Goal: Transaction & Acquisition: Purchase product/service

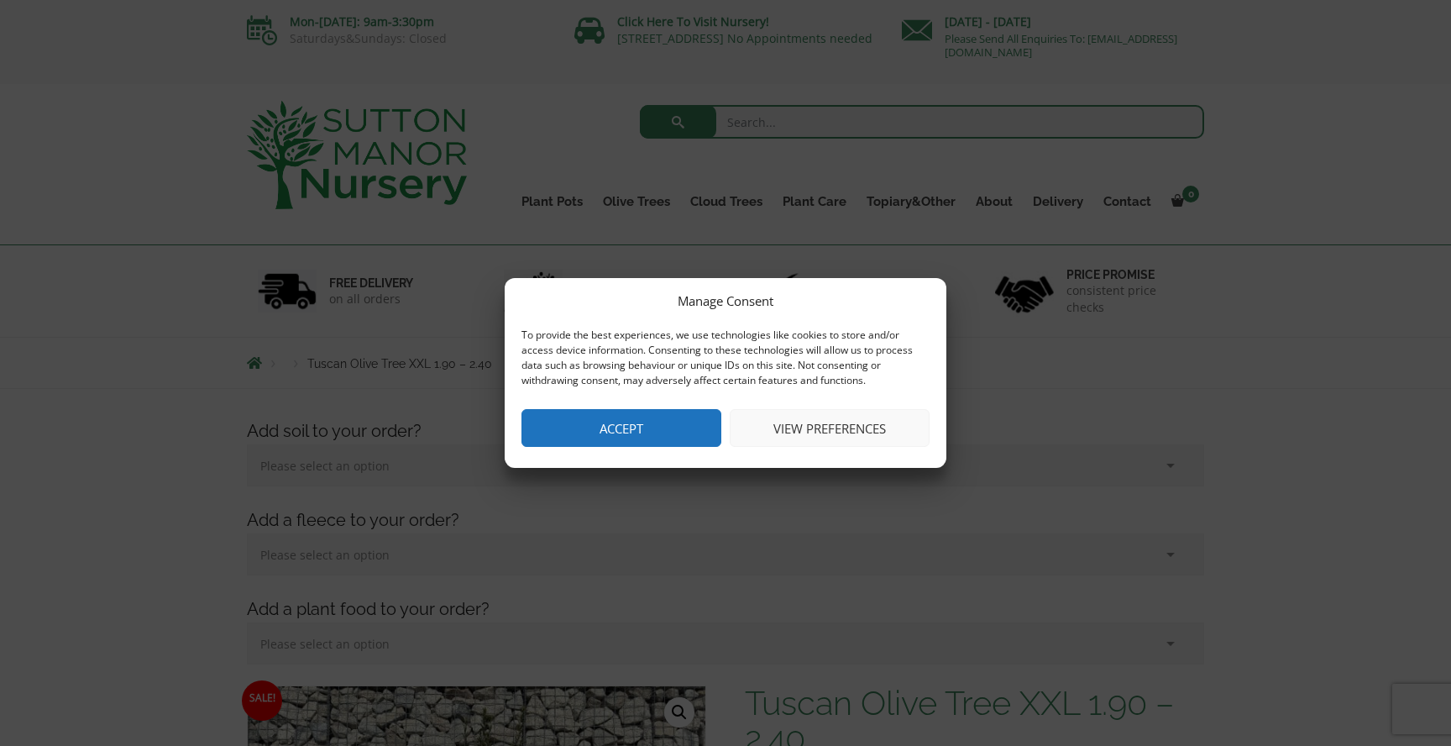
click at [599, 430] on button "Accept" at bounding box center [622, 428] width 200 height 38
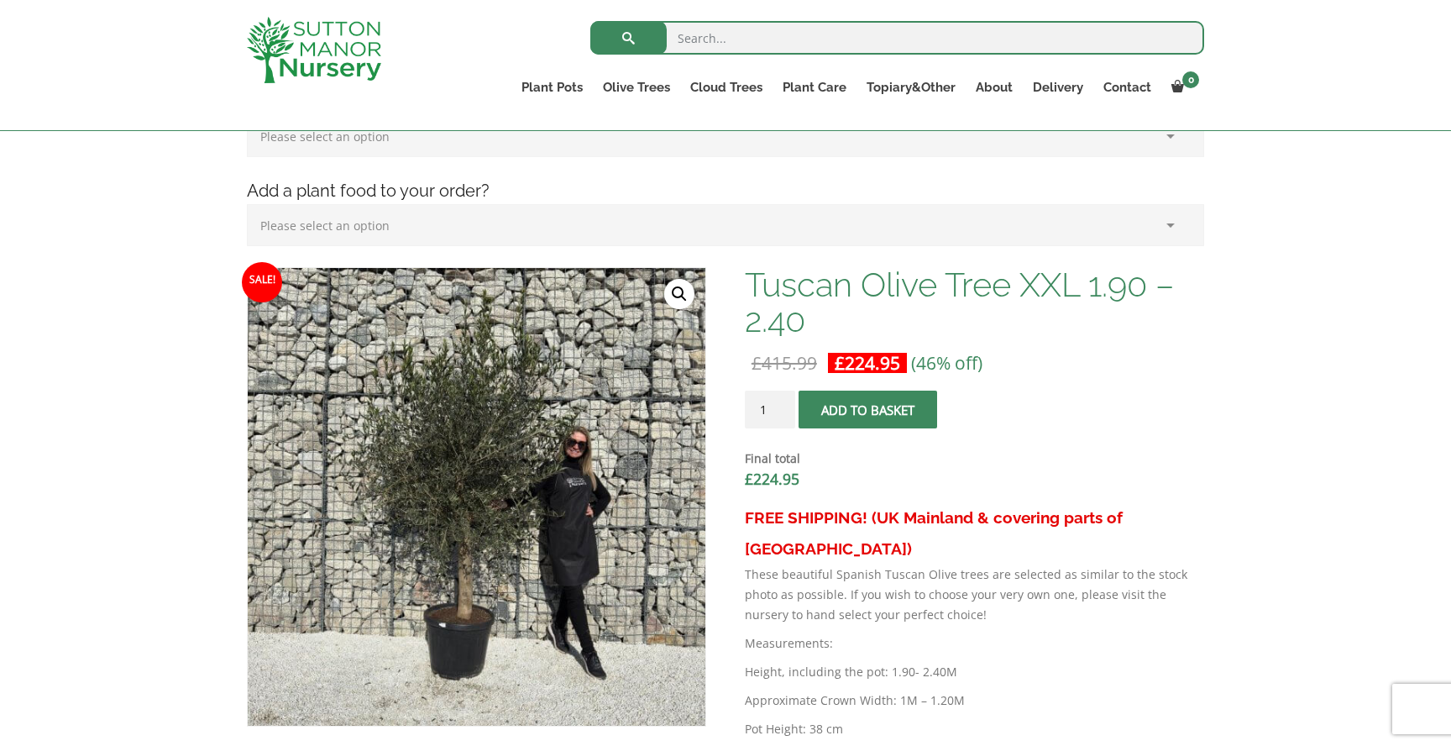
scroll to position [292, 0]
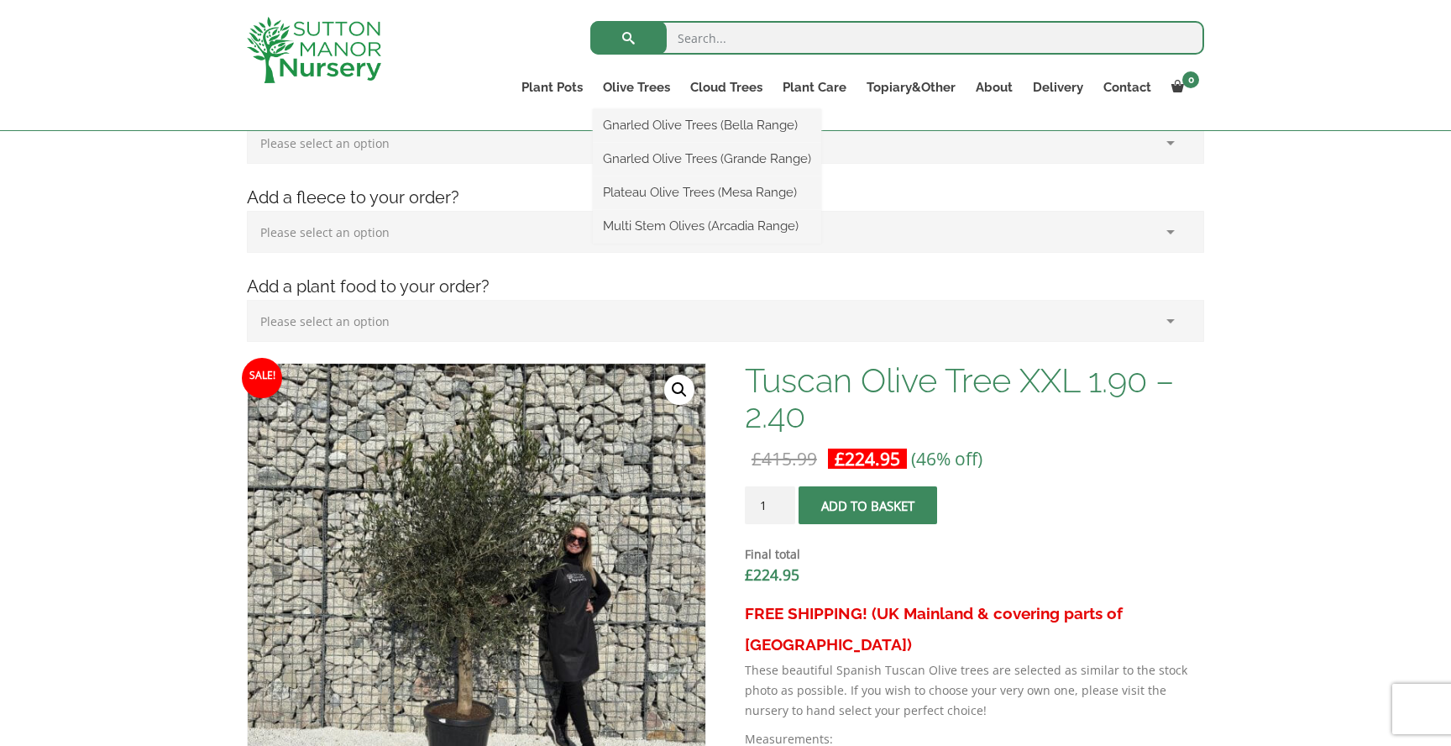
click at [641, 109] on ul "Gnarled Olive Trees (Bella Range) Gnarled Olive Trees (Grande Range) Plateau Ol…" at bounding box center [707, 176] width 228 height 134
click at [662, 137] on link "Gnarled Olive Trees (Bella Range)" at bounding box center [707, 125] width 228 height 25
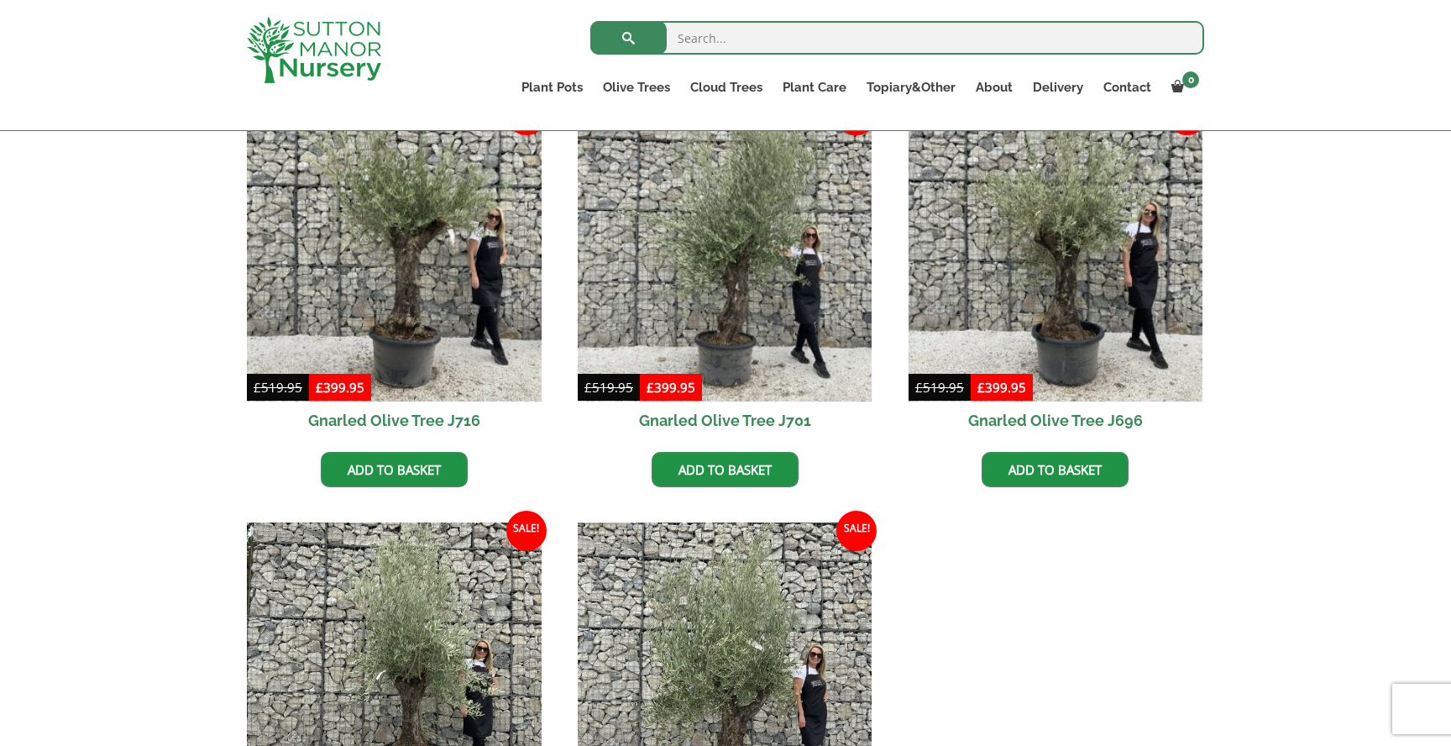
scroll to position [452, 0]
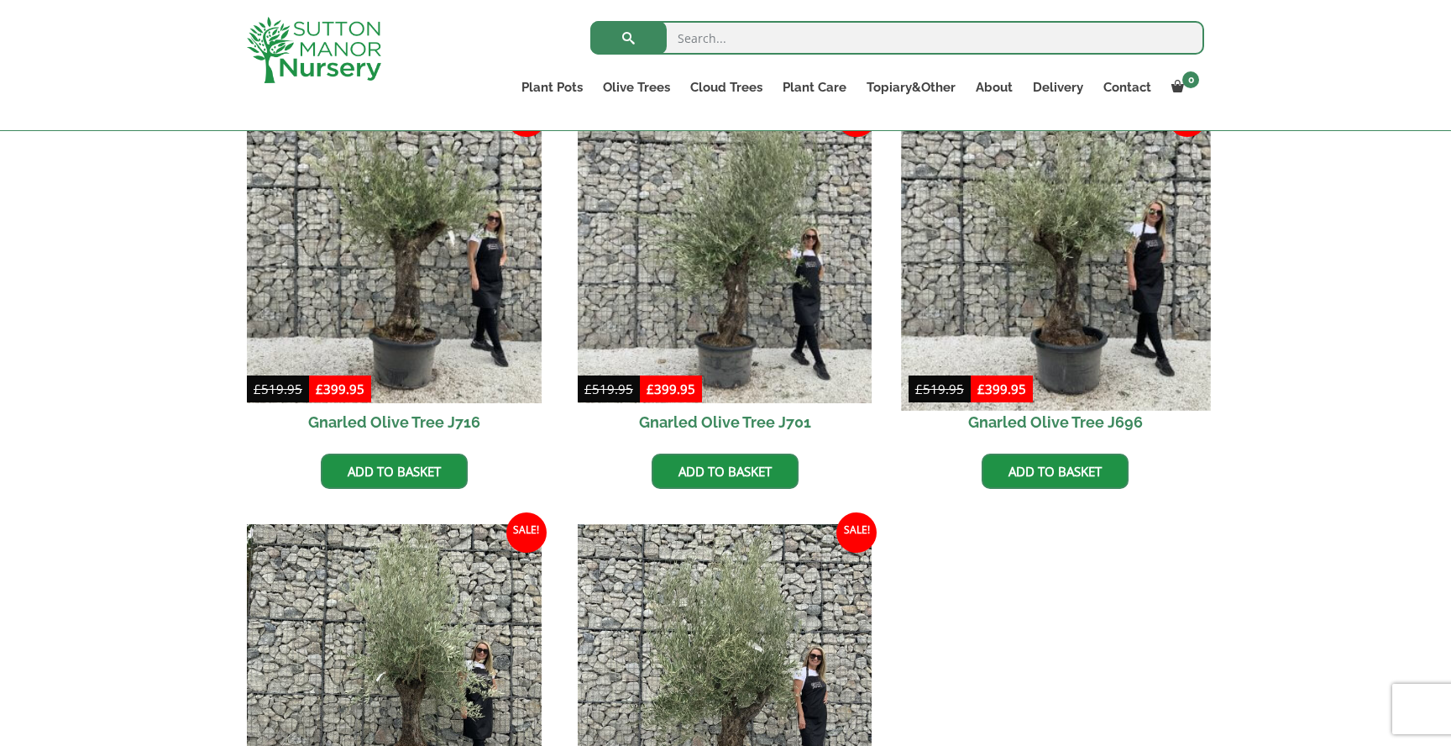
click at [1052, 348] on img at bounding box center [1055, 255] width 309 height 309
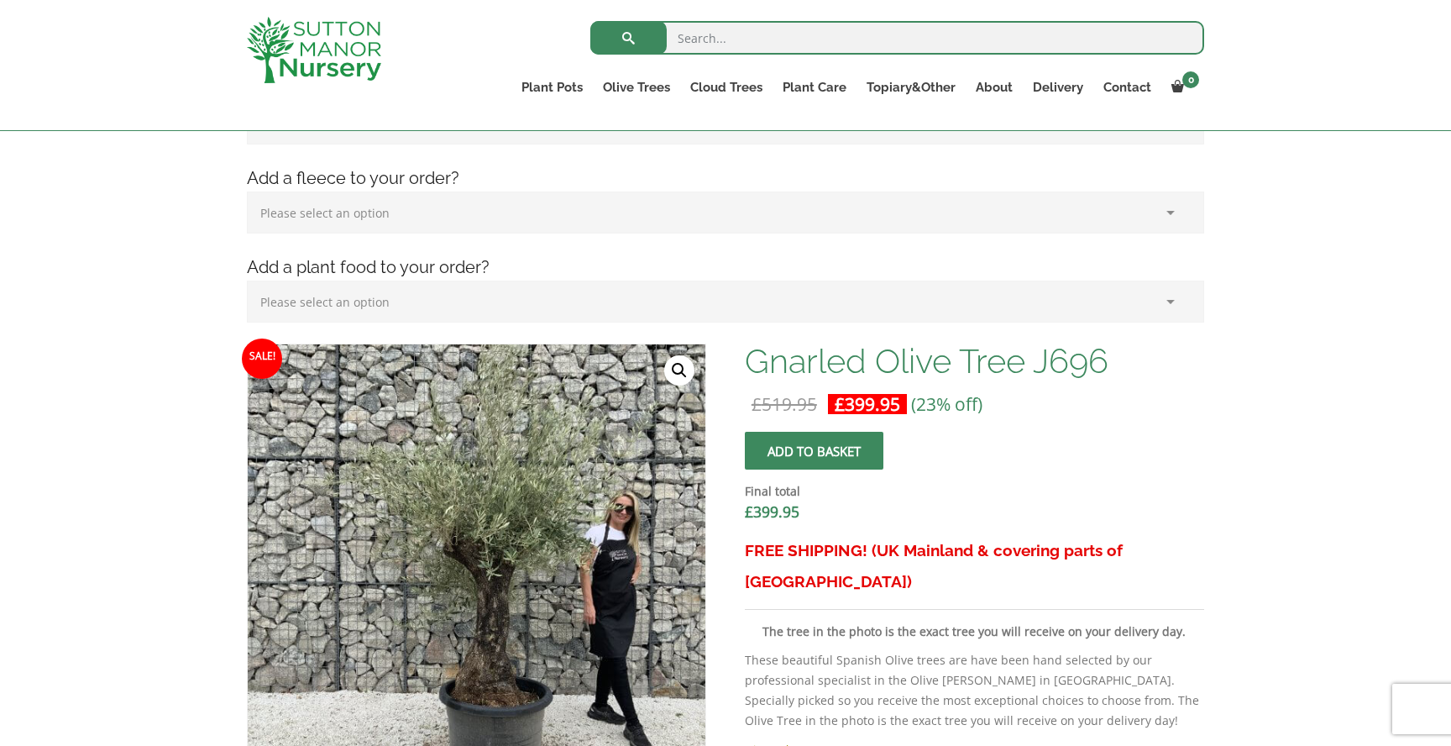
scroll to position [520, 0]
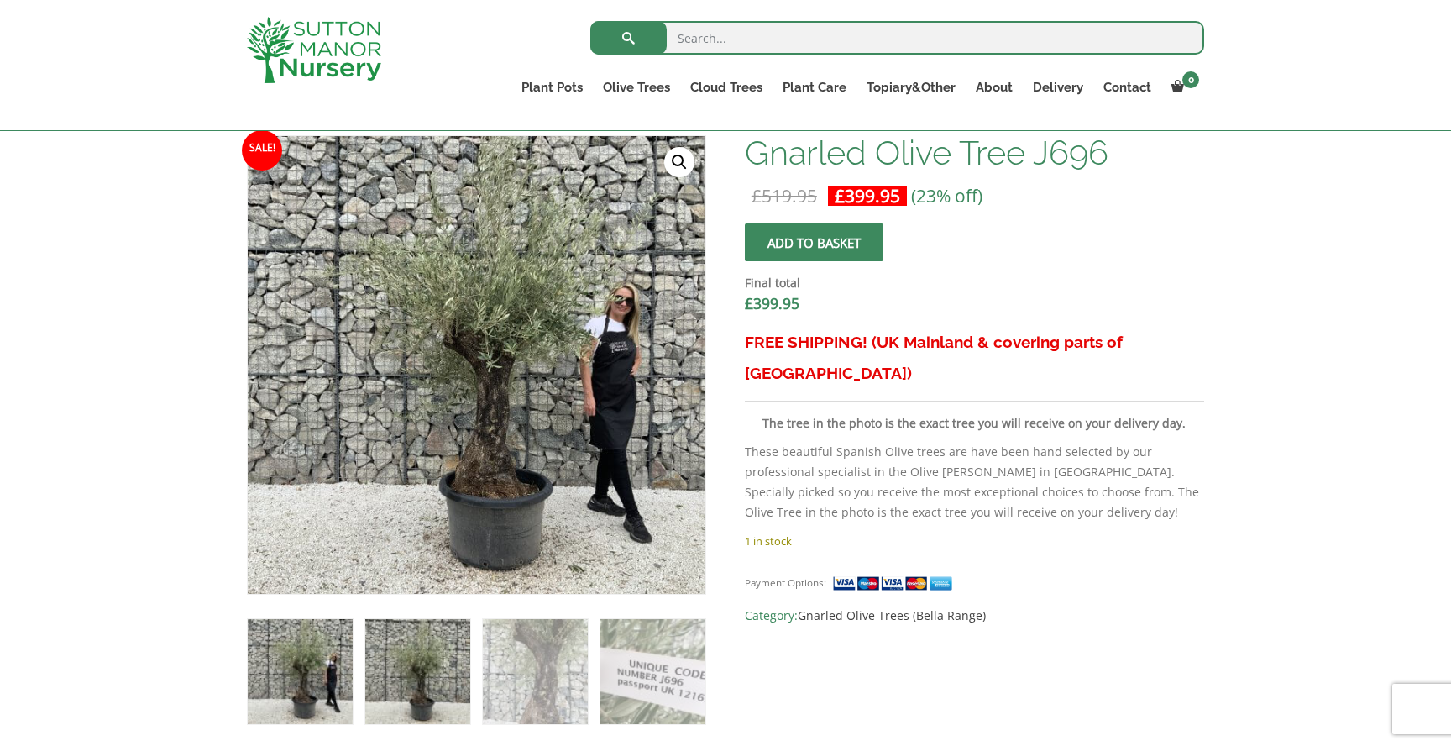
click at [424, 646] on img at bounding box center [417, 671] width 105 height 105
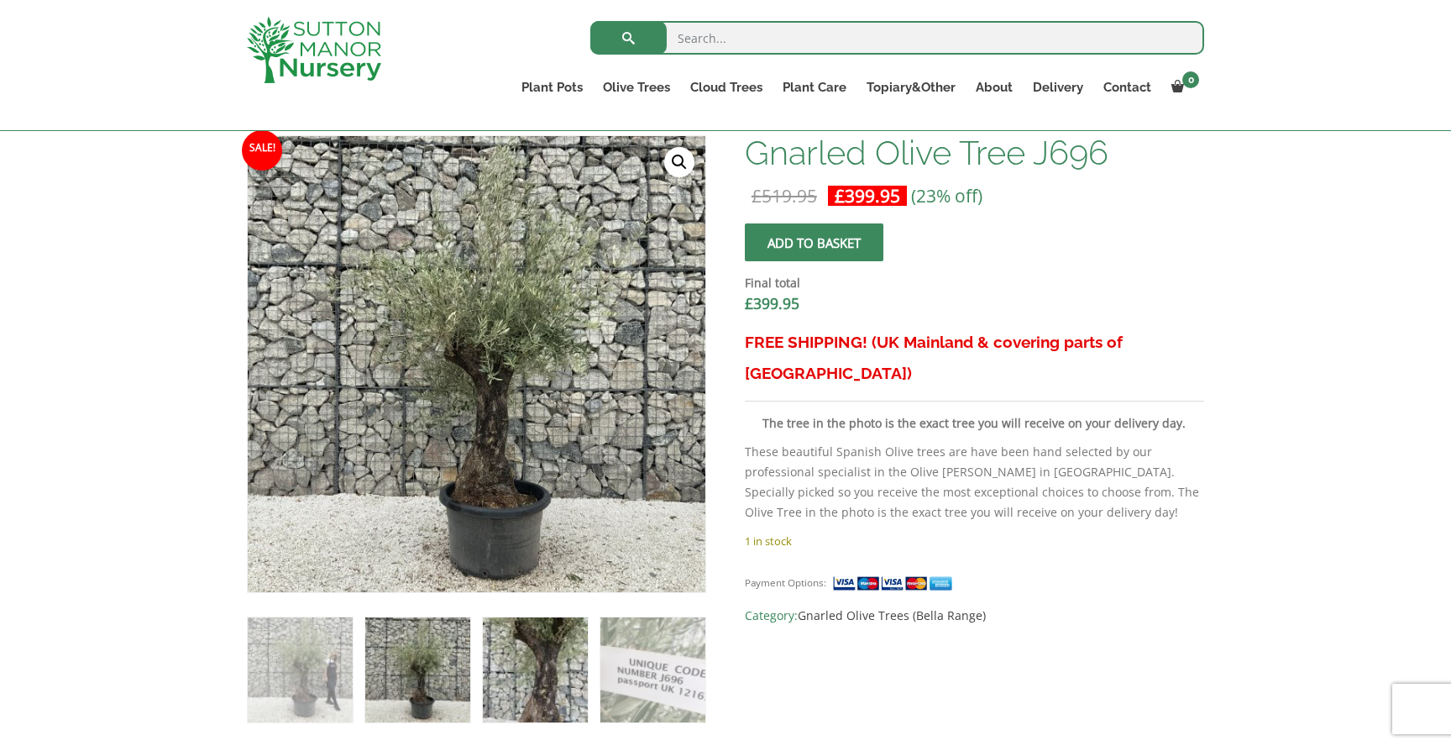
click at [530, 653] on img at bounding box center [535, 669] width 105 height 105
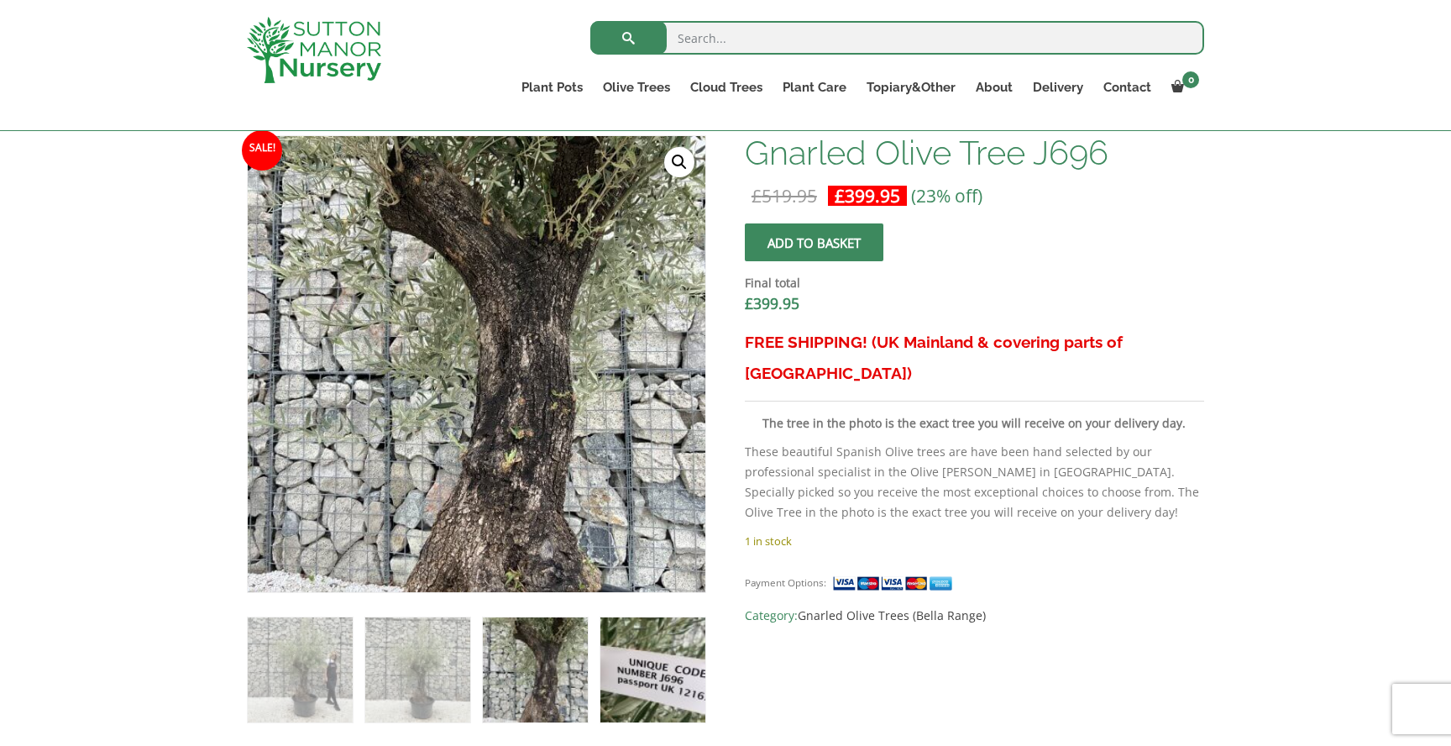
click at [661, 667] on img at bounding box center [653, 669] width 105 height 105
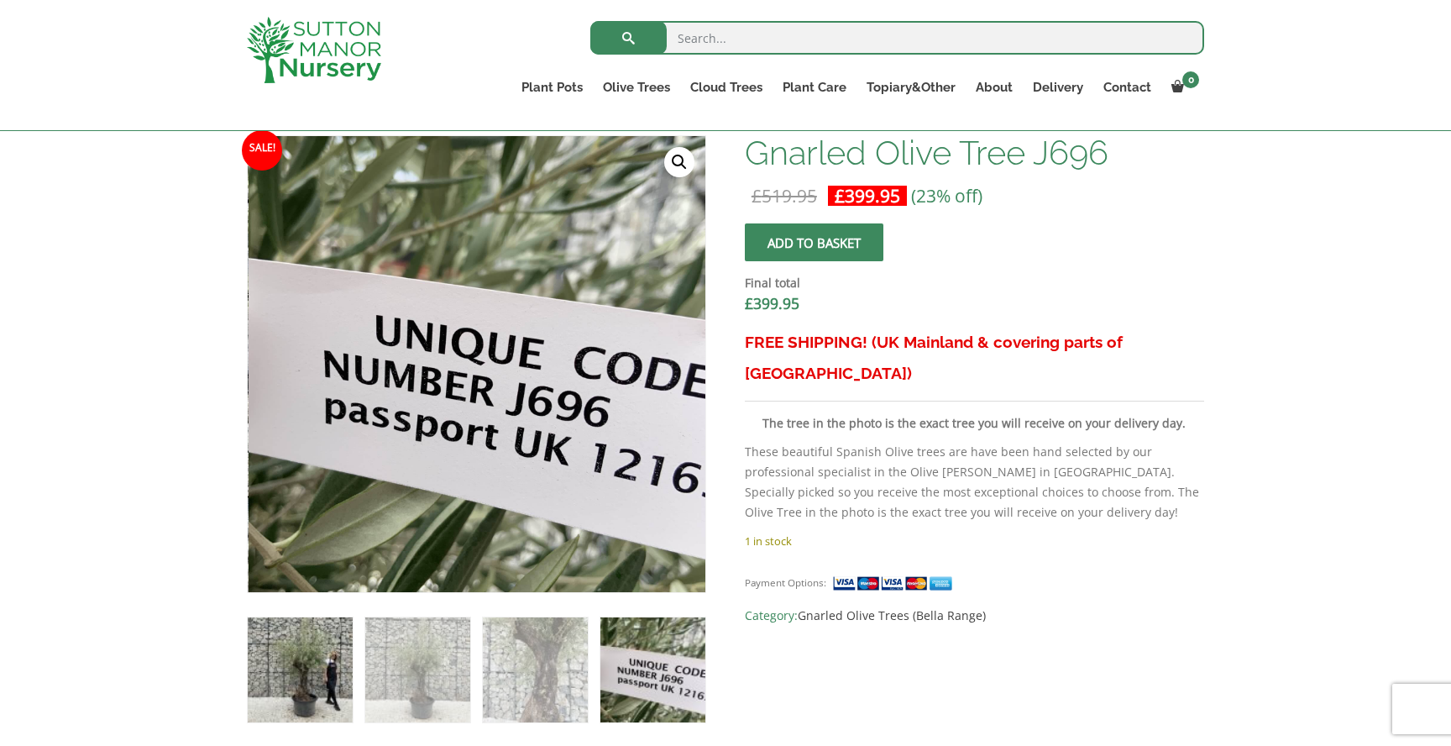
click at [321, 675] on img at bounding box center [300, 669] width 105 height 105
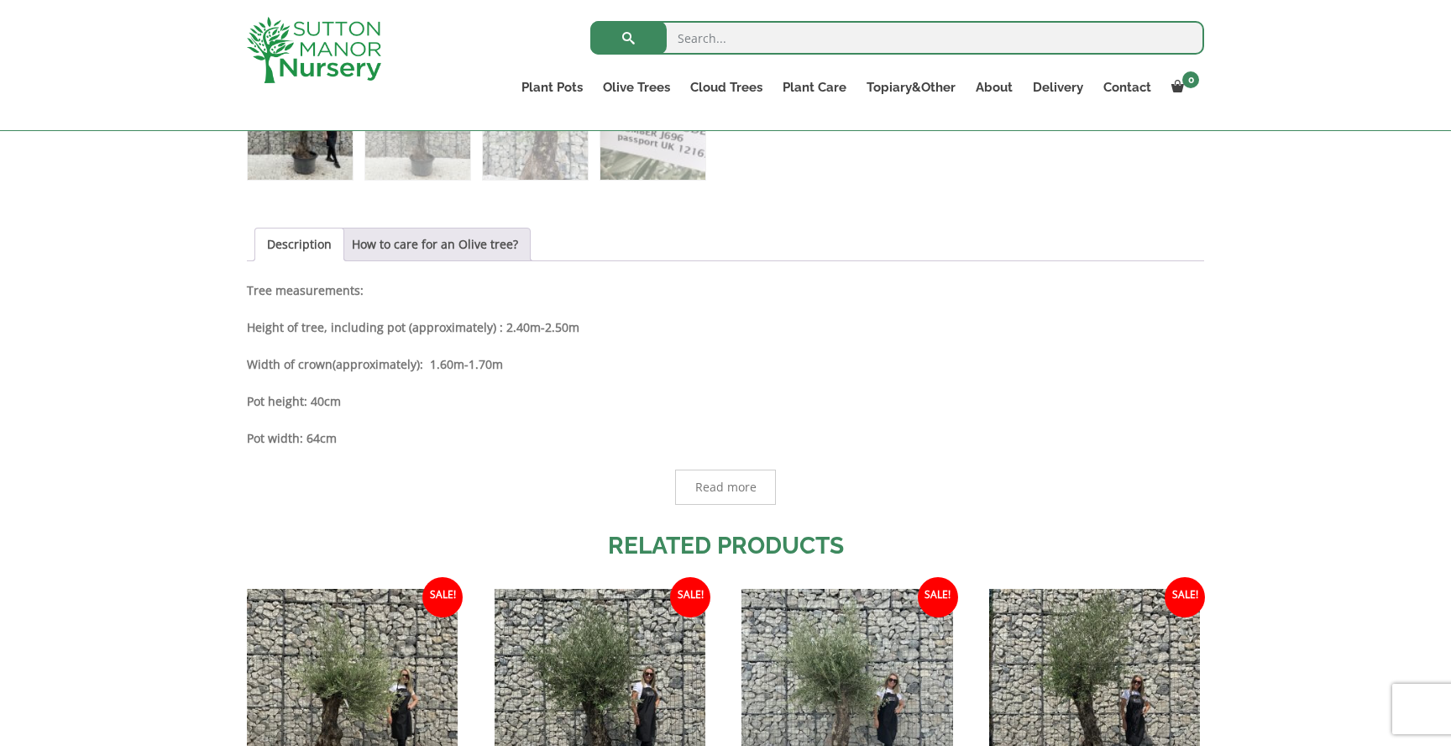
scroll to position [1050, 0]
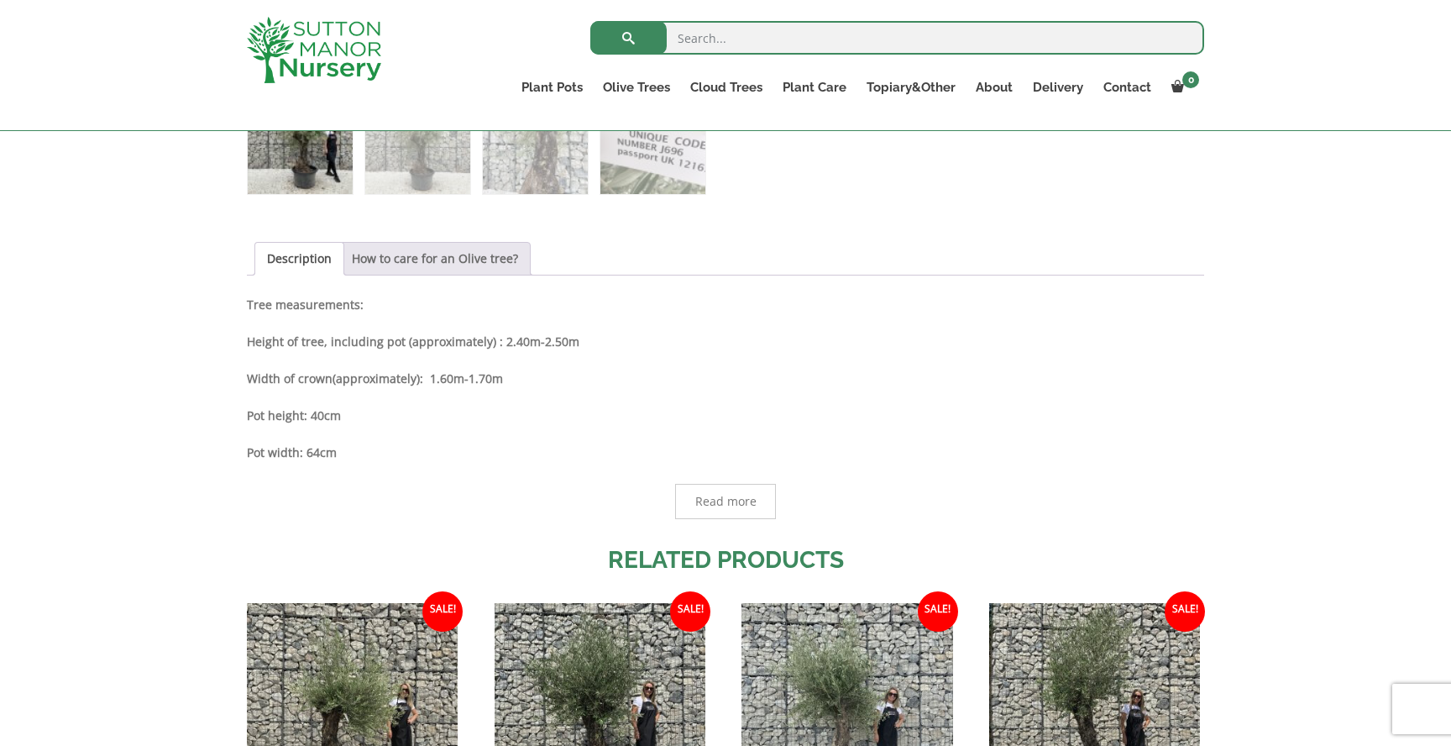
click at [422, 265] on link "How to care for an Olive tree?" at bounding box center [435, 259] width 166 height 32
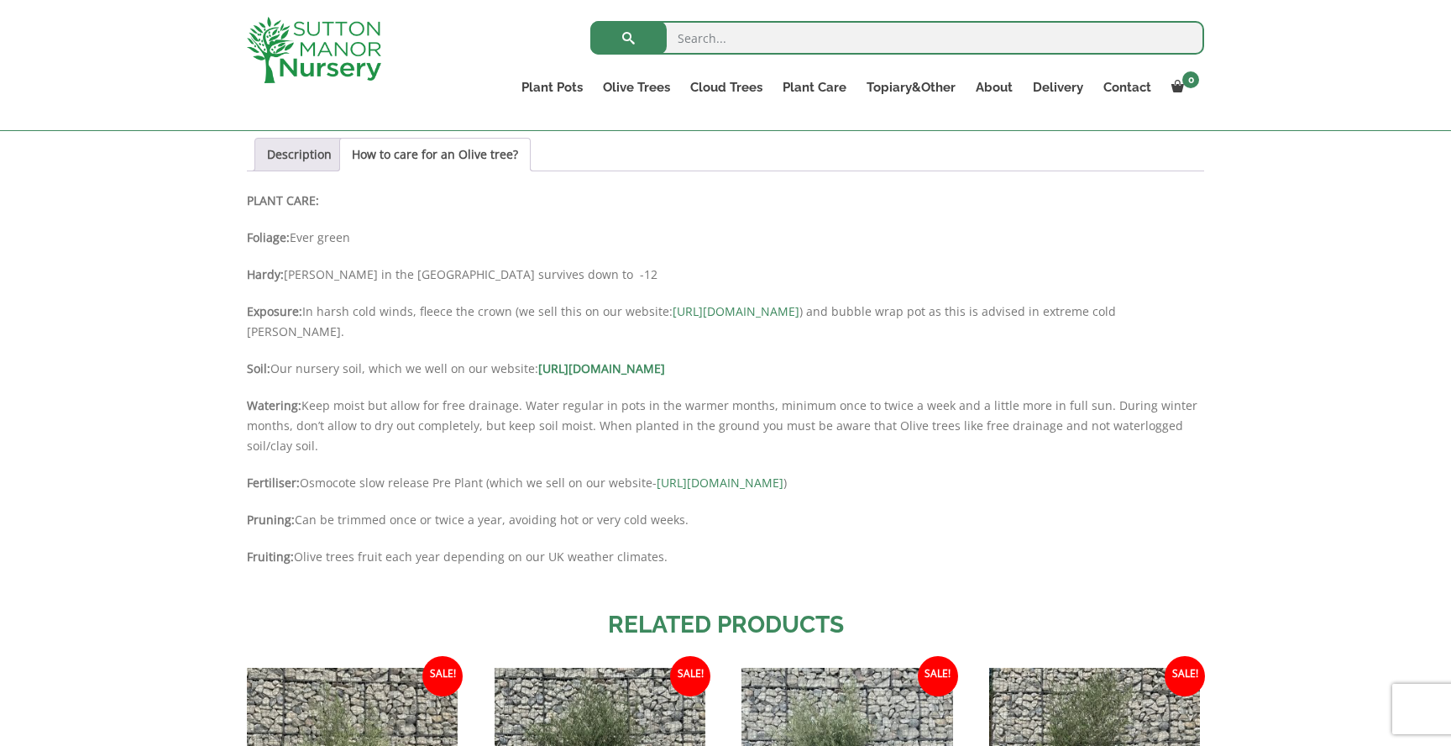
scroll to position [1155, 0]
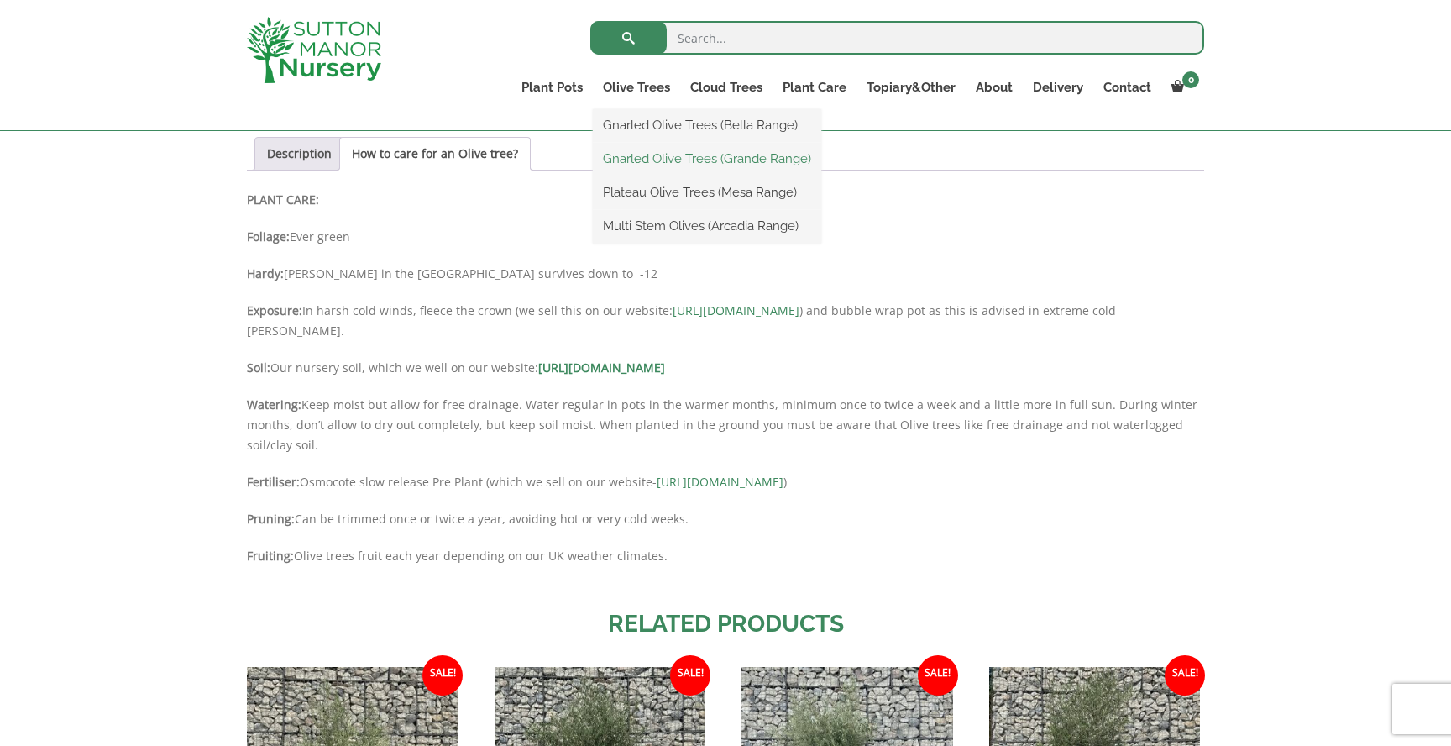
click at [665, 155] on link "Gnarled Olive Trees (Grande Range)" at bounding box center [707, 158] width 228 height 25
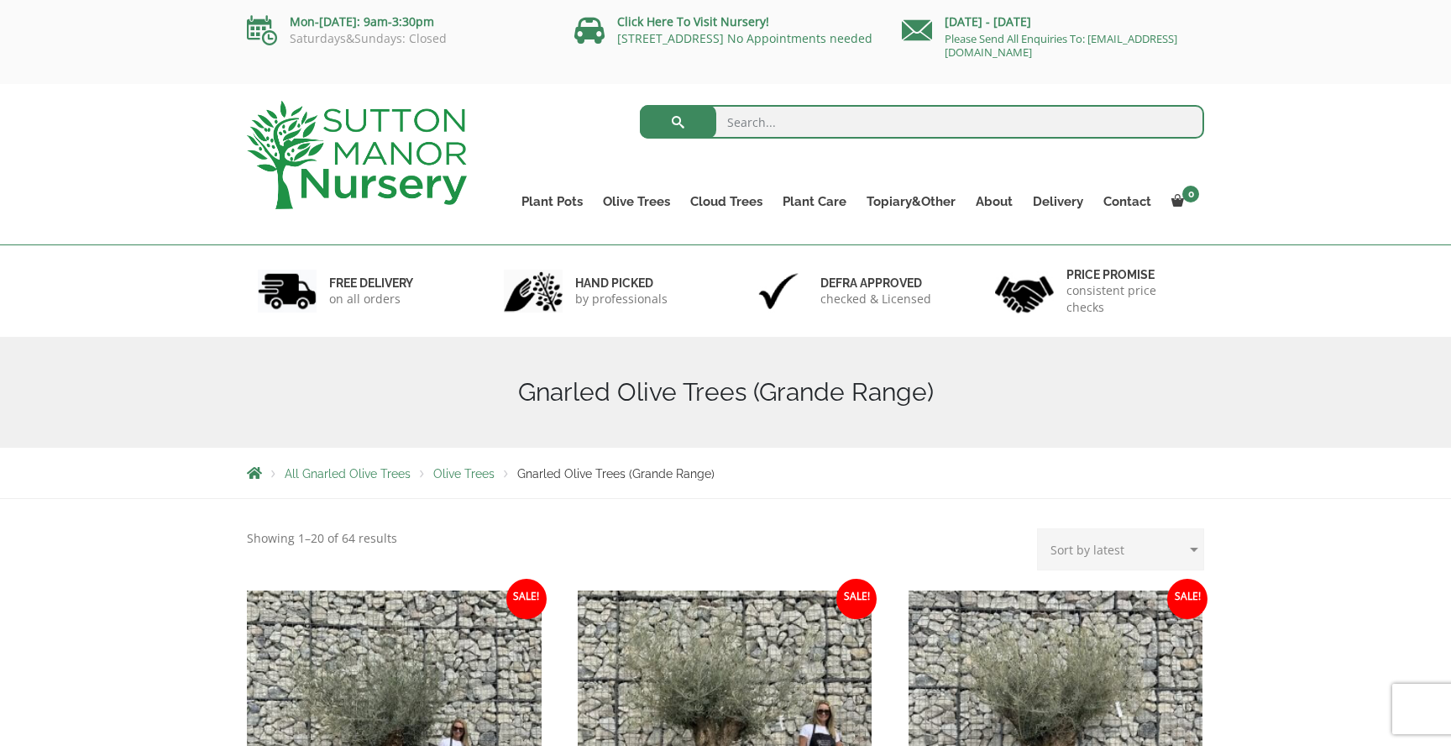
click at [386, 166] on img at bounding box center [357, 155] width 220 height 108
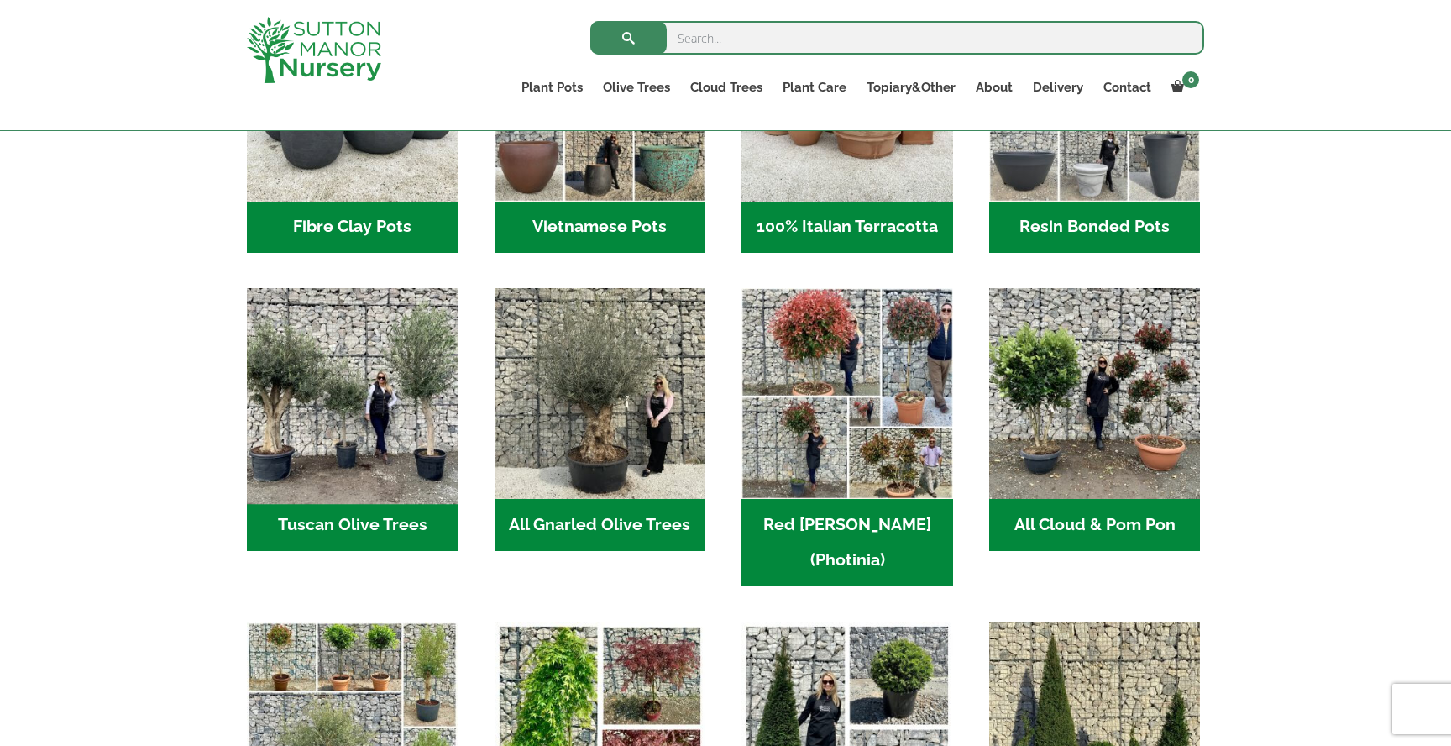
scroll to position [694, 0]
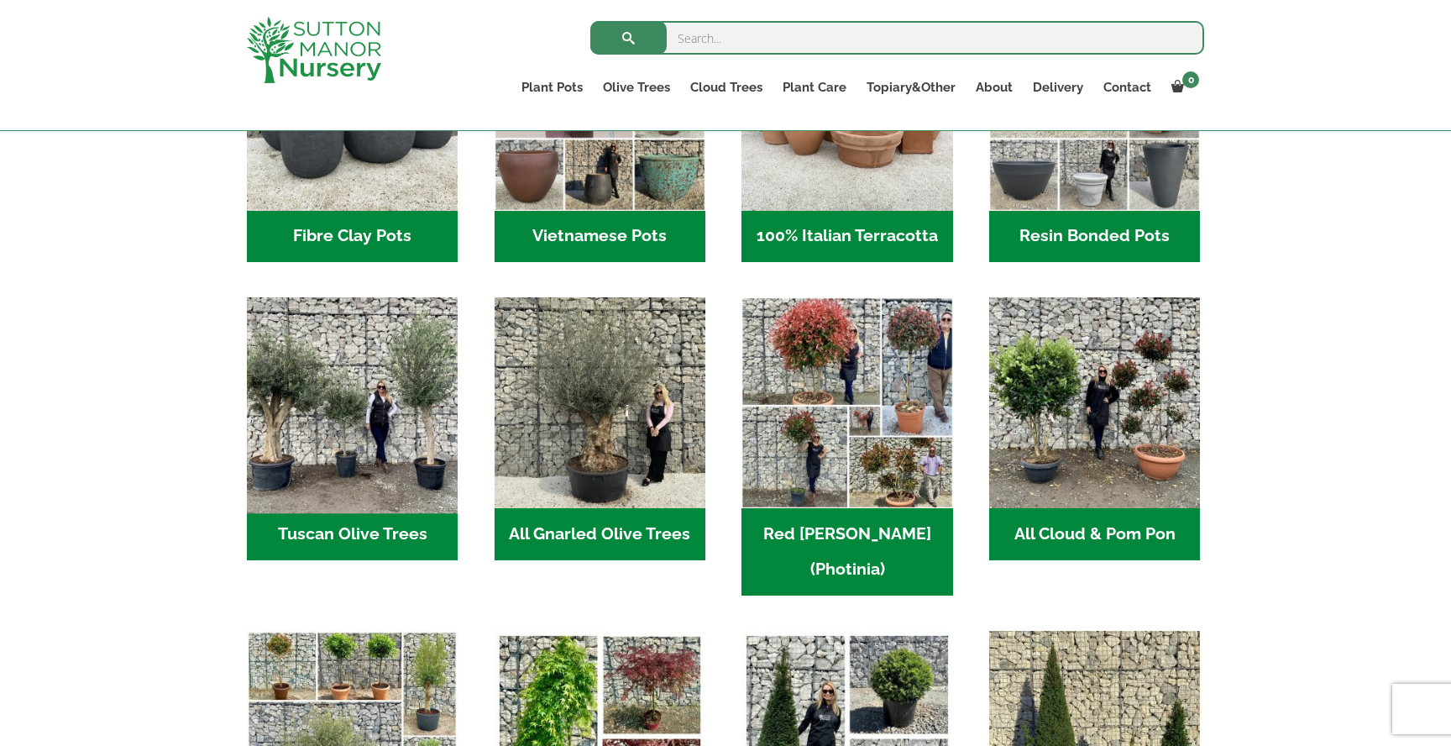
click at [326, 470] on img "Visit product category Tuscan Olive Trees" at bounding box center [353, 403] width 222 height 222
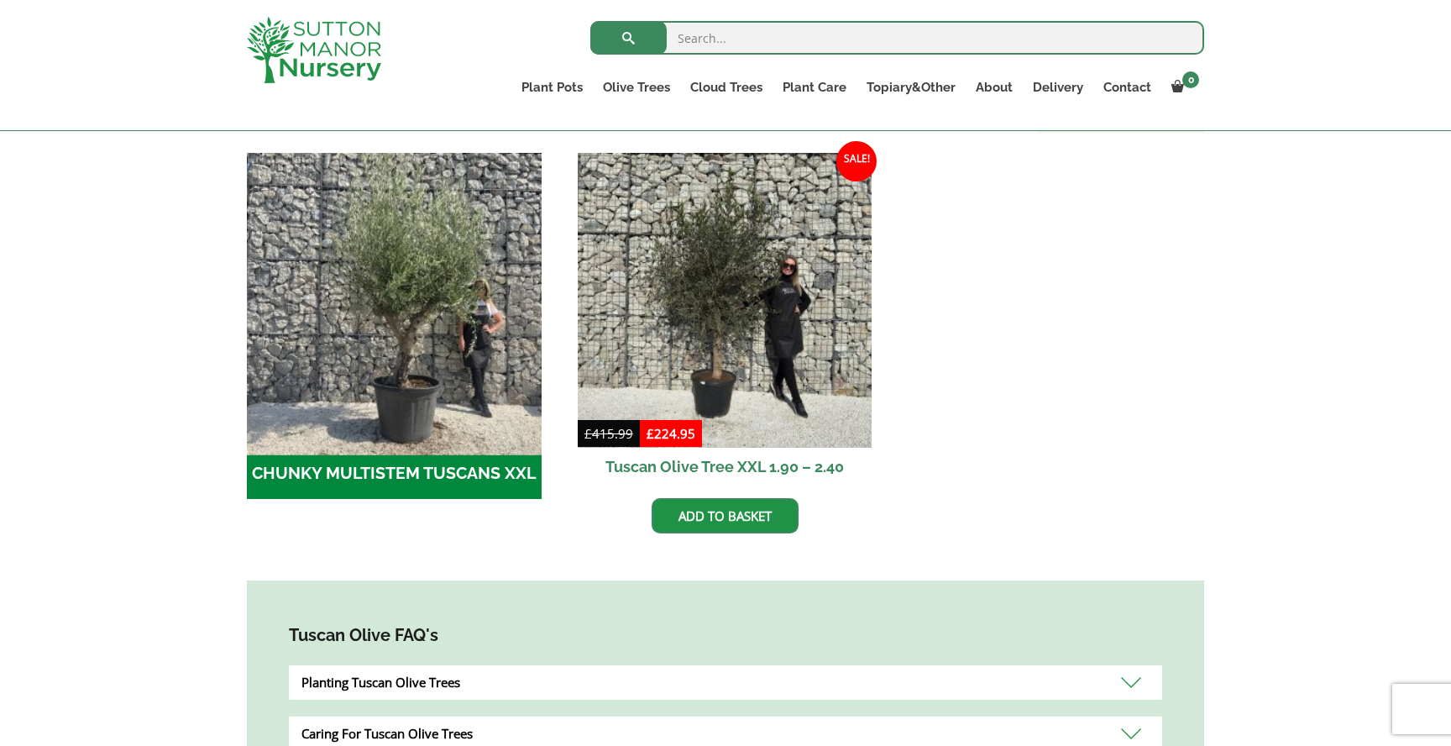
click at [482, 430] on img "Visit product category CHUNKY MULTISTEM TUSCANS XXL" at bounding box center [393, 299] width 309 height 309
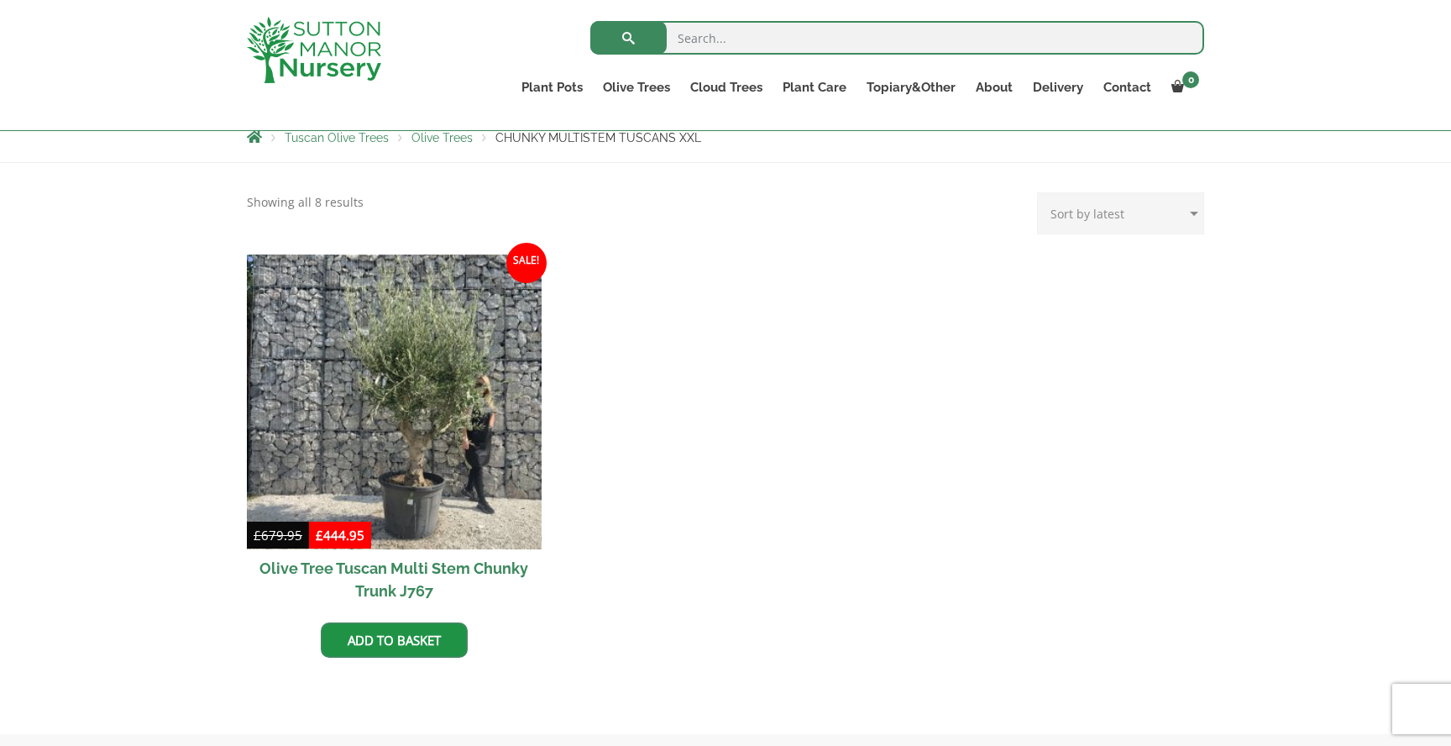
scroll to position [307, 0]
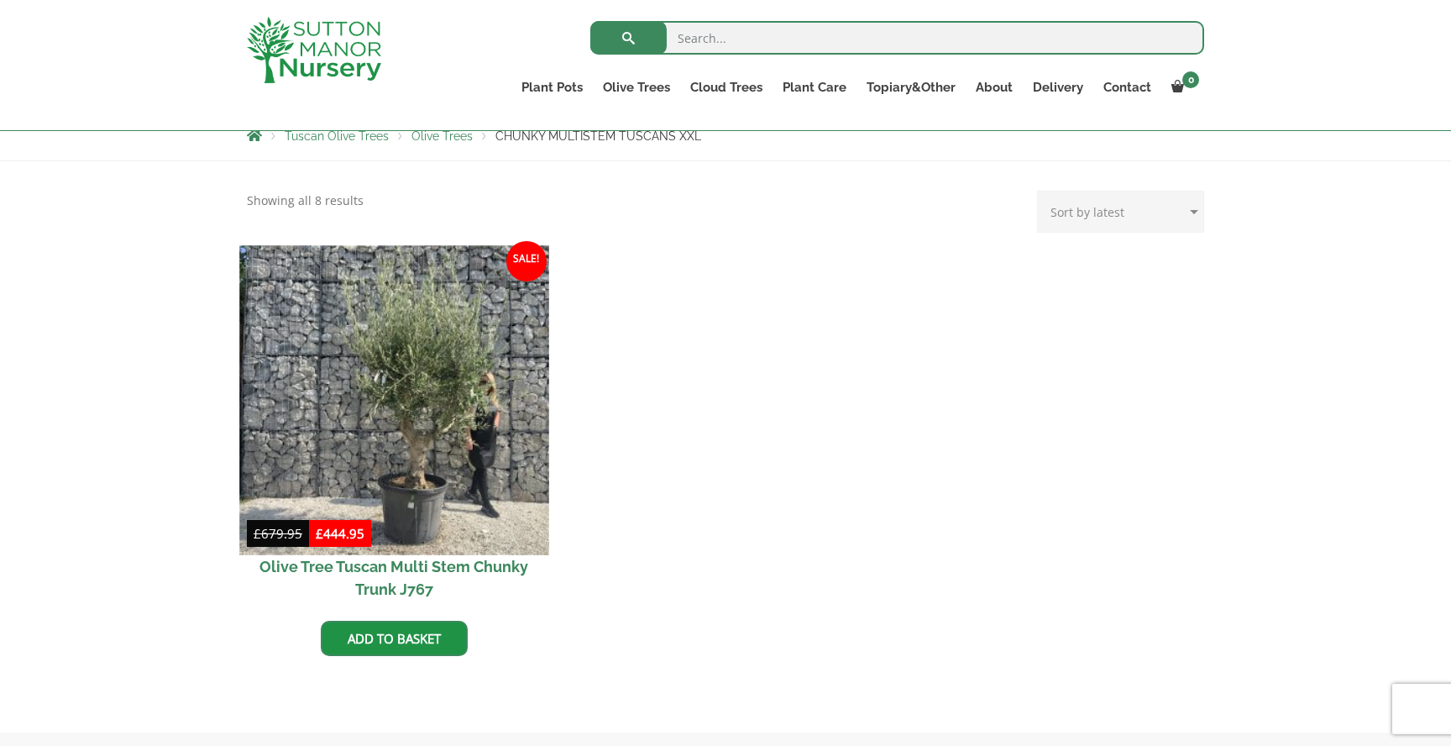
click at [400, 429] on img at bounding box center [393, 399] width 309 height 309
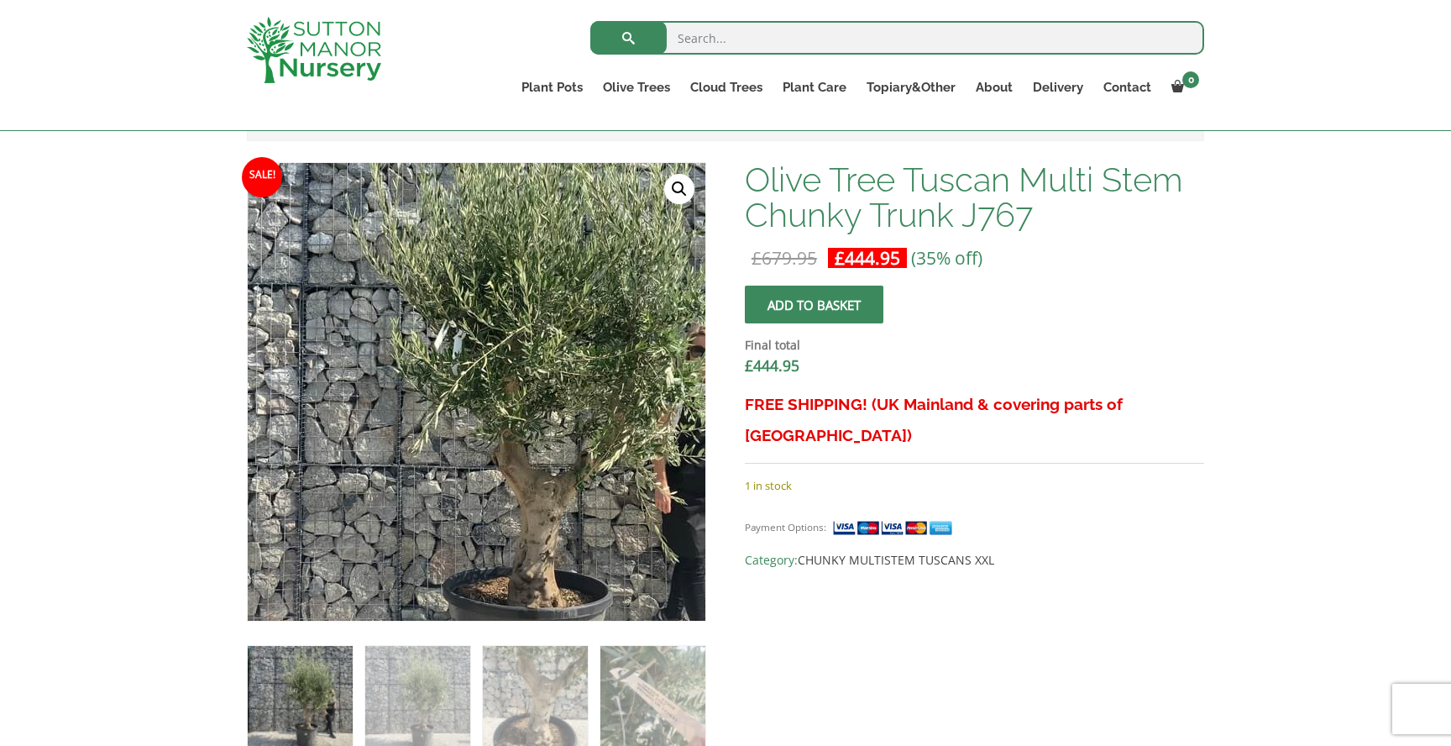
scroll to position [609, 0]
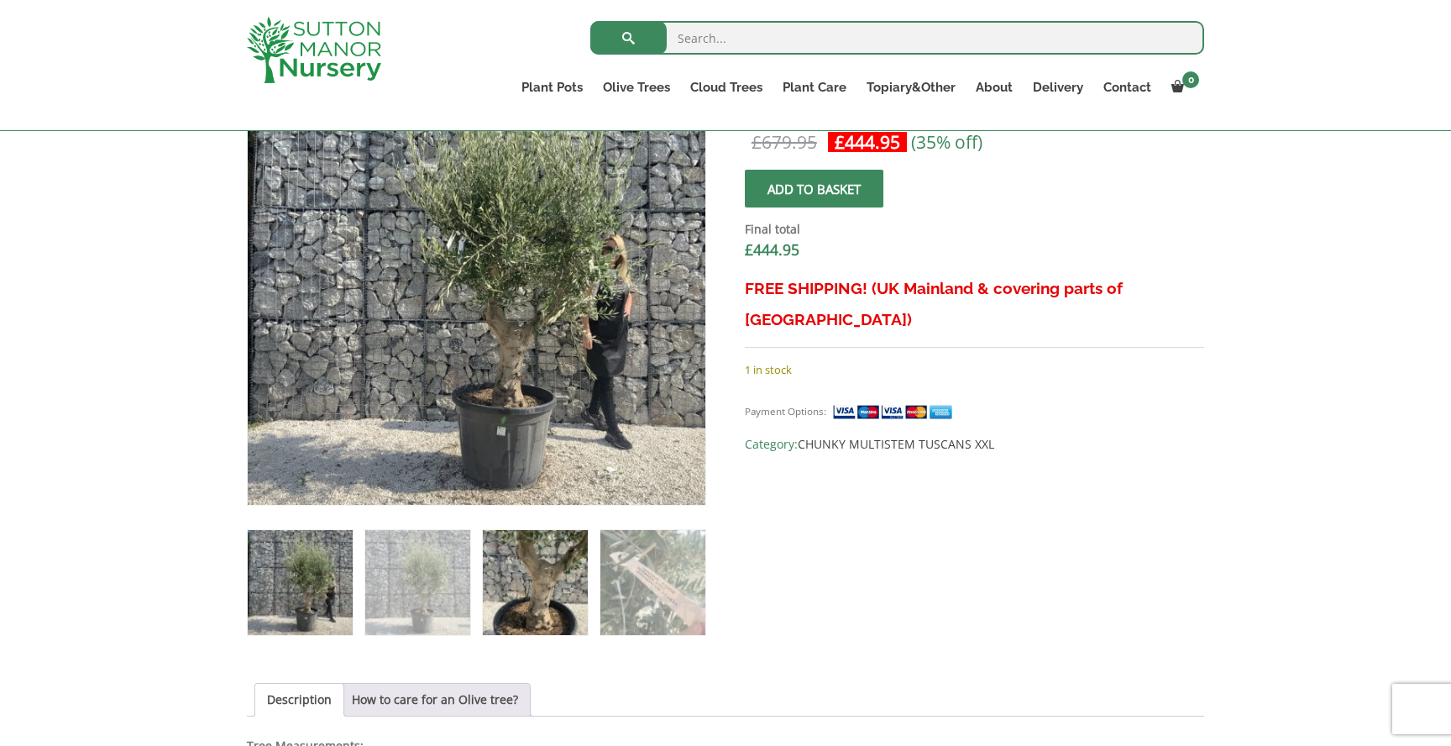
click at [515, 585] on img at bounding box center [535, 582] width 105 height 105
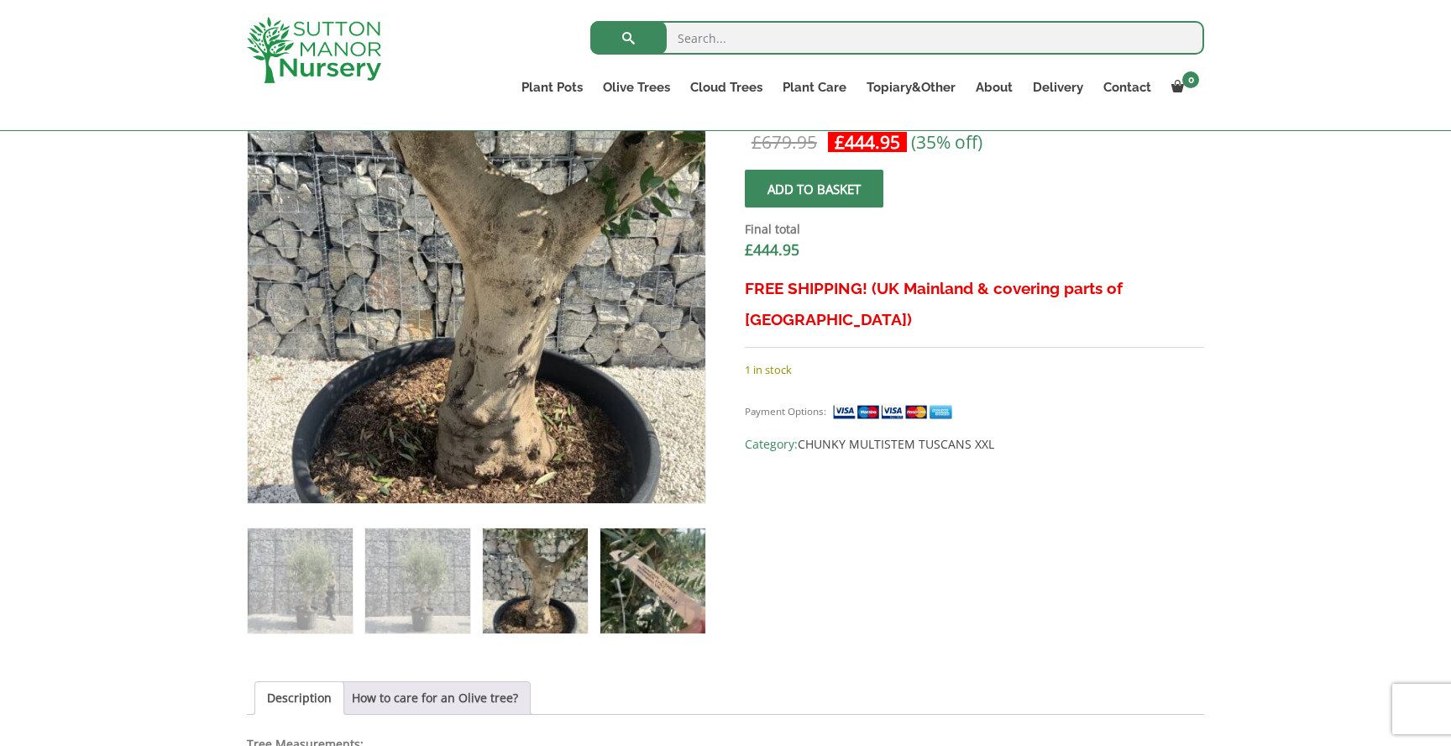
click at [628, 575] on img at bounding box center [653, 580] width 105 height 105
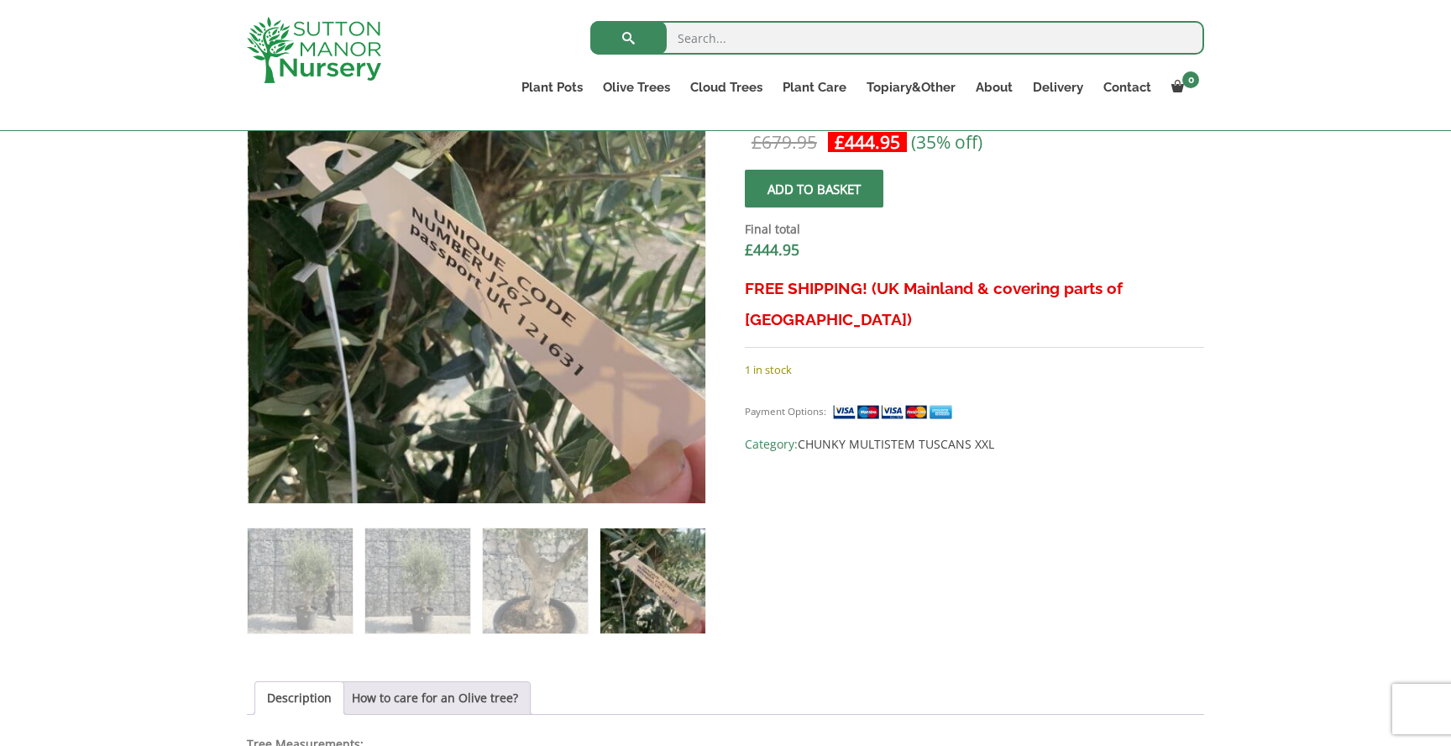
click at [814, 189] on span "submit" at bounding box center [814, 189] width 0 height 0
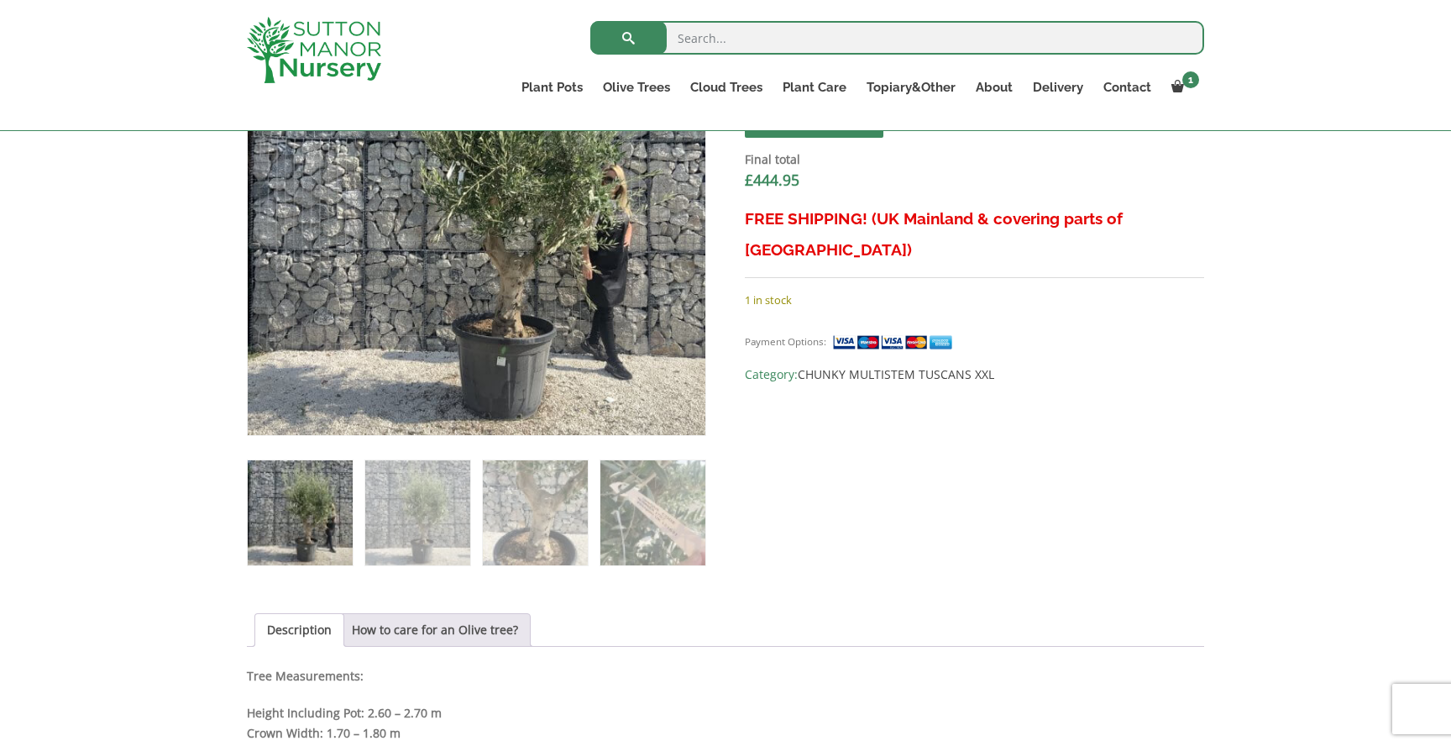
scroll to position [759, 0]
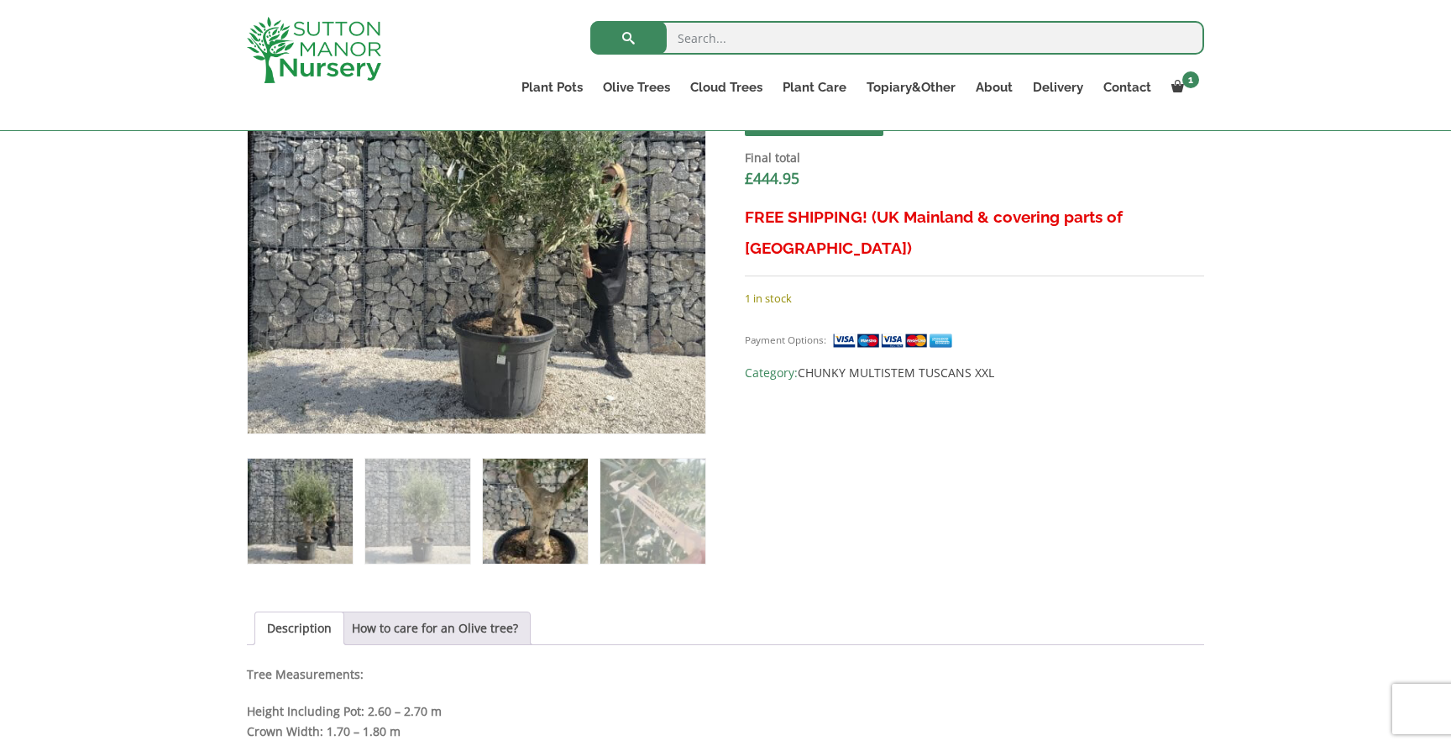
click at [517, 522] on img at bounding box center [535, 511] width 105 height 105
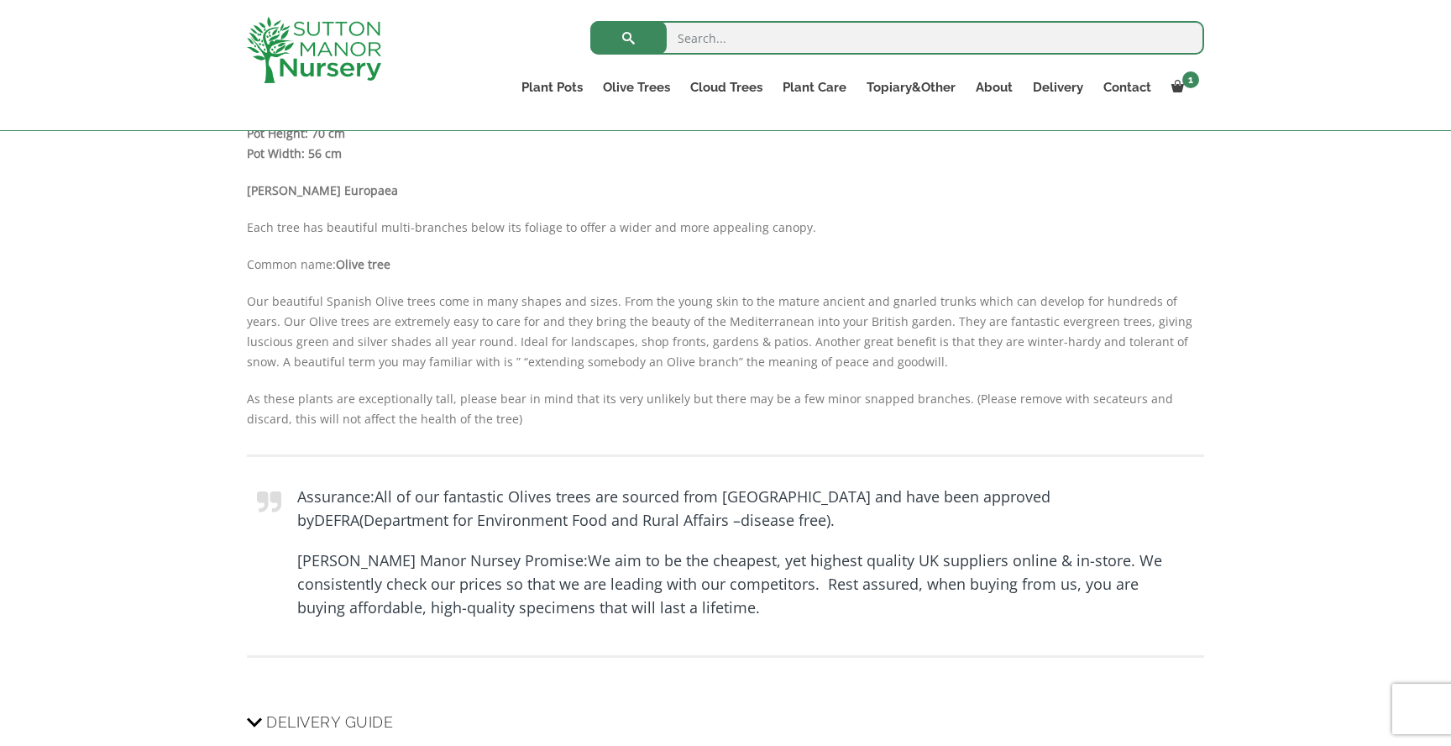
scroll to position [0, 0]
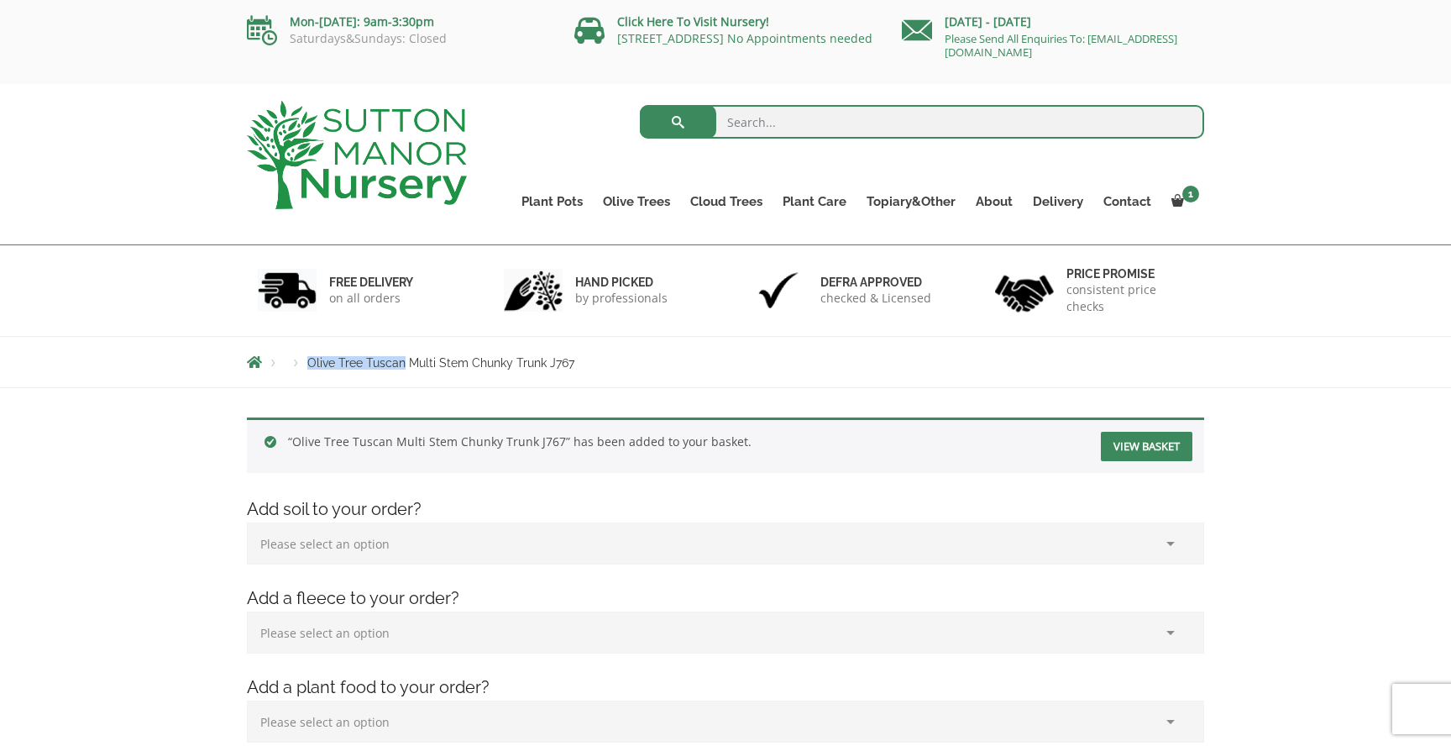
drag, startPoint x: 404, startPoint y: 360, endPoint x: 294, endPoint y: 360, distance: 110.0
click at [294, 360] on ul "Products Olive Tree Tuscan Multi Stem Chunky Trunk J767" at bounding box center [411, 361] width 328 height 13
copy ul "Products Olive Tree Tuscan"
click at [752, 118] on input "search" at bounding box center [922, 122] width 565 height 34
paste input "Olive Tree Tuscan"
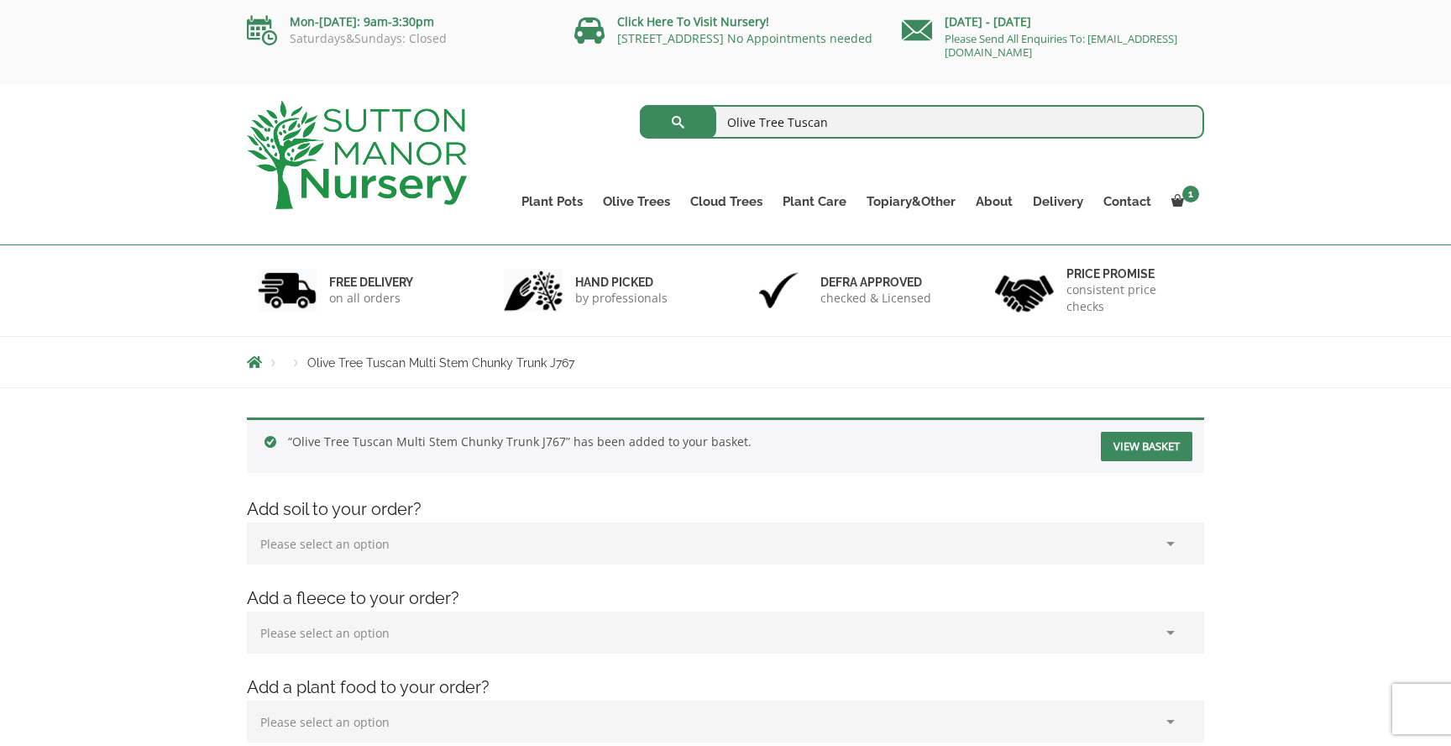
type input "Olive Tree Tuscan"
click at [640, 105] on button "submit" at bounding box center [678, 122] width 76 height 34
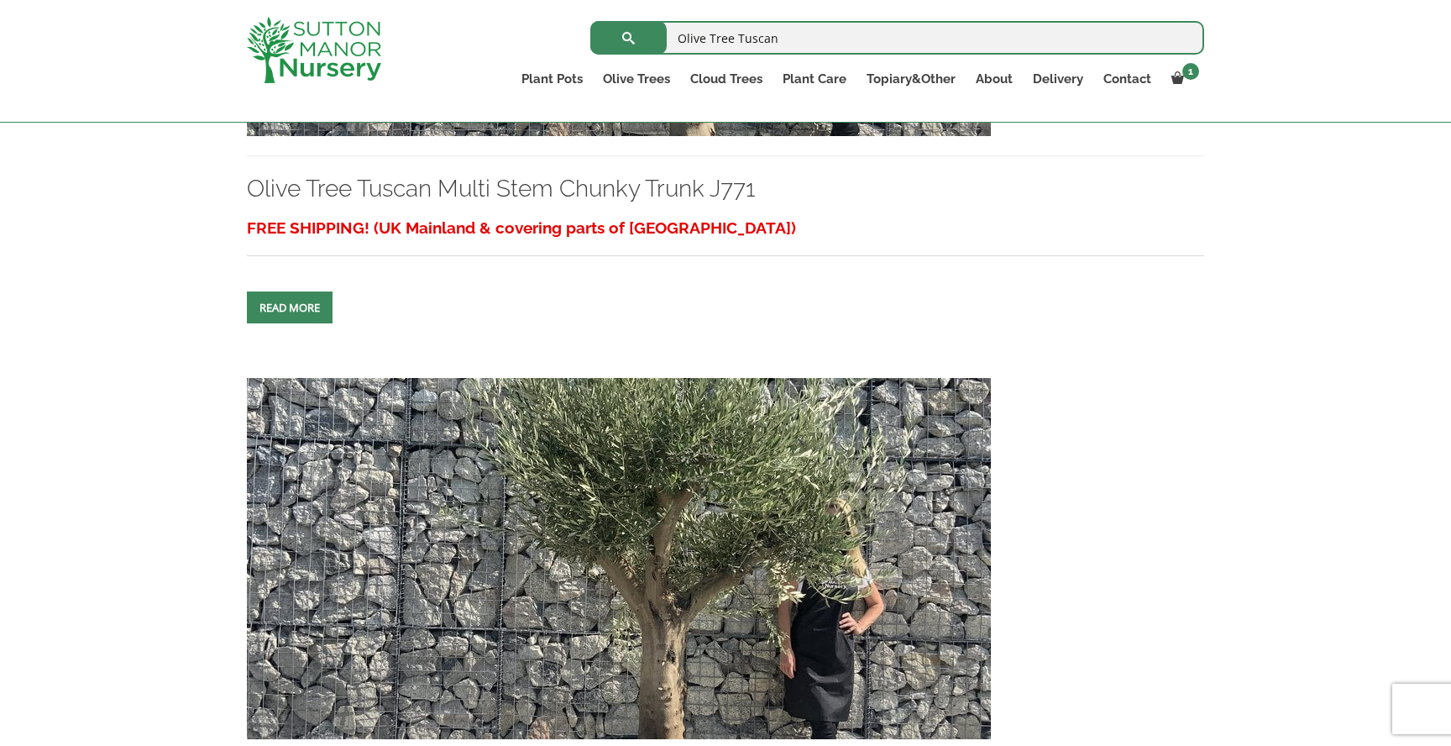
scroll to position [1940, 0]
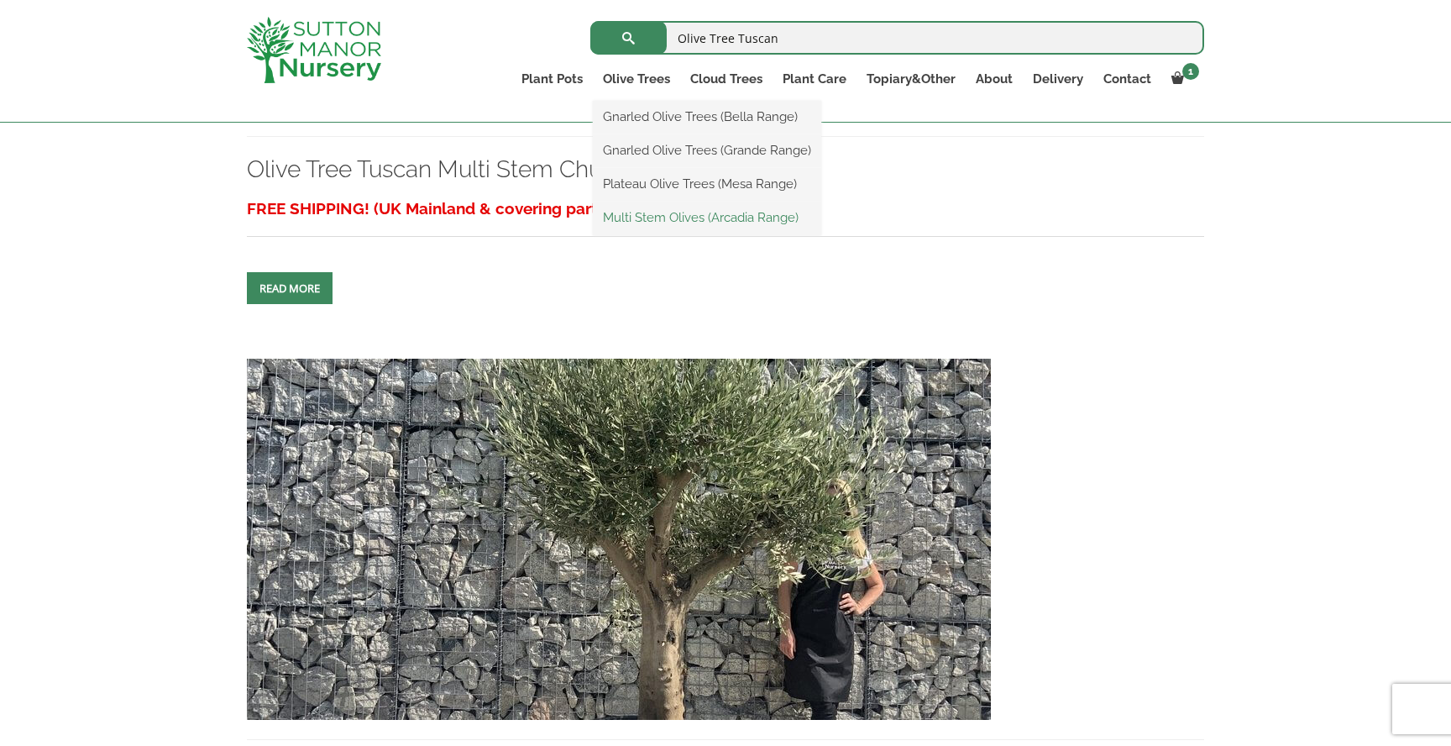
click at [664, 214] on link "Multi Stem Olives (Arcadia Range)" at bounding box center [707, 217] width 228 height 25
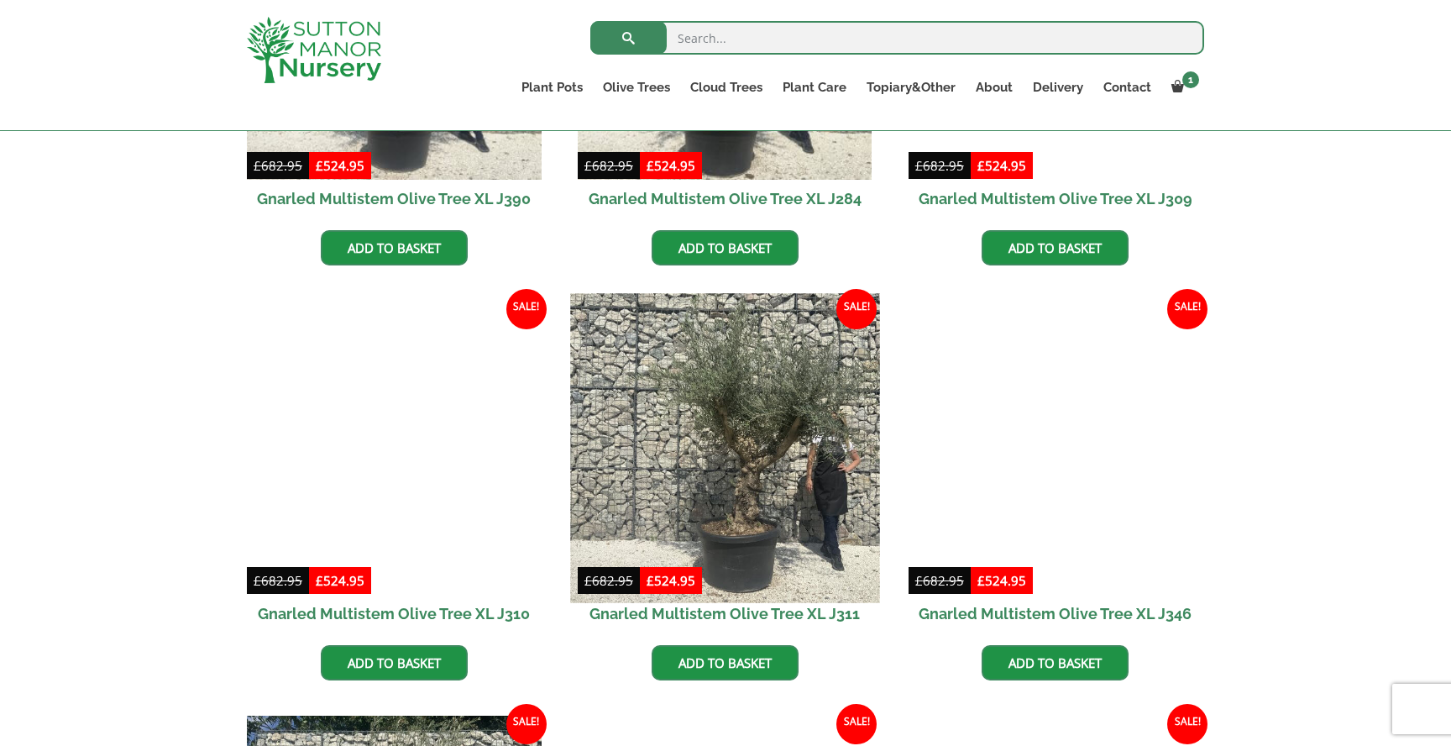
scroll to position [979, 0]
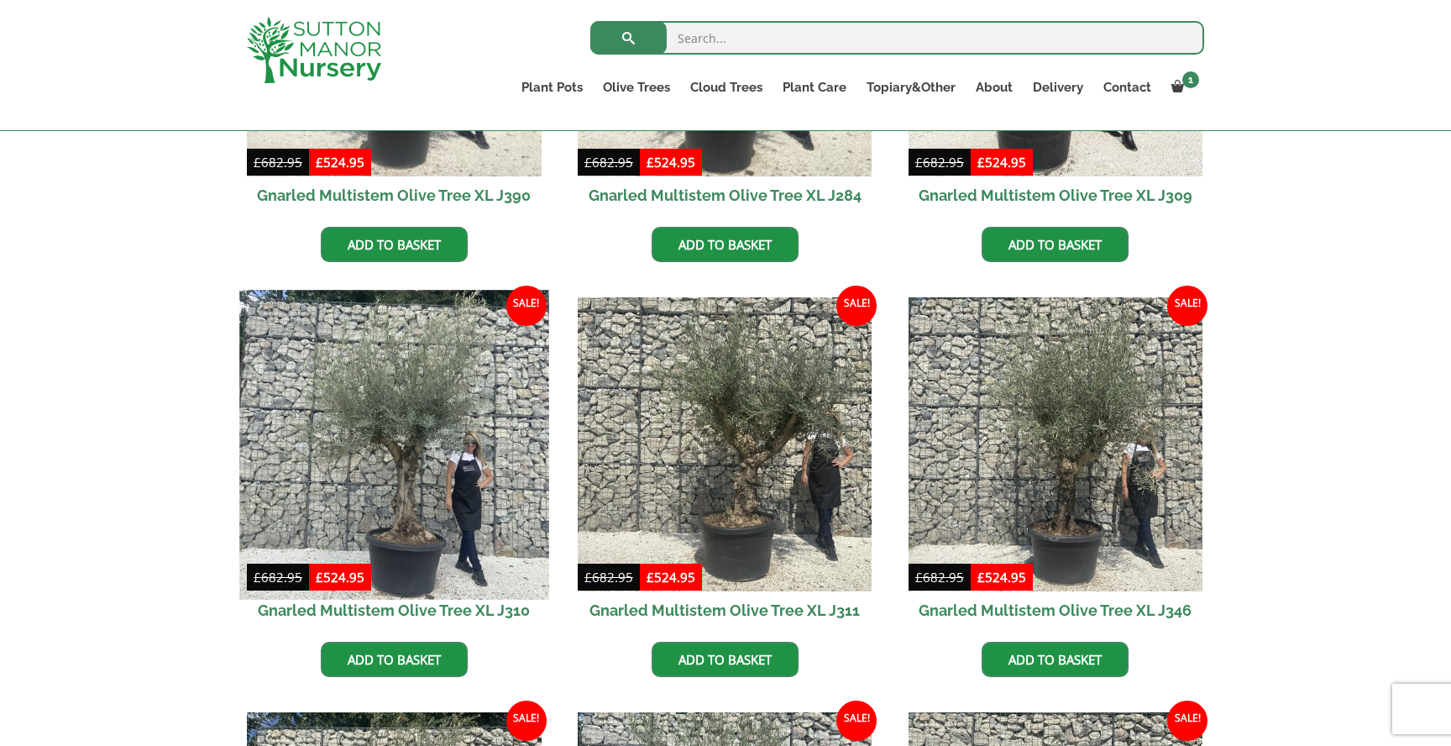
click at [355, 507] on img at bounding box center [393, 444] width 309 height 309
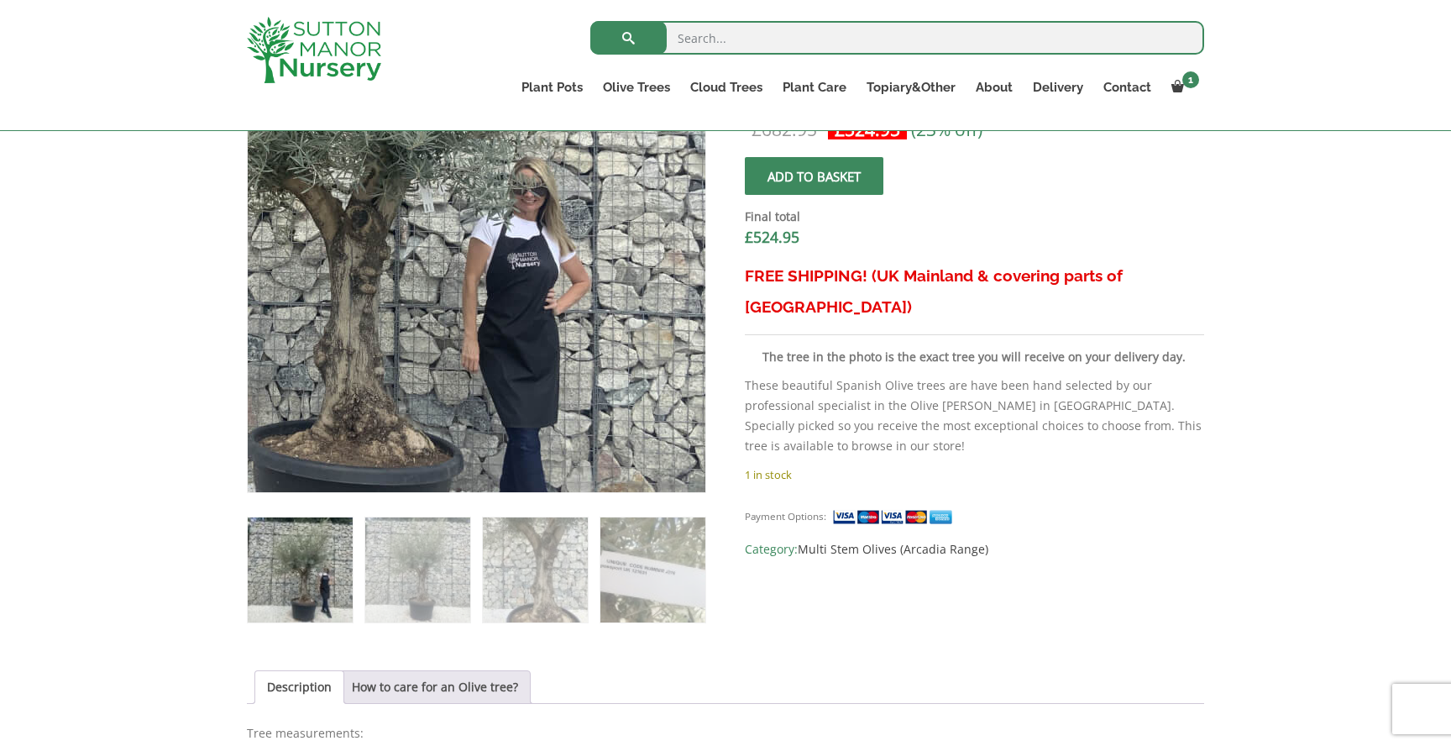
scroll to position [653, 0]
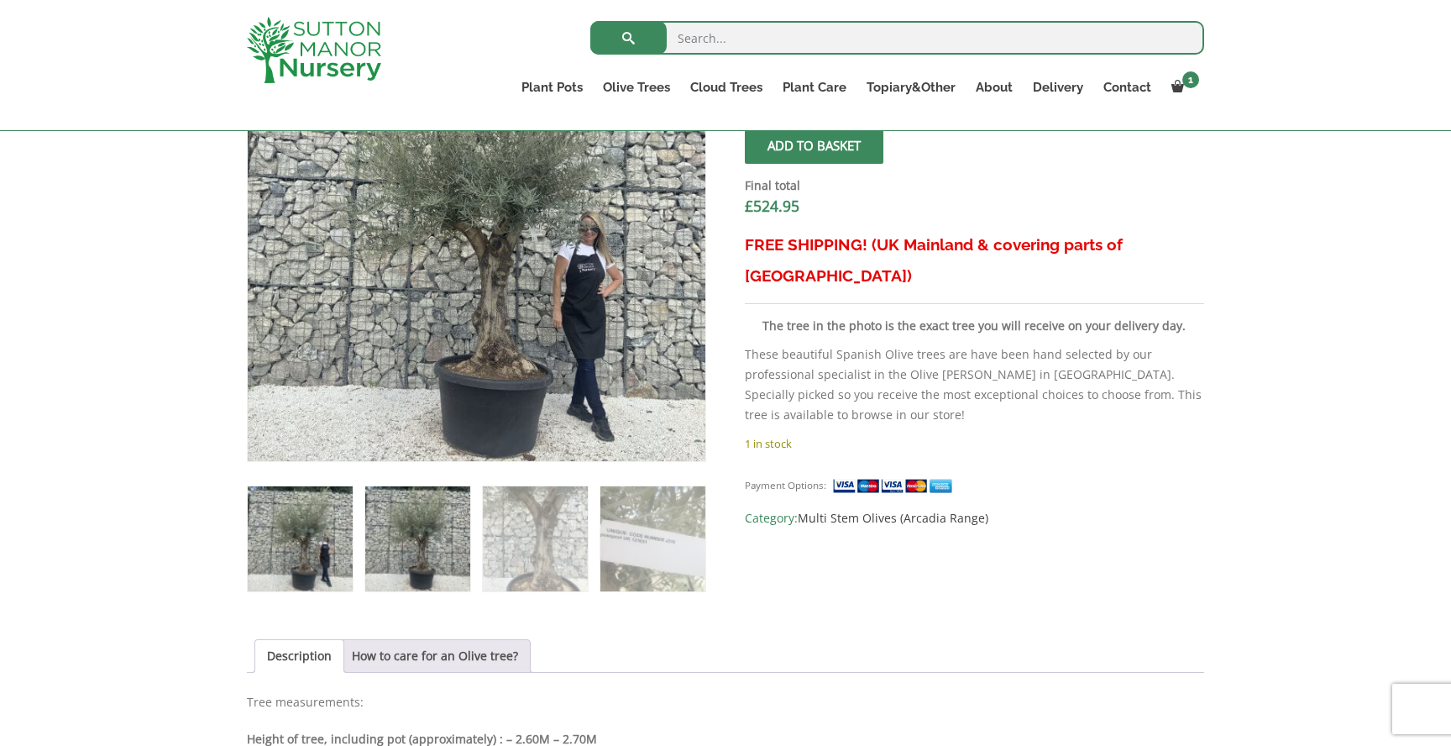
click at [428, 549] on img at bounding box center [417, 538] width 105 height 105
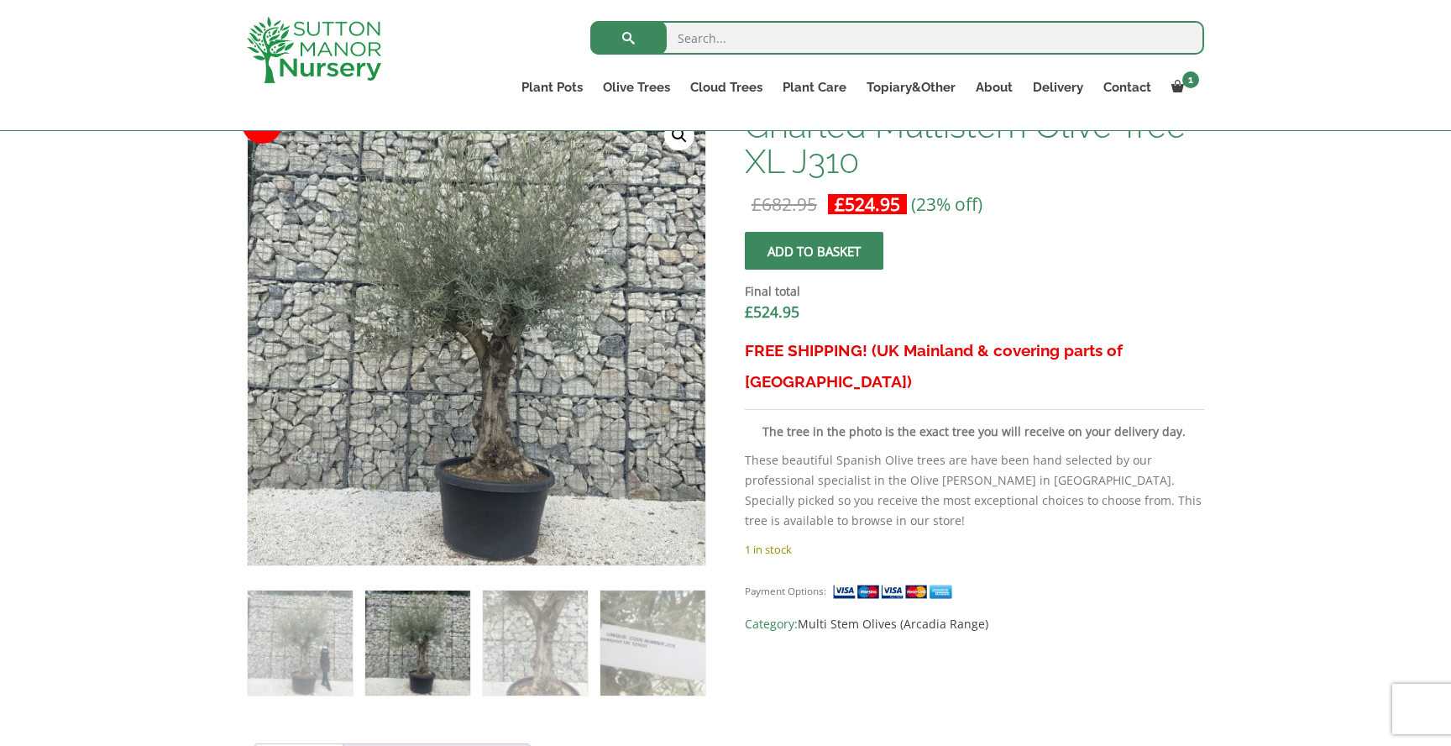
scroll to position [549, 0]
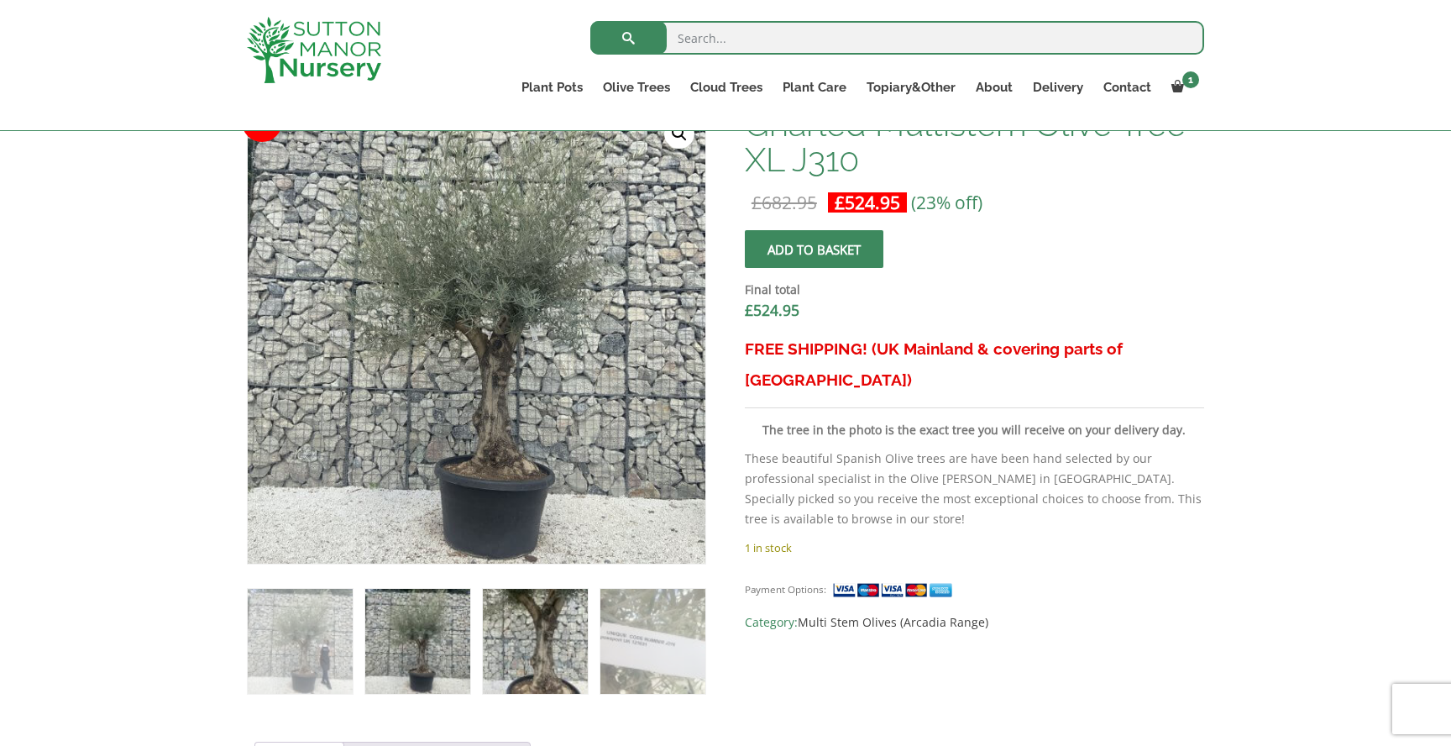
click at [536, 639] on img at bounding box center [535, 641] width 105 height 105
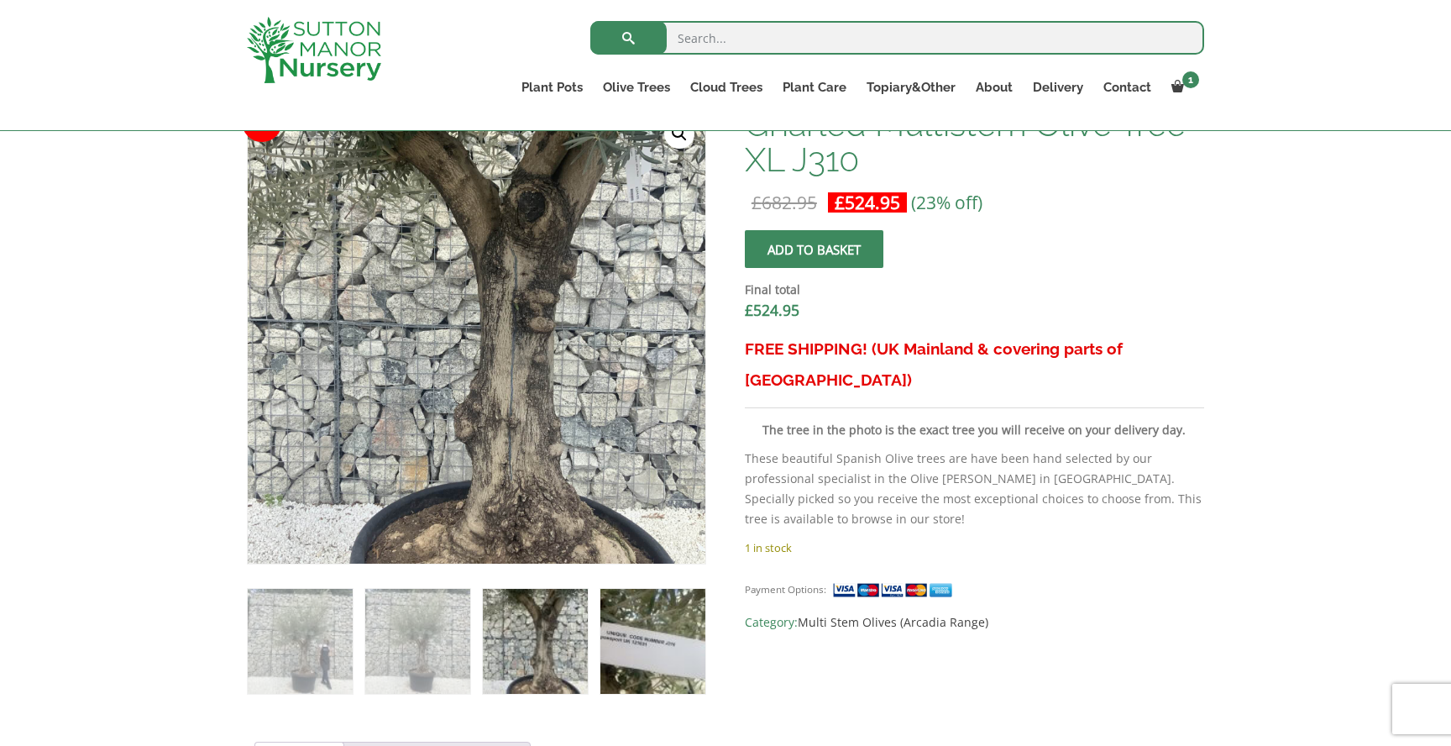
click at [652, 630] on img at bounding box center [653, 641] width 105 height 105
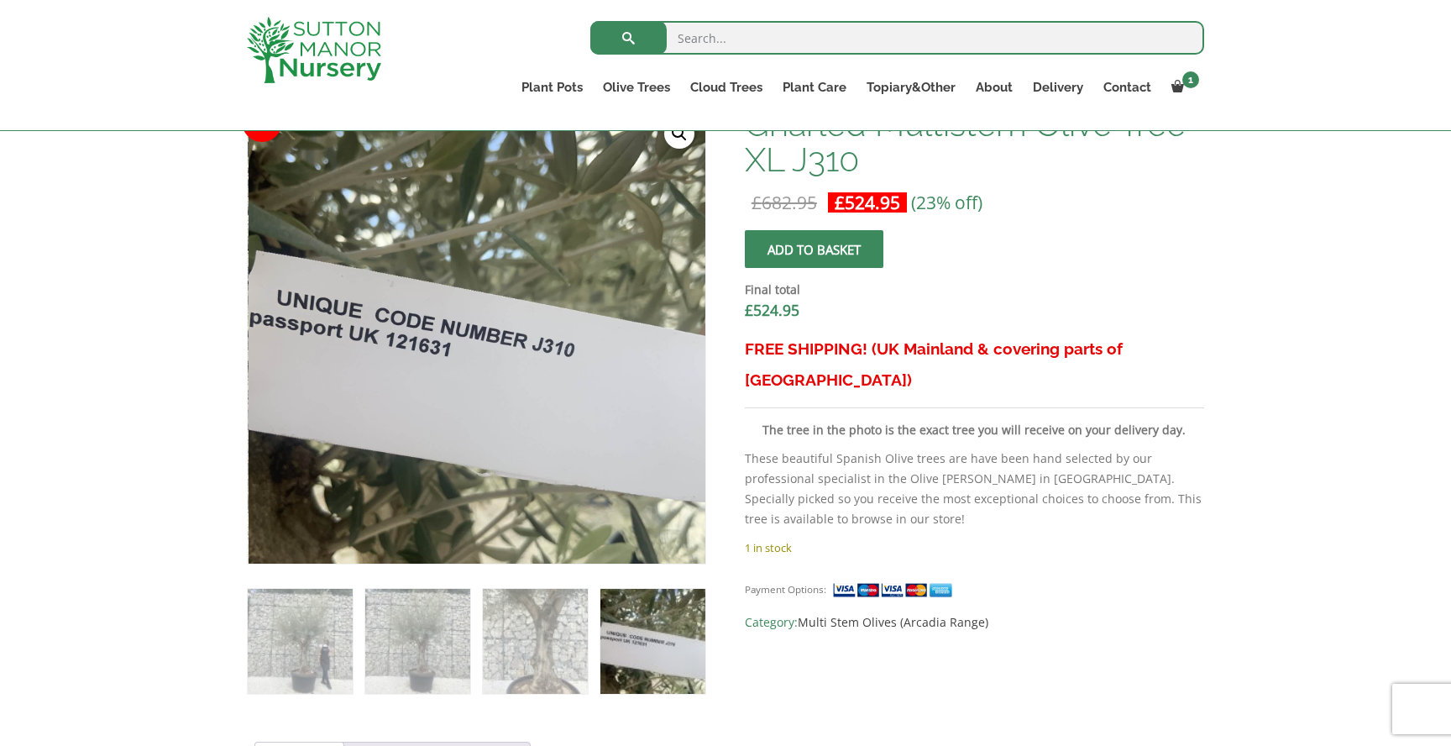
click at [814, 249] on span "submit" at bounding box center [814, 249] width 0 height 0
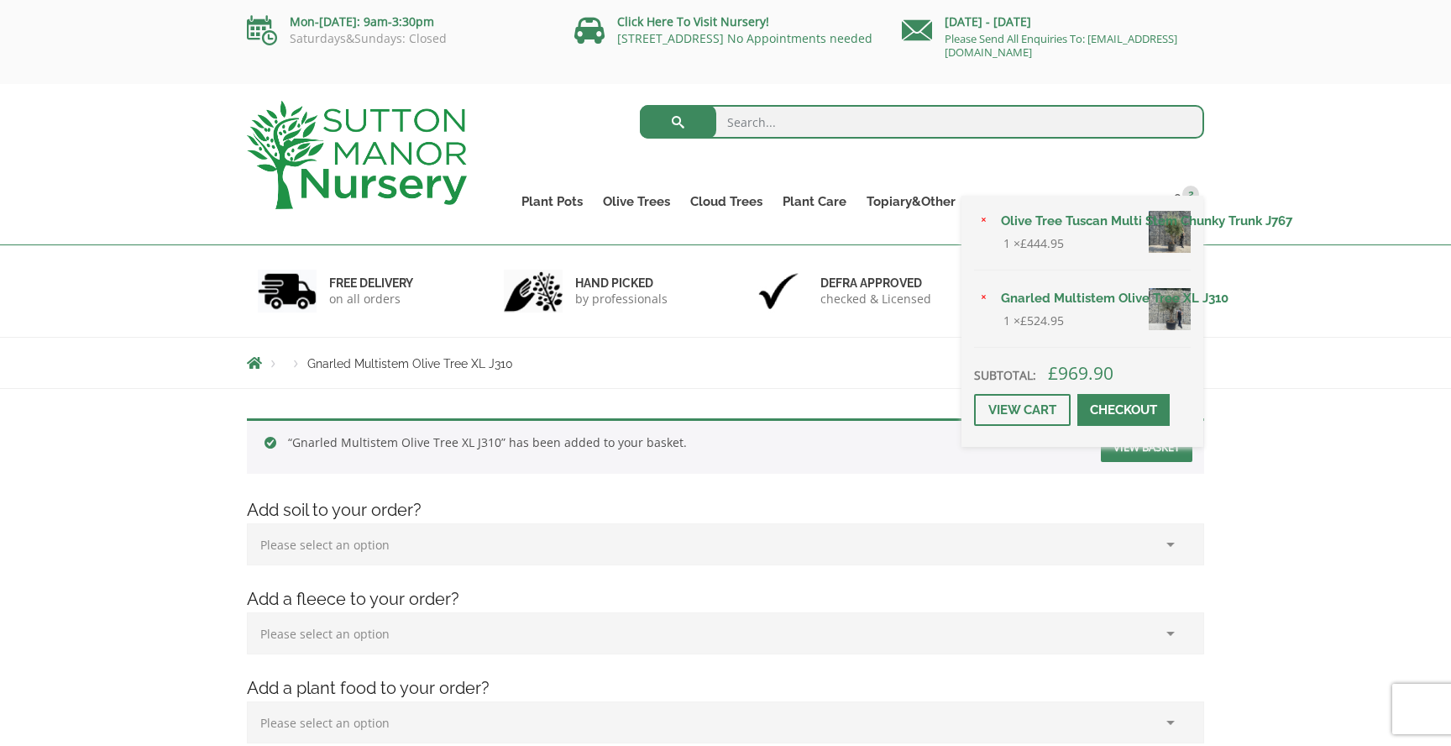
click at [1186, 198] on div "× Olive Tree Tuscan Multi Stem Chunky Trunk J767 1 × £ 444.95 × Gnarled Multist…" at bounding box center [1083, 321] width 242 height 251
click at [1097, 218] on link "Olive Tree Tuscan Multi Stem Chunky Trunk J767" at bounding box center [1091, 220] width 200 height 25
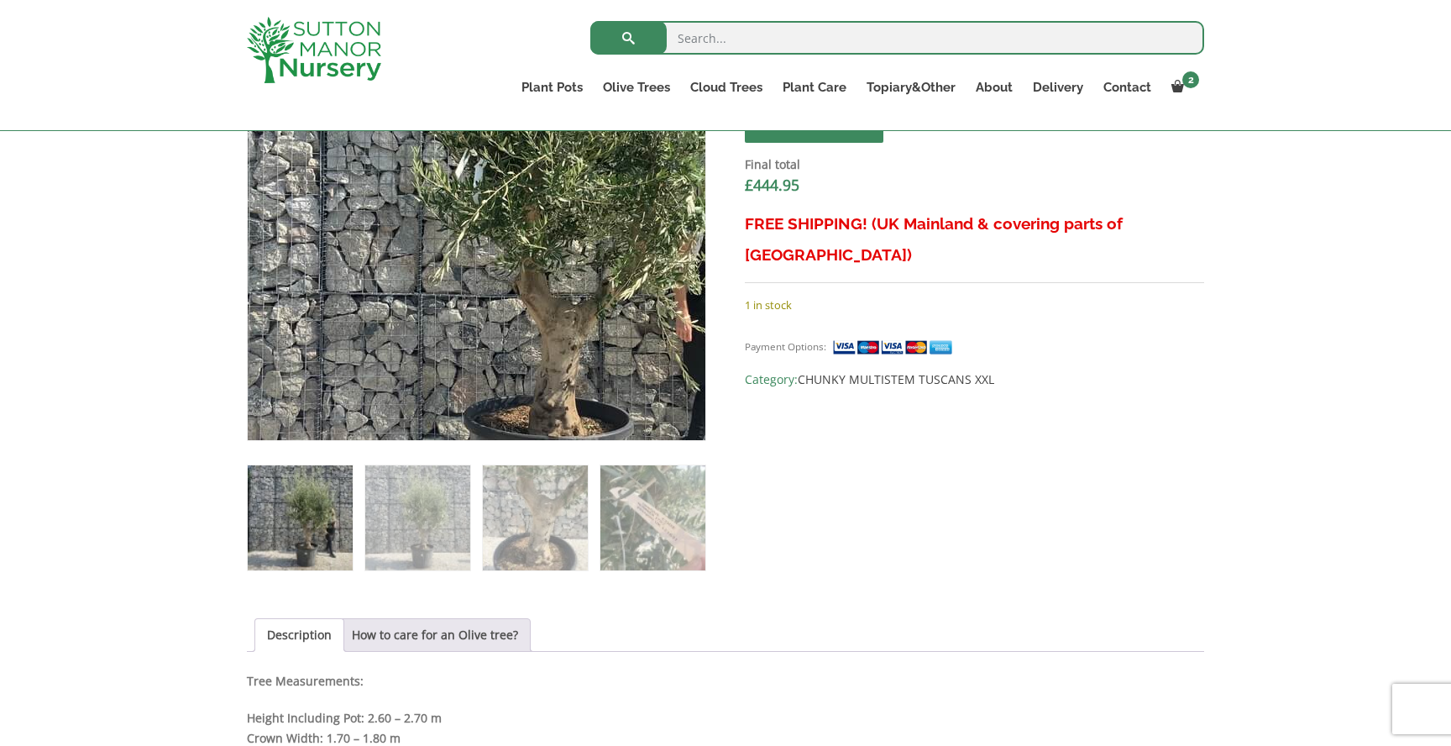
scroll to position [678, 0]
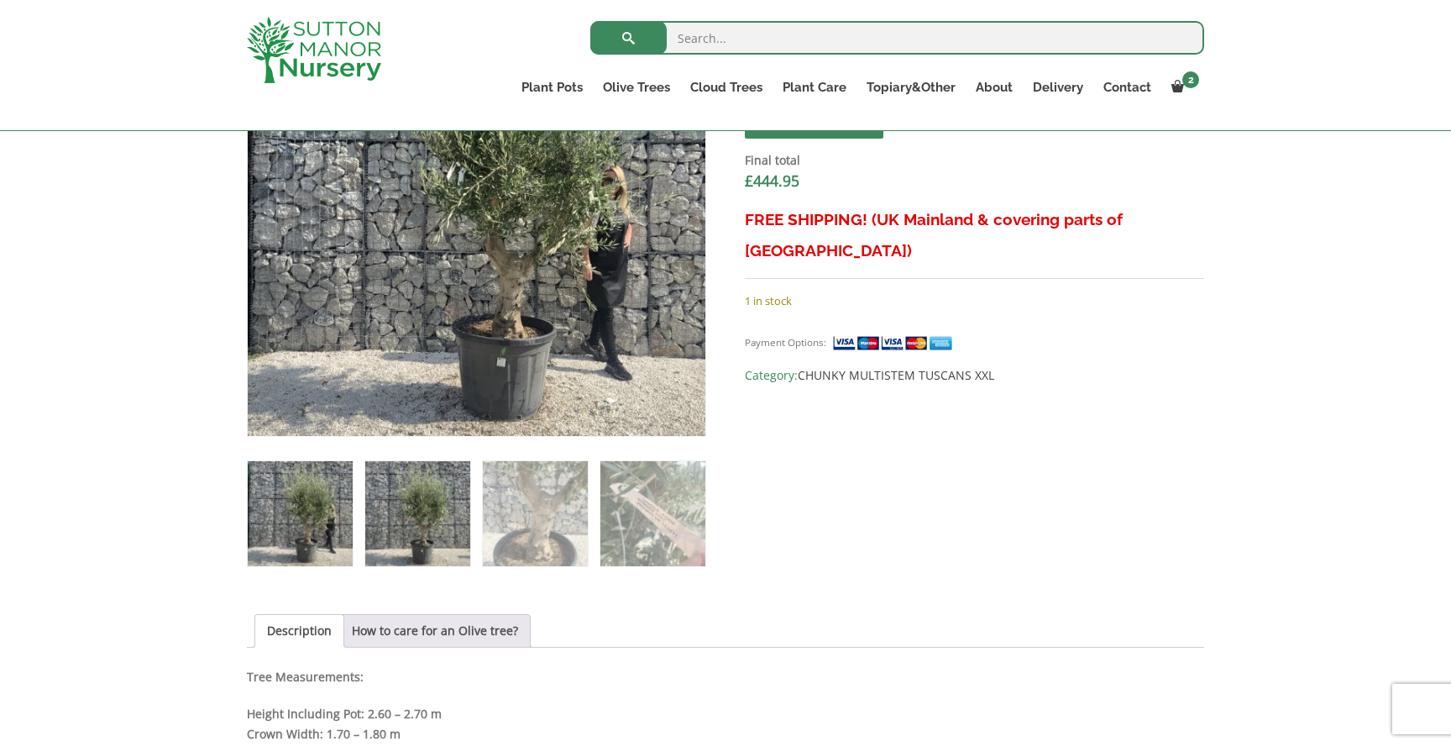
click at [396, 520] on img at bounding box center [417, 513] width 105 height 105
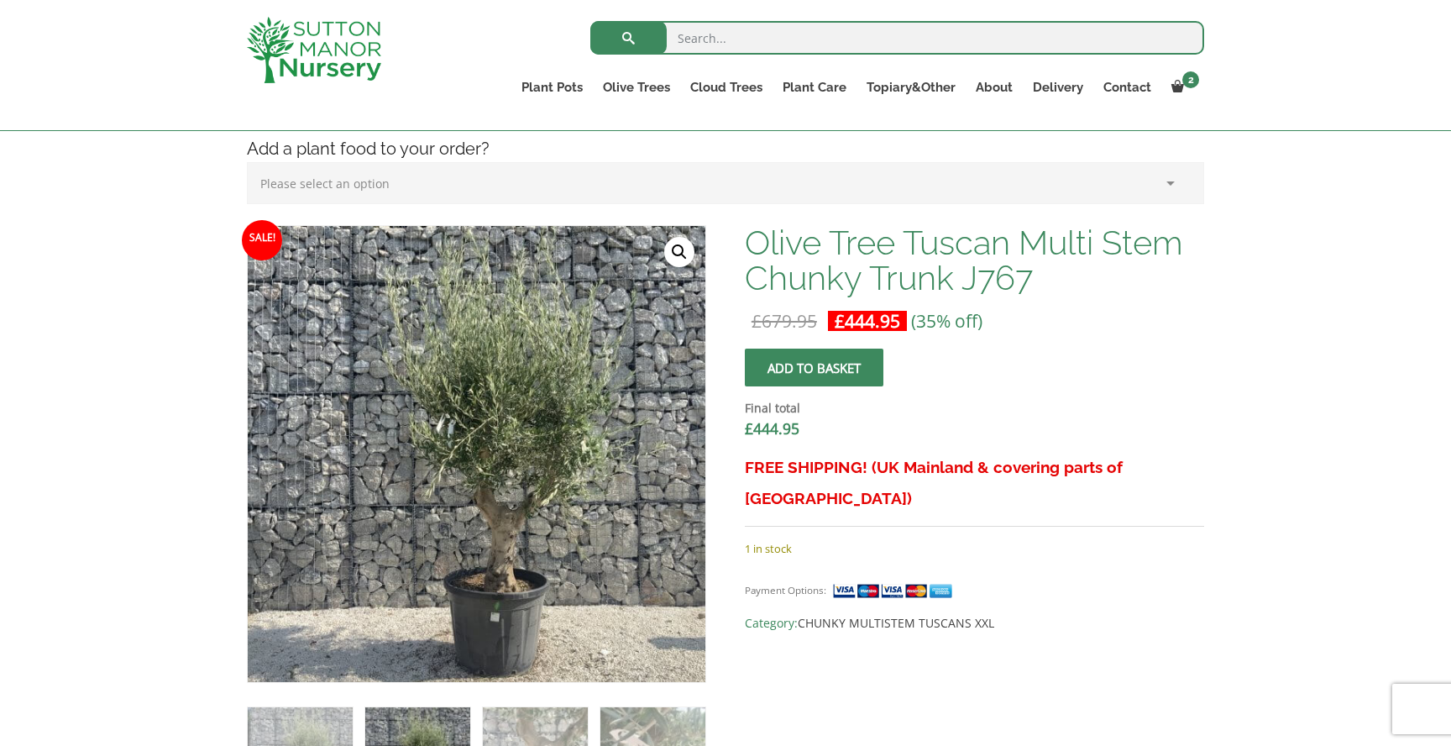
scroll to position [423, 0]
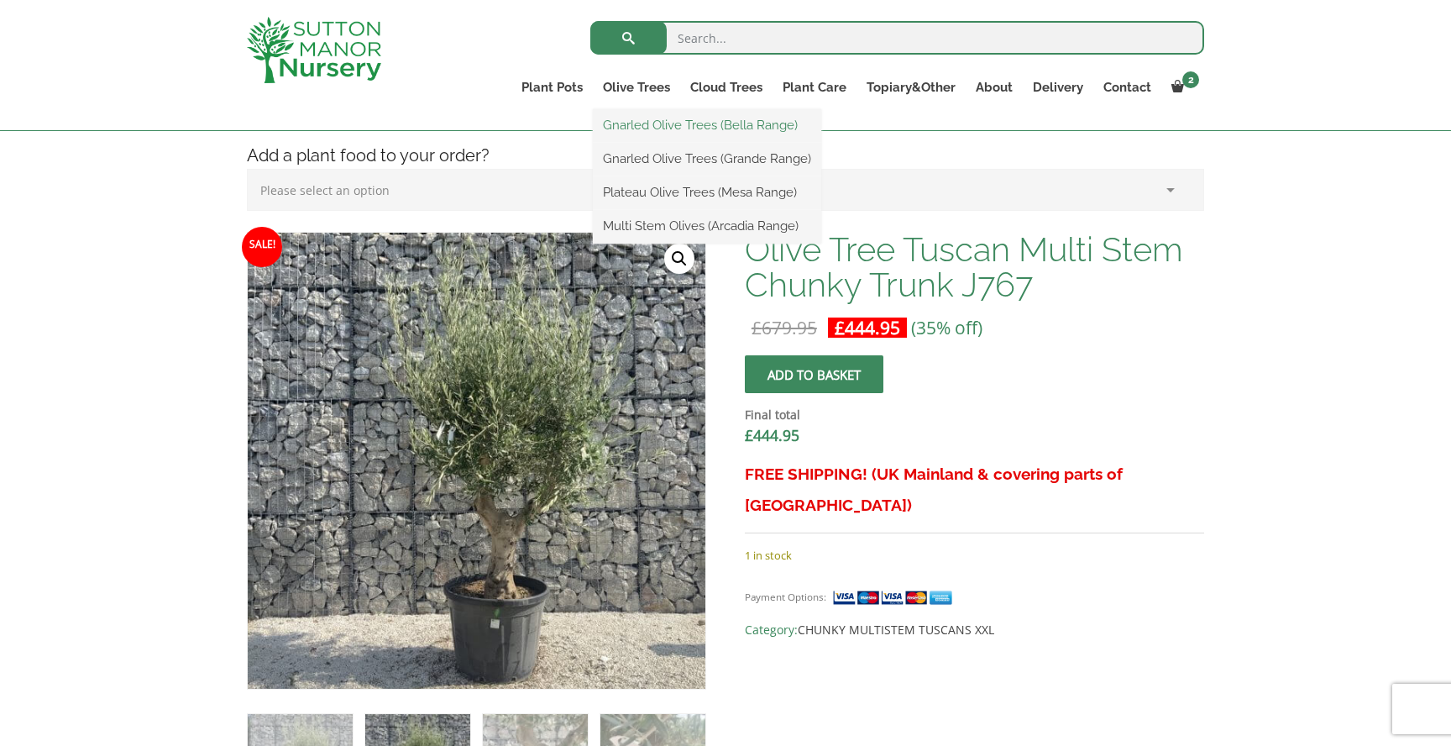
click at [640, 134] on link "Gnarled Olive Trees (Bella Range)" at bounding box center [707, 125] width 228 height 25
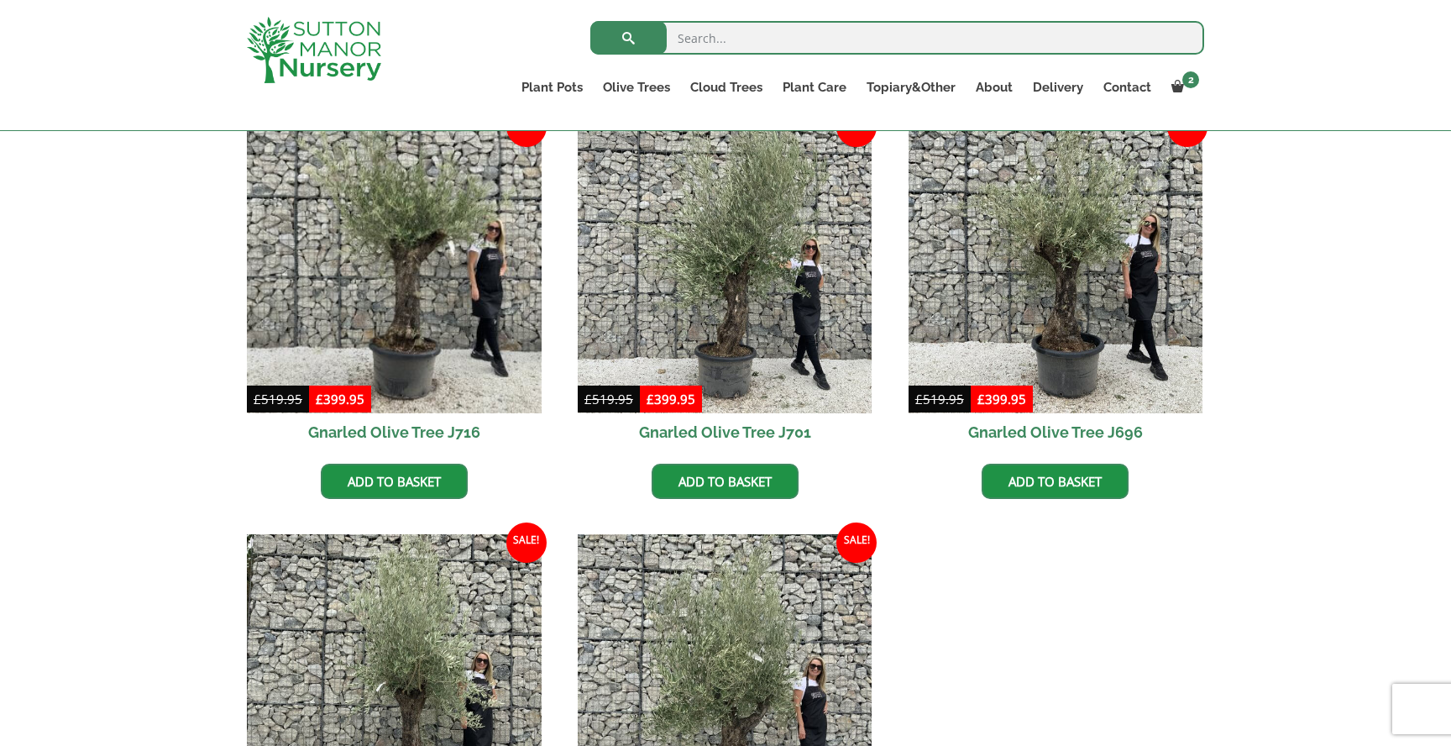
scroll to position [444, 0]
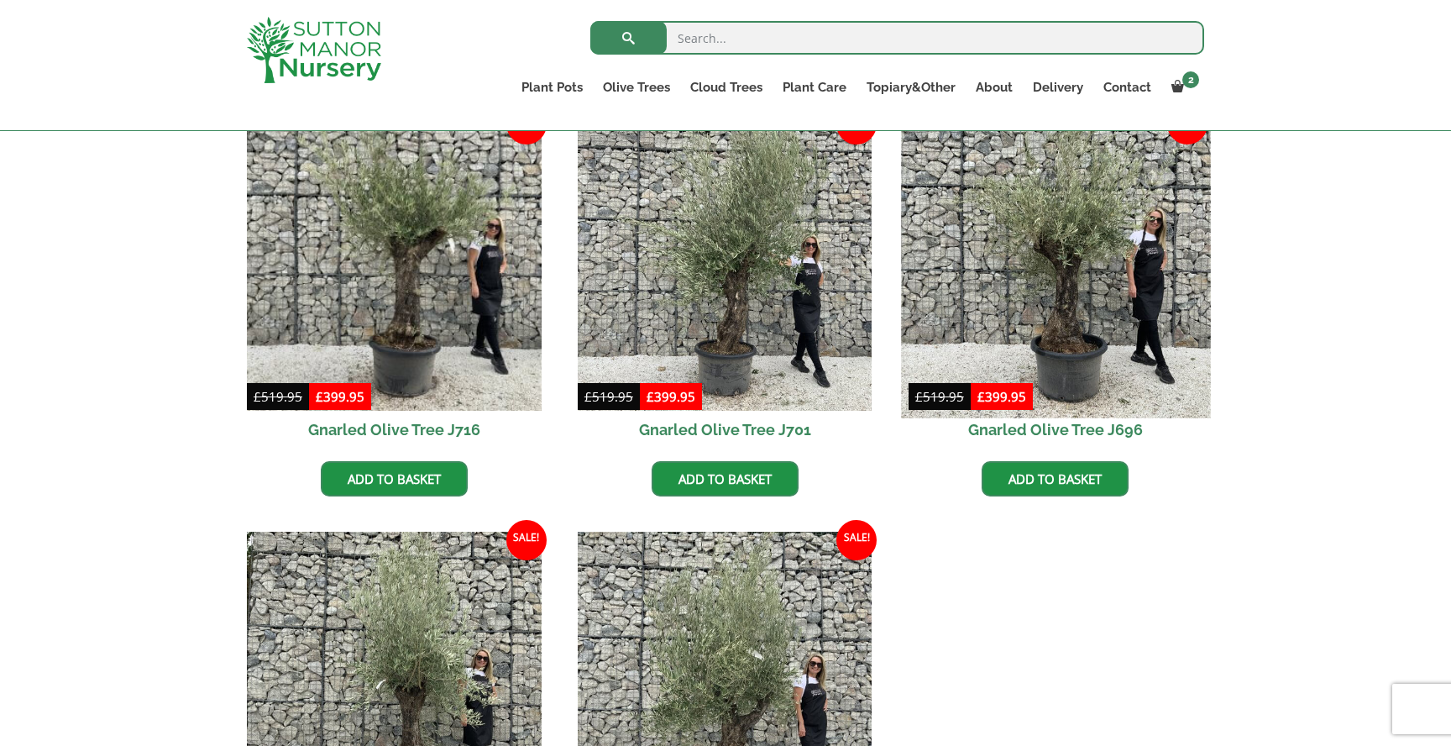
click at [1128, 264] on img at bounding box center [1055, 262] width 309 height 309
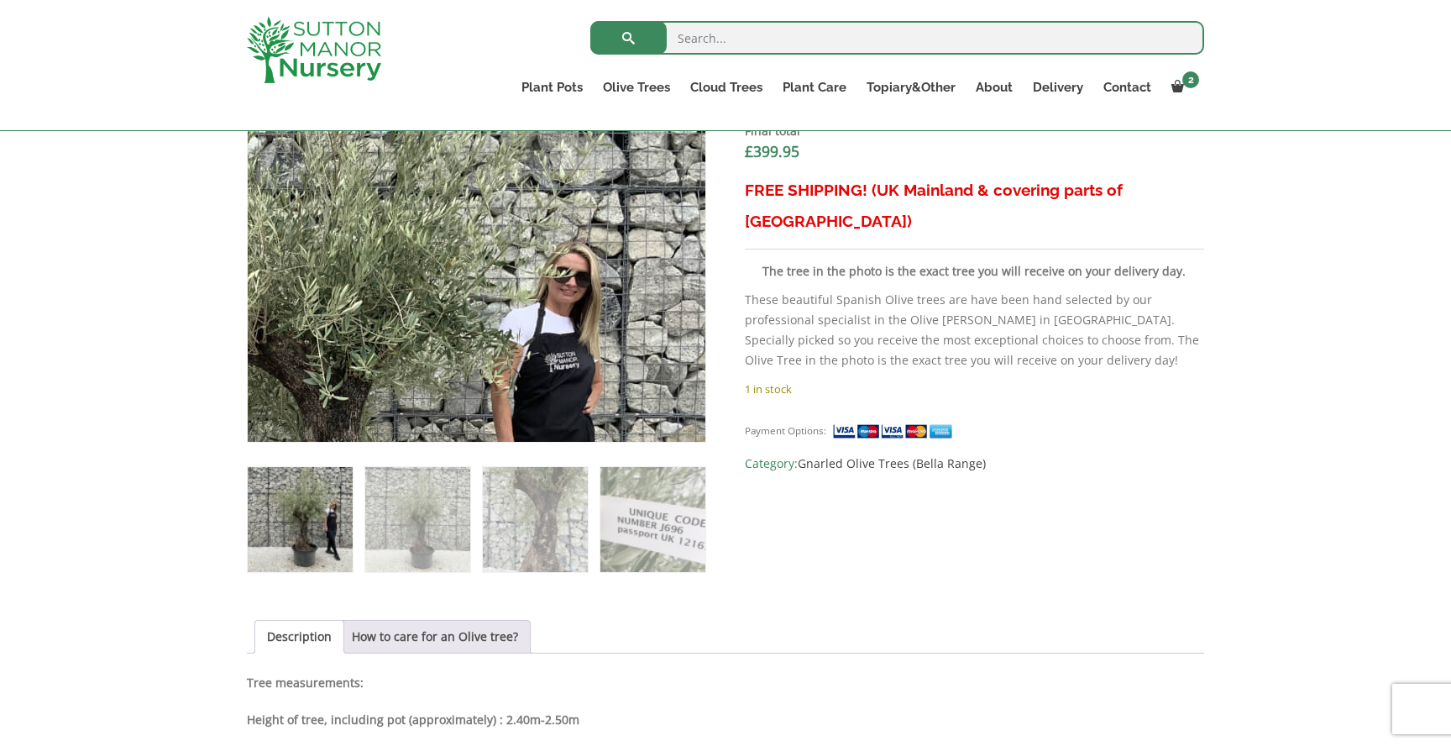
scroll to position [675, 0]
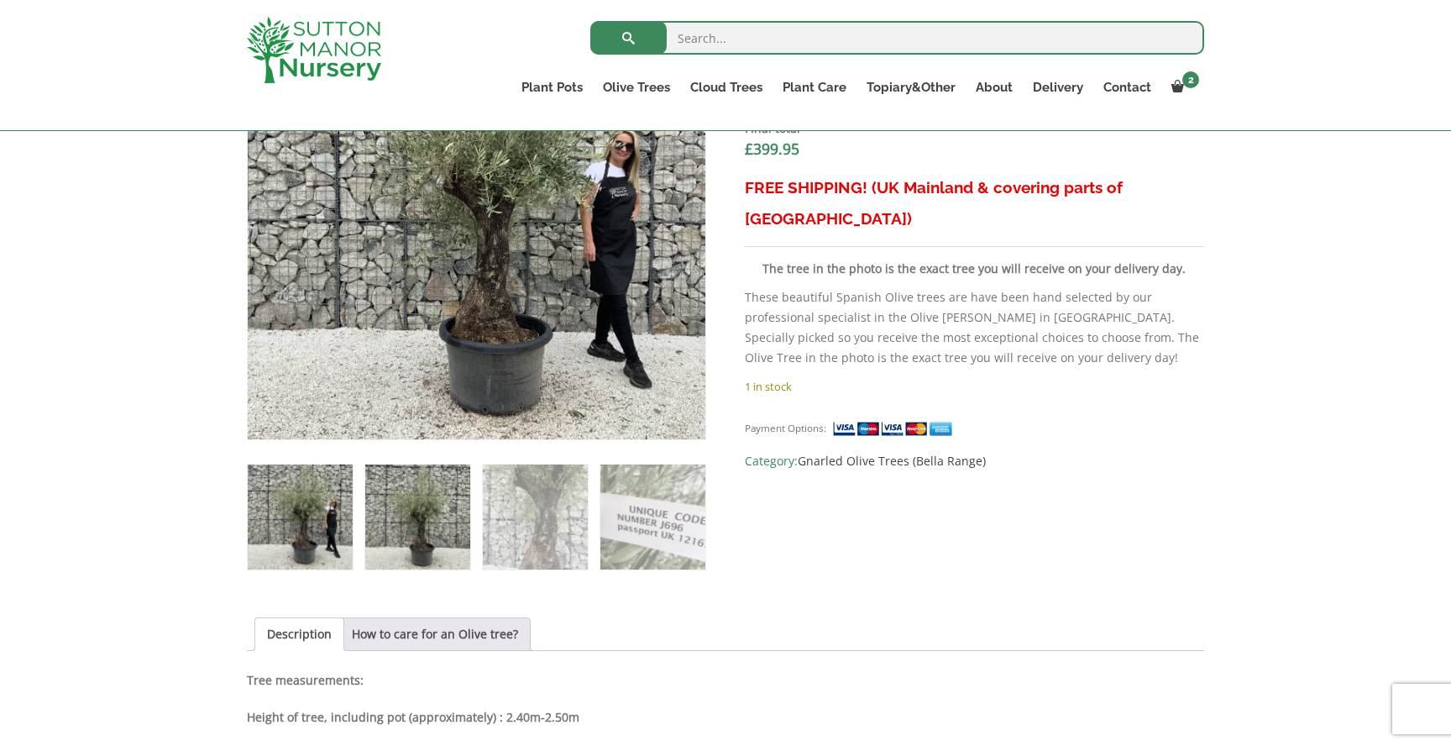
click at [419, 505] on img at bounding box center [417, 517] width 105 height 105
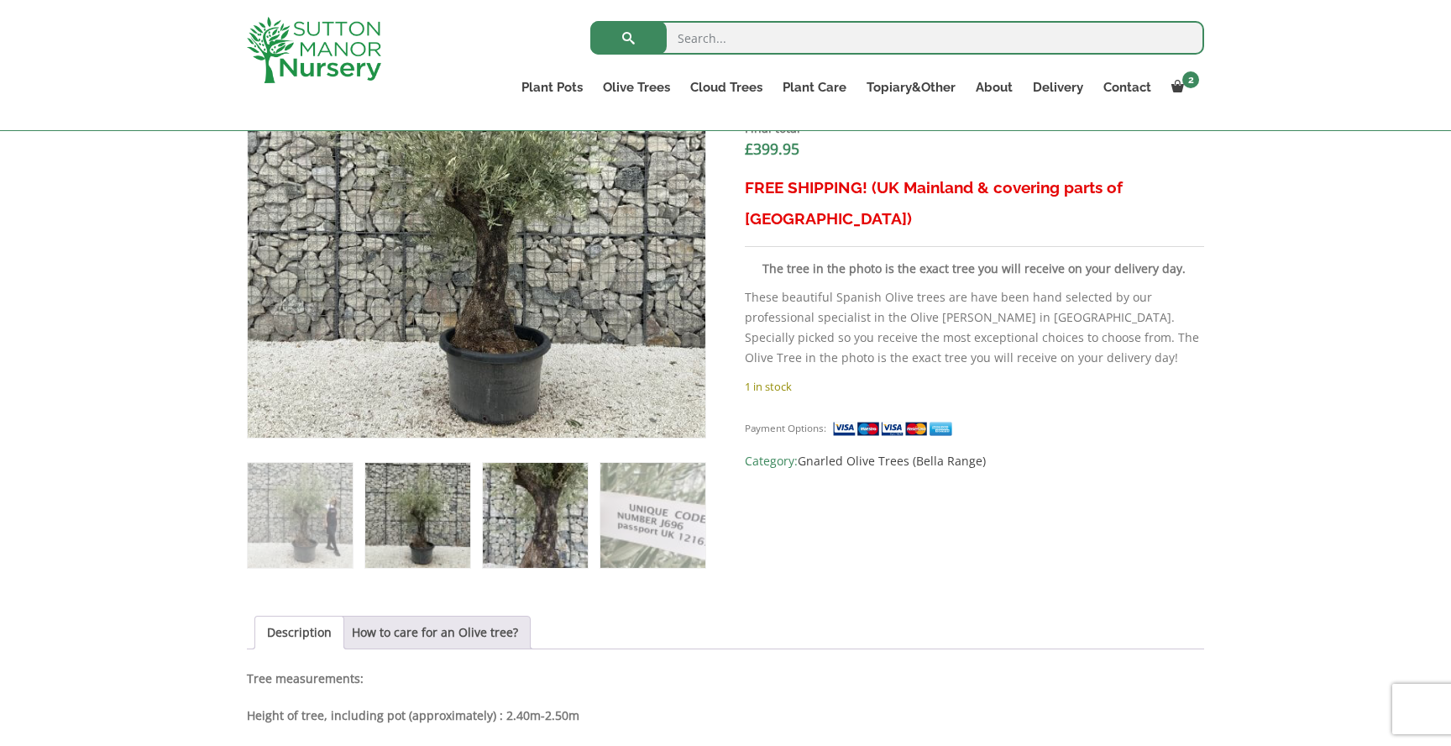
click at [528, 496] on img at bounding box center [535, 515] width 105 height 105
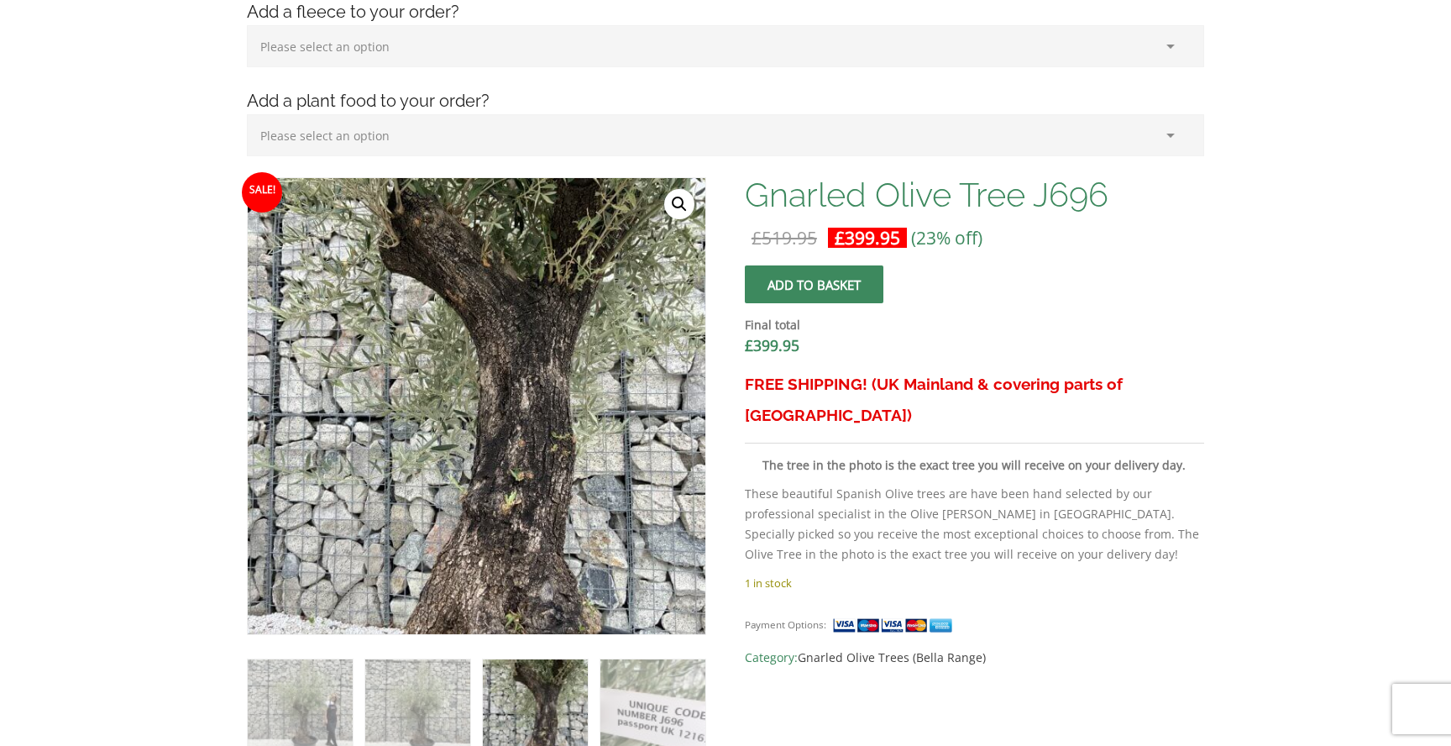
scroll to position [0, 0]
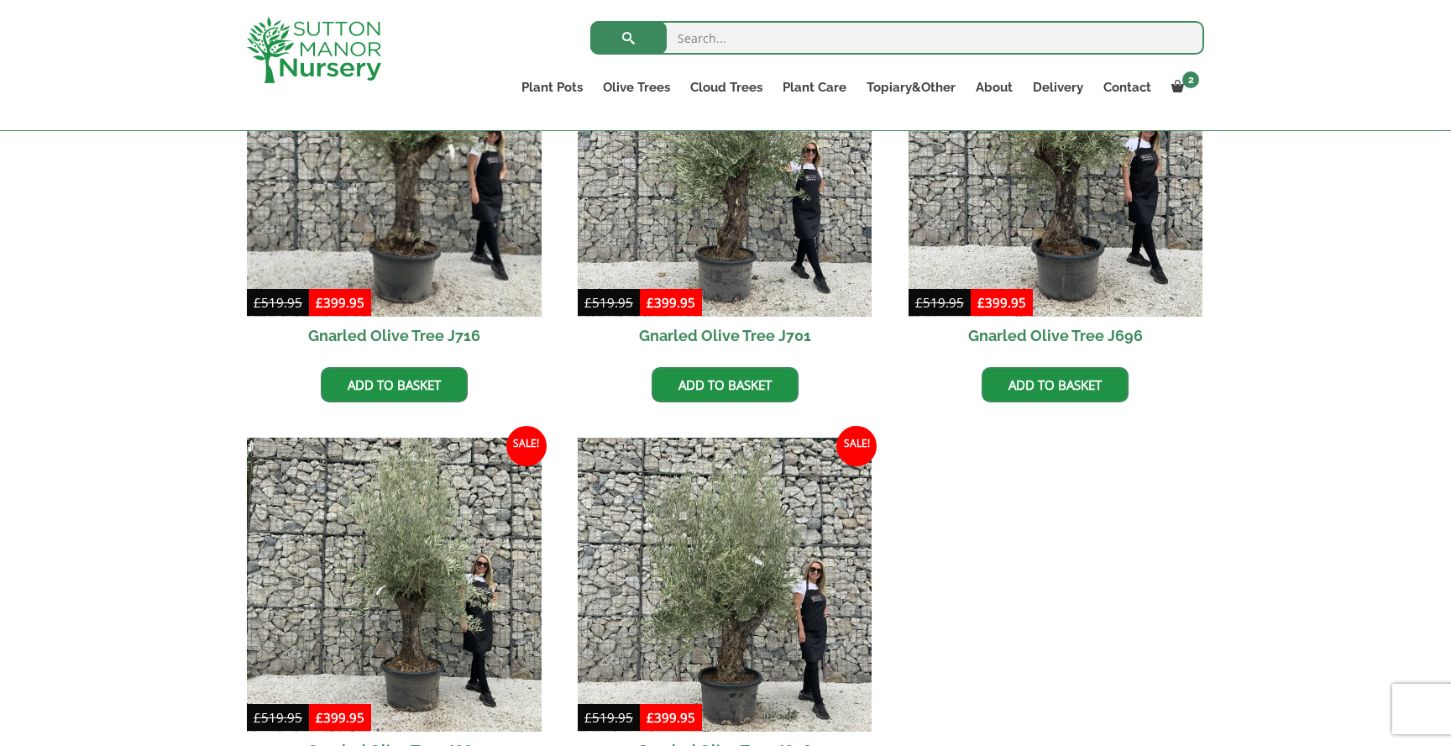
scroll to position [601, 0]
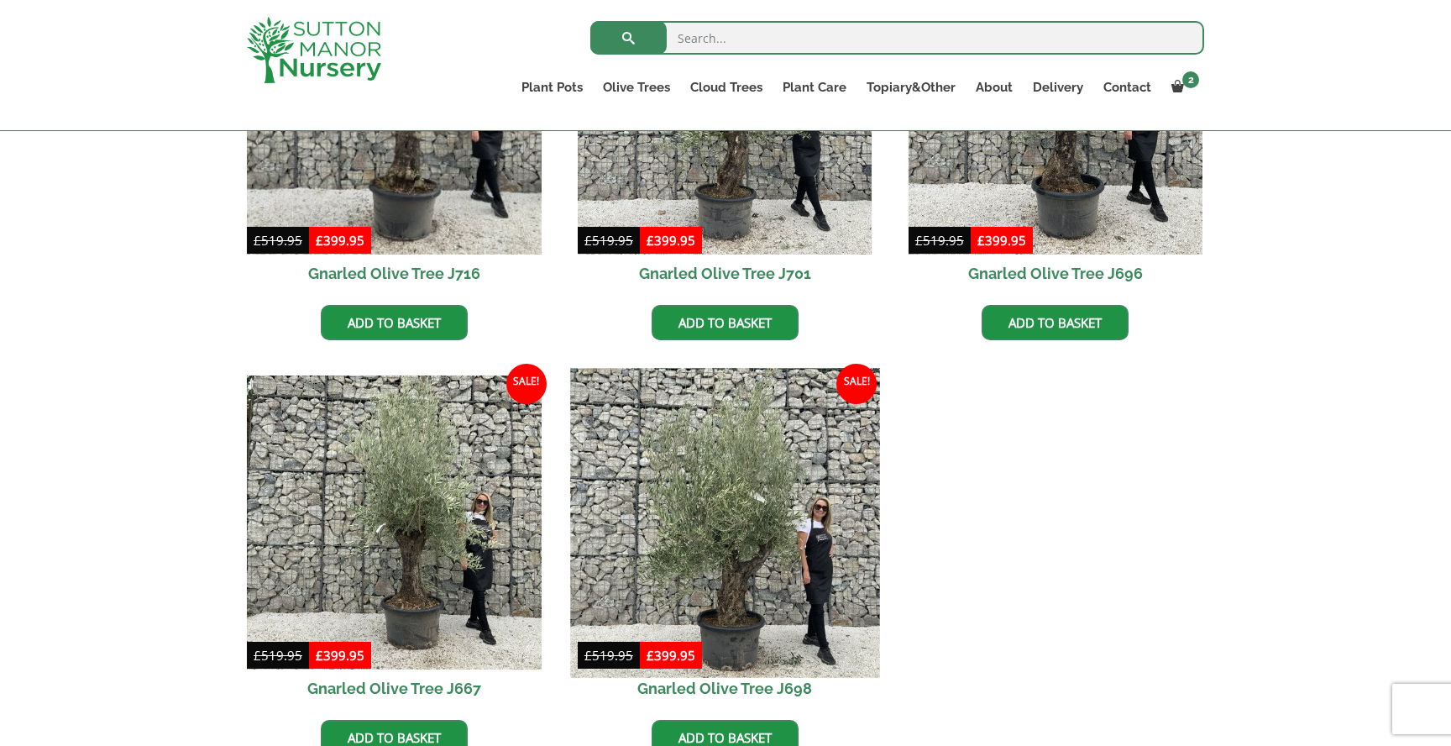
click at [798, 495] on img at bounding box center [724, 522] width 309 height 309
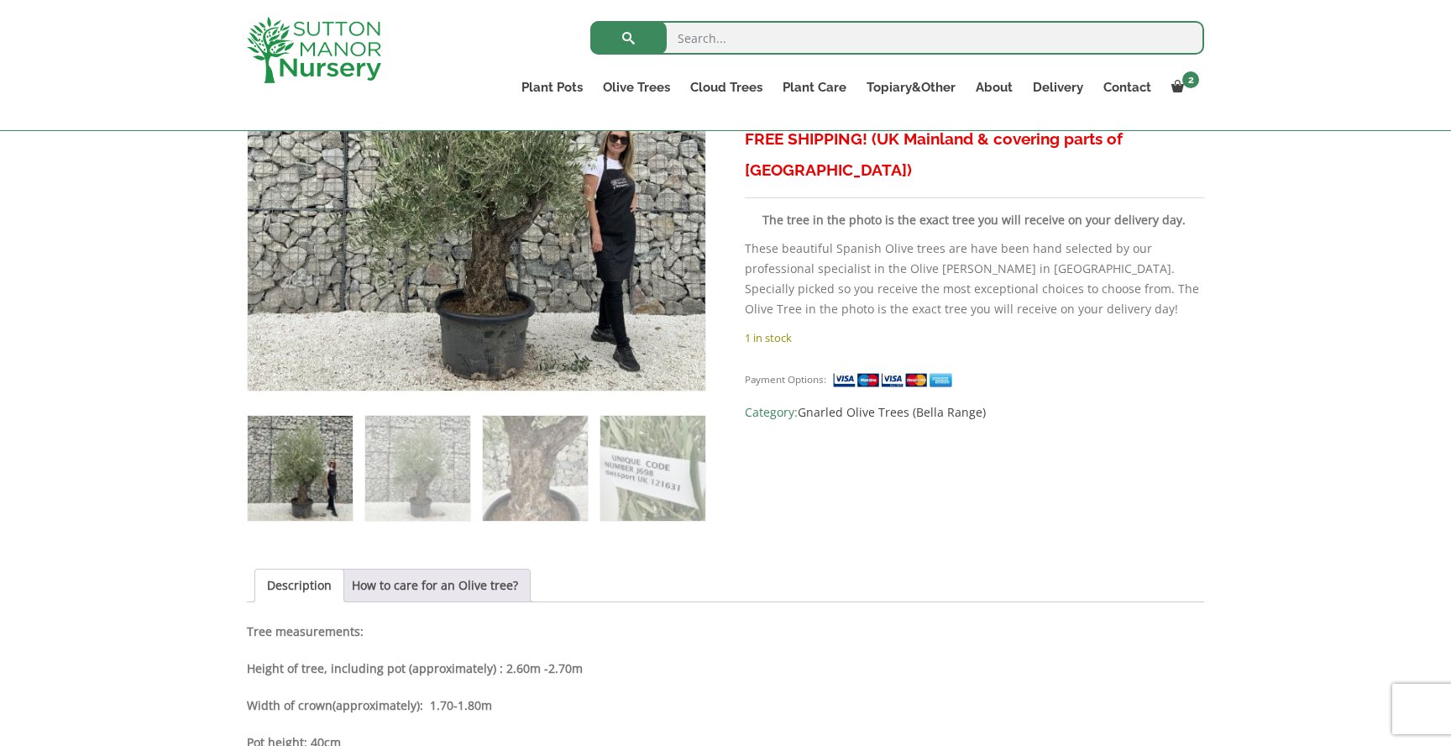
scroll to position [727, 0]
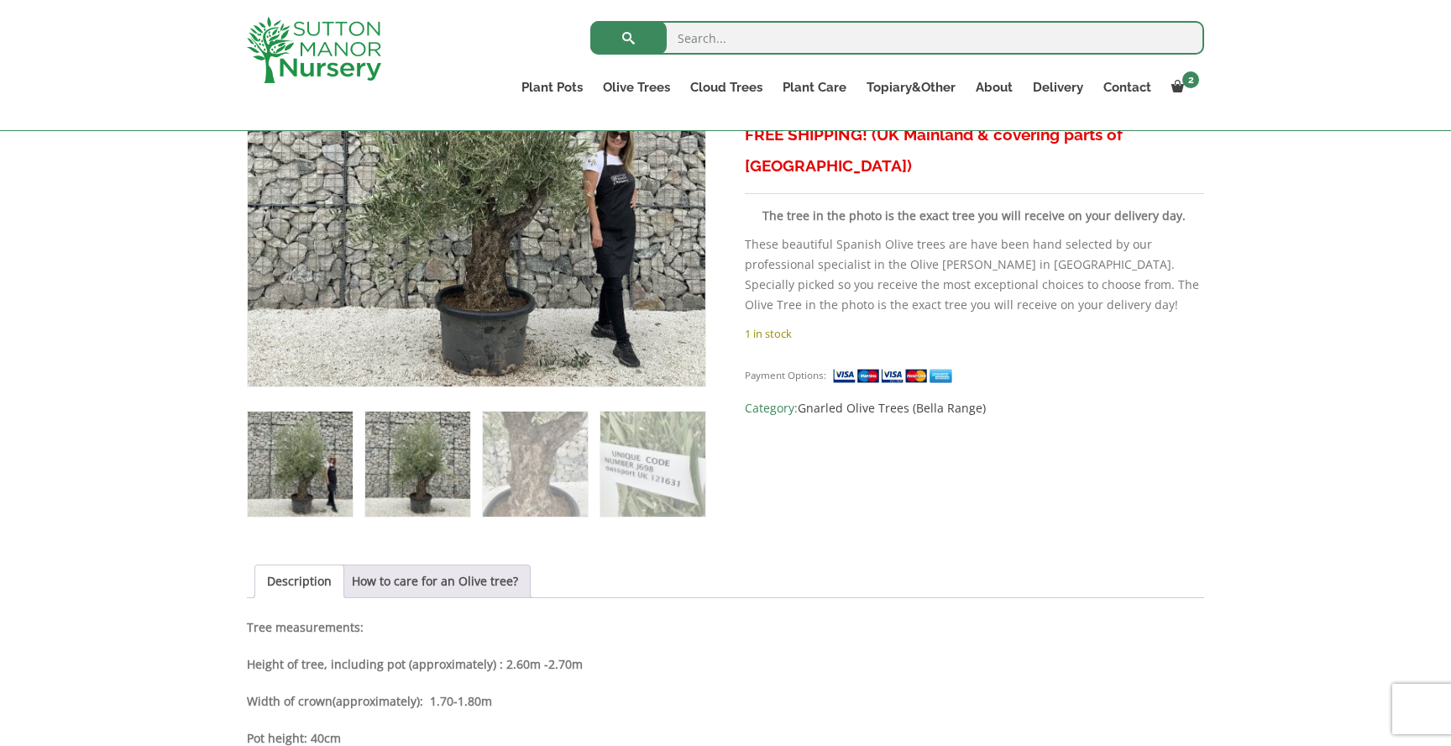
click at [386, 459] on img at bounding box center [417, 464] width 105 height 105
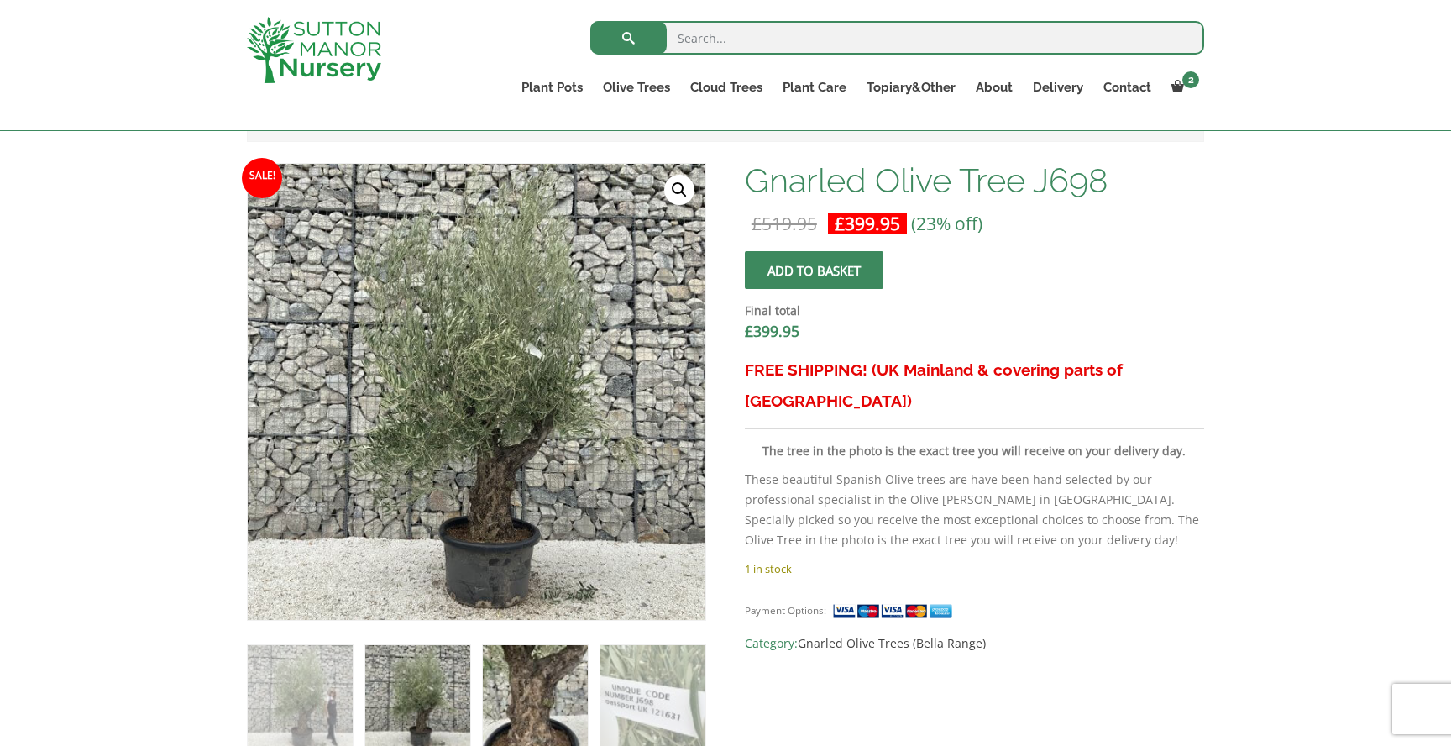
scroll to position [491, 0]
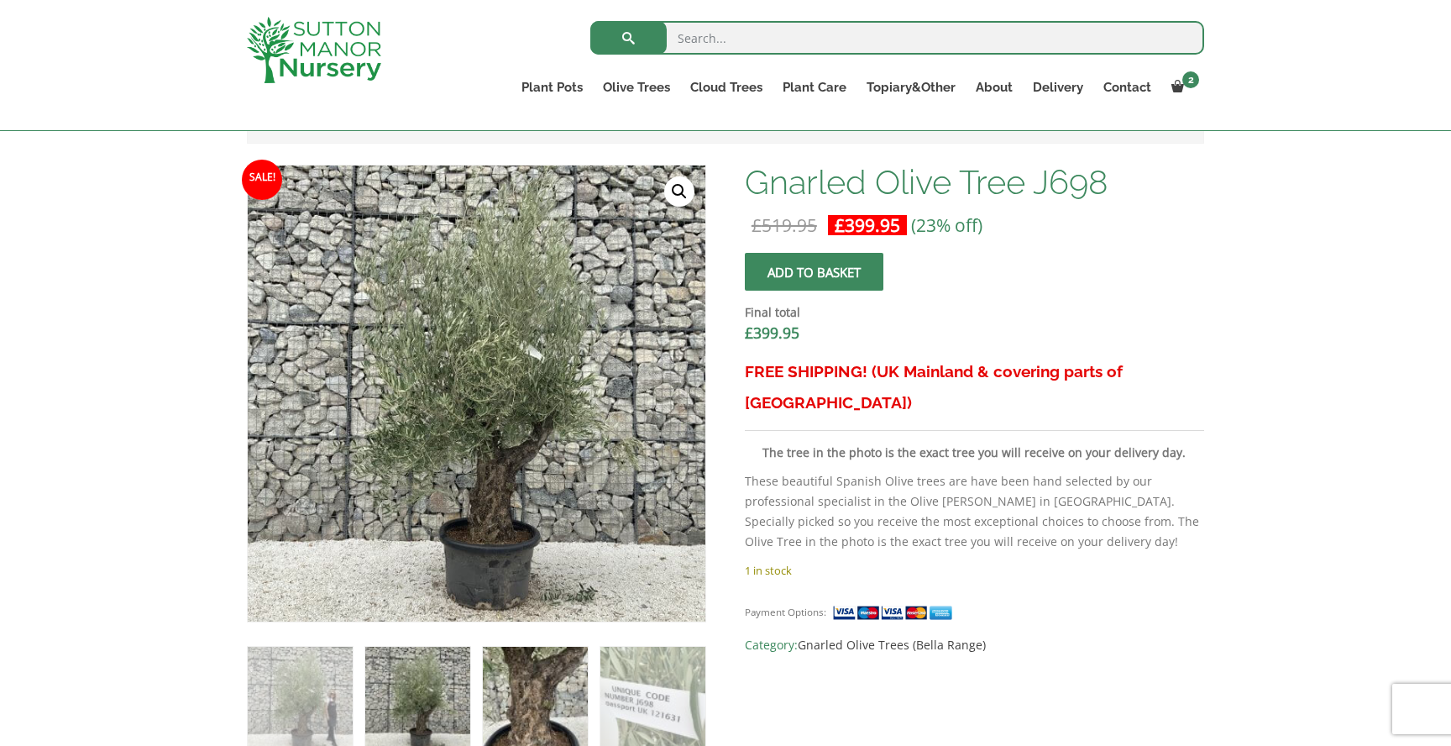
click at [501, 651] on img at bounding box center [535, 699] width 105 height 105
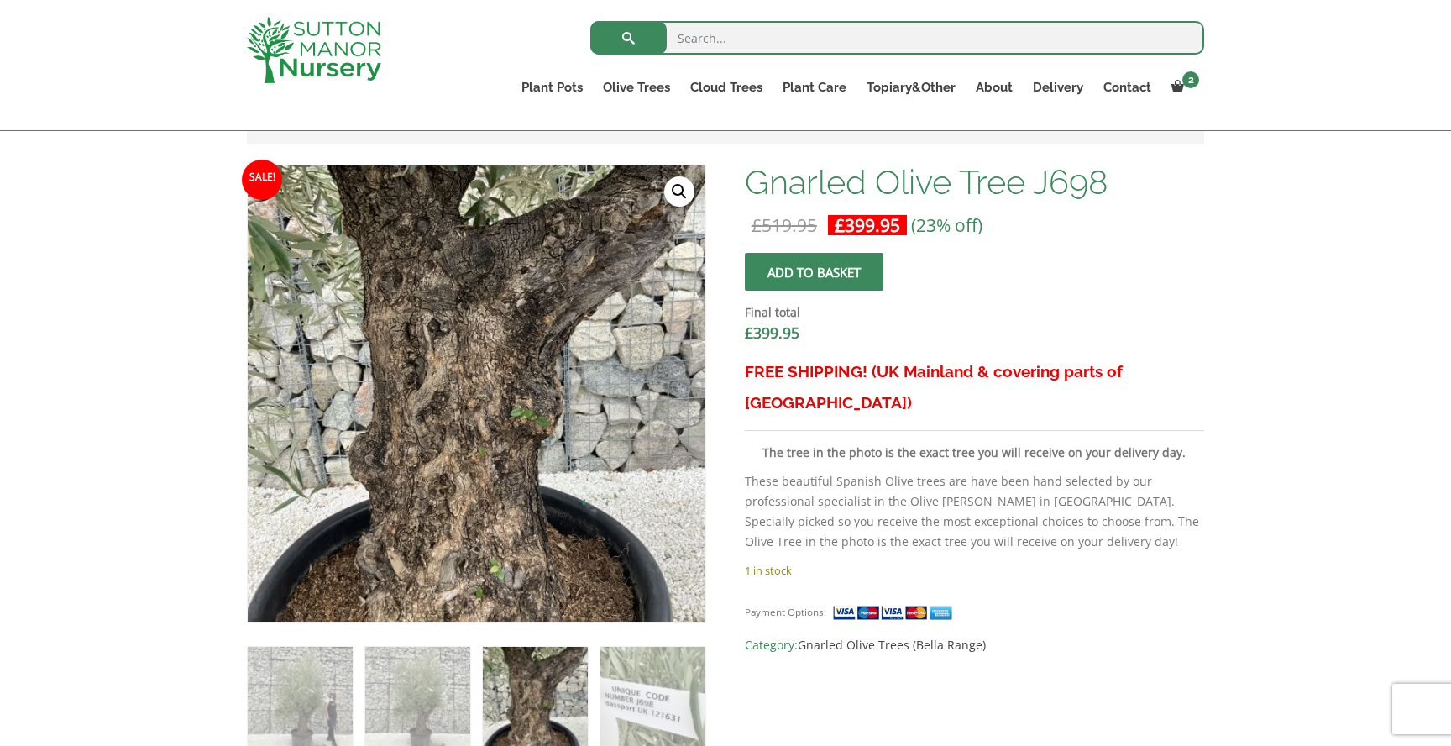
click at [595, 679] on ol at bounding box center [476, 687] width 459 height 130
click at [322, 686] on img at bounding box center [300, 699] width 105 height 105
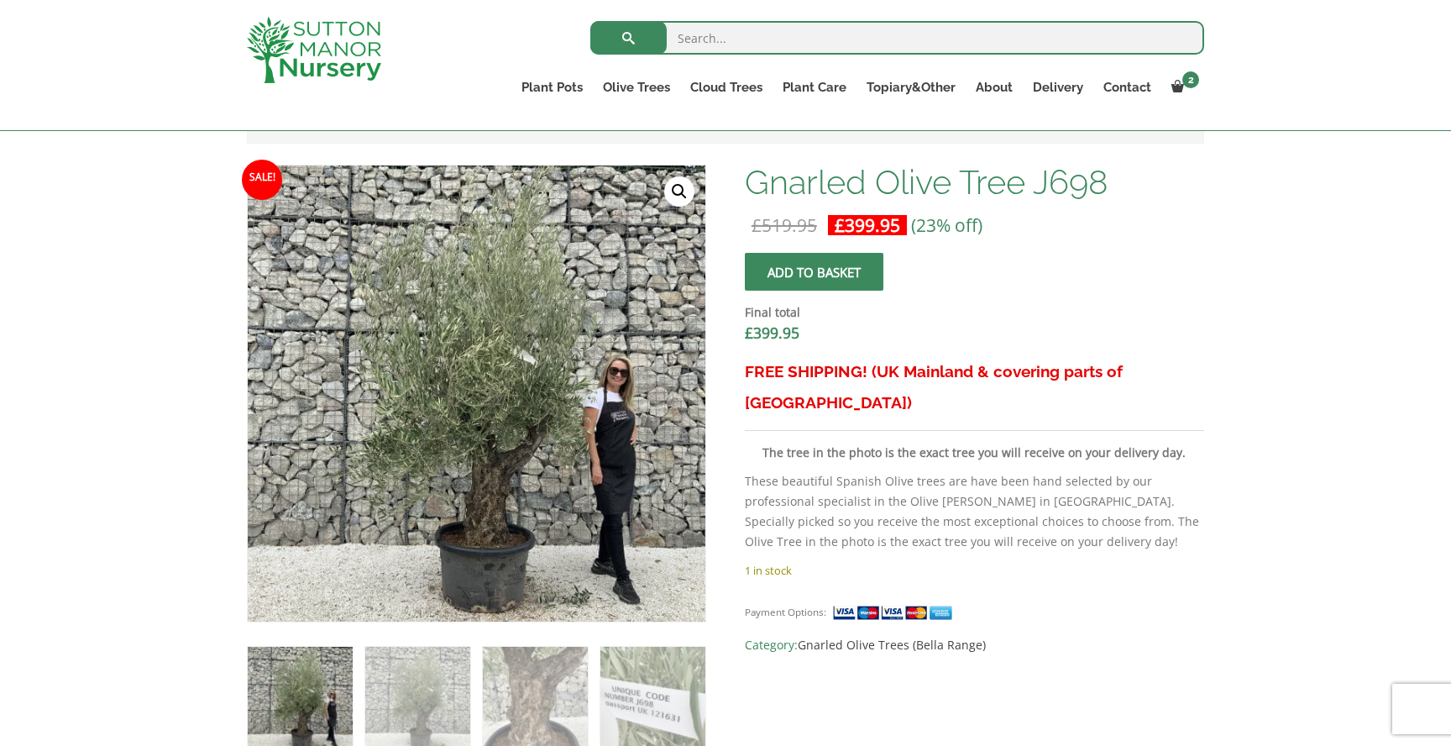
click at [814, 272] on span "submit" at bounding box center [814, 272] width 0 height 0
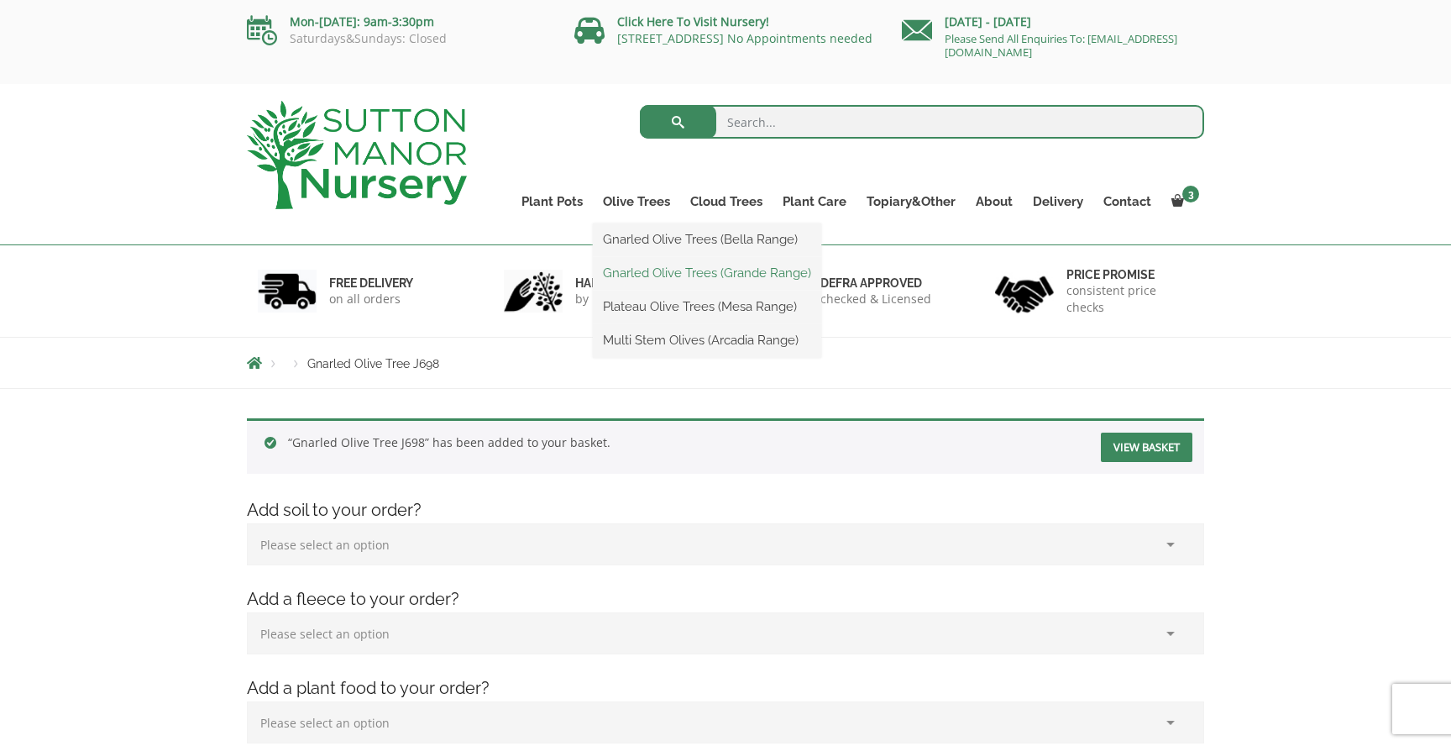
click at [654, 266] on link "Gnarled Olive Trees (Grande Range)" at bounding box center [707, 272] width 228 height 25
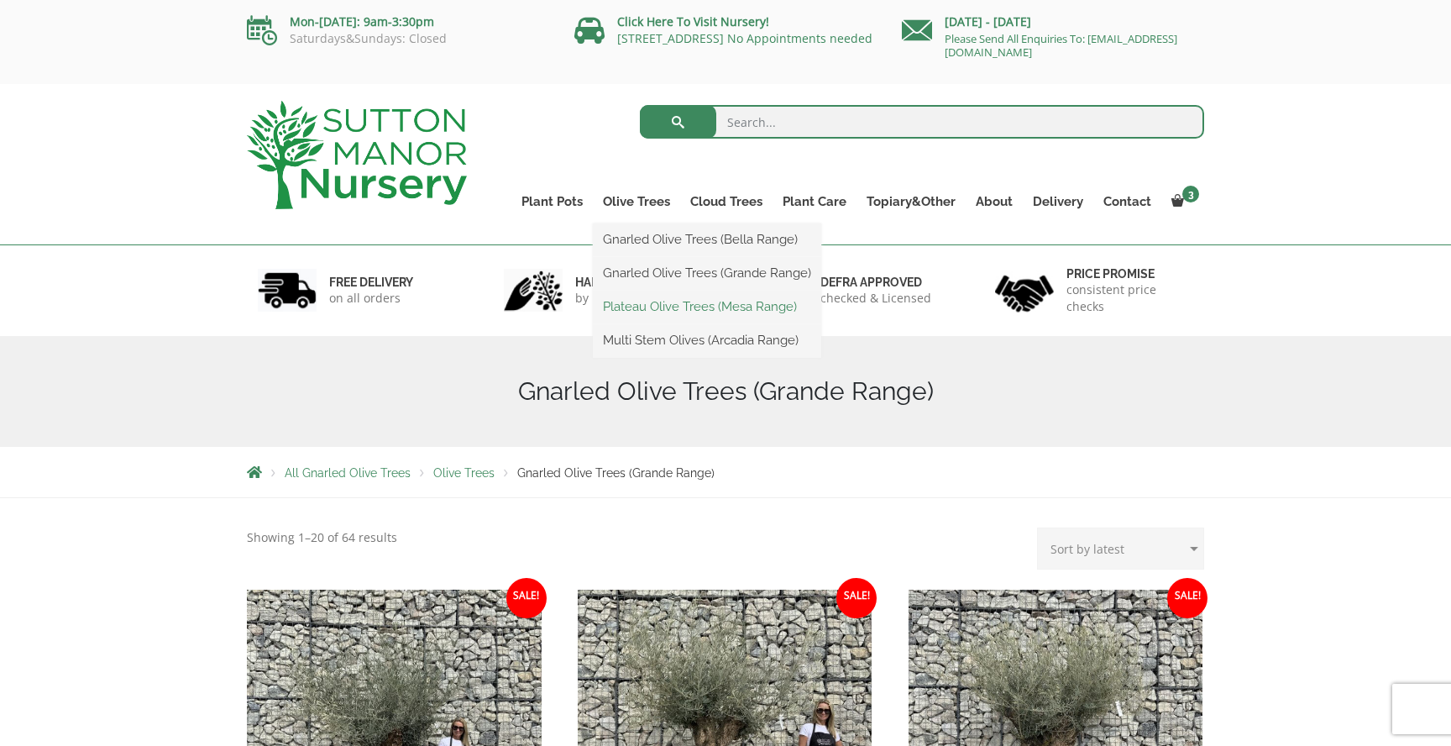
click at [654, 302] on link "Plateau Olive Trees (Mesa Range)" at bounding box center [707, 306] width 228 height 25
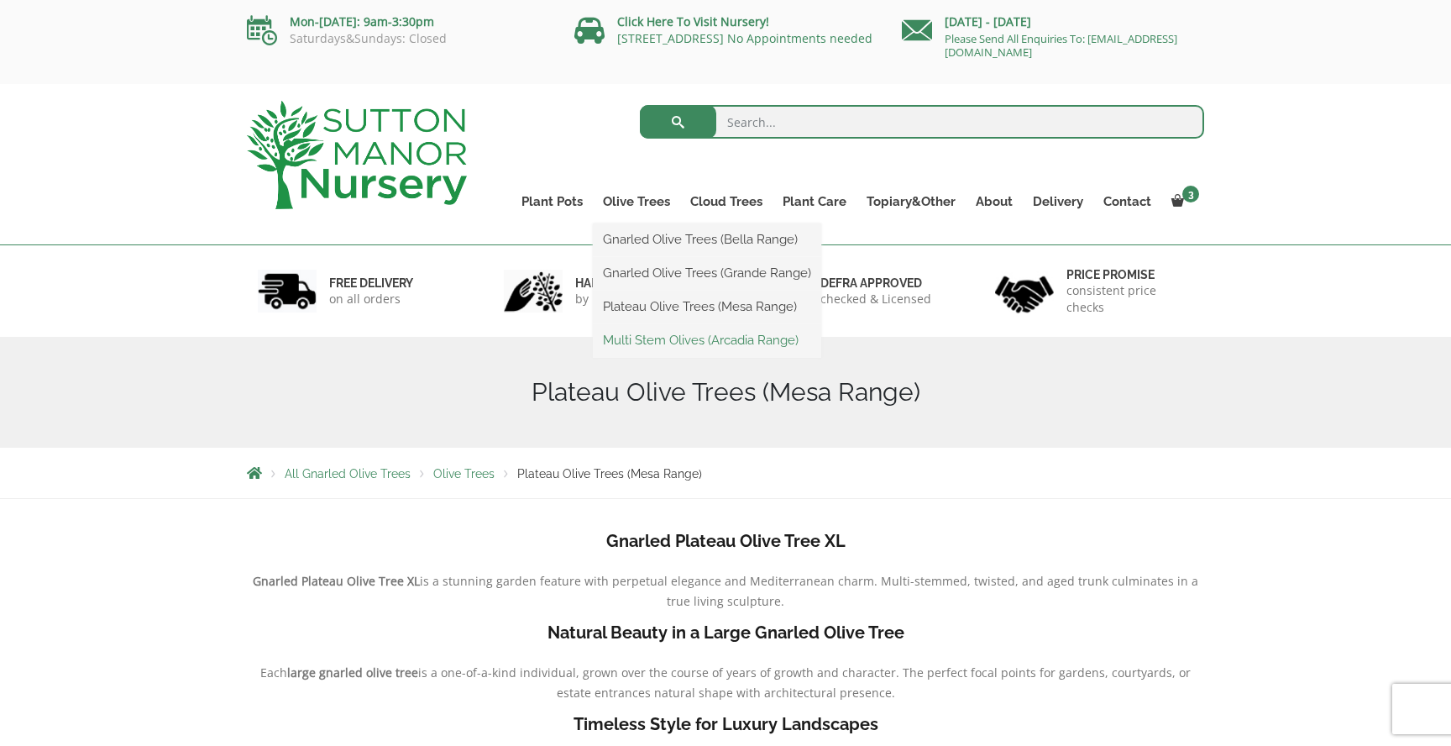
click at [665, 337] on link "Multi Stem Olives (Arcadia Range)" at bounding box center [707, 340] width 228 height 25
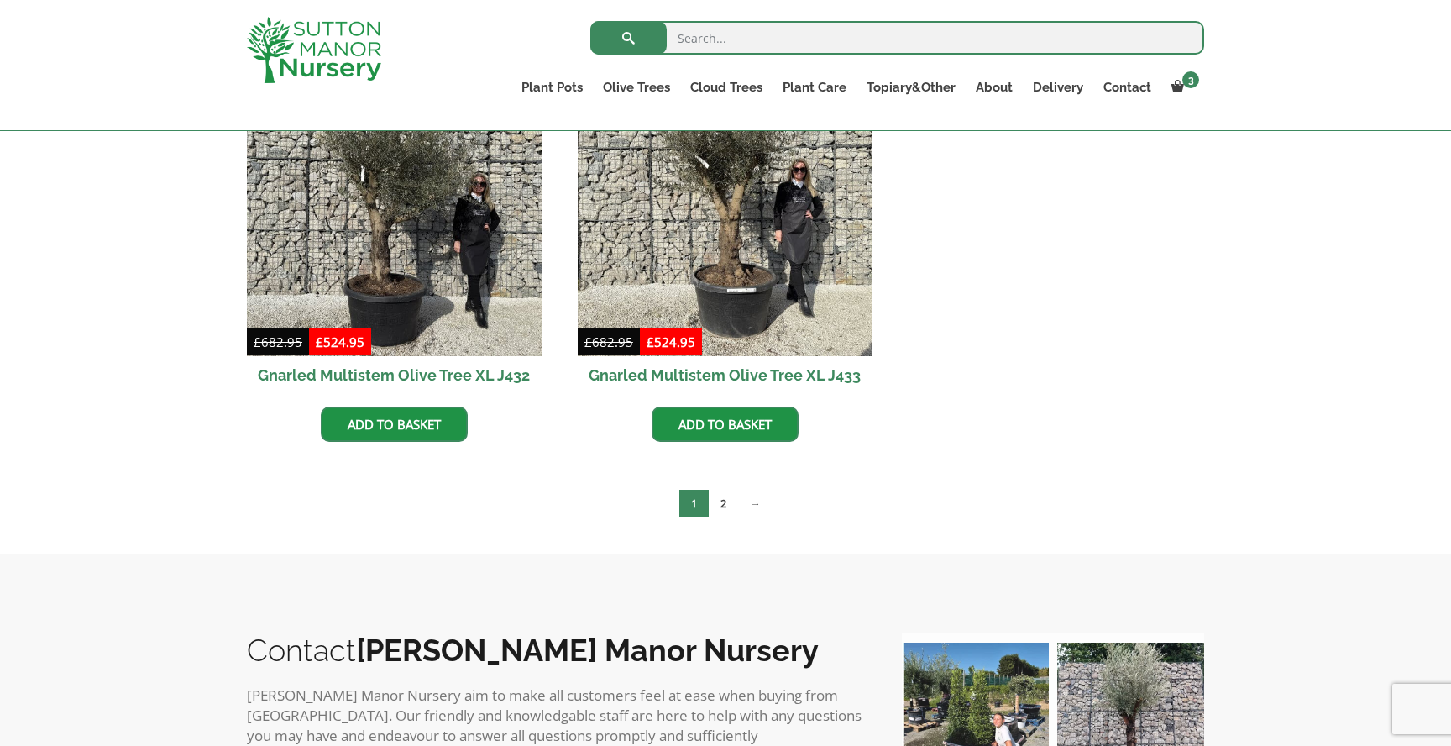
scroll to position [2684, 0]
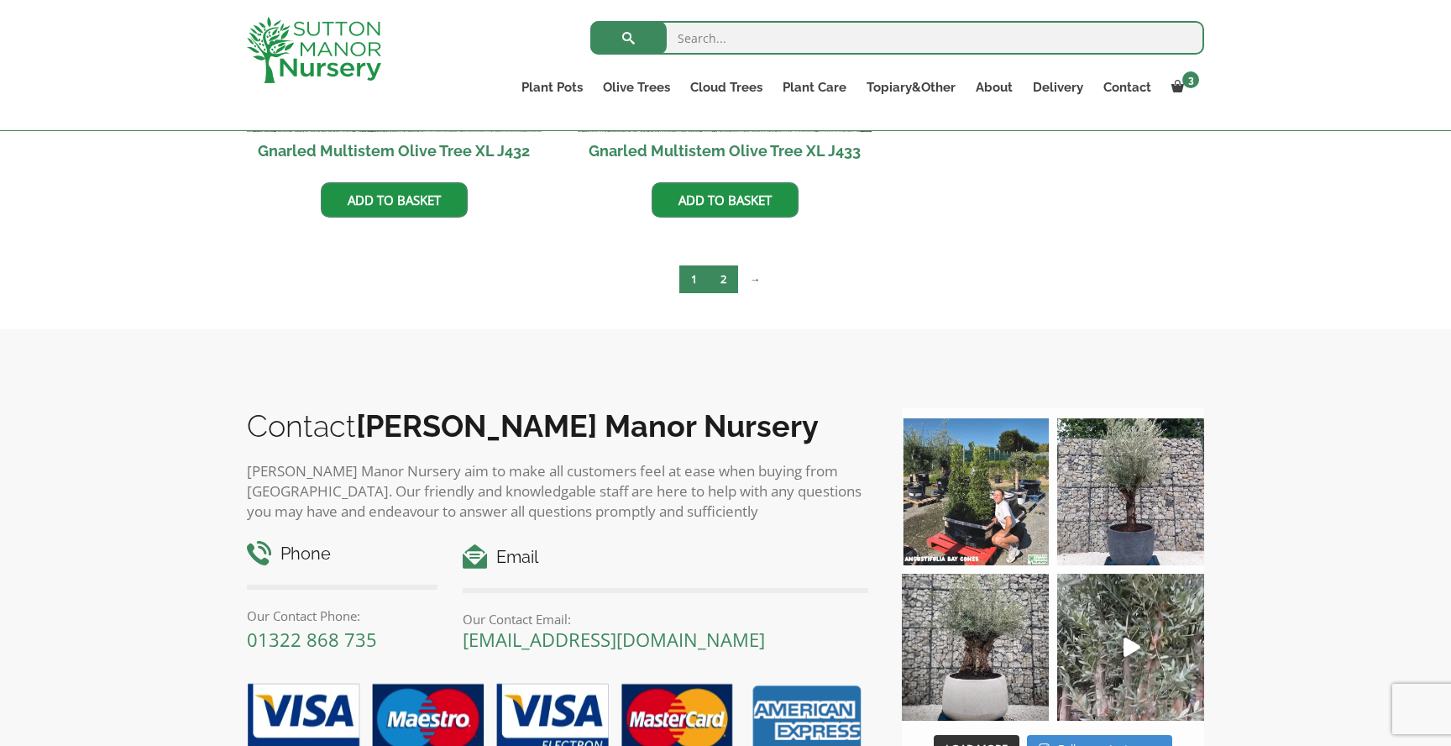
click at [725, 287] on link "2" at bounding box center [723, 279] width 29 height 28
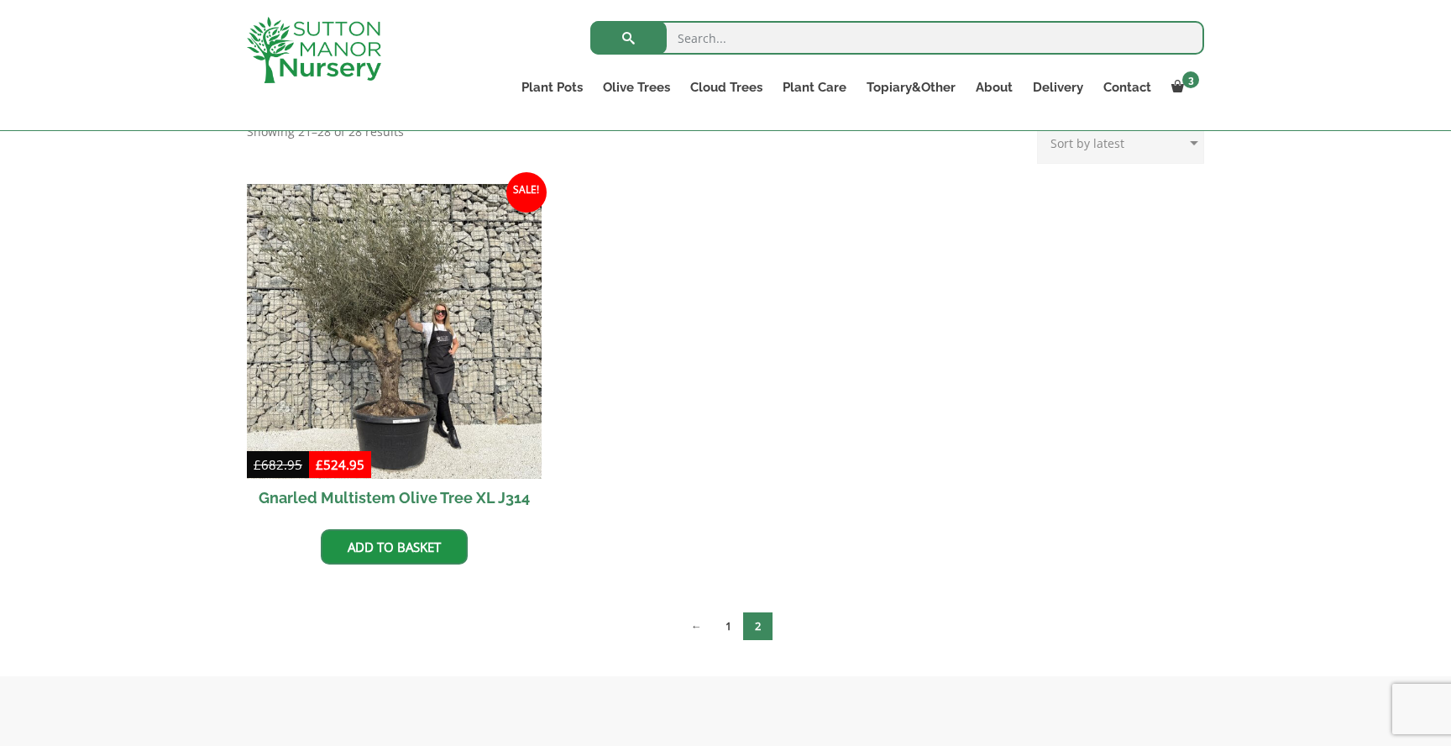
scroll to position [377, 0]
click at [723, 620] on link "1" at bounding box center [728, 626] width 29 height 28
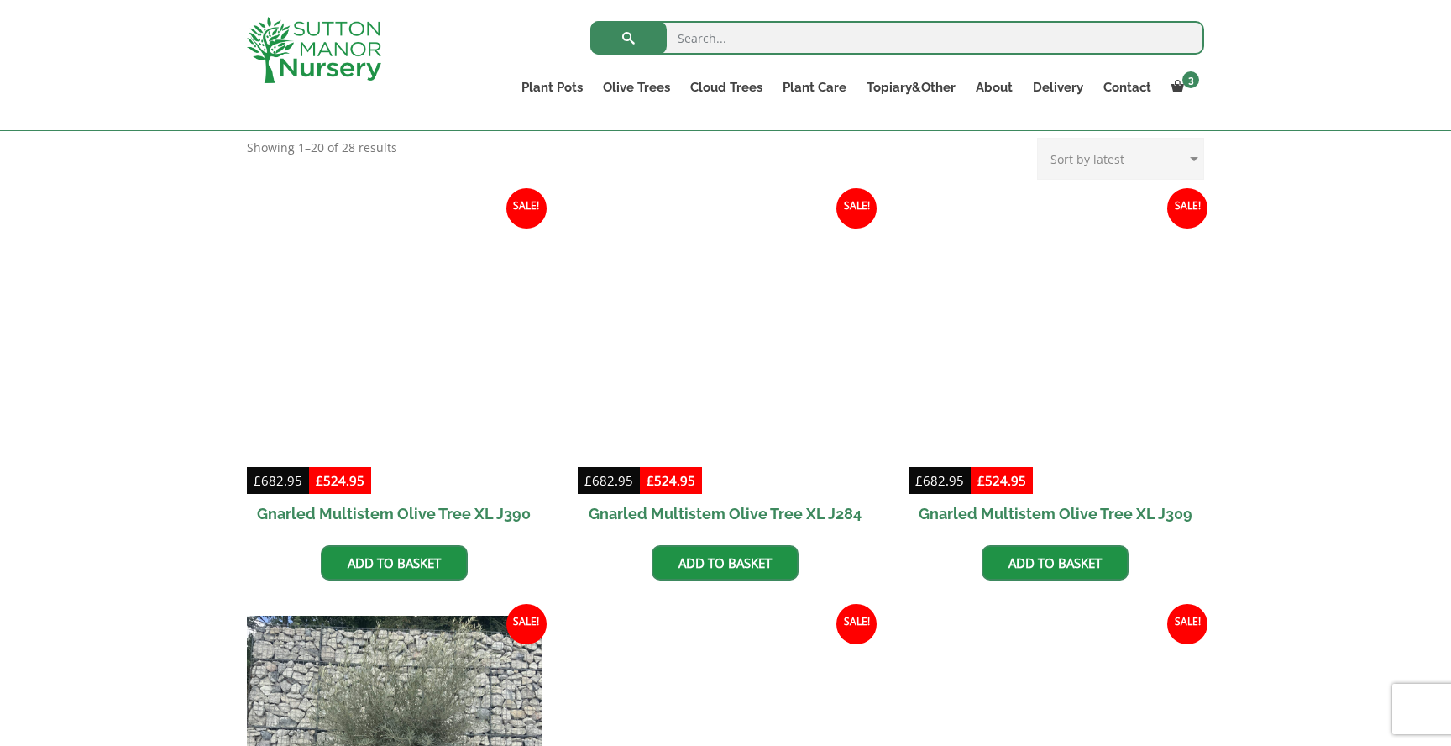
scroll to position [661, 0]
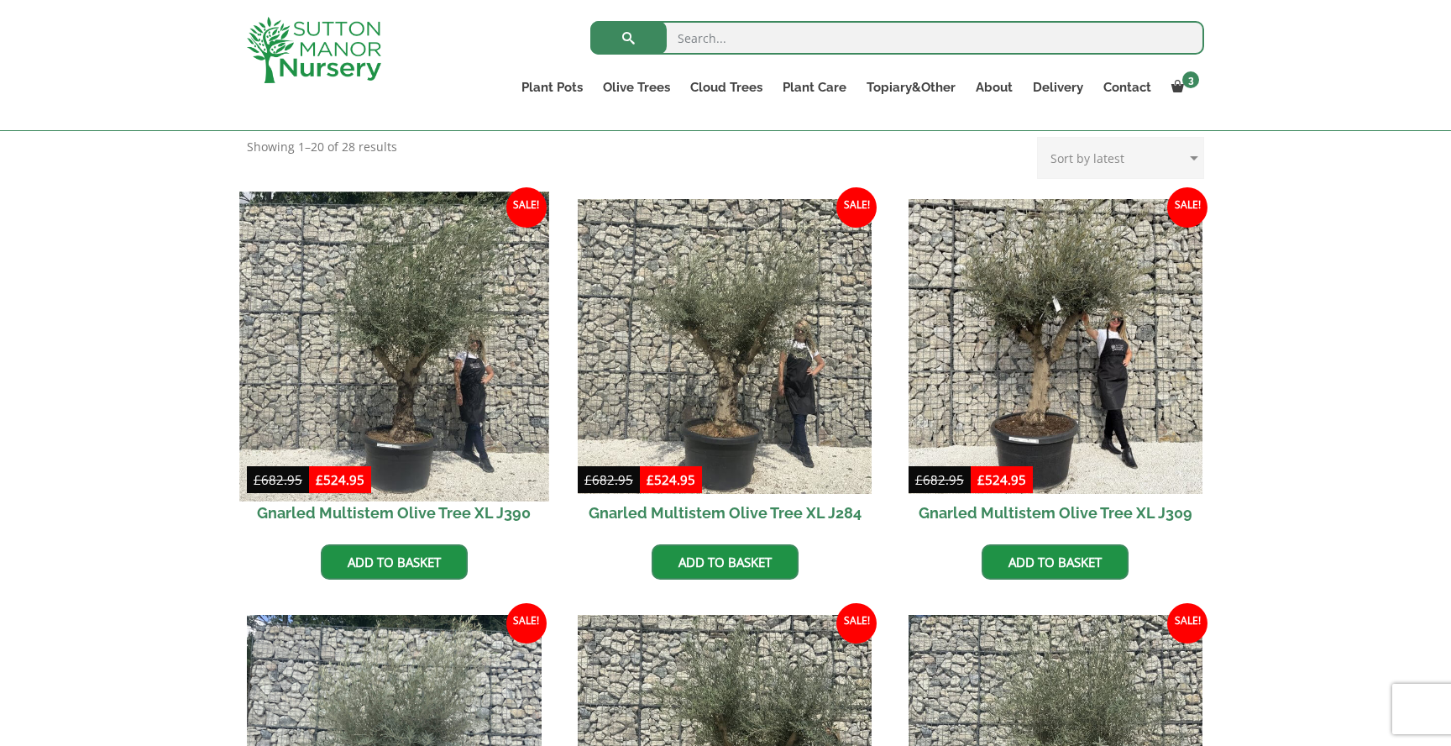
click at [416, 423] on img at bounding box center [393, 346] width 309 height 309
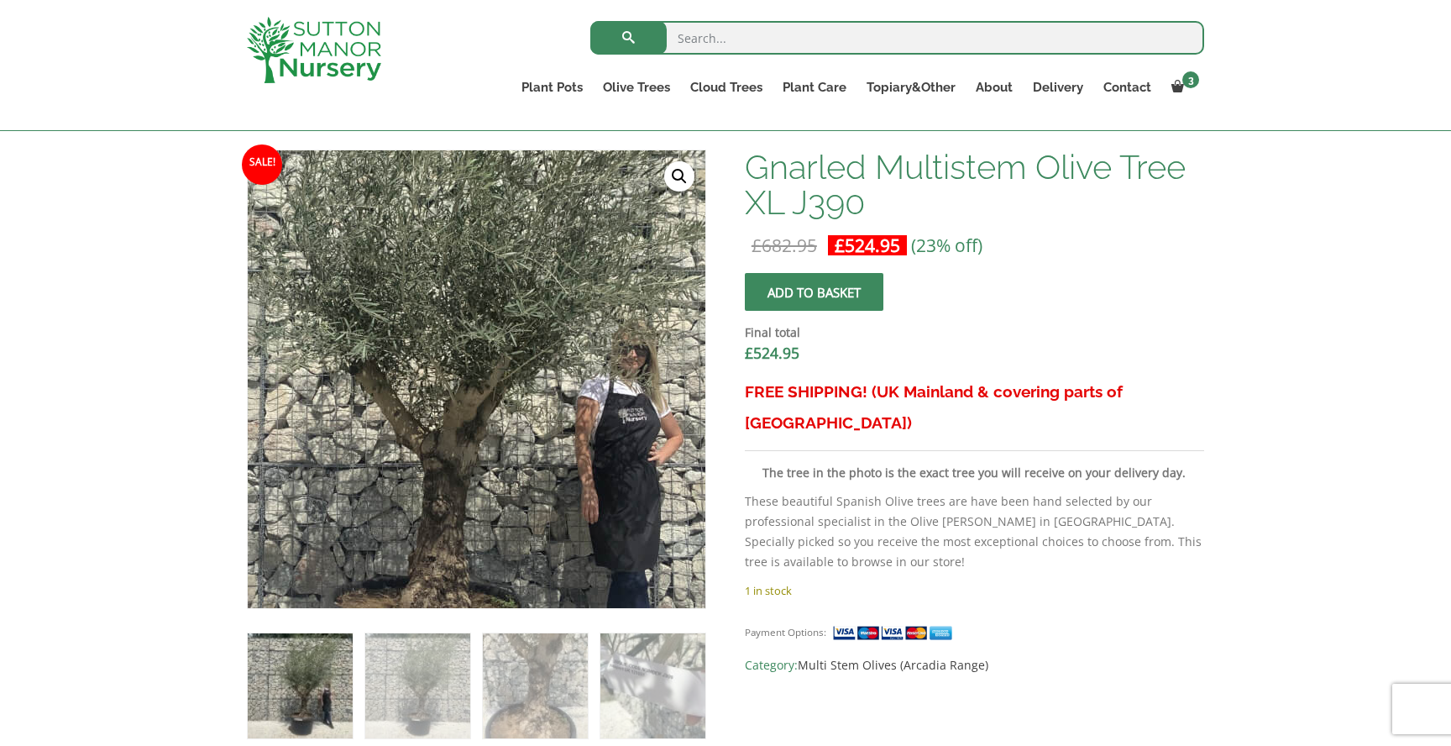
scroll to position [571, 0]
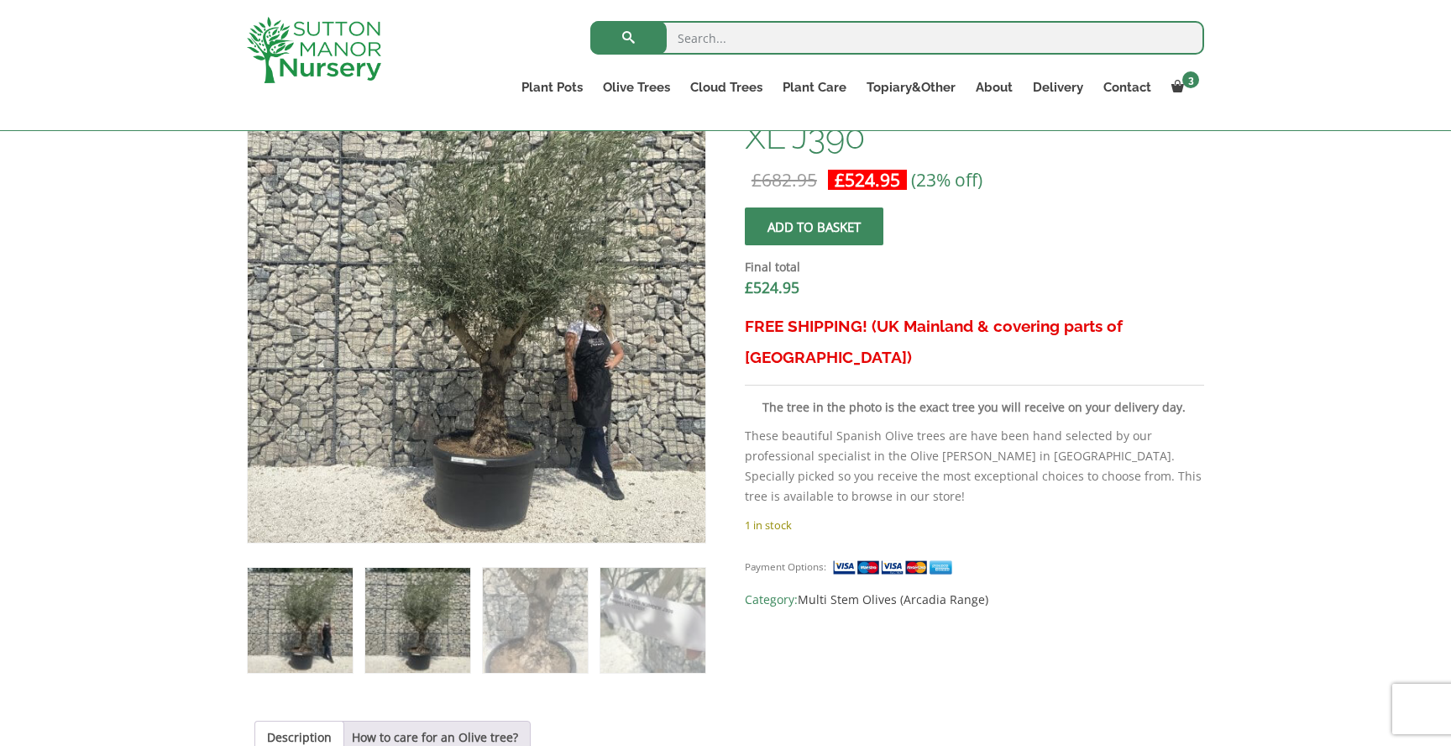
click at [460, 585] on img at bounding box center [417, 620] width 105 height 105
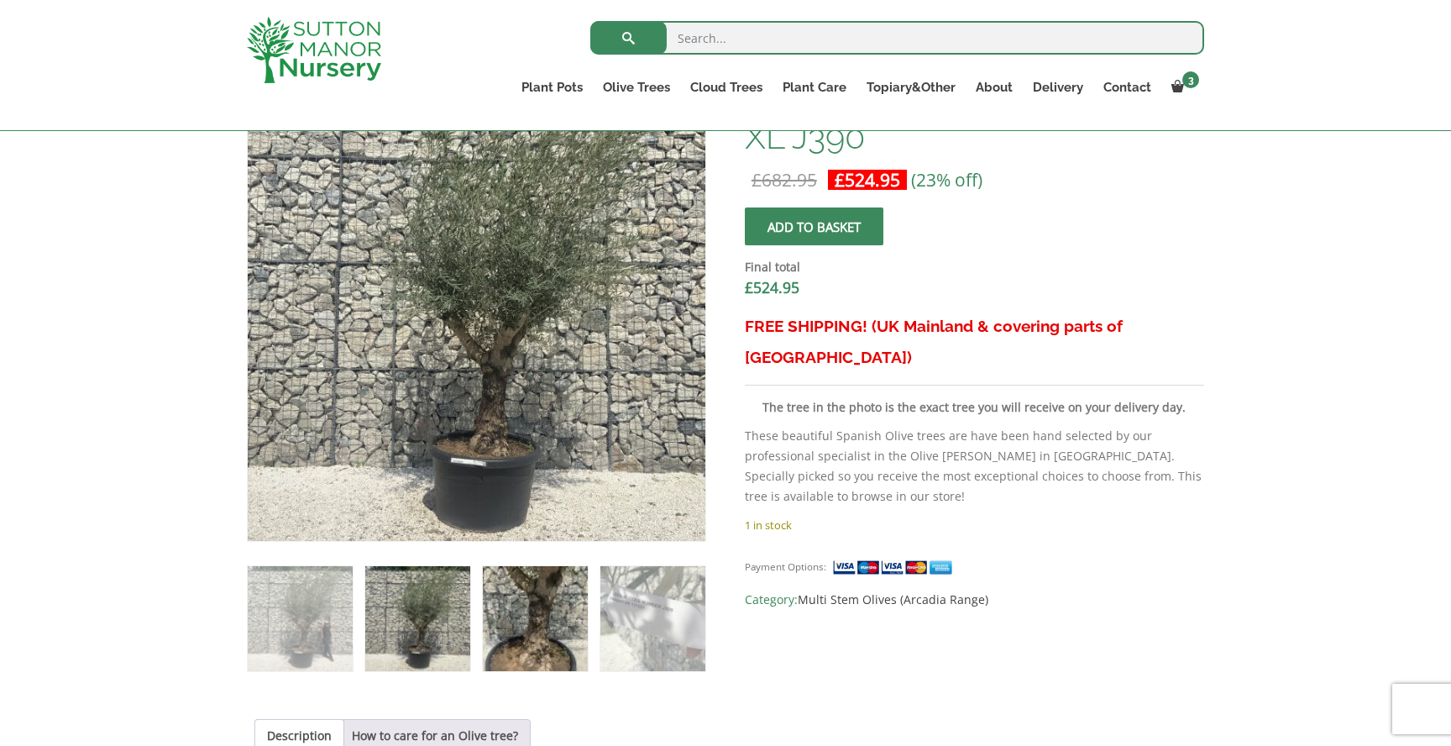
click at [522, 605] on img at bounding box center [535, 618] width 105 height 105
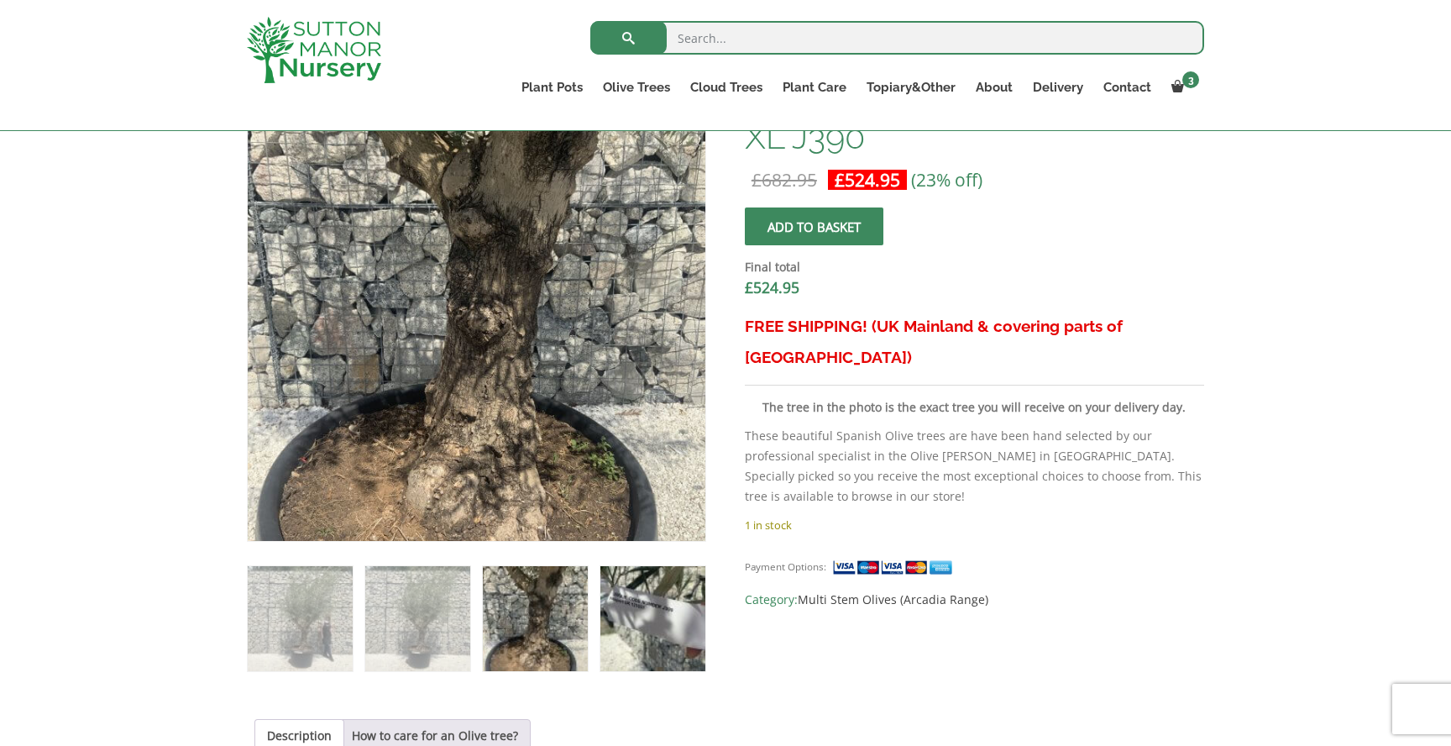
click at [636, 617] on img at bounding box center [653, 618] width 105 height 105
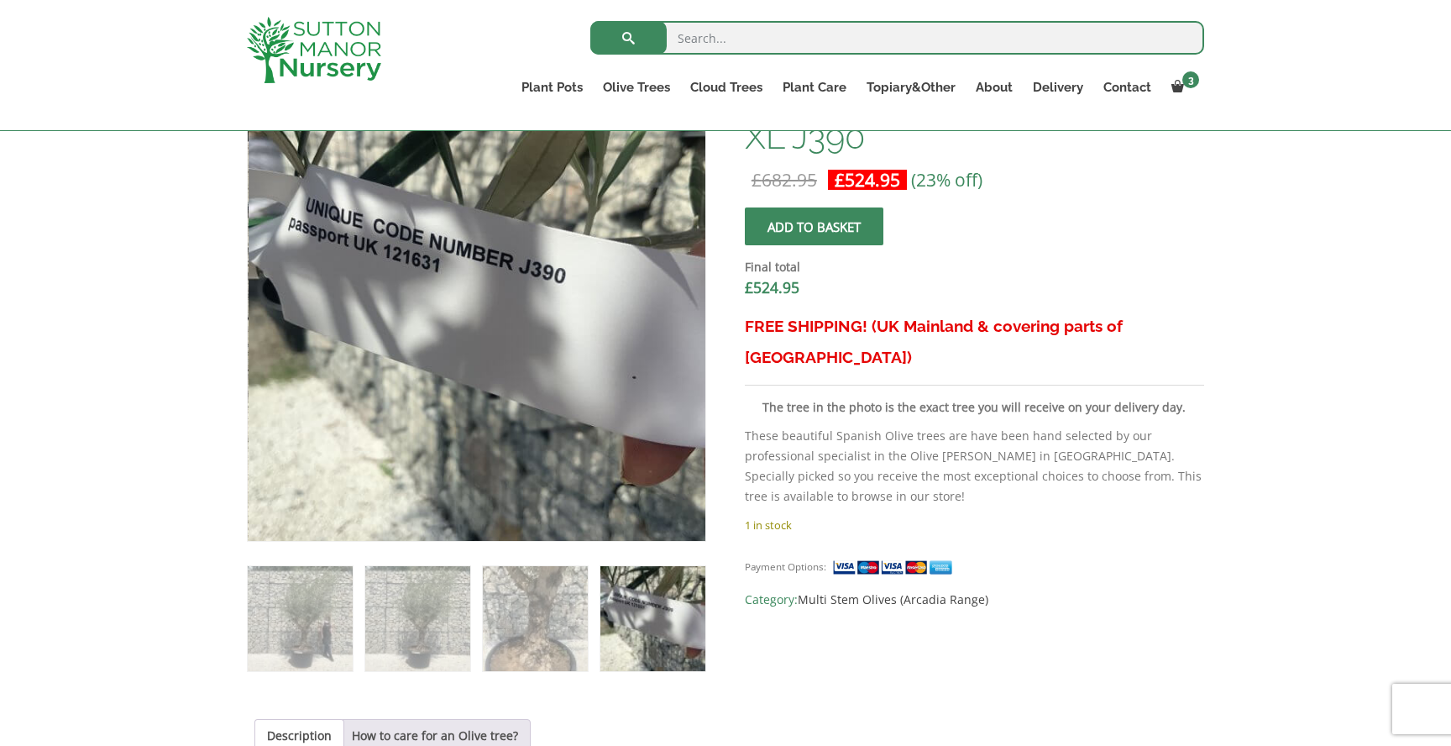
click at [814, 227] on span "submit" at bounding box center [814, 227] width 0 height 0
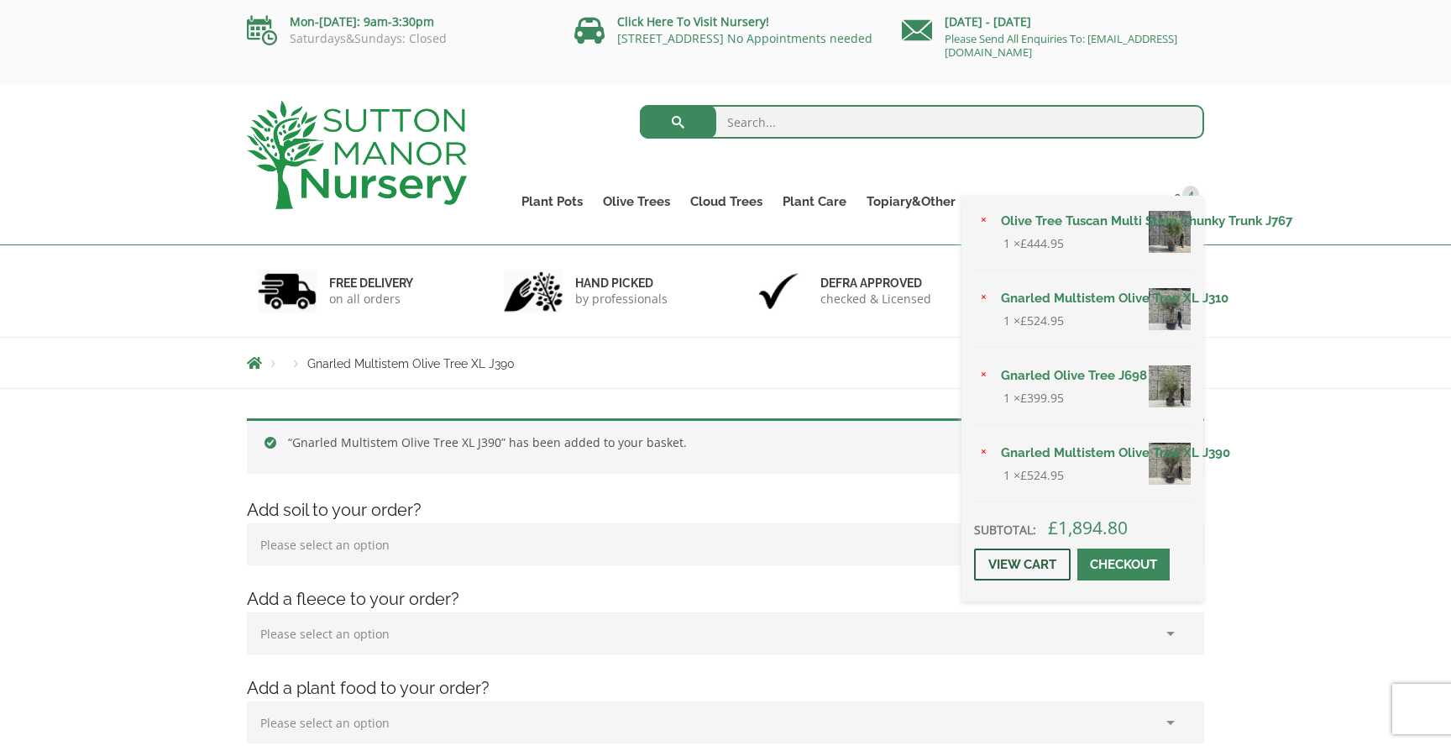
click at [1025, 570] on link "View cart" at bounding box center [1022, 565] width 97 height 32
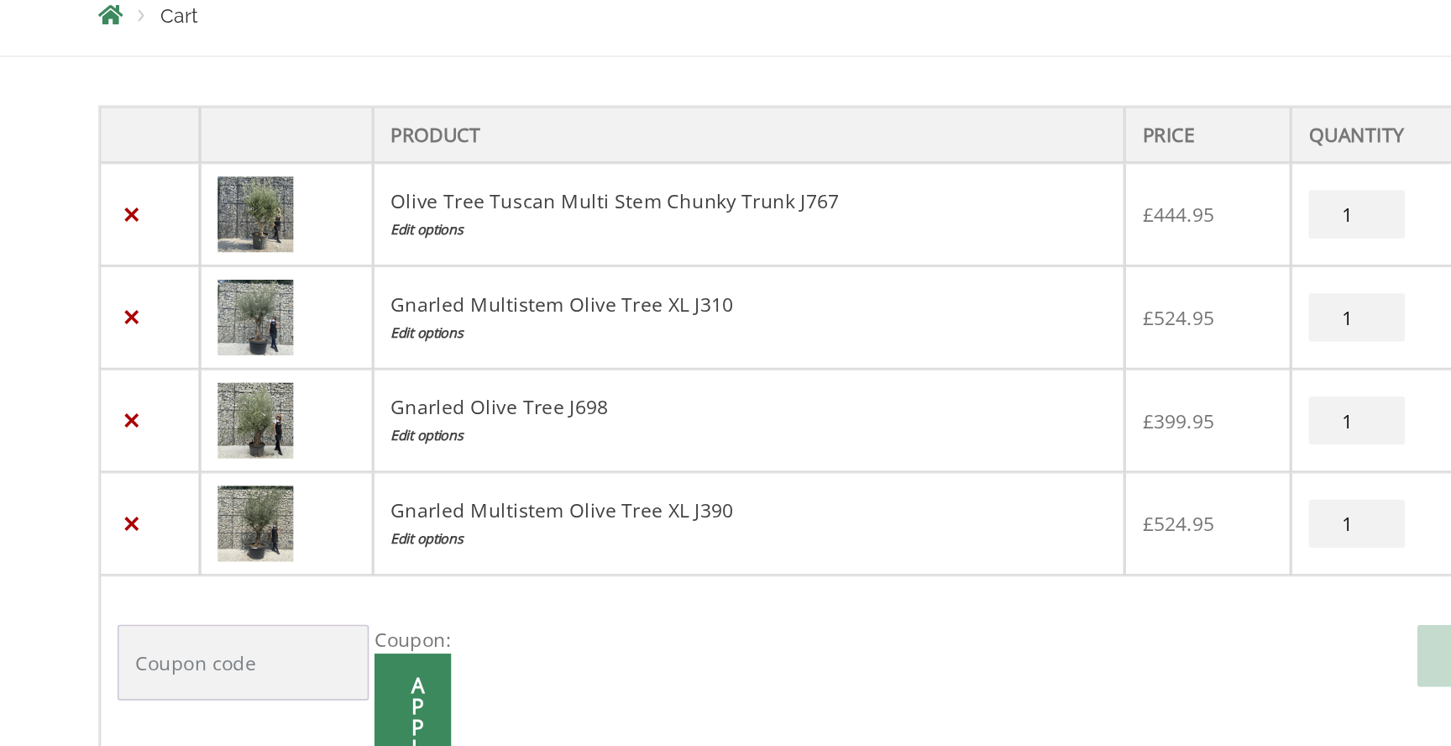
scroll to position [224, 0]
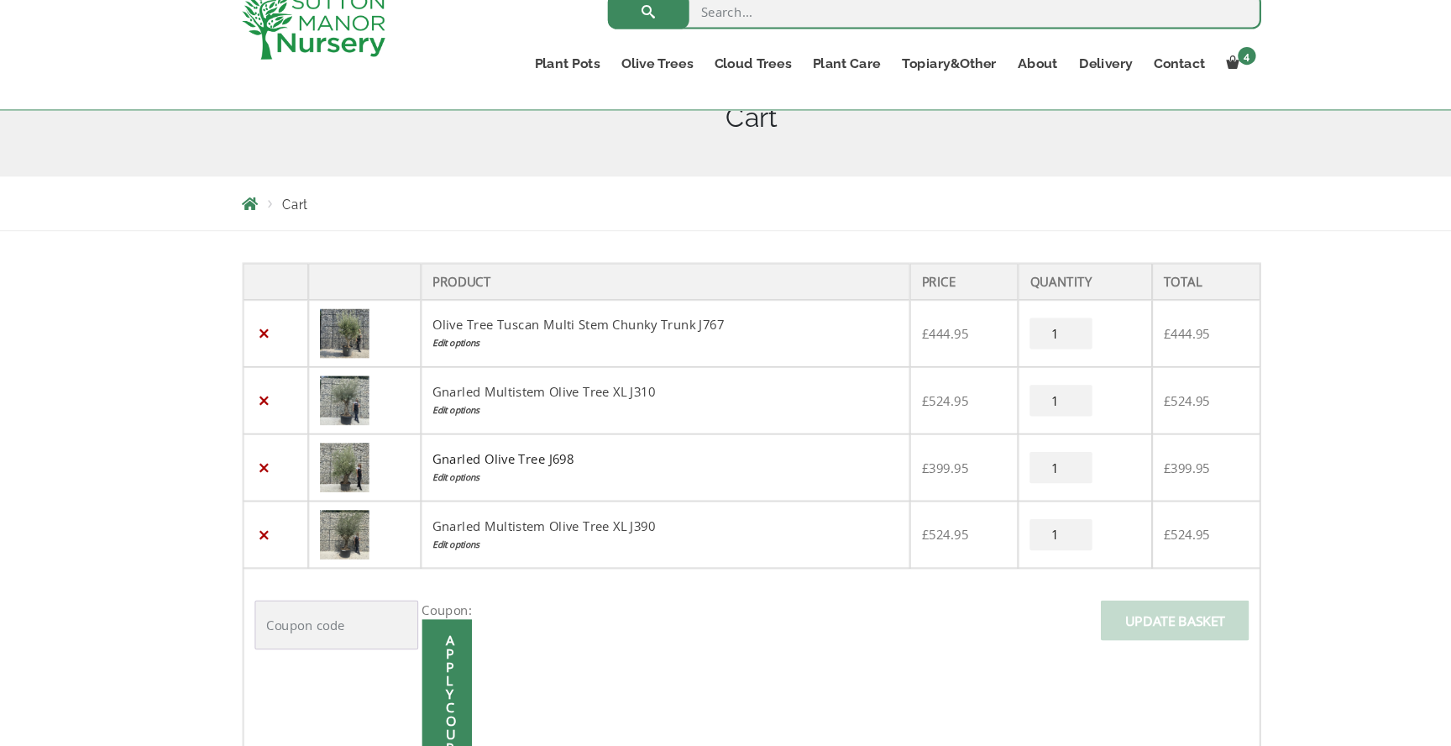
click at [449, 454] on link "Gnarled Olive Tree J698" at bounding box center [492, 458] width 133 height 16
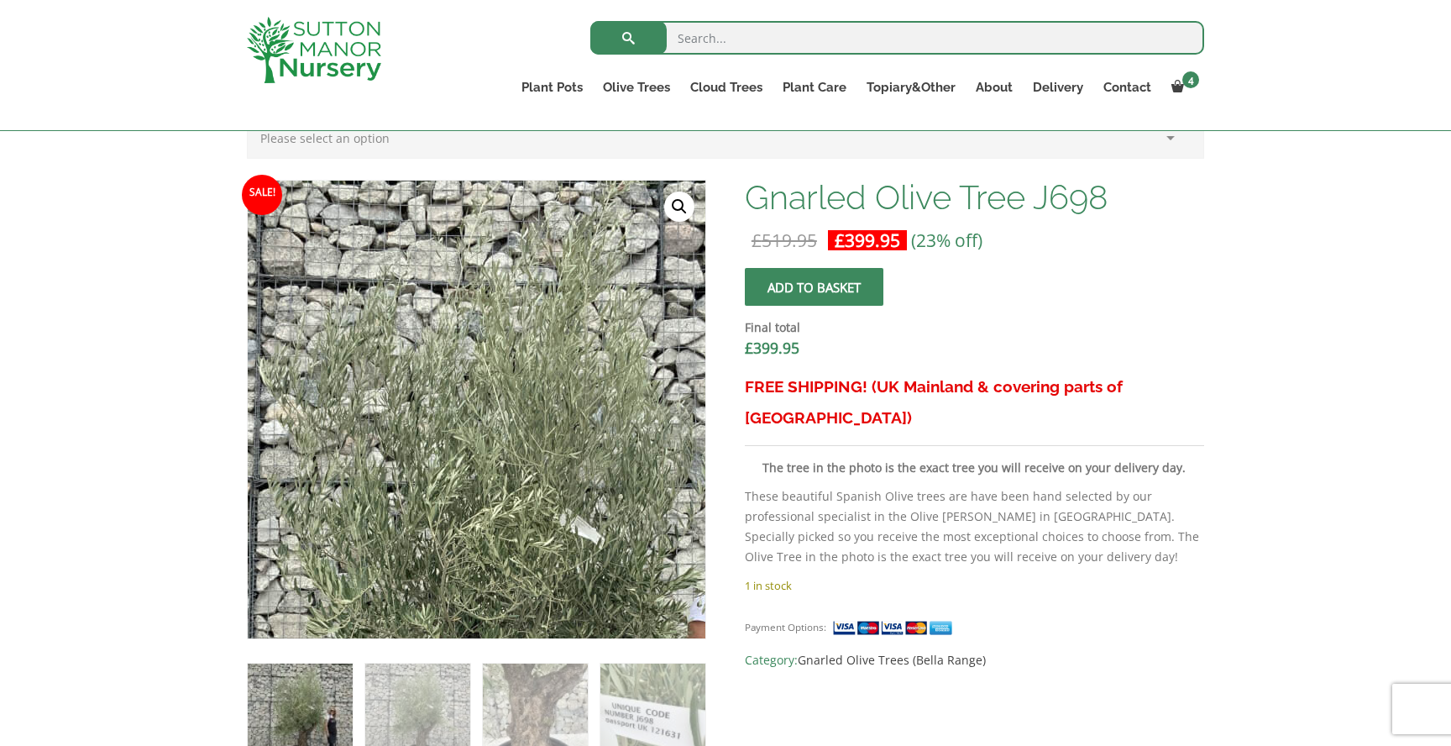
scroll to position [480, 0]
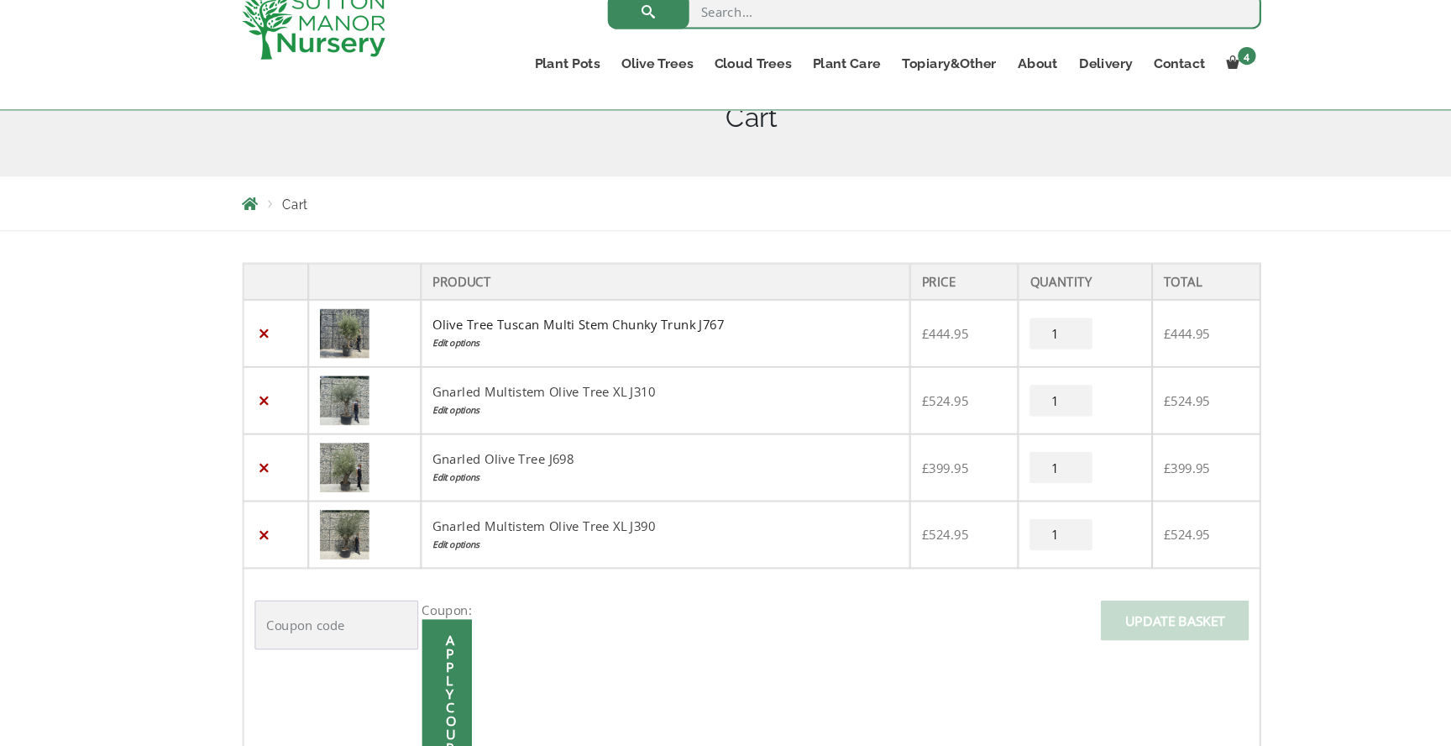
click at [592, 333] on link "Olive Tree Tuscan Multi Stem Chunky Trunk J767" at bounding box center [563, 332] width 274 height 16
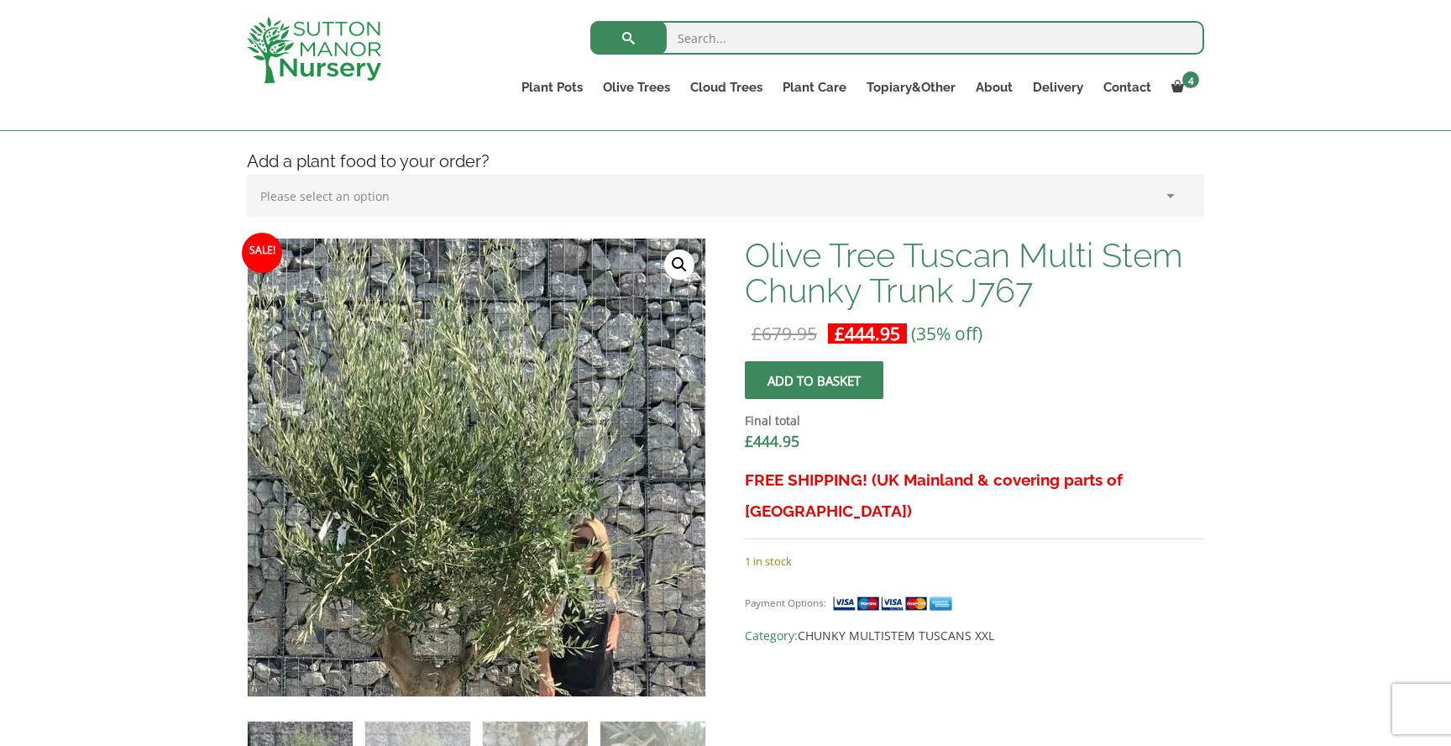
scroll to position [421, 0]
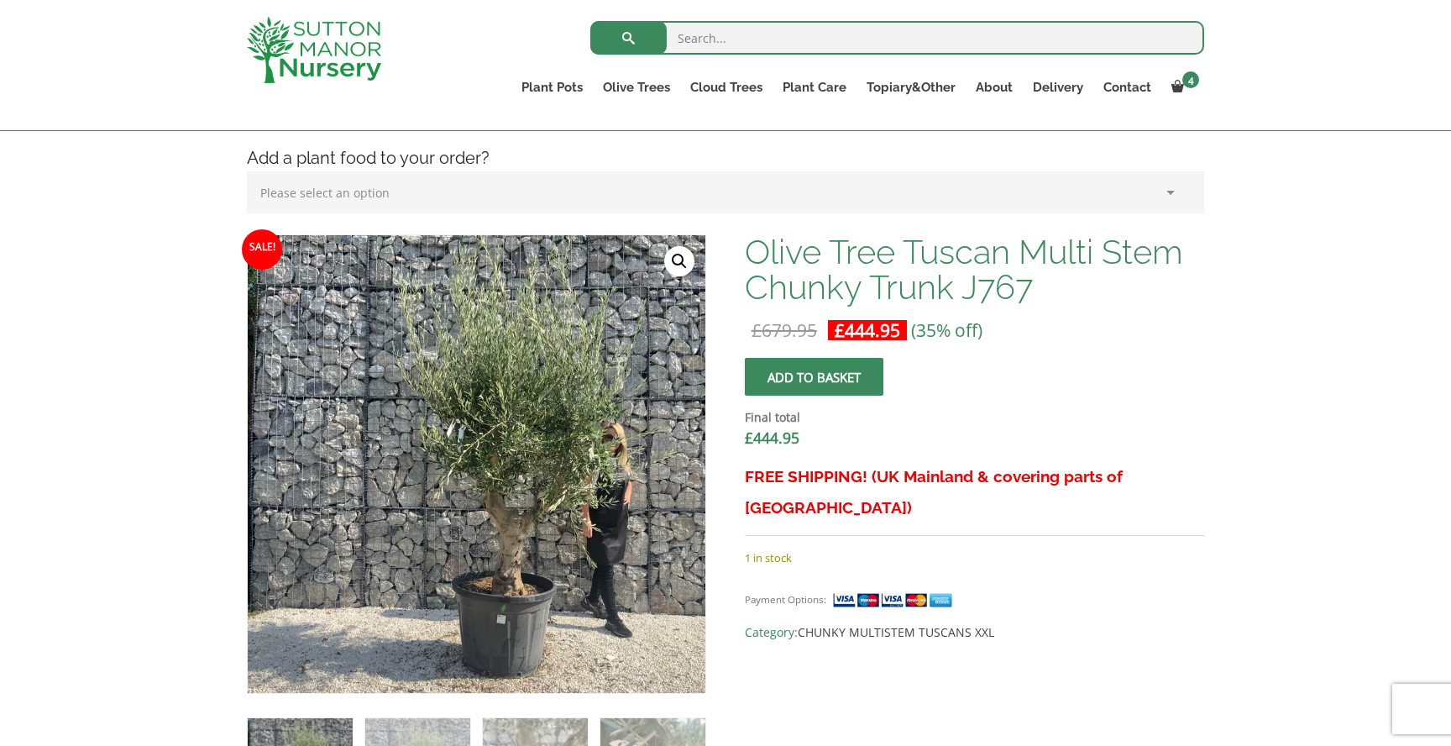
drag, startPoint x: 1034, startPoint y: 443, endPoint x: 1239, endPoint y: 59, distance: 435.2
click at [0, 0] on div "Search for: Plant Pots Resin Bonded Pots The Amalfi Pots The Milan Pots The Cap…" at bounding box center [725, 65] width 1451 height 131
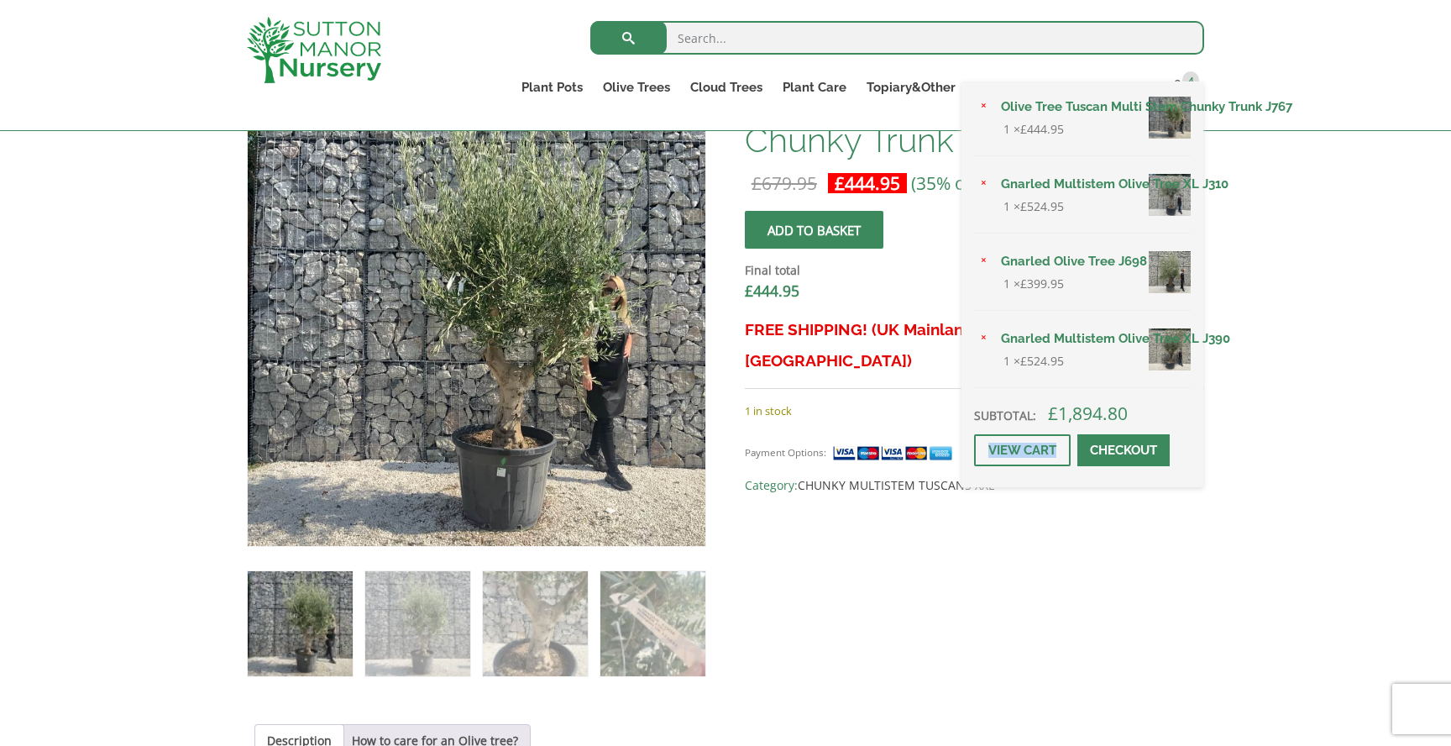
scroll to position [570, 0]
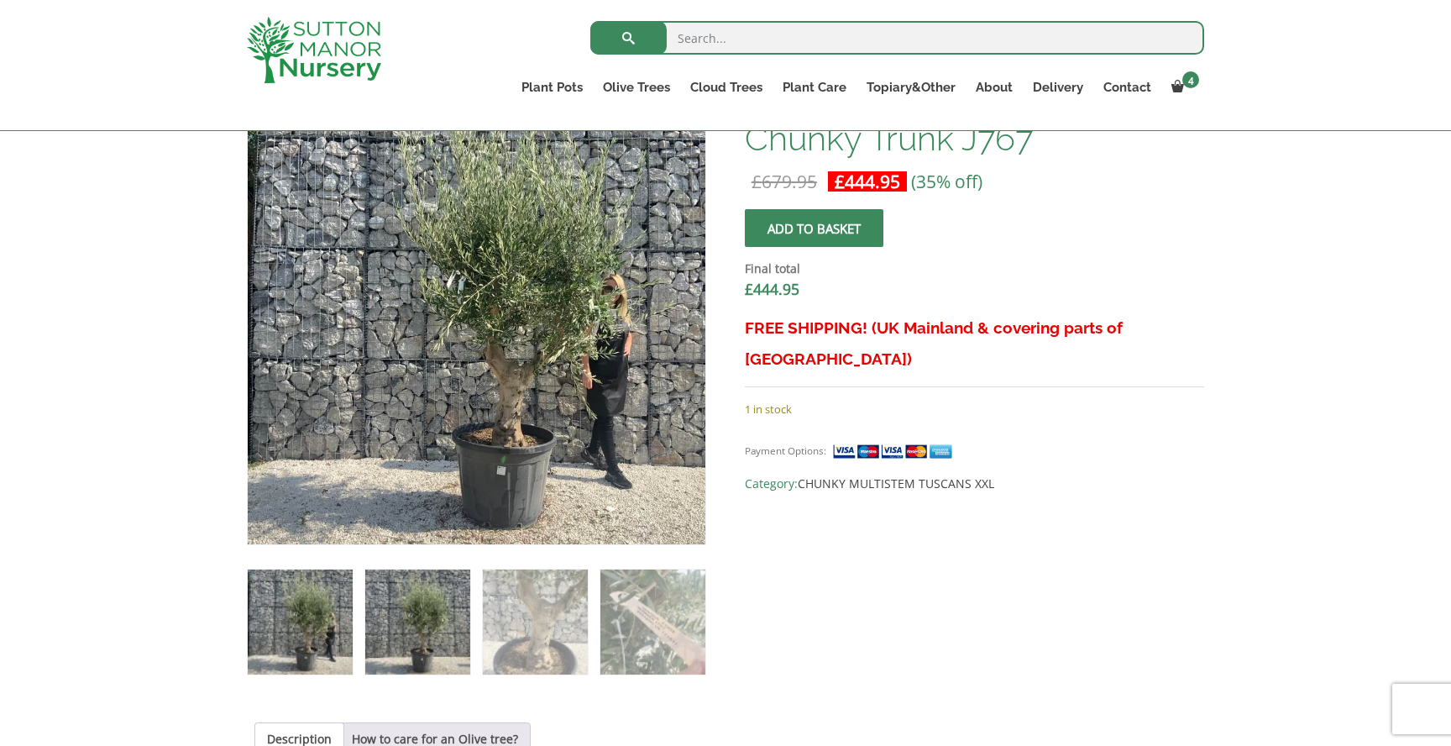
click at [412, 610] on img at bounding box center [417, 622] width 105 height 105
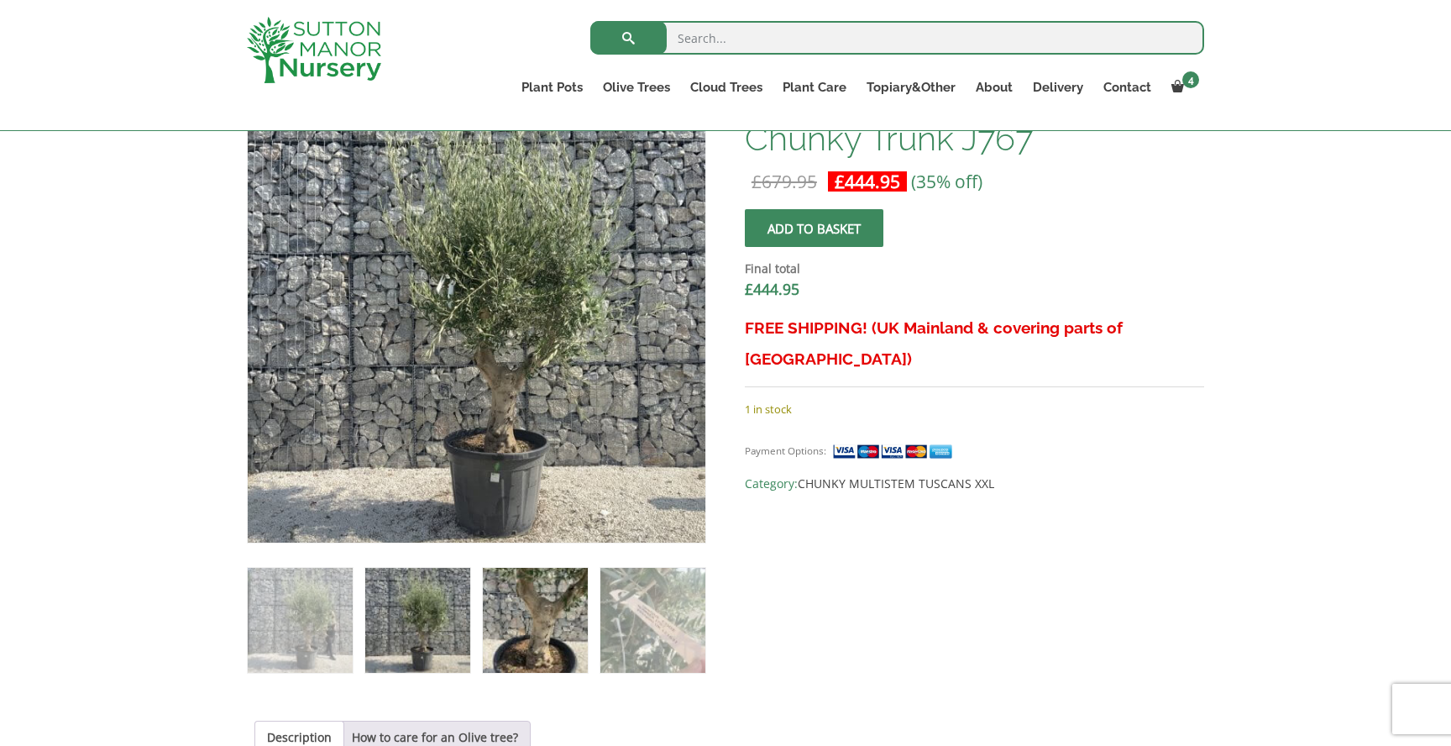
click at [538, 626] on img at bounding box center [535, 620] width 105 height 105
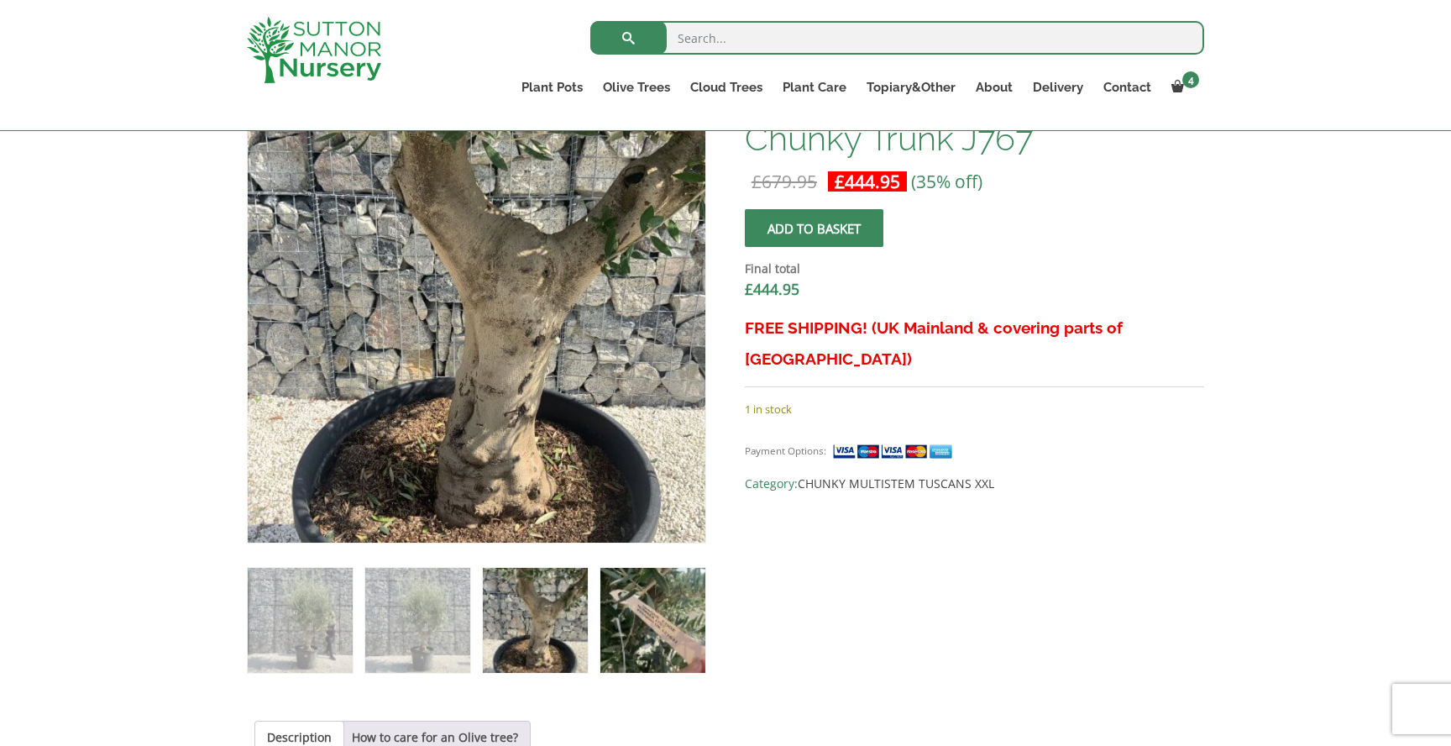
click at [667, 634] on img at bounding box center [653, 620] width 105 height 105
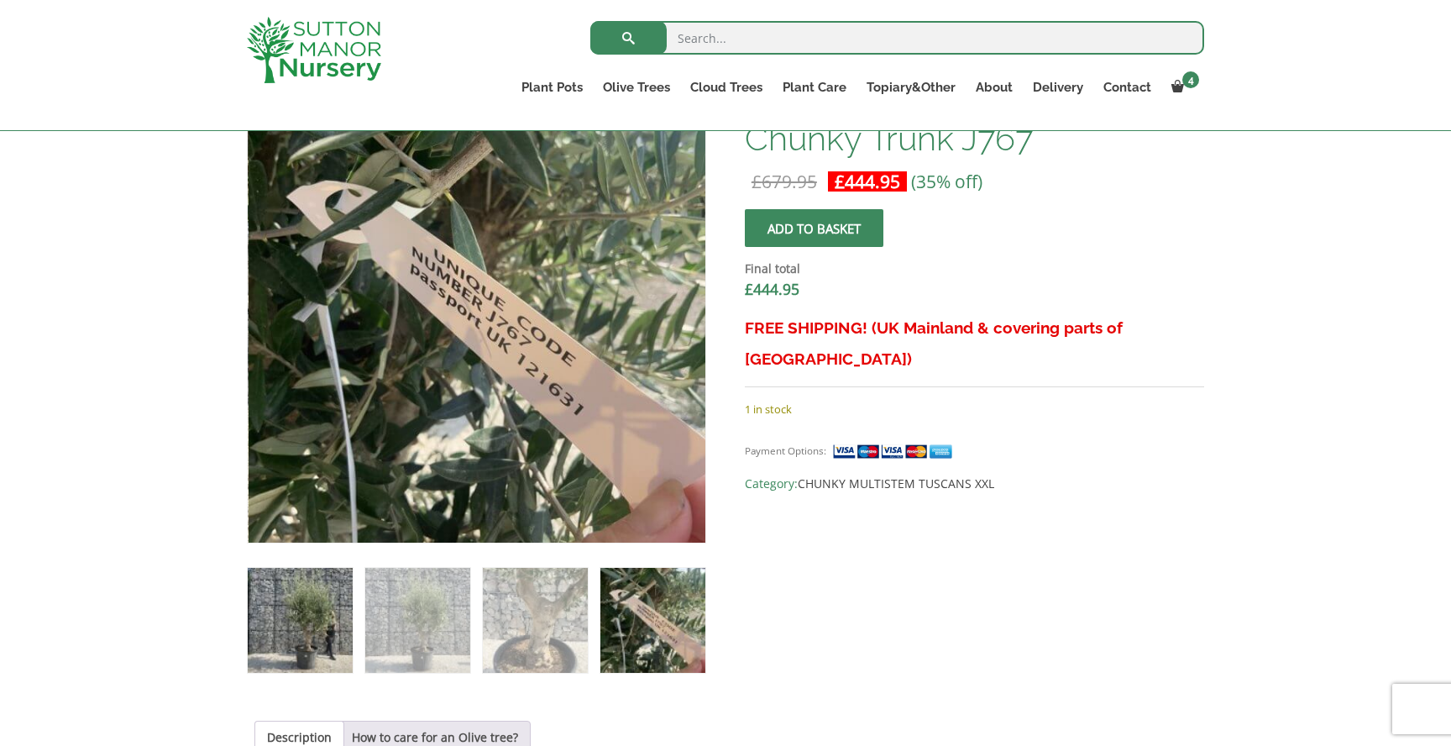
click at [337, 611] on img at bounding box center [300, 620] width 105 height 105
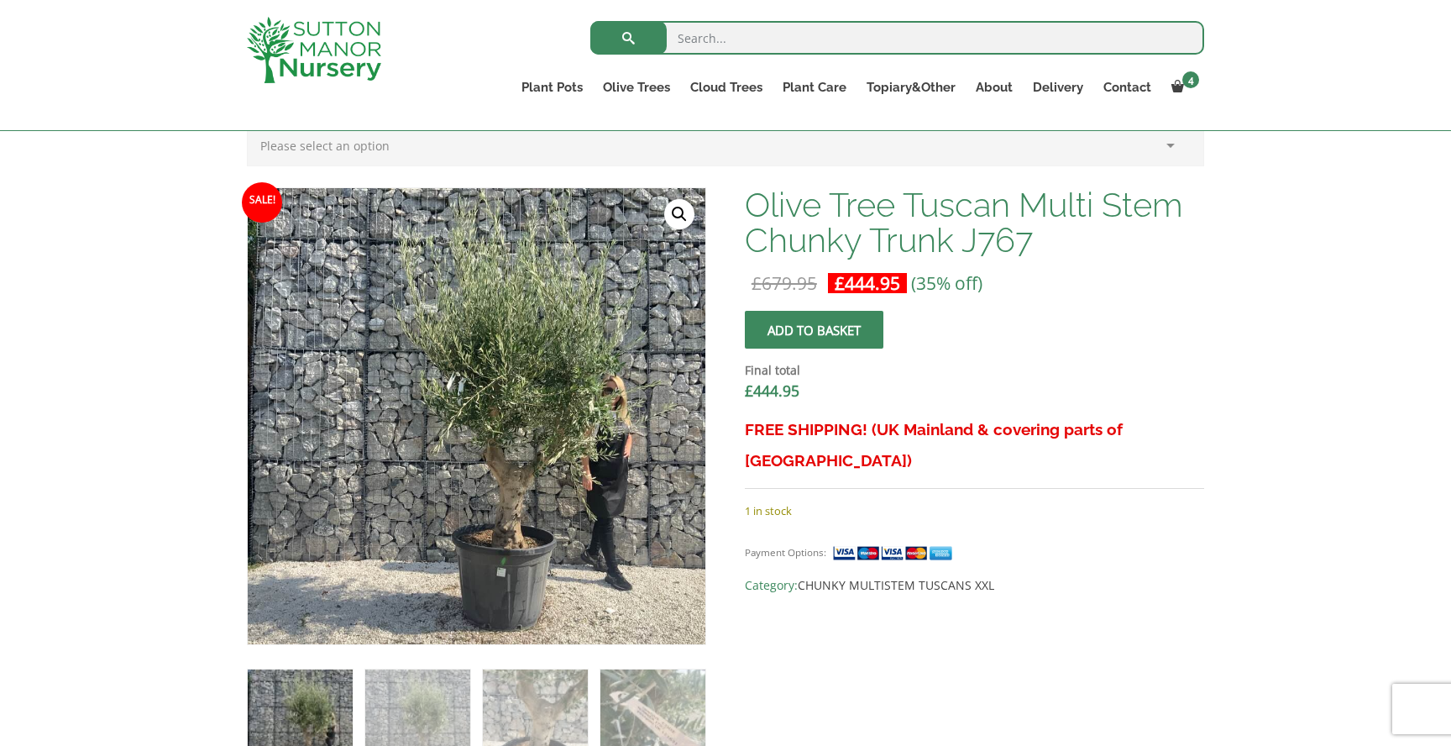
scroll to position [469, 0]
click at [423, 704] on img at bounding box center [417, 722] width 105 height 105
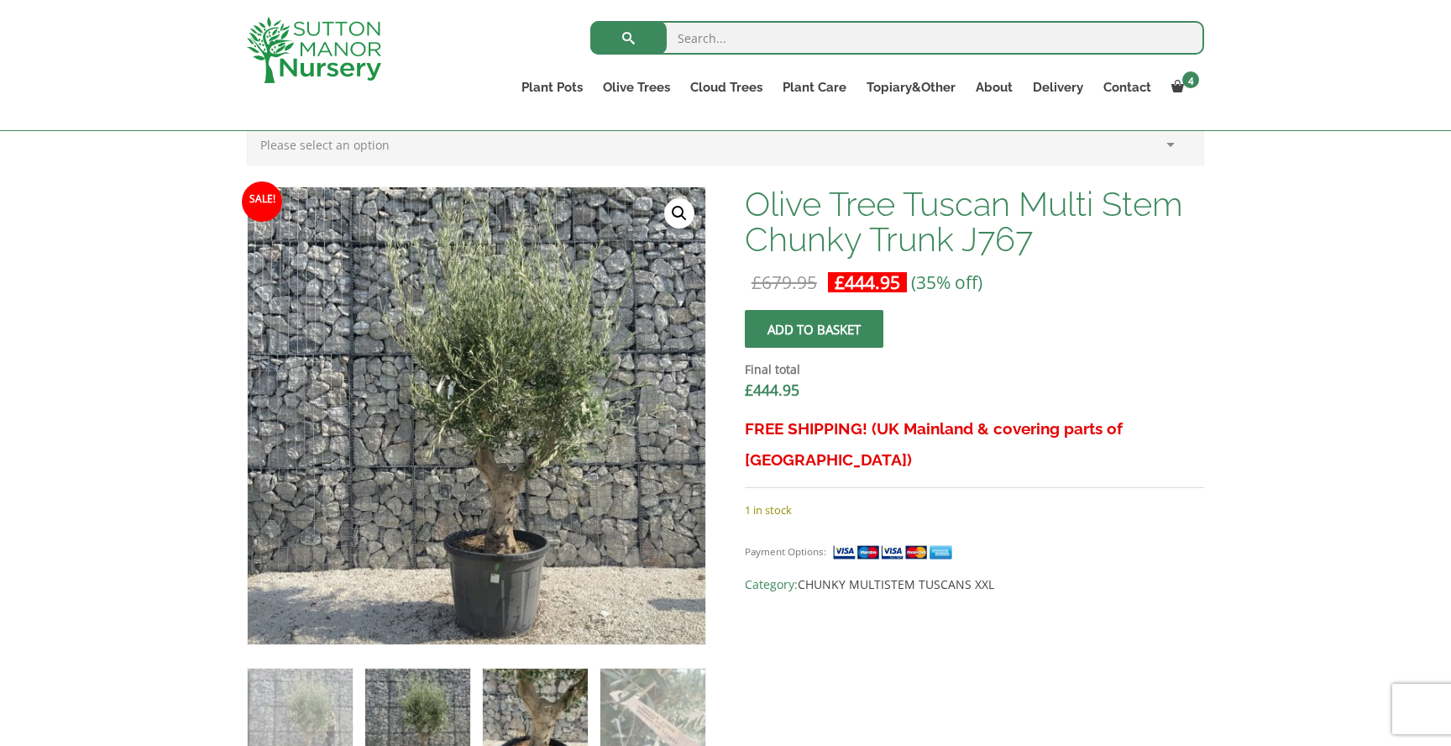
click at [538, 706] on img at bounding box center [535, 721] width 105 height 105
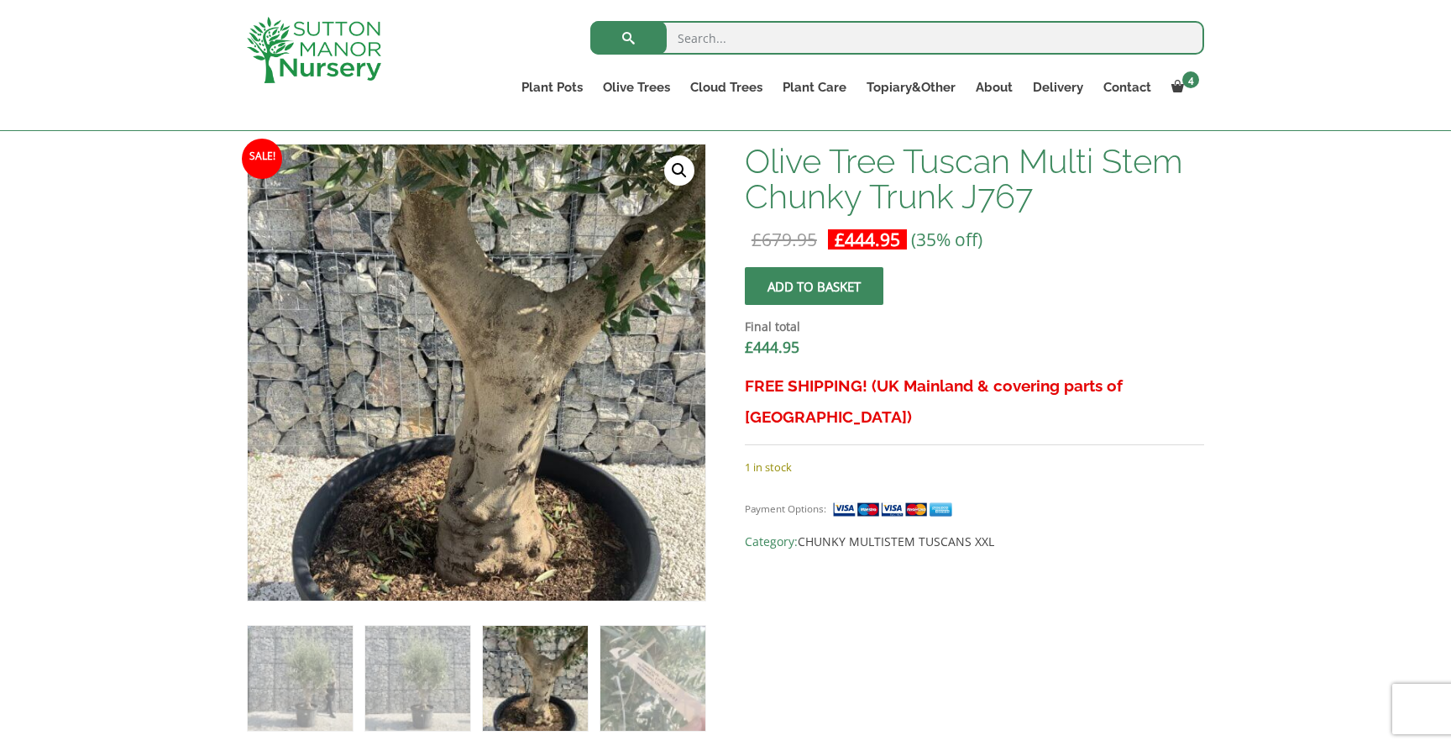
scroll to position [532, 0]
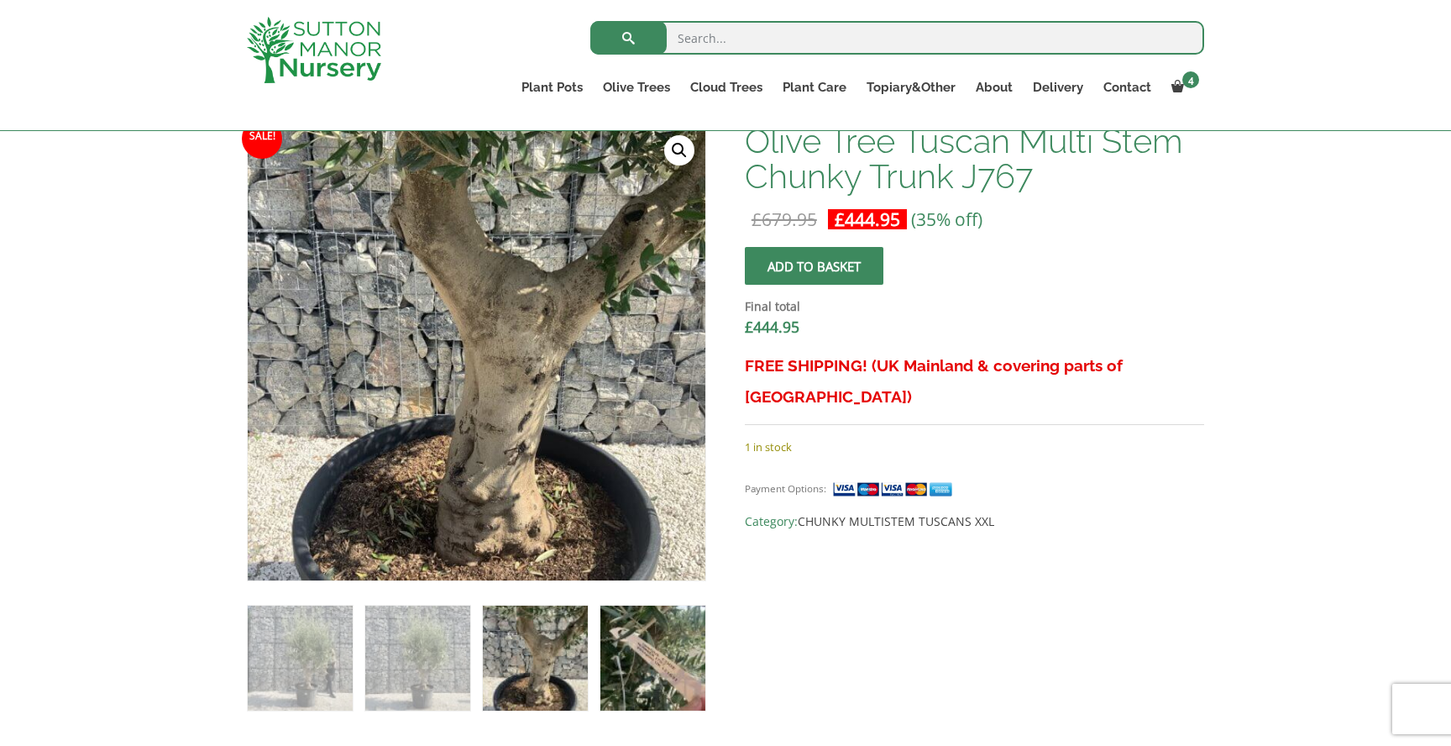
click at [648, 656] on img at bounding box center [653, 658] width 105 height 105
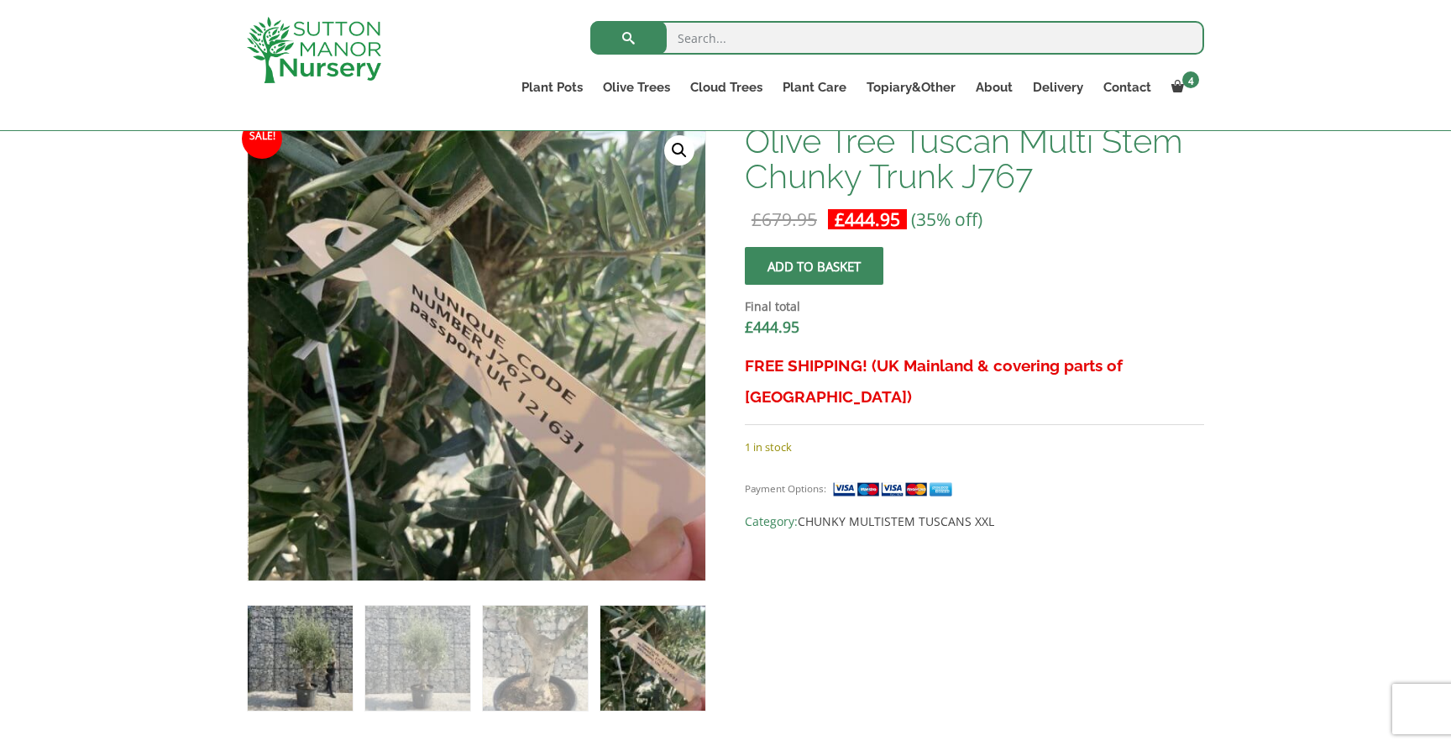
click at [281, 650] on img at bounding box center [300, 658] width 105 height 105
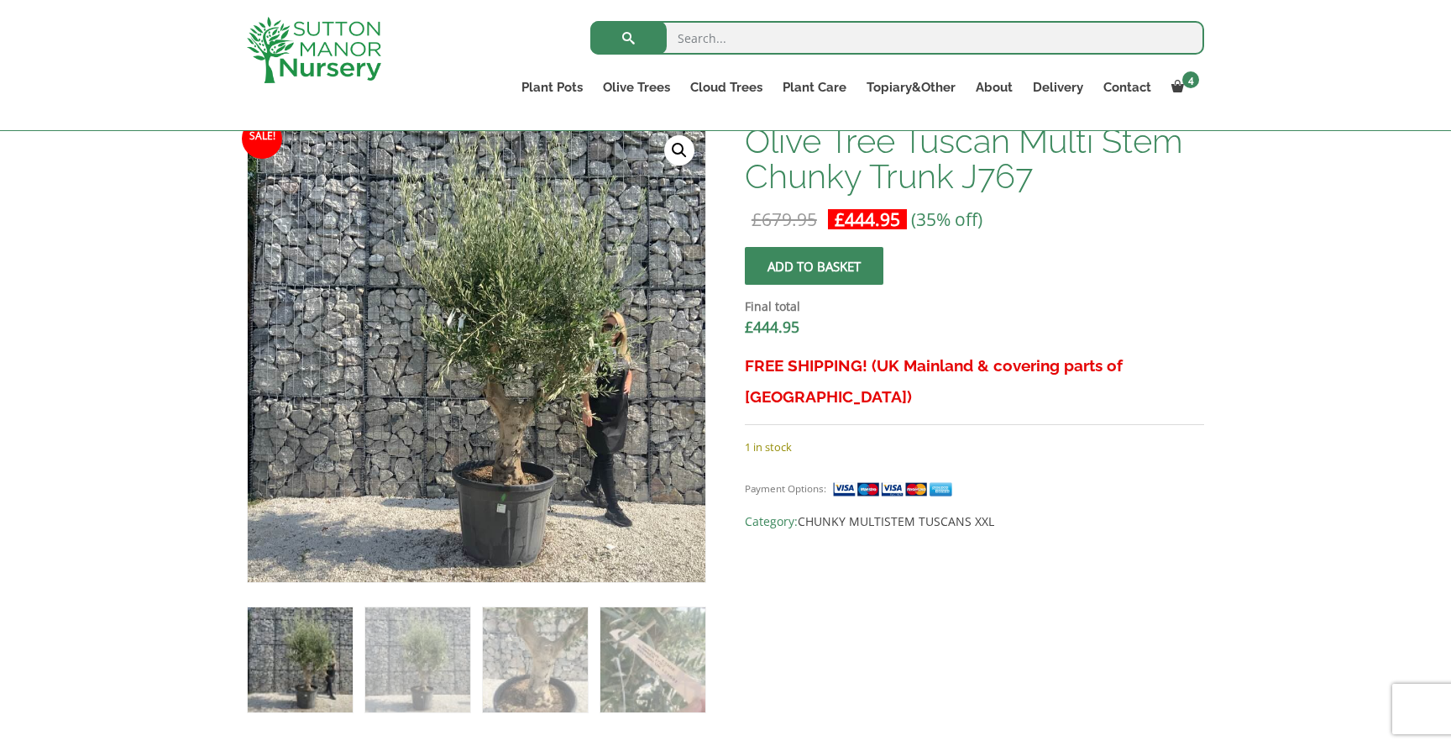
click at [407, 656] on img at bounding box center [417, 659] width 105 height 105
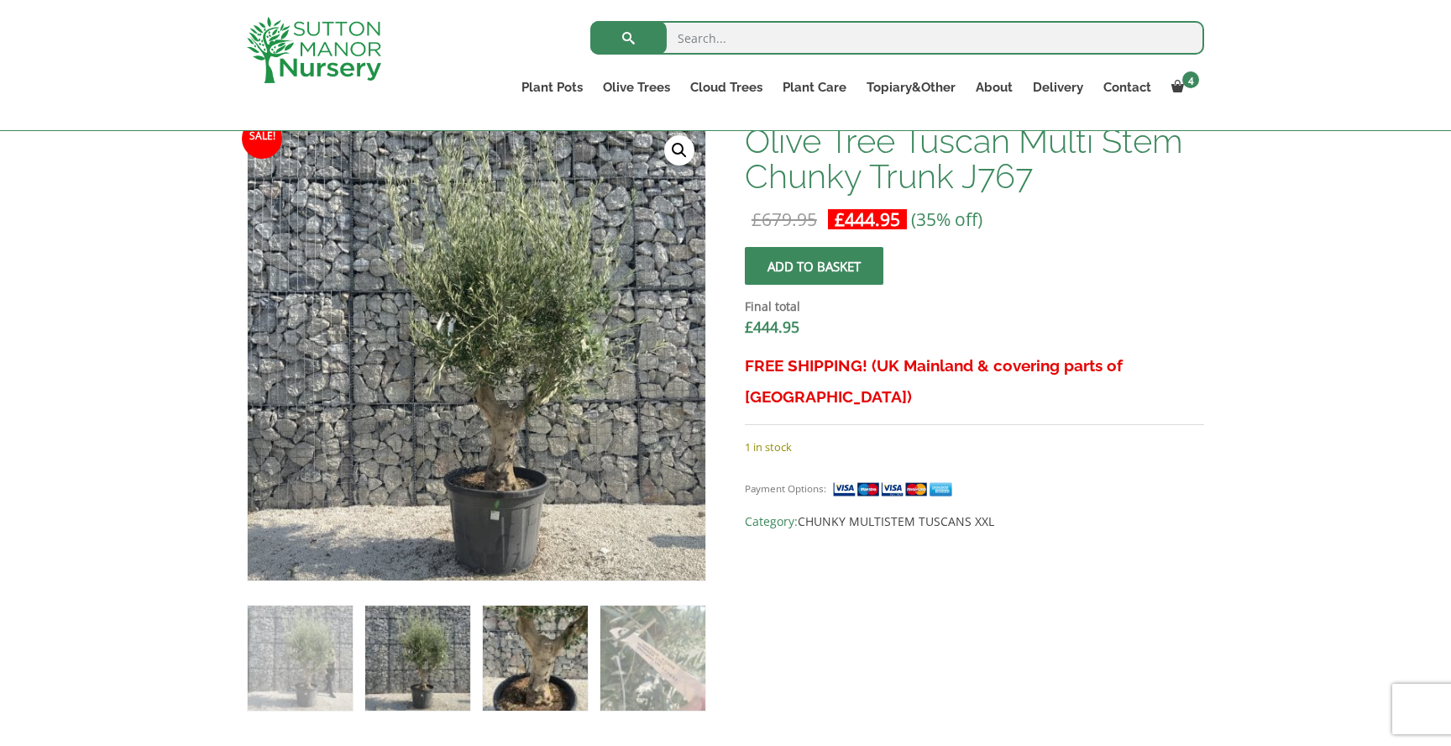
click at [571, 639] on img at bounding box center [535, 658] width 105 height 105
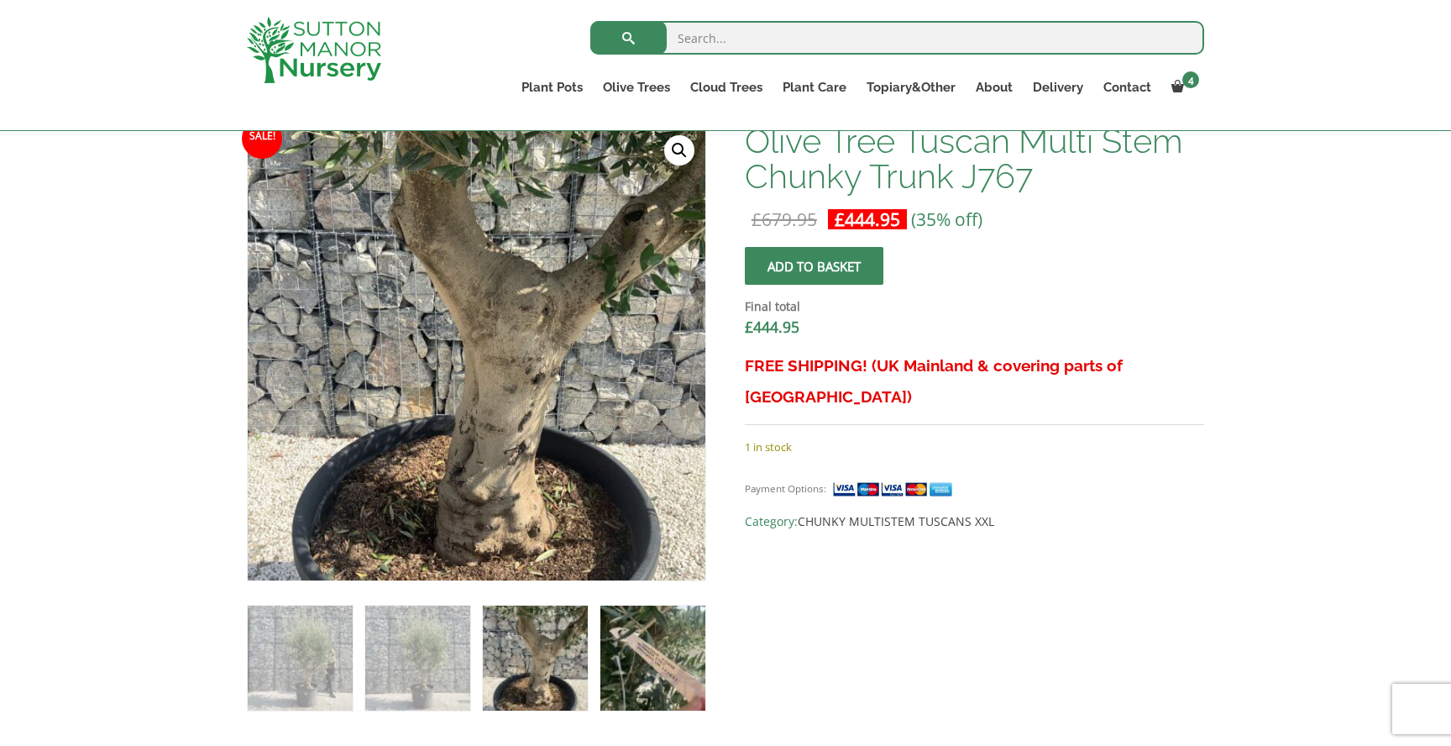
click at [669, 650] on img at bounding box center [653, 658] width 105 height 105
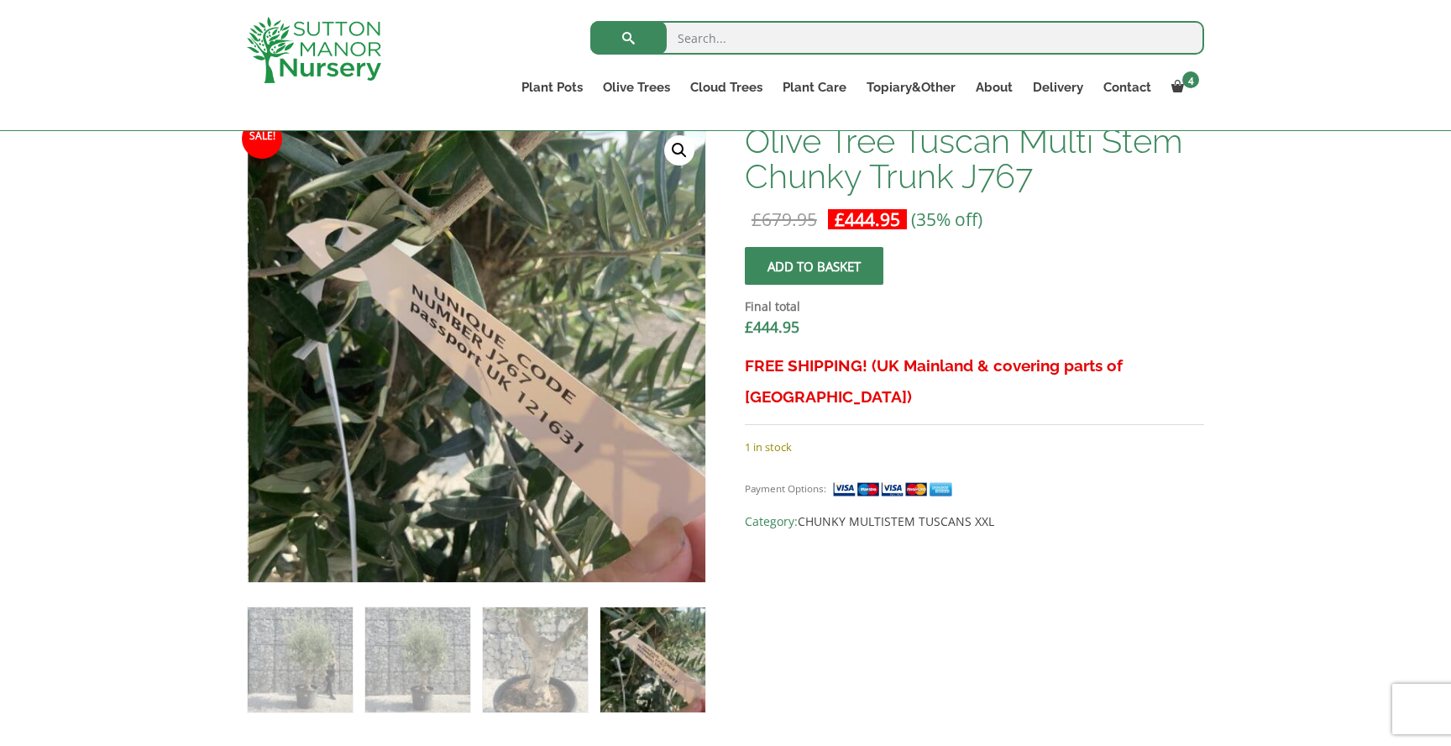
click at [651, 638] on img at bounding box center [653, 659] width 105 height 105
click at [538, 675] on img at bounding box center [535, 659] width 105 height 105
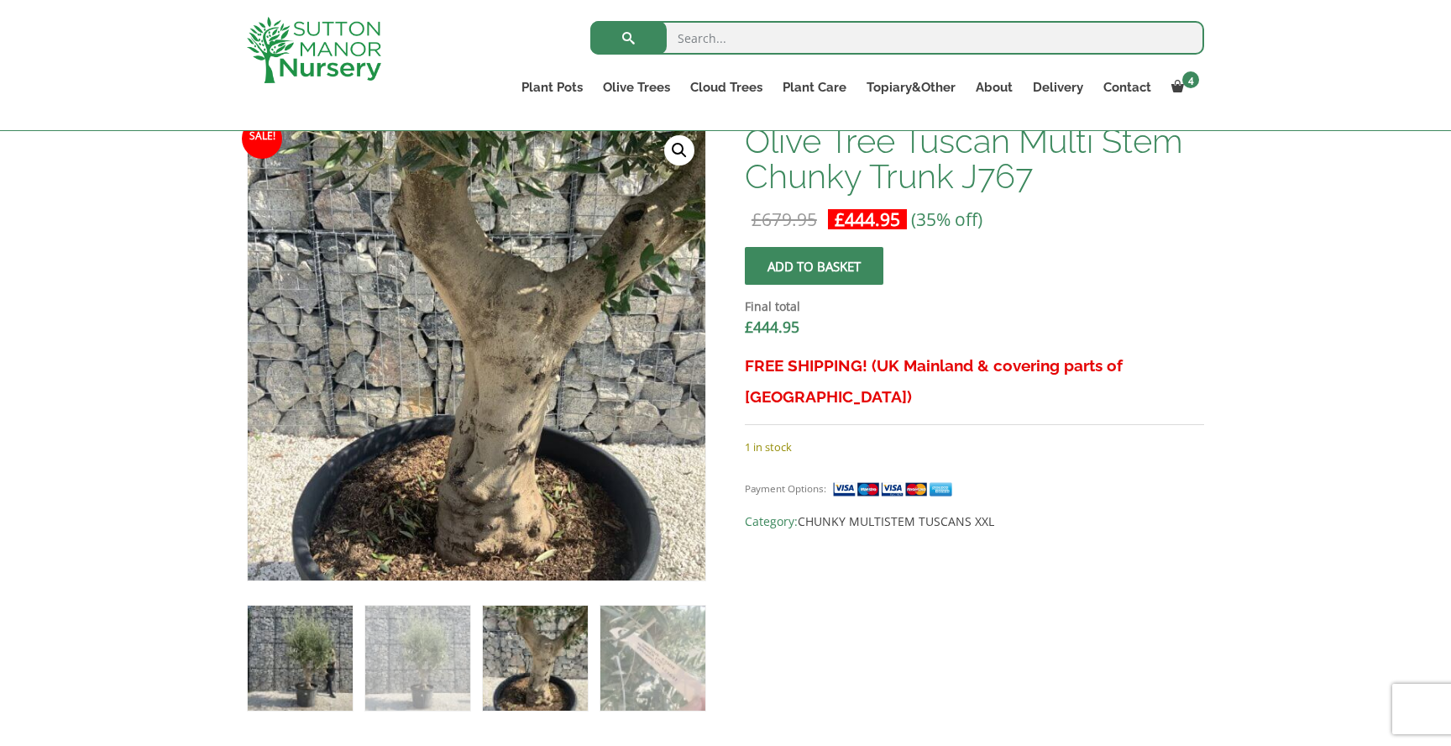
click at [270, 663] on img at bounding box center [300, 658] width 105 height 105
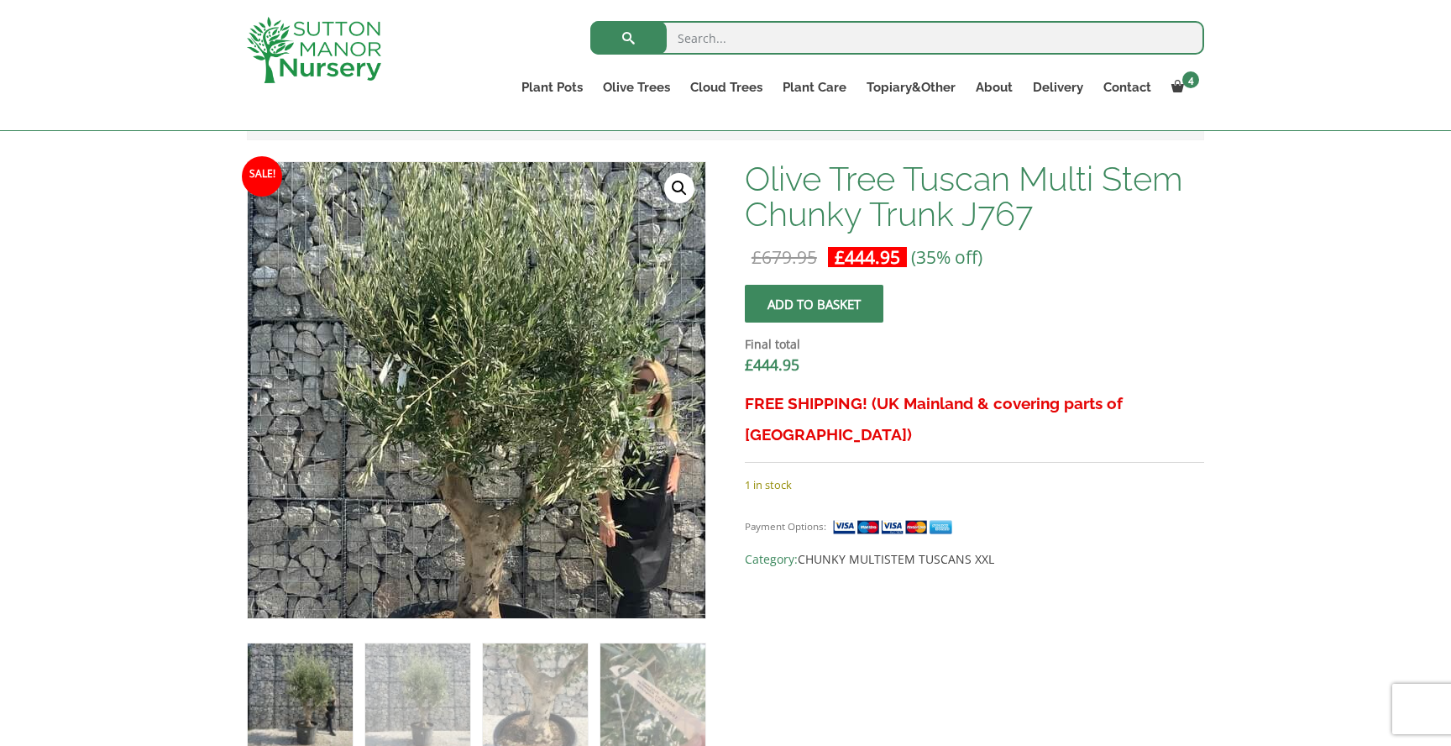
scroll to position [496, 0]
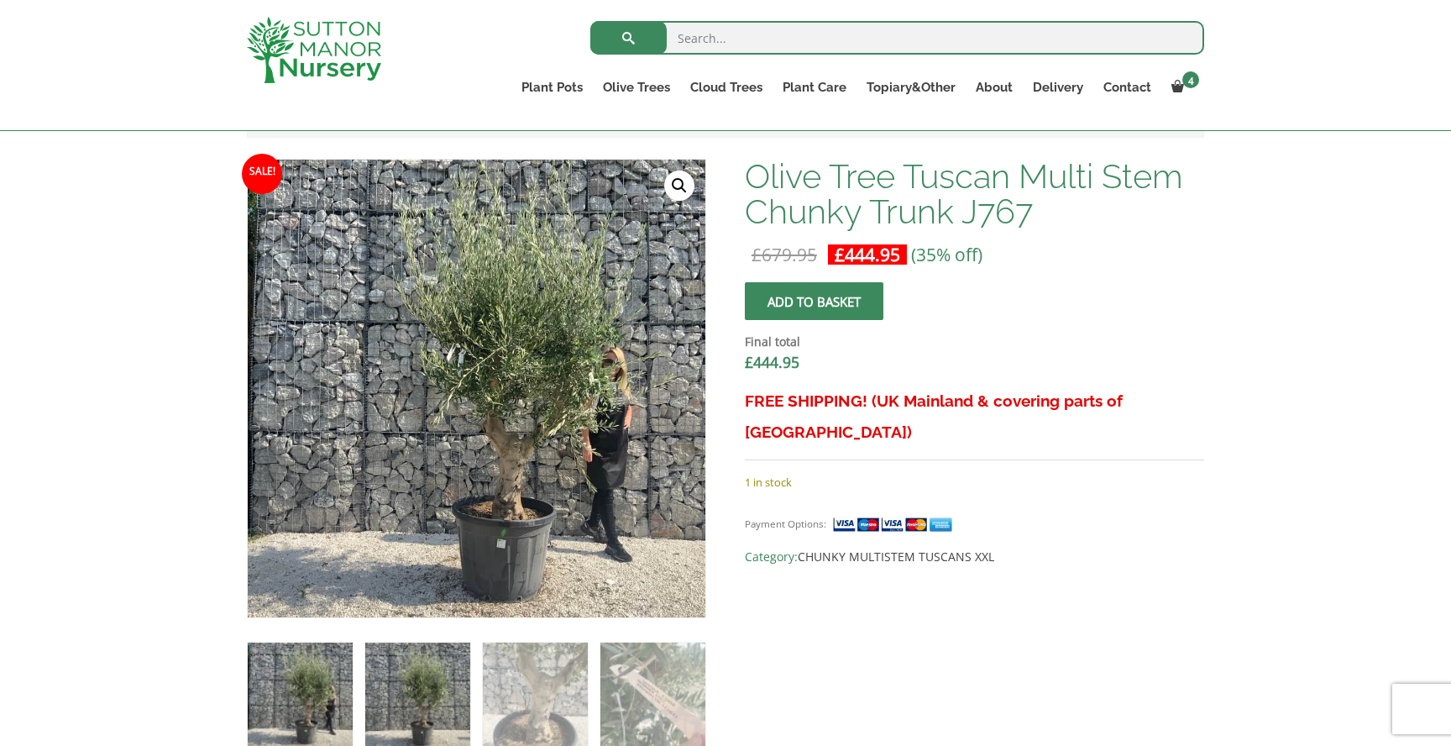
click at [422, 665] on img at bounding box center [417, 695] width 105 height 105
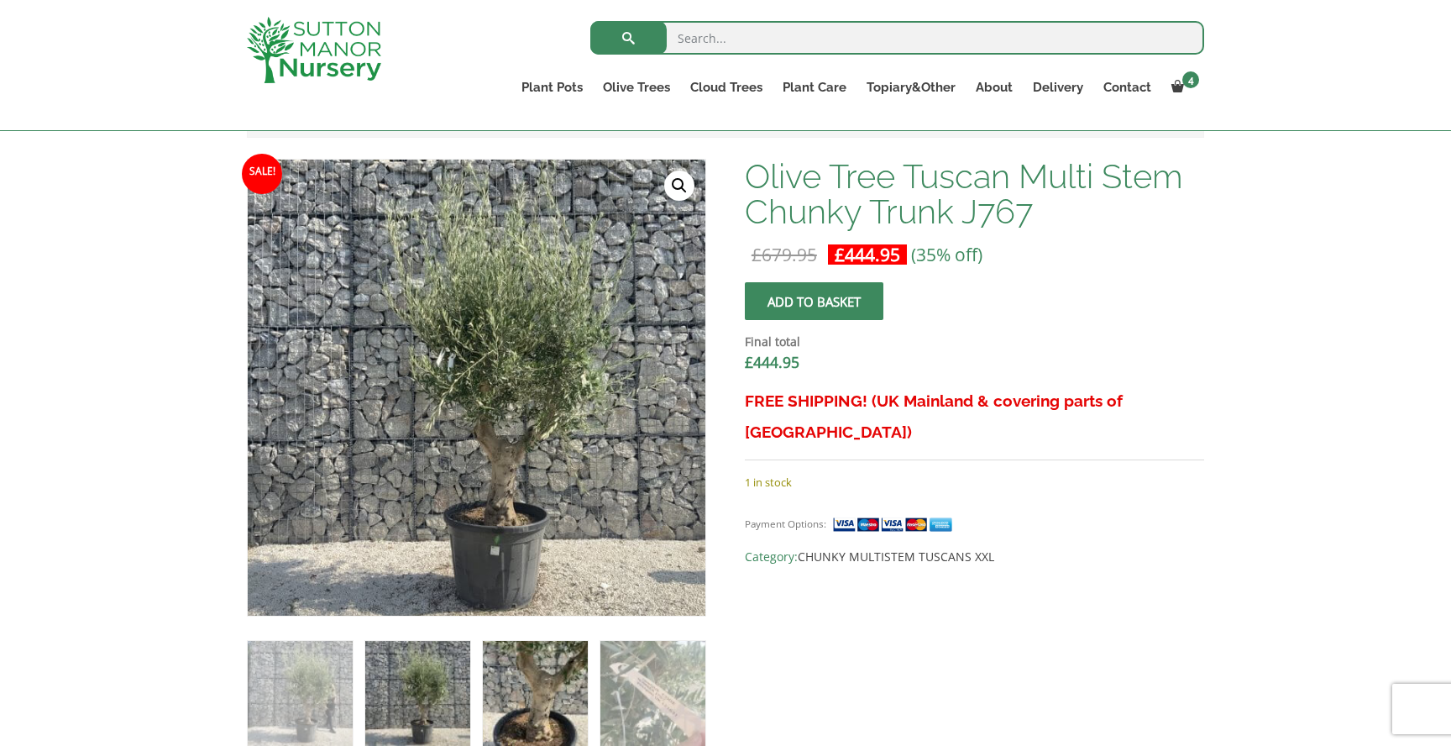
click at [517, 675] on img at bounding box center [535, 693] width 105 height 105
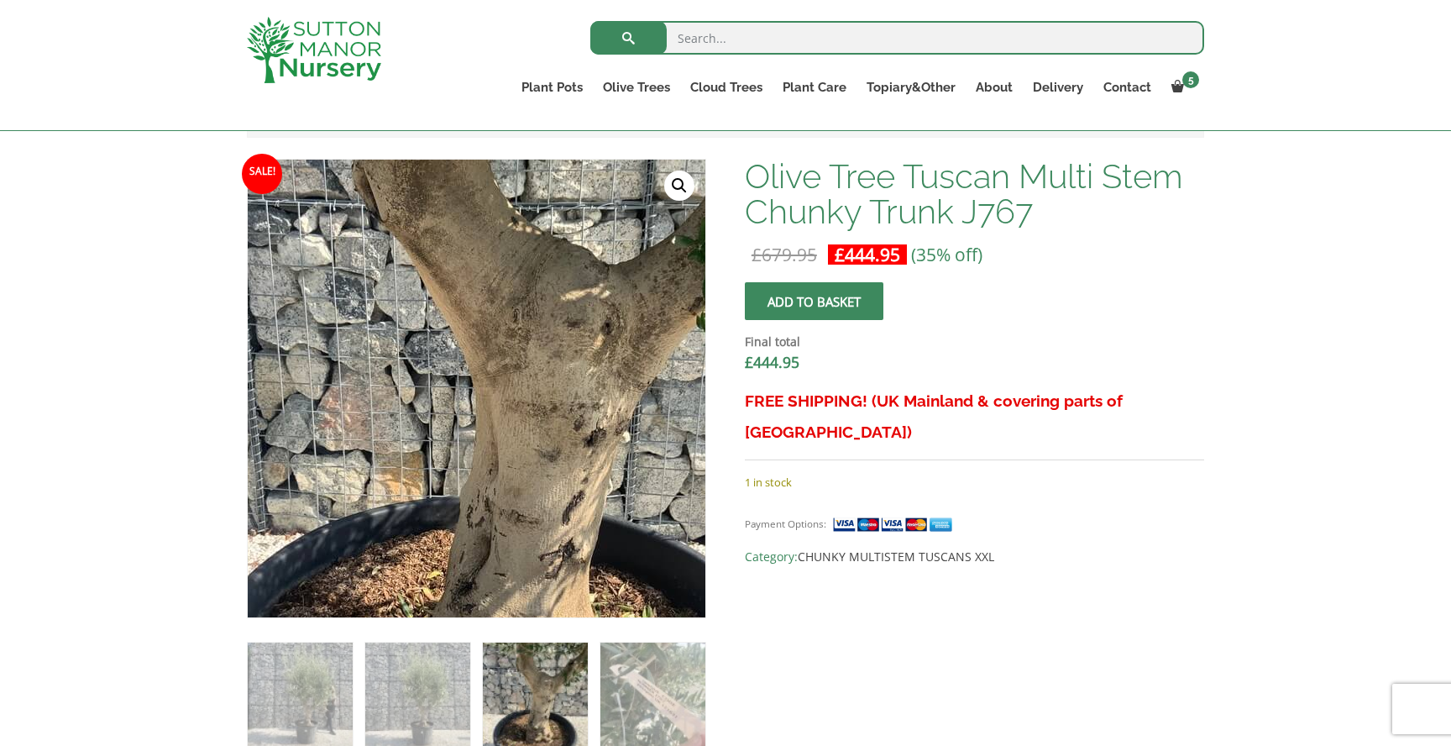
click at [447, 377] on img at bounding box center [495, 396] width 744 height 744
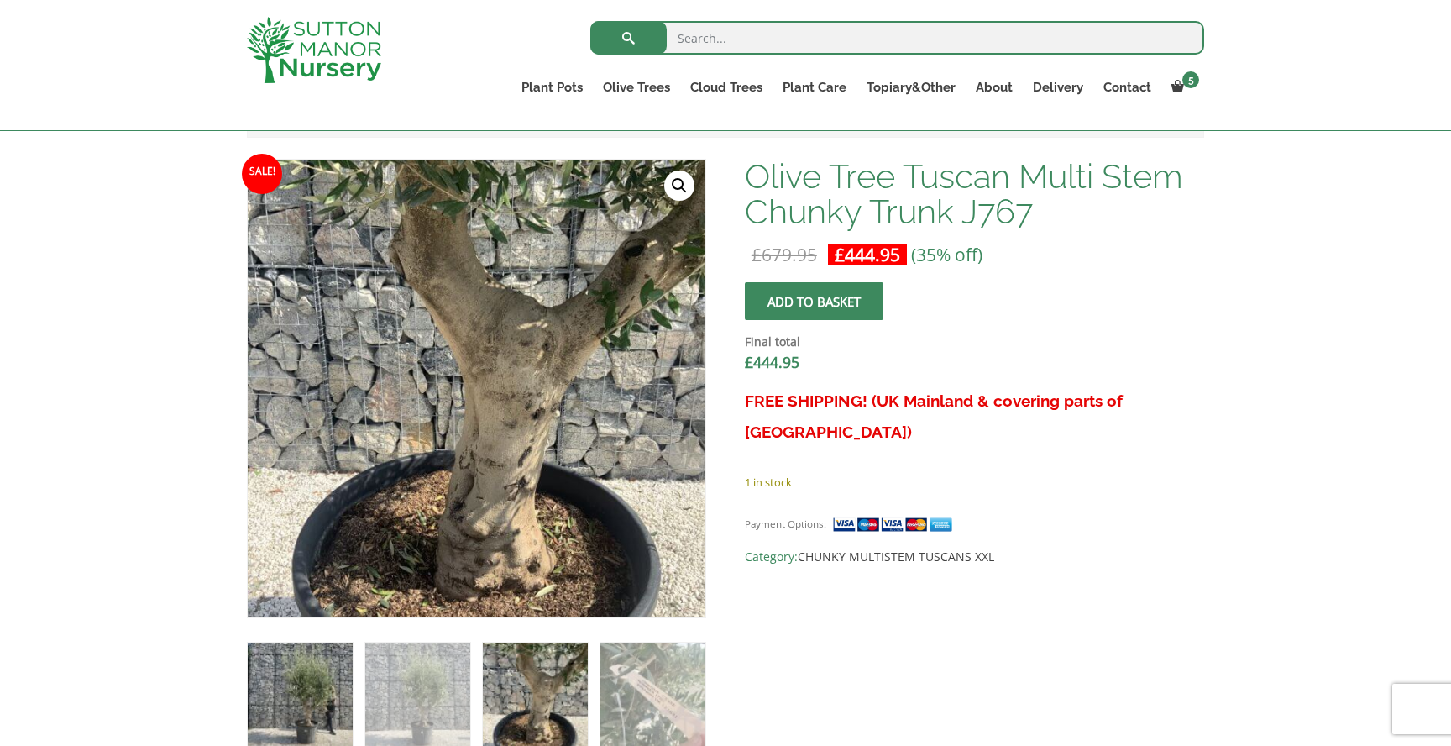
click at [294, 675] on img at bounding box center [300, 695] width 105 height 105
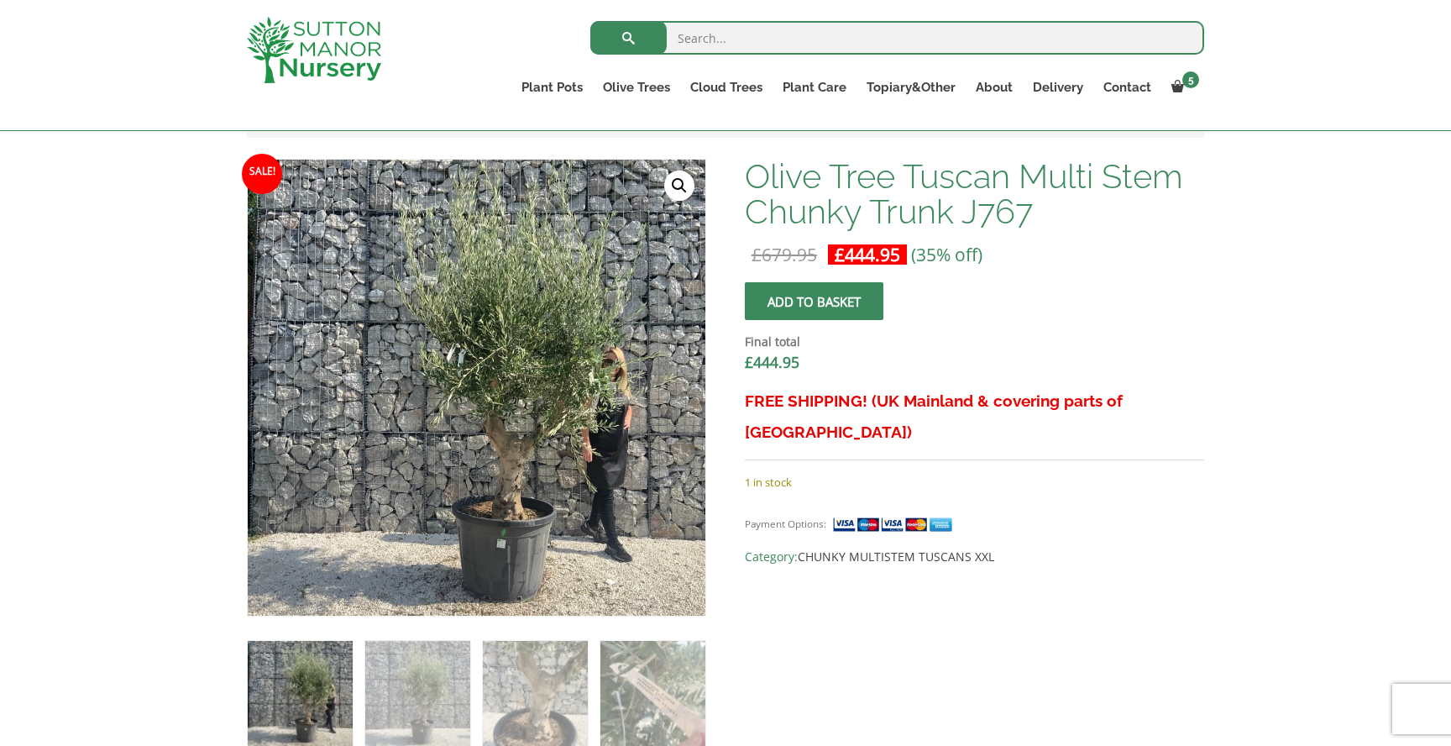
click at [312, 709] on img at bounding box center [300, 693] width 105 height 105
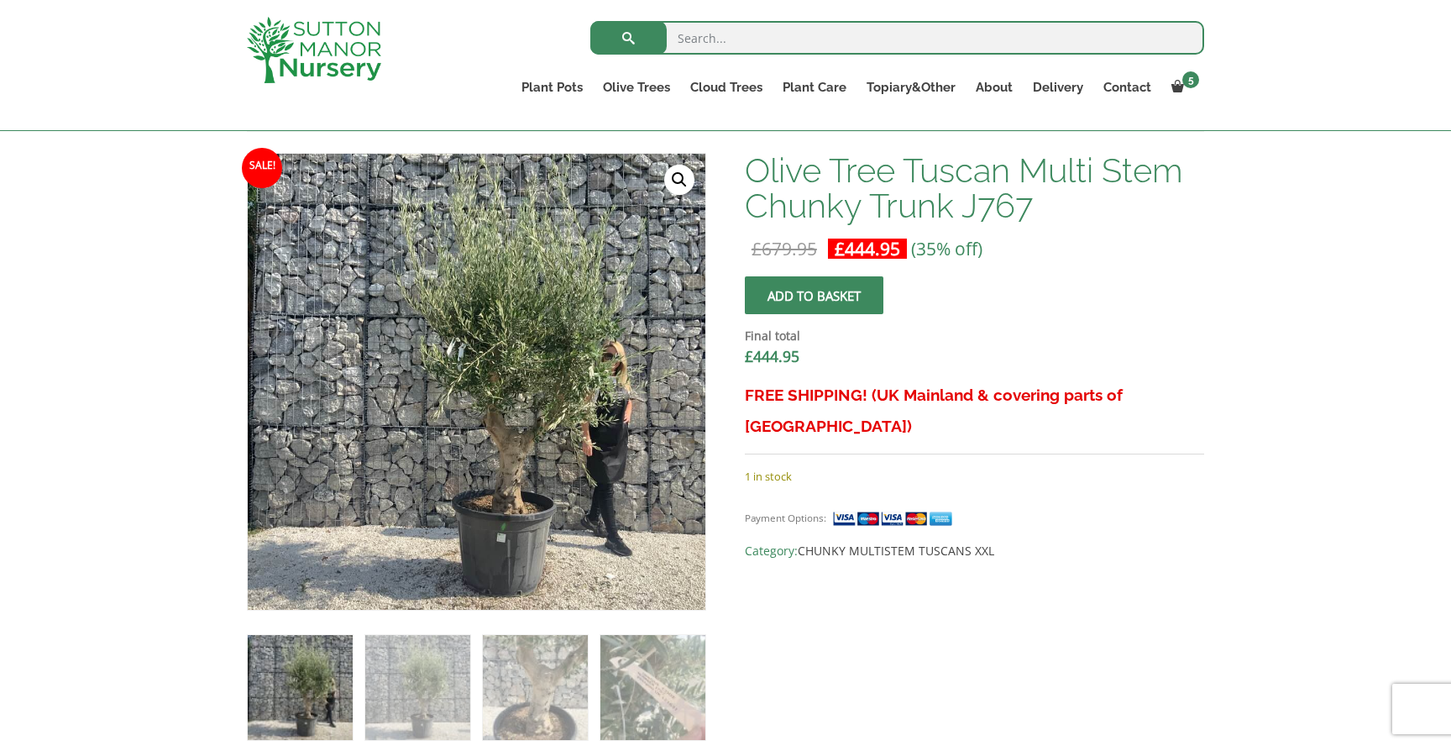
scroll to position [496, 0]
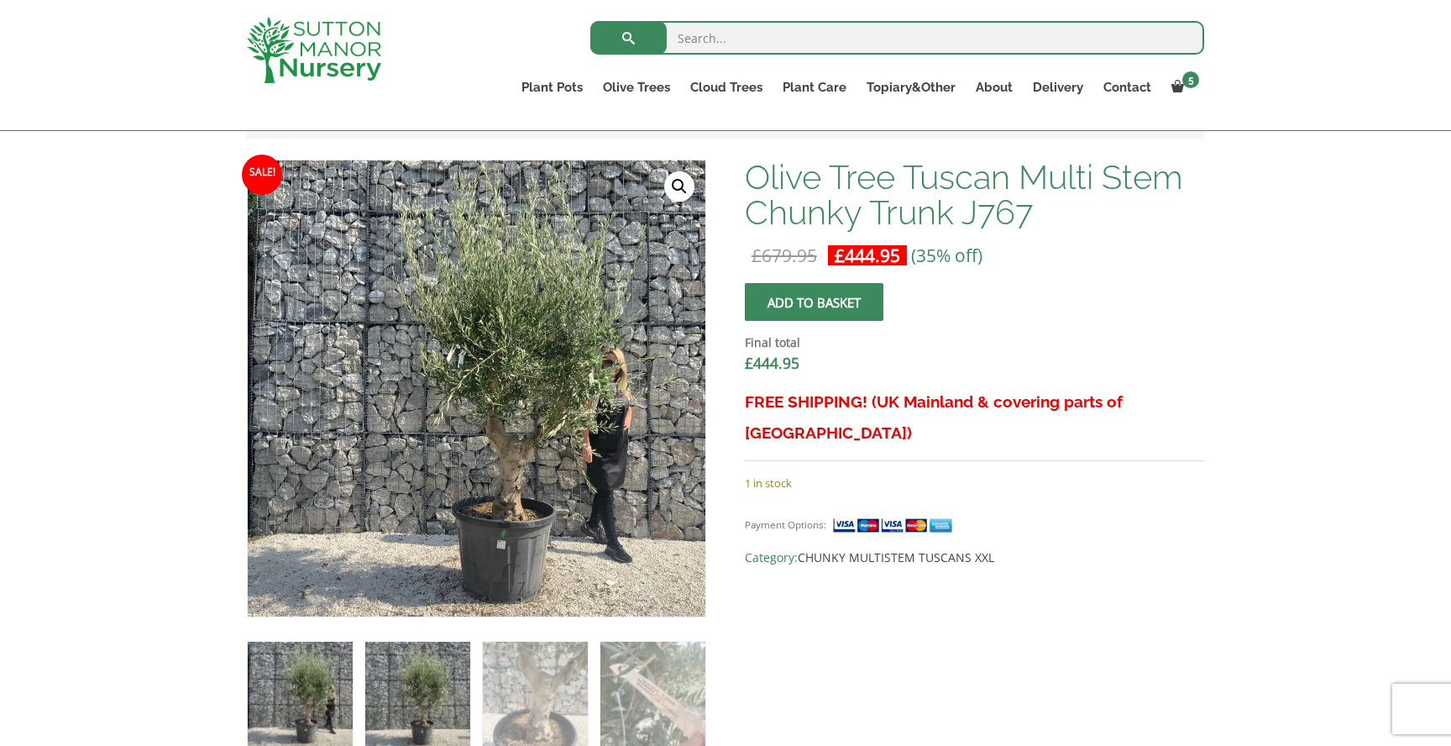
click at [394, 664] on img at bounding box center [417, 694] width 105 height 105
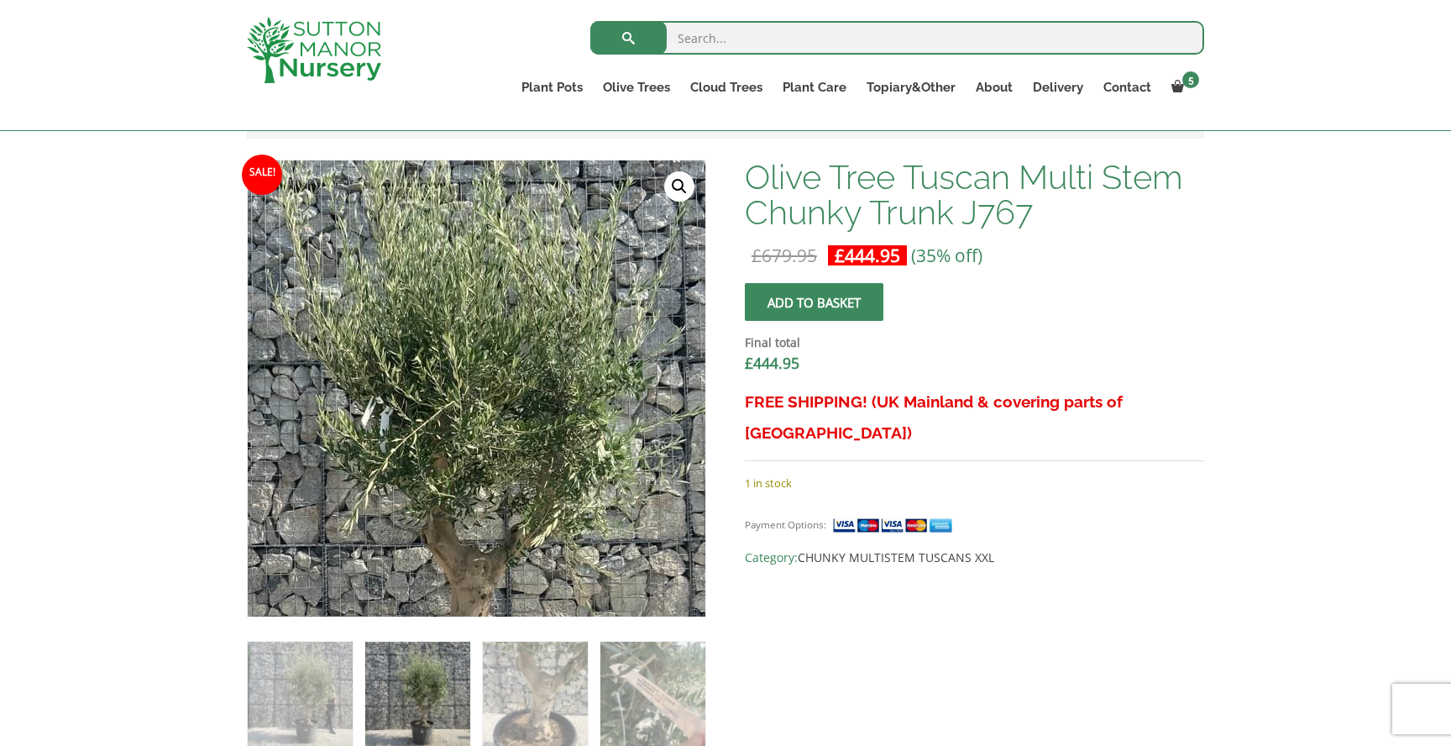
click at [558, 271] on img at bounding box center [427, 464] width 744 height 744
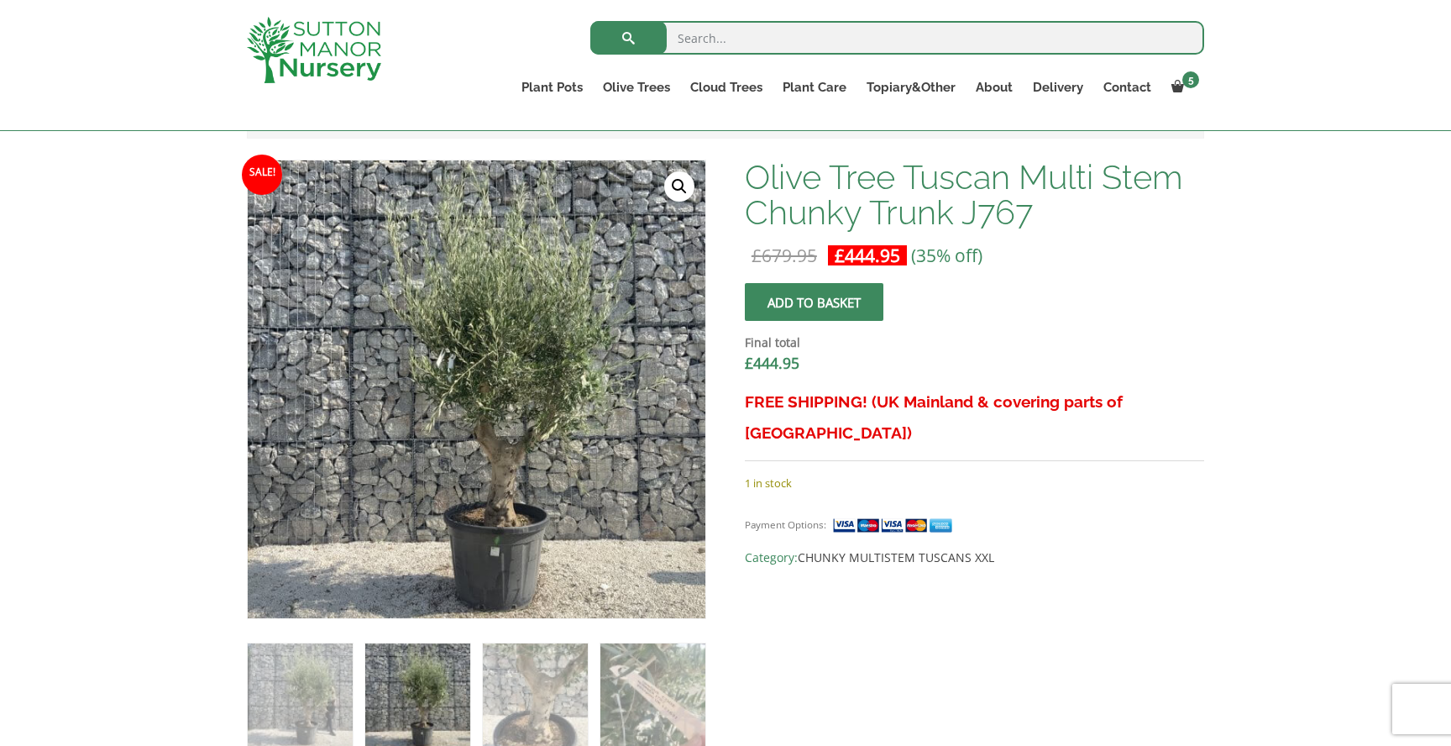
drag, startPoint x: 551, startPoint y: 294, endPoint x: 927, endPoint y: 36, distance: 456.2
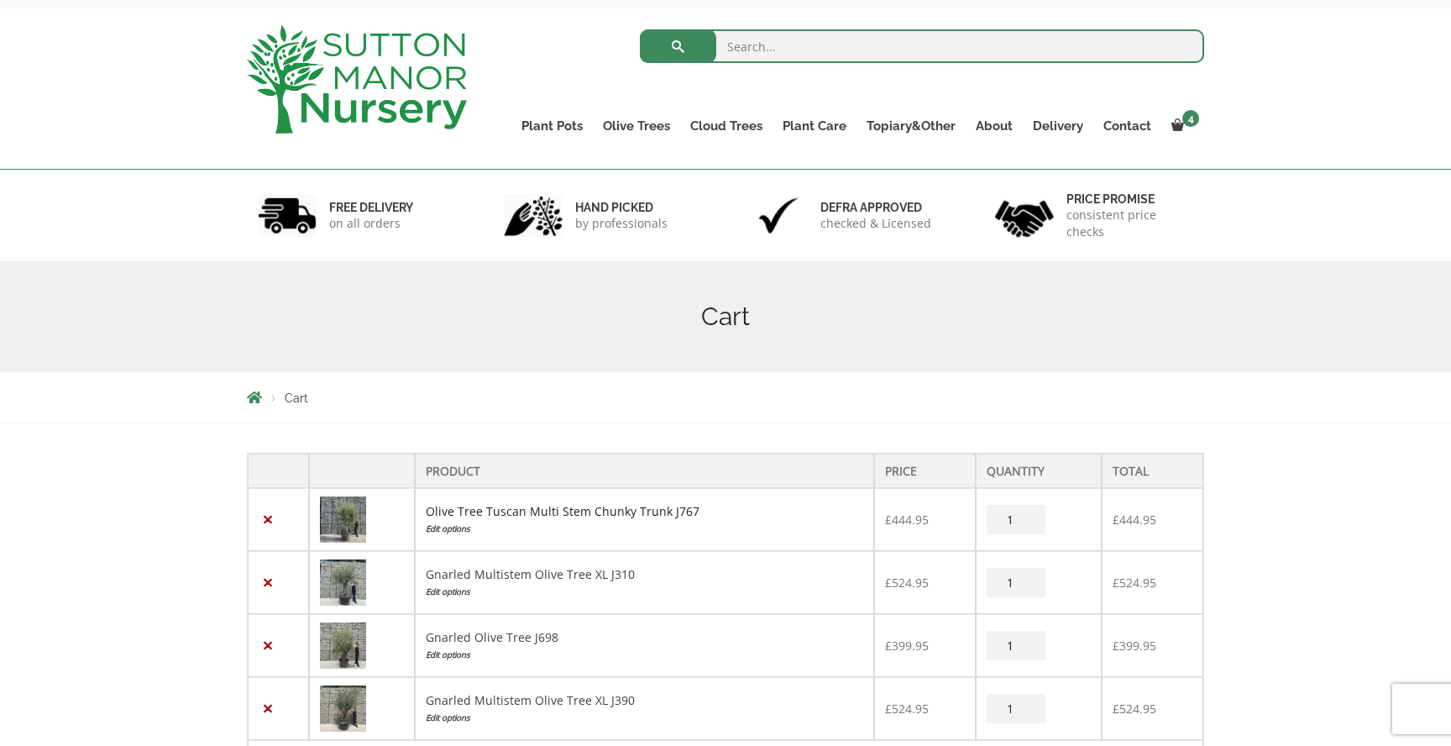
scroll to position [93, 0]
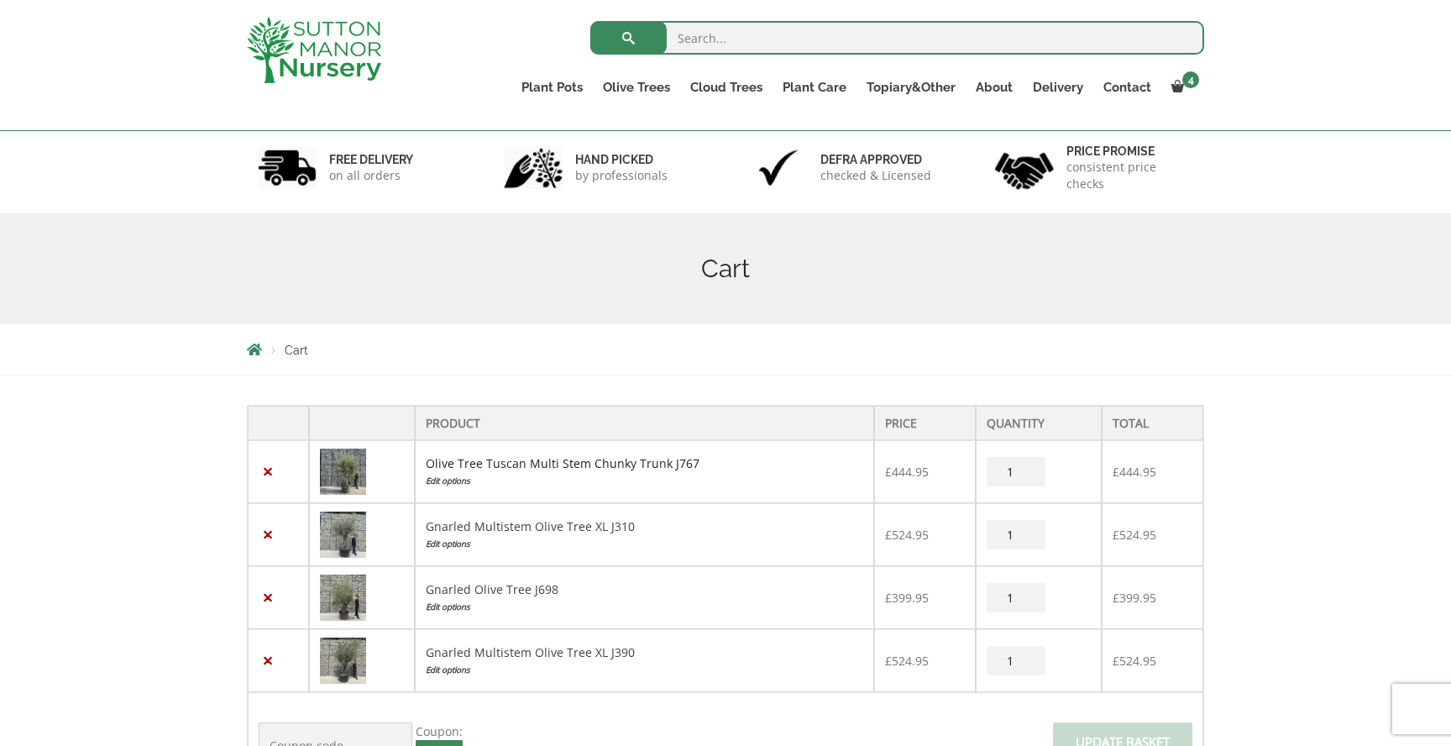
click at [577, 465] on link "Olive Tree Tuscan Multi Stem Chunky Trunk J767" at bounding box center [563, 463] width 274 height 16
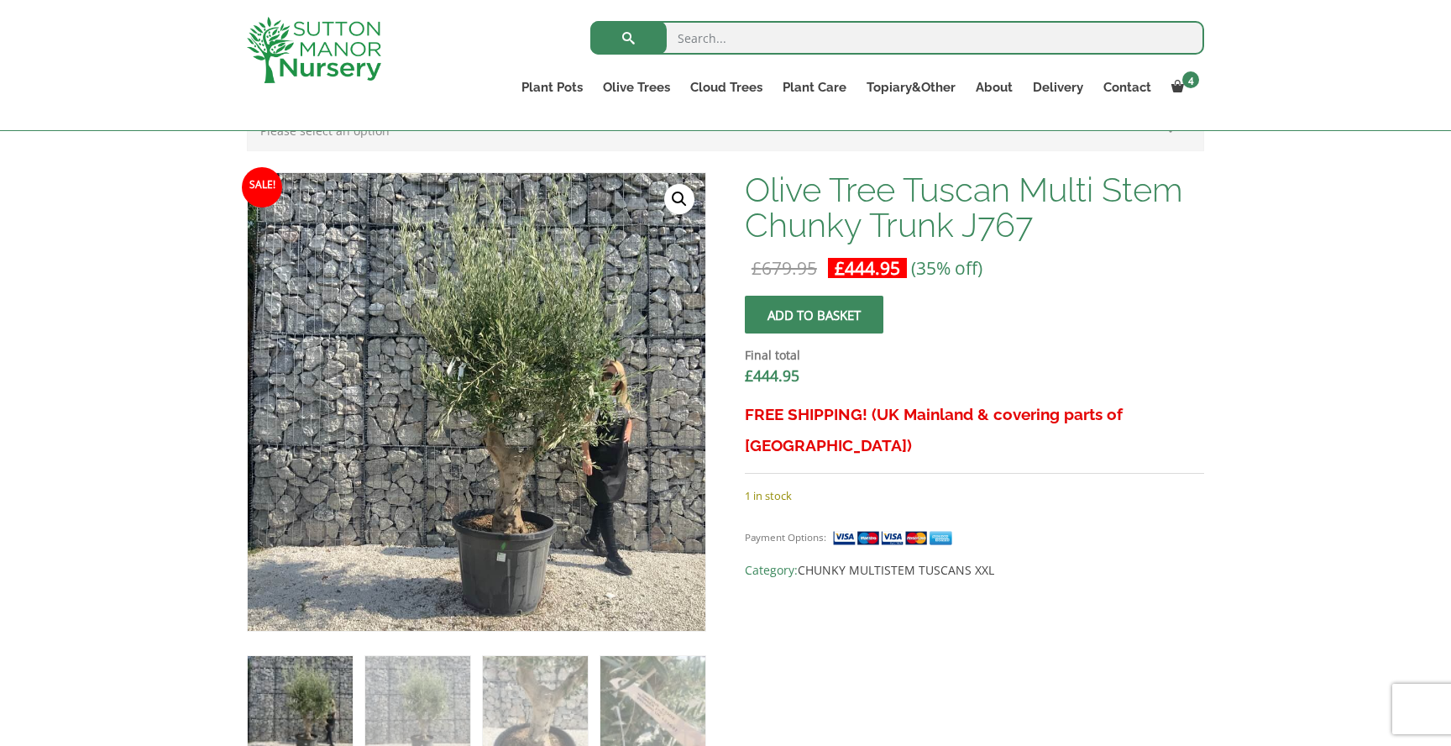
scroll to position [491, 0]
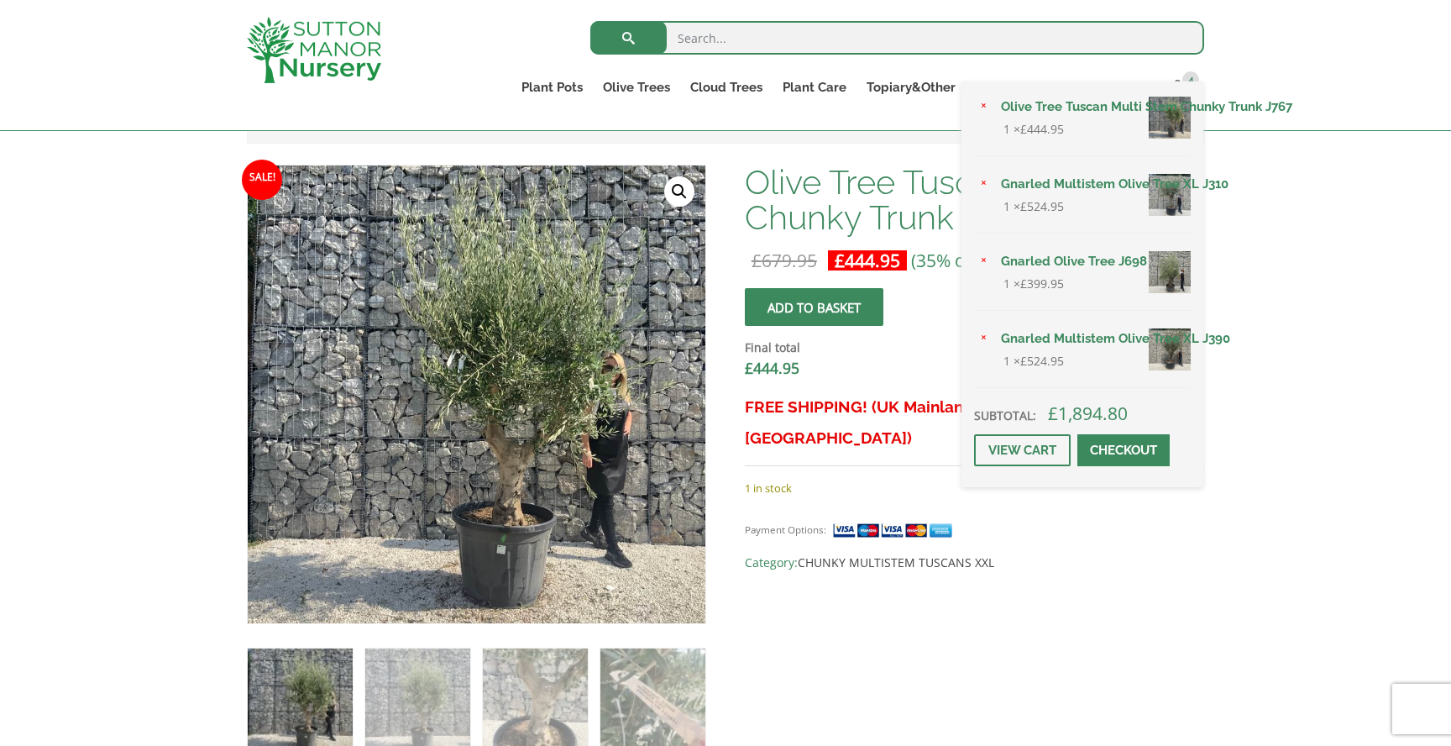
click at [1076, 184] on link "Gnarled Multistem Olive Tree XL J310" at bounding box center [1091, 183] width 200 height 25
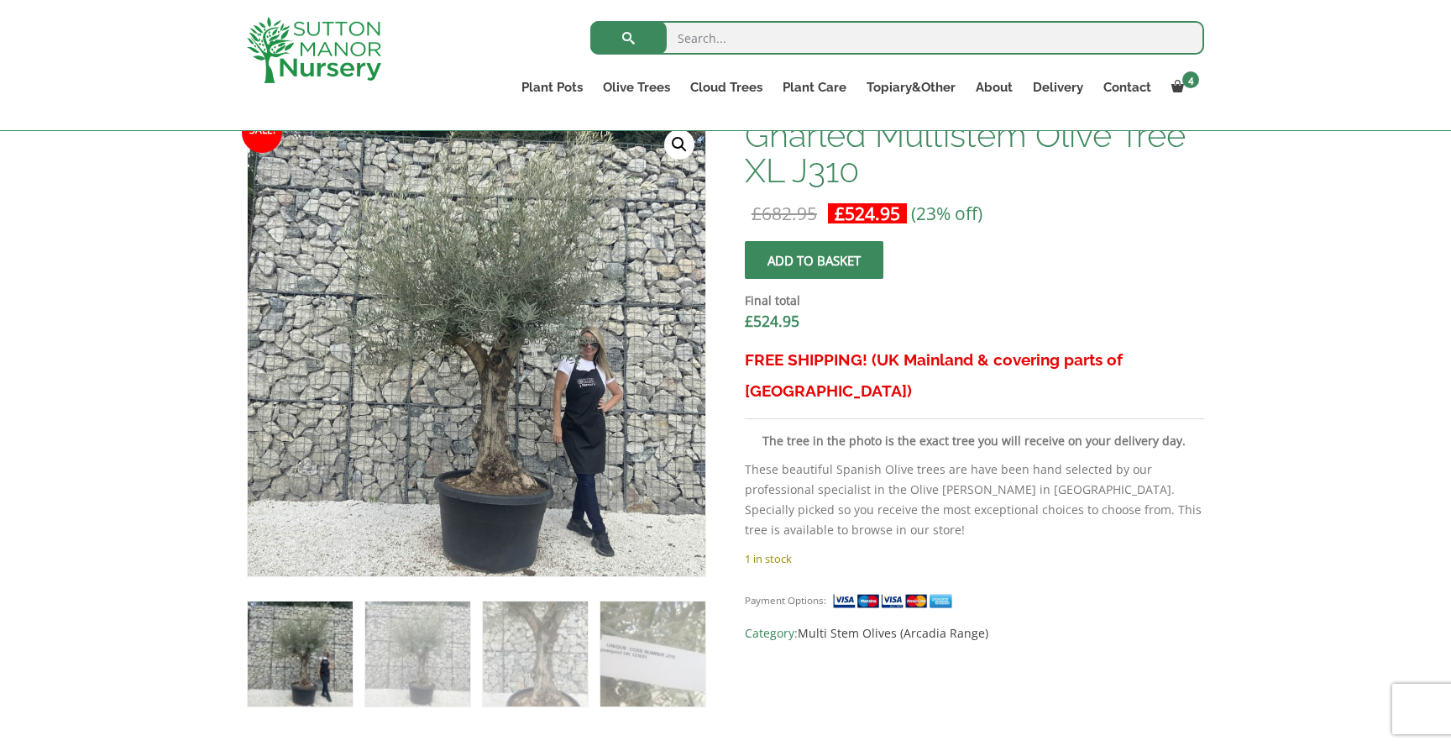
scroll to position [541, 0]
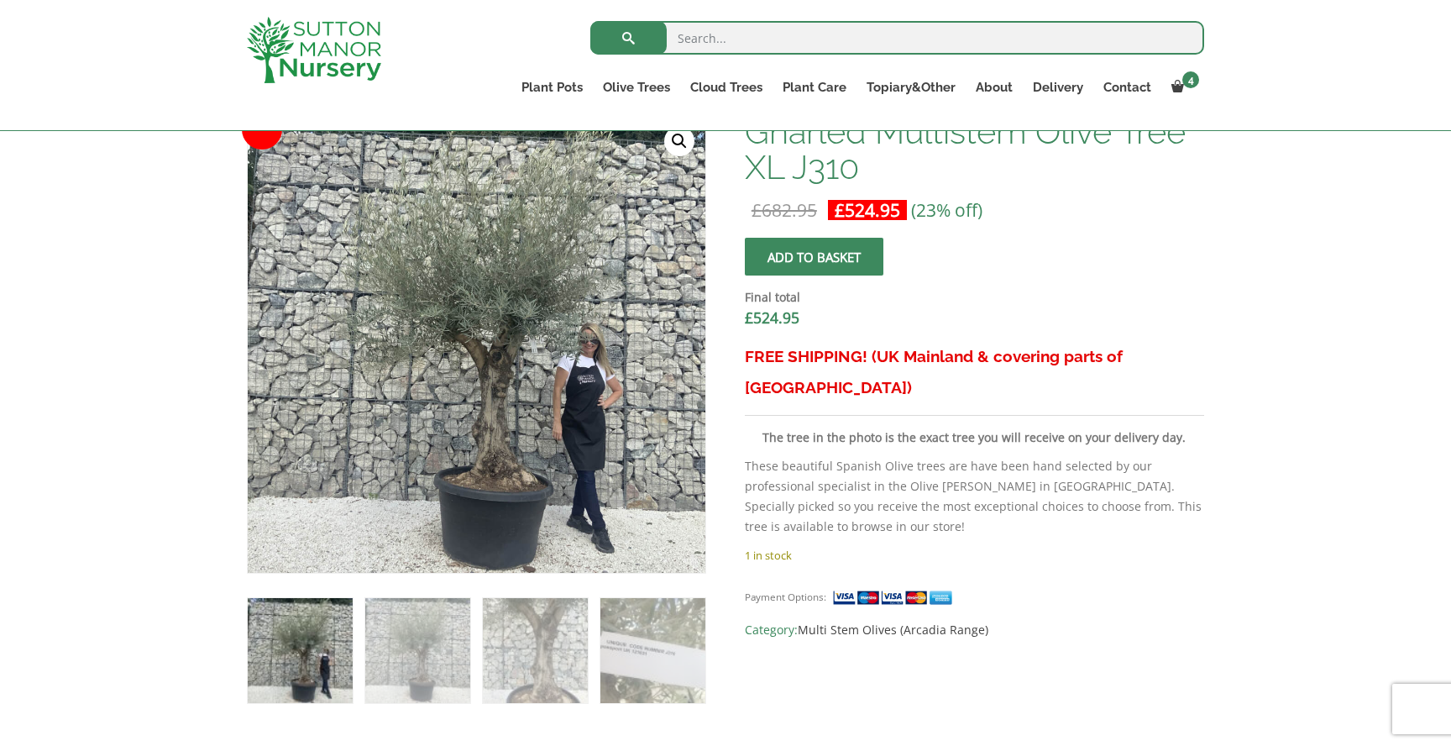
drag, startPoint x: 1092, startPoint y: 265, endPoint x: 1308, endPoint y: 13, distance: 332.5
click at [0, 0] on div "Search for: Plant Pots Resin Bonded Pots The Amalfi Pots The Milan Pots The Cap…" at bounding box center [725, 65] width 1451 height 131
click at [428, 656] on img at bounding box center [417, 650] width 105 height 105
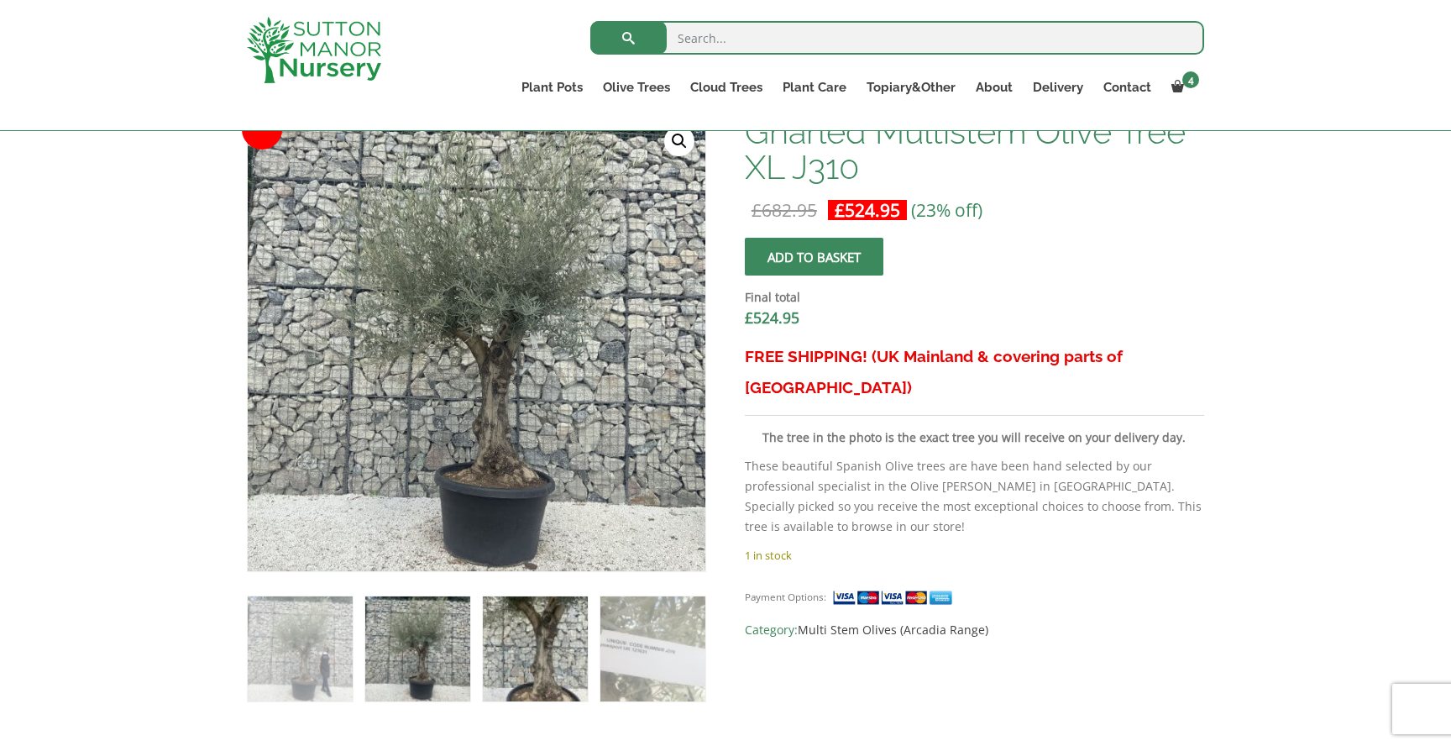
click at [550, 657] on img at bounding box center [535, 648] width 105 height 105
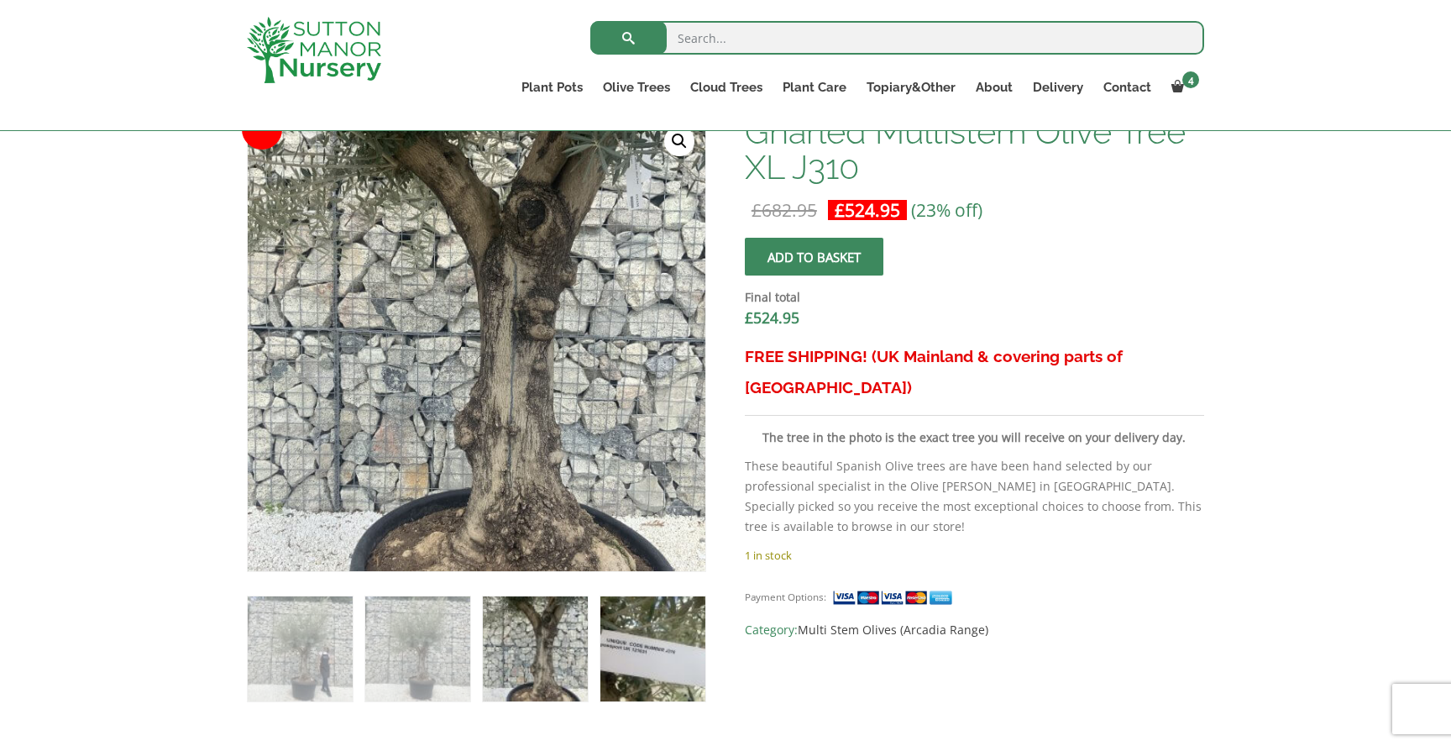
click at [690, 635] on img at bounding box center [653, 648] width 105 height 105
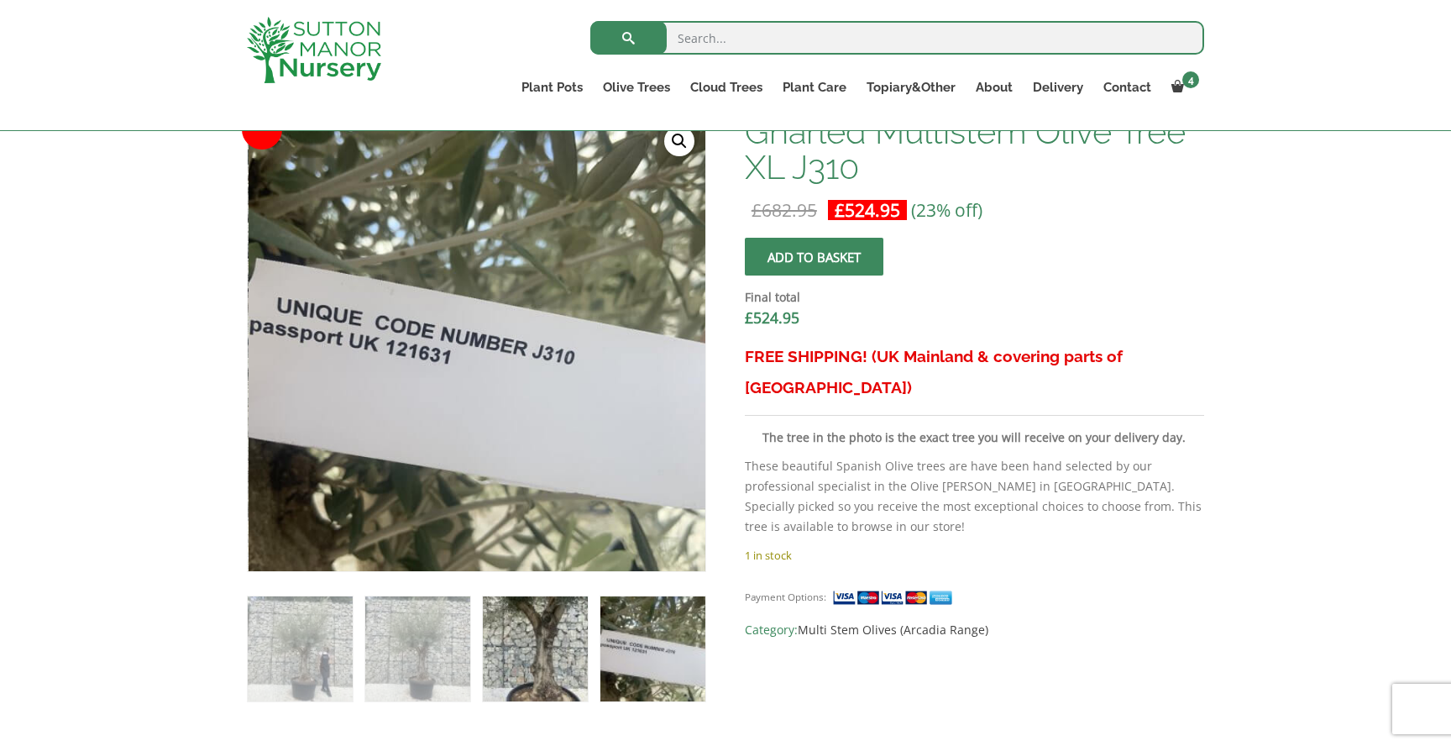
click at [558, 646] on img at bounding box center [535, 648] width 105 height 105
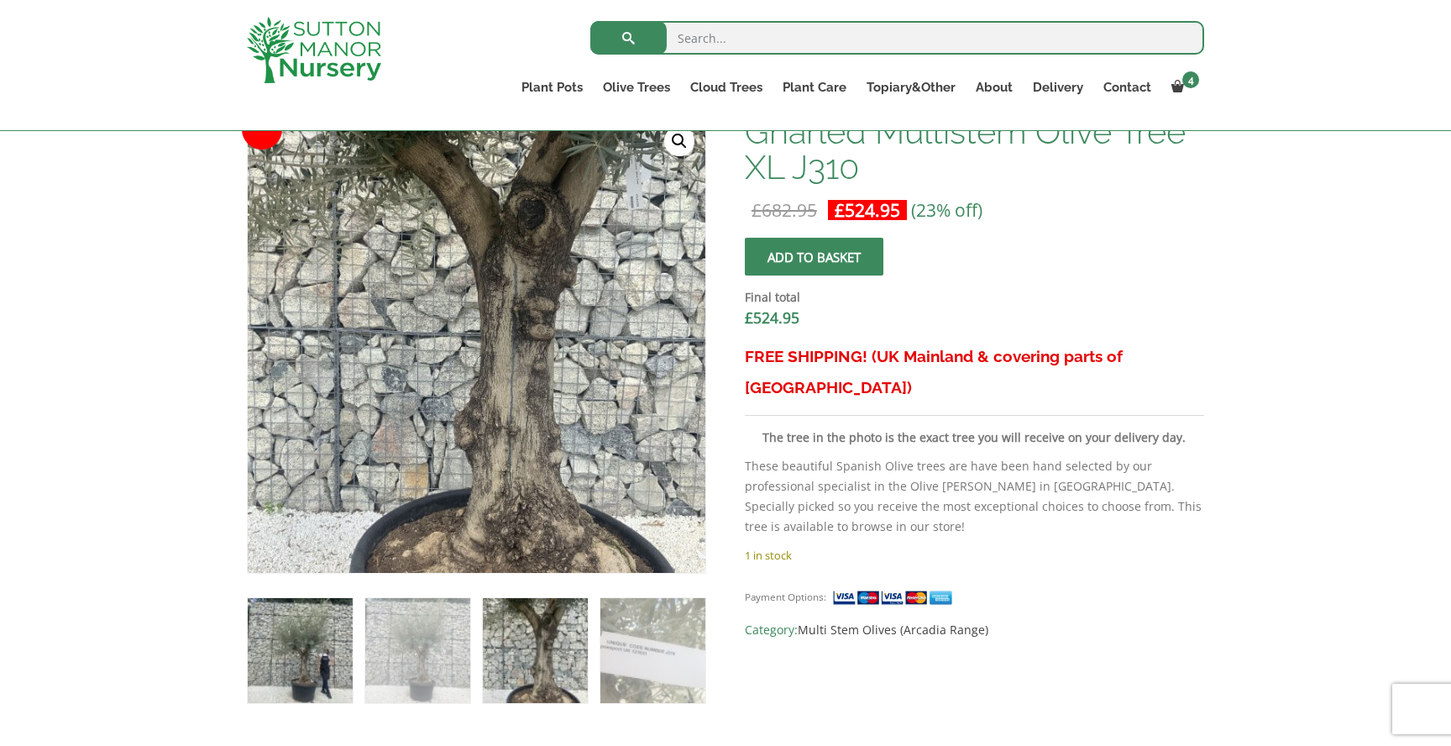
click at [282, 648] on img at bounding box center [300, 650] width 105 height 105
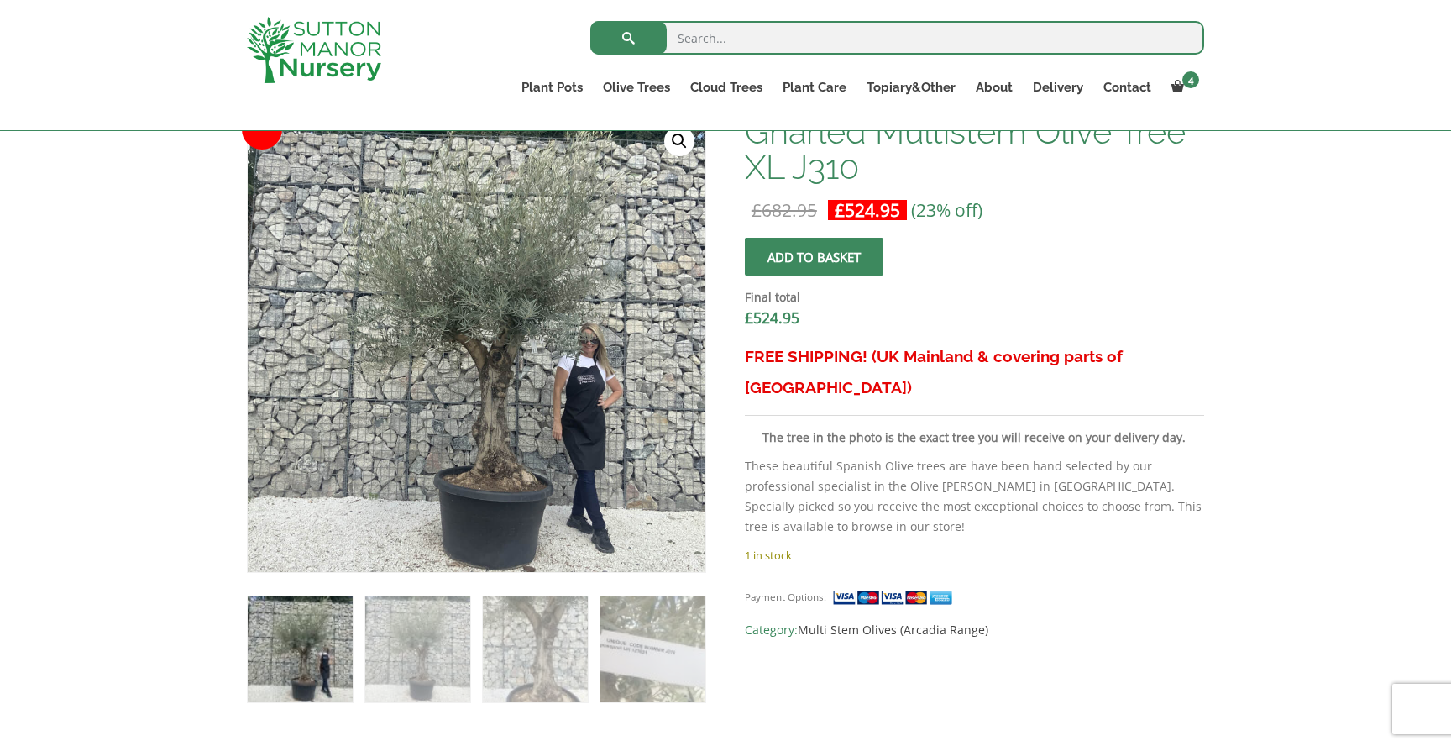
click at [323, 650] on img at bounding box center [300, 648] width 105 height 105
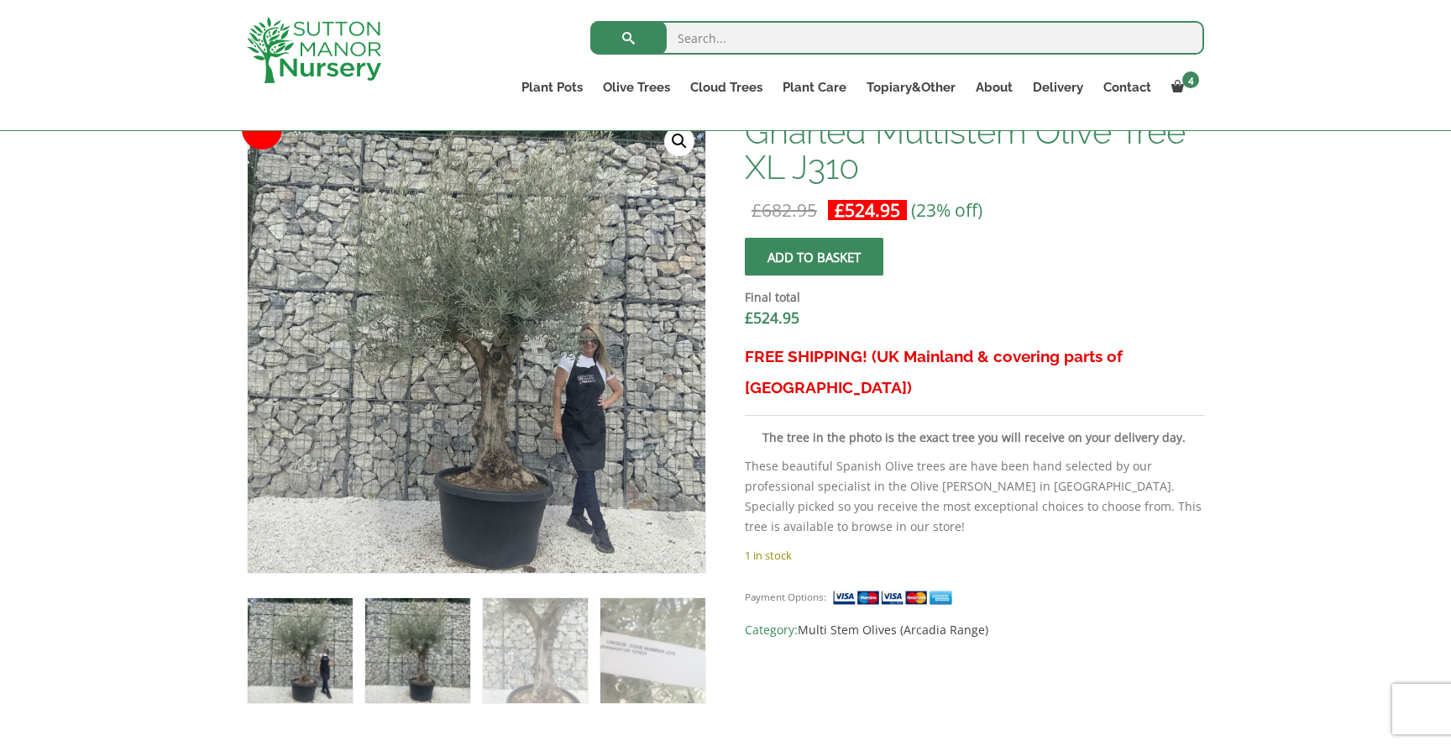
click at [404, 649] on img at bounding box center [417, 650] width 105 height 105
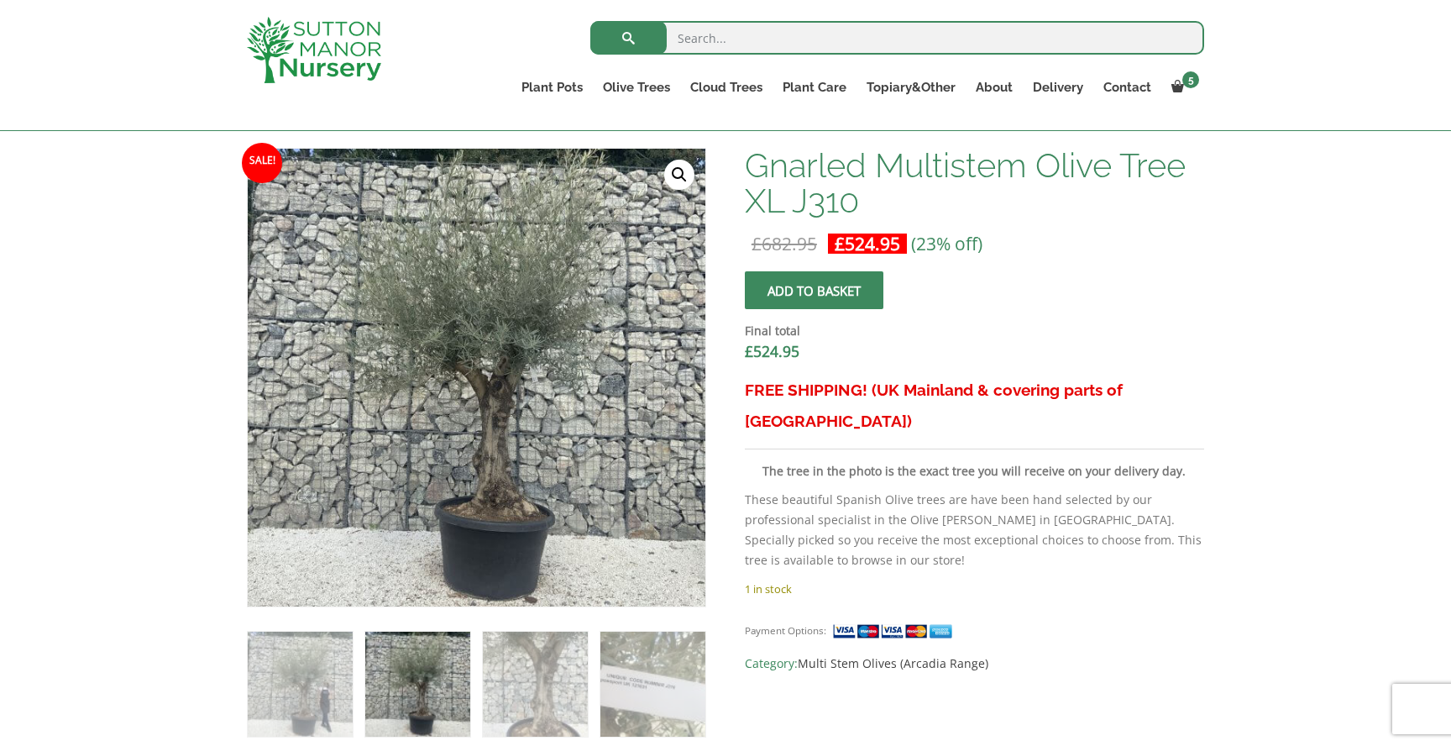
scroll to position [496, 0]
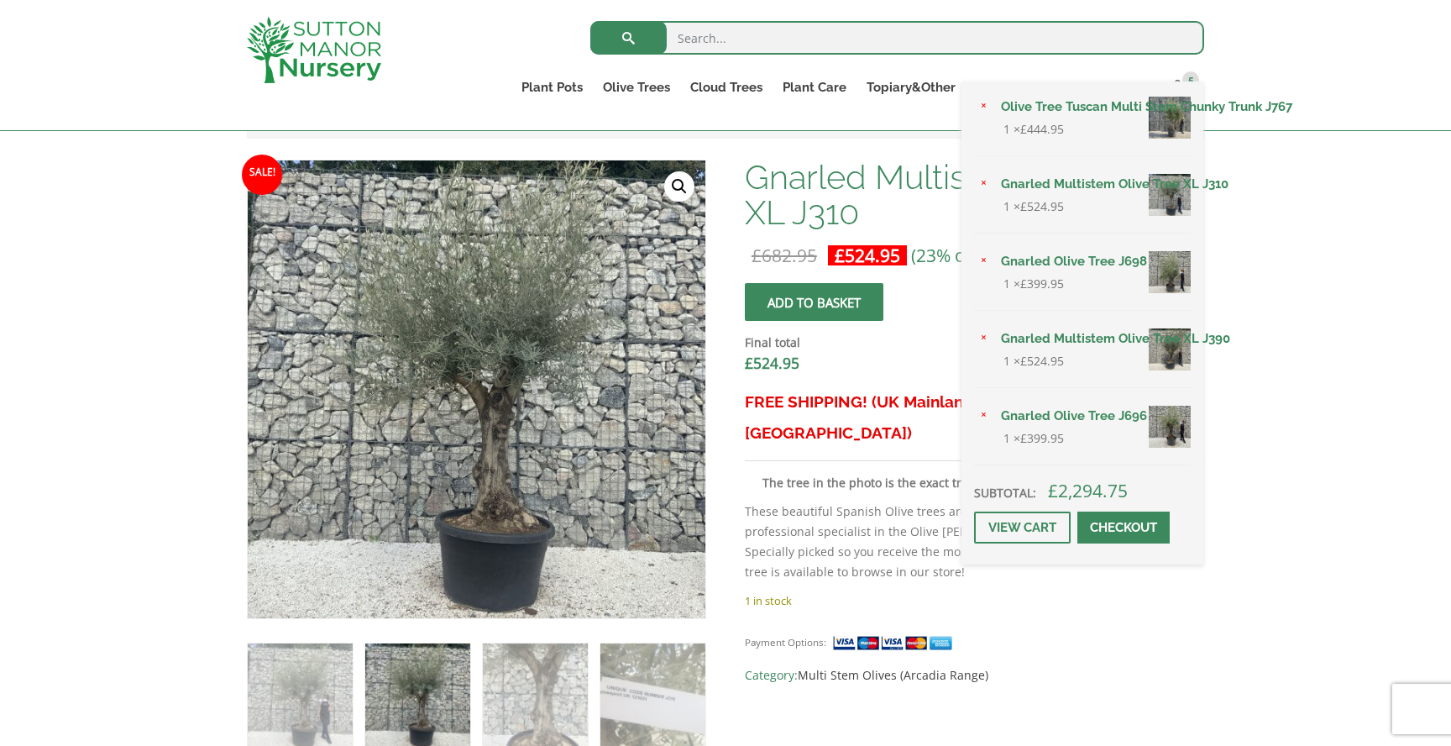
click at [1098, 181] on link "Gnarled Multistem Olive Tree XL J310" at bounding box center [1091, 183] width 200 height 25
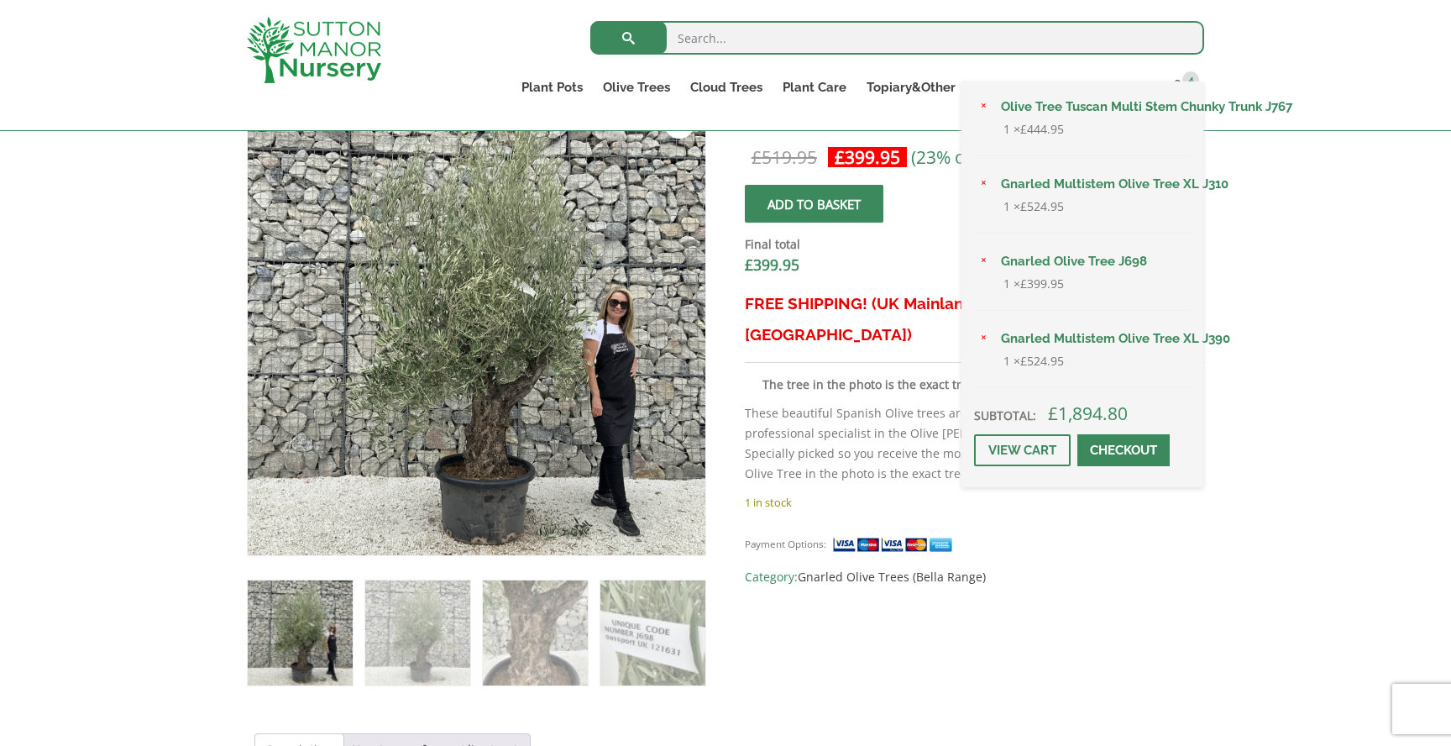
scroll to position [564, 0]
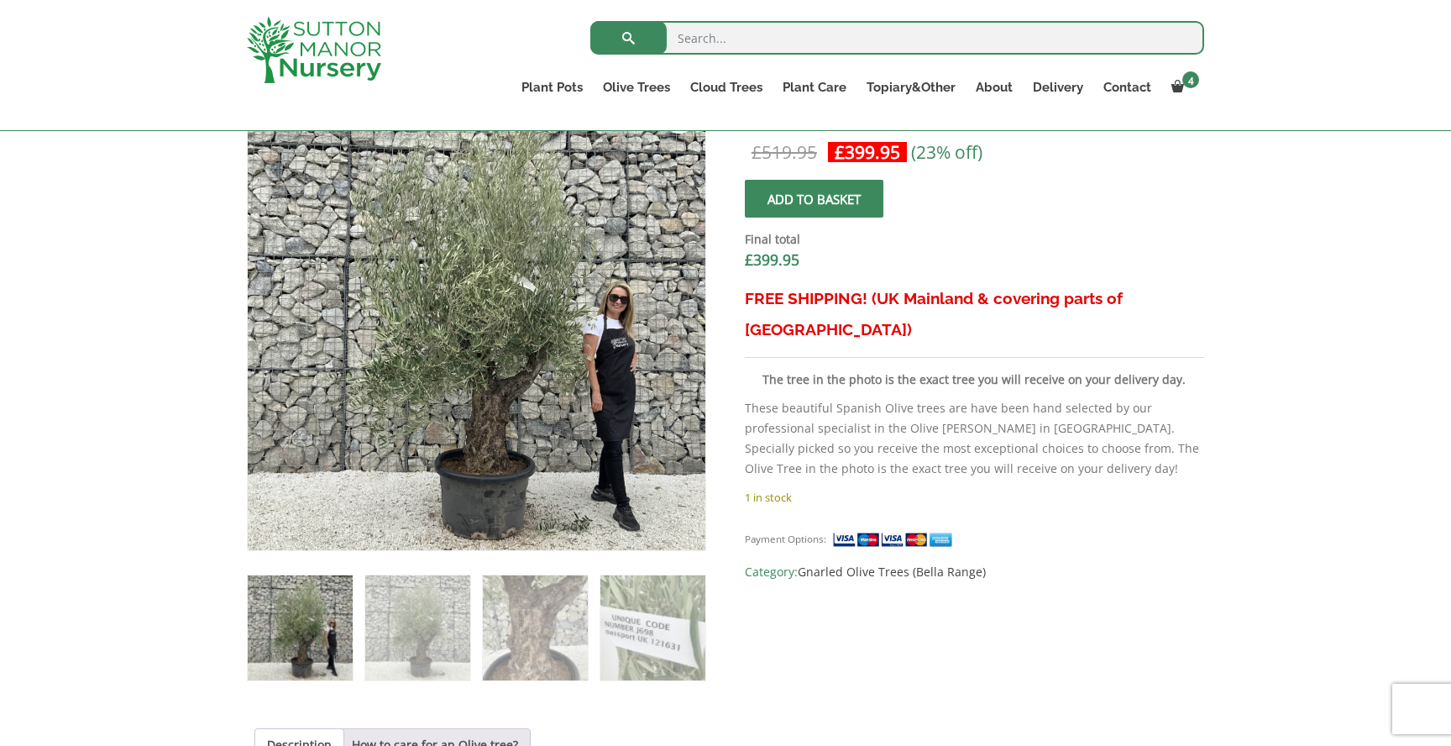
drag, startPoint x: 1068, startPoint y: 338, endPoint x: 1204, endPoint y: 74, distance: 296.4
click at [0, 0] on div "Search for: Plant Pots Resin Bonded Pots The Amalfi Pots The Milan Pots The Cap…" at bounding box center [725, 65] width 1451 height 131
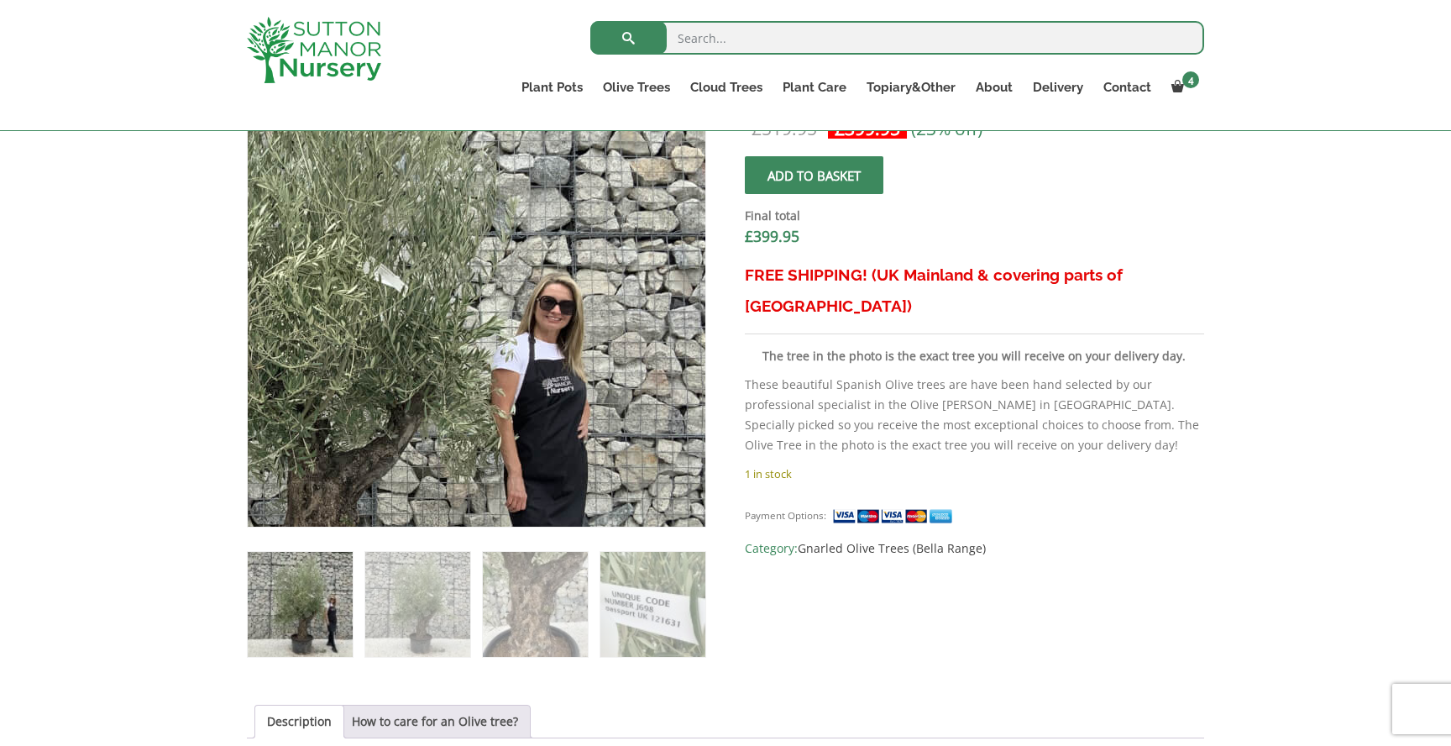
scroll to position [590, 0]
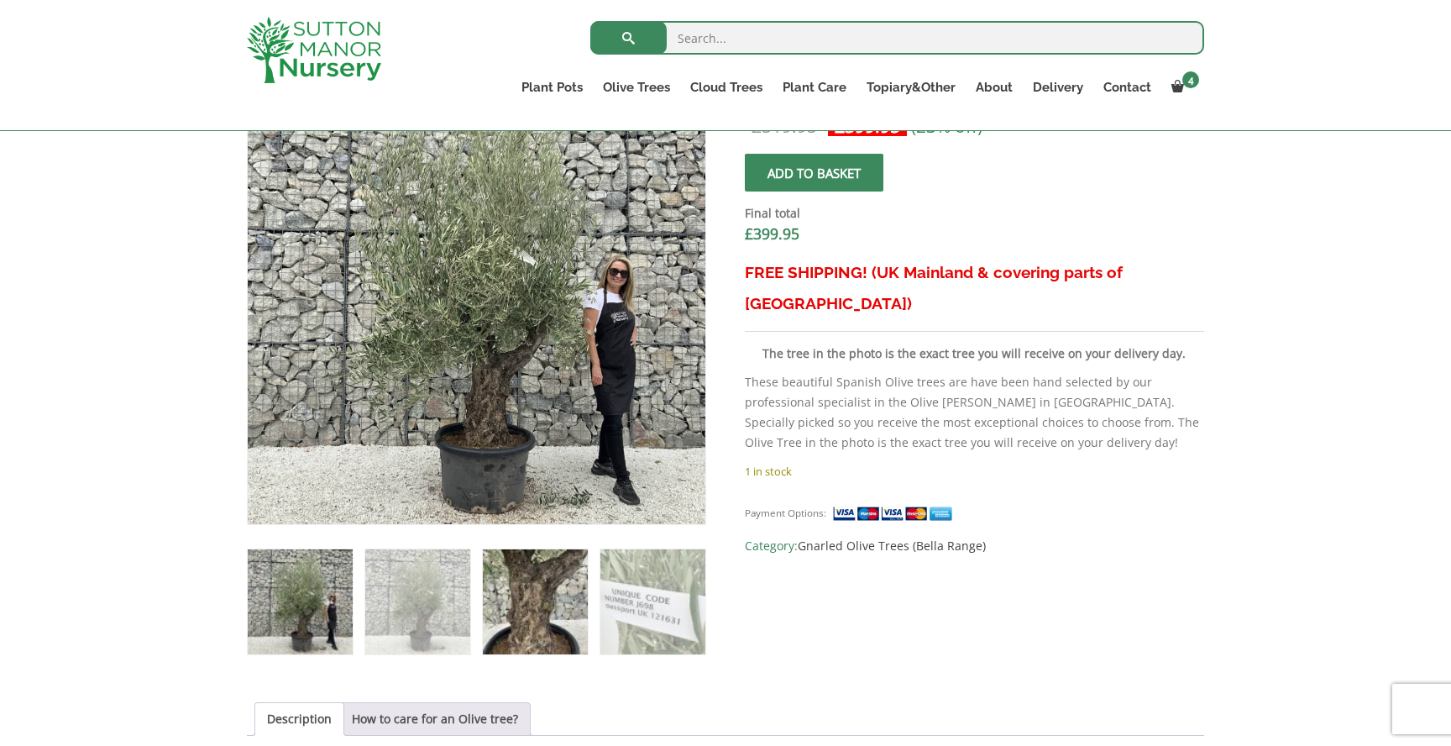
click at [517, 626] on img at bounding box center [535, 601] width 105 height 105
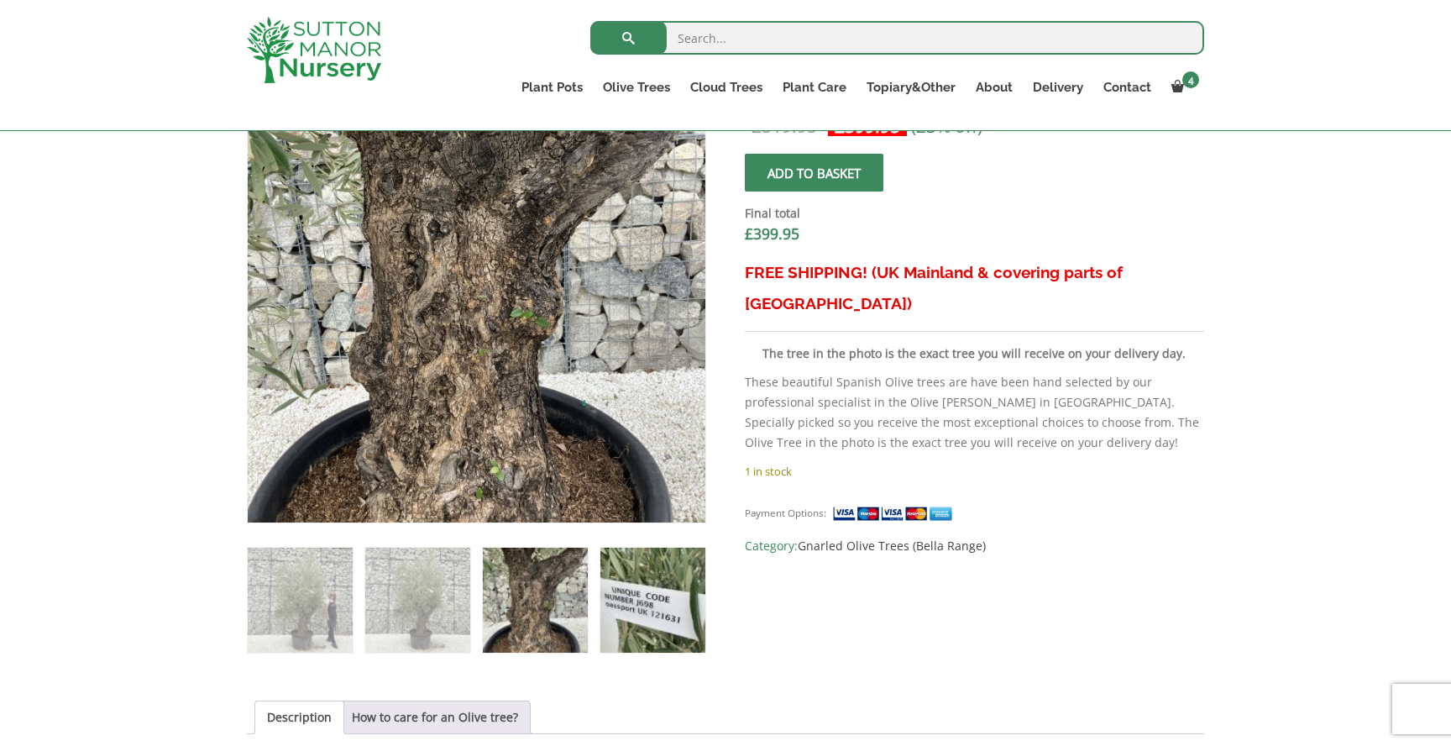
click at [631, 607] on img at bounding box center [653, 600] width 105 height 105
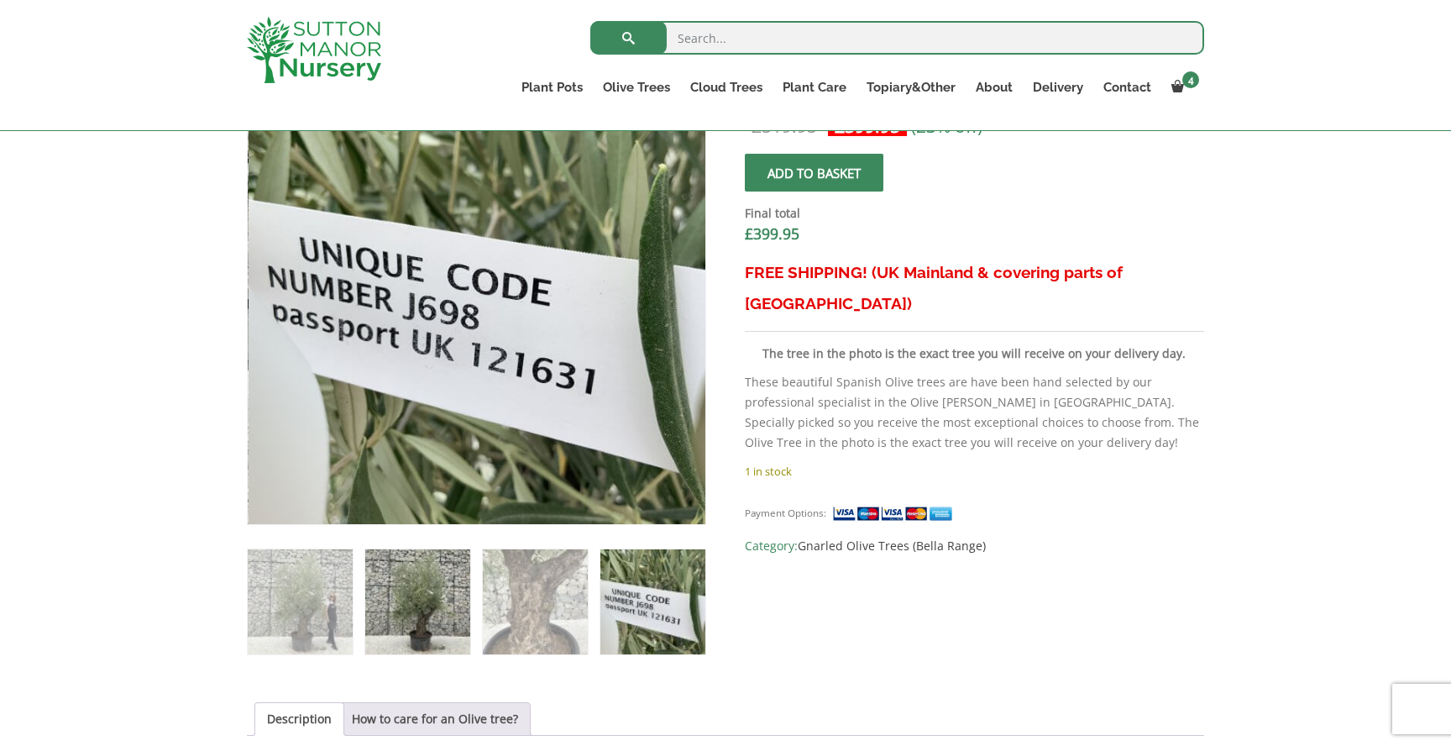
click at [424, 593] on img at bounding box center [417, 601] width 105 height 105
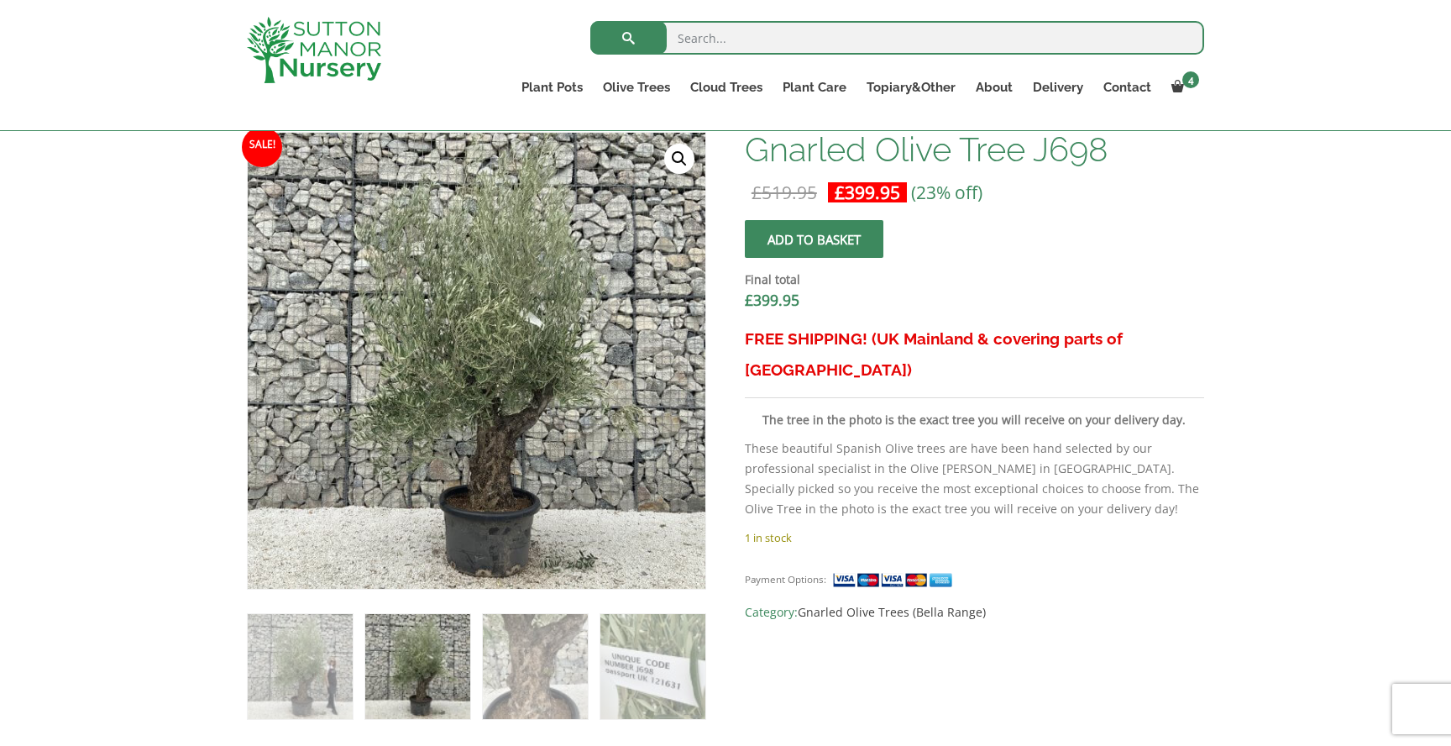
scroll to position [502, 0]
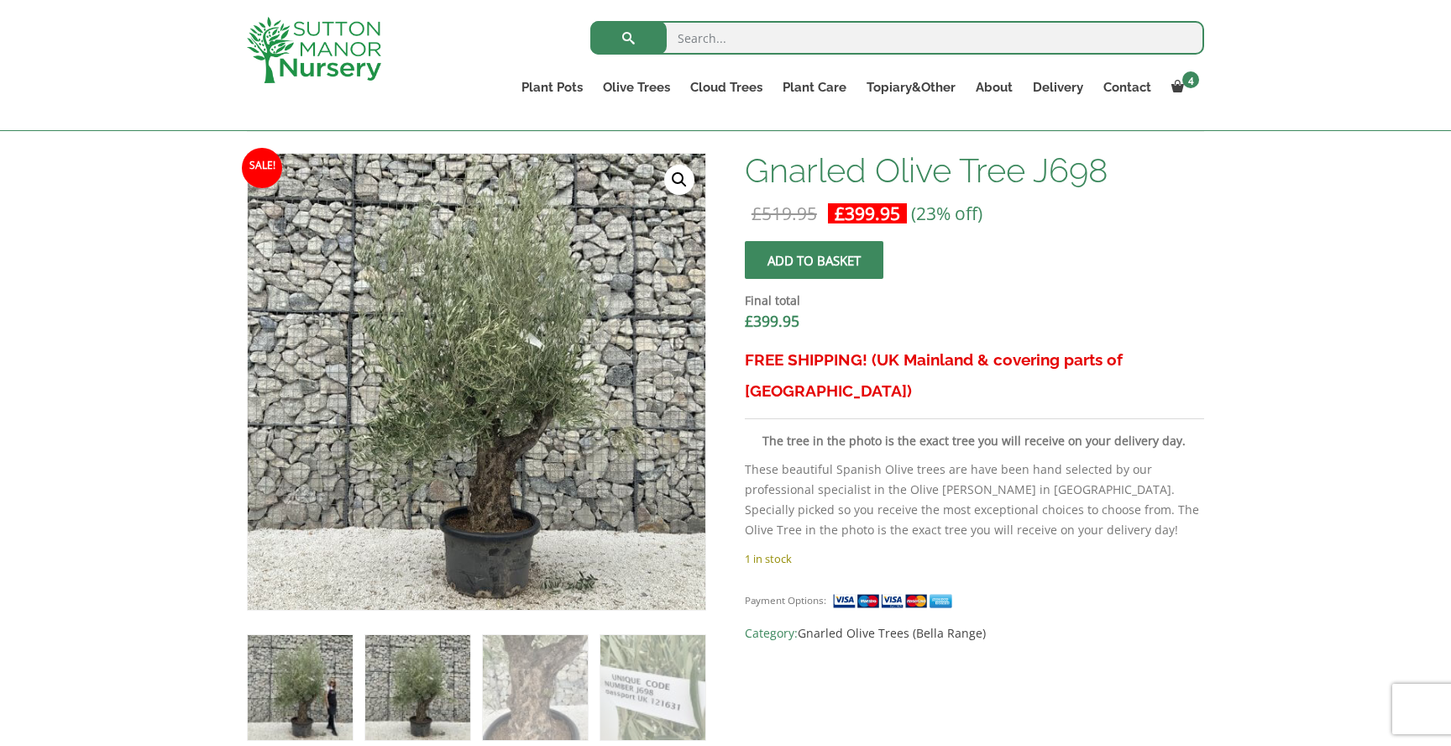
click at [312, 660] on img at bounding box center [300, 687] width 105 height 105
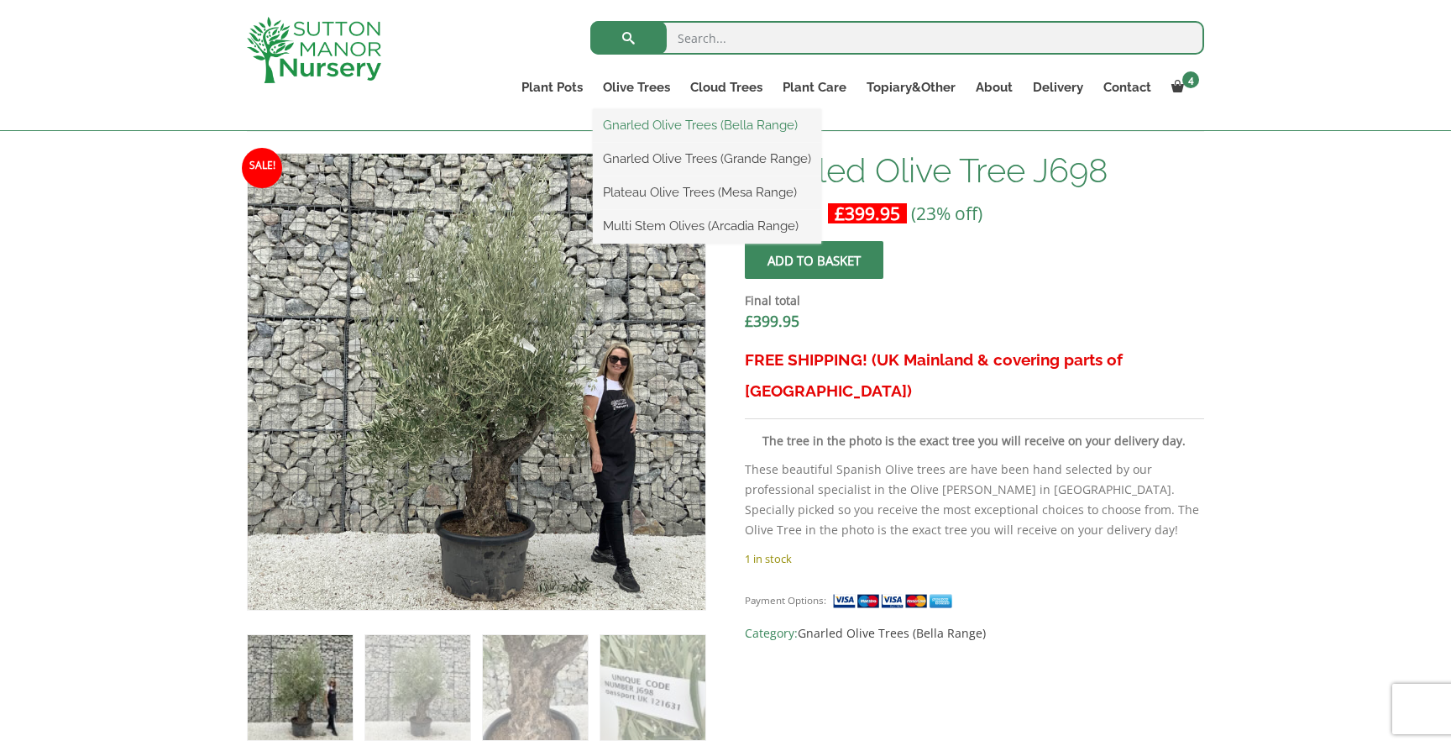
click at [672, 121] on link "Gnarled Olive Trees (Bella Range)" at bounding box center [707, 125] width 228 height 25
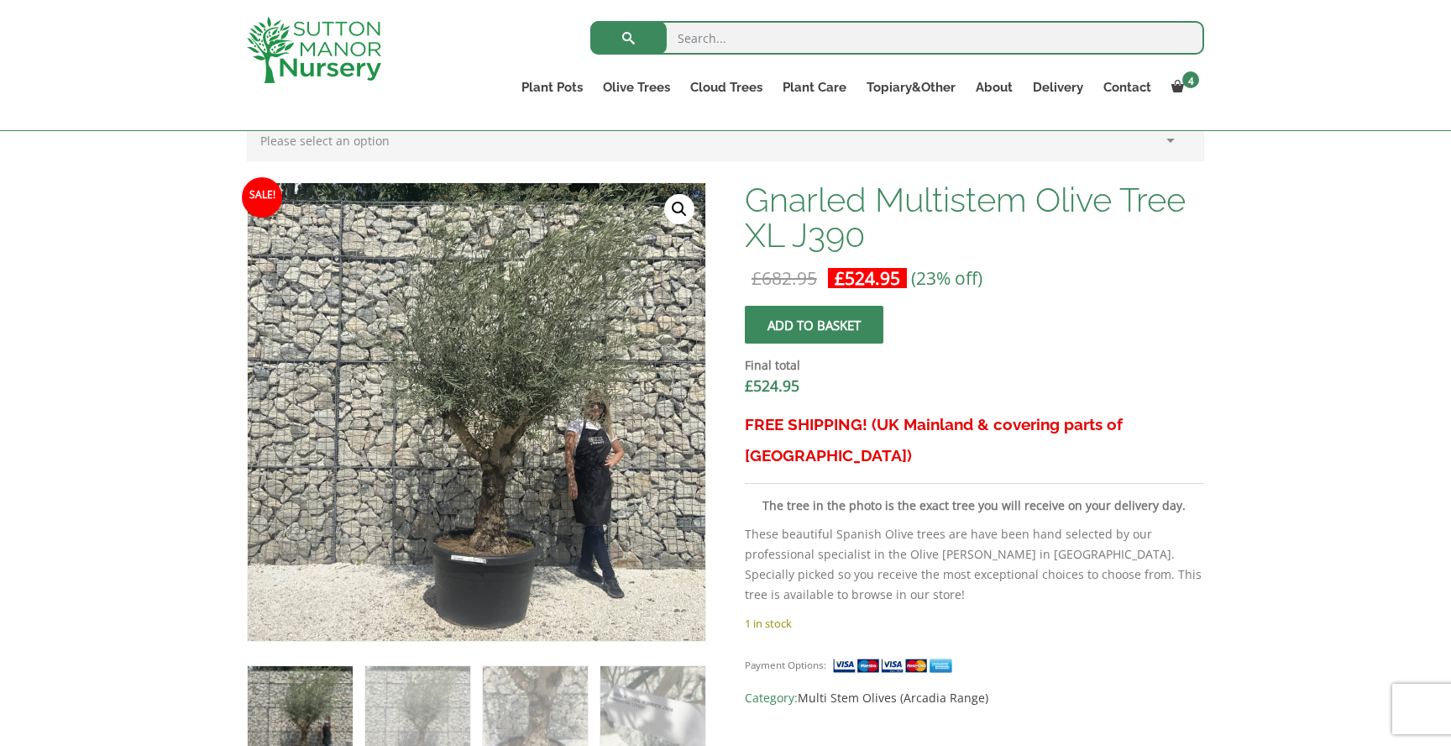
scroll to position [472, 0]
click at [524, 696] on img at bounding box center [535, 719] width 105 height 105
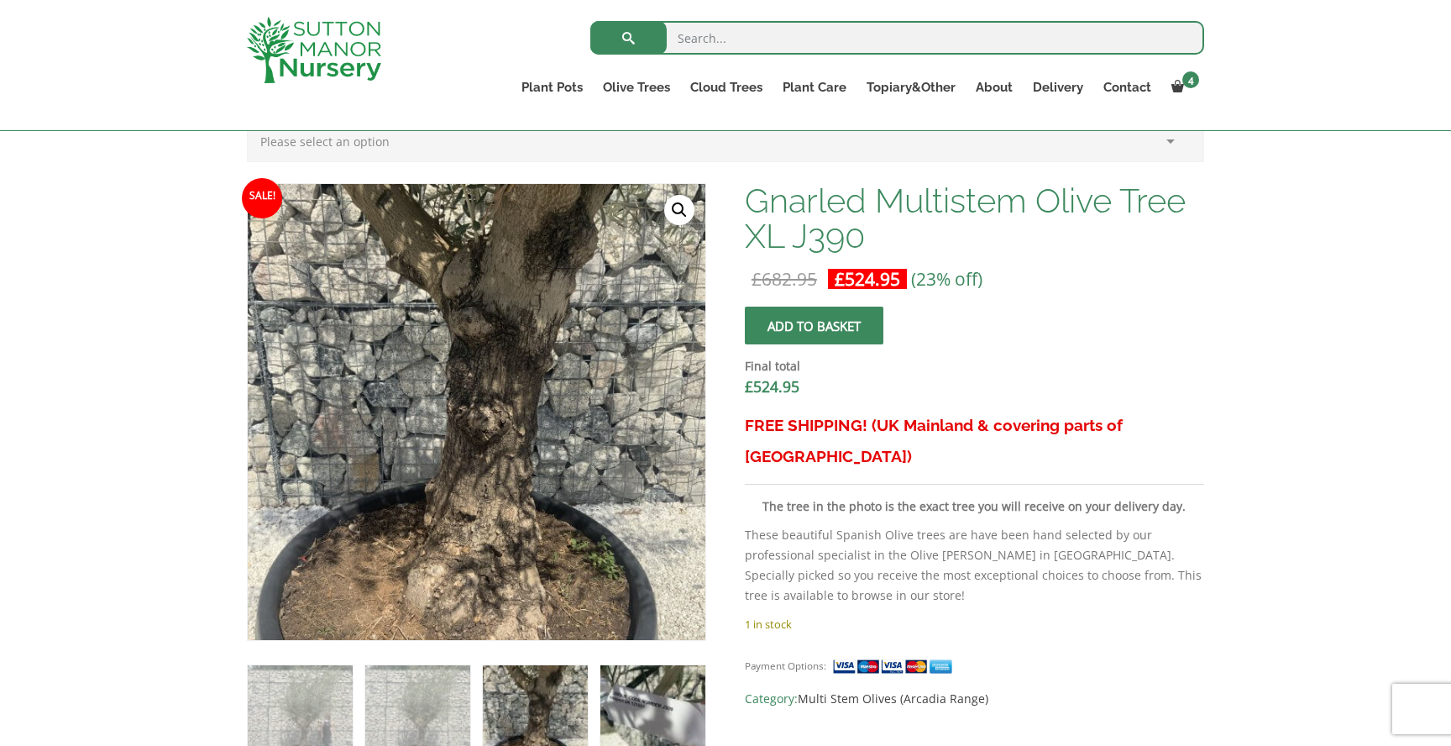
click at [682, 696] on img at bounding box center [653, 717] width 105 height 105
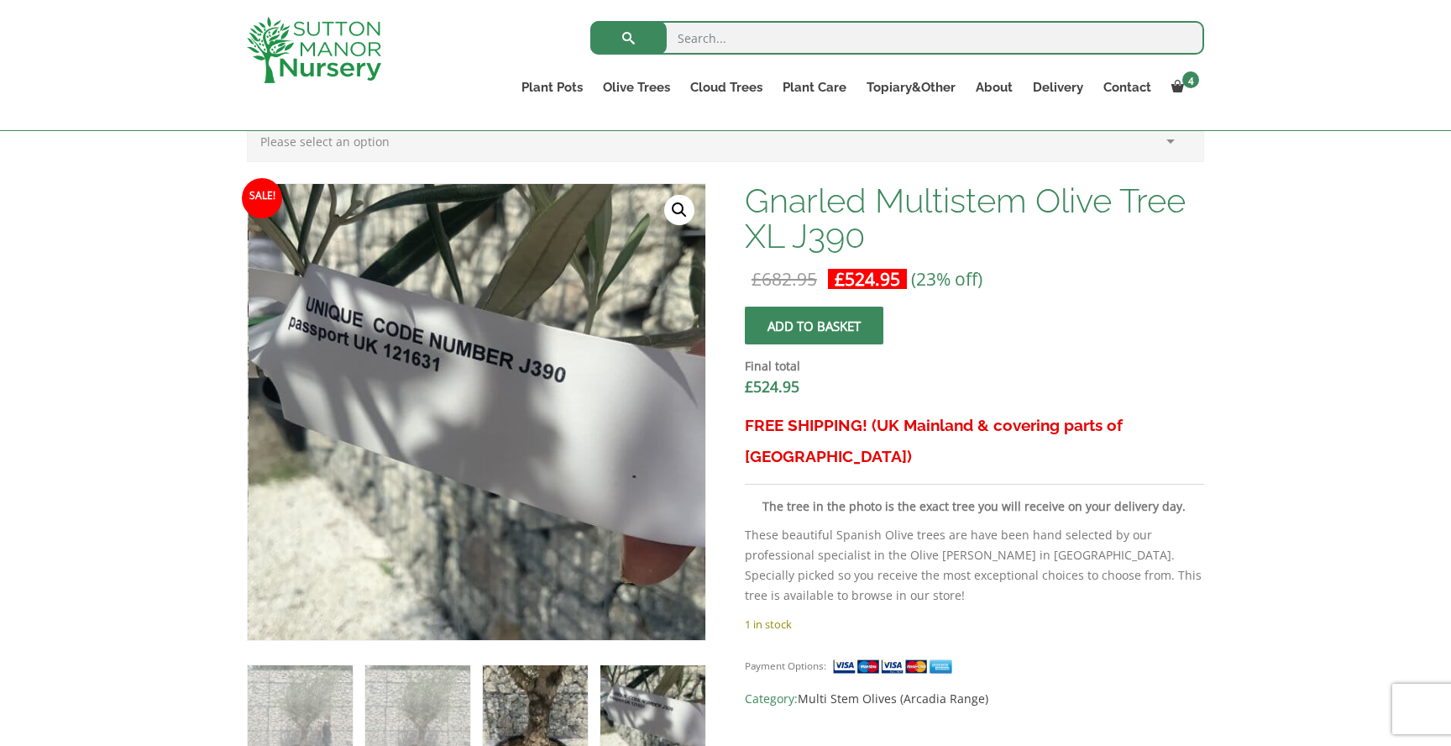
click at [570, 697] on img at bounding box center [535, 717] width 105 height 105
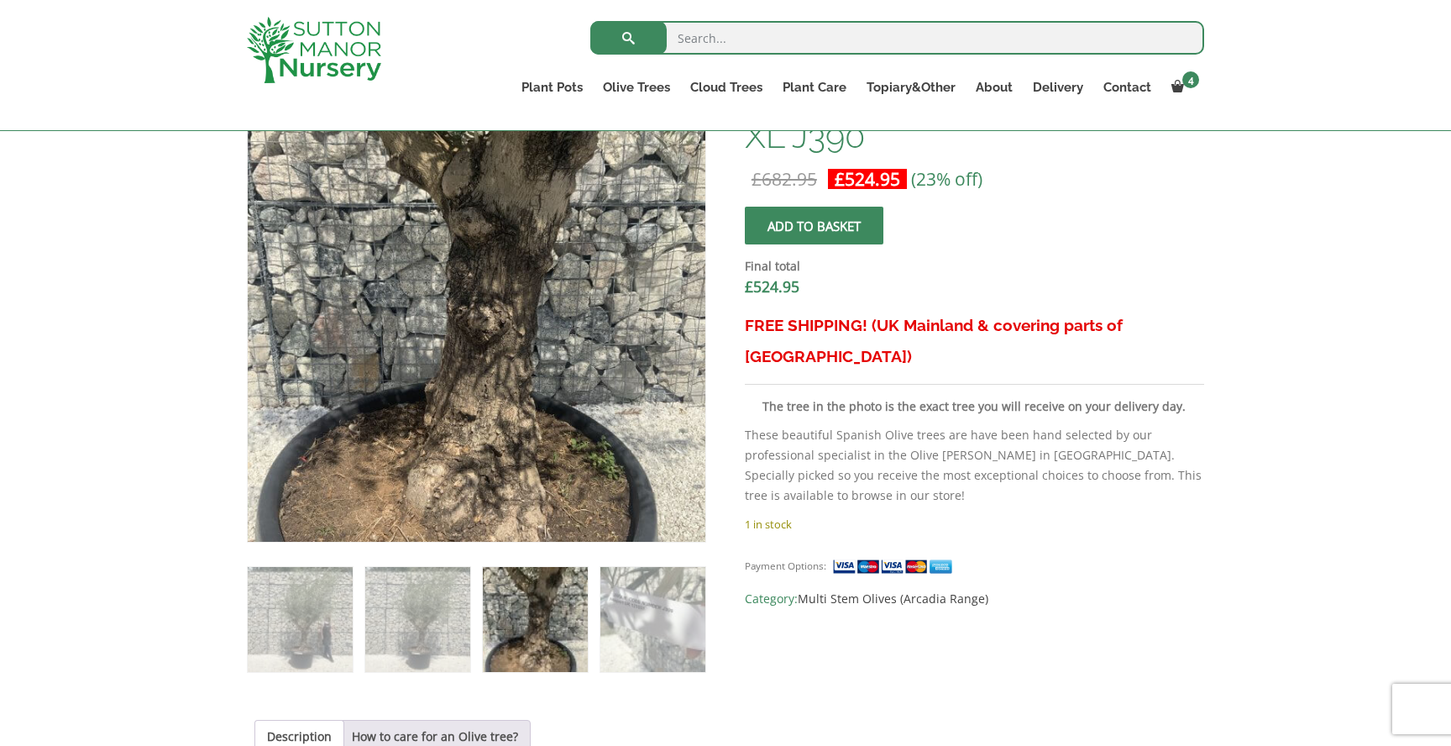
scroll to position [575, 0]
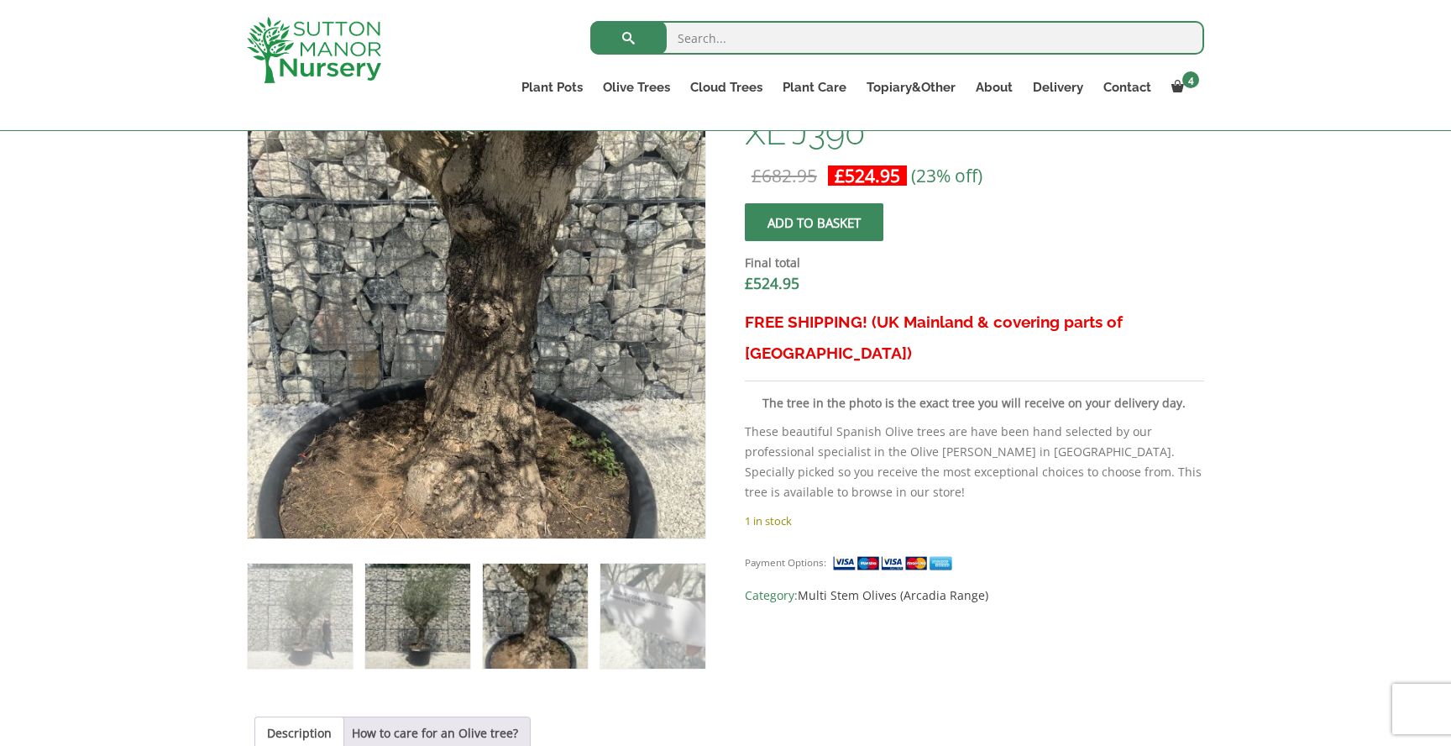
click at [433, 646] on img at bounding box center [417, 616] width 105 height 105
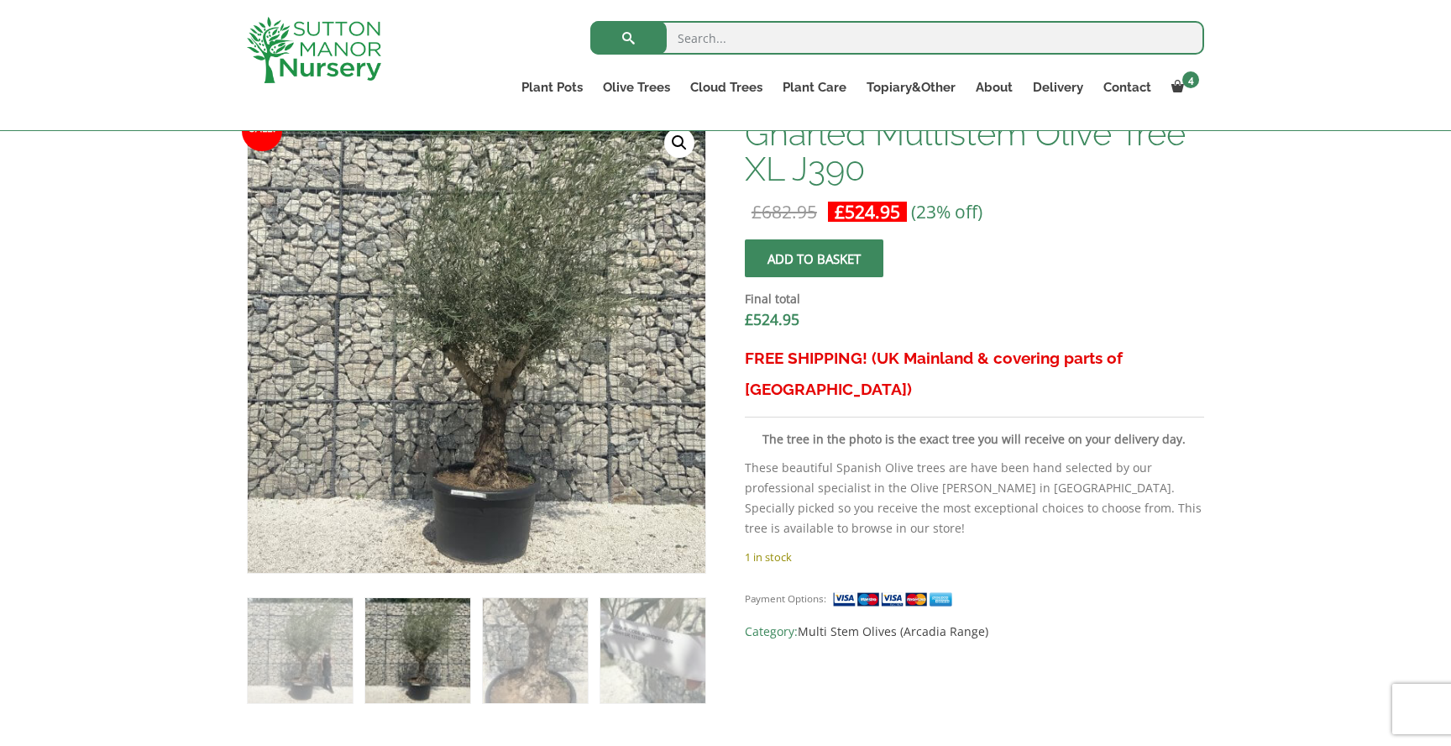
scroll to position [523, 0]
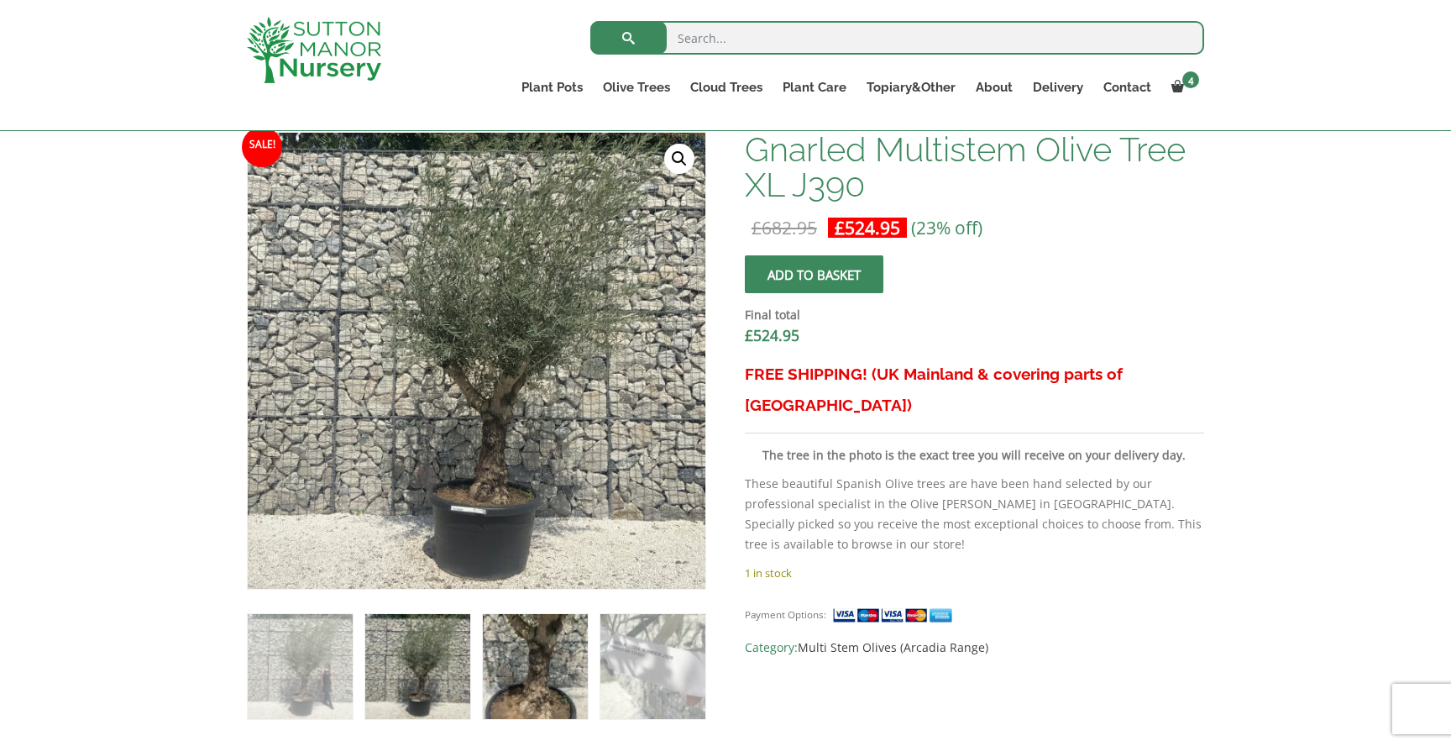
click at [576, 639] on img at bounding box center [535, 666] width 105 height 105
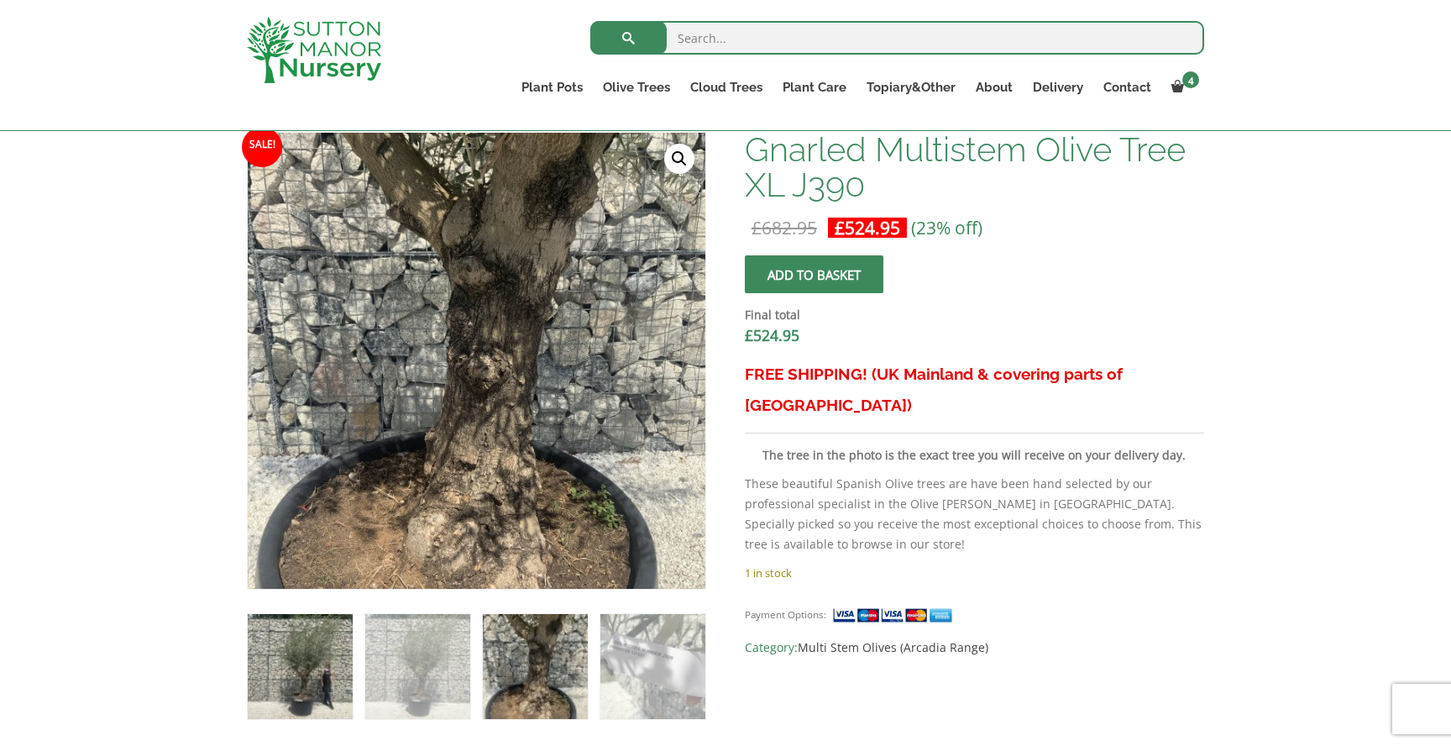
click at [303, 651] on img at bounding box center [300, 666] width 105 height 105
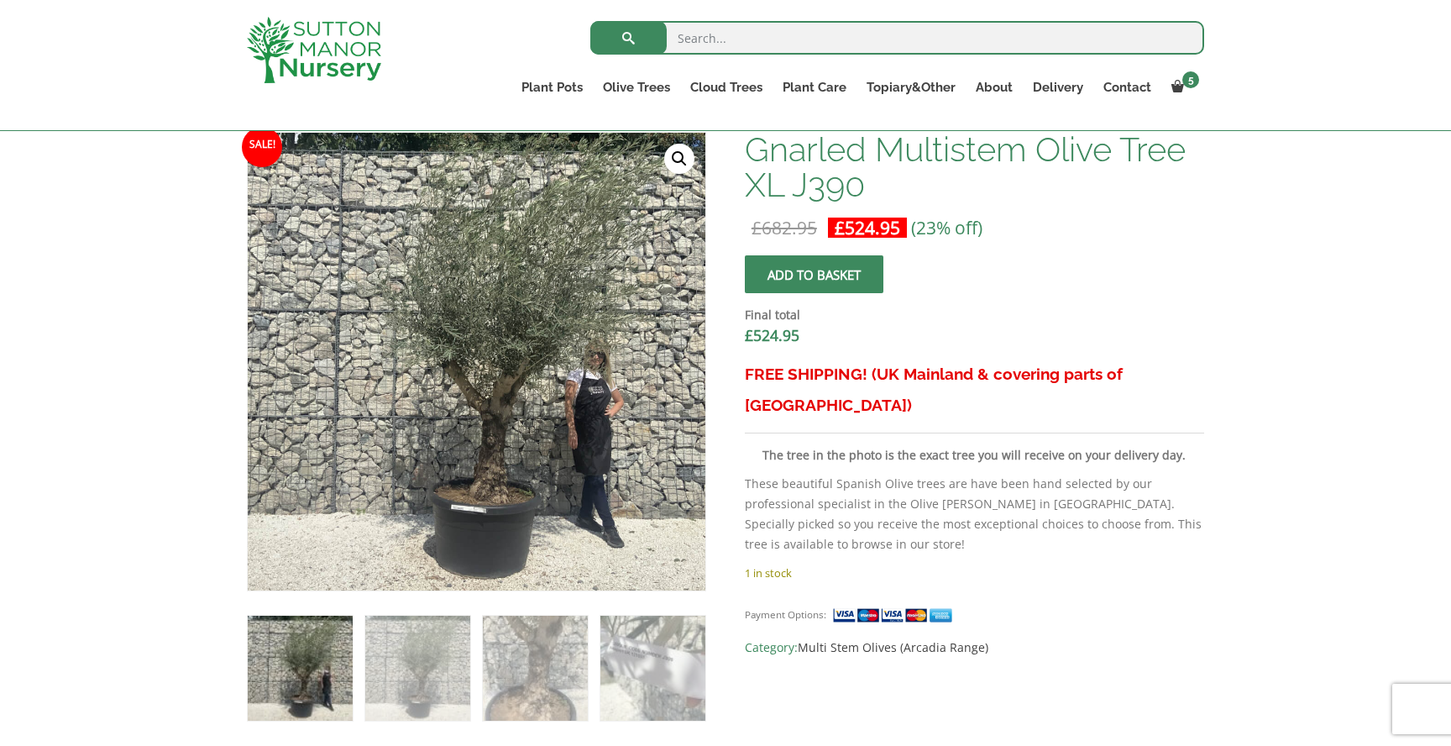
scroll to position [512, 0]
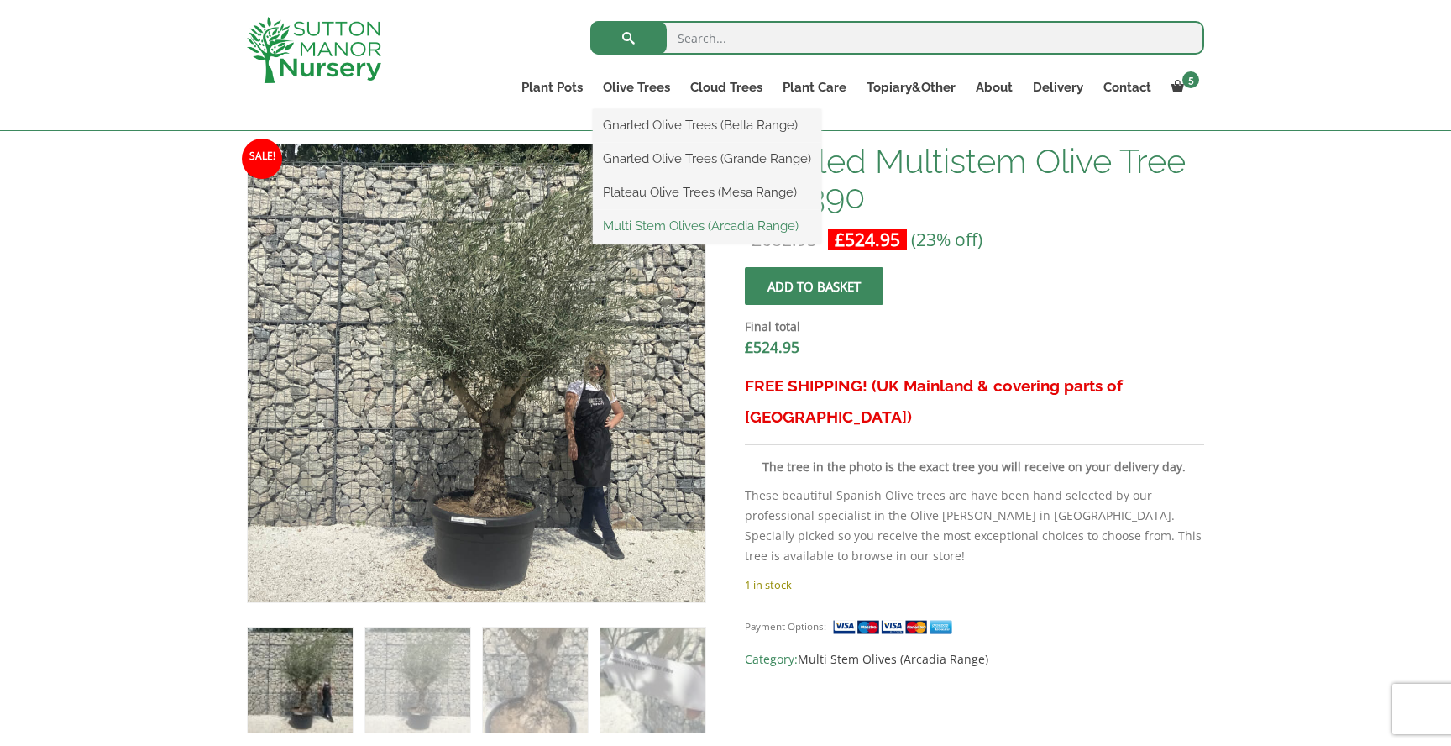
click at [656, 223] on link "Multi Stem Olives (Arcadia Range)" at bounding box center [707, 225] width 228 height 25
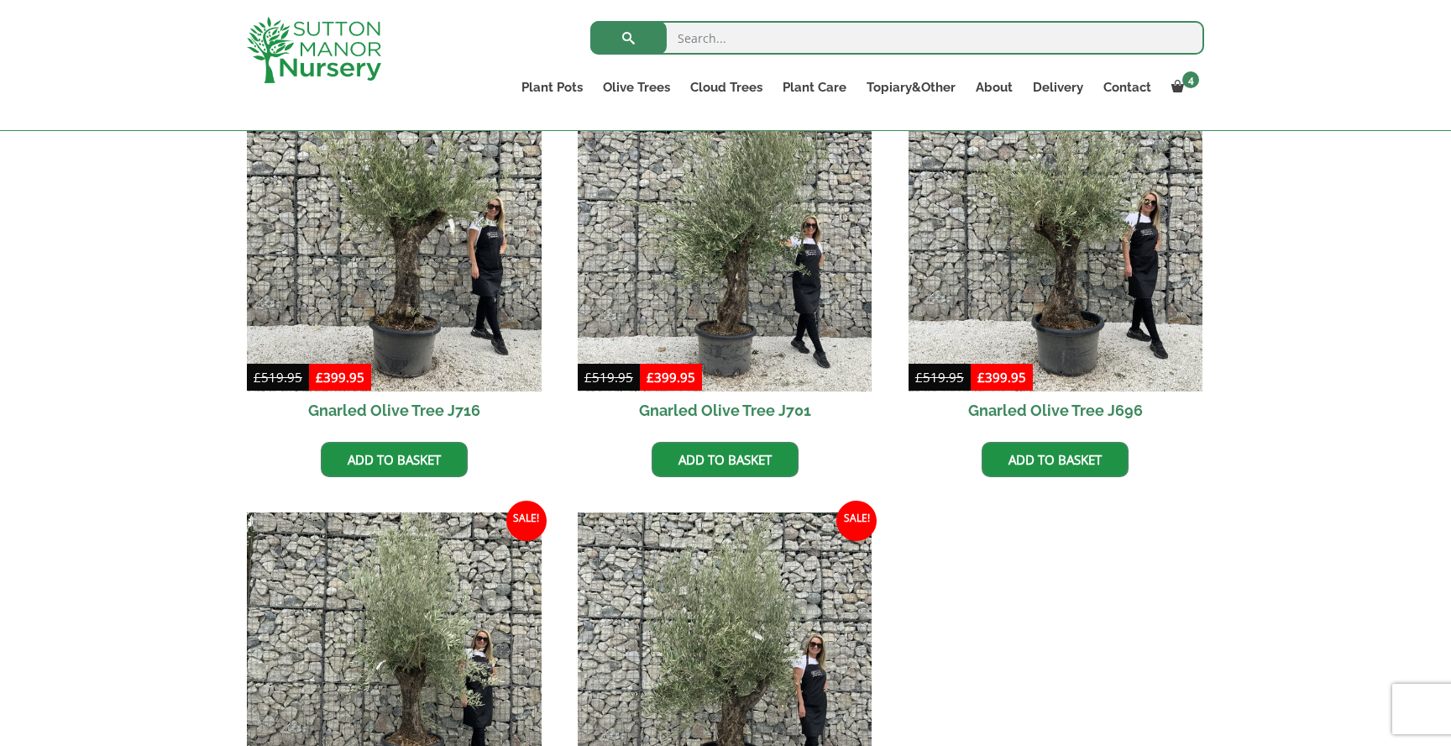
scroll to position [459, 0]
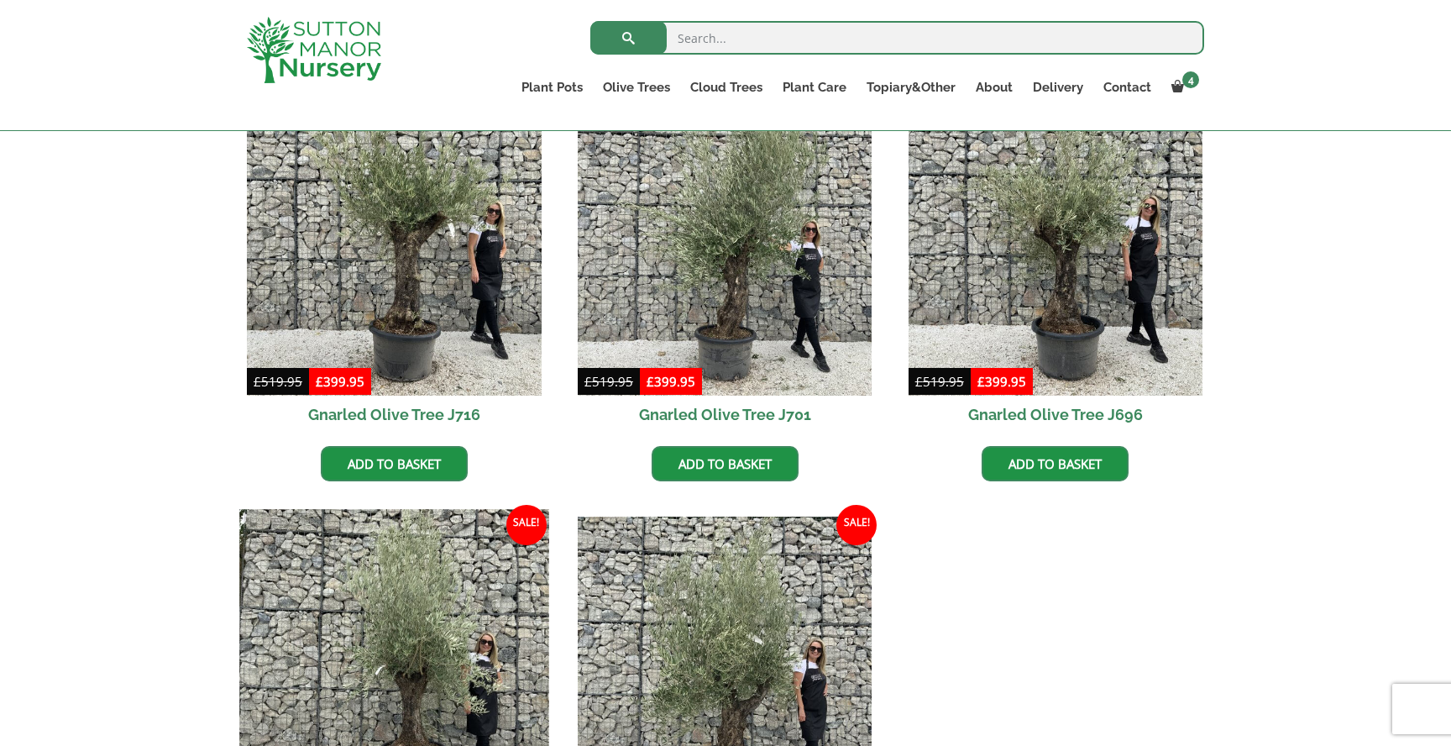
click at [400, 612] on img at bounding box center [393, 663] width 309 height 309
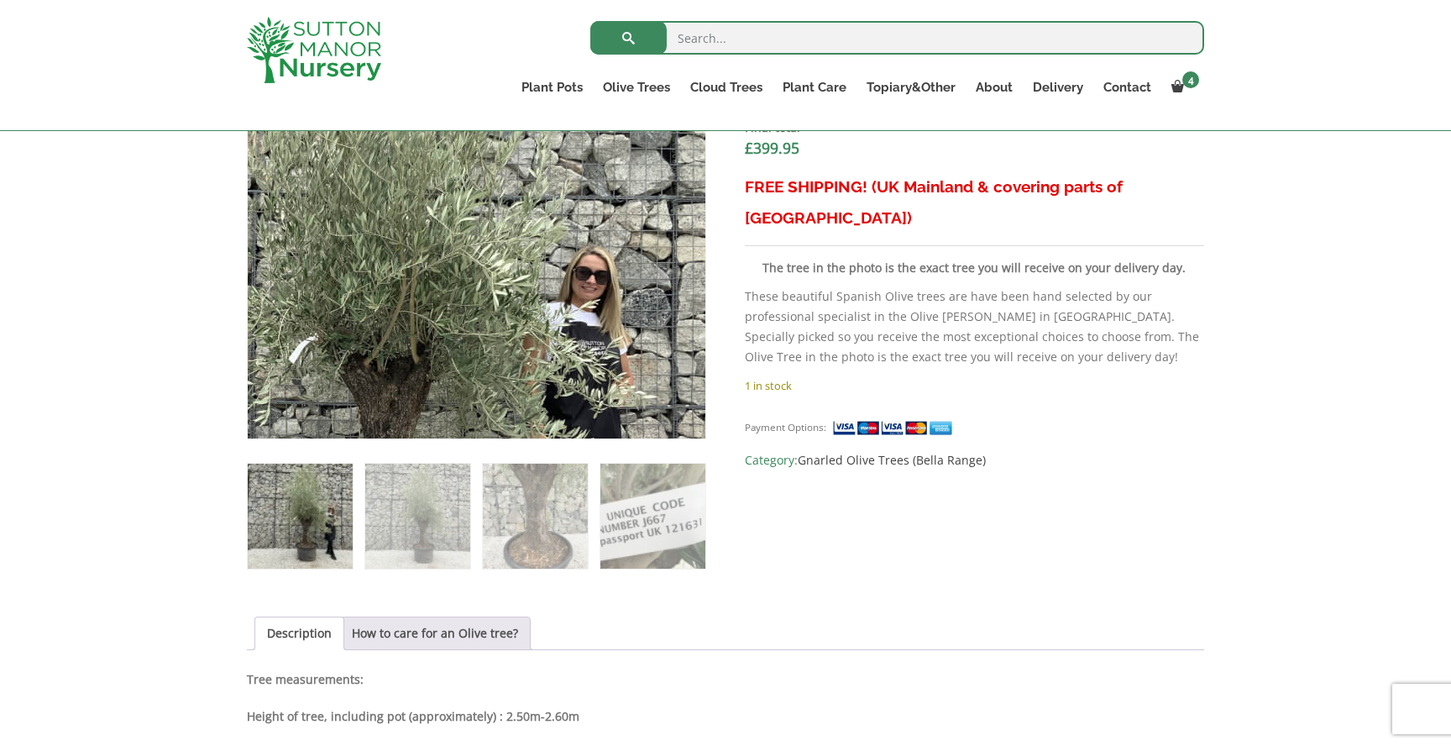
scroll to position [702, 0]
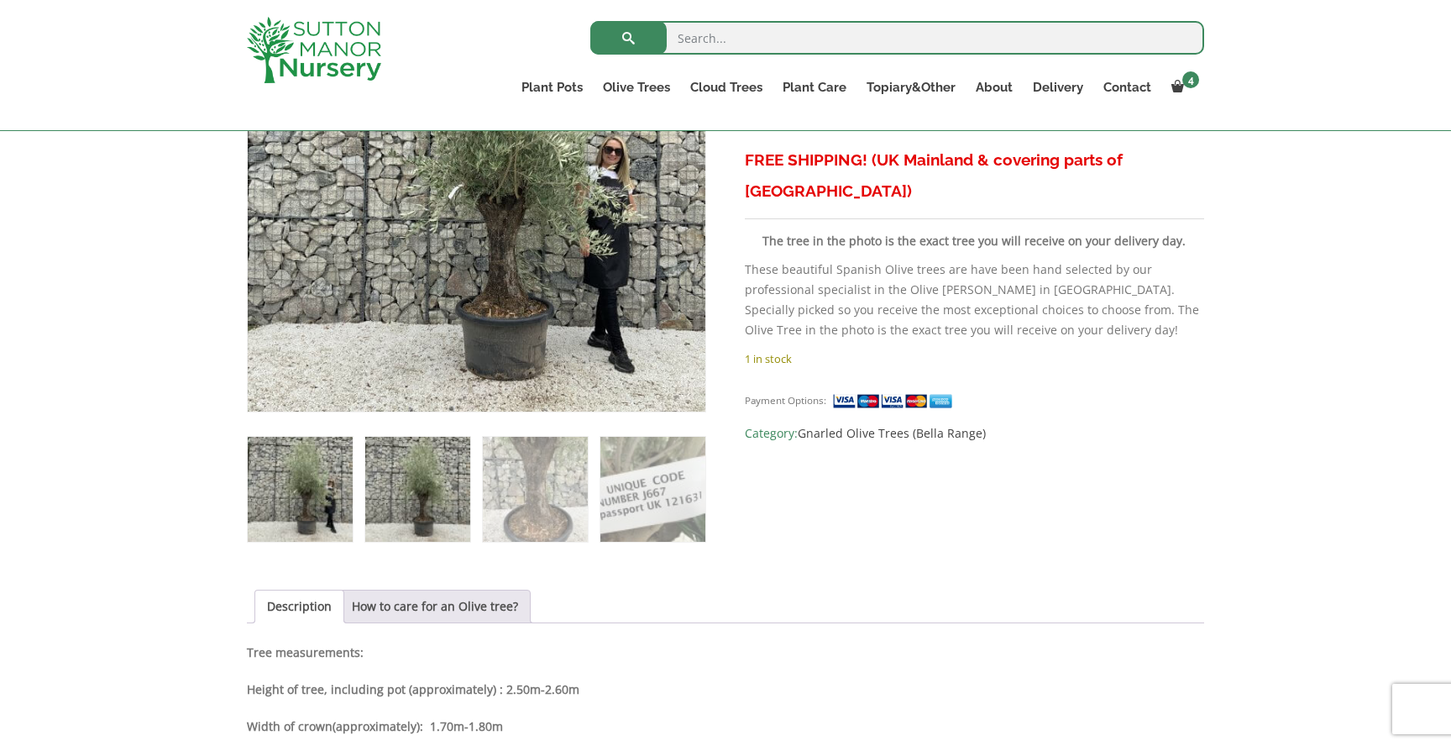
click at [432, 486] on img at bounding box center [417, 489] width 105 height 105
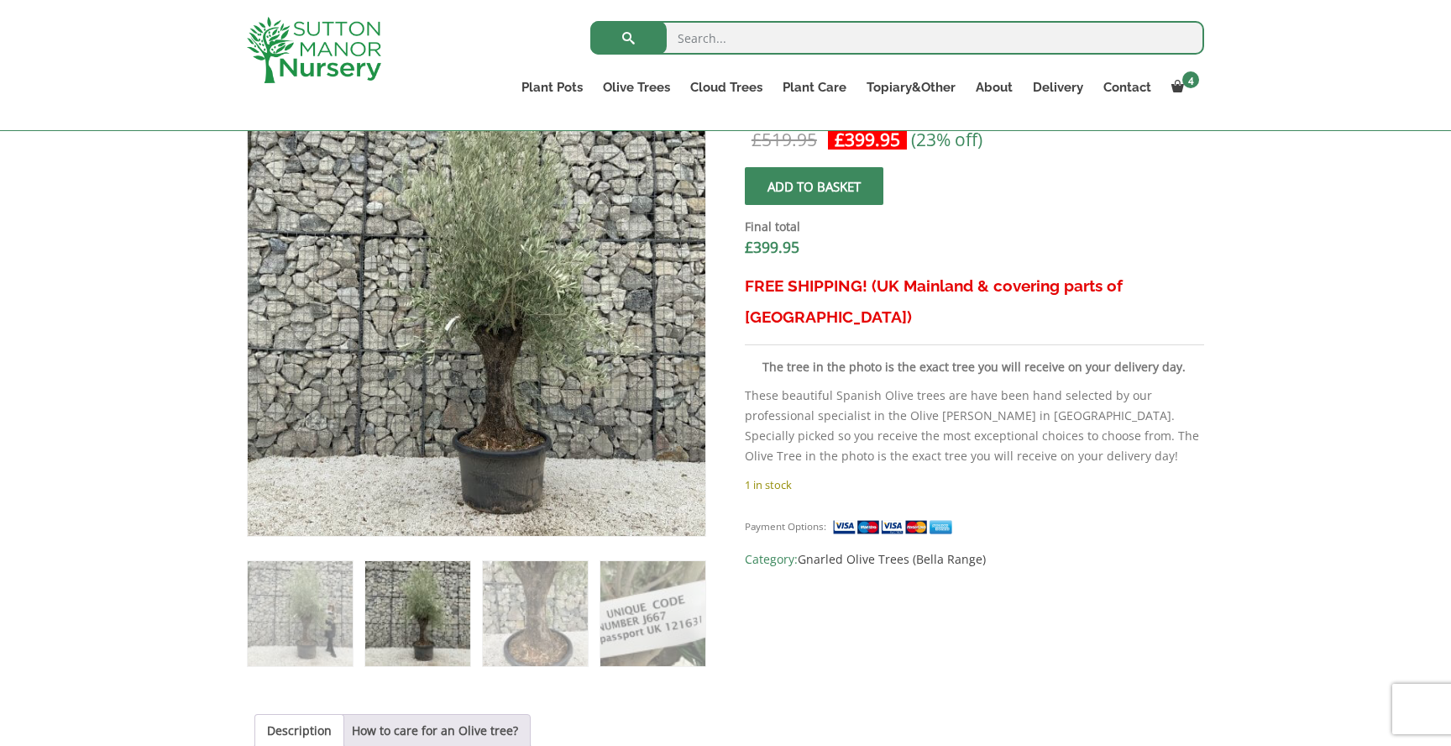
scroll to position [570, 0]
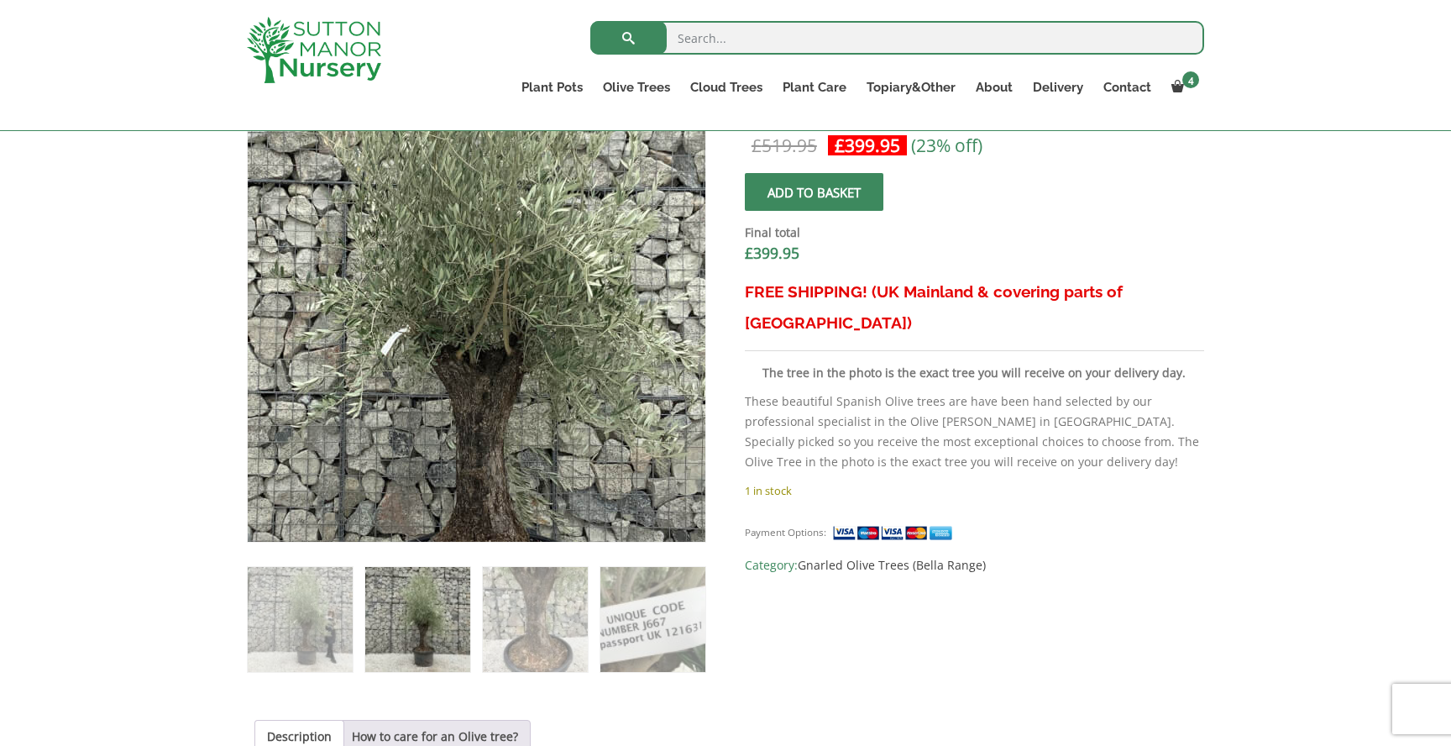
click at [522, 315] on img at bounding box center [439, 315] width 840 height 840
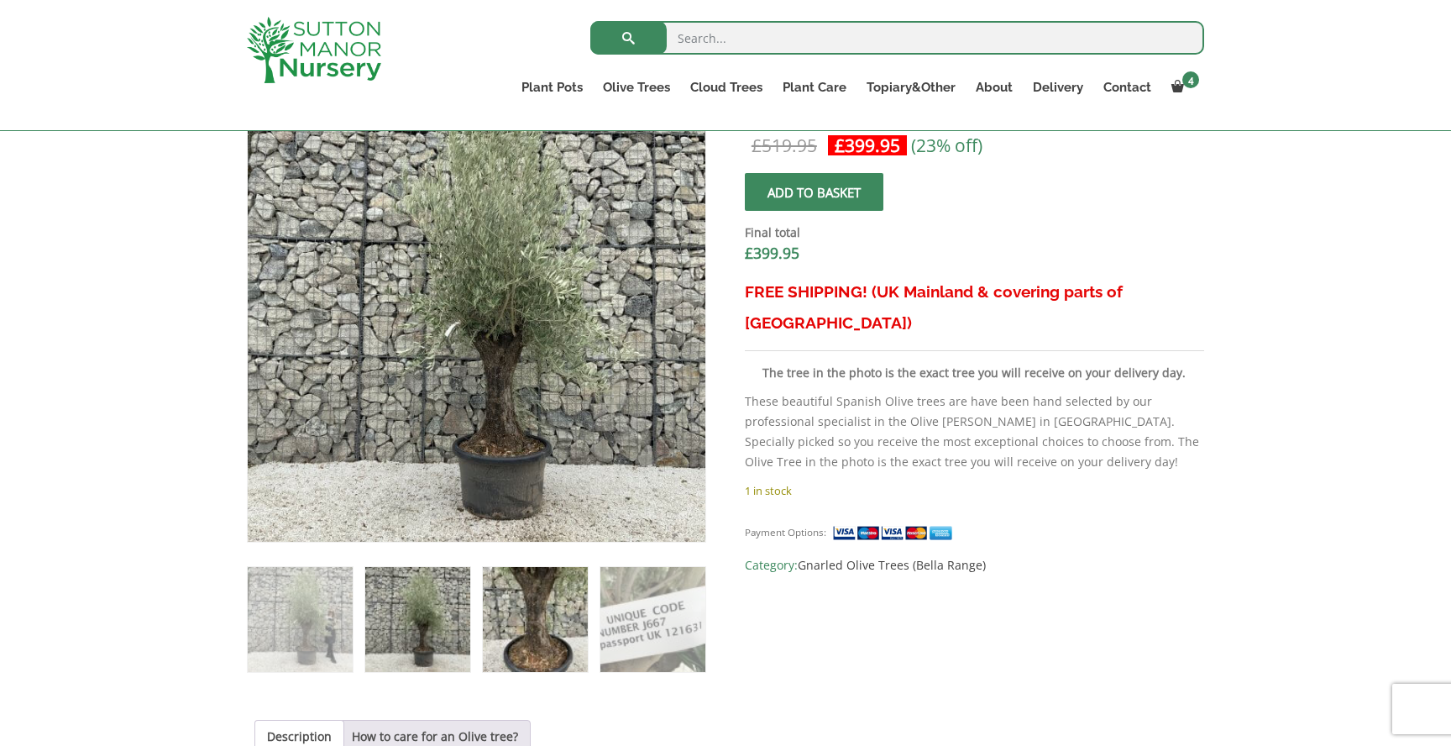
click at [554, 603] on img at bounding box center [535, 619] width 105 height 105
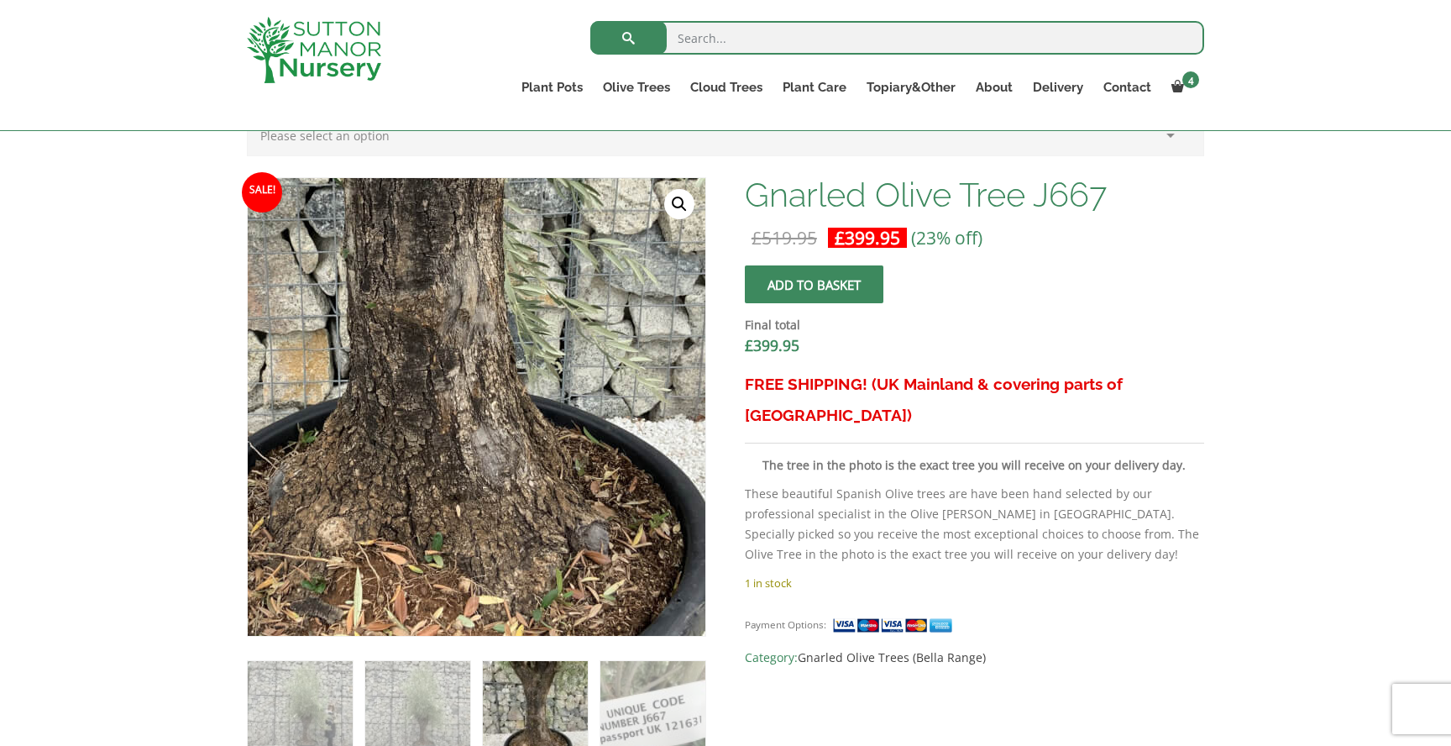
scroll to position [481, 0]
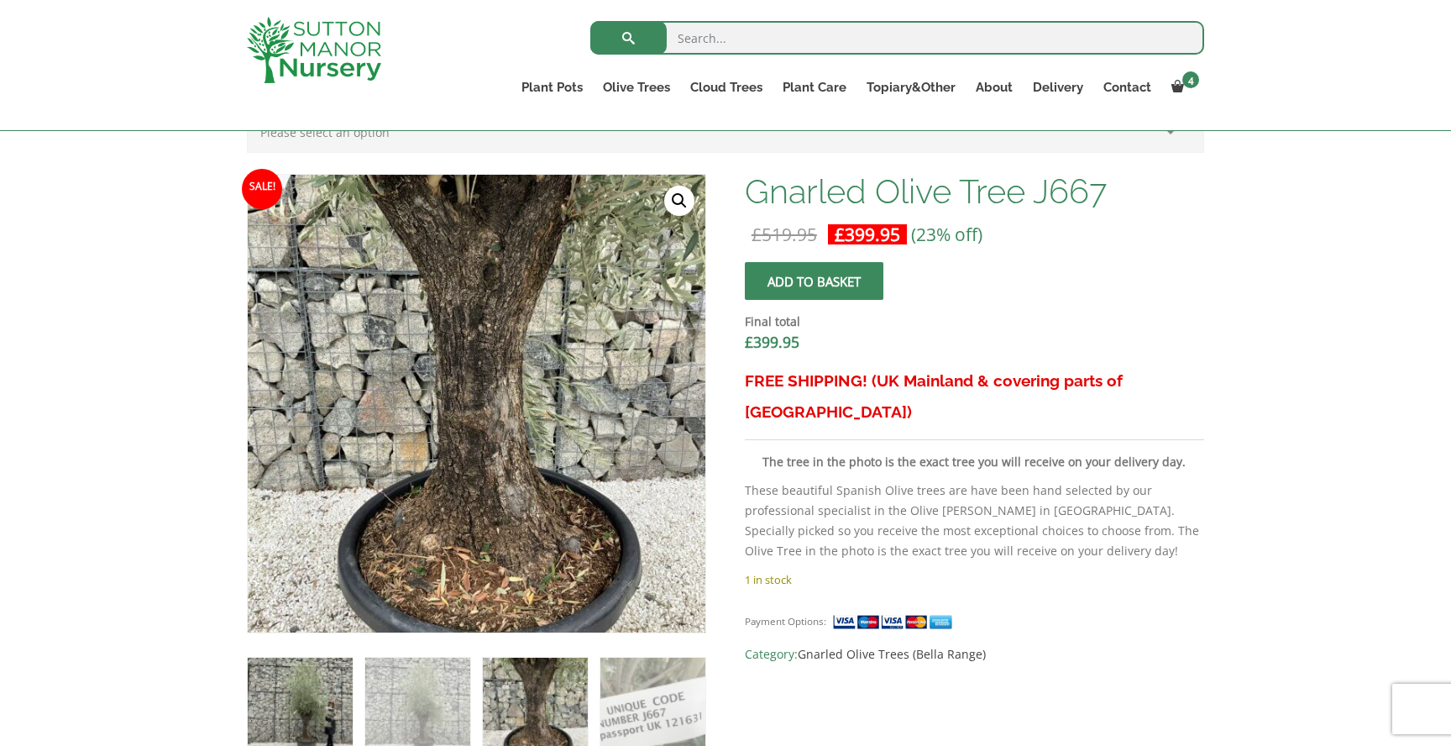
click at [283, 723] on img at bounding box center [300, 710] width 105 height 105
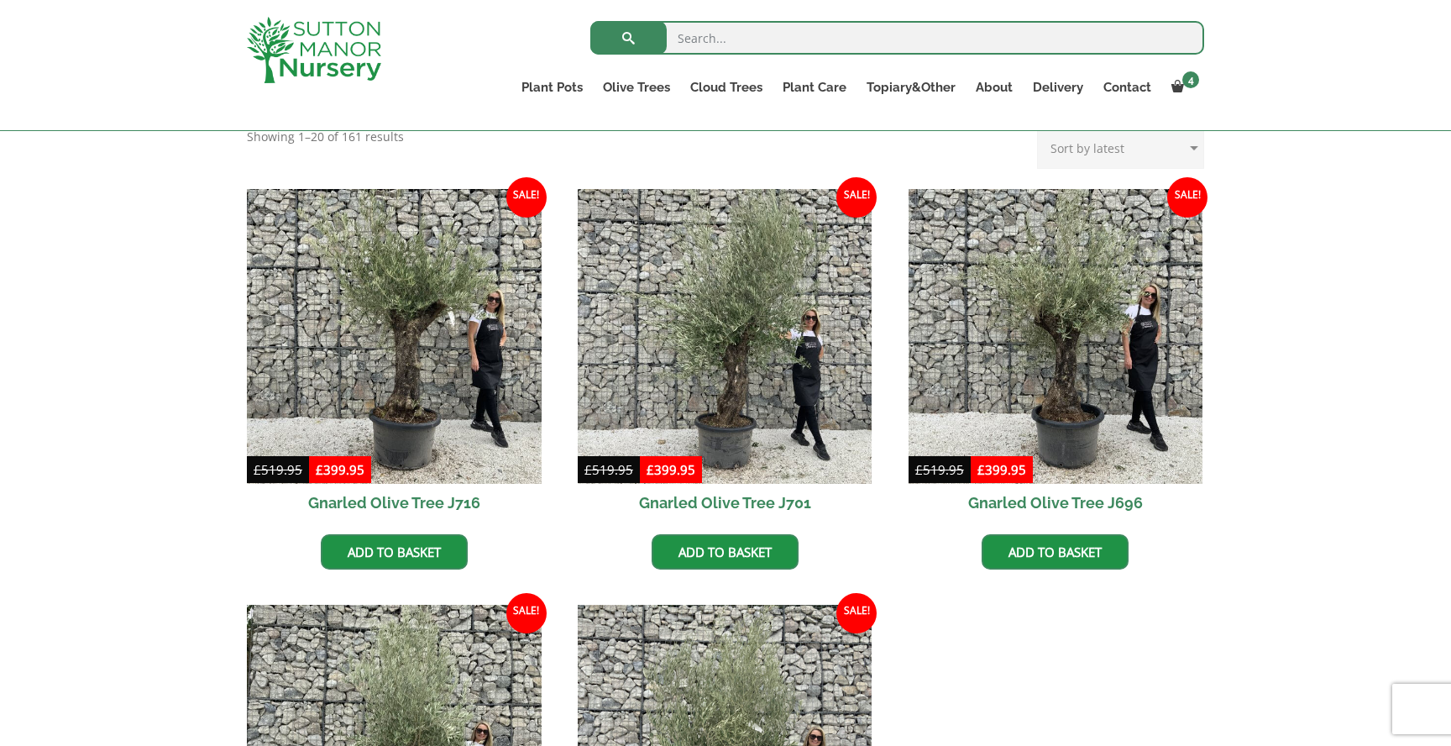
scroll to position [367, 0]
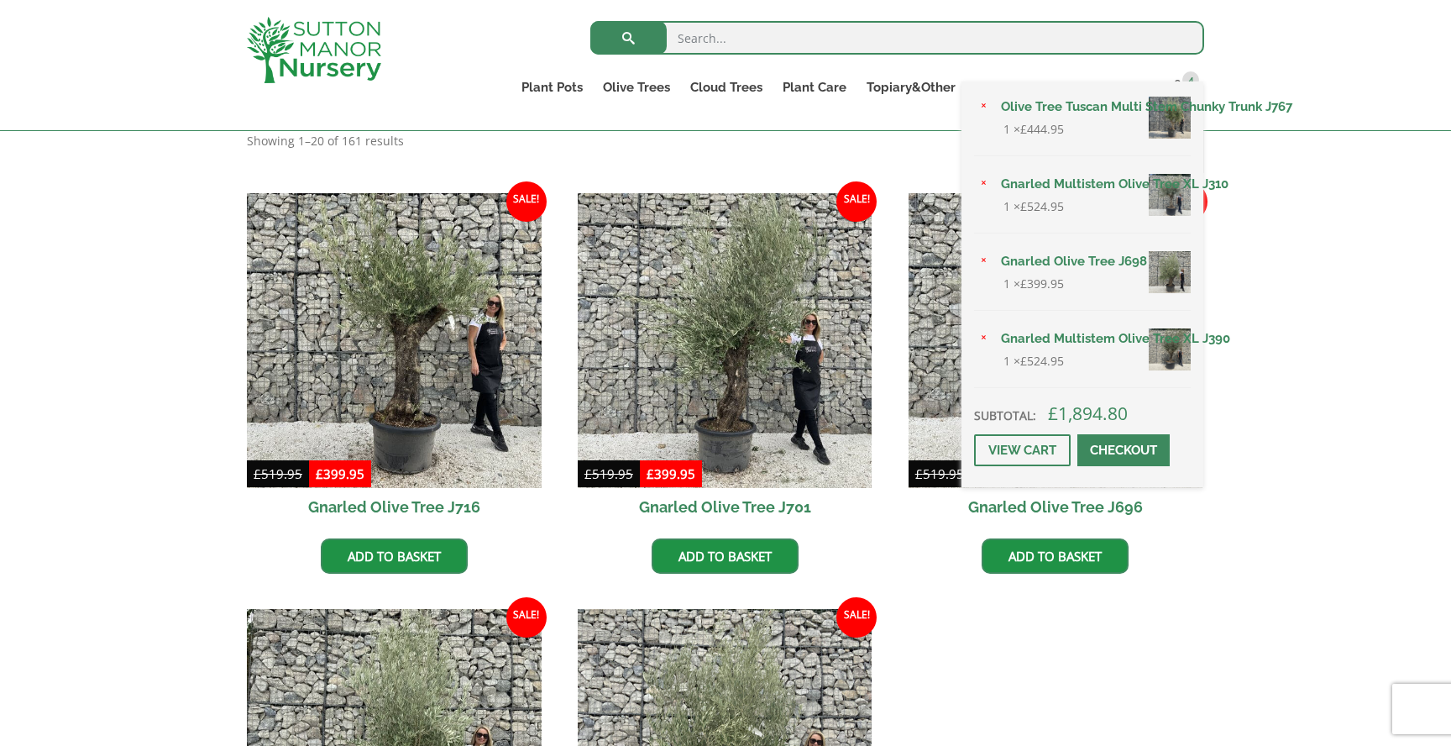
click at [1185, 81] on div "× Olive Tree Tuscan Multi Stem Chunky Trunk J767 1 × £ 444.95 × Gnarled Multist…" at bounding box center [1083, 284] width 242 height 406
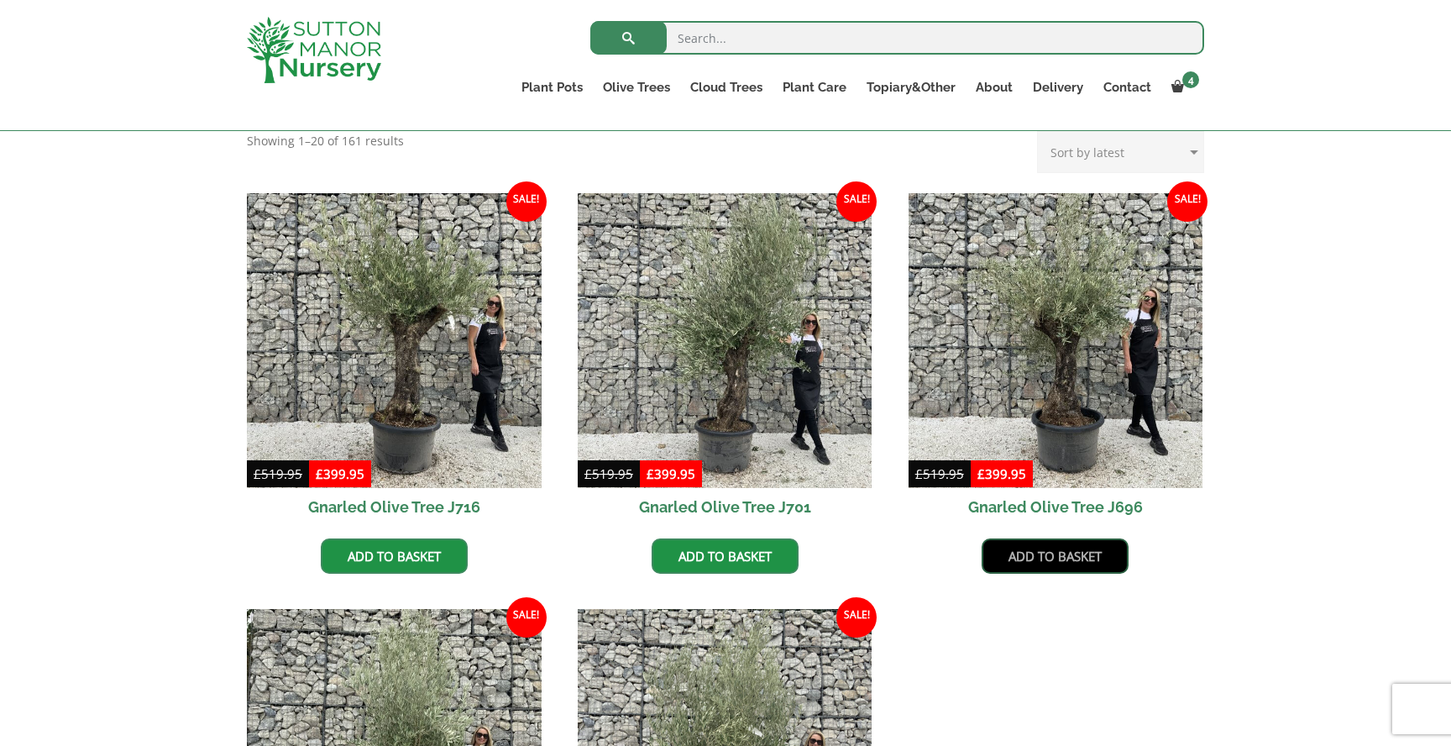
click at [1026, 556] on link "Add to basket" at bounding box center [1055, 555] width 147 height 35
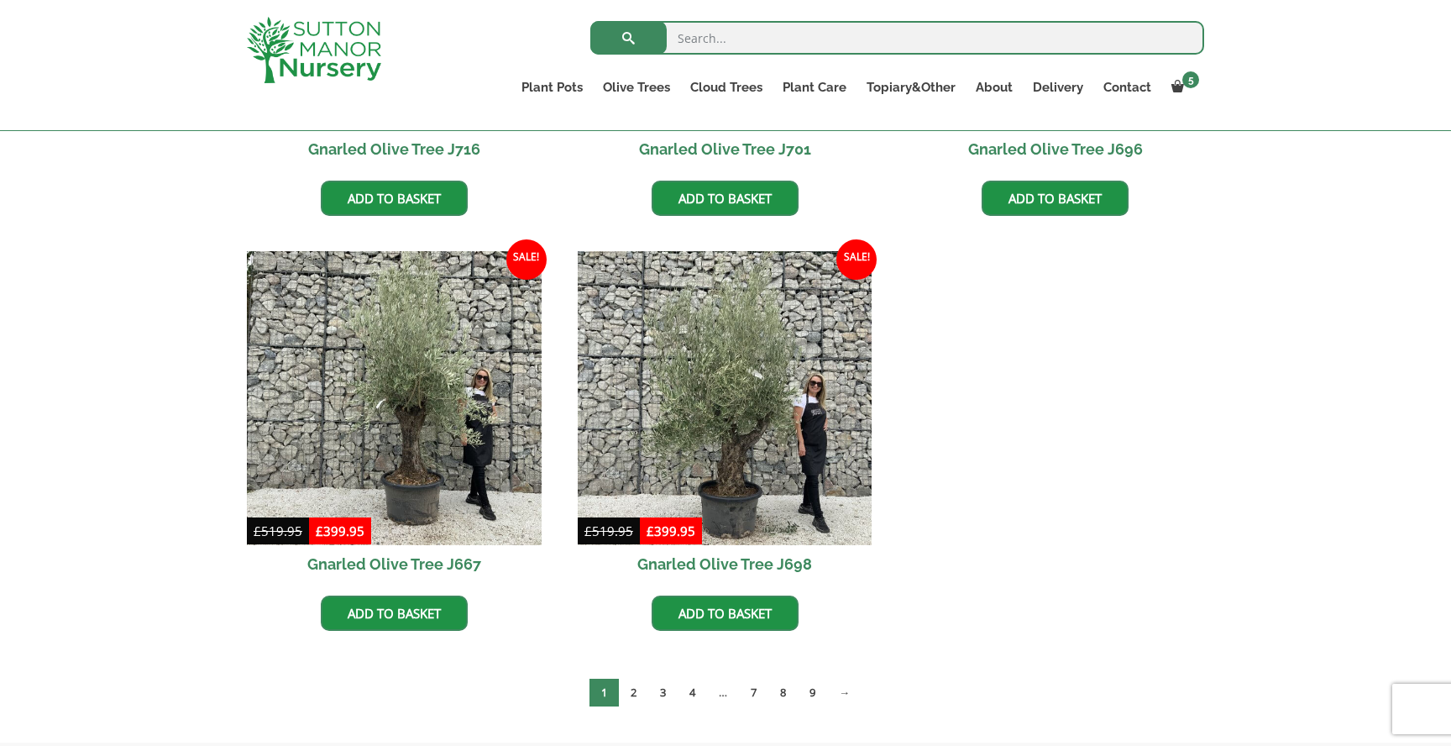
scroll to position [806, 0]
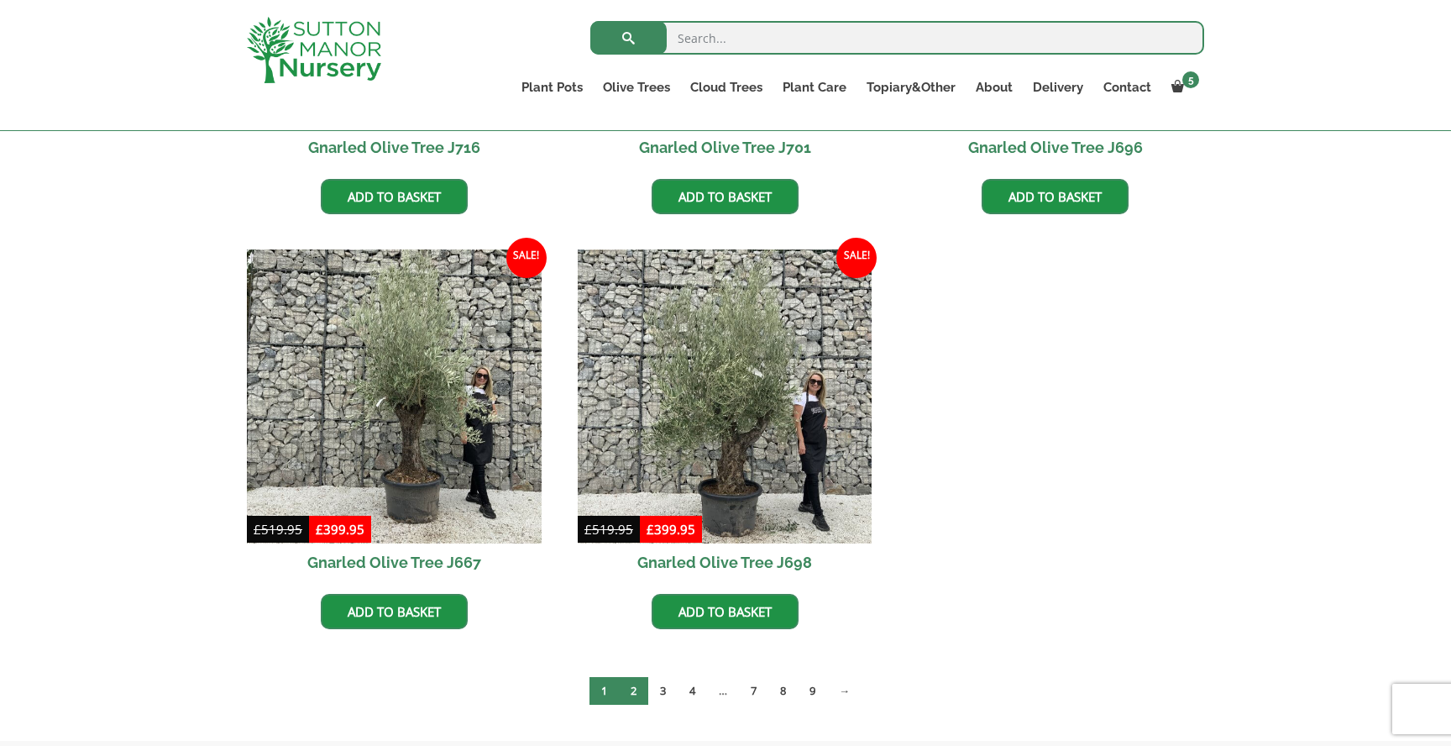
click at [638, 694] on link "2" at bounding box center [633, 691] width 29 height 28
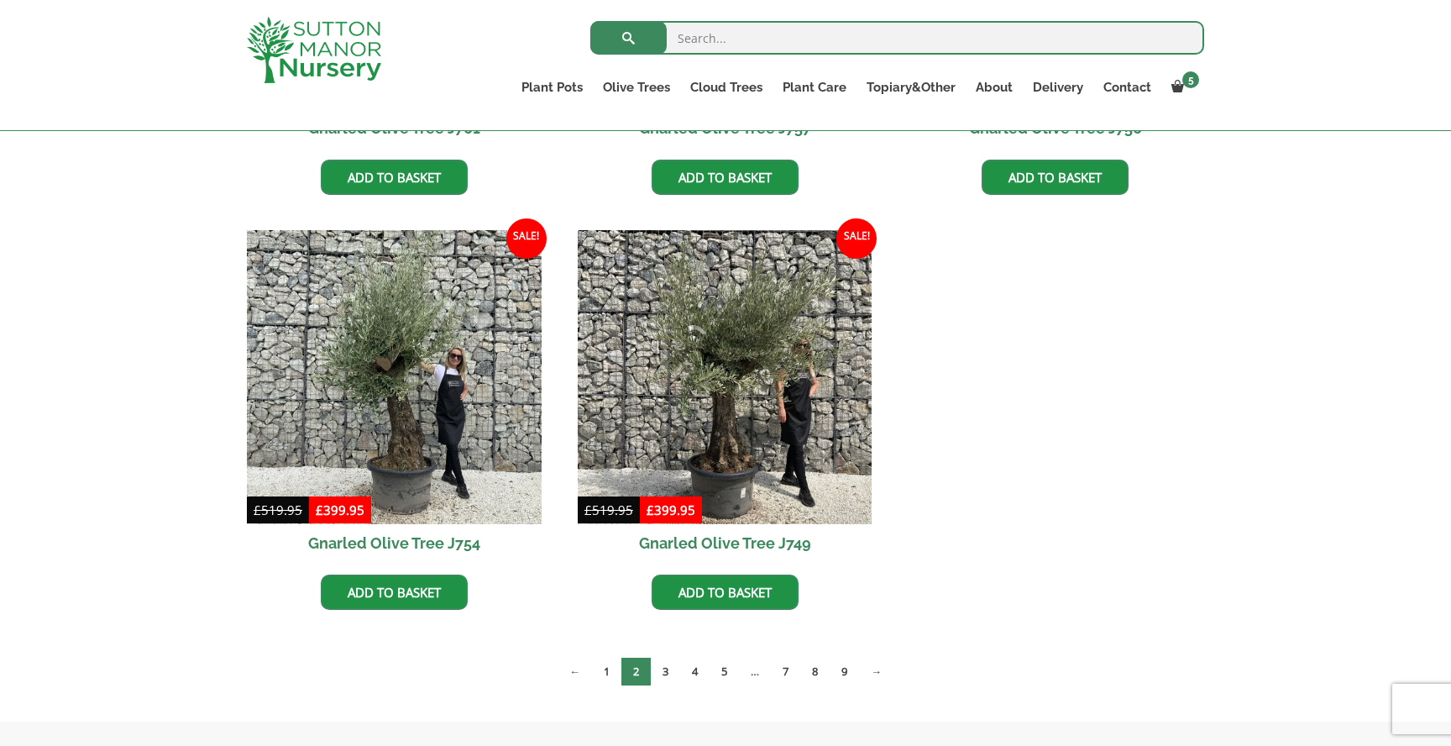
scroll to position [748, 0]
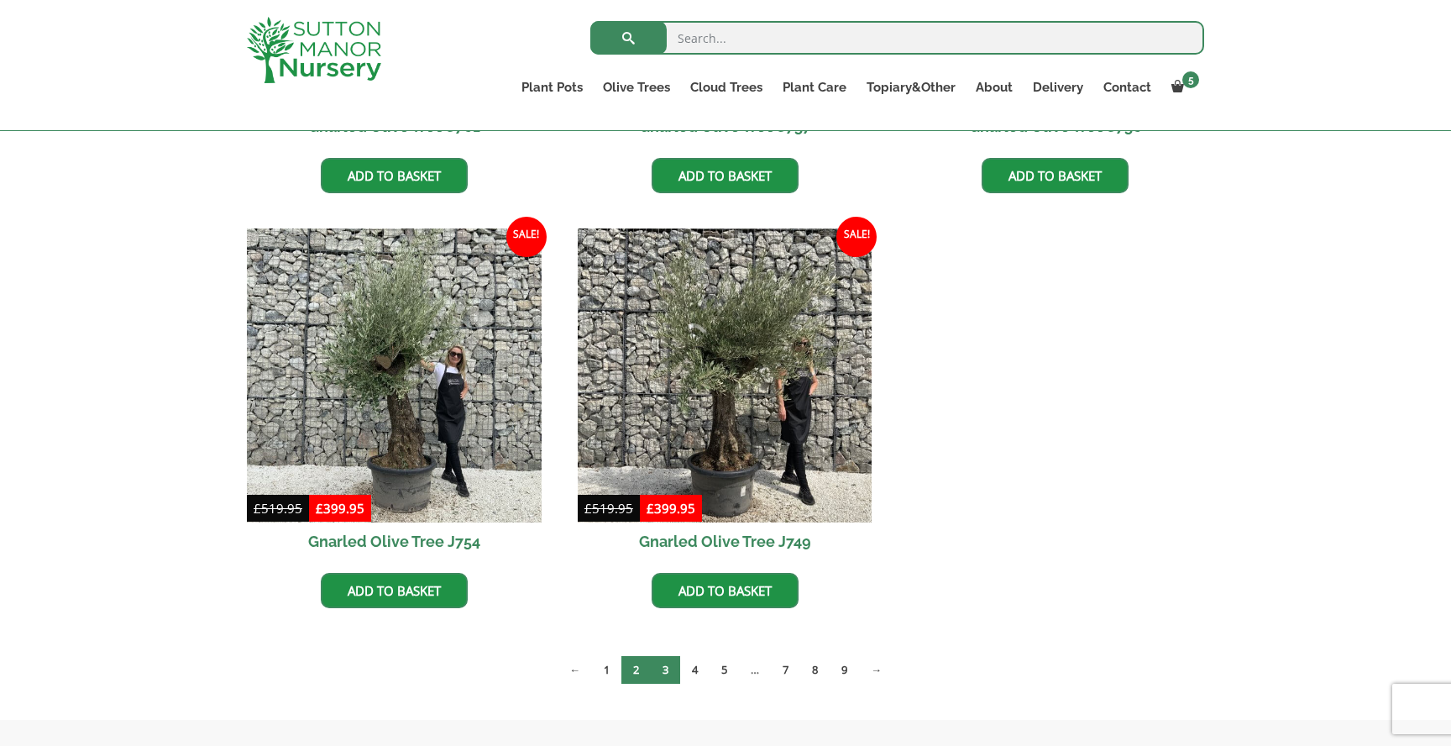
click at [673, 679] on link "3" at bounding box center [665, 670] width 29 height 28
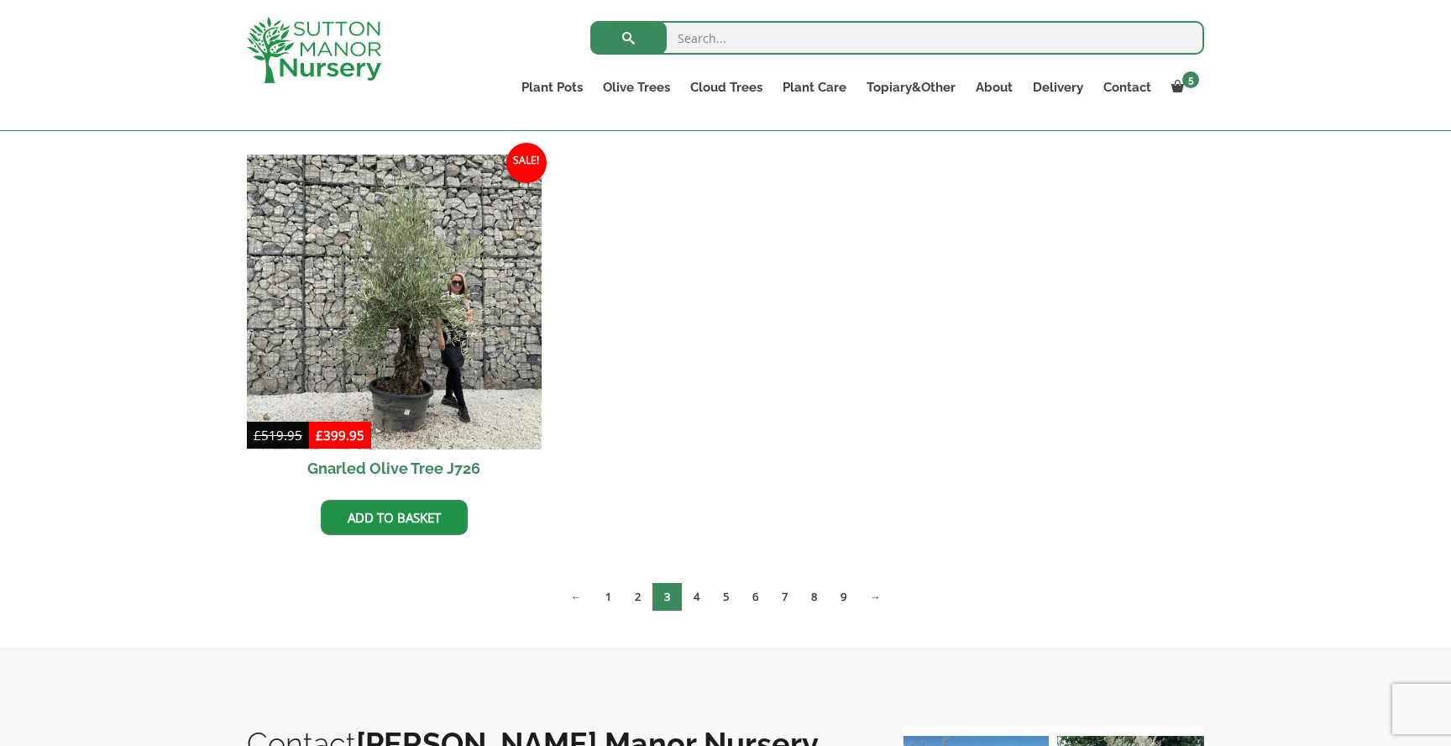
scroll to position [1238, 0]
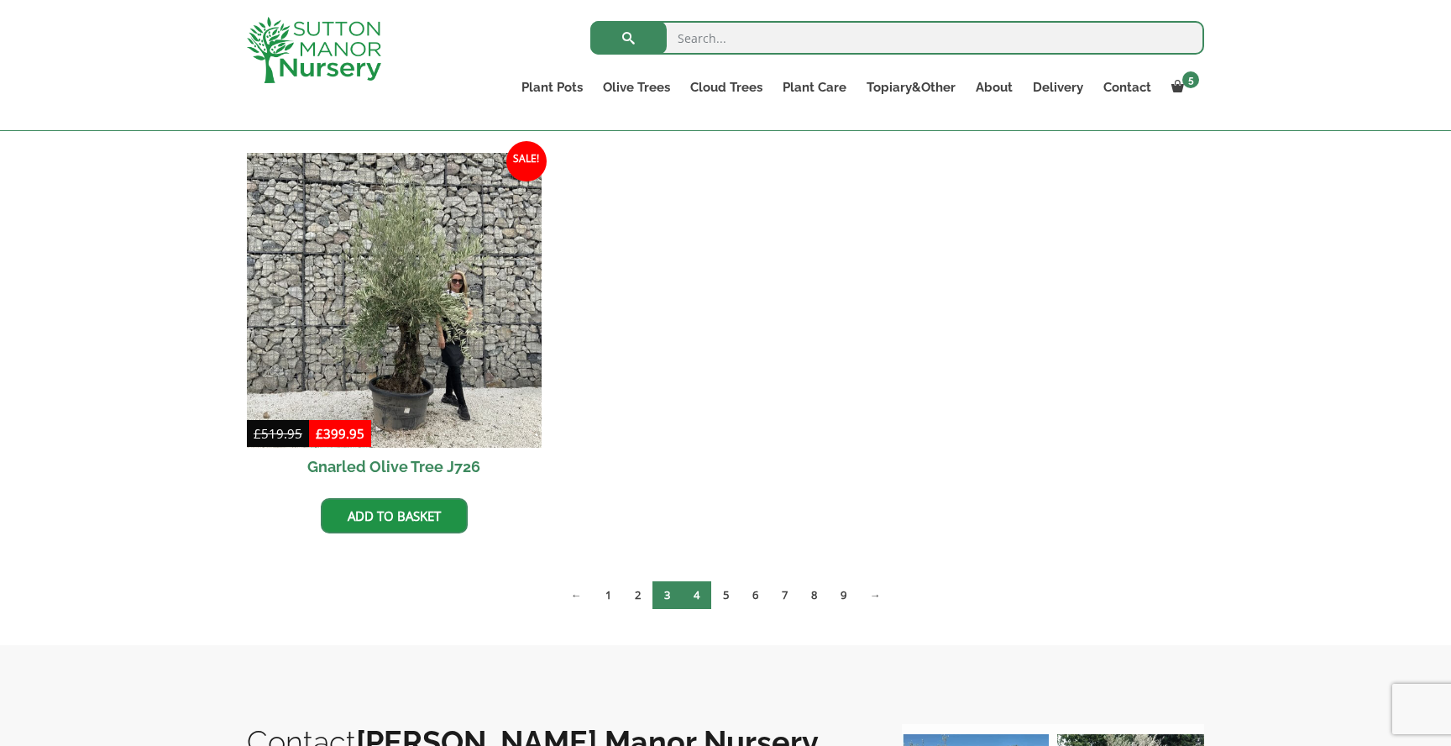
click at [701, 591] on link "4" at bounding box center [696, 595] width 29 height 28
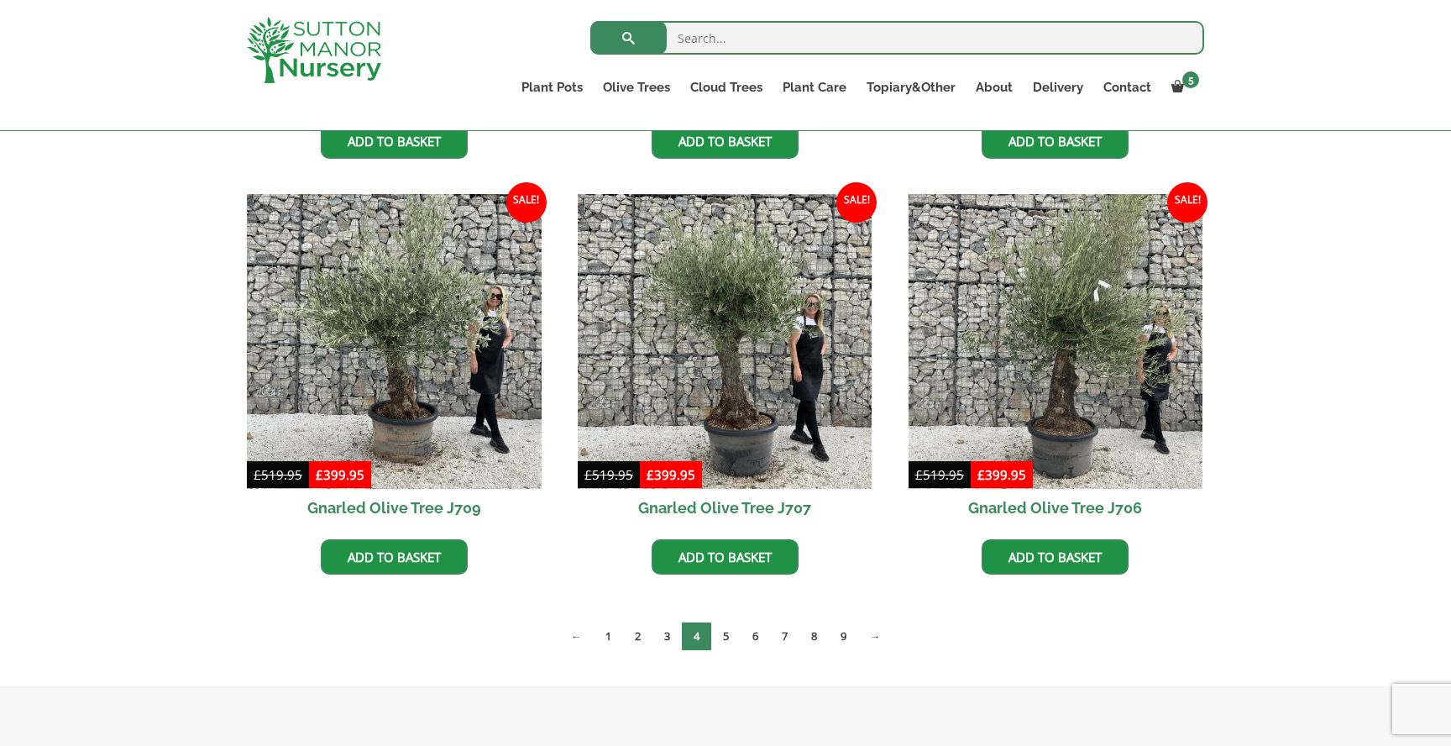
scroll to position [1212, 0]
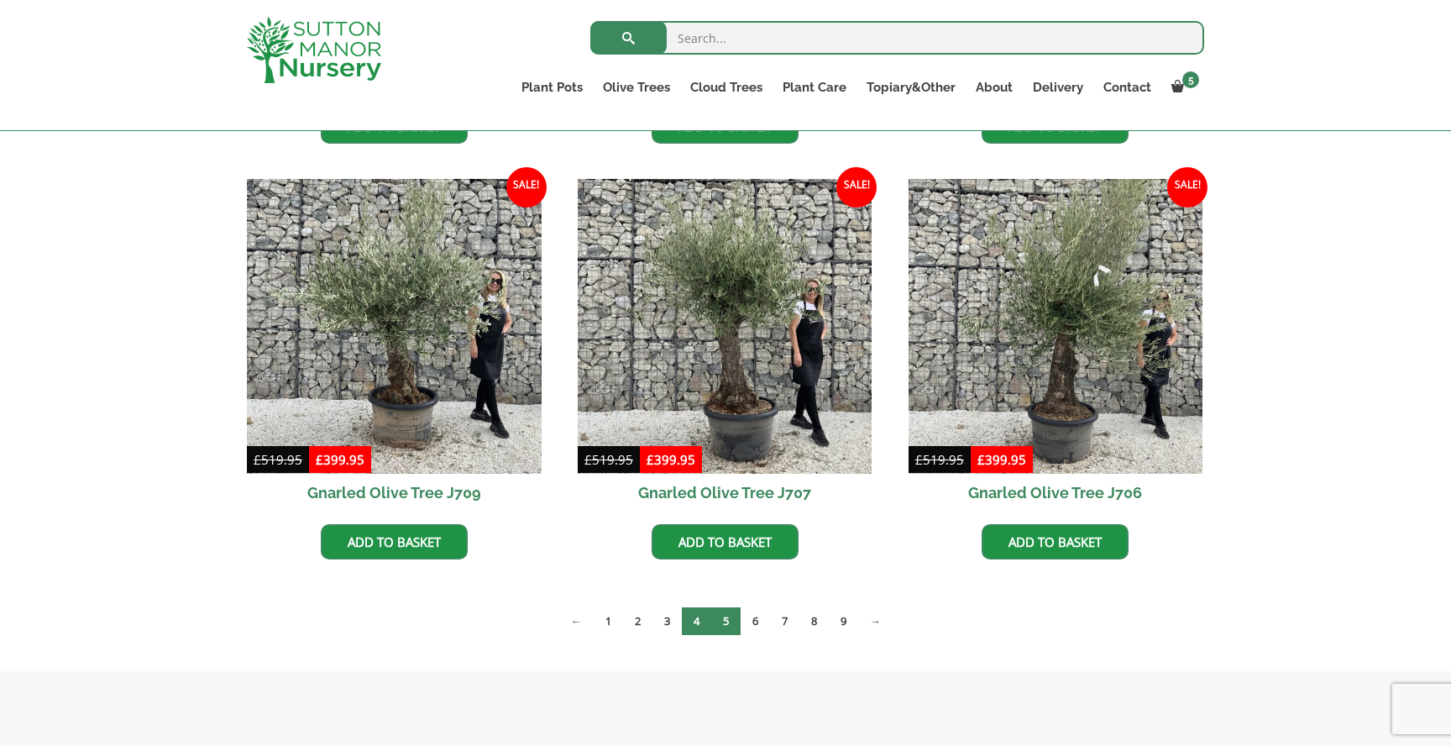
click at [721, 617] on link "5" at bounding box center [725, 621] width 29 height 28
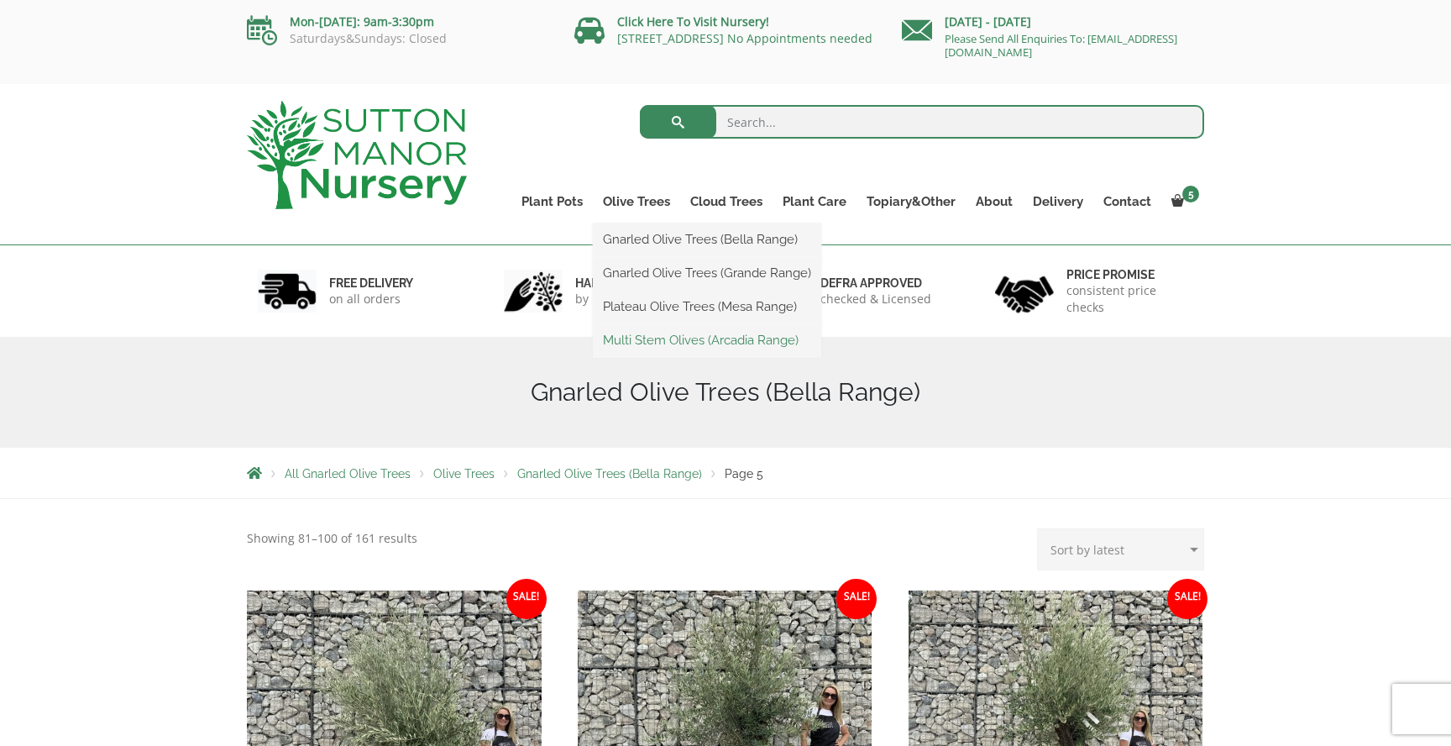
click at [687, 337] on link "Multi Stem Olives (Arcadia Range)" at bounding box center [707, 340] width 228 height 25
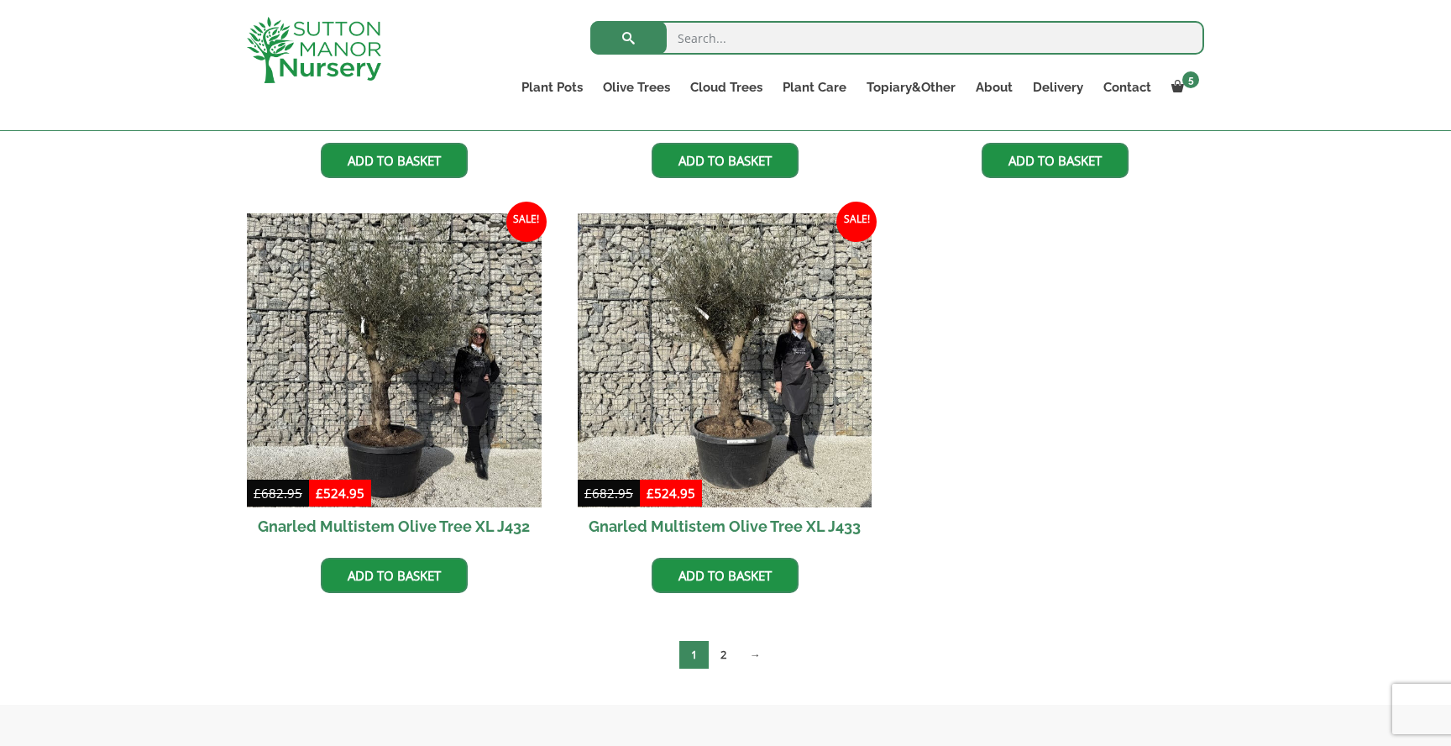
scroll to position [2310, 0]
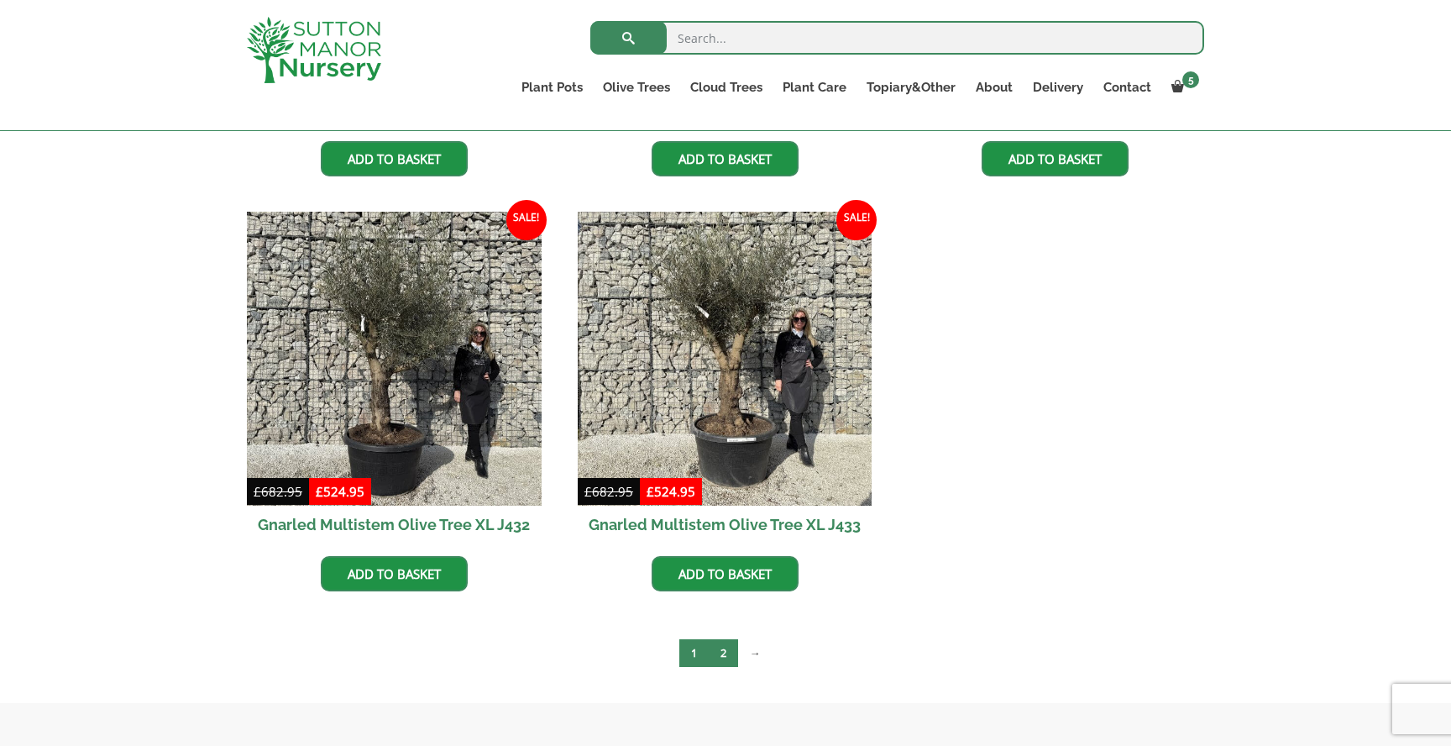
click at [732, 652] on link "2" at bounding box center [723, 653] width 29 height 28
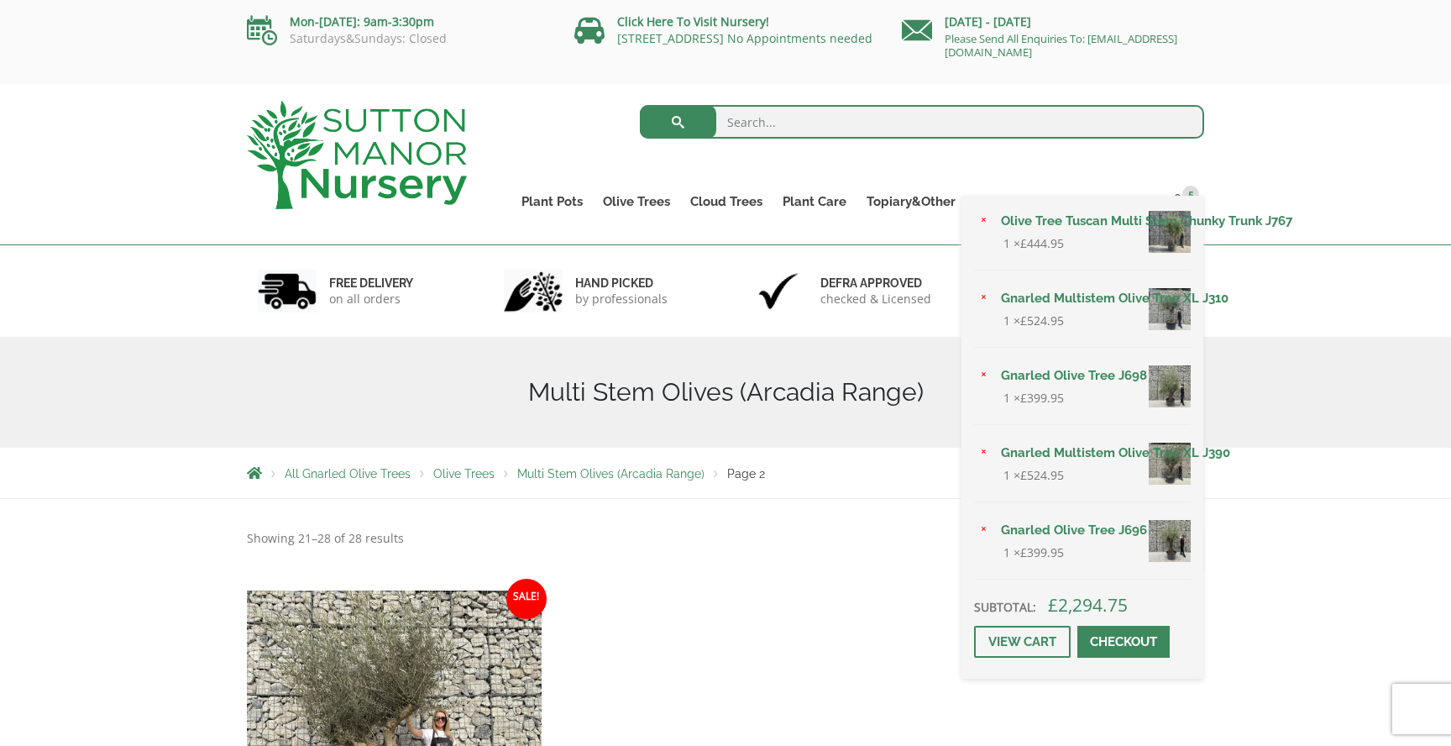
click at [1190, 197] on div "× Olive Tree Tuscan Multi Stem Chunky Trunk J767 1 × £ 444.95 × Gnarled Multist…" at bounding box center [1083, 437] width 242 height 483
click at [995, 642] on link "View cart" at bounding box center [1022, 642] width 97 height 32
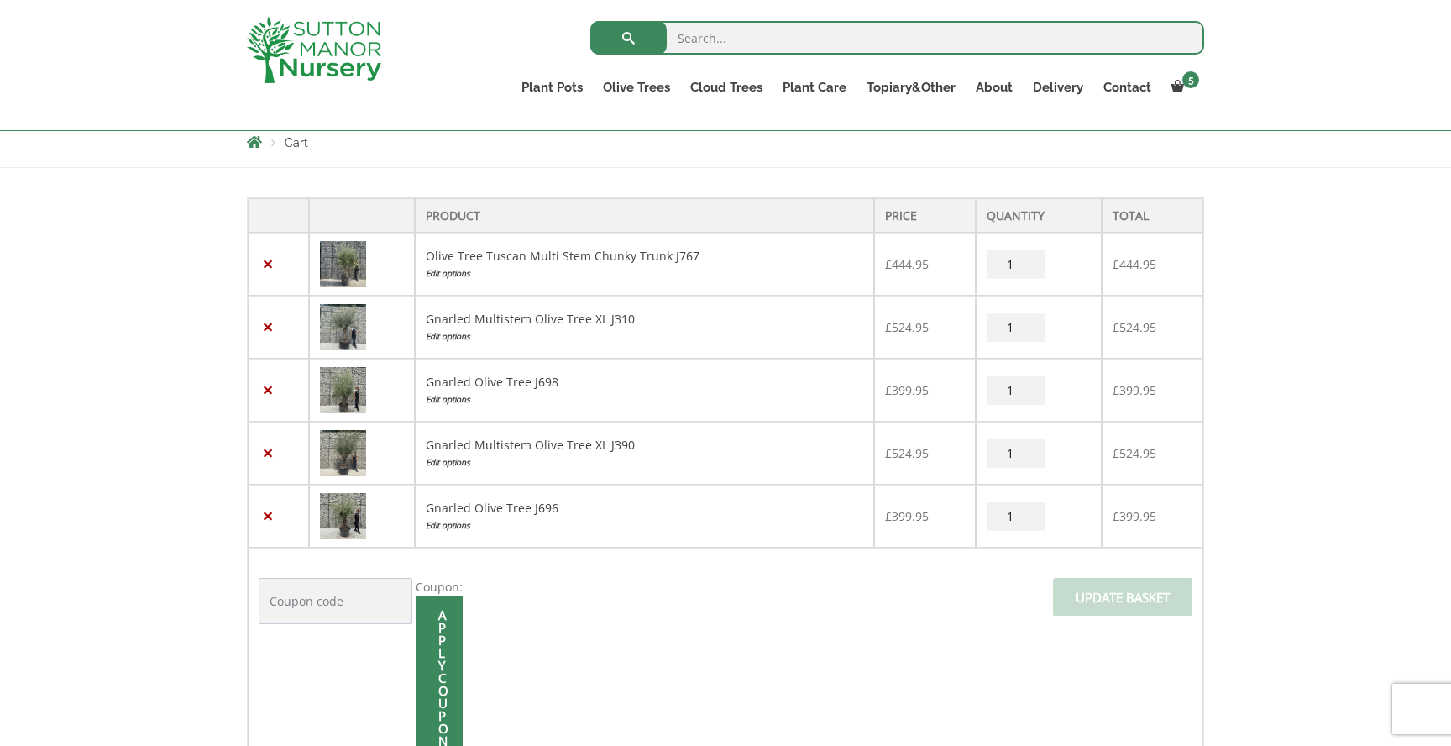
scroll to position [303, 0]
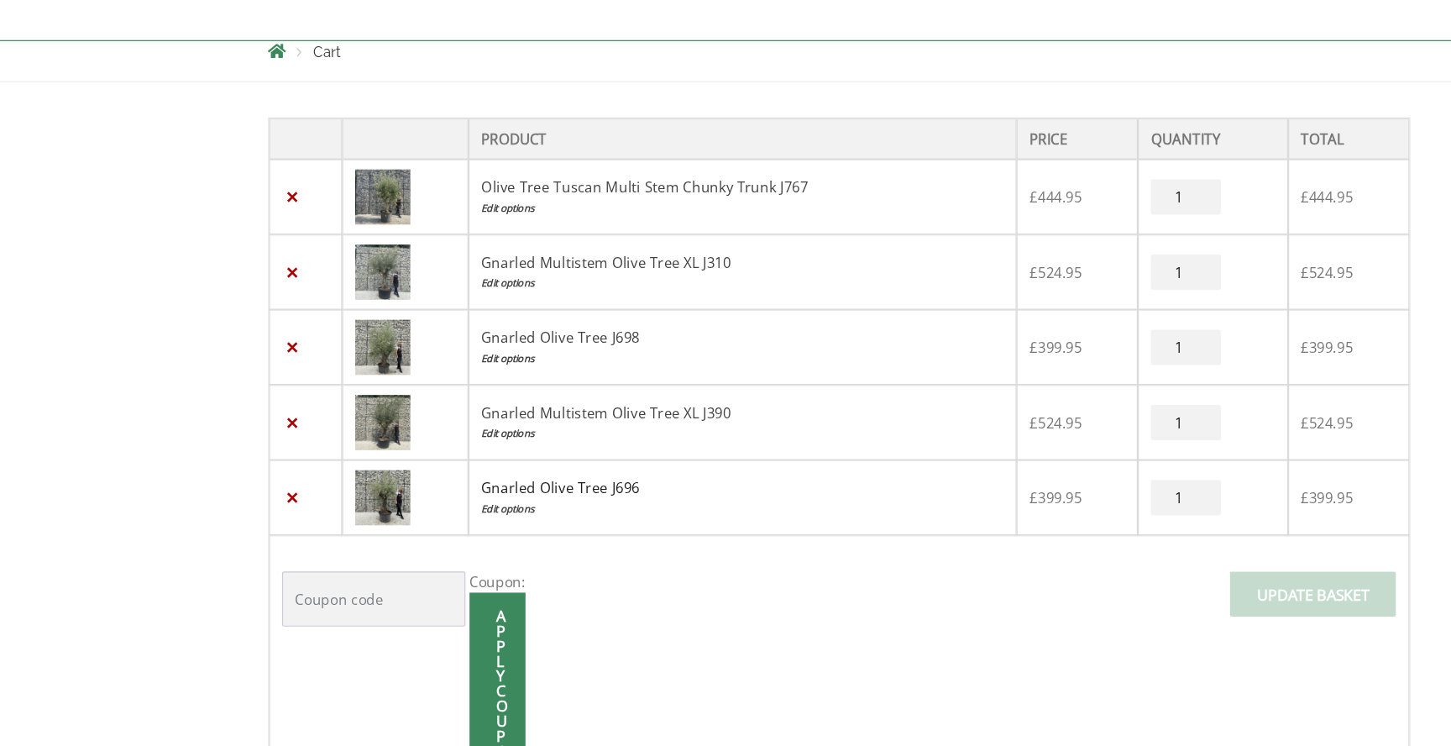
click at [464, 509] on link "Gnarled Olive Tree J696" at bounding box center [492, 505] width 133 height 16
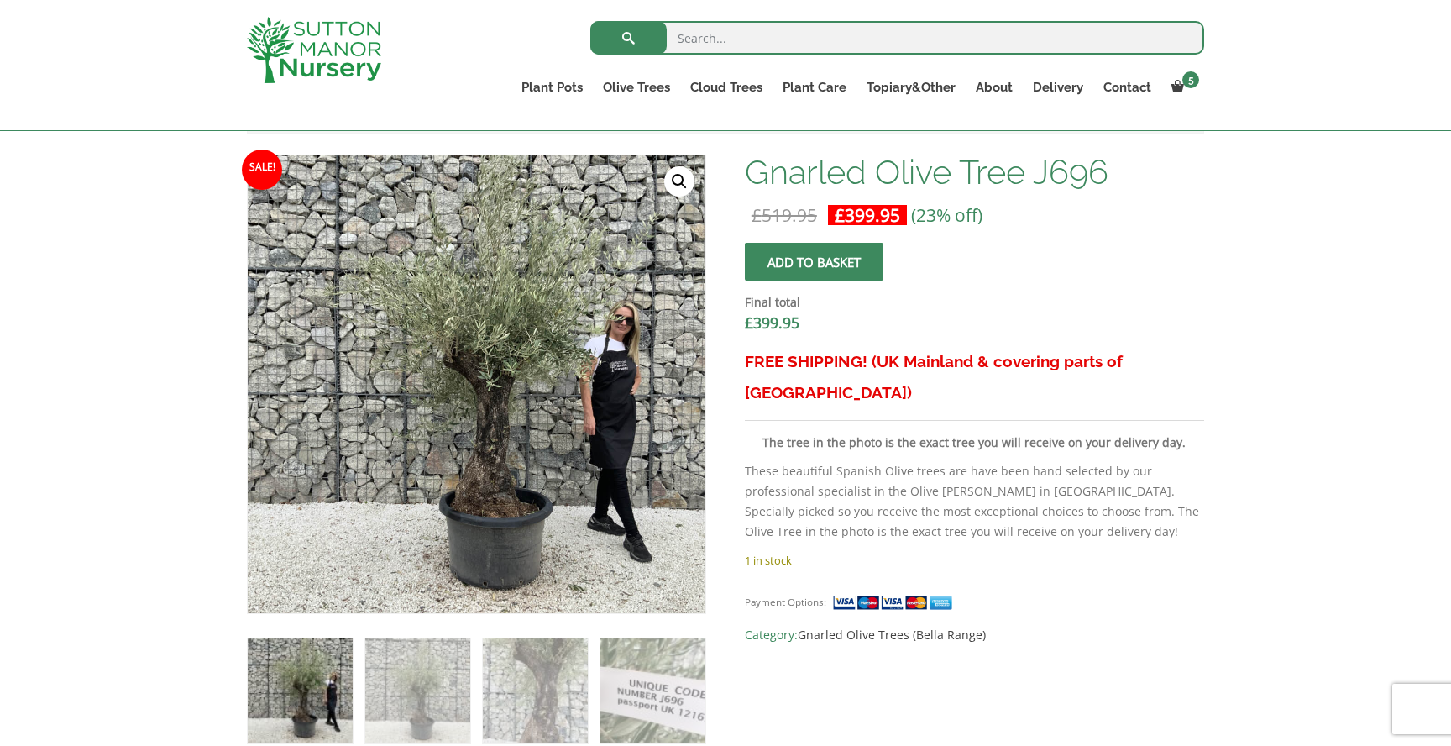
scroll to position [499, 0]
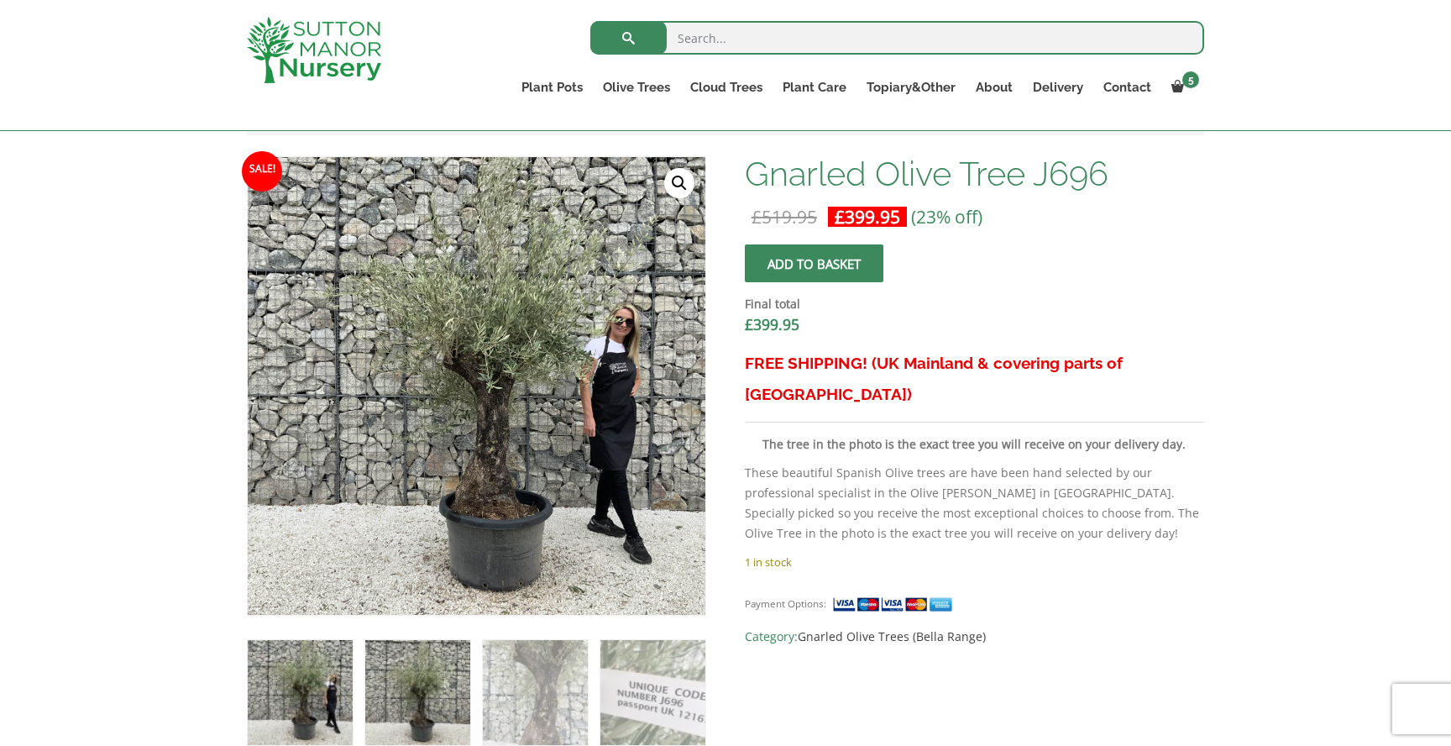
click at [432, 679] on img at bounding box center [417, 692] width 105 height 105
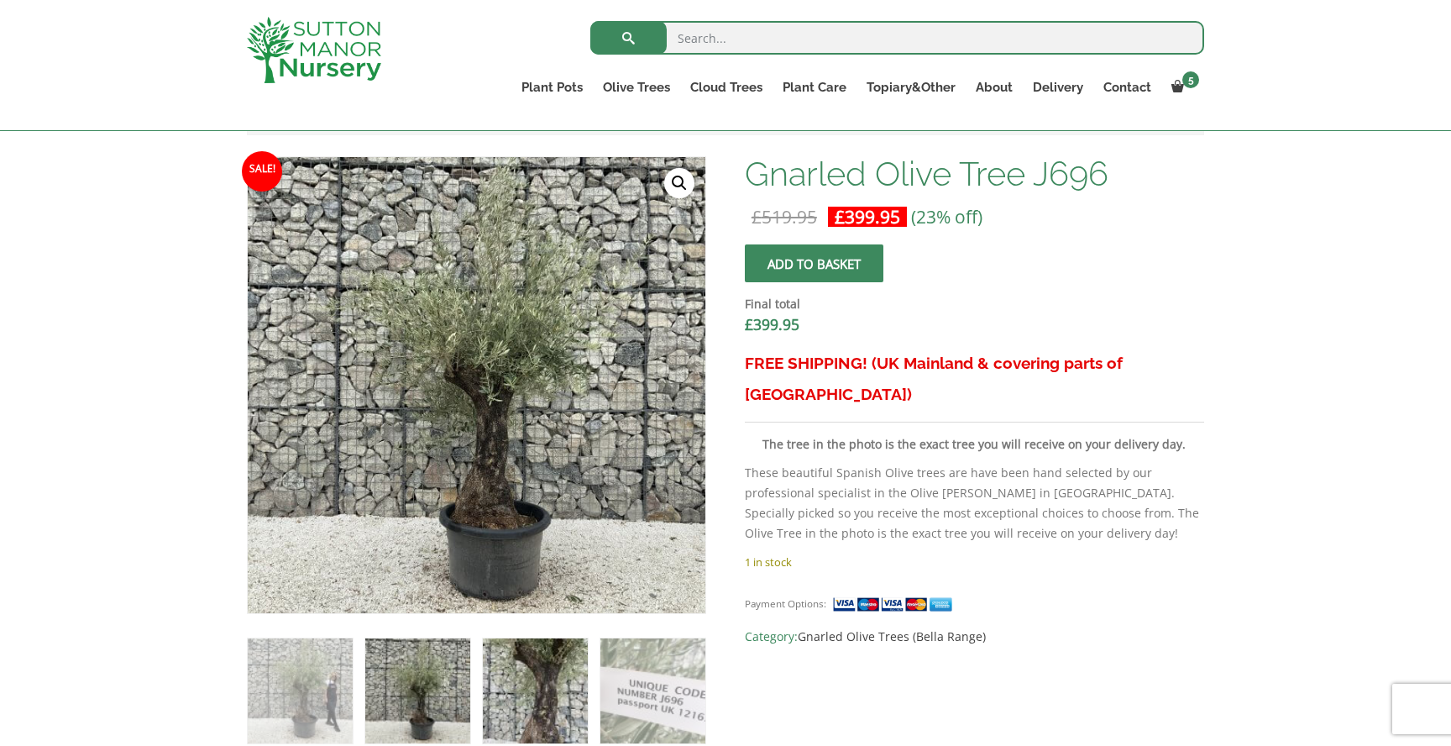
click at [559, 673] on img at bounding box center [535, 690] width 105 height 105
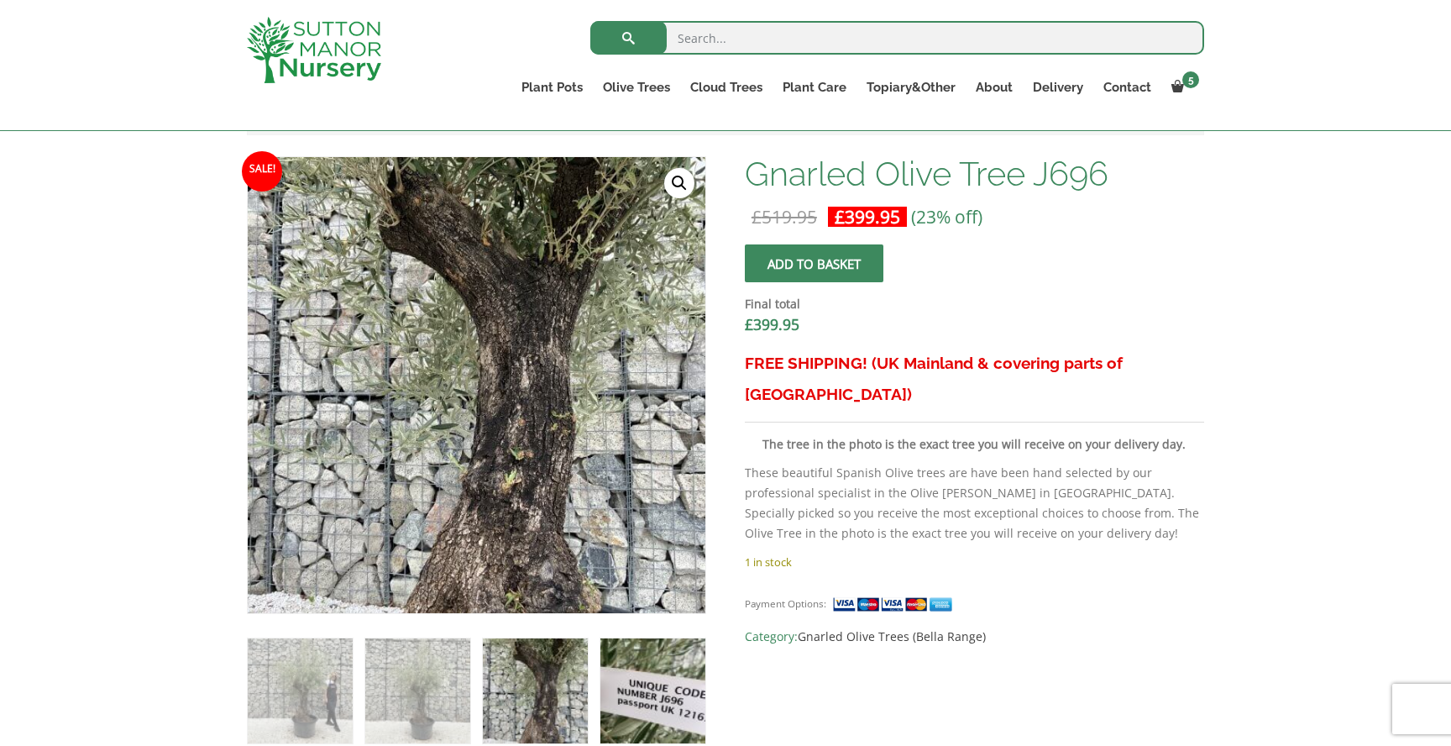
click at [664, 682] on img at bounding box center [653, 690] width 105 height 105
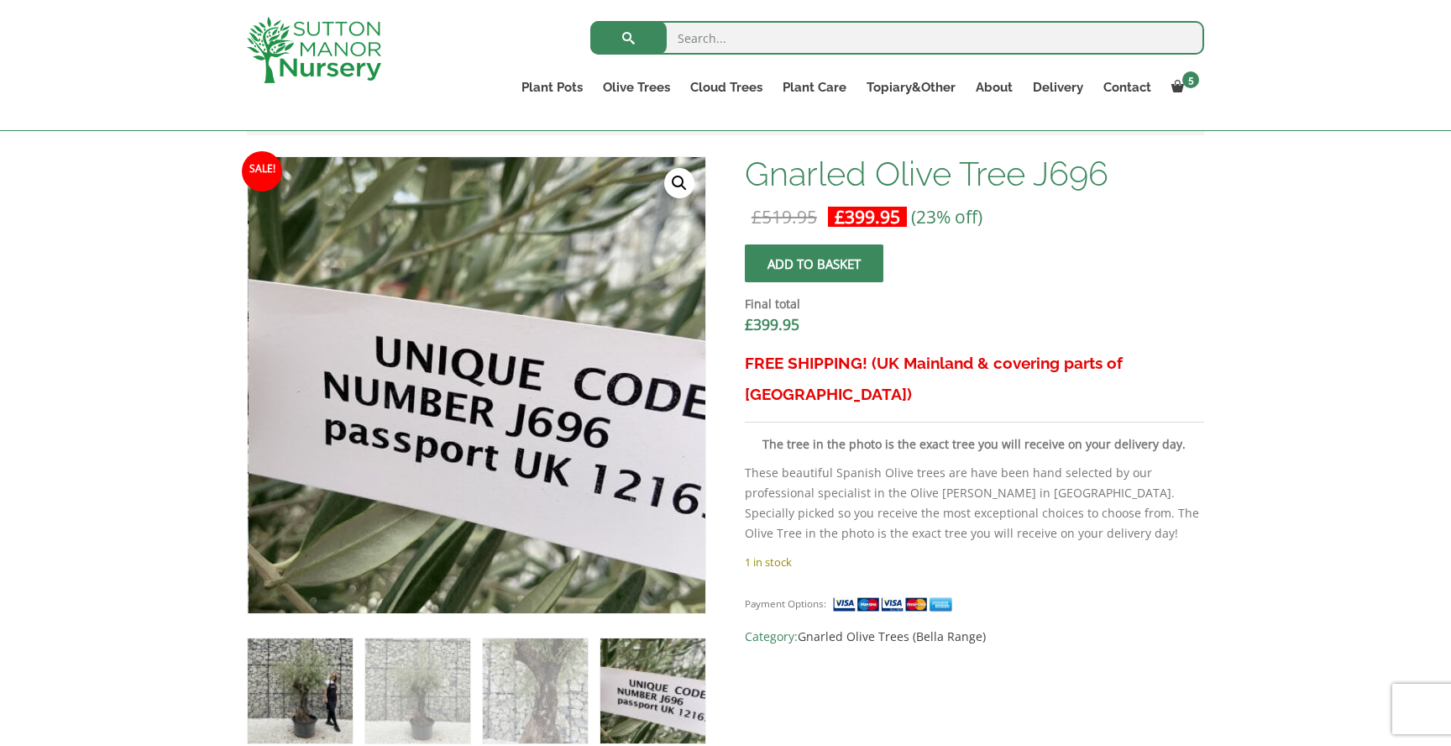
click at [318, 680] on img at bounding box center [300, 690] width 105 height 105
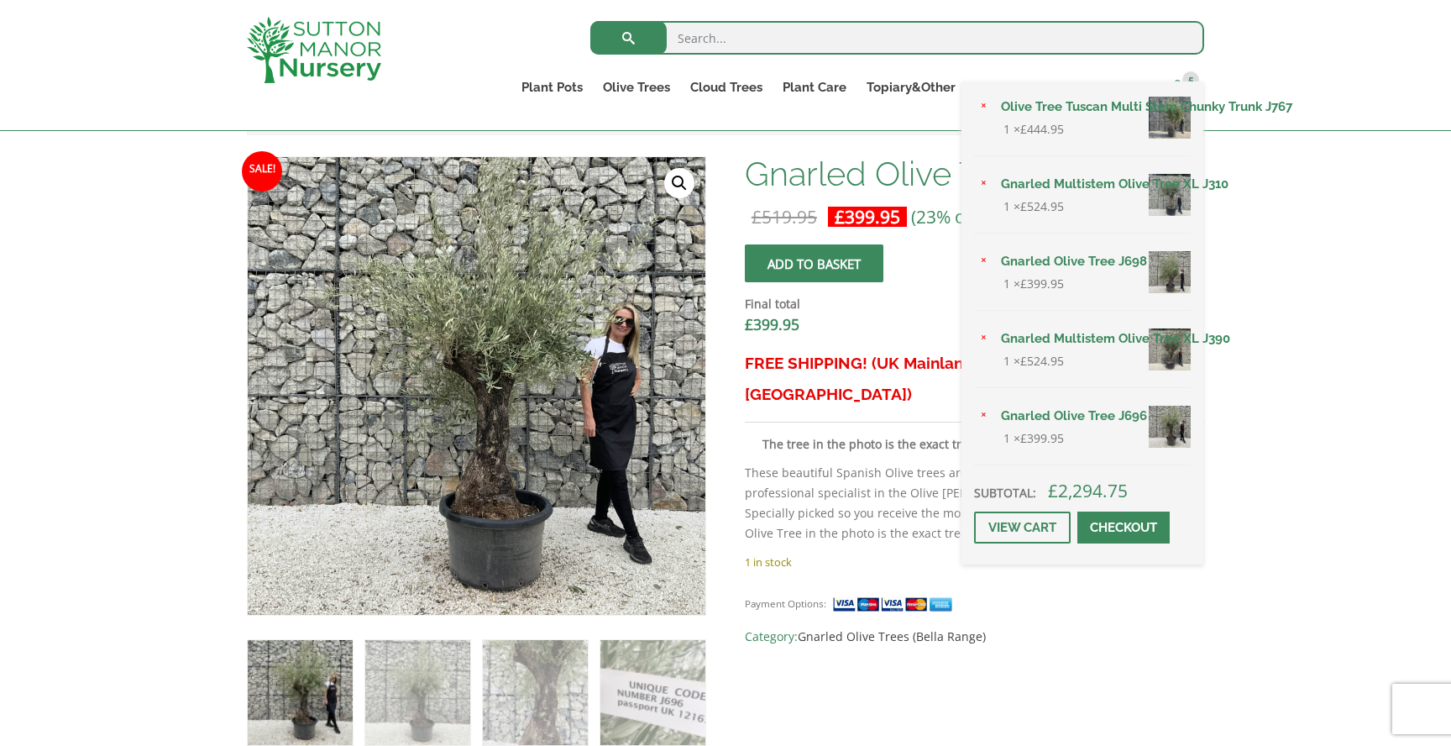
click at [1181, 78] on link "5" at bounding box center [1183, 88] width 43 height 24
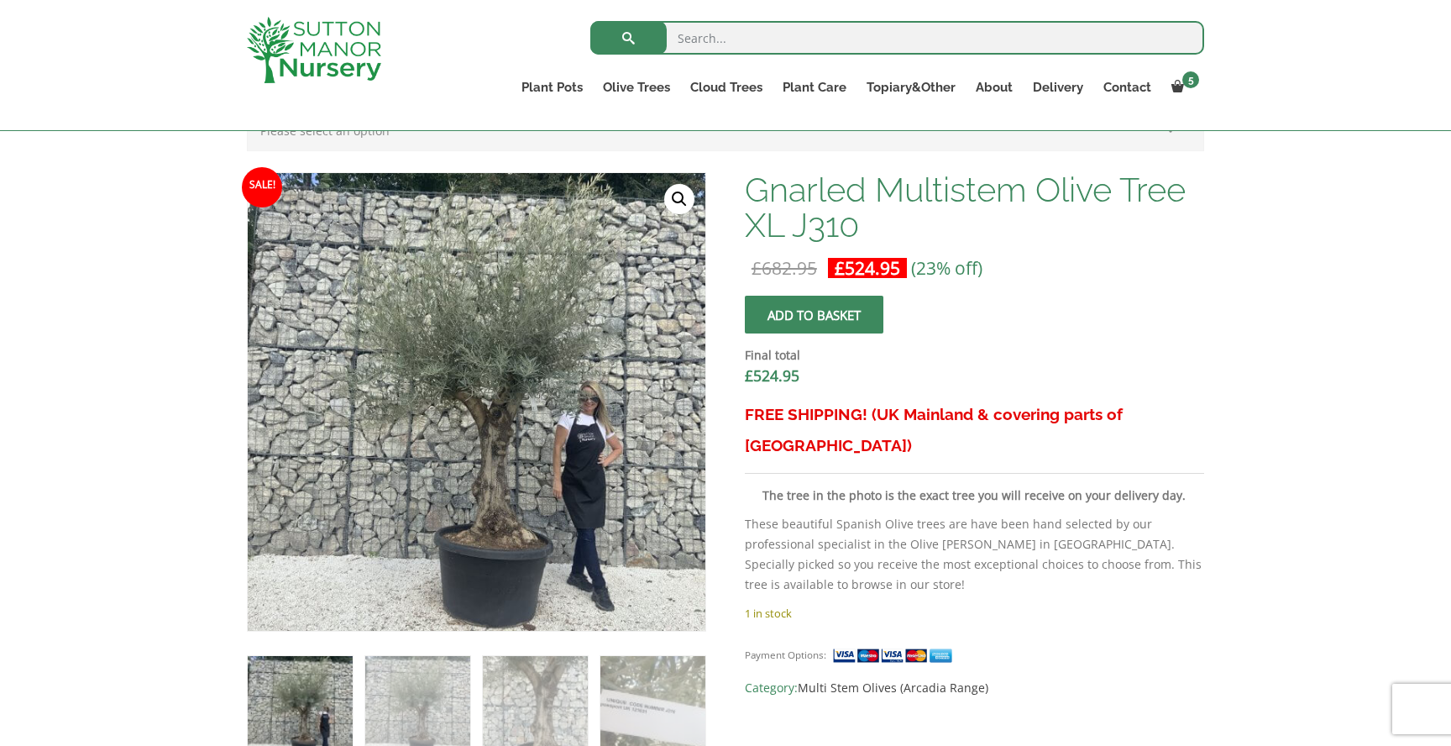
scroll to position [486, 0]
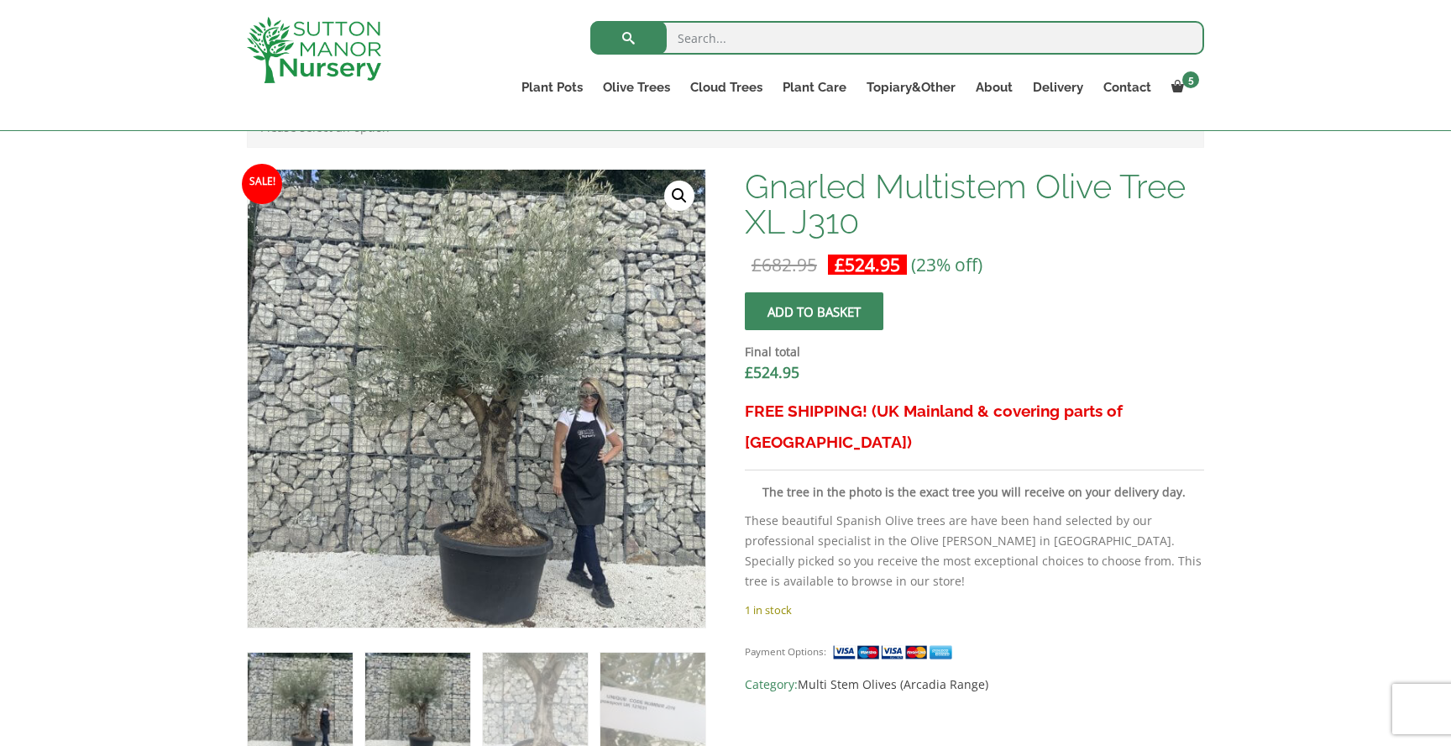
click at [377, 701] on img at bounding box center [417, 705] width 105 height 105
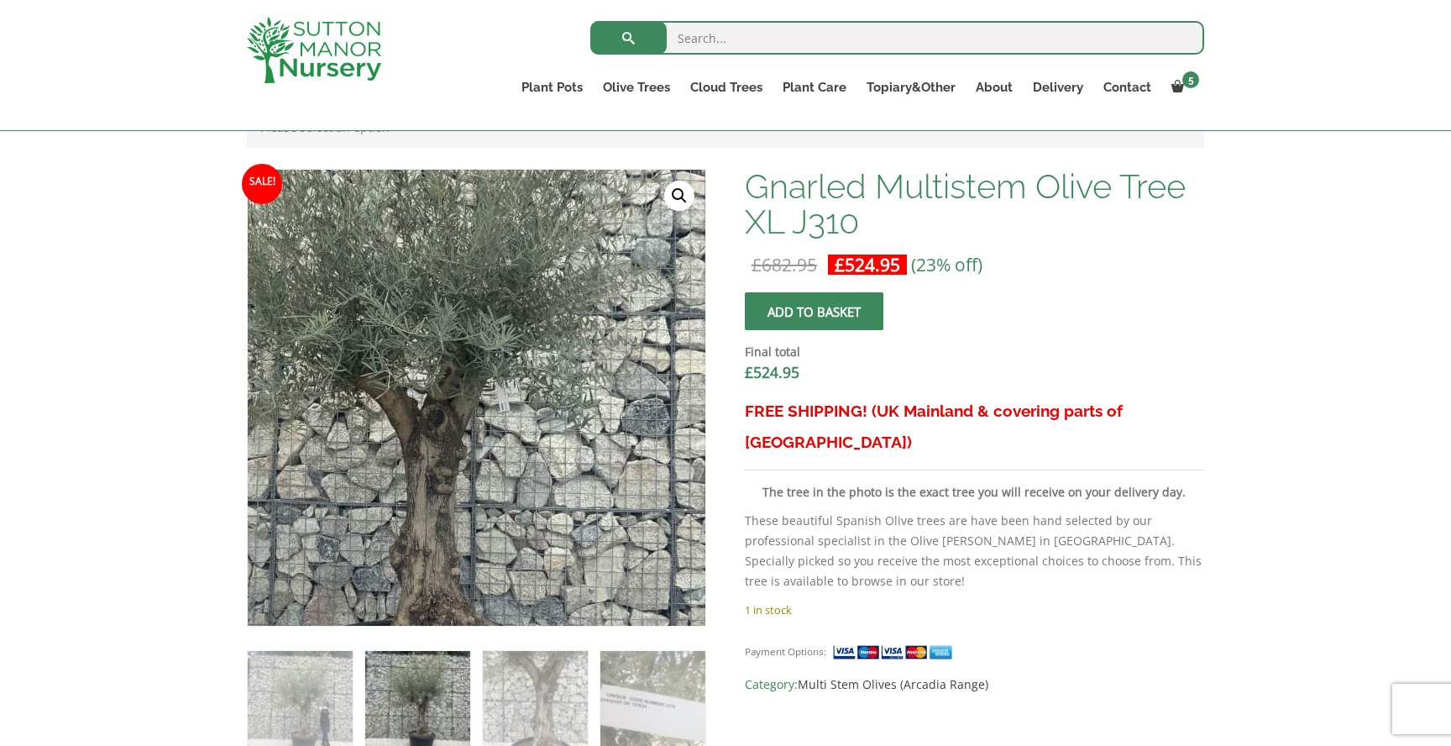
click at [571, 394] on img at bounding box center [397, 403] width 840 height 840
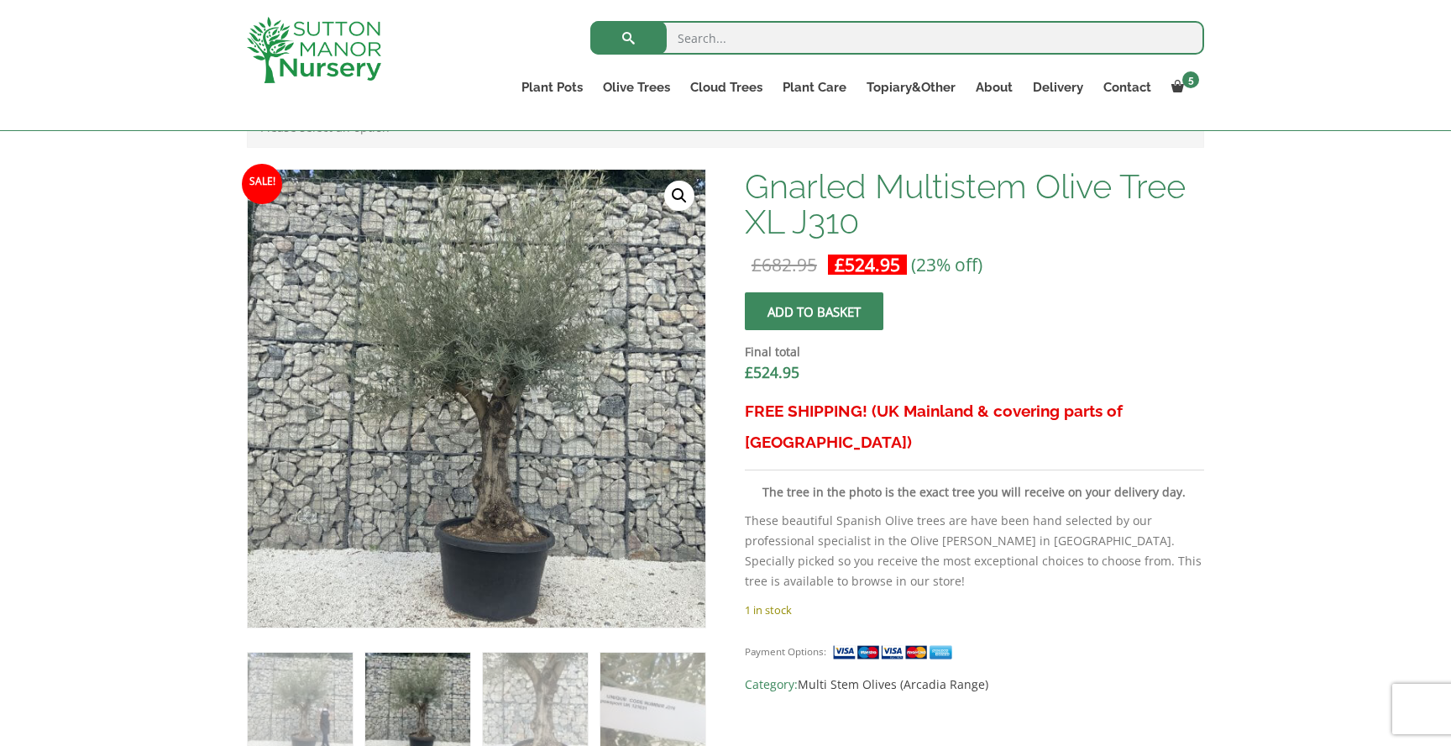
drag, startPoint x: 571, startPoint y: 394, endPoint x: 1226, endPoint y: 41, distance: 743.4
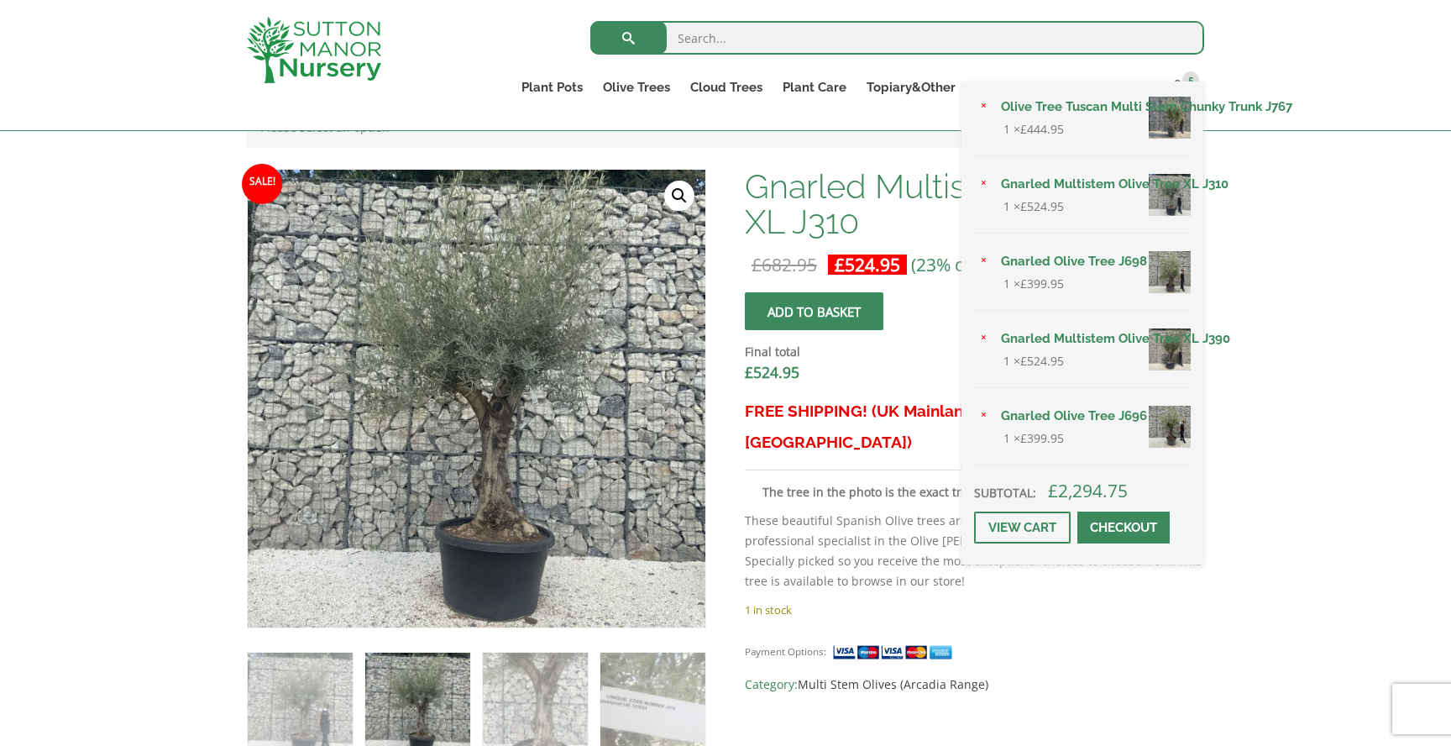
click at [1084, 104] on link "Olive Tree Tuscan Multi Stem Chunky Trunk J767" at bounding box center [1091, 106] width 200 height 25
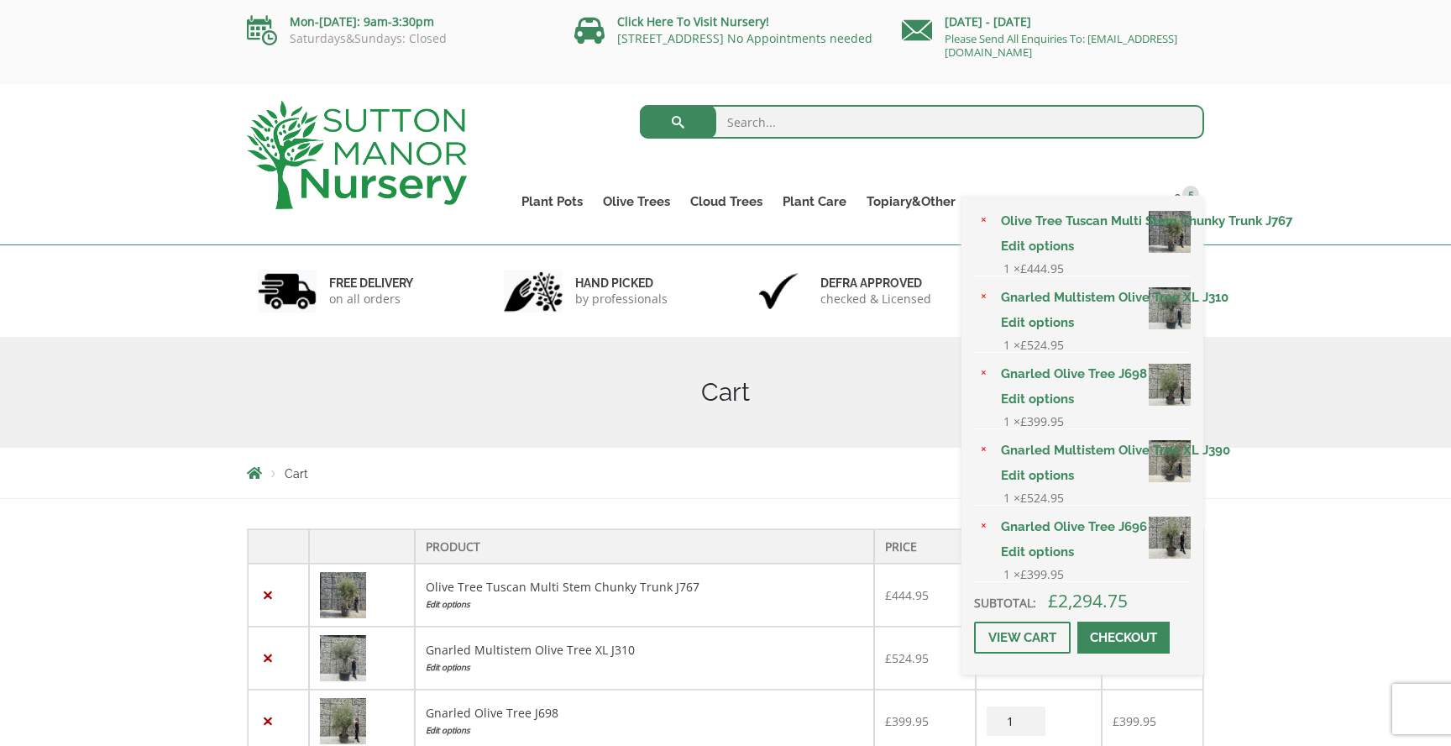
click at [1084, 371] on link "Gnarled Olive Tree J698" at bounding box center [1091, 373] width 200 height 25
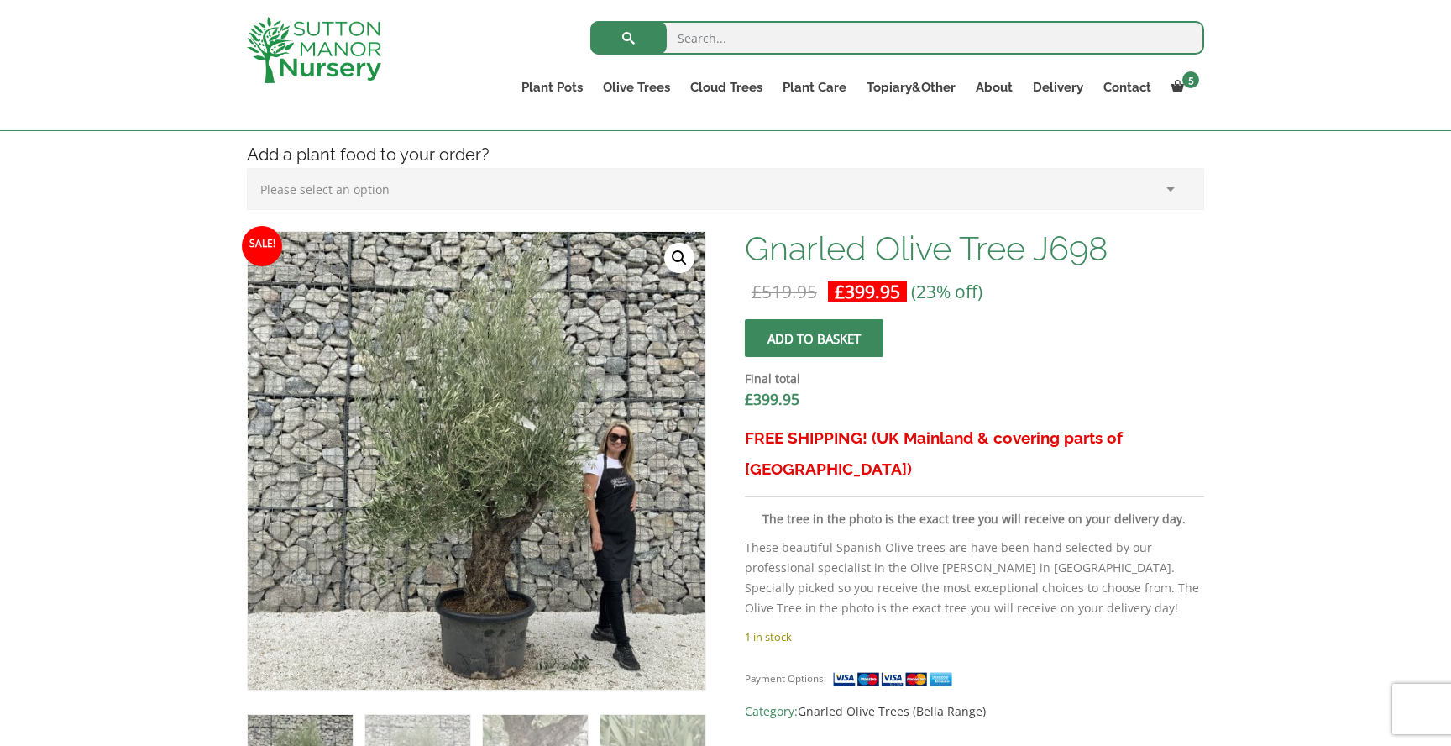
scroll to position [544, 0]
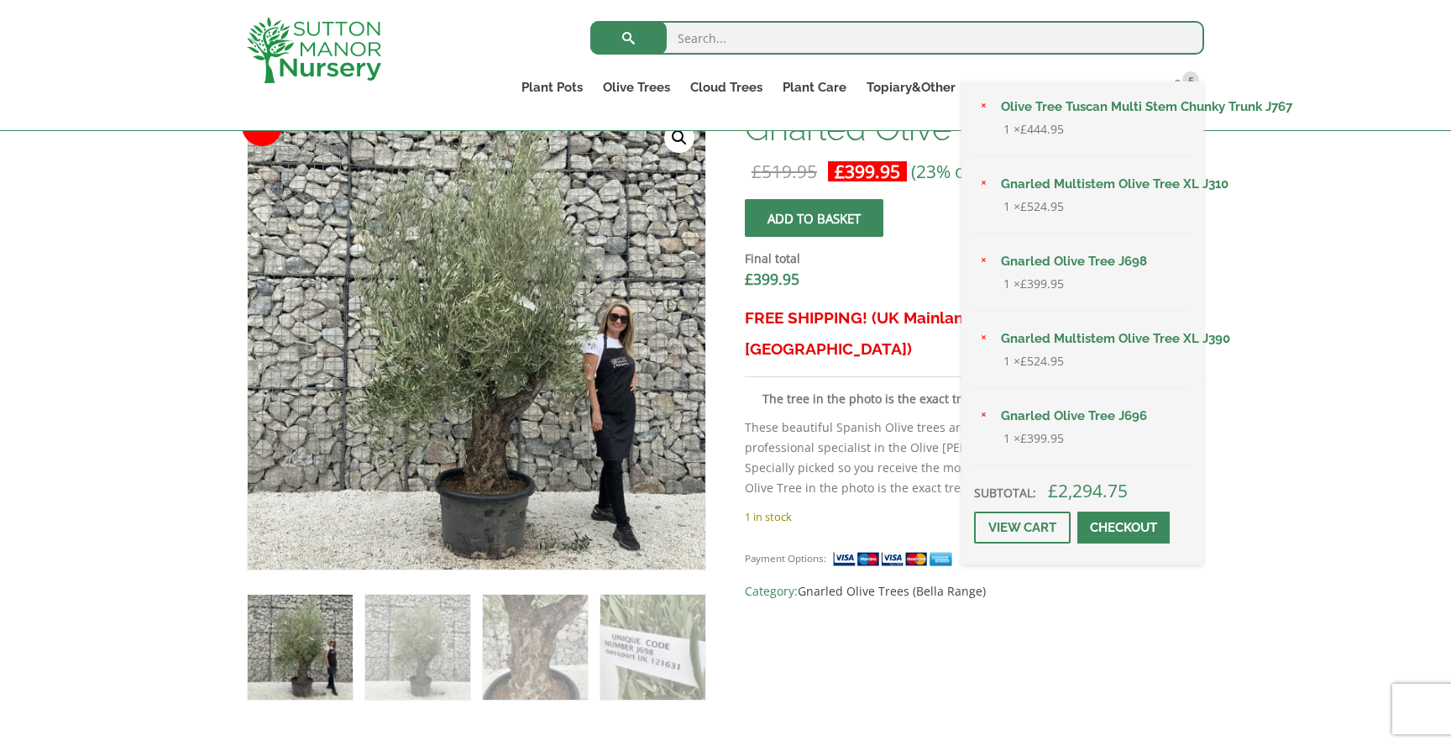
drag, startPoint x: 459, startPoint y: 321, endPoint x: 1163, endPoint y: 92, distance: 740.3
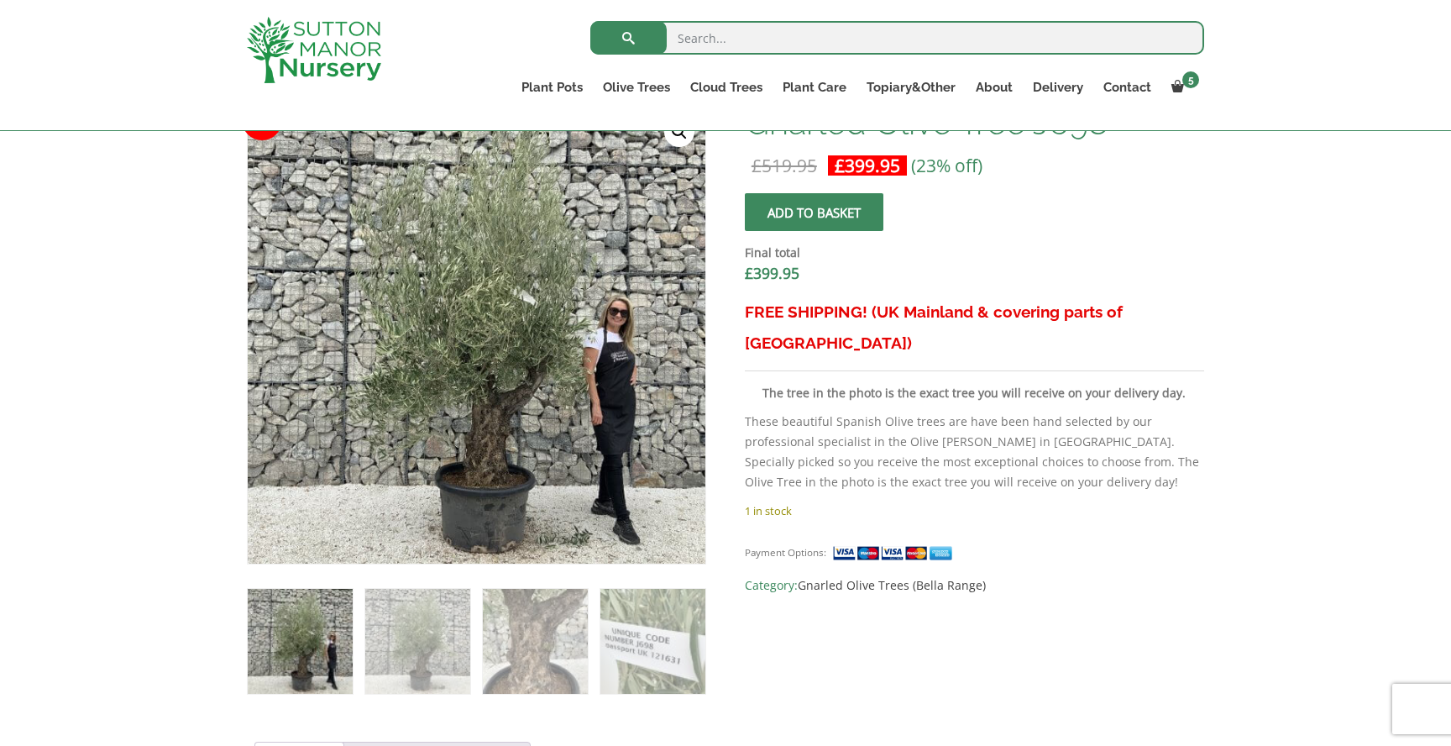
scroll to position [591, 0]
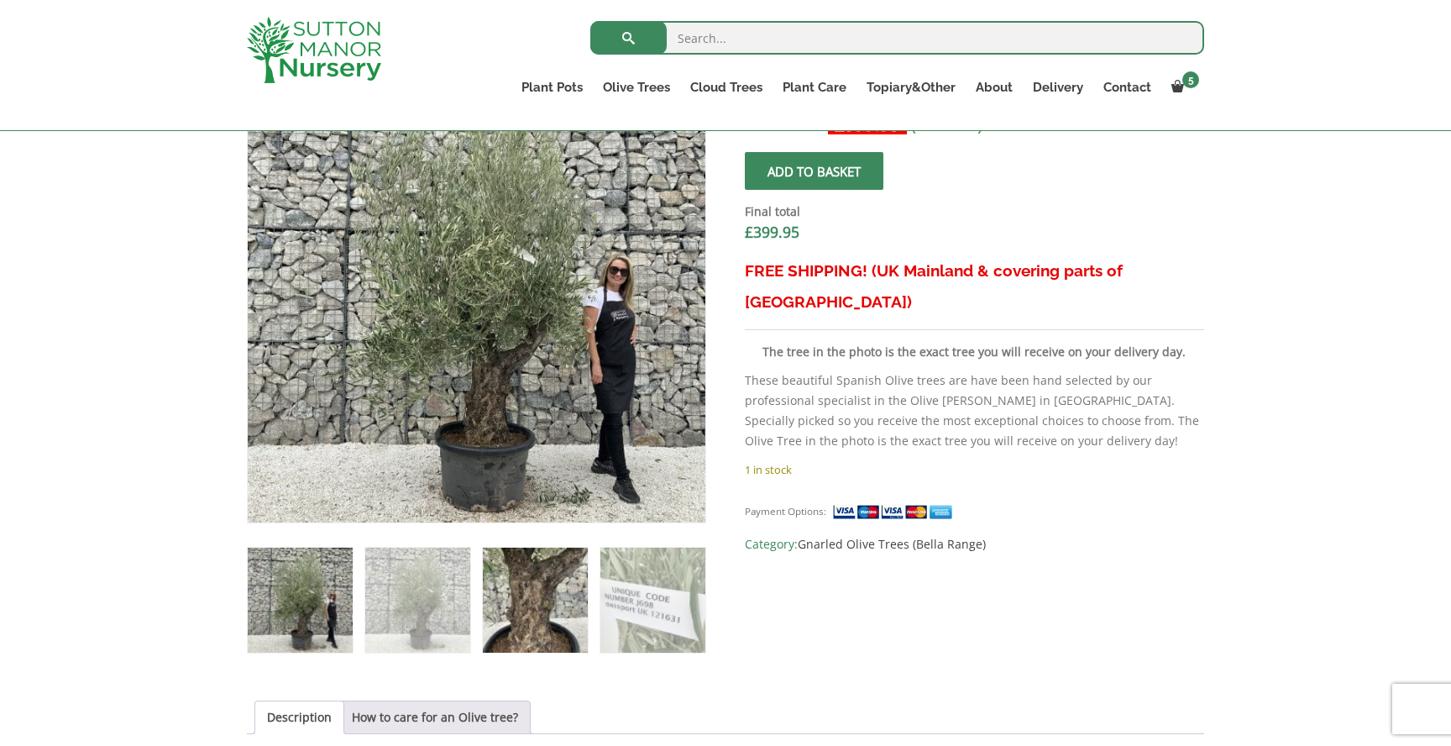
click at [528, 586] on img at bounding box center [535, 600] width 105 height 105
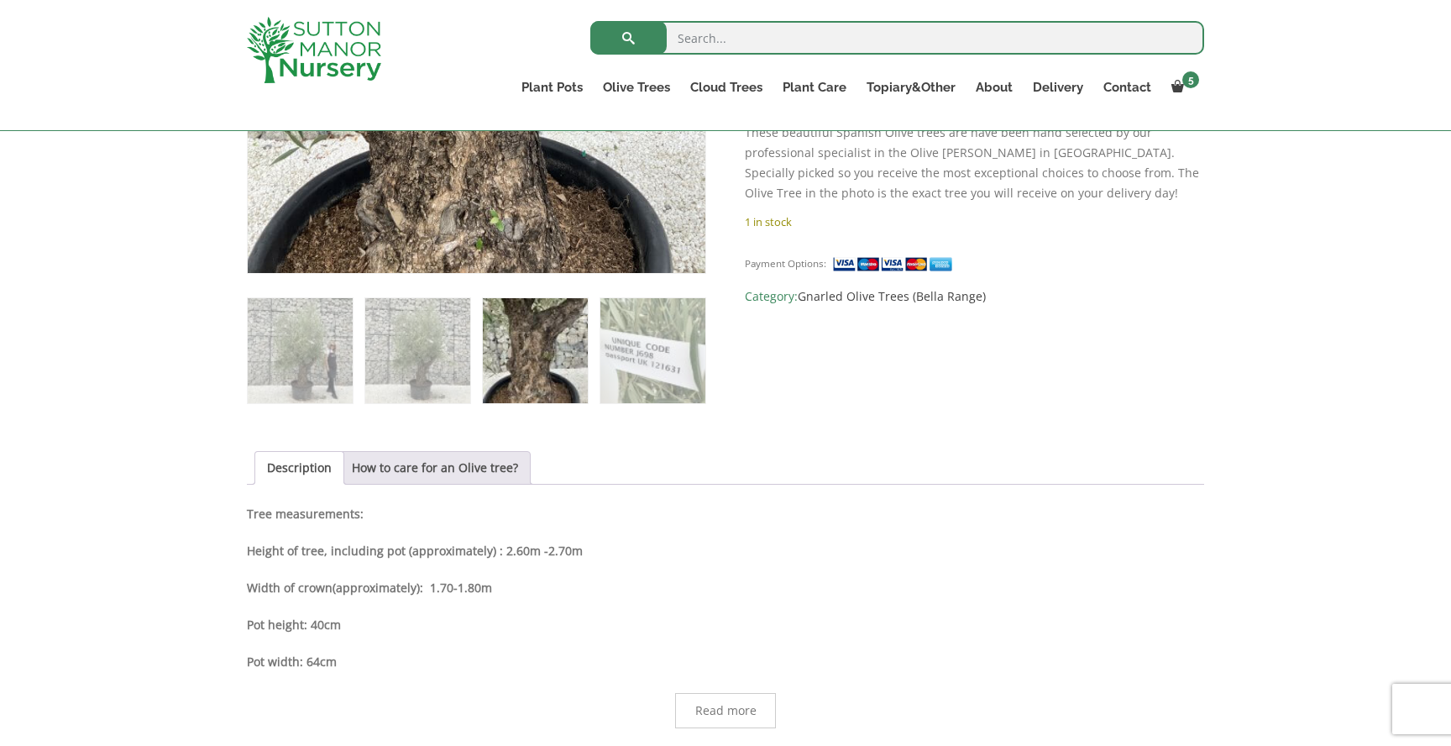
scroll to position [833, 0]
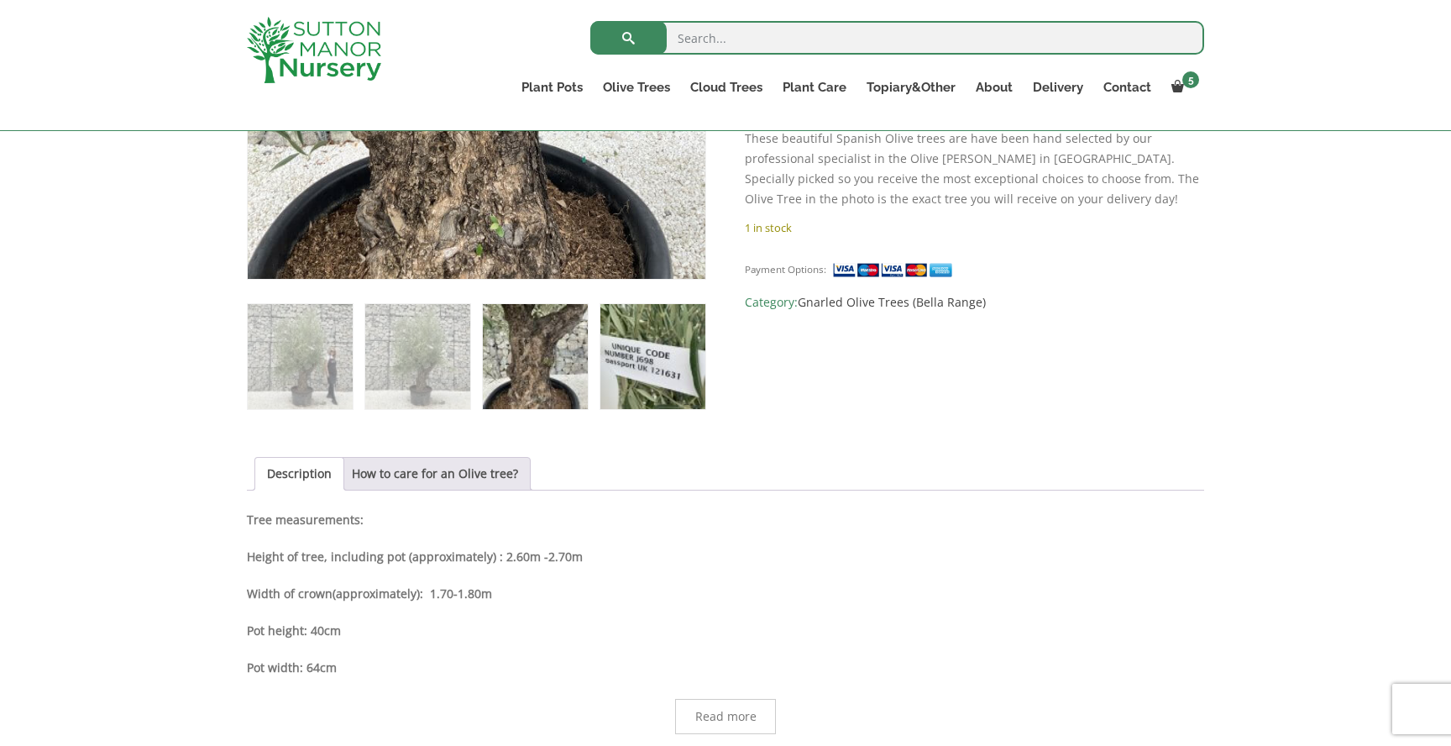
click at [625, 383] on img at bounding box center [653, 356] width 105 height 105
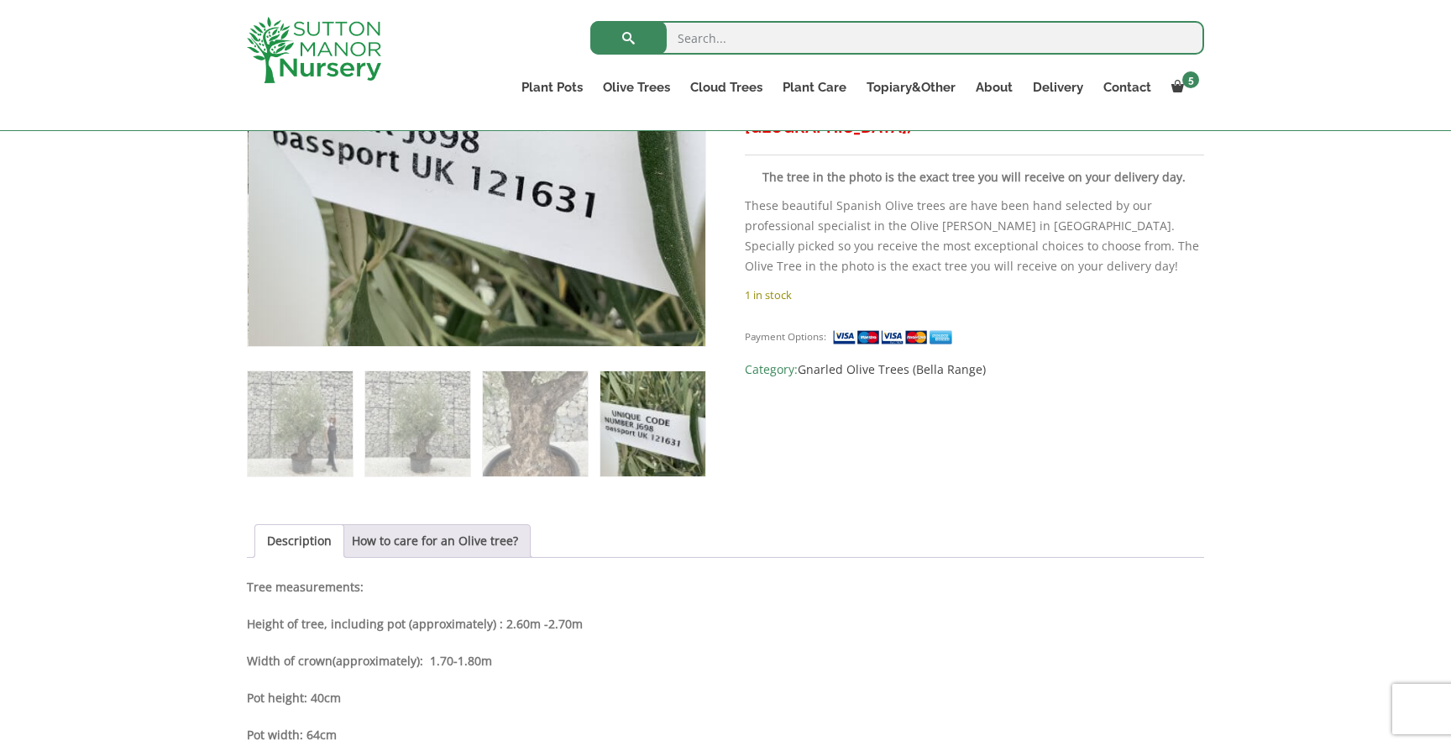
scroll to position [750, 0]
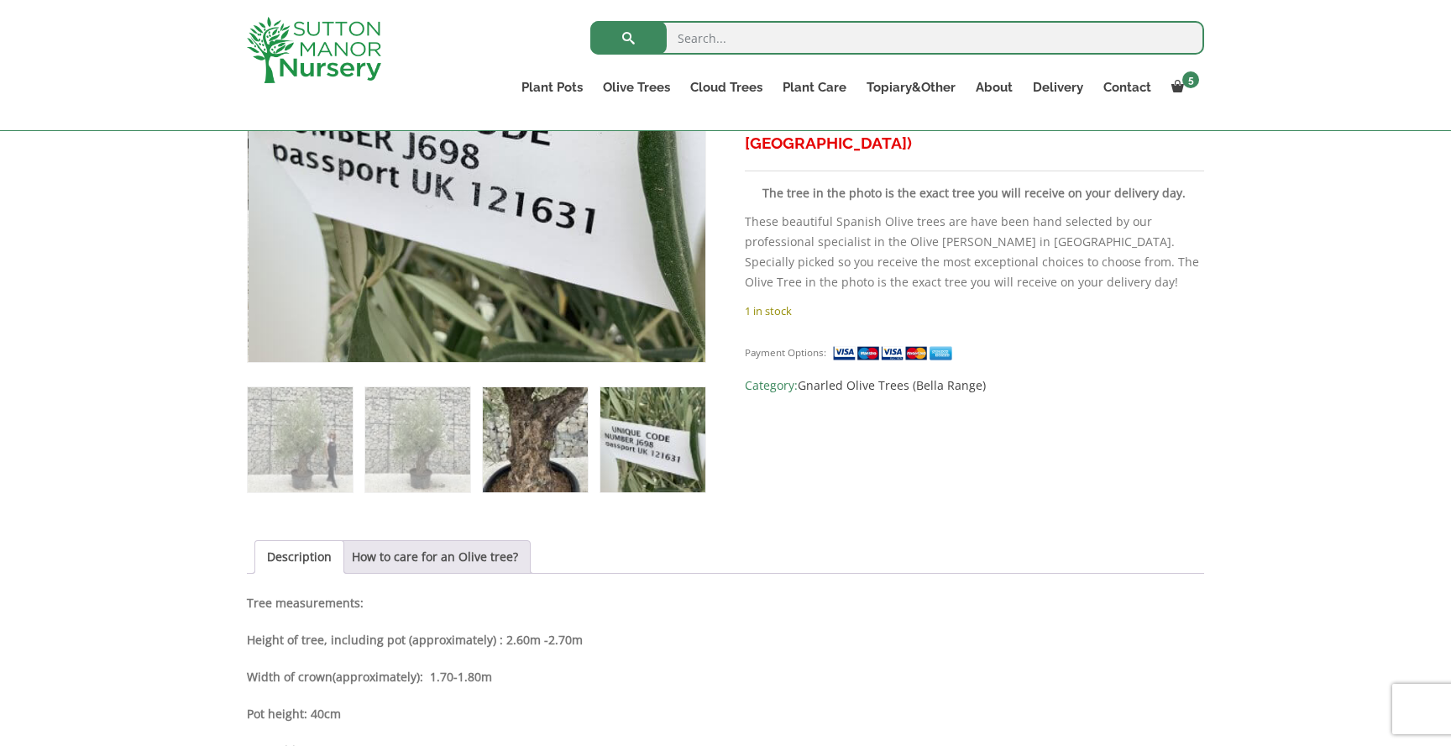
click at [535, 402] on img at bounding box center [535, 439] width 105 height 105
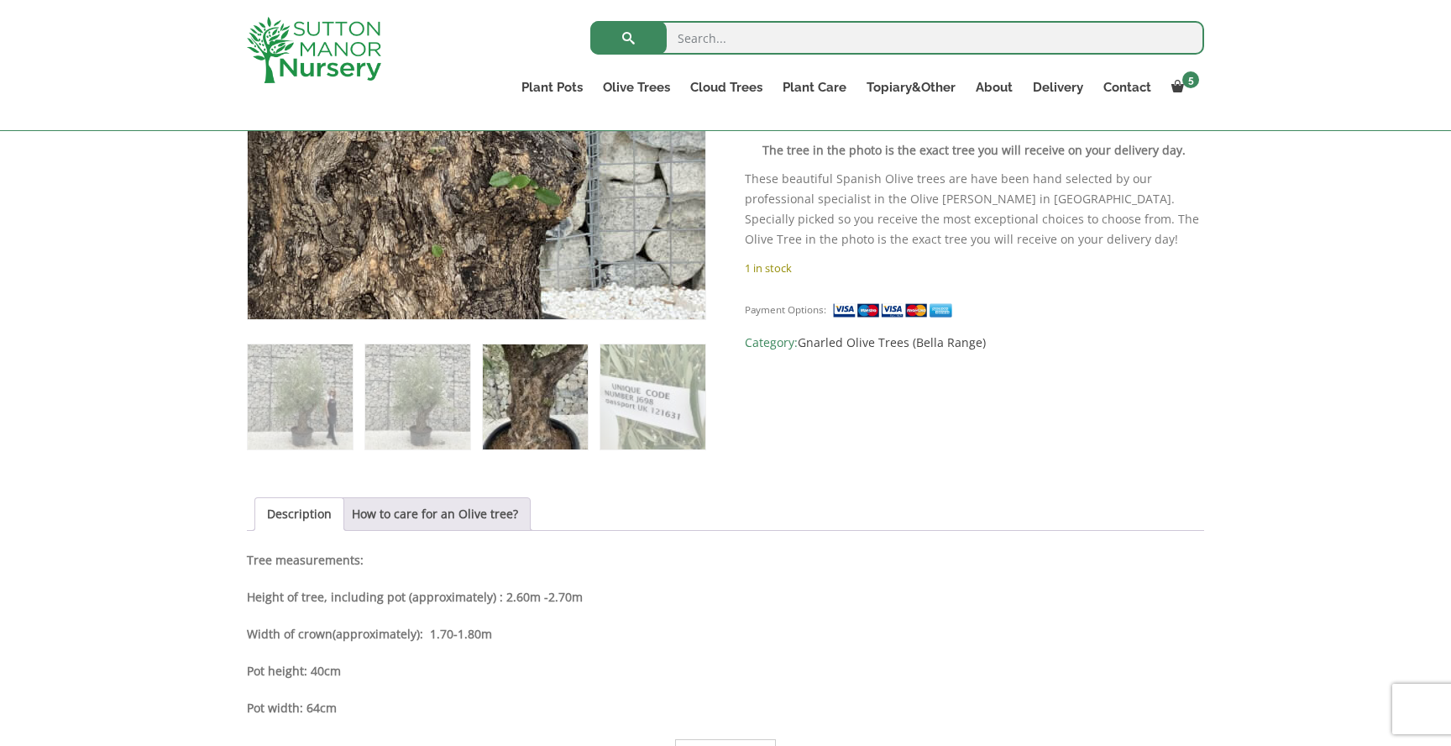
scroll to position [795, 0]
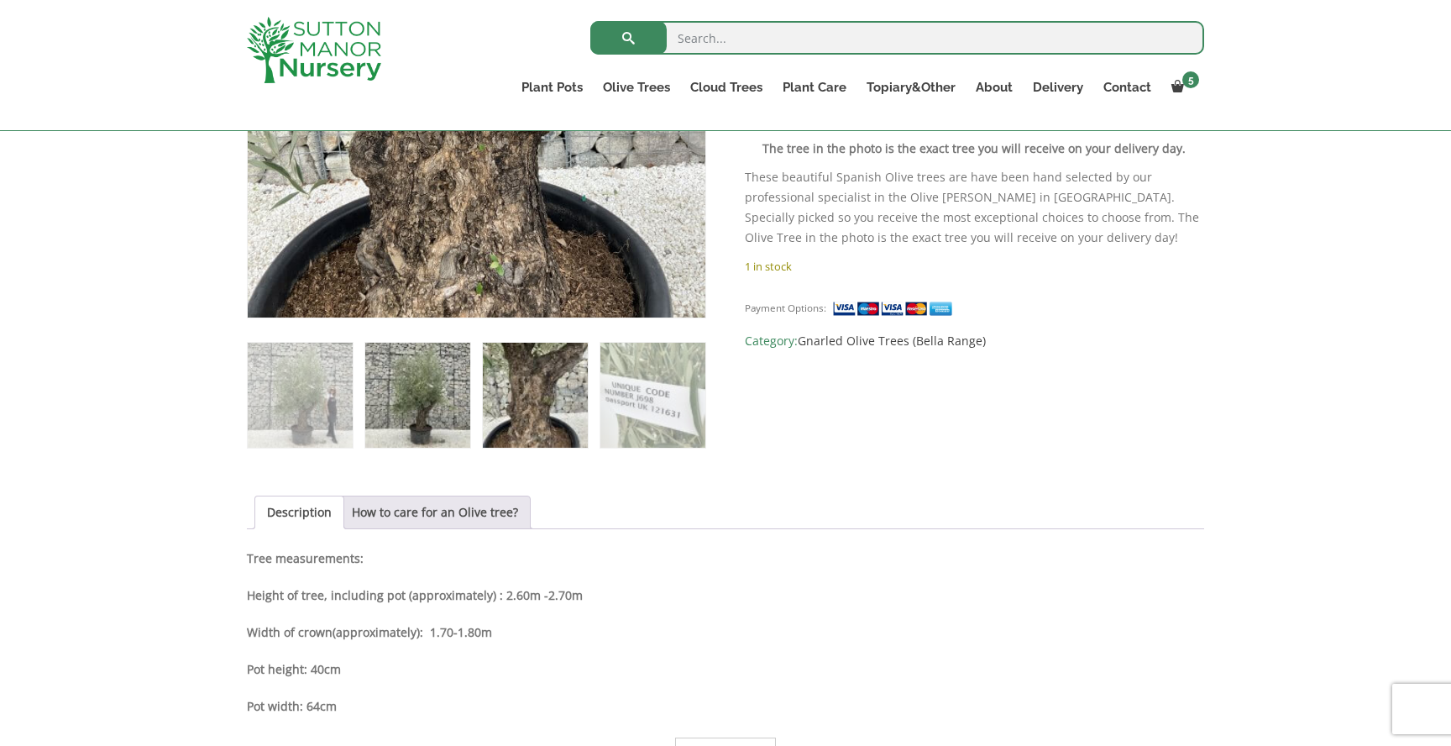
click at [415, 413] on img at bounding box center [417, 395] width 105 height 105
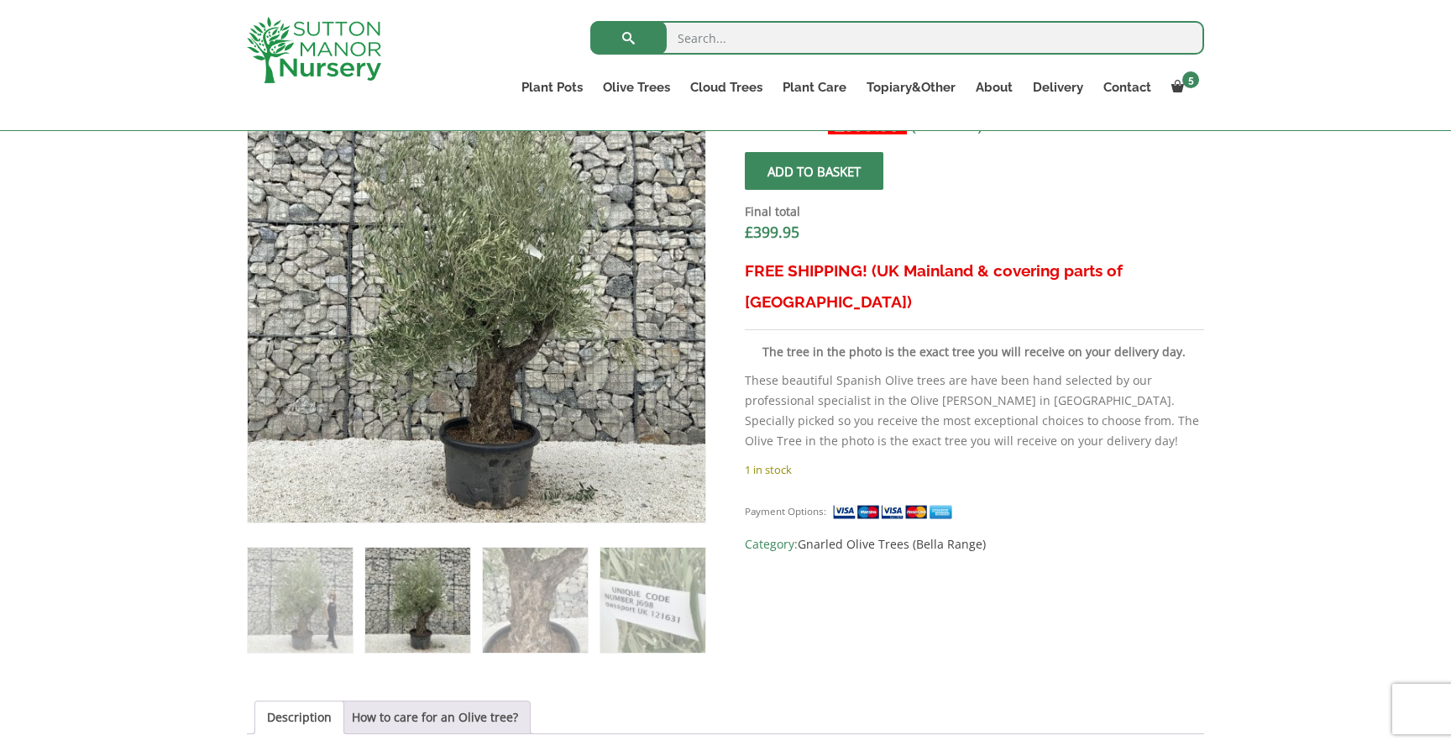
scroll to position [534, 0]
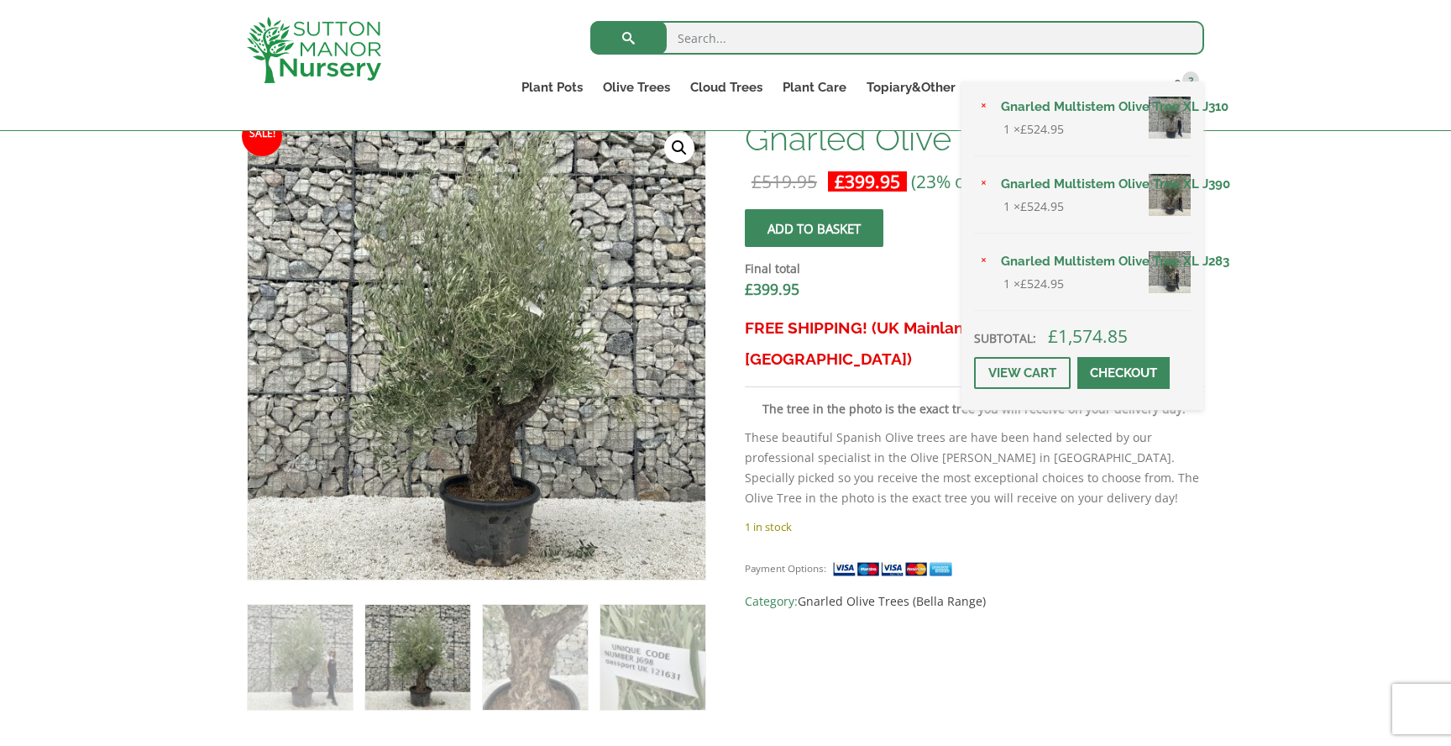
click at [1026, 183] on link "Gnarled Multistem Olive Tree XL J390" at bounding box center [1091, 183] width 200 height 25
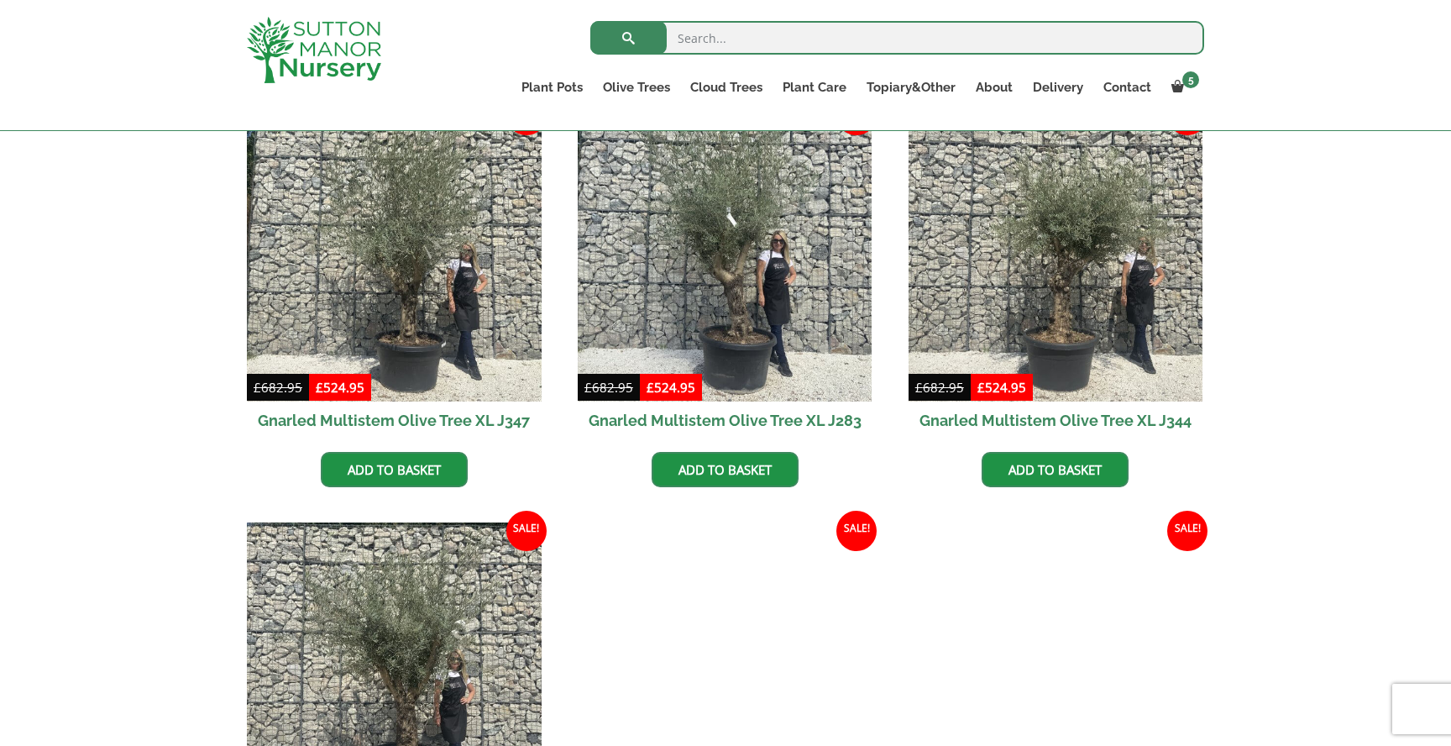
scroll to position [1588, 0]
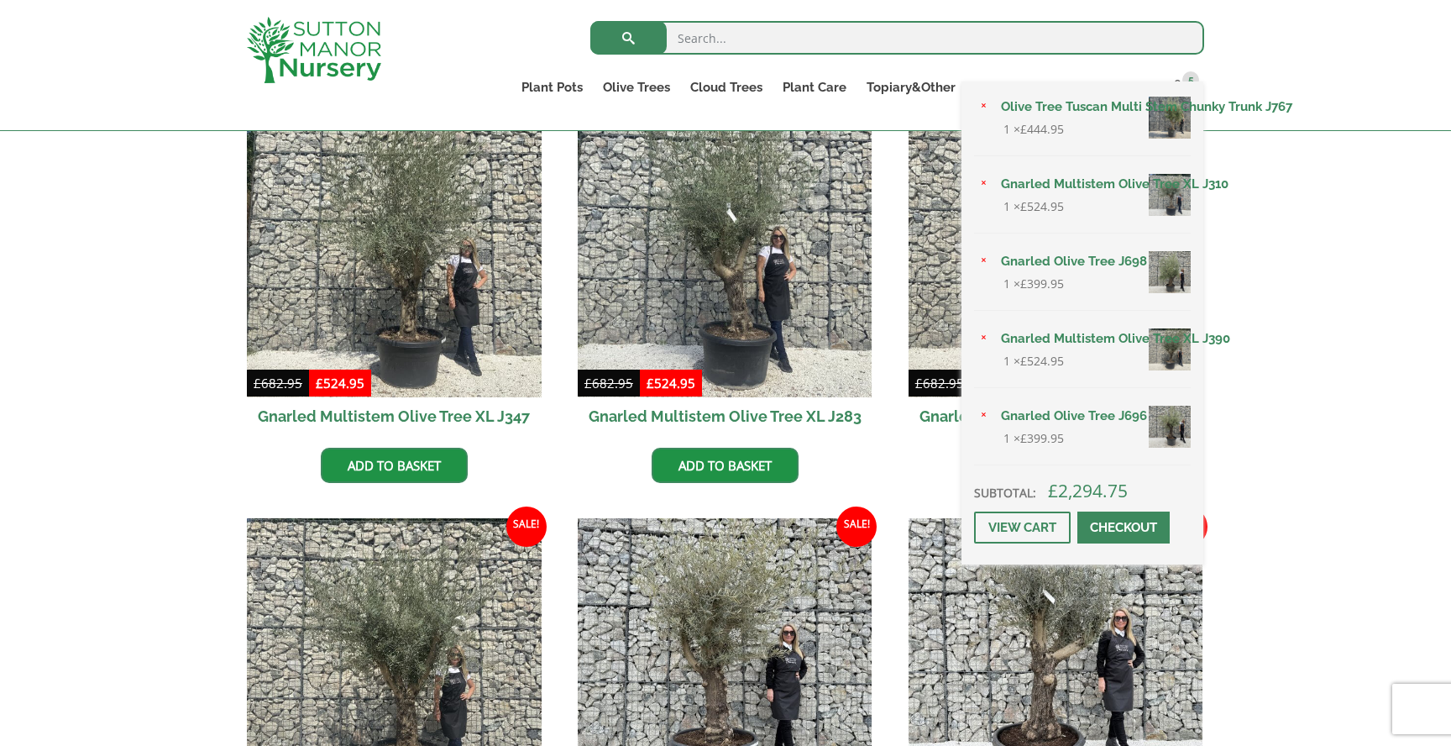
click at [1088, 413] on link "Gnarled Olive Tree J696" at bounding box center [1091, 415] width 200 height 25
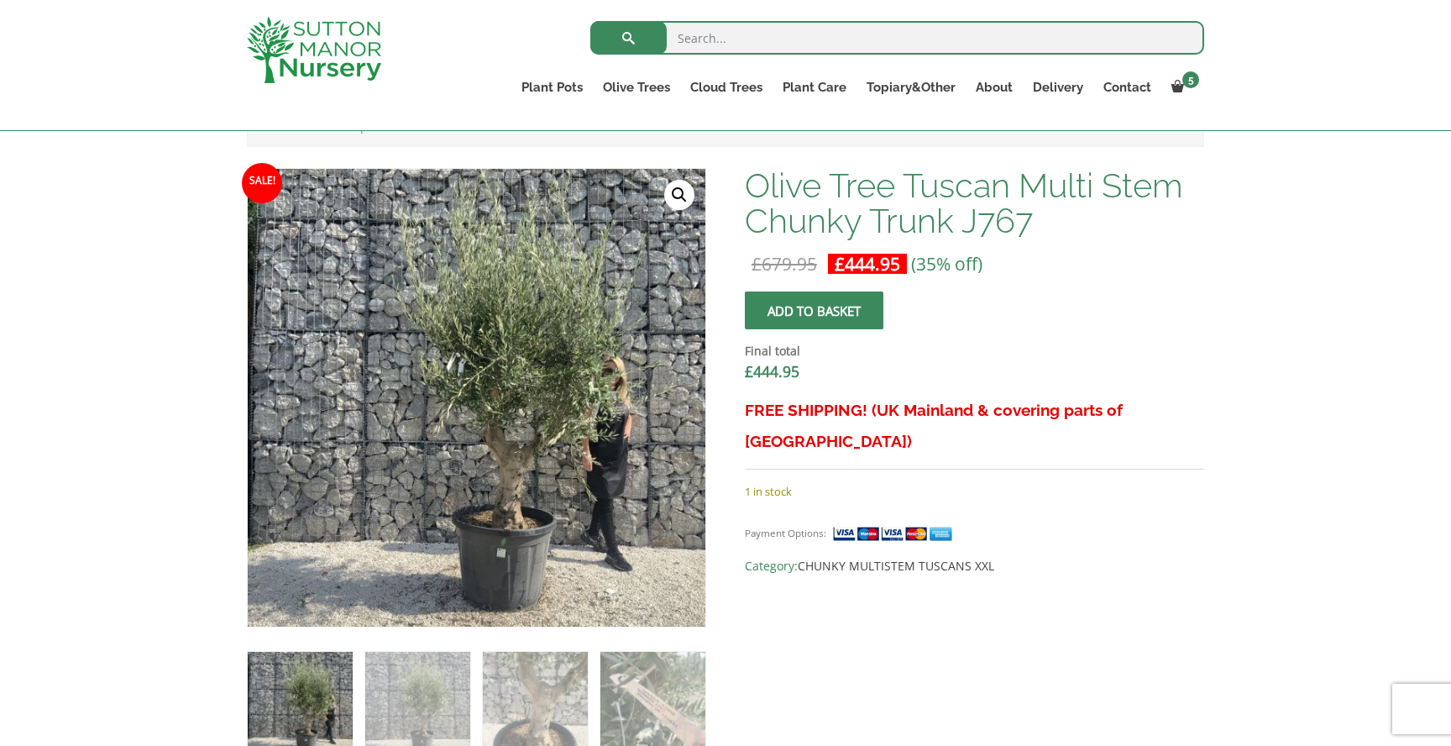
scroll to position [489, 0]
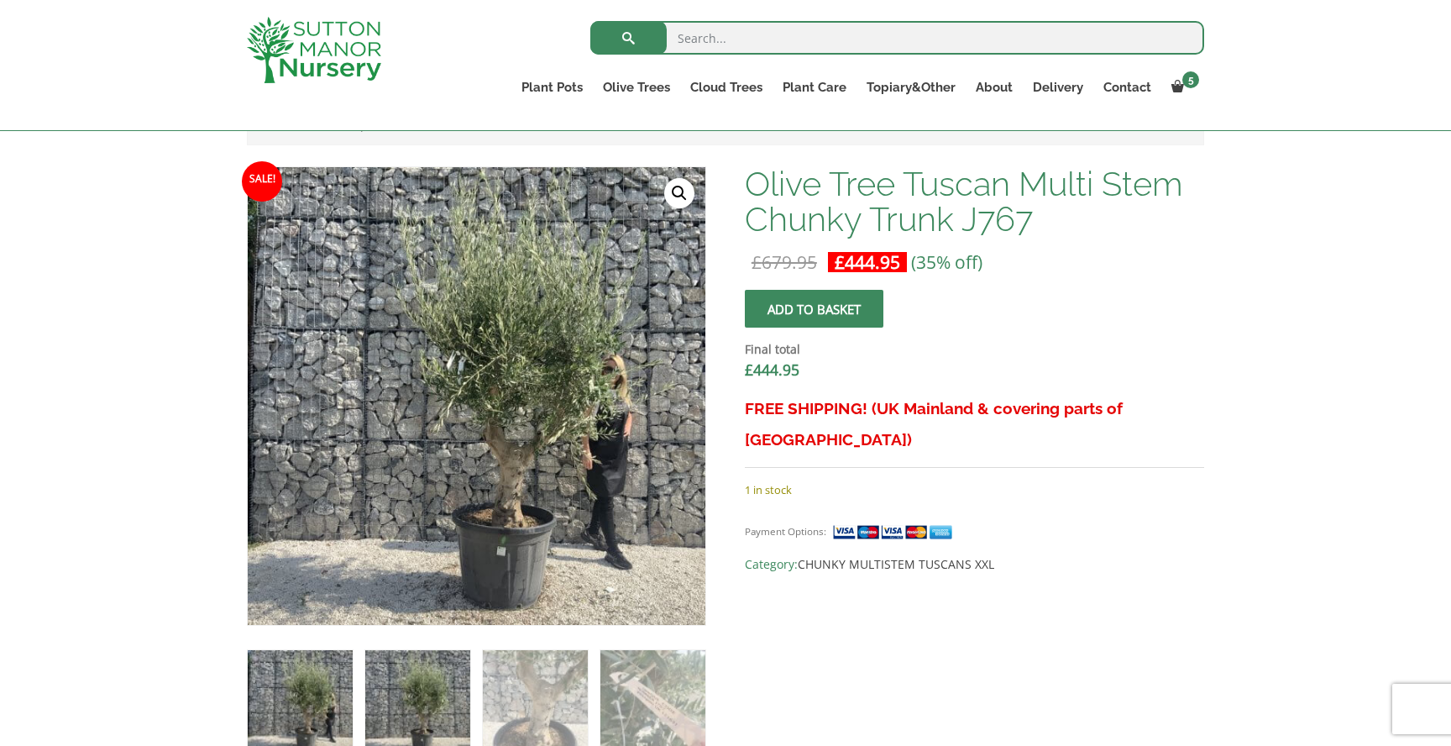
click at [420, 684] on img at bounding box center [417, 702] width 105 height 105
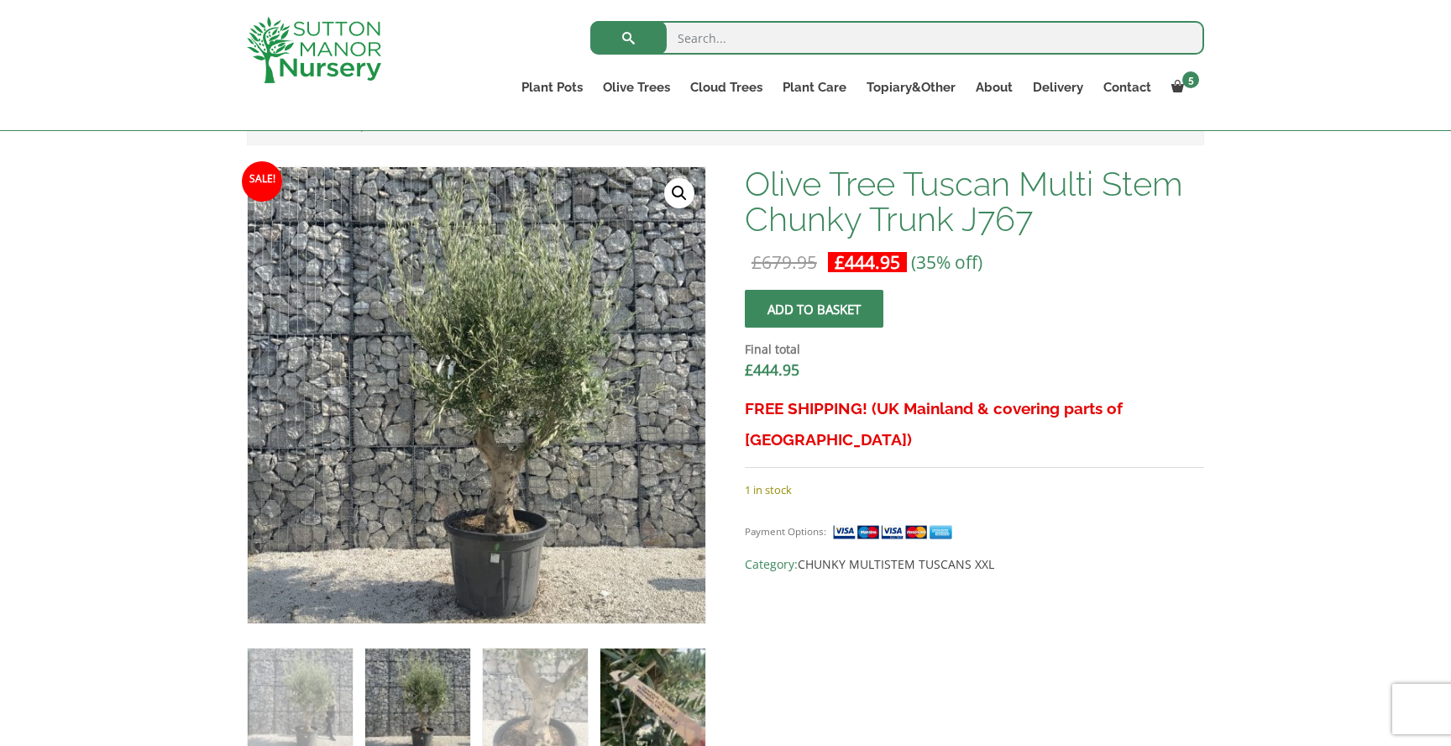
click at [632, 696] on img at bounding box center [653, 700] width 105 height 105
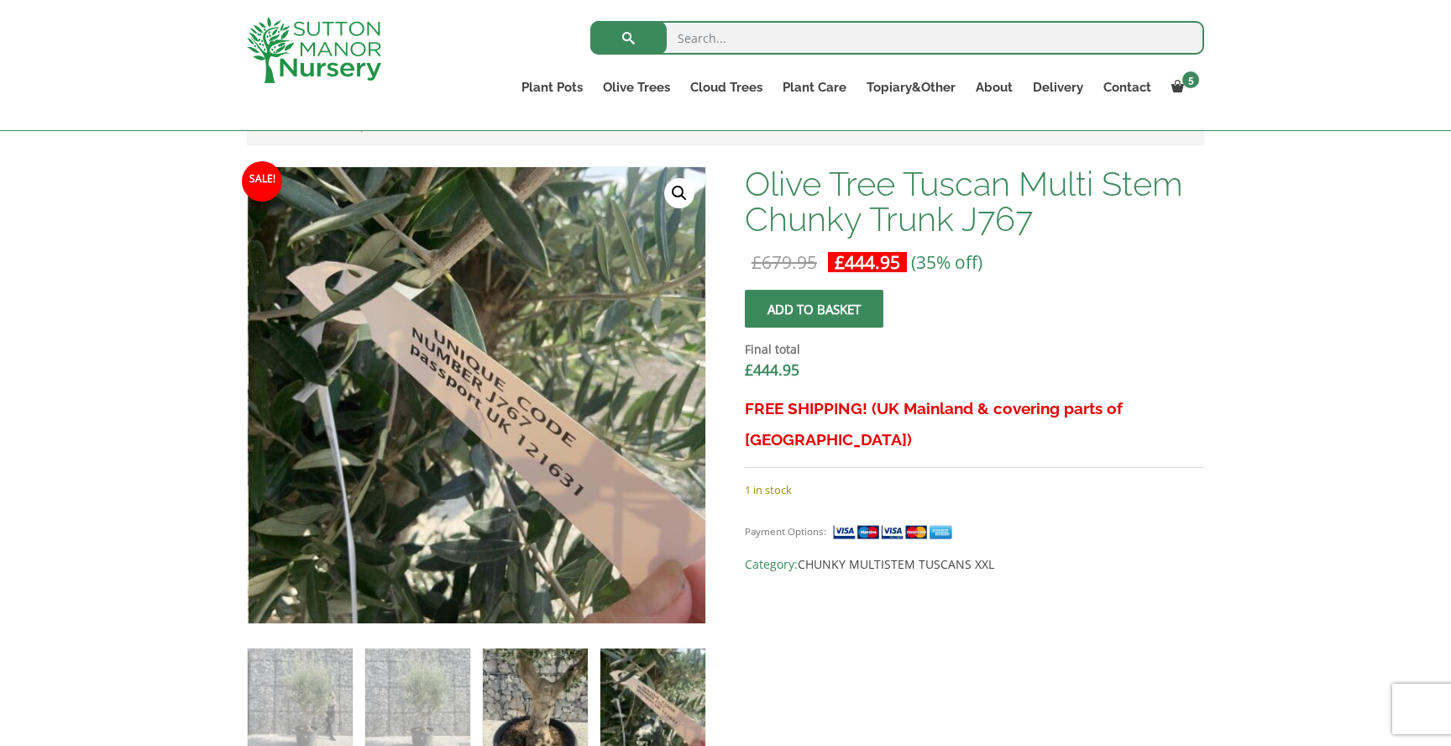
click at [531, 714] on img at bounding box center [535, 700] width 105 height 105
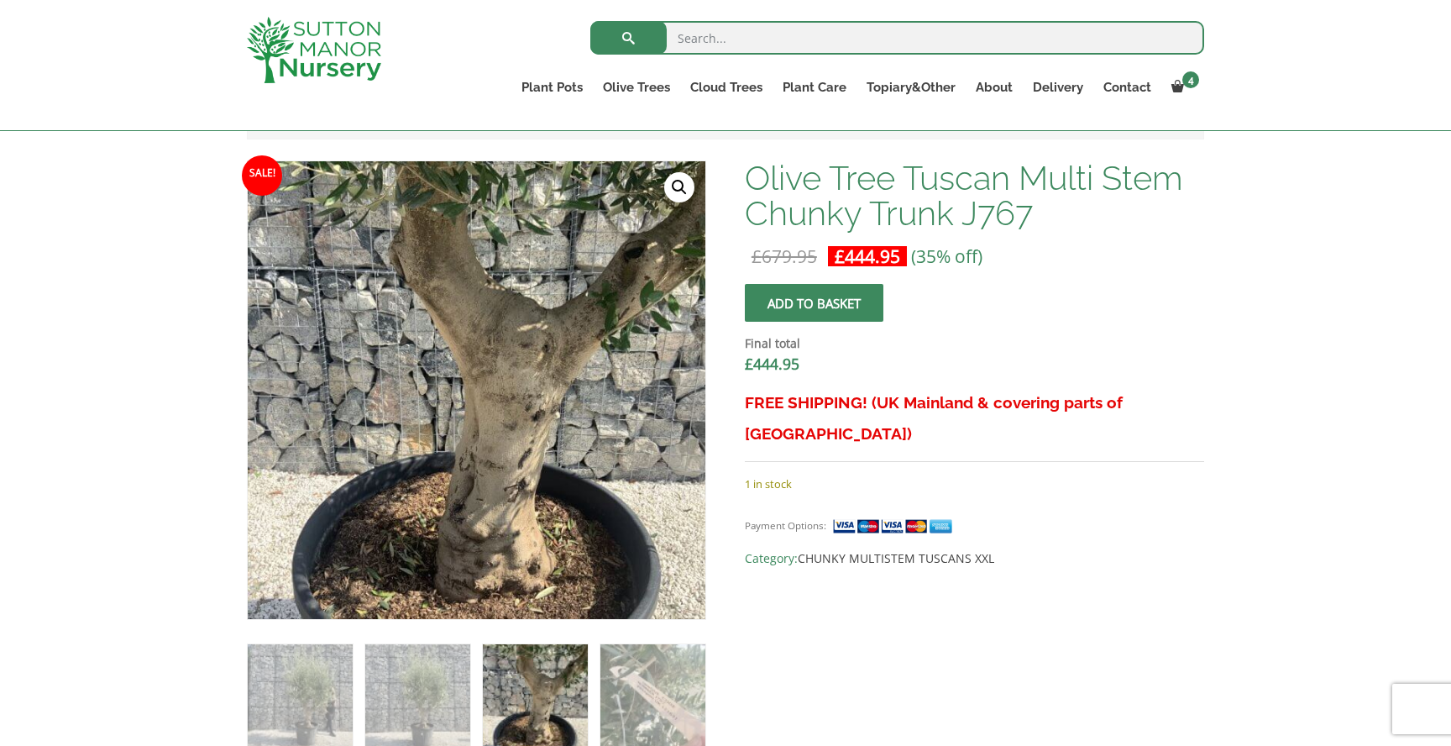
scroll to position [498, 0]
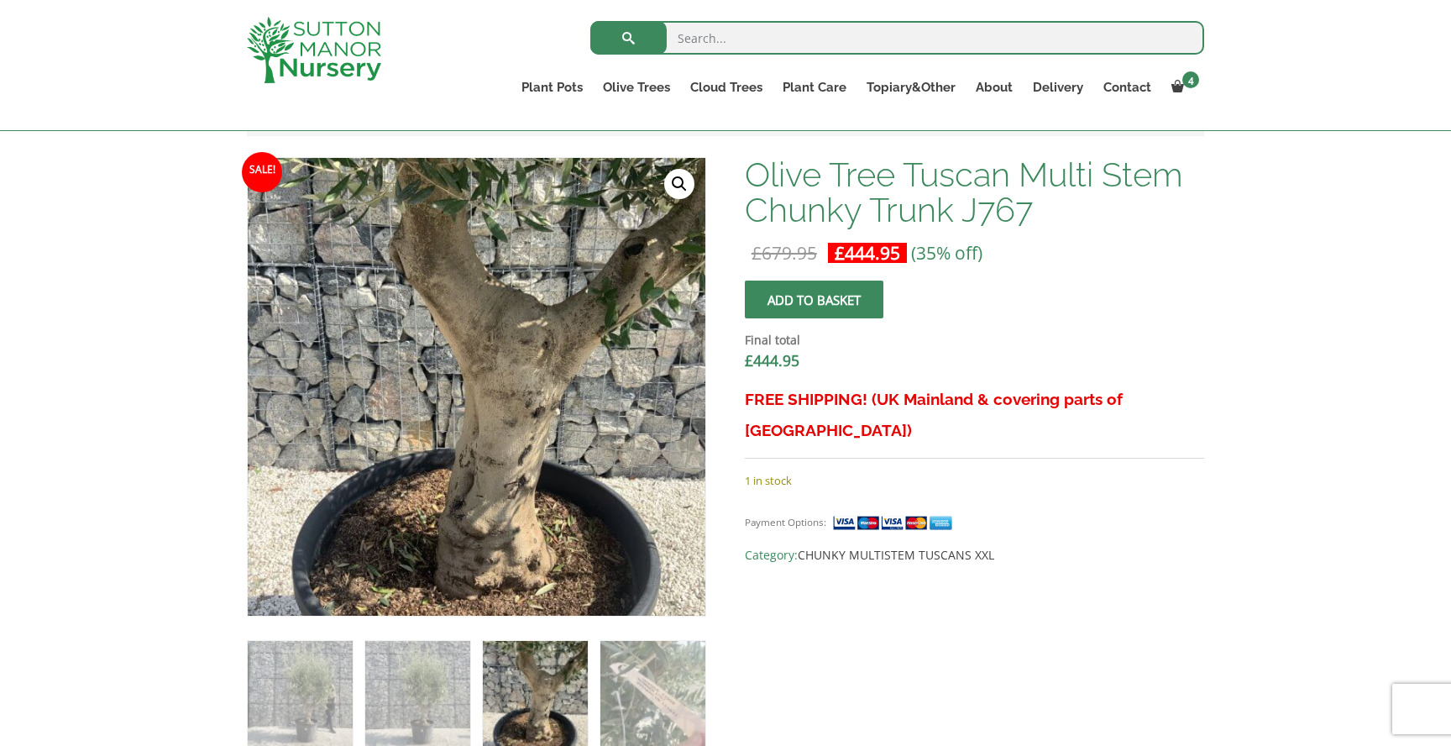
click at [1170, 228] on div "Olive Tree Tuscan Multi Stem Chunky Trunk J767 £ 679.95 Original price was: £67…" at bounding box center [974, 361] width 459 height 408
click at [323, 676] on img at bounding box center [300, 693] width 105 height 105
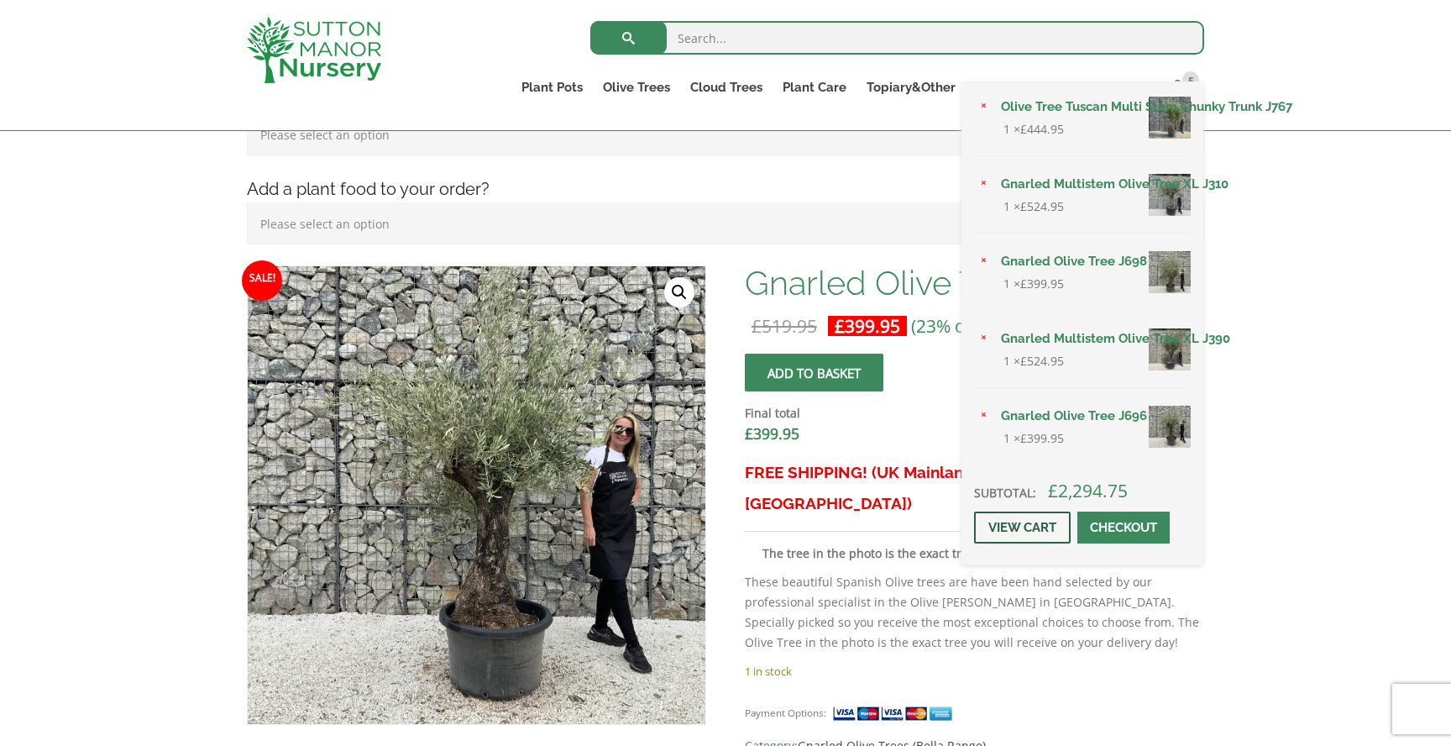
click at [1017, 529] on link "View cart" at bounding box center [1022, 528] width 97 height 32
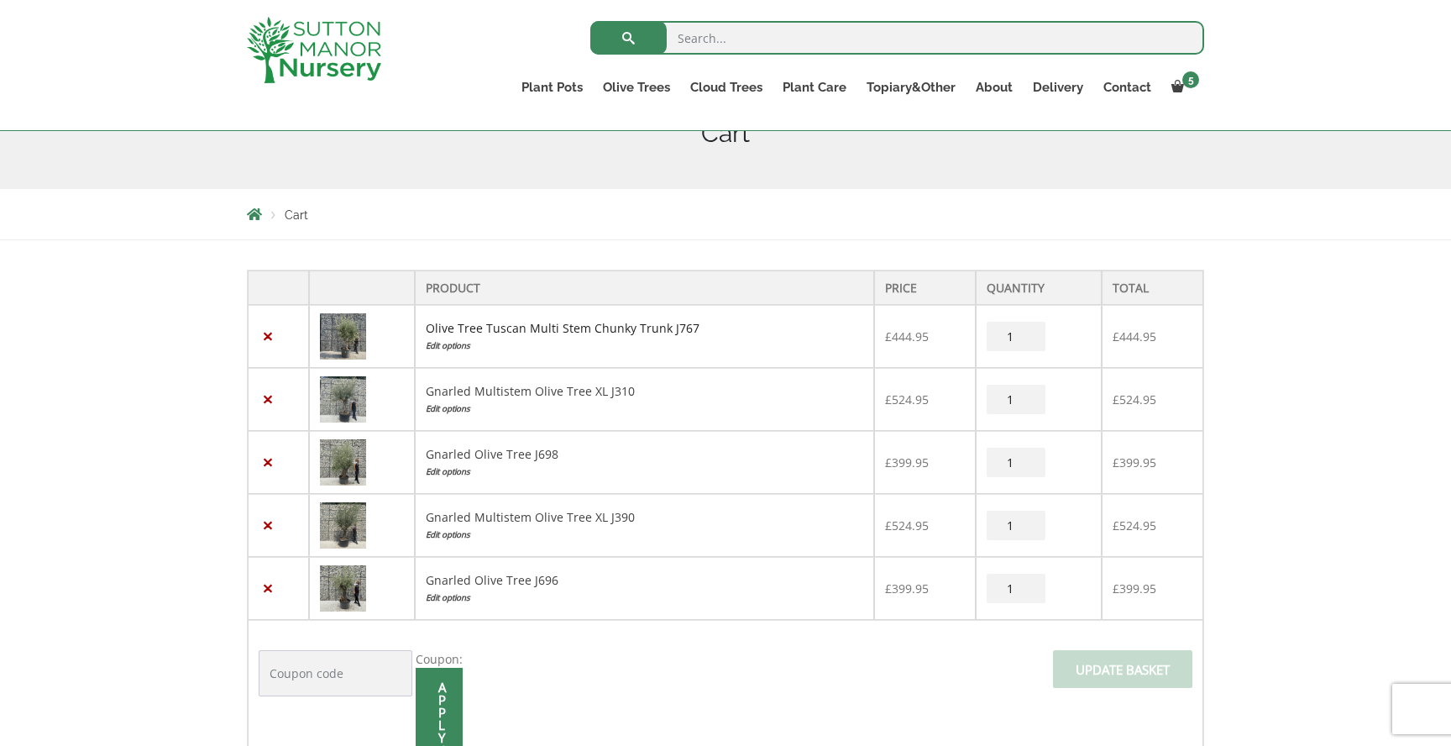
scroll to position [232, 0]
click at [266, 589] on link "×" at bounding box center [268, 585] width 18 height 18
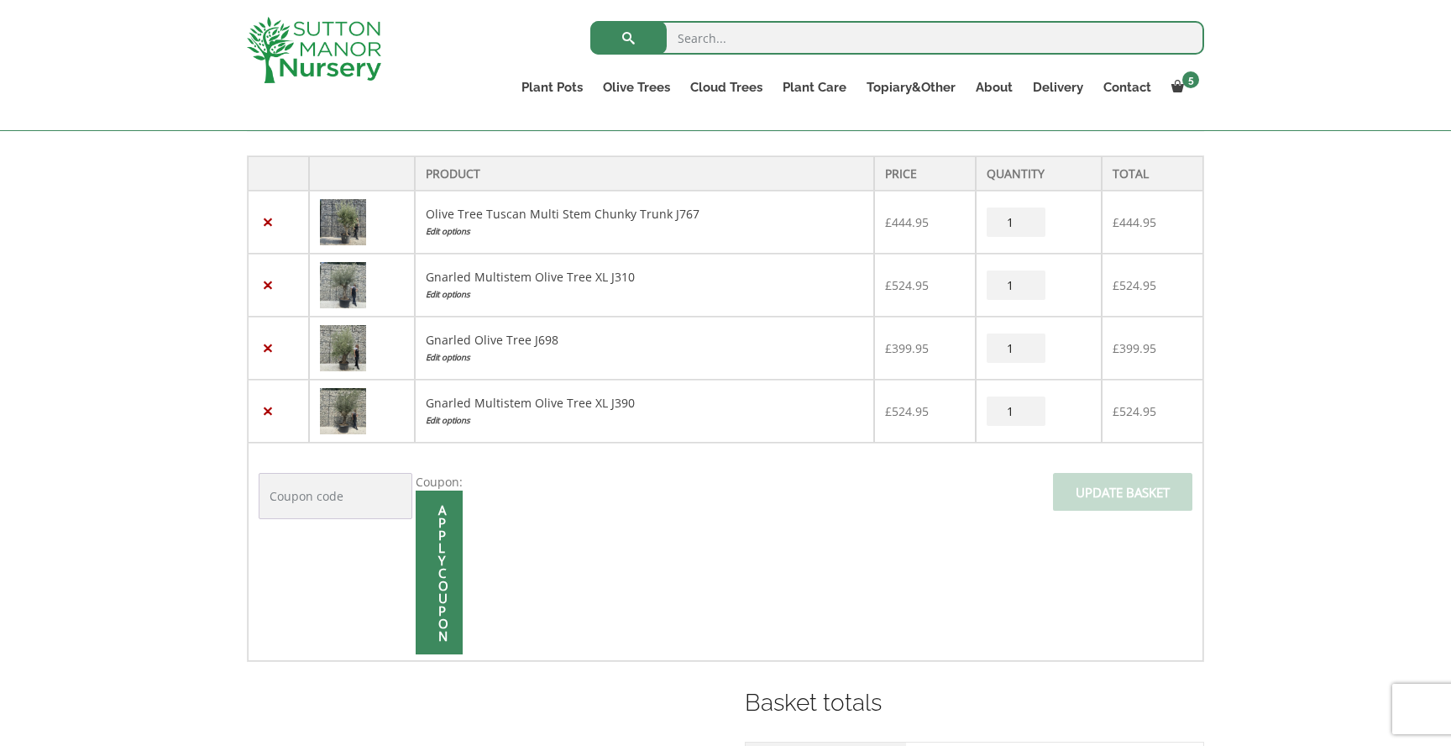
scroll to position [409, 0]
click at [475, 341] on link "Gnarled Olive Tree J698" at bounding box center [492, 343] width 133 height 16
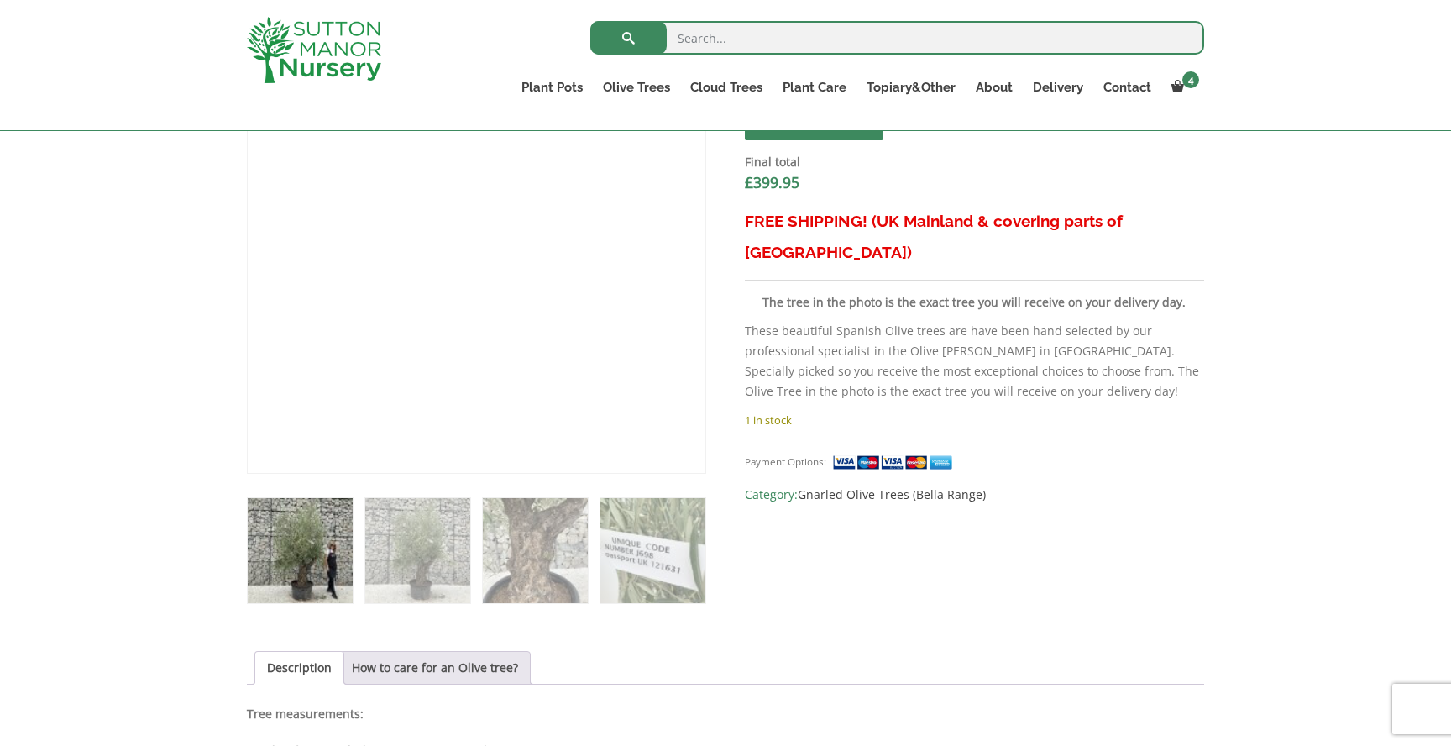
scroll to position [642, 0]
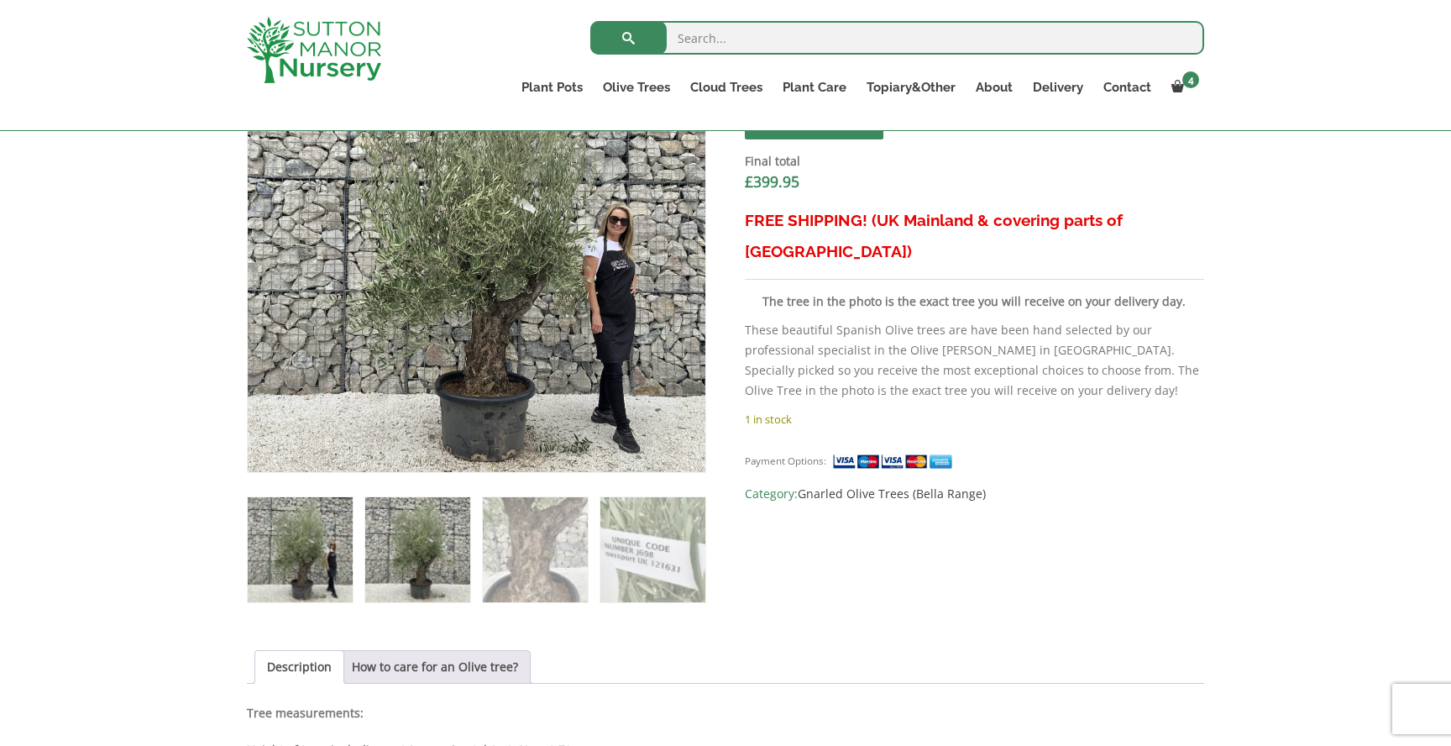
click at [413, 543] on img at bounding box center [417, 549] width 105 height 105
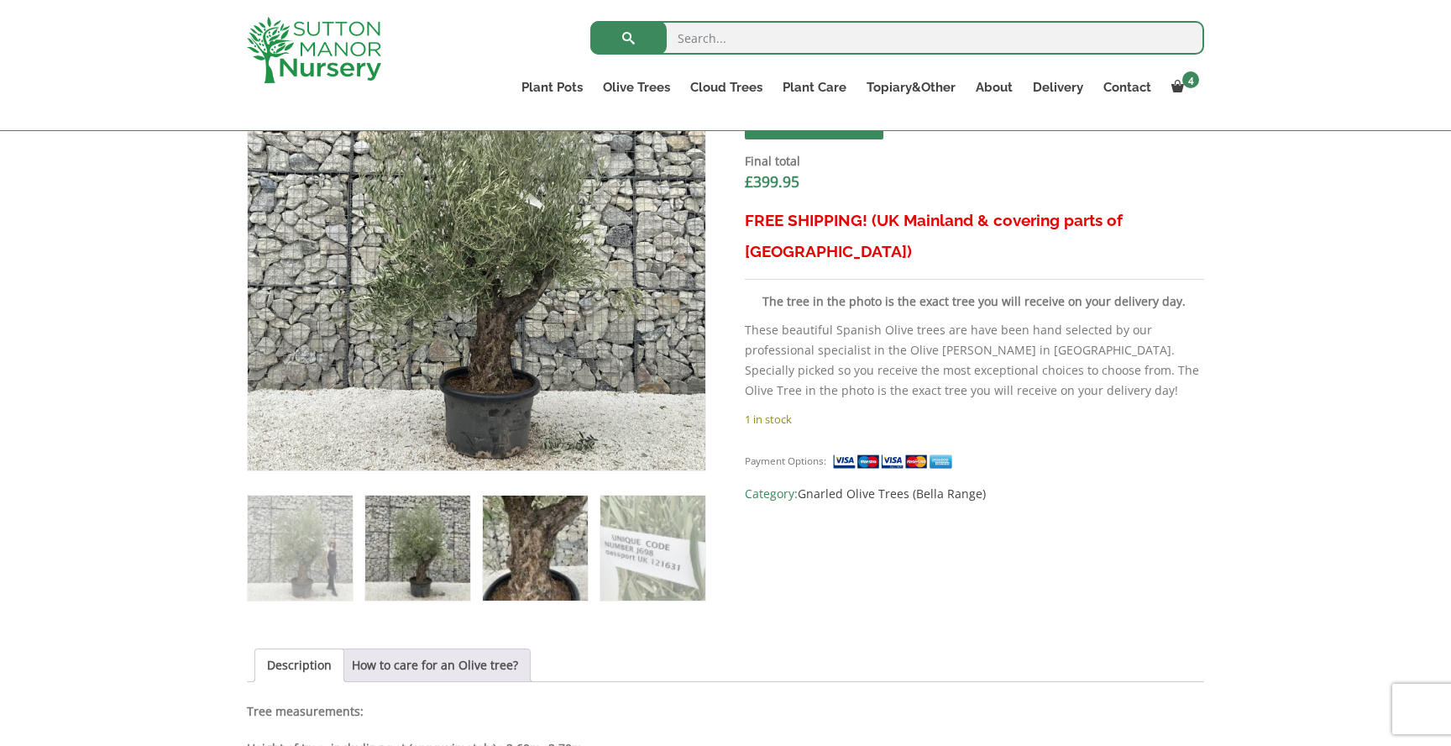
click at [486, 556] on img at bounding box center [535, 548] width 105 height 105
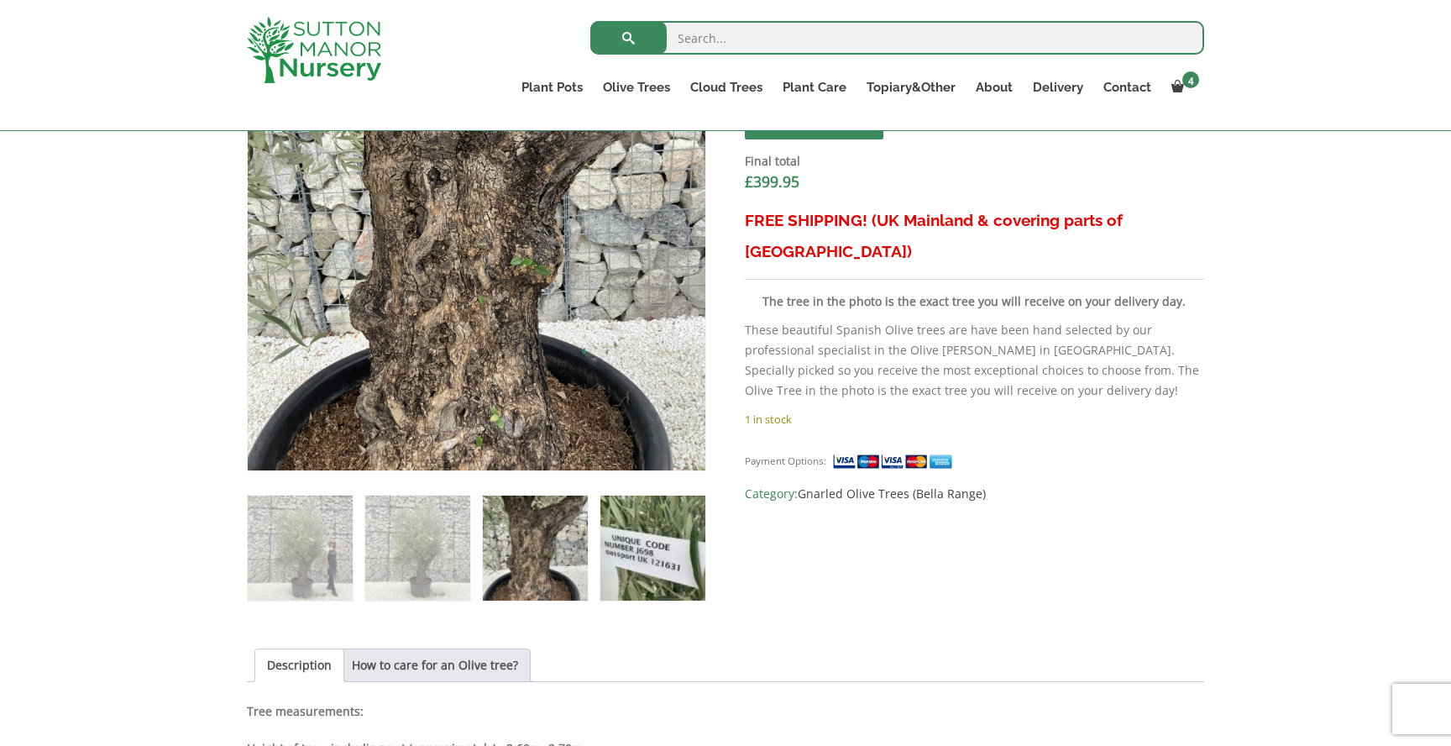
click at [649, 562] on img at bounding box center [653, 548] width 105 height 105
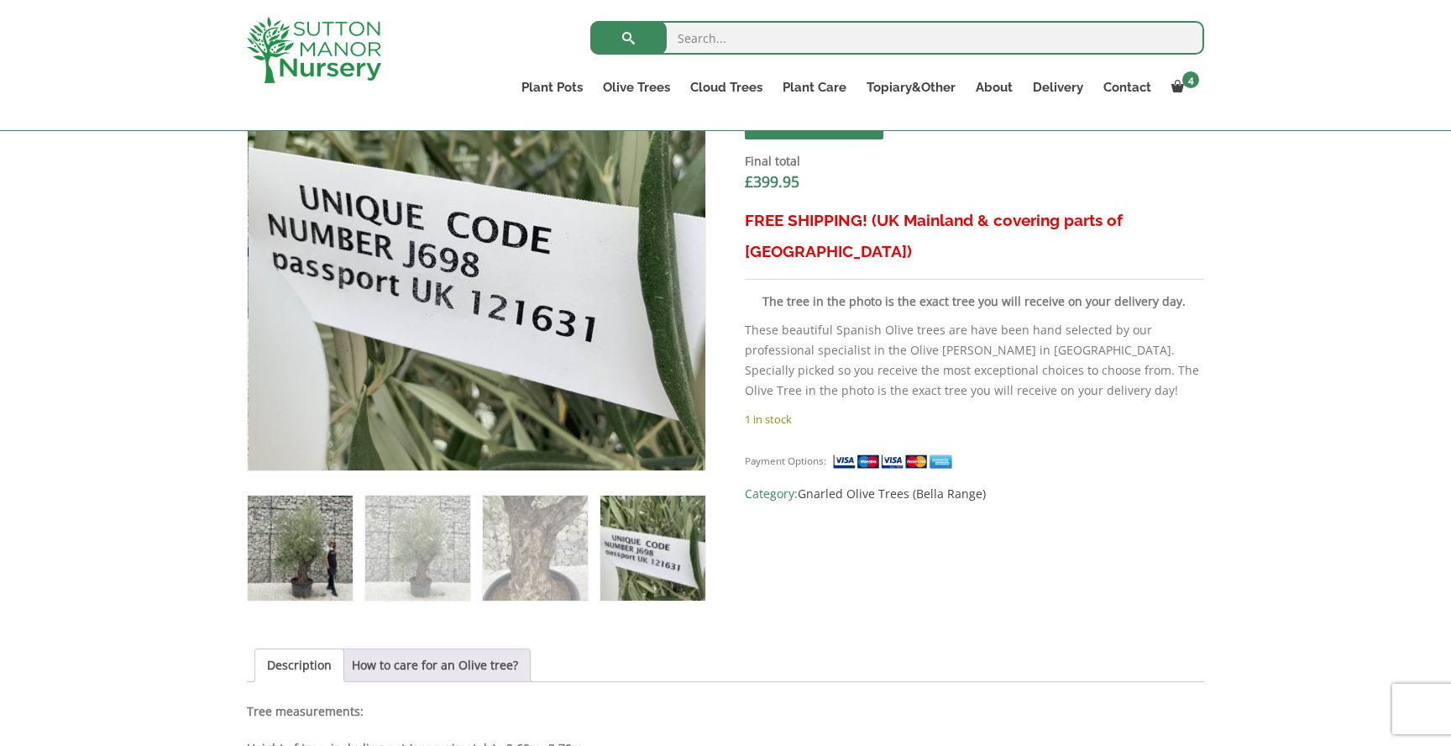
click at [277, 548] on img at bounding box center [300, 548] width 105 height 105
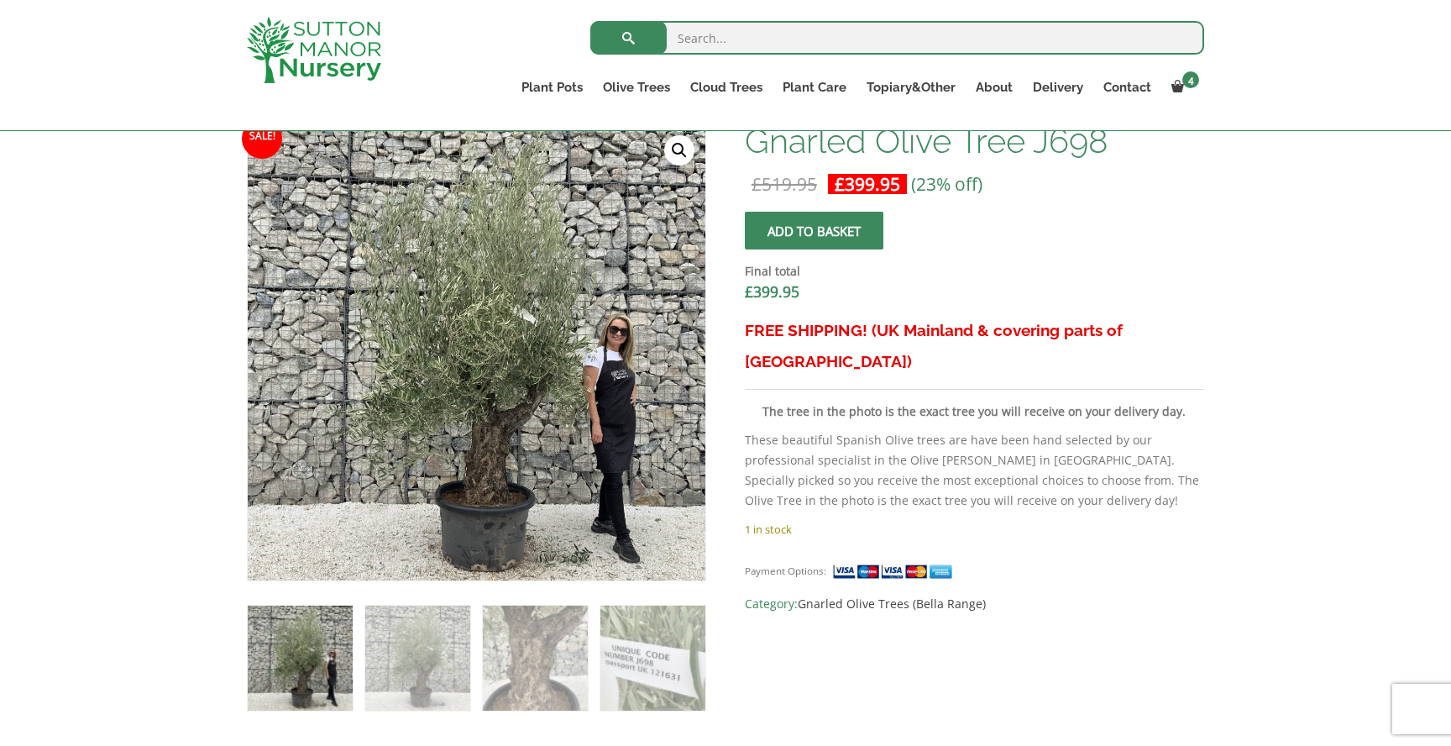
scroll to position [531, 0]
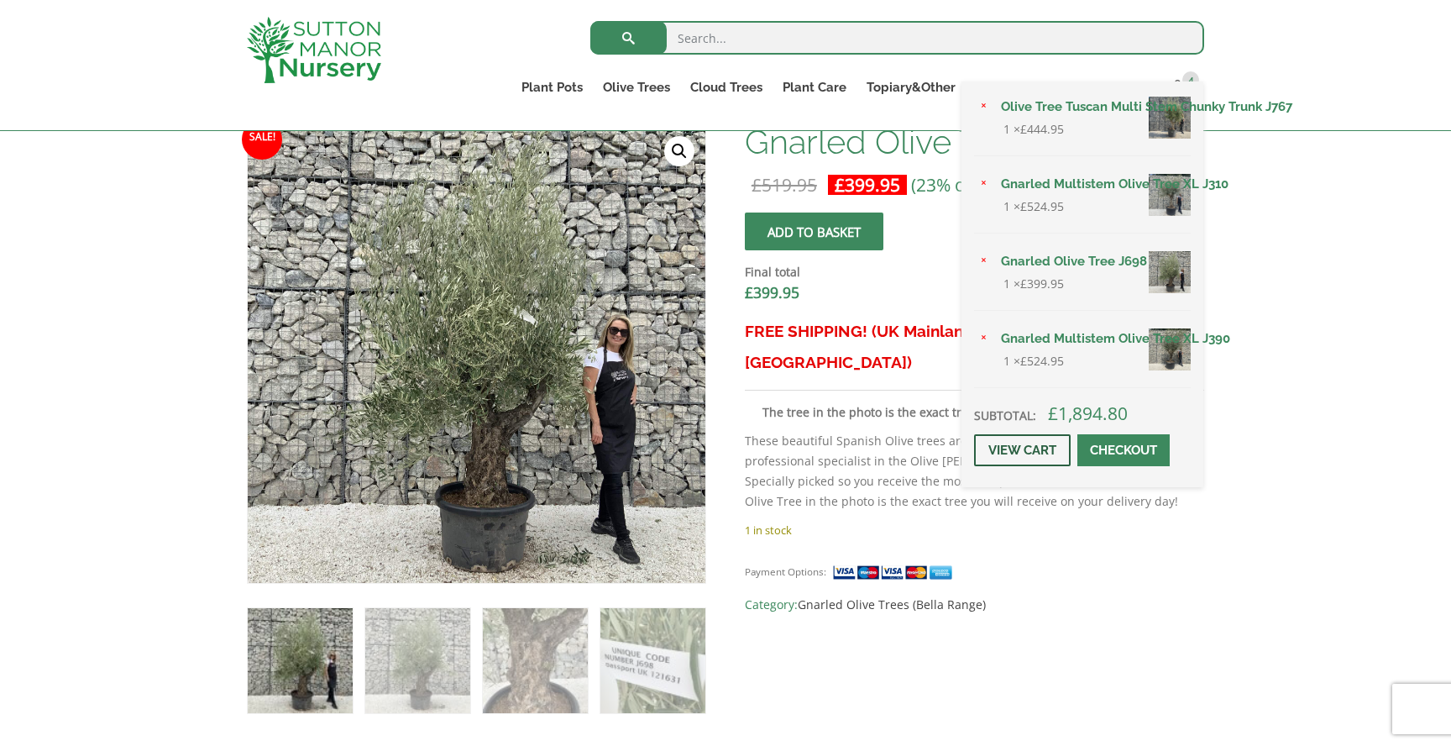
click at [1008, 441] on link "View cart" at bounding box center [1022, 450] width 97 height 32
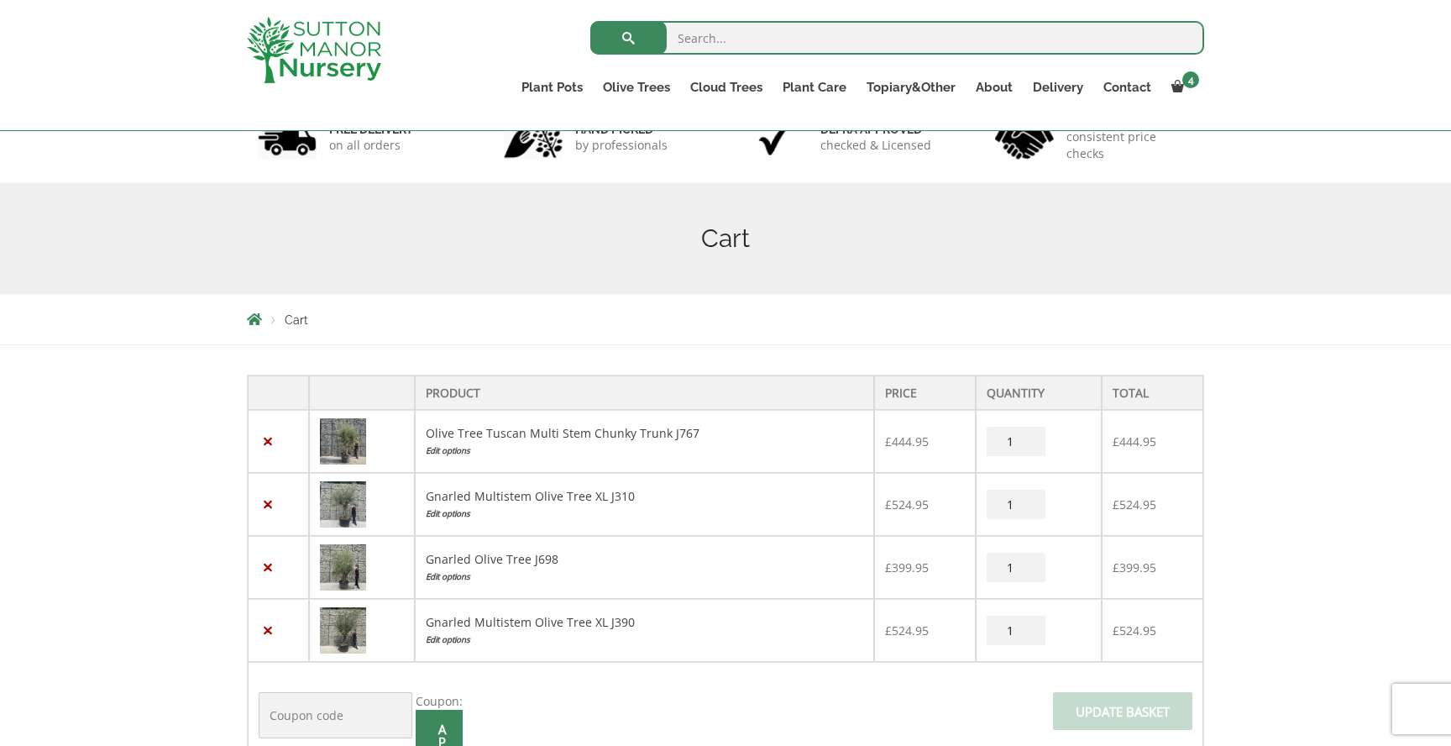
scroll to position [129, 0]
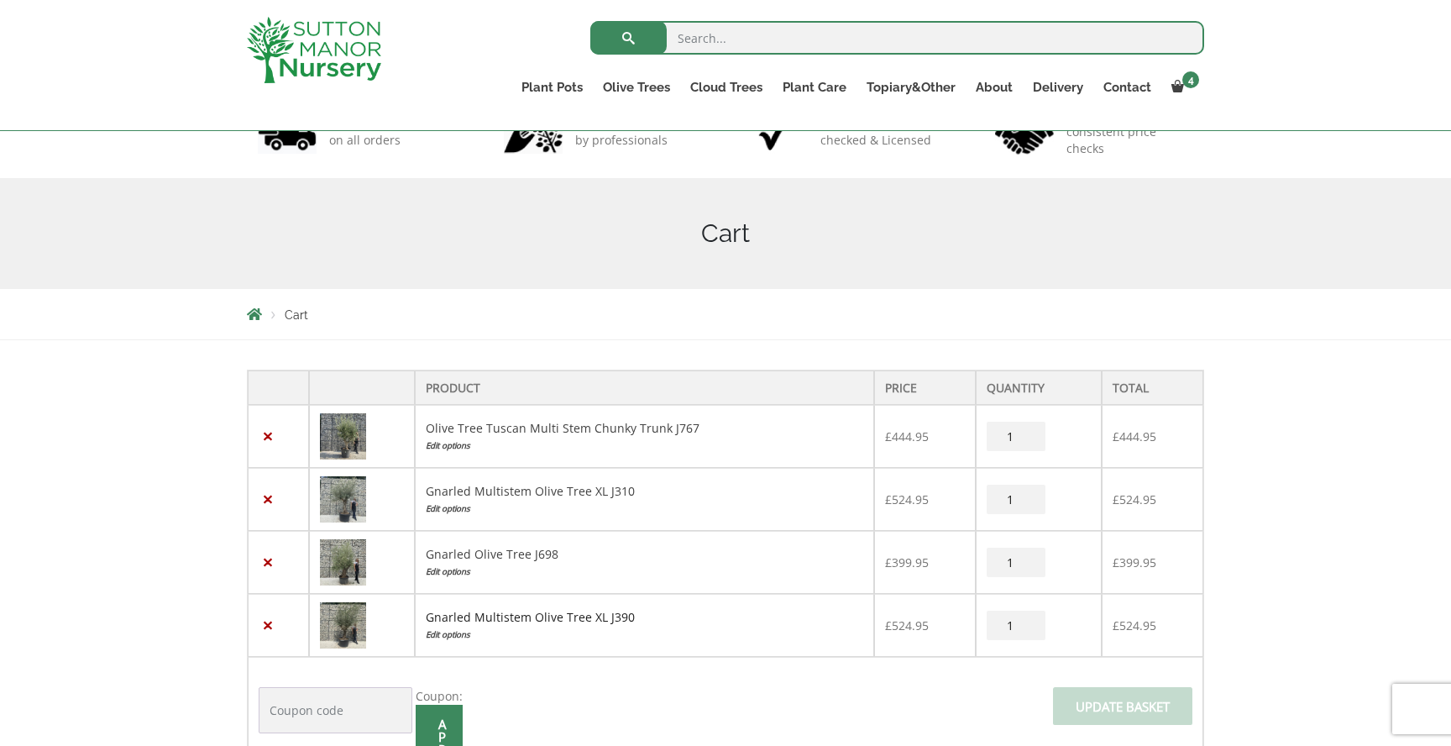
click at [470, 621] on link "Gnarled Multistem Olive Tree XL J390" at bounding box center [530, 617] width 209 height 16
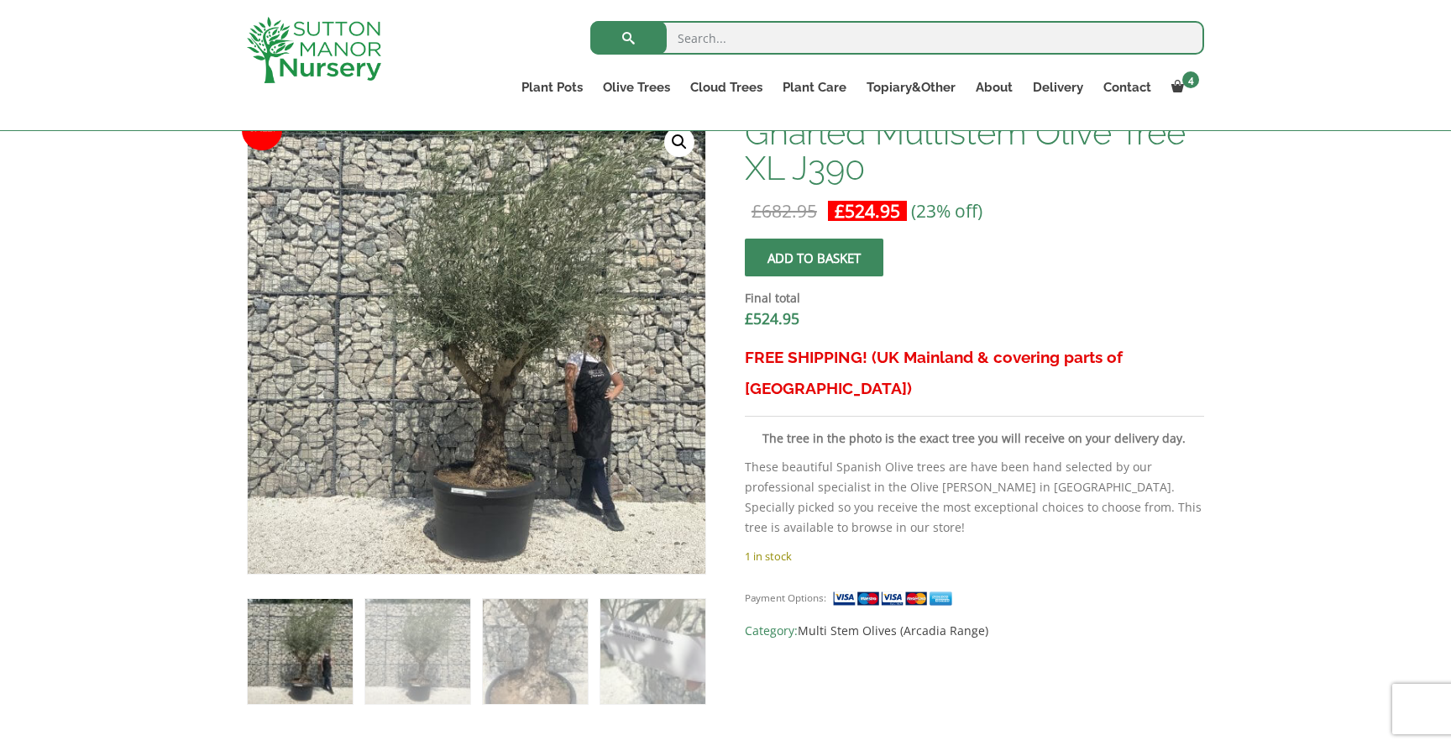
scroll to position [527, 0]
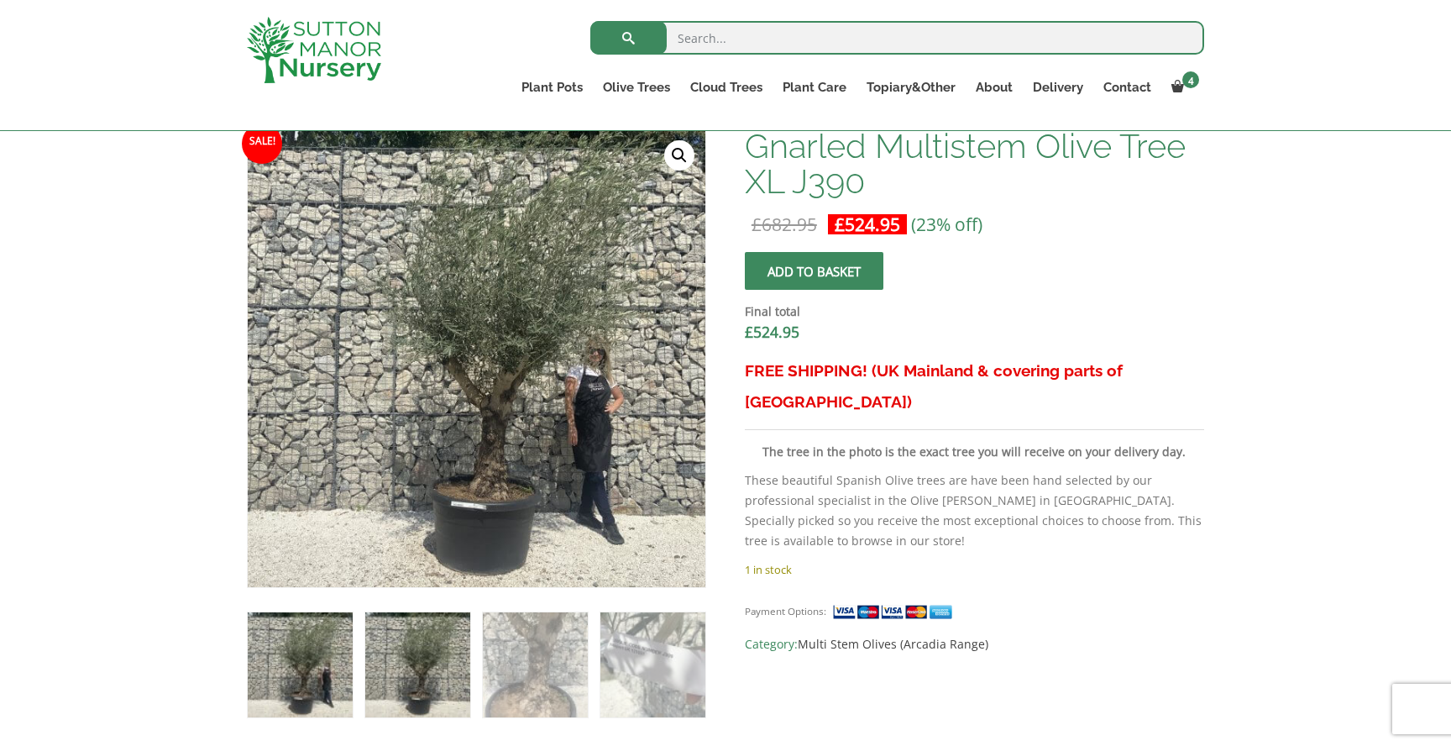
click at [402, 646] on img at bounding box center [417, 664] width 105 height 105
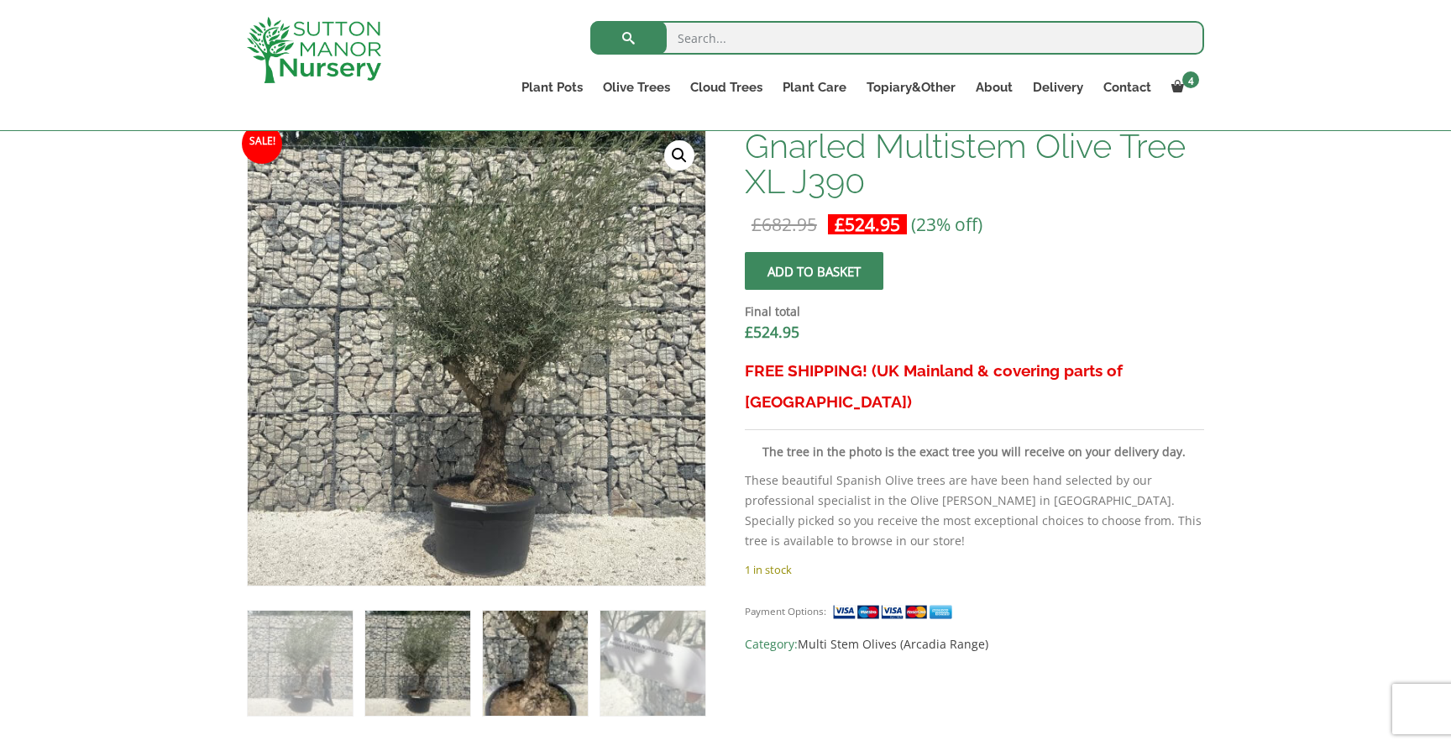
click at [536, 650] on img at bounding box center [535, 663] width 105 height 105
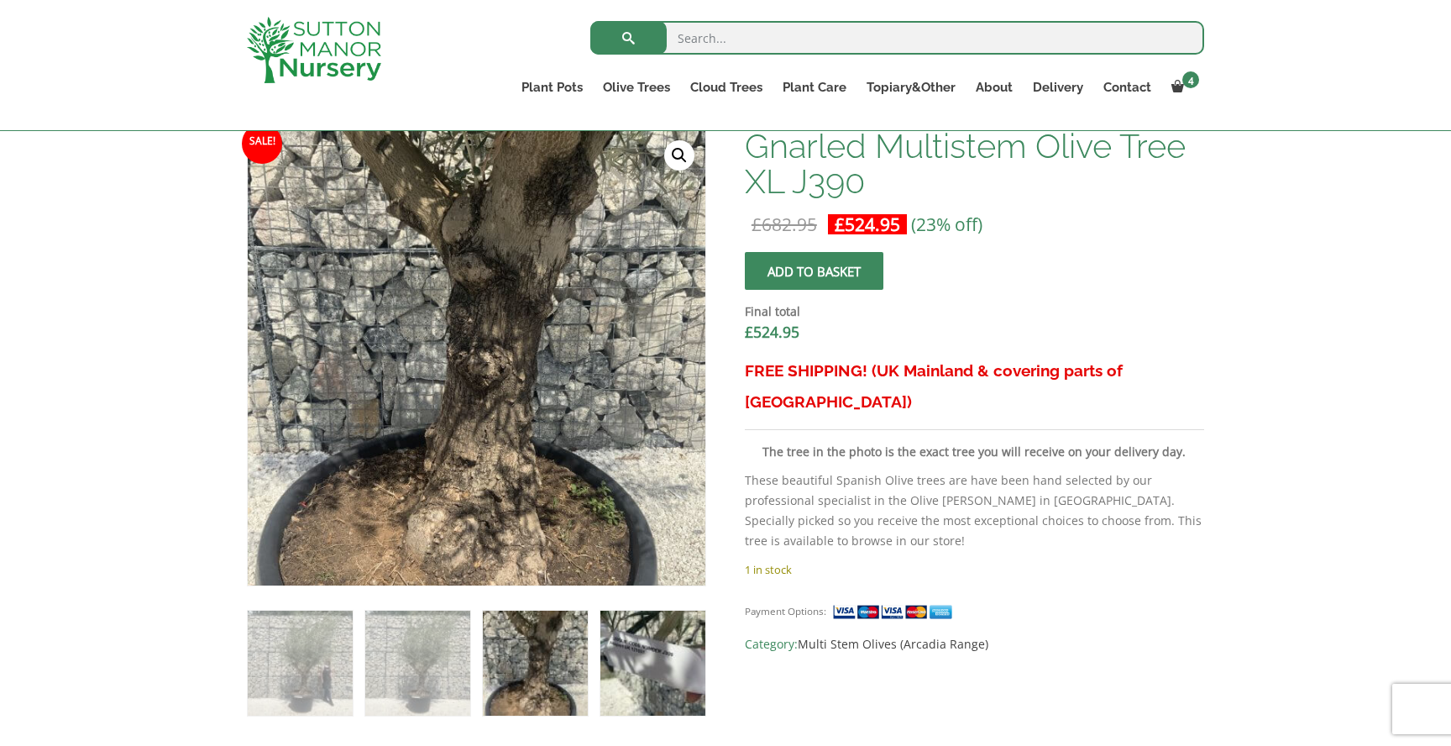
click at [610, 658] on img at bounding box center [653, 663] width 105 height 105
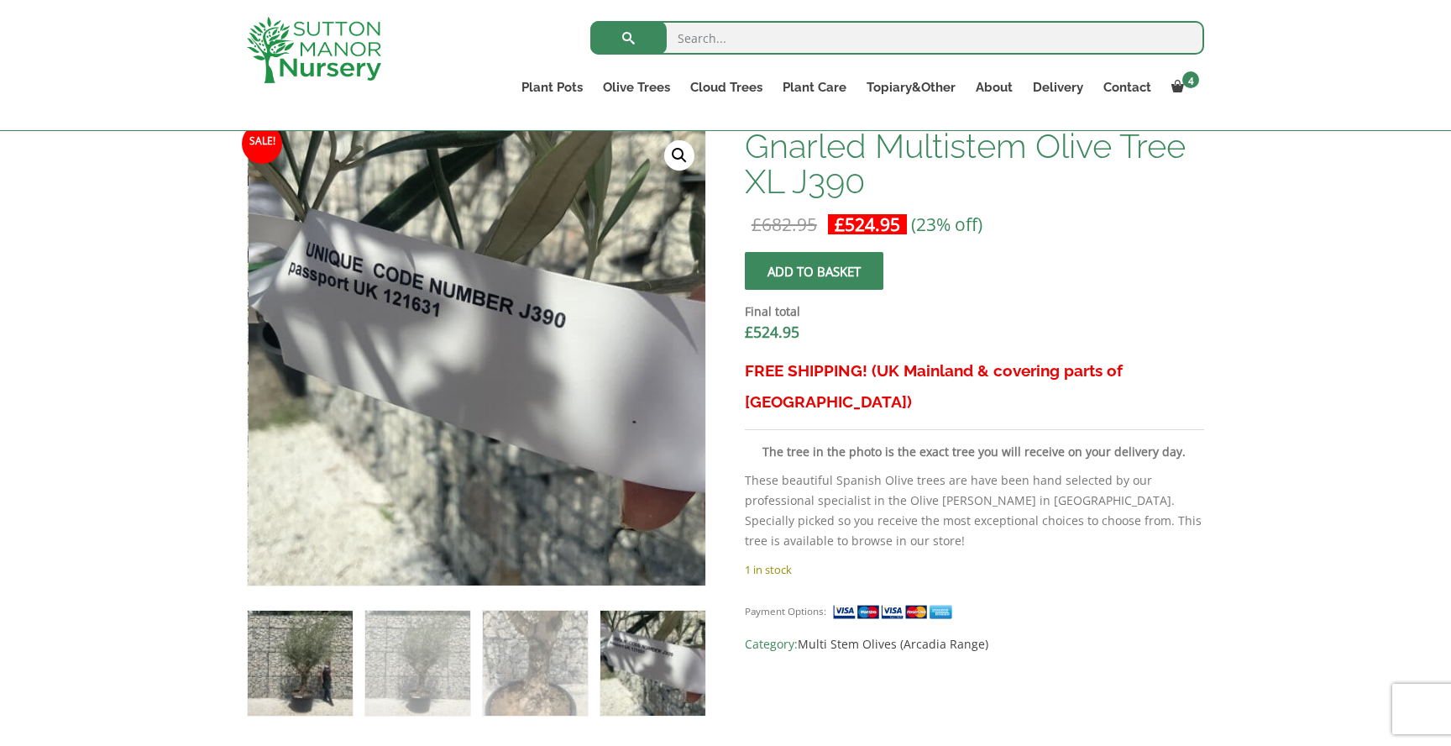
click at [257, 663] on img at bounding box center [300, 663] width 105 height 105
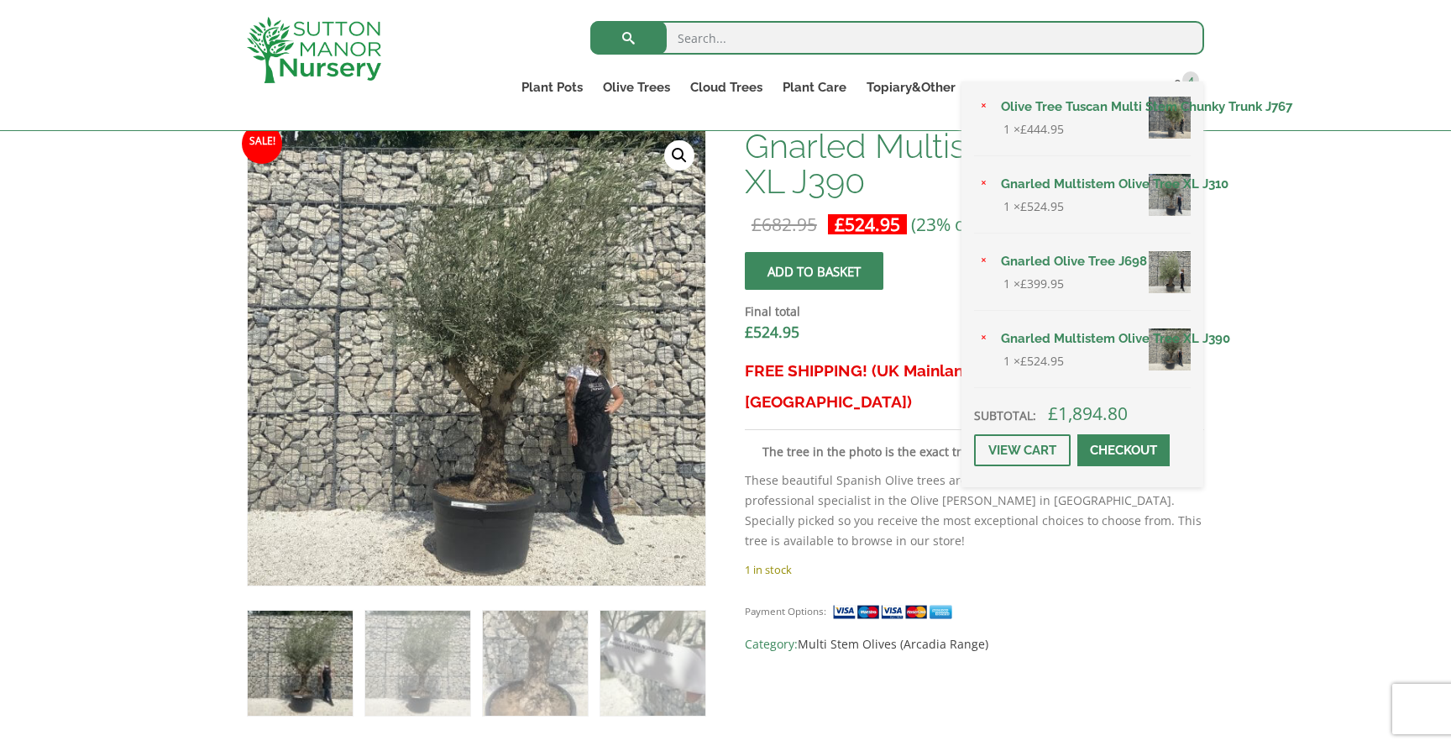
click at [1107, 259] on link "Gnarled Olive Tree J698" at bounding box center [1091, 261] width 200 height 25
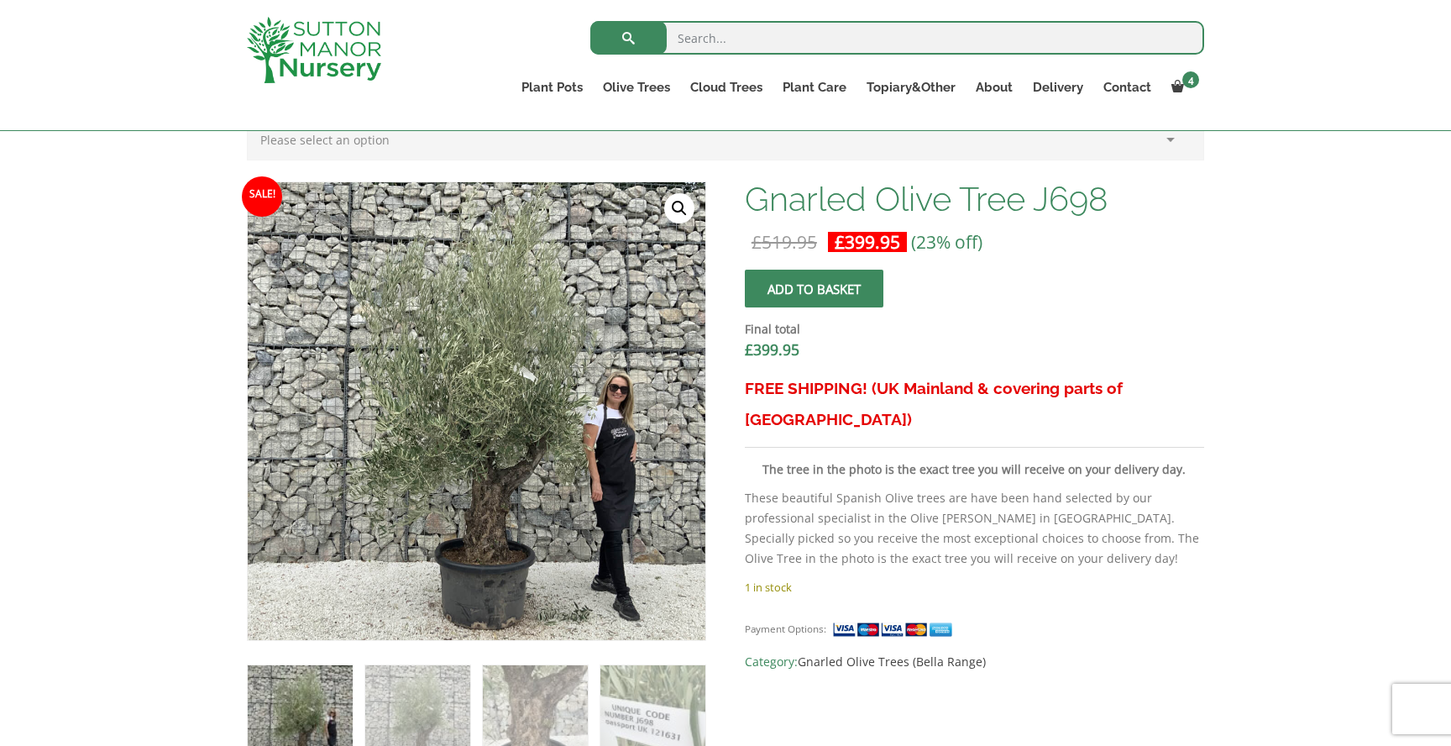
scroll to position [363, 0]
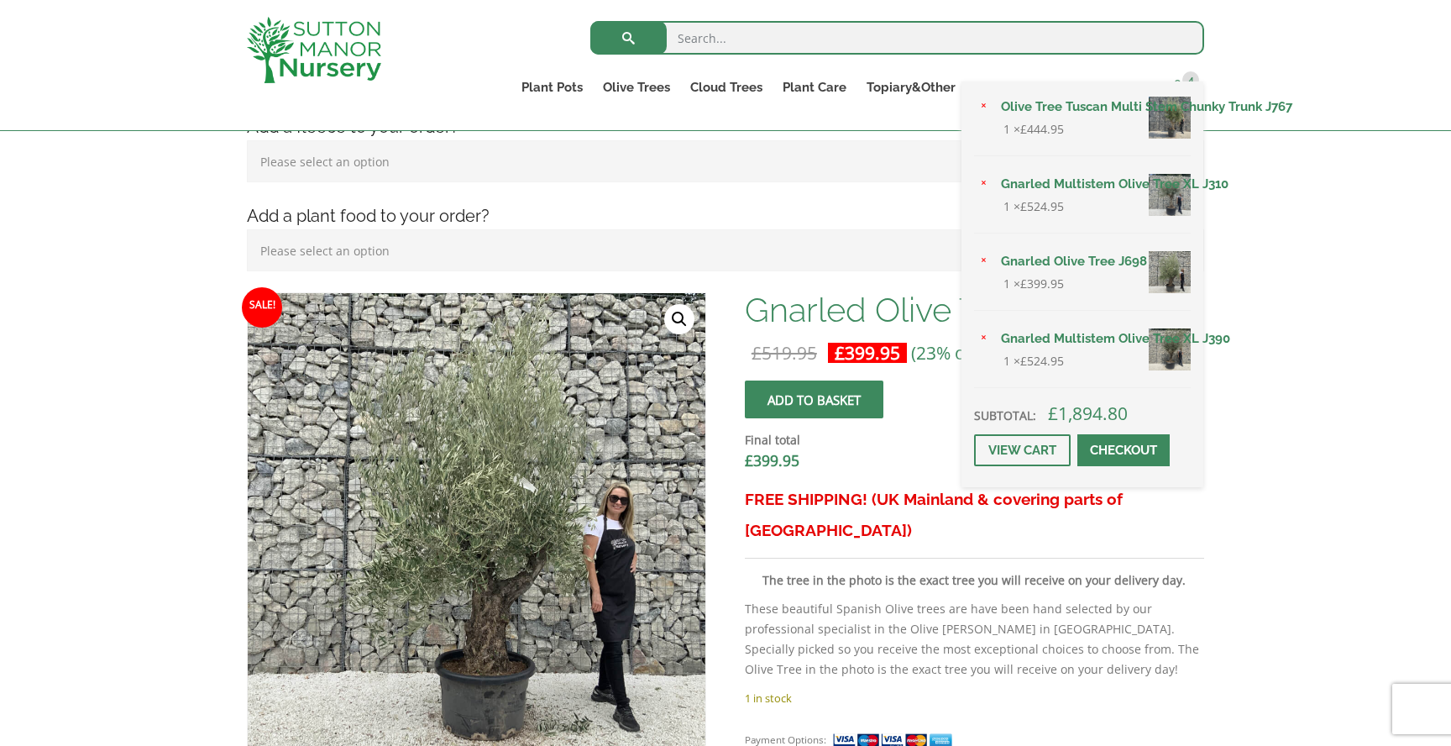
click at [1187, 76] on span "4" at bounding box center [1191, 79] width 17 height 17
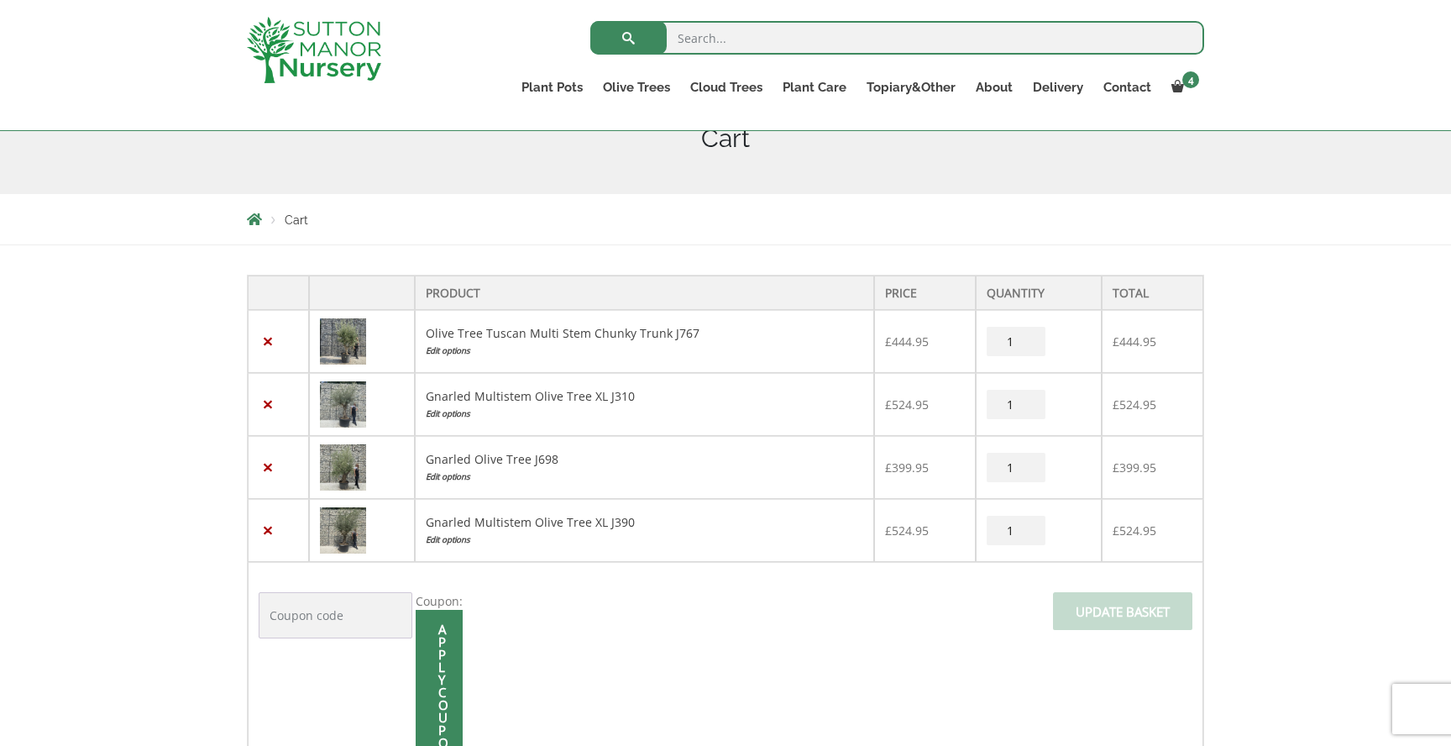
scroll to position [225, 0]
click at [270, 466] on link "×" at bounding box center [268, 466] width 18 height 18
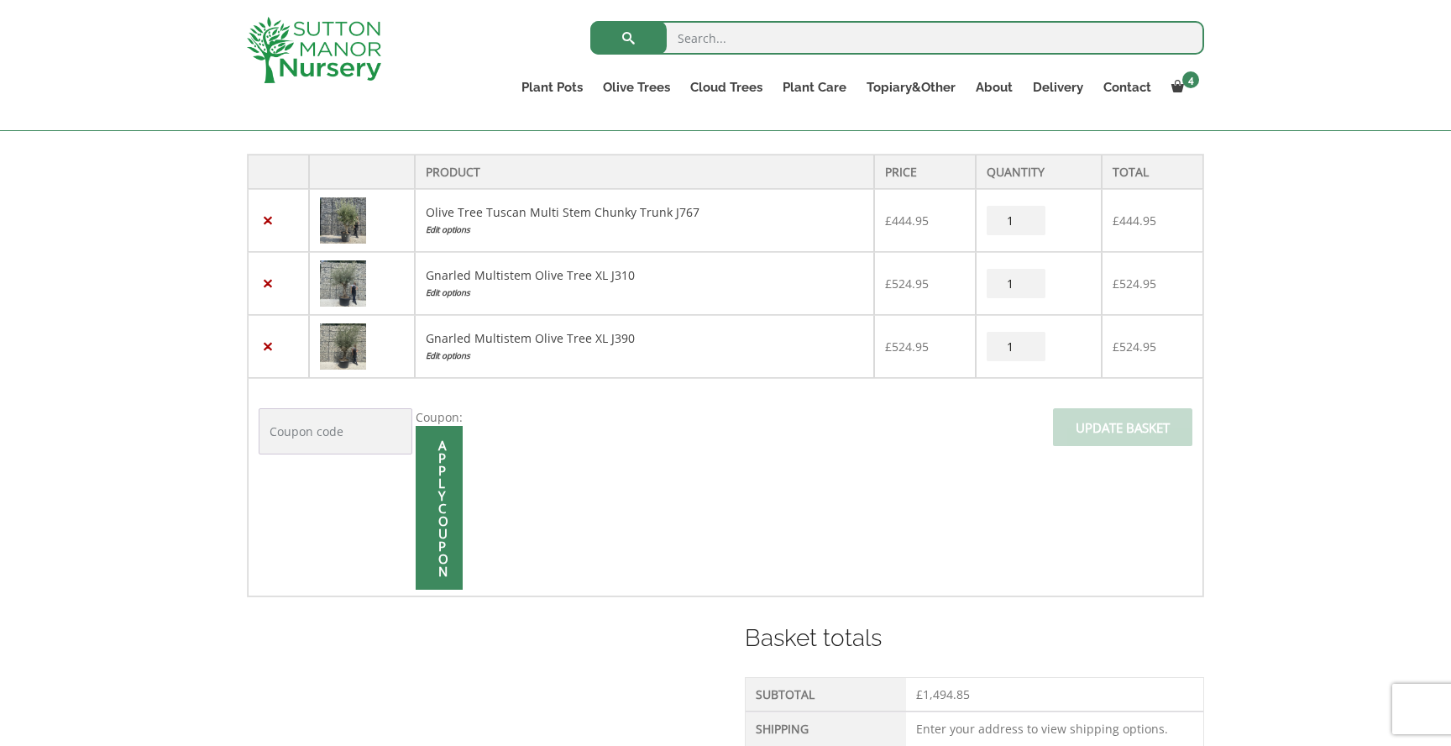
scroll to position [414, 0]
click at [344, 356] on img at bounding box center [343, 346] width 46 height 46
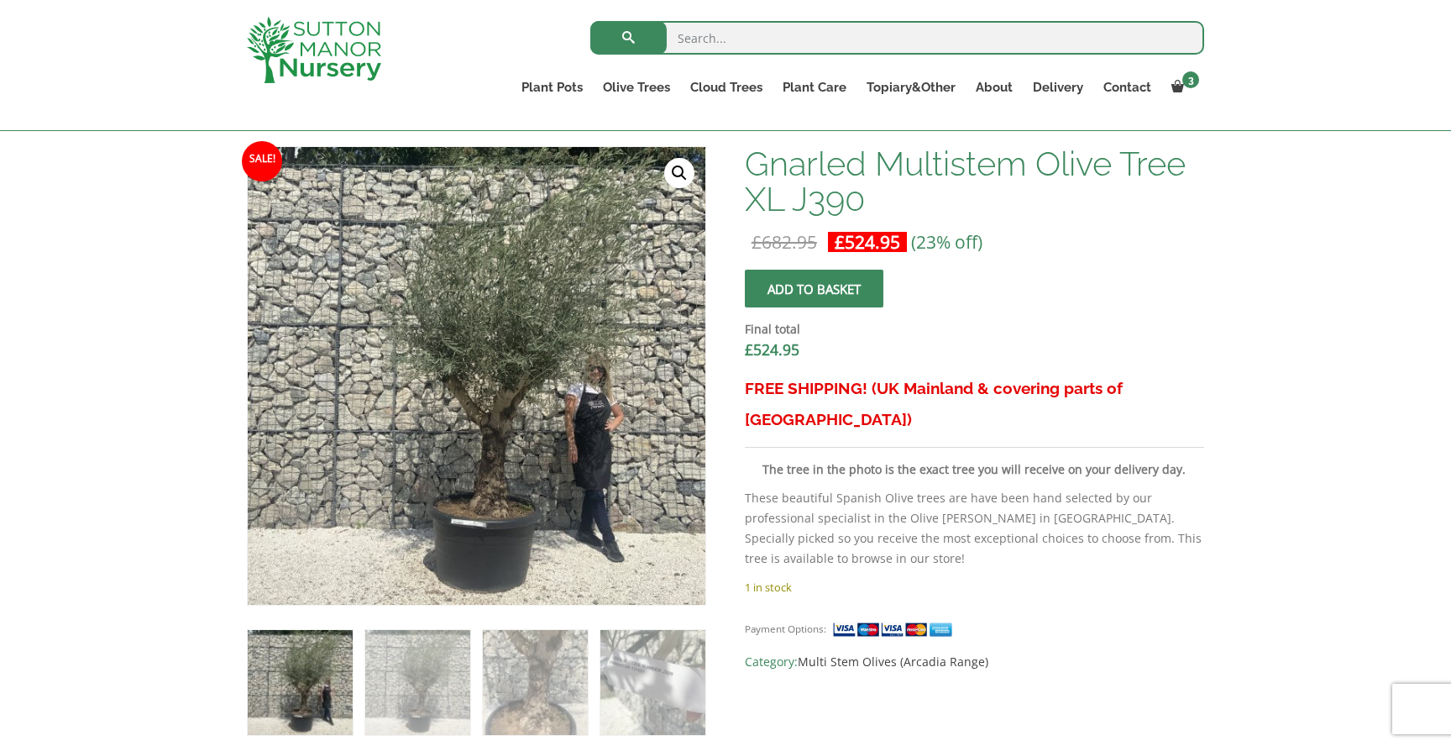
scroll to position [510, 0]
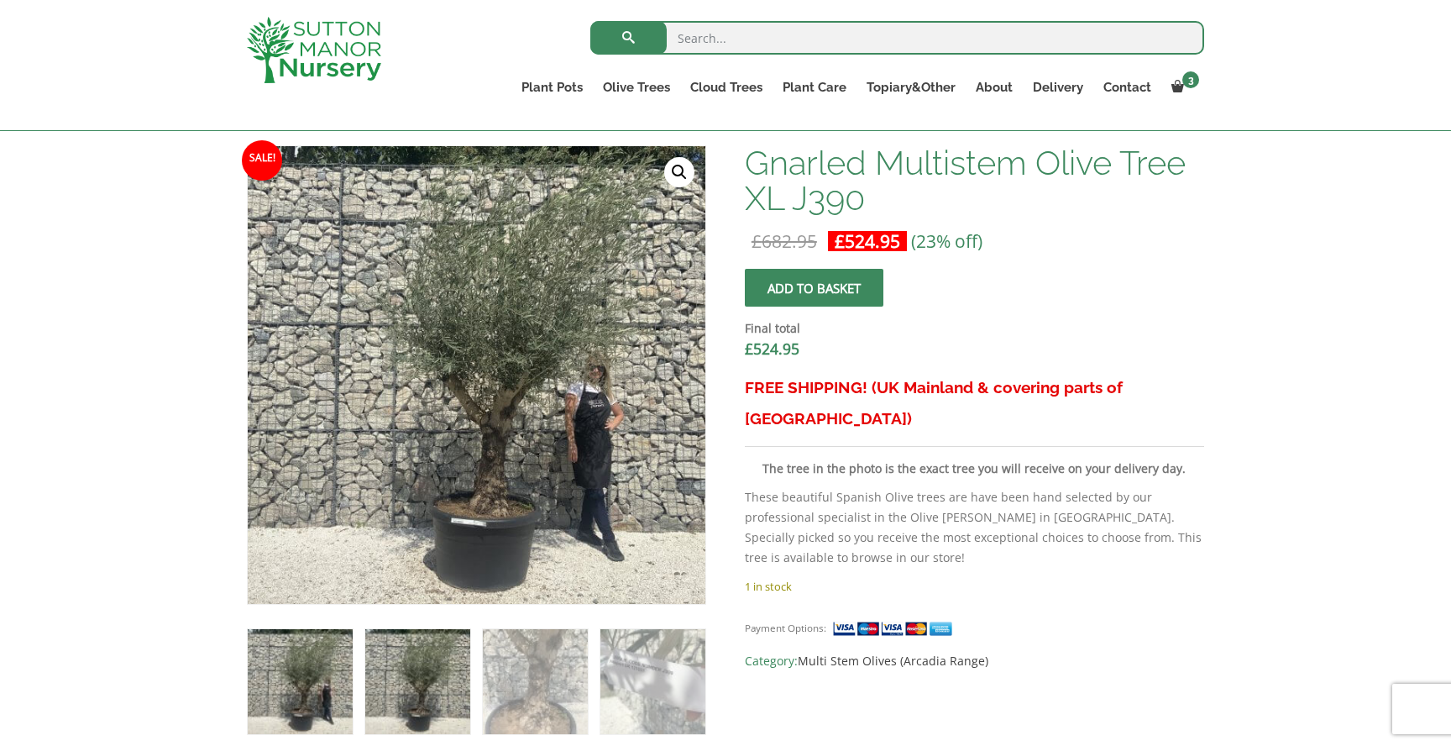
click at [418, 655] on img at bounding box center [417, 681] width 105 height 105
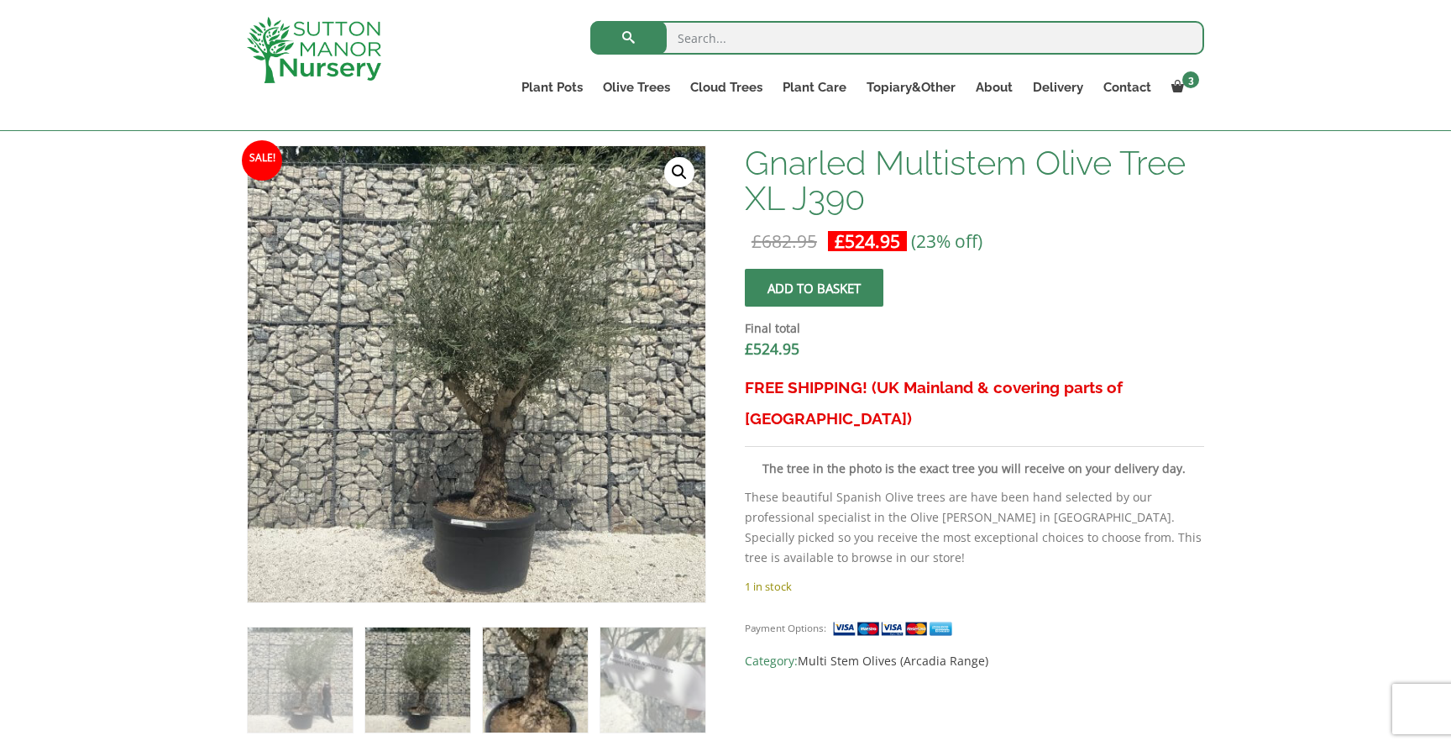
click at [518, 640] on img at bounding box center [535, 679] width 105 height 105
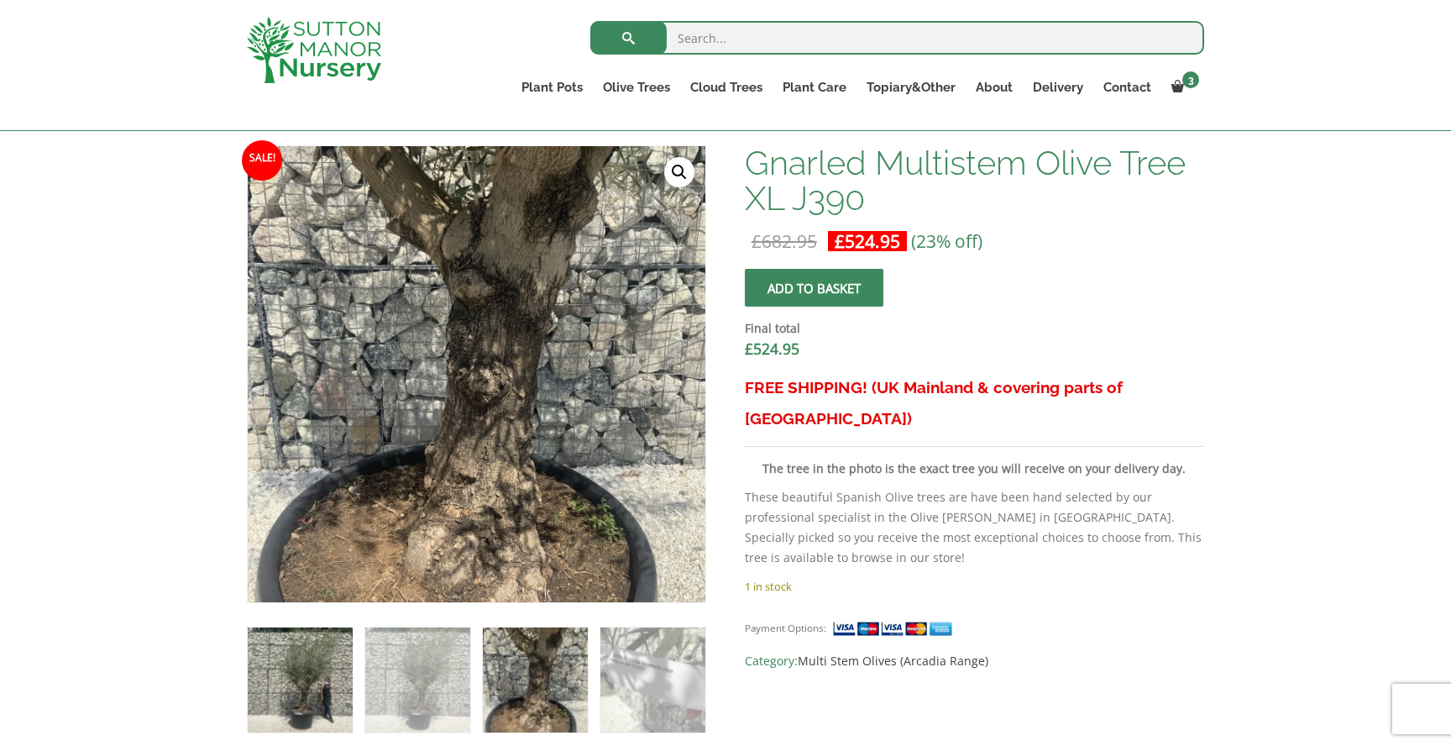
click at [311, 651] on img at bounding box center [300, 679] width 105 height 105
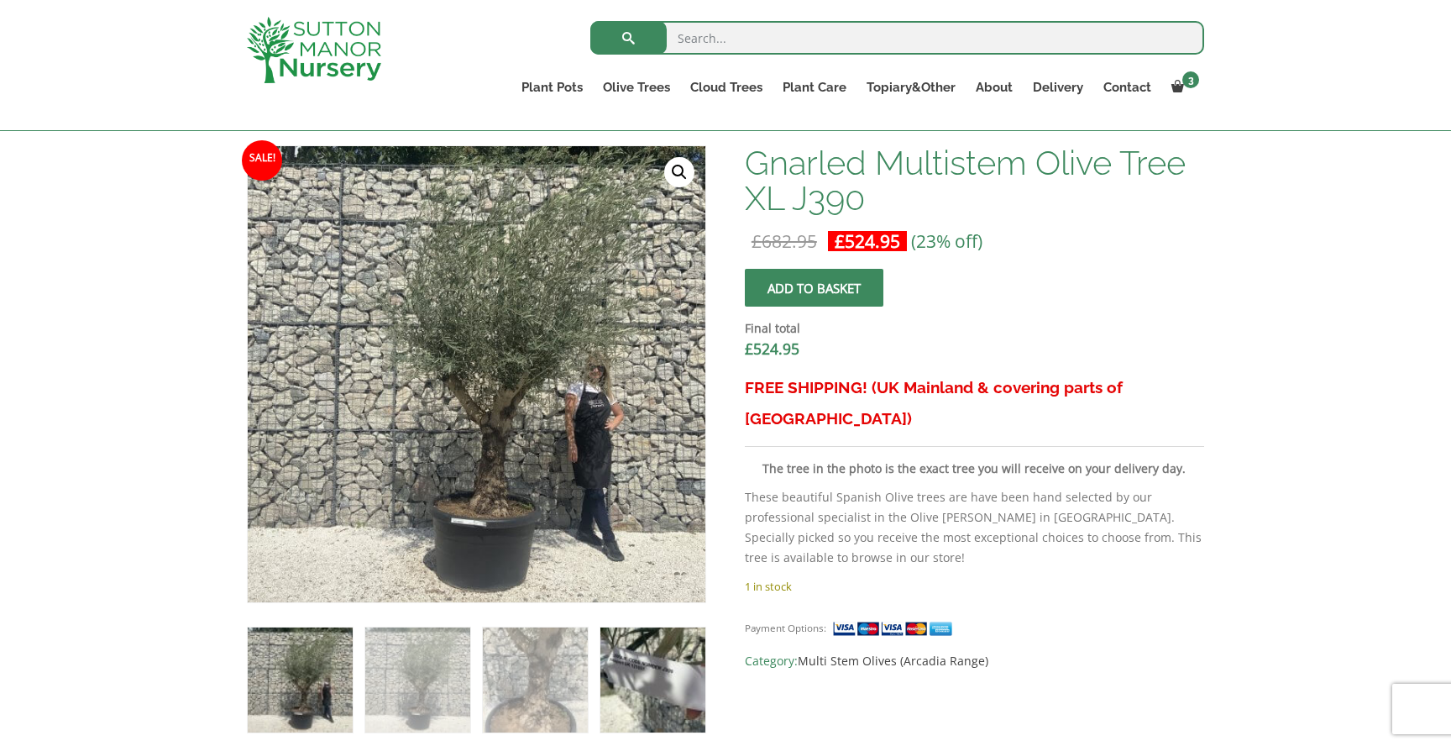
click at [663, 664] on img at bounding box center [653, 679] width 105 height 105
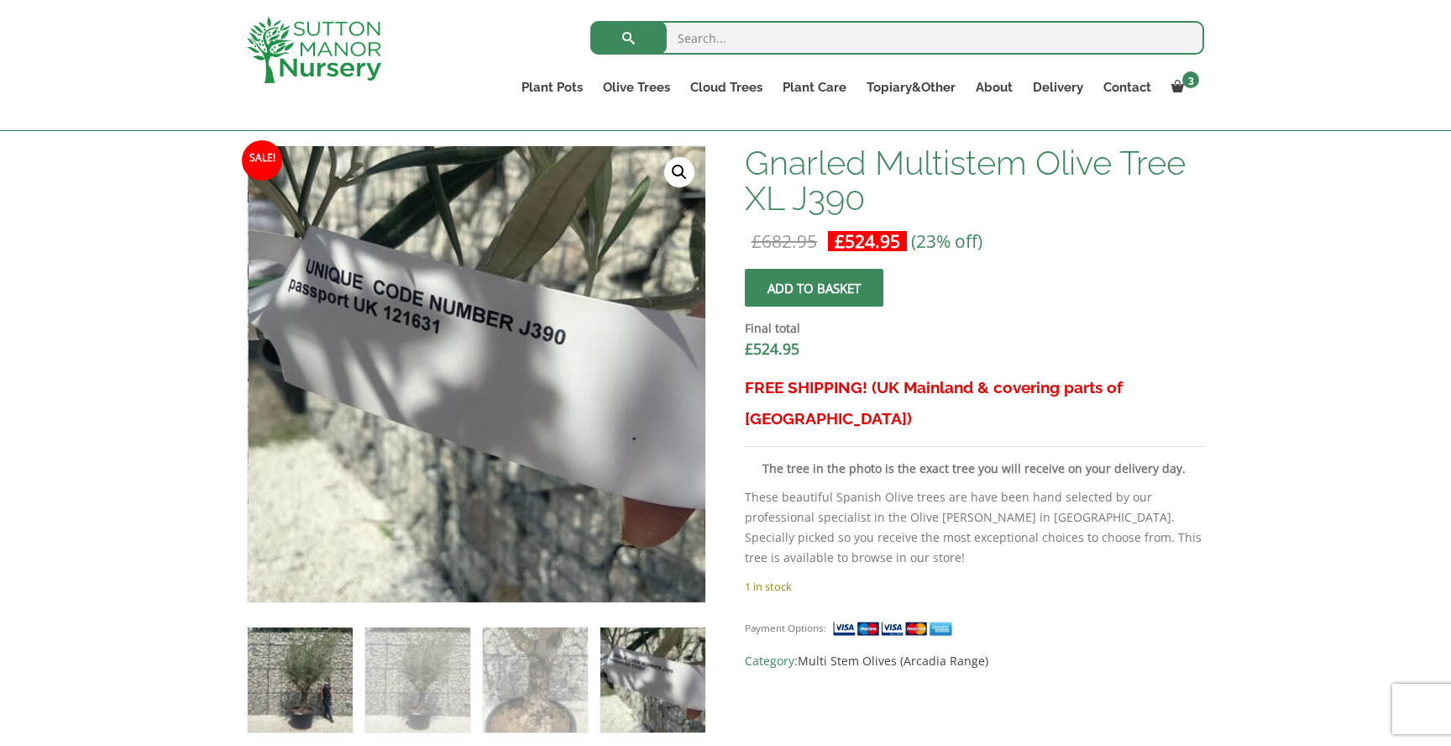
click at [316, 659] on img at bounding box center [300, 679] width 105 height 105
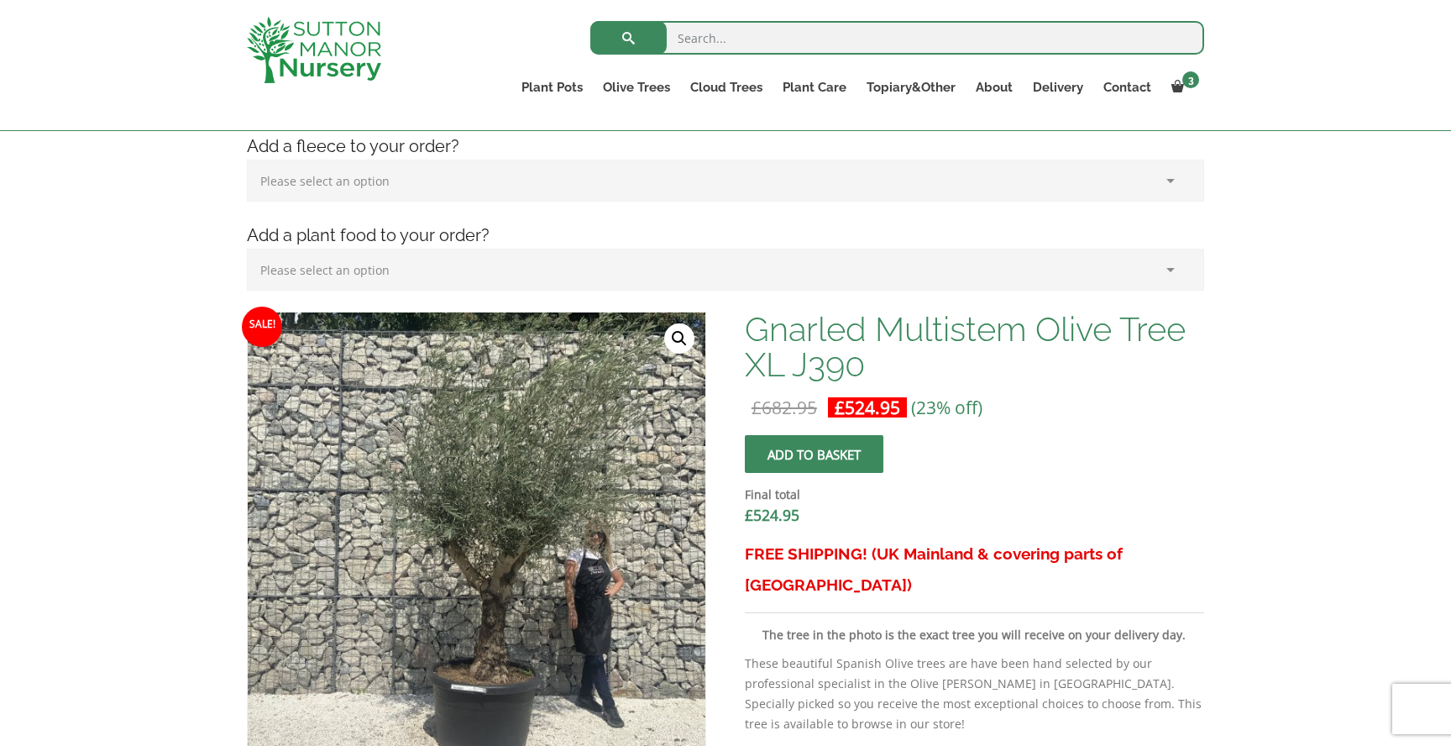
scroll to position [0, 0]
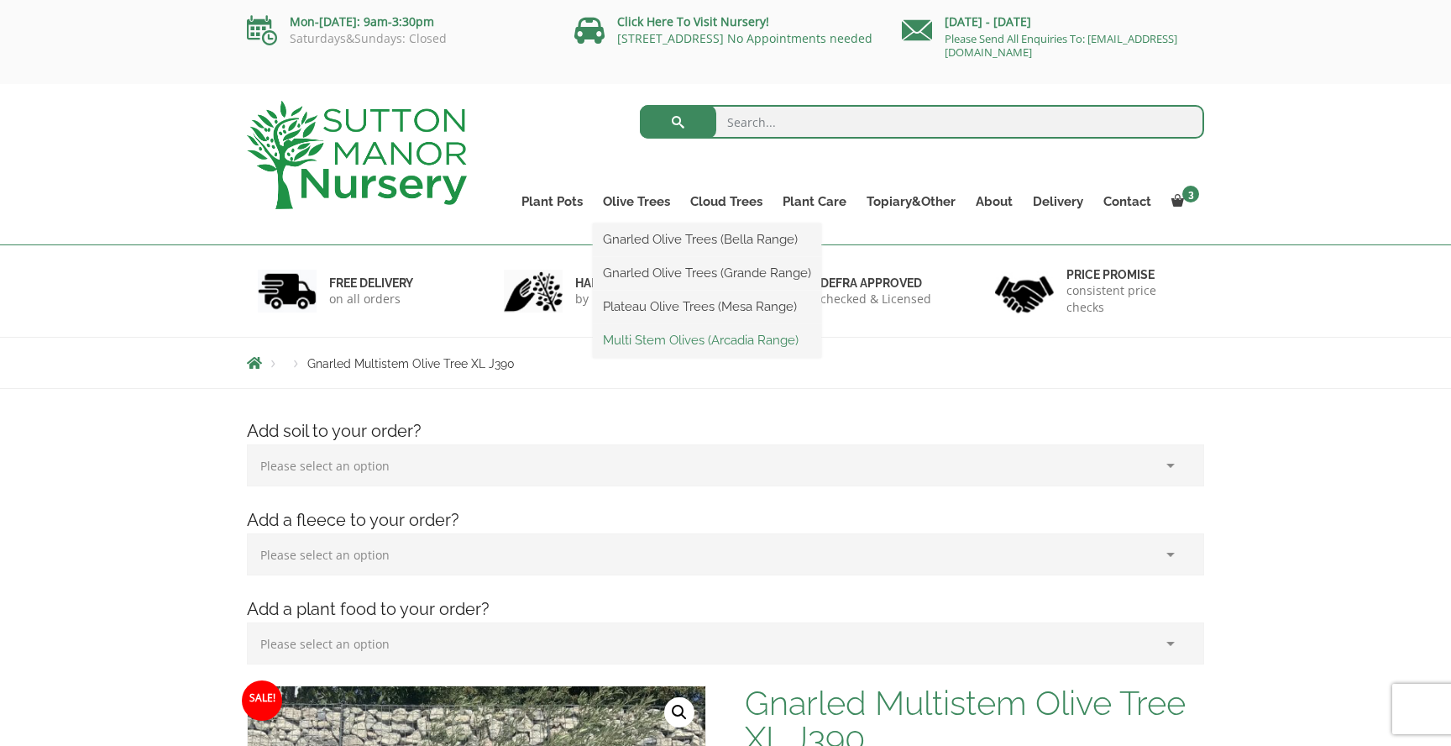
click at [647, 339] on link "Multi Stem Olives (Arcadia Range)" at bounding box center [707, 340] width 228 height 25
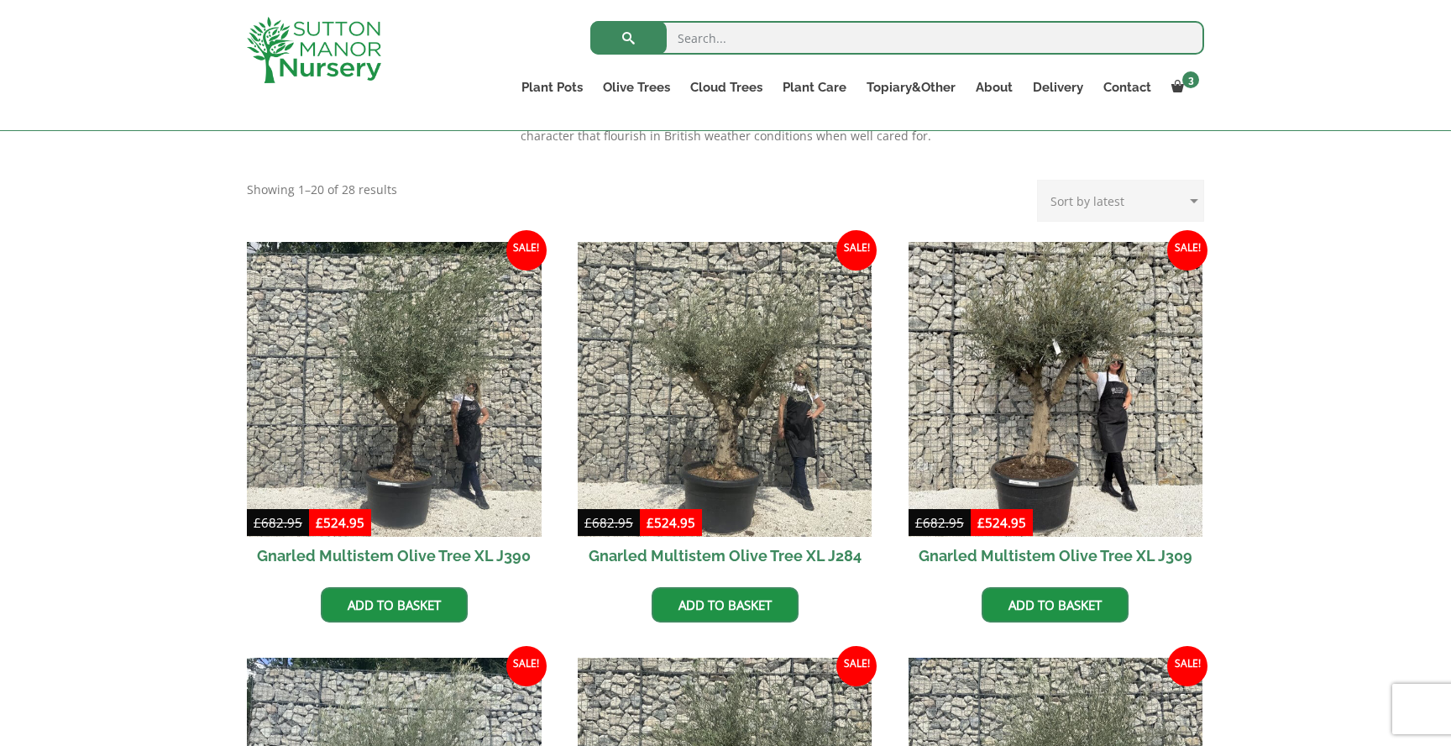
scroll to position [619, 0]
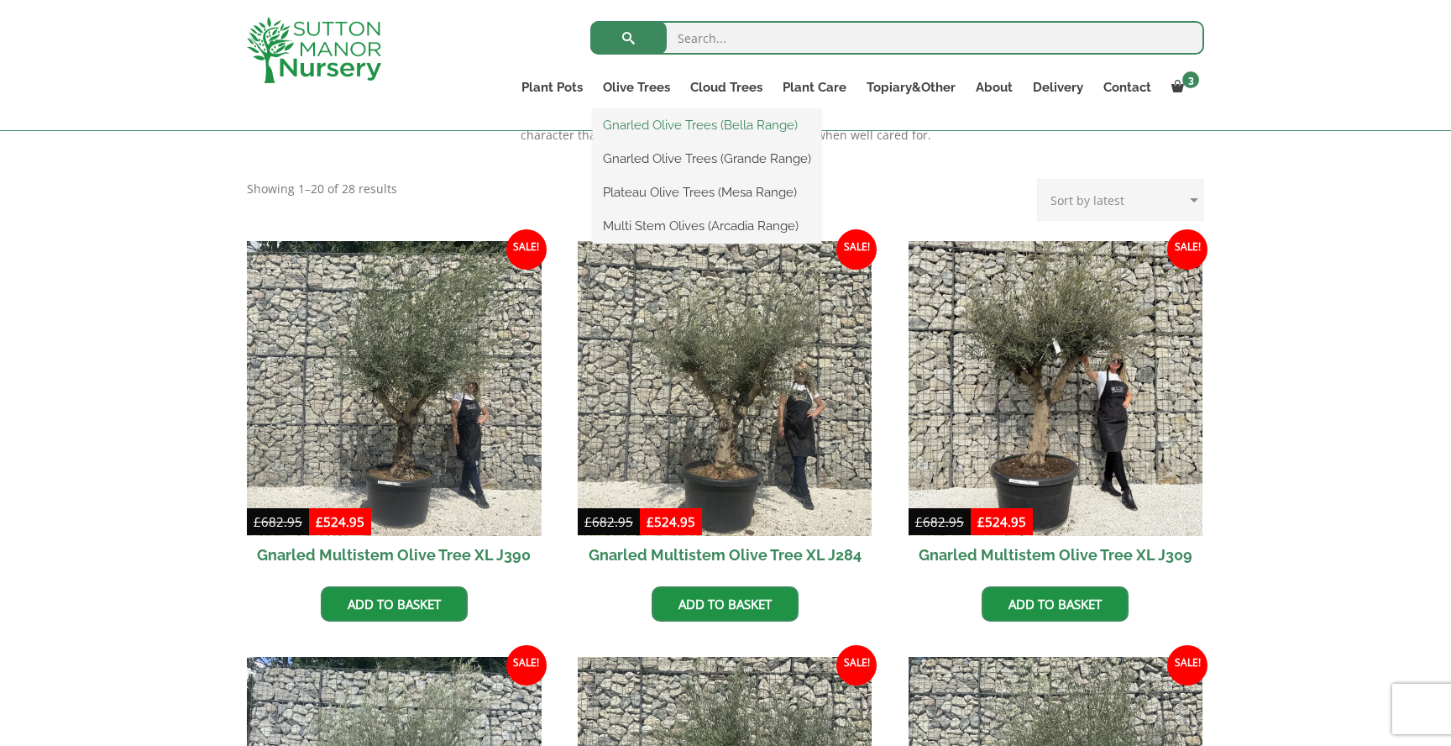
click at [654, 127] on link "Gnarled Olive Trees (Bella Range)" at bounding box center [707, 125] width 228 height 25
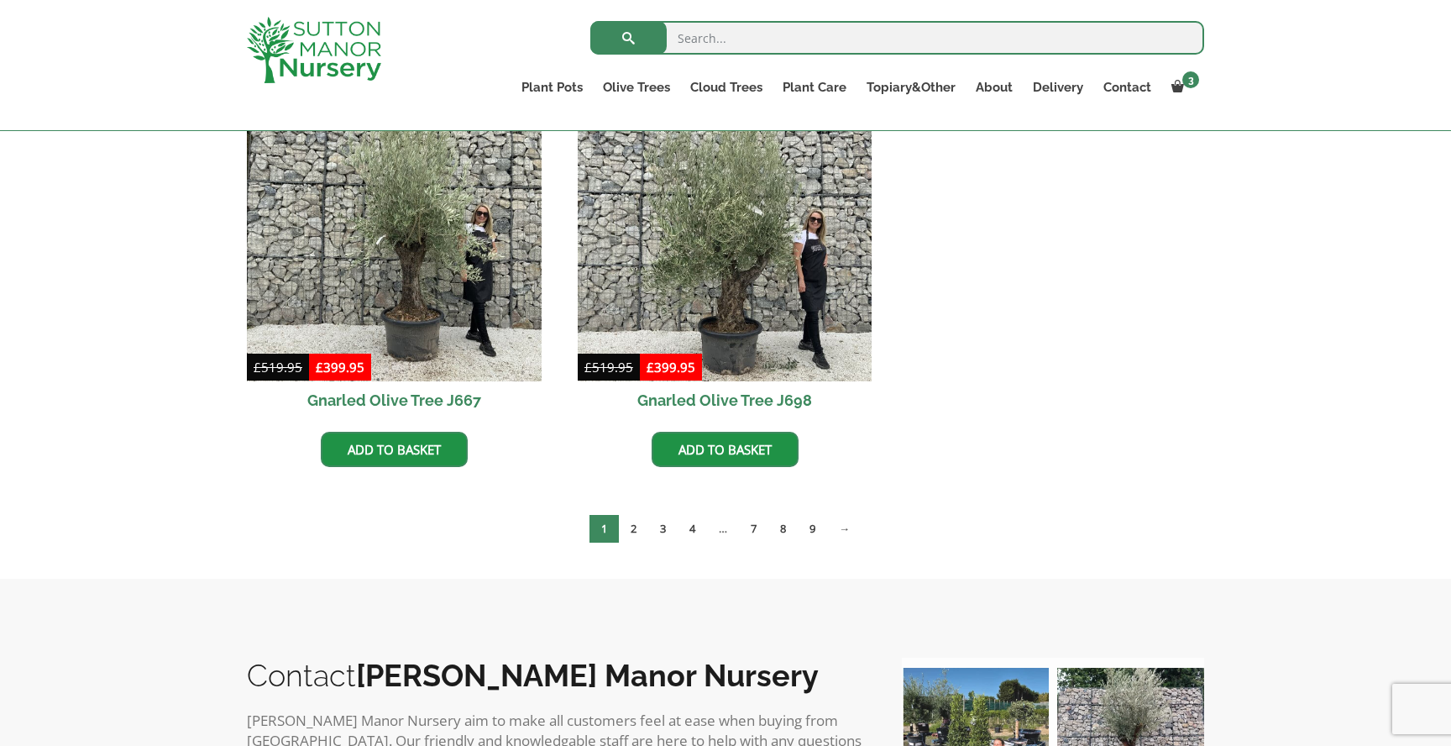
scroll to position [890, 0]
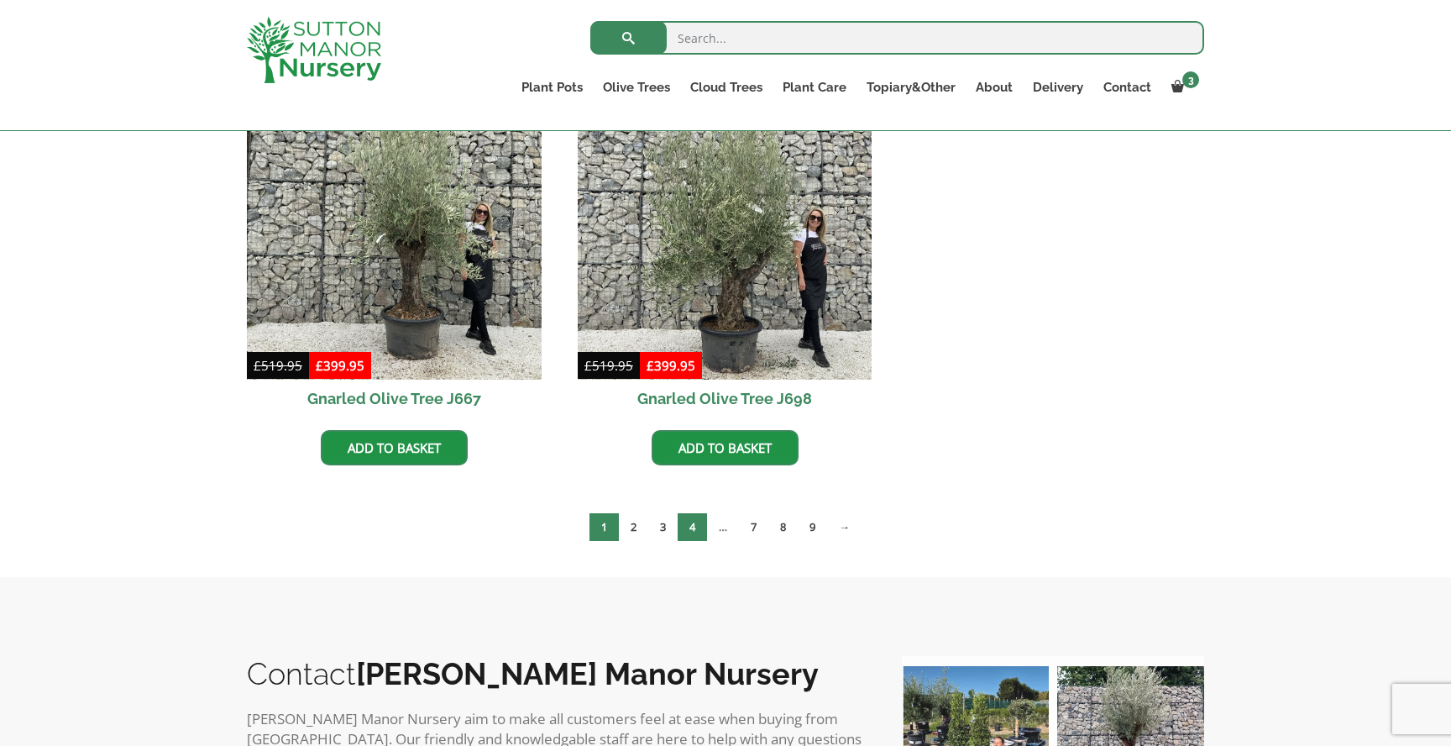
click at [698, 522] on link "4" at bounding box center [692, 527] width 29 height 28
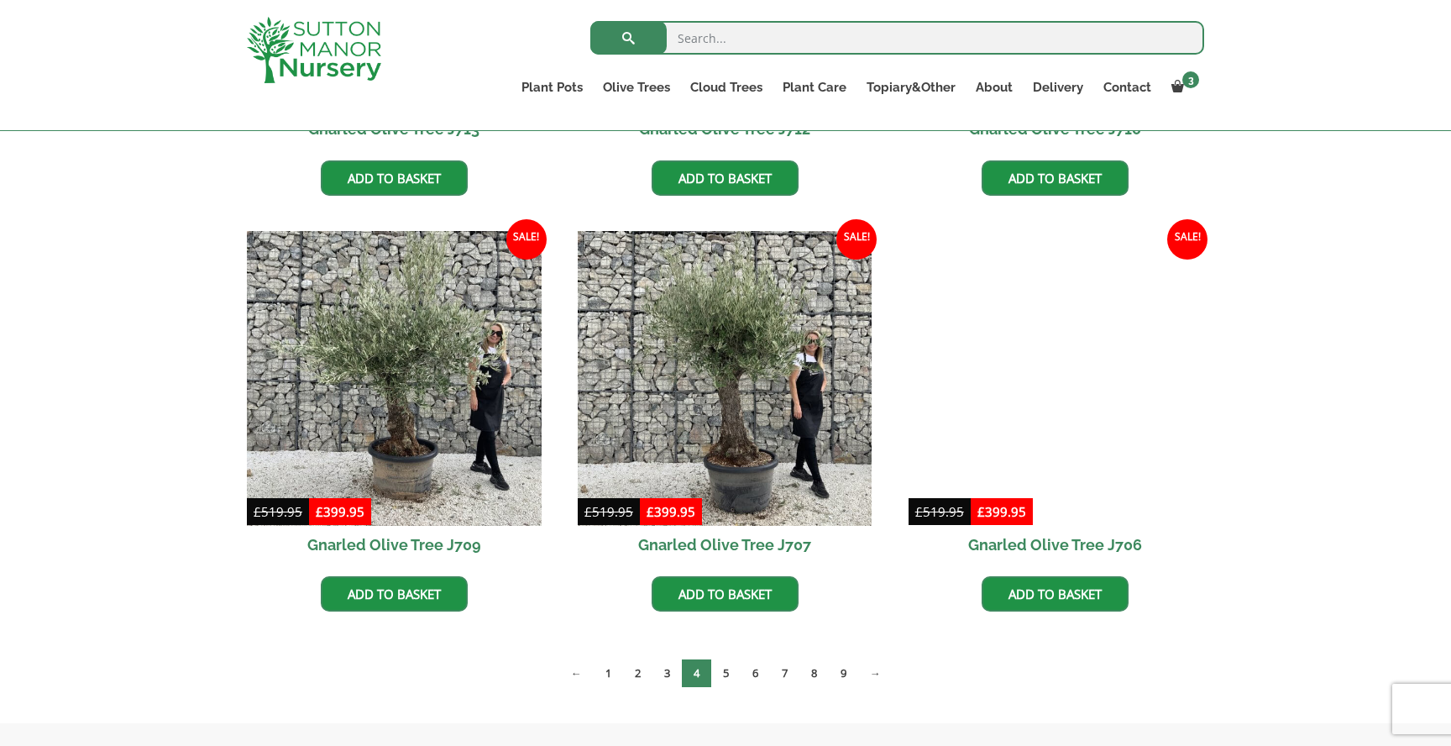
scroll to position [1162, 0]
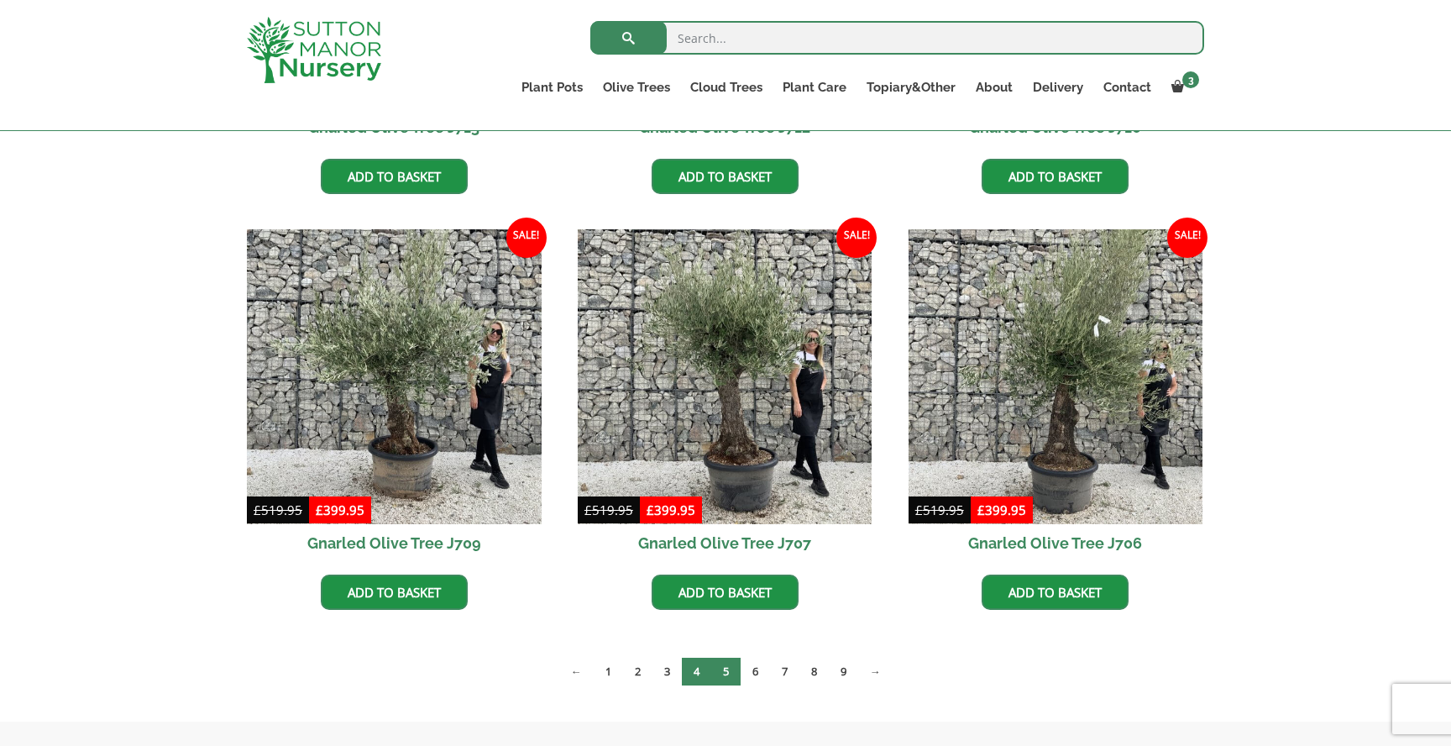
click at [732, 672] on link "5" at bounding box center [725, 672] width 29 height 28
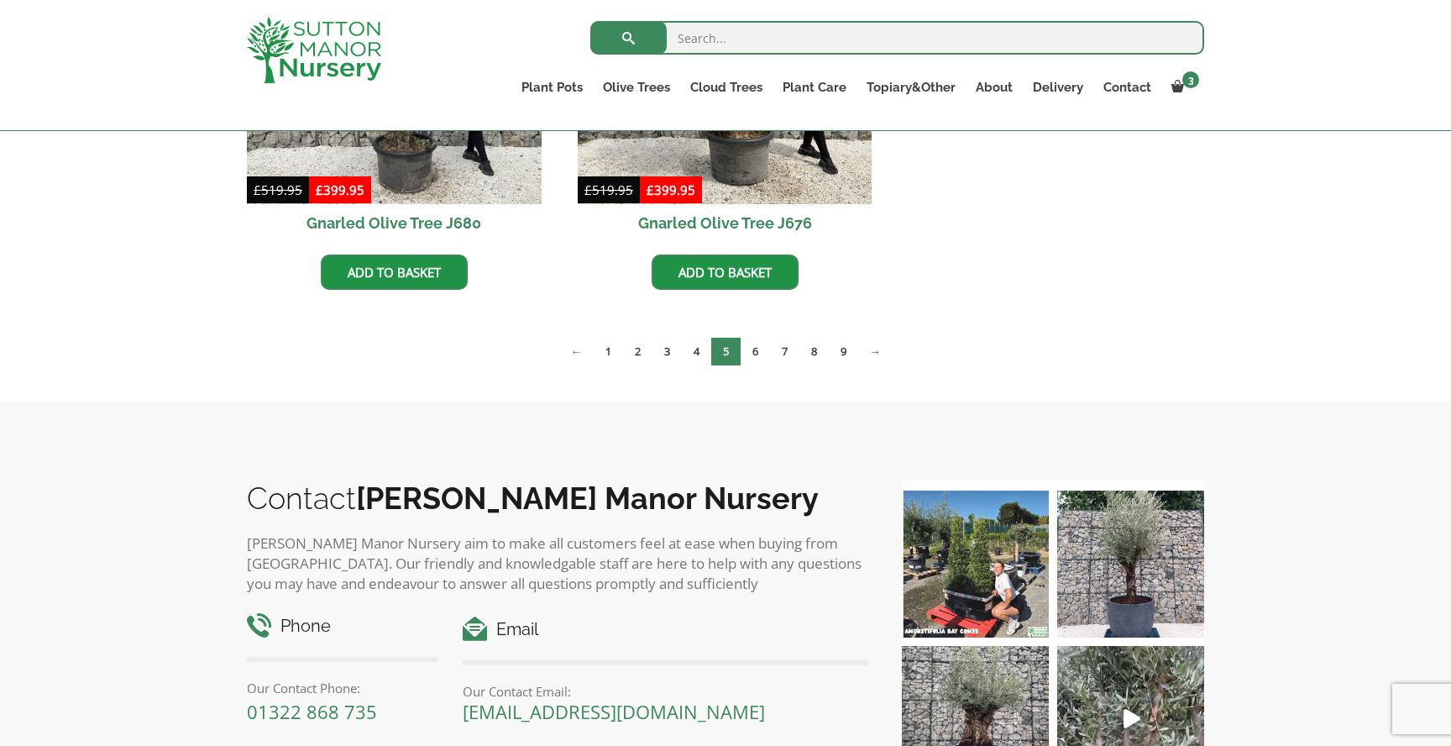
scroll to position [1898, 0]
click at [752, 355] on link "6" at bounding box center [755, 351] width 29 height 28
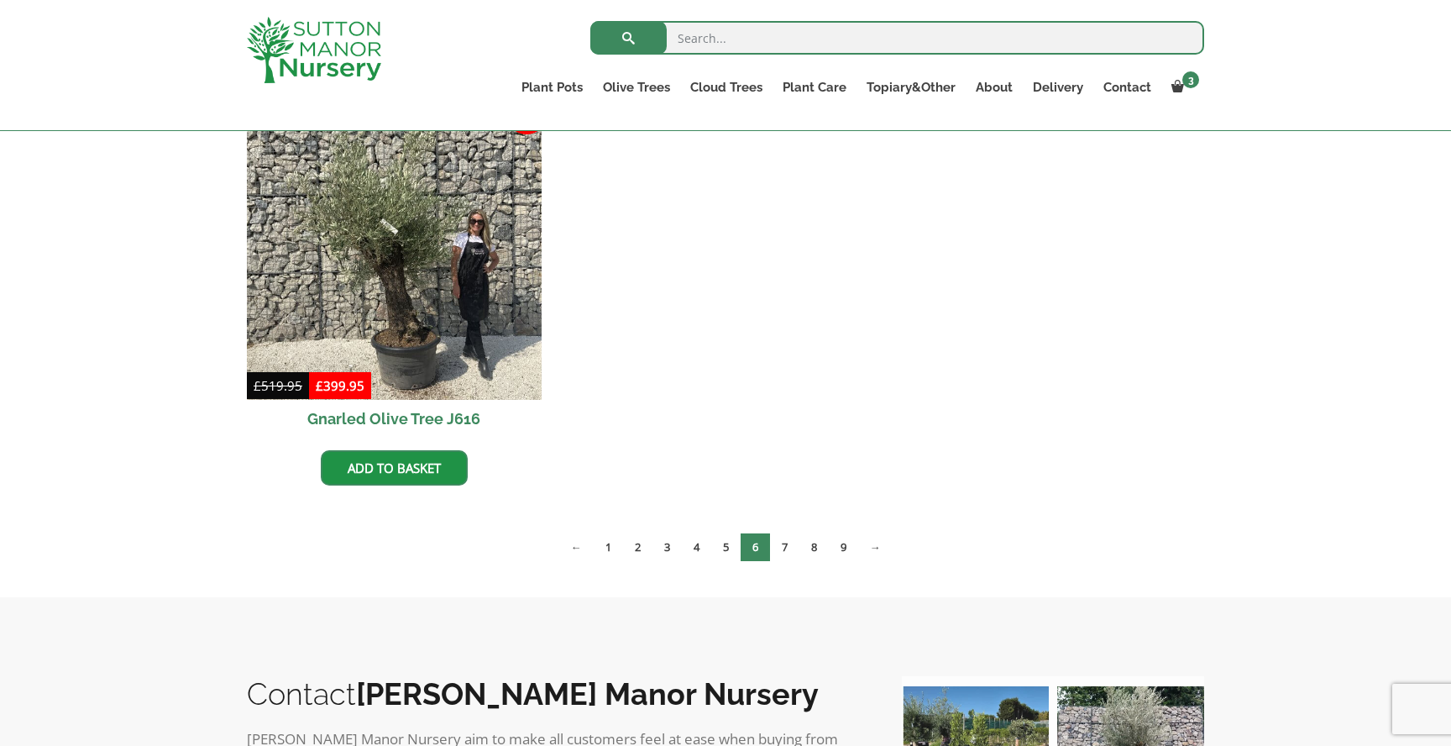
scroll to position [1703, 0]
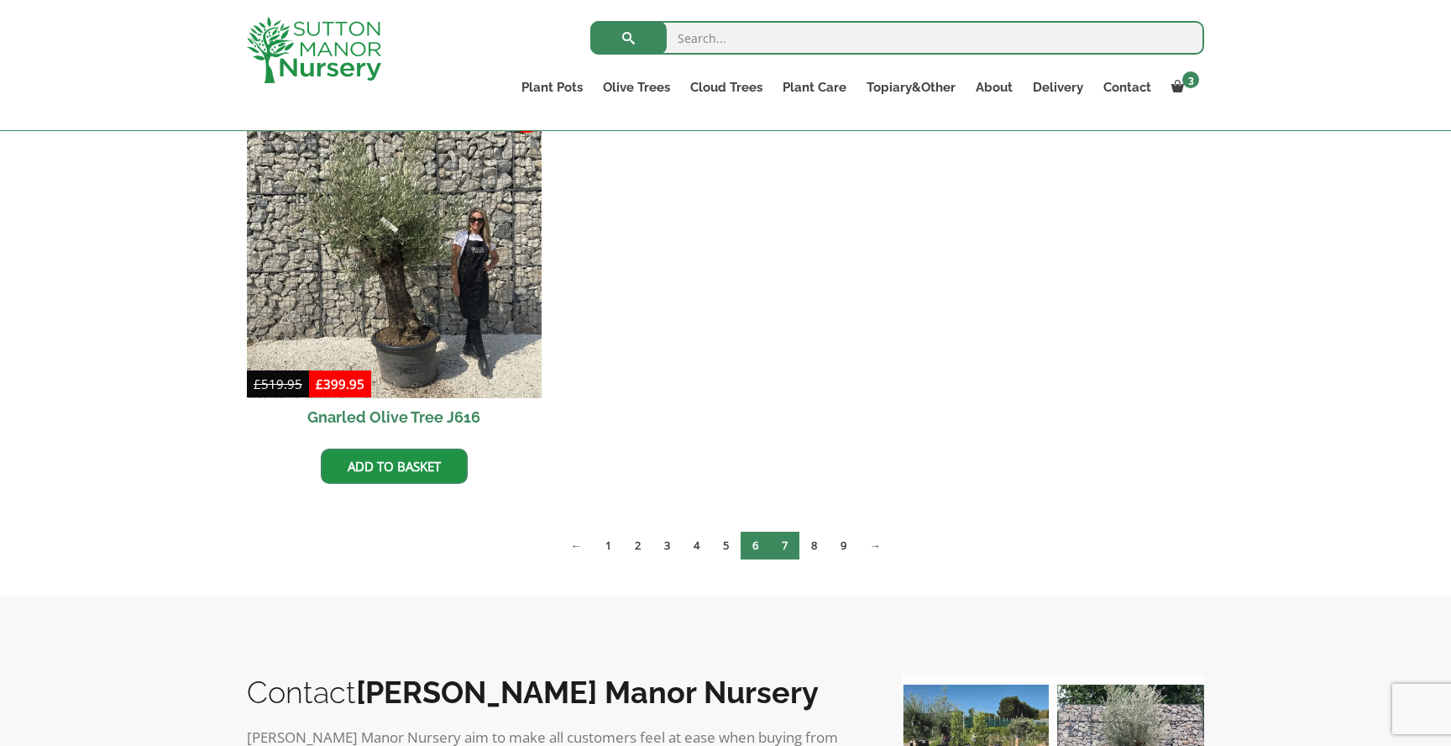
click at [777, 543] on link "7" at bounding box center [784, 546] width 29 height 28
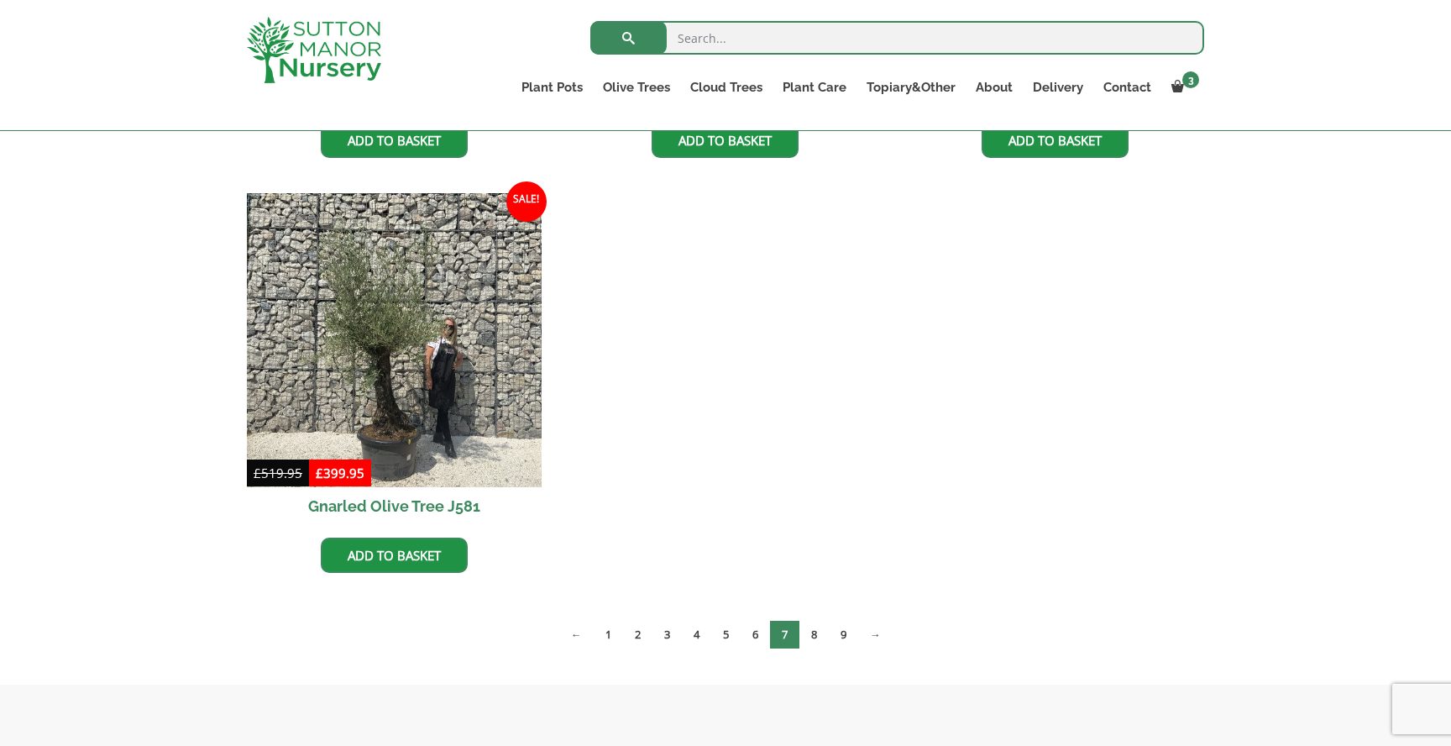
scroll to position [1619, 0]
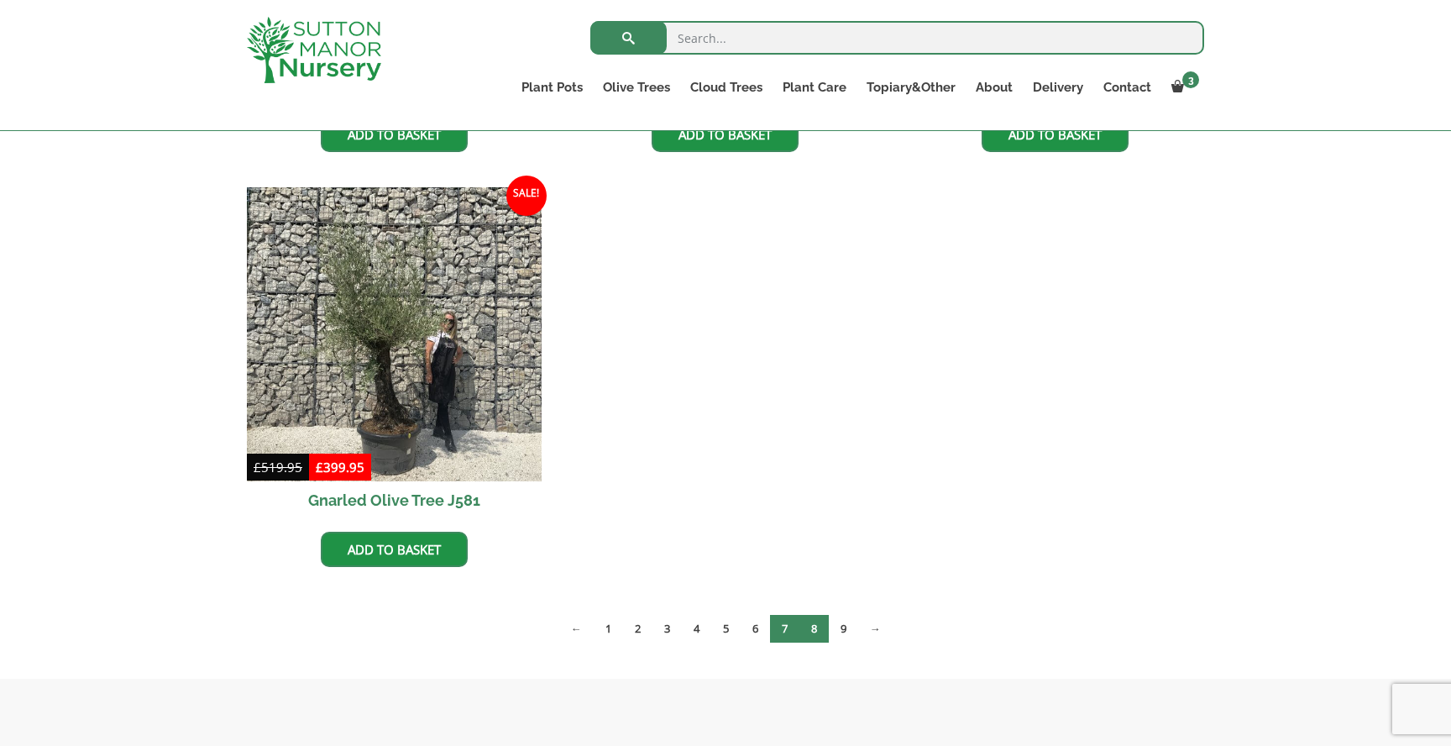
click at [807, 627] on link "8" at bounding box center [814, 629] width 29 height 28
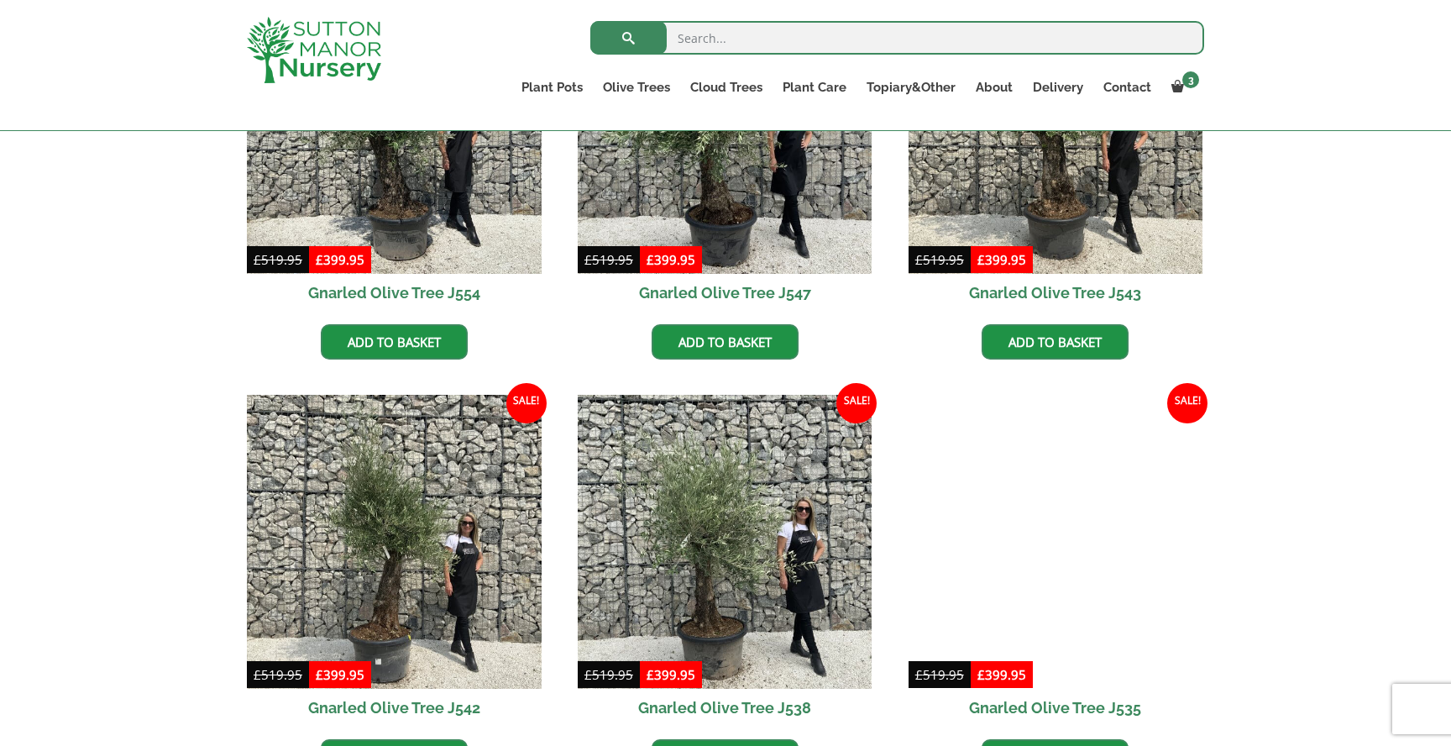
scroll to position [1829, 0]
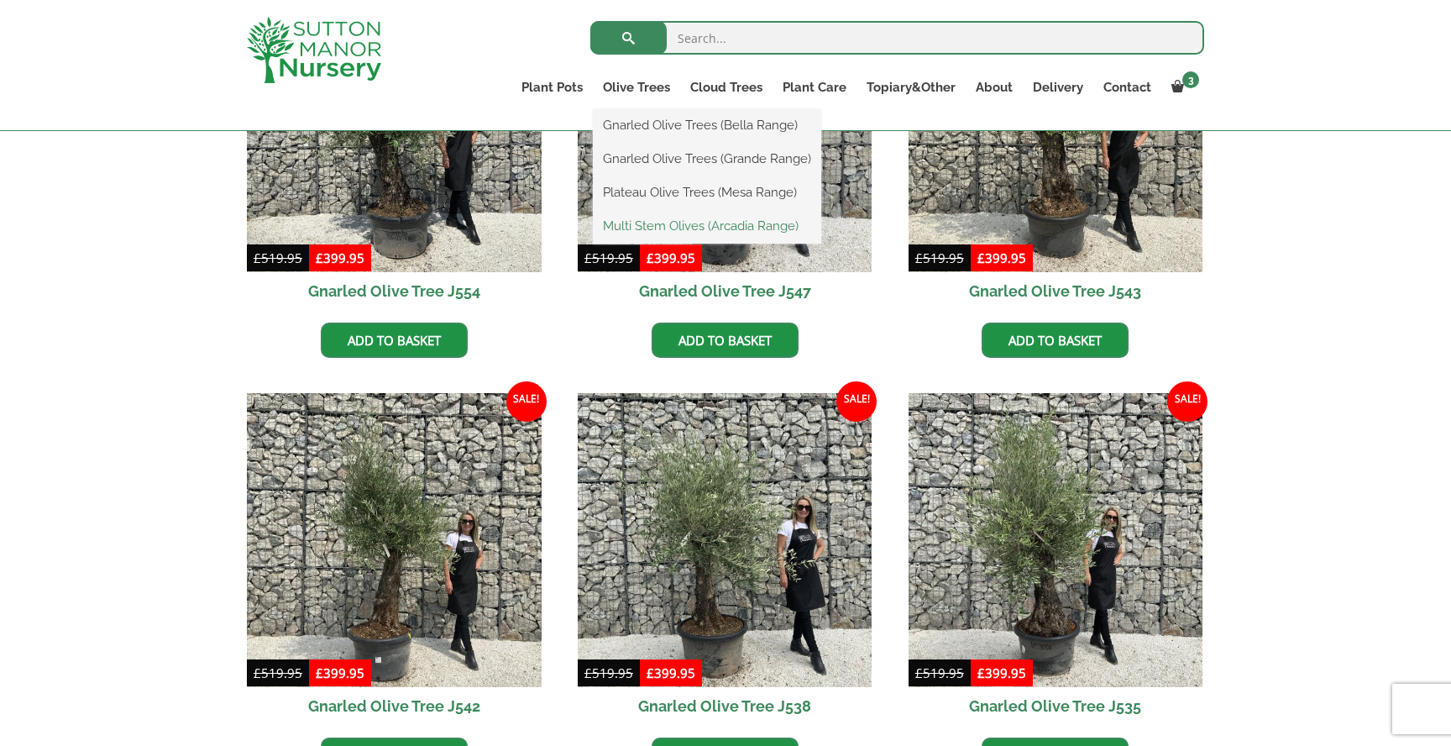
click at [654, 219] on link "Multi Stem Olives (Arcadia Range)" at bounding box center [707, 225] width 228 height 25
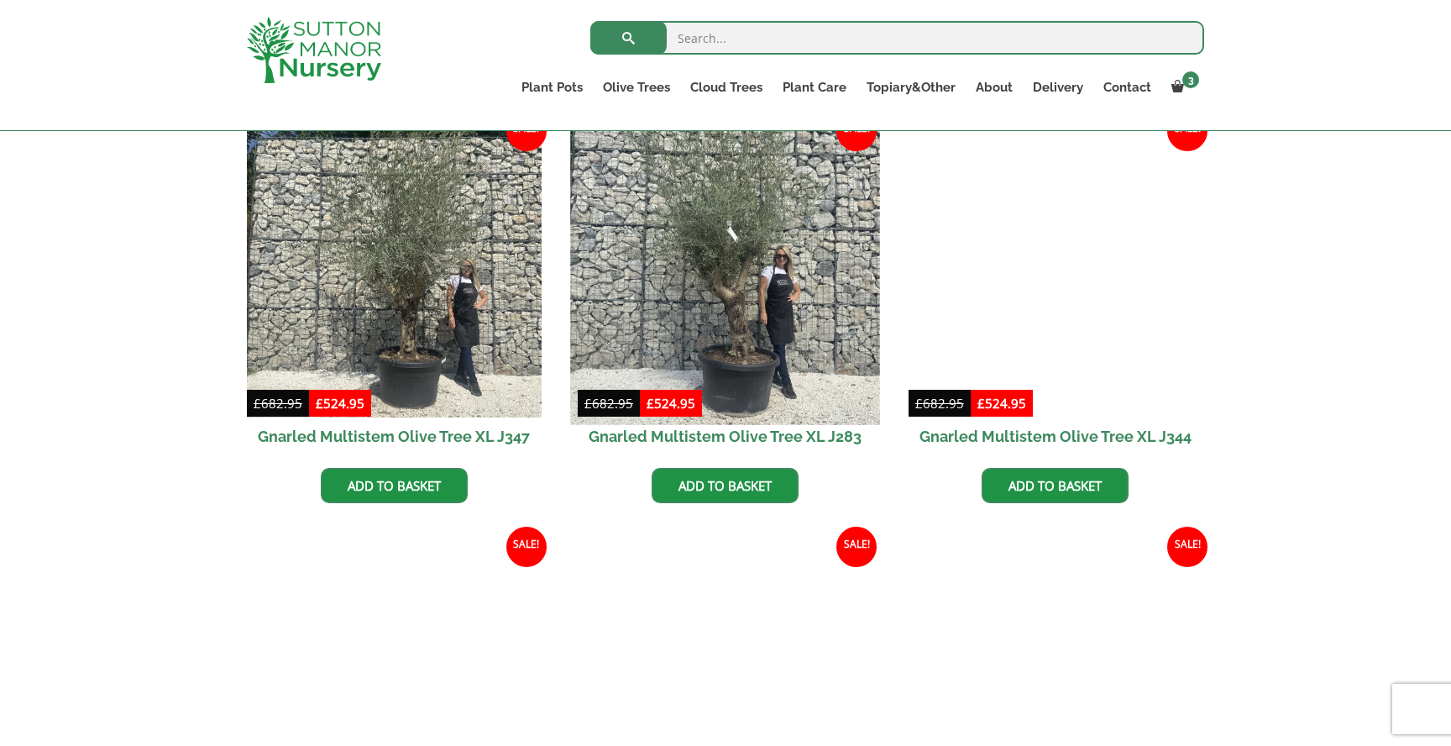
scroll to position [1517, 0]
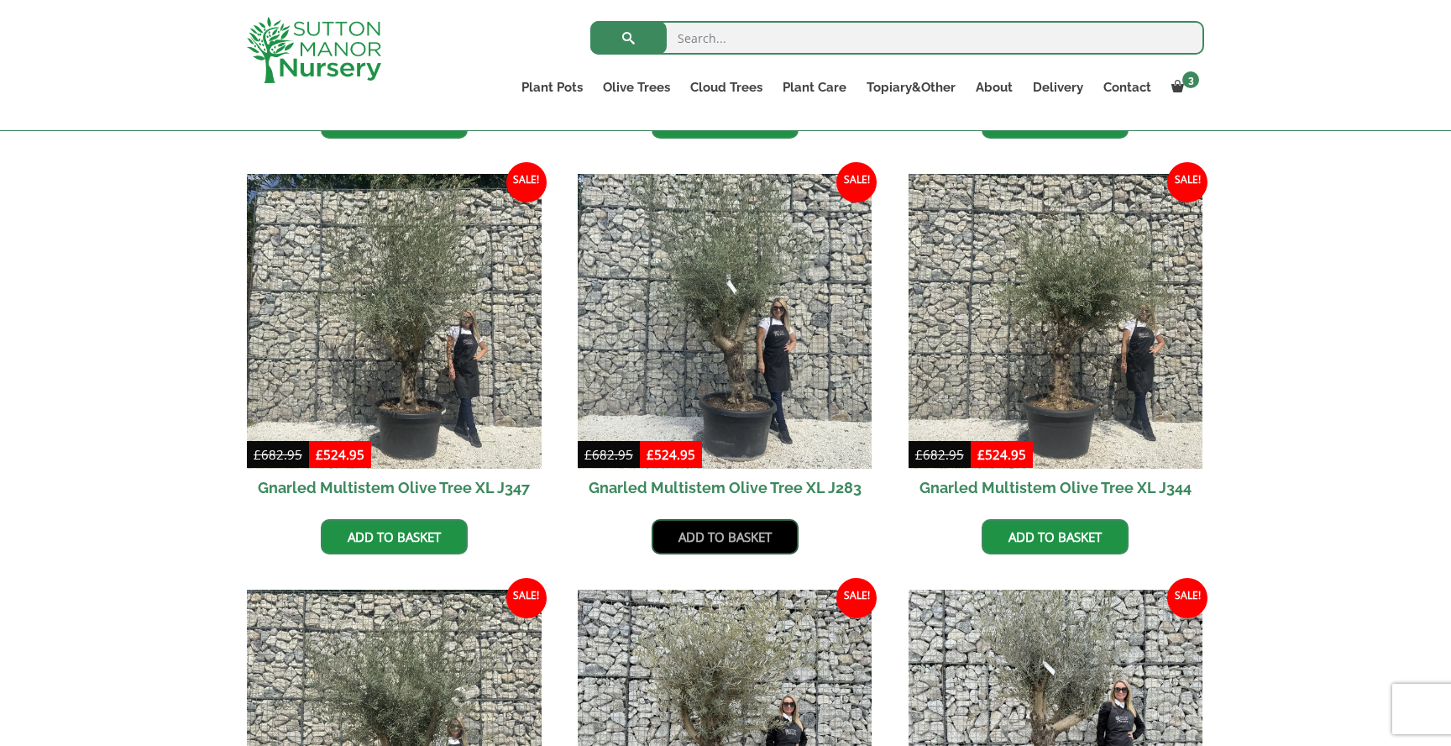
click at [739, 533] on link "Add to basket" at bounding box center [725, 536] width 147 height 35
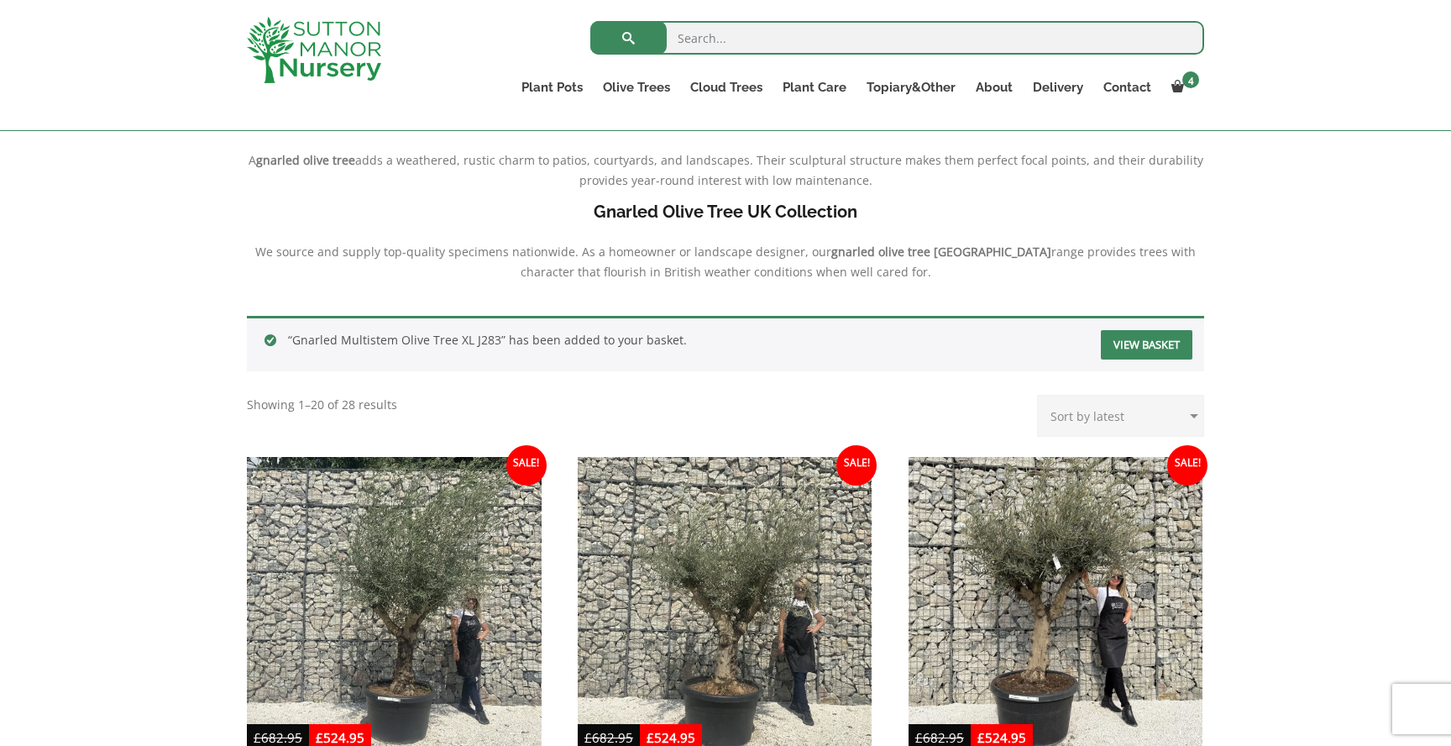
scroll to position [483, 0]
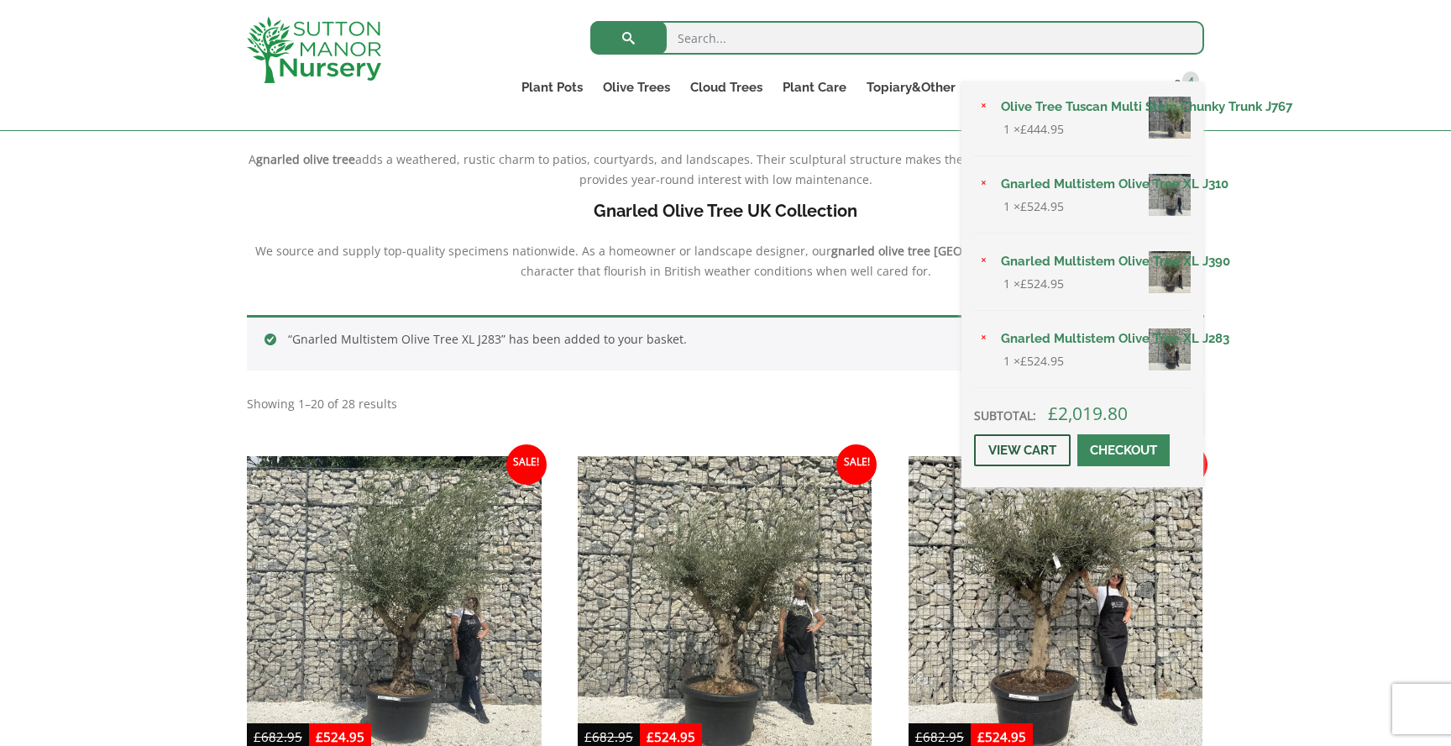
click at [1016, 448] on link "View cart" at bounding box center [1022, 450] width 97 height 32
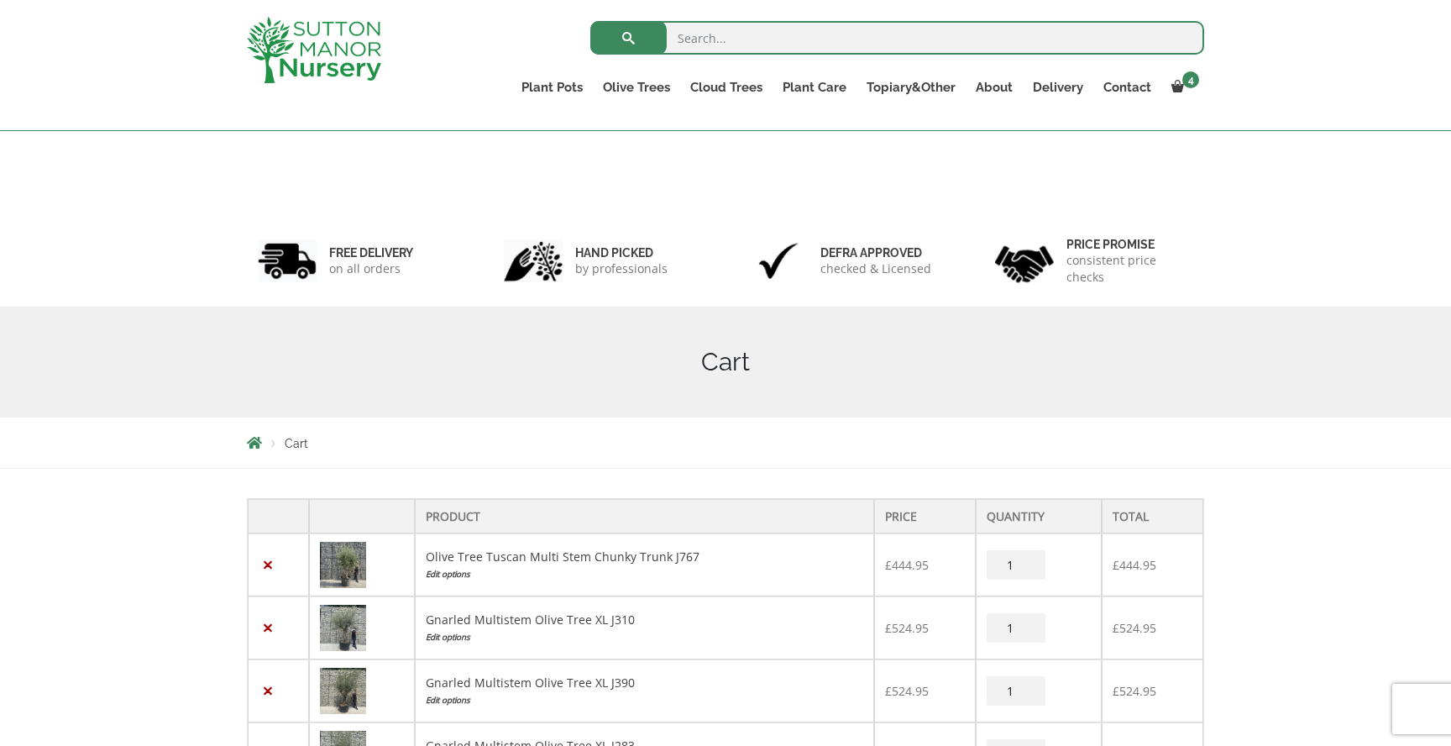
scroll to position [159, 0]
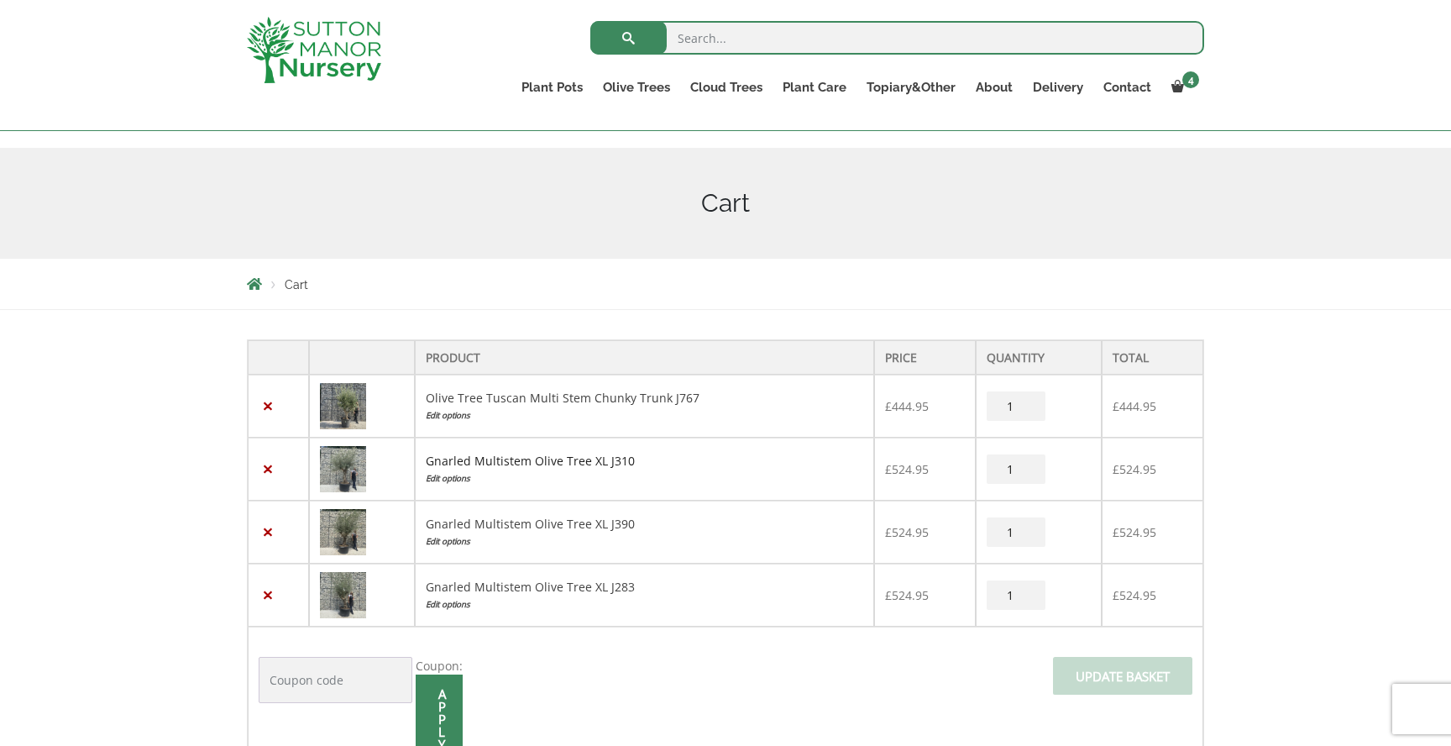
click at [507, 459] on link "Gnarled Multistem Olive Tree XL J310" at bounding box center [530, 461] width 209 height 16
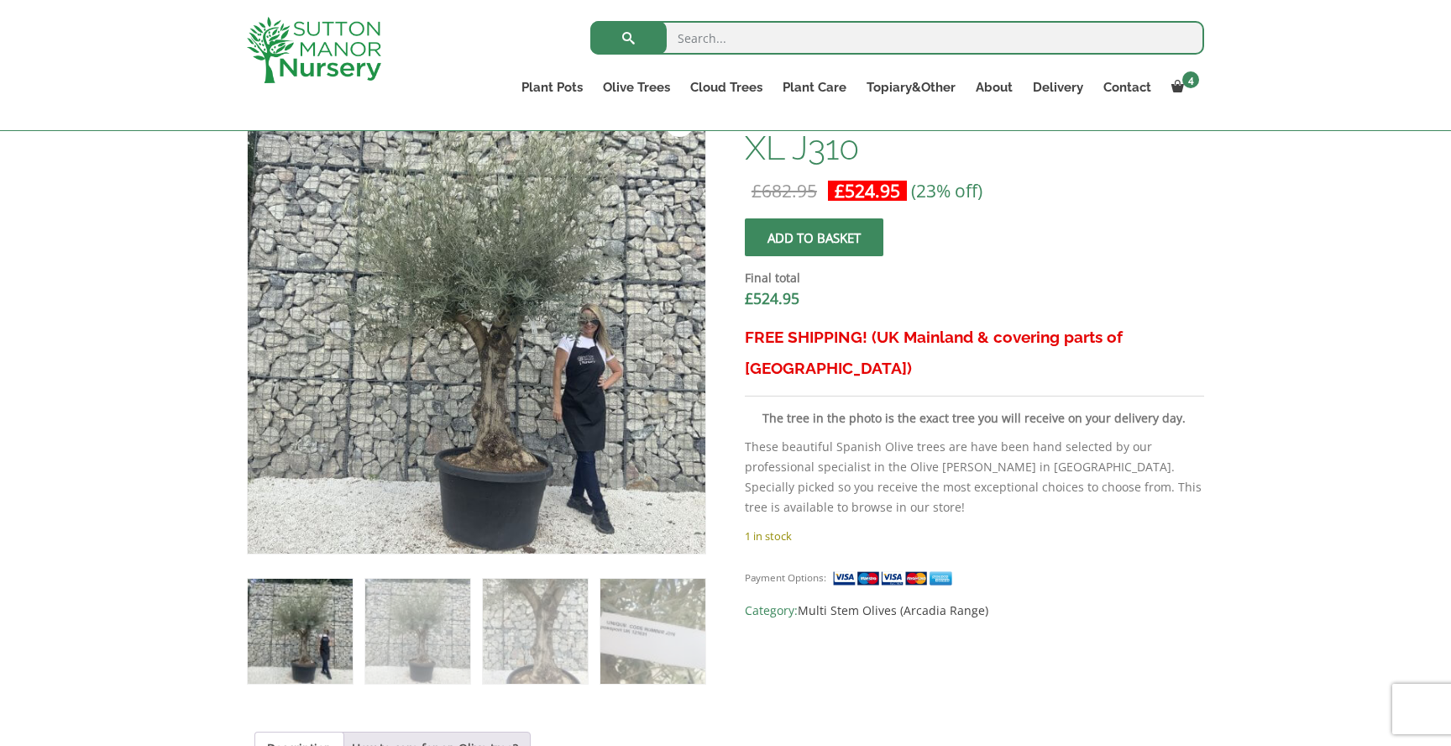
scroll to position [517, 0]
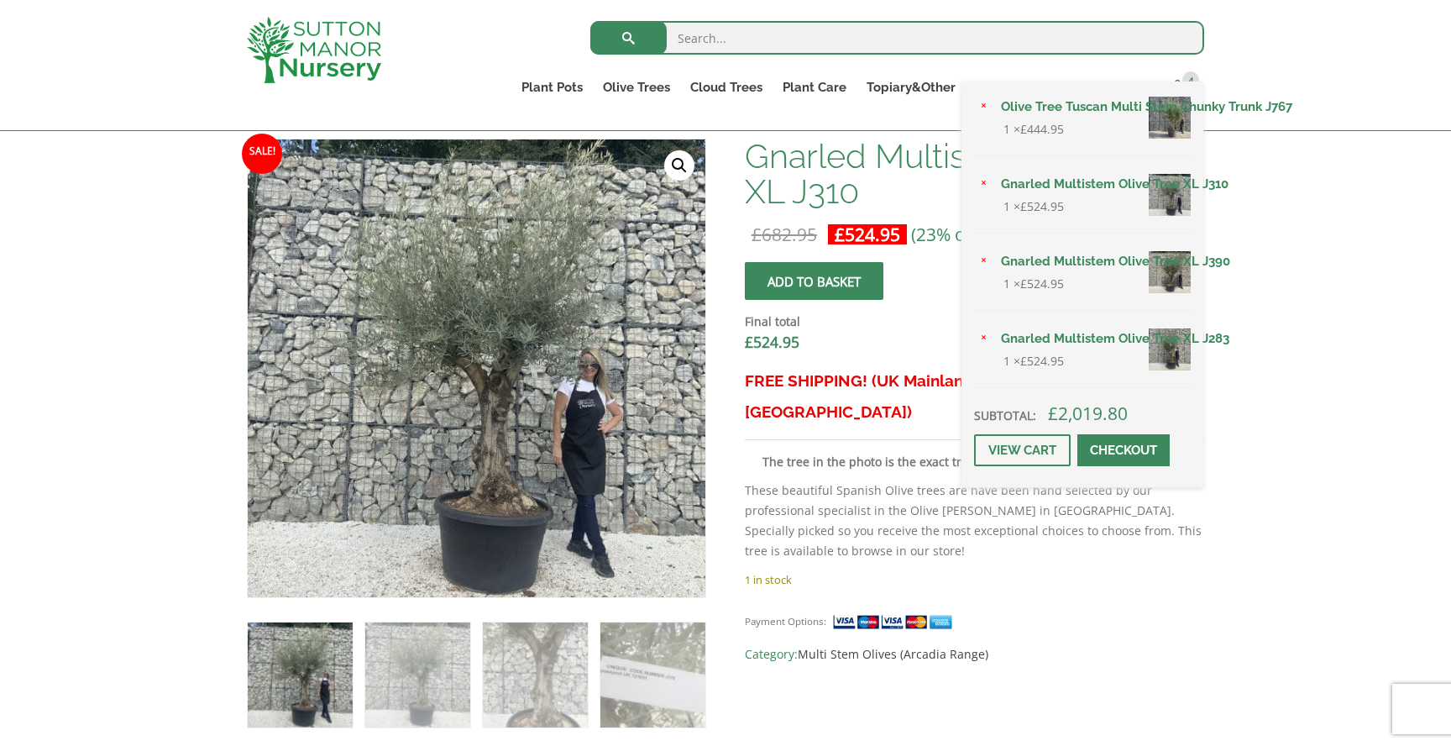
click at [1084, 103] on link "Olive Tree Tuscan Multi Stem Chunky Trunk J767" at bounding box center [1091, 106] width 200 height 25
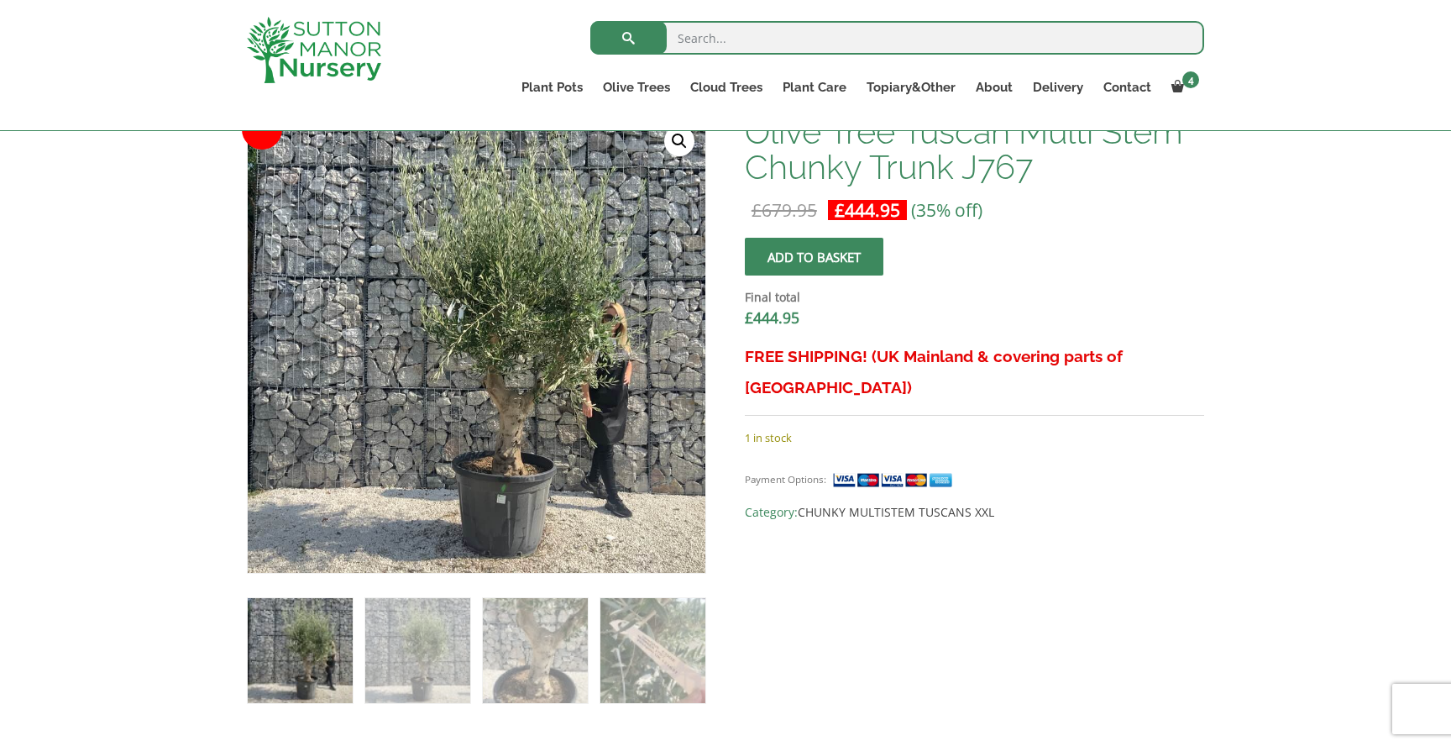
scroll to position [543, 0]
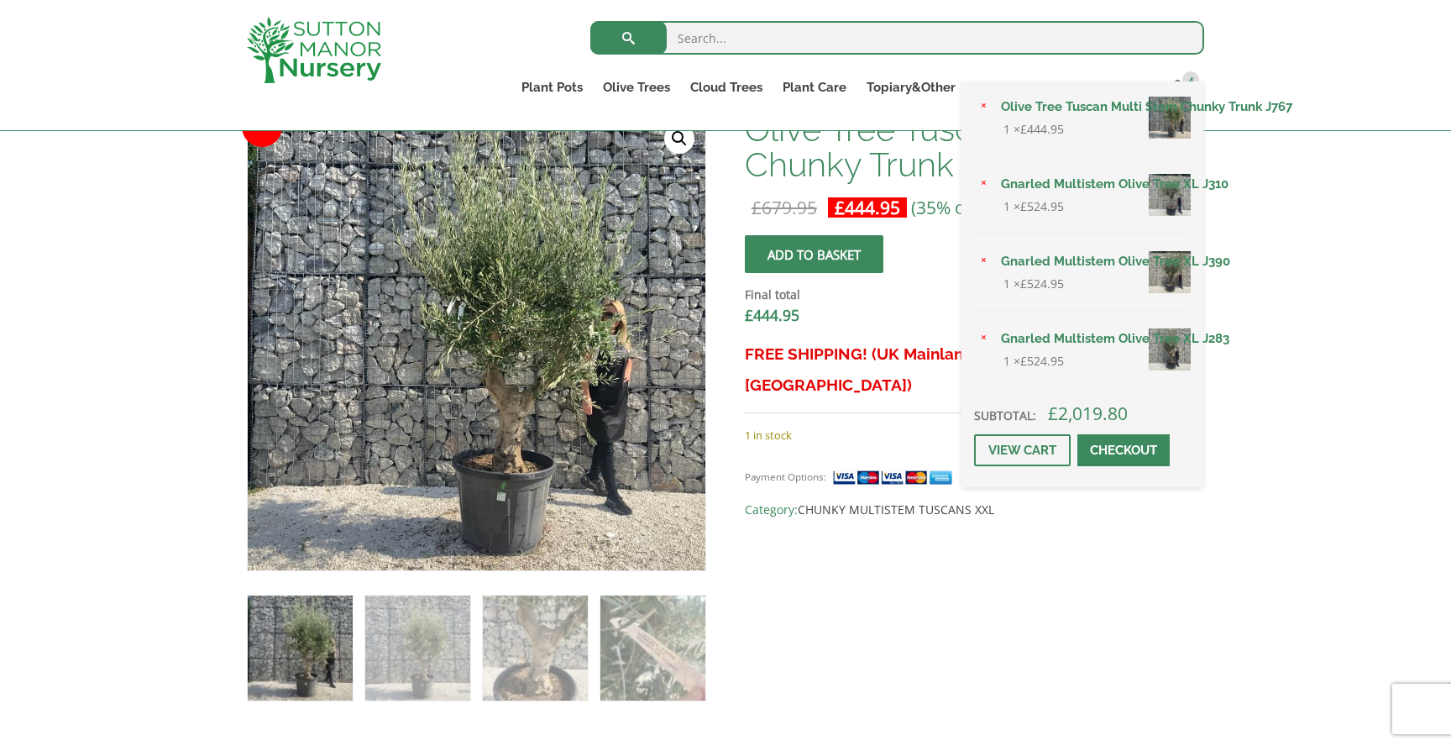
click at [1173, 81] on div "× Olive Tree Tuscan Multi Stem Chunky Trunk J767 1 × £ 444.95 × Gnarled Multist…" at bounding box center [1083, 284] width 242 height 406
click at [1041, 444] on link "View cart" at bounding box center [1022, 450] width 97 height 32
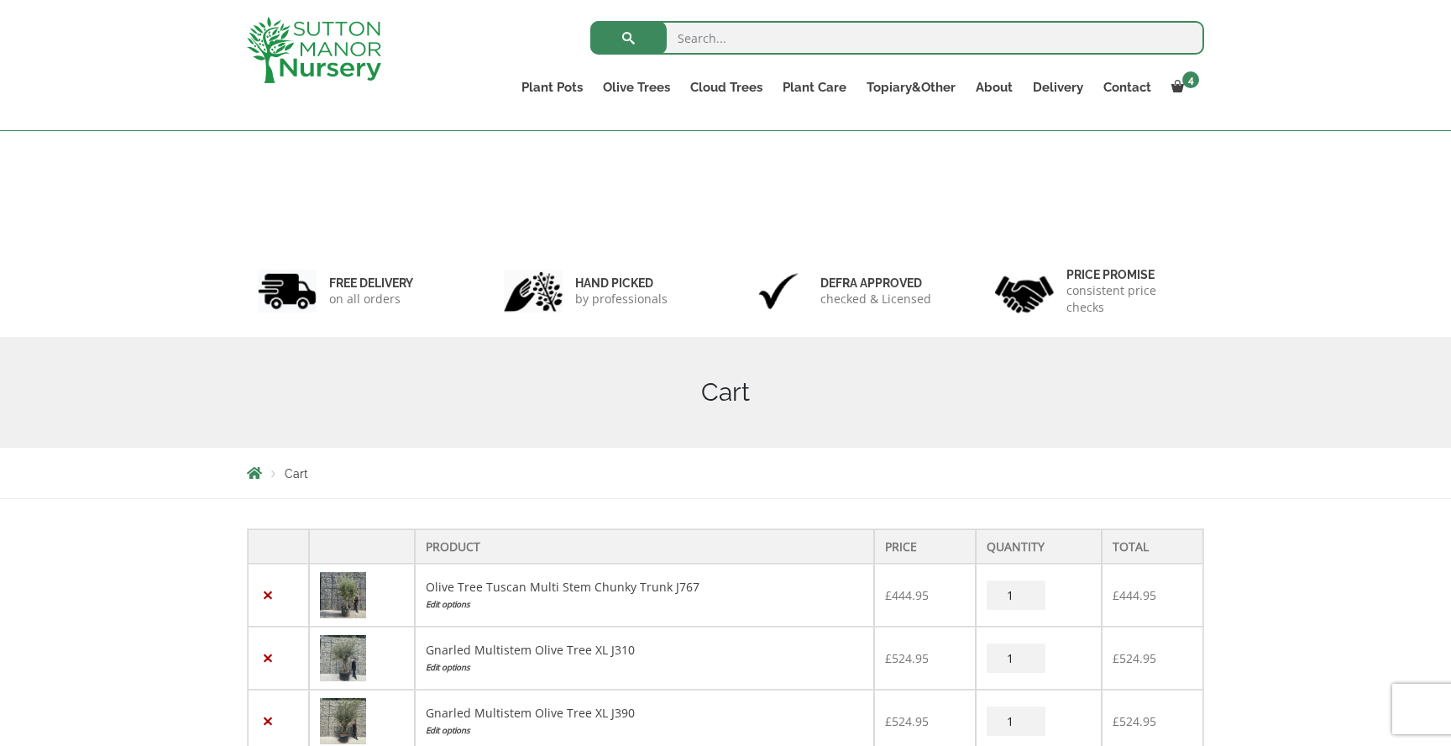
scroll to position [152, 0]
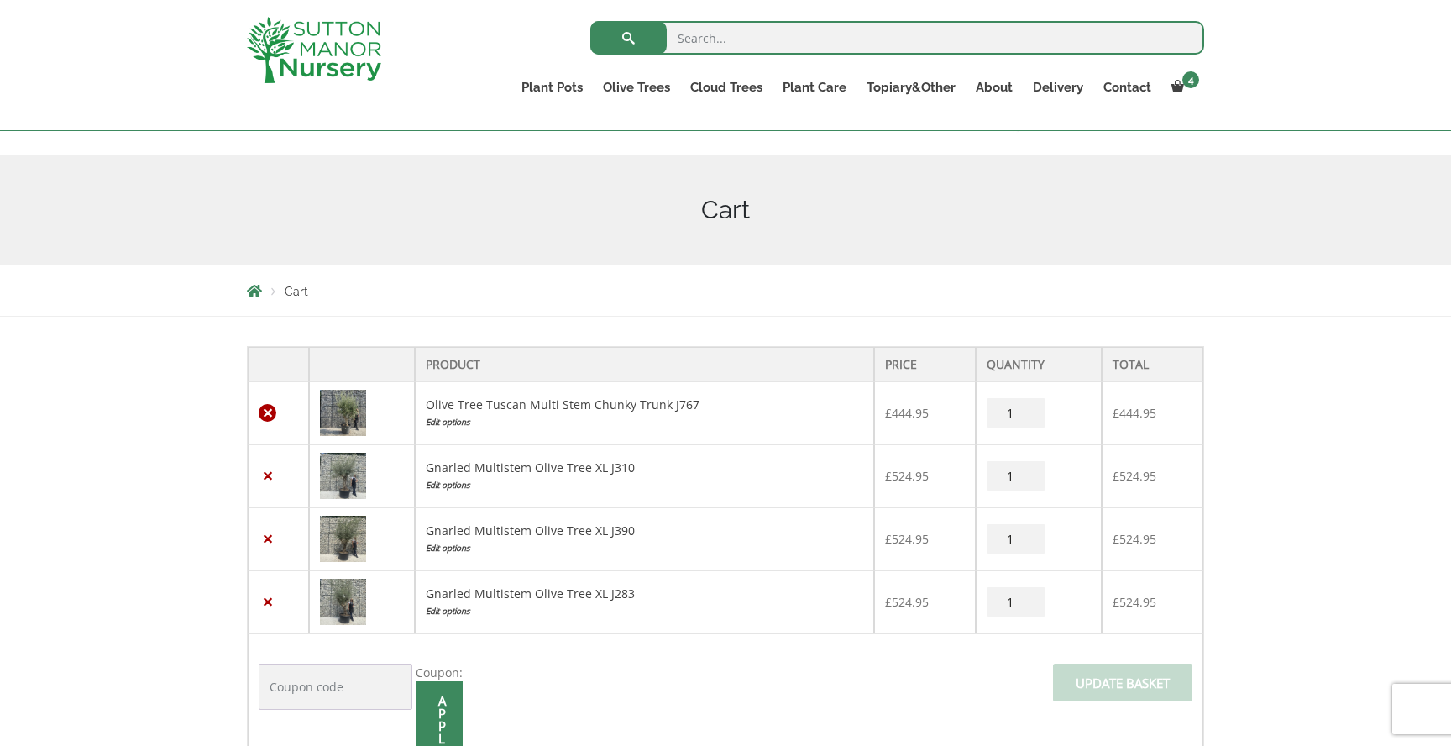
click at [265, 414] on link "×" at bounding box center [268, 413] width 18 height 18
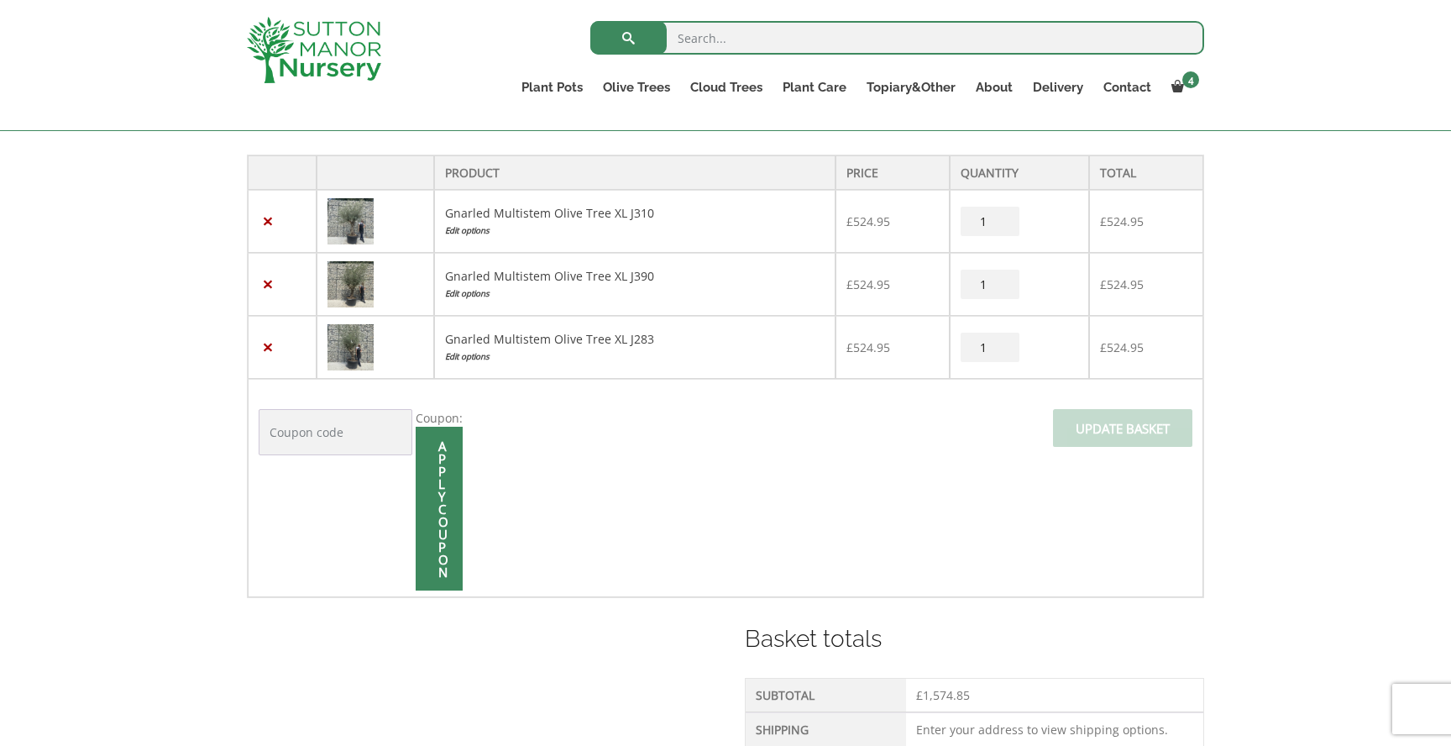
scroll to position [414, 0]
click at [623, 210] on link "Gnarled Multistem Olive Tree XL J310" at bounding box center [549, 212] width 209 height 16
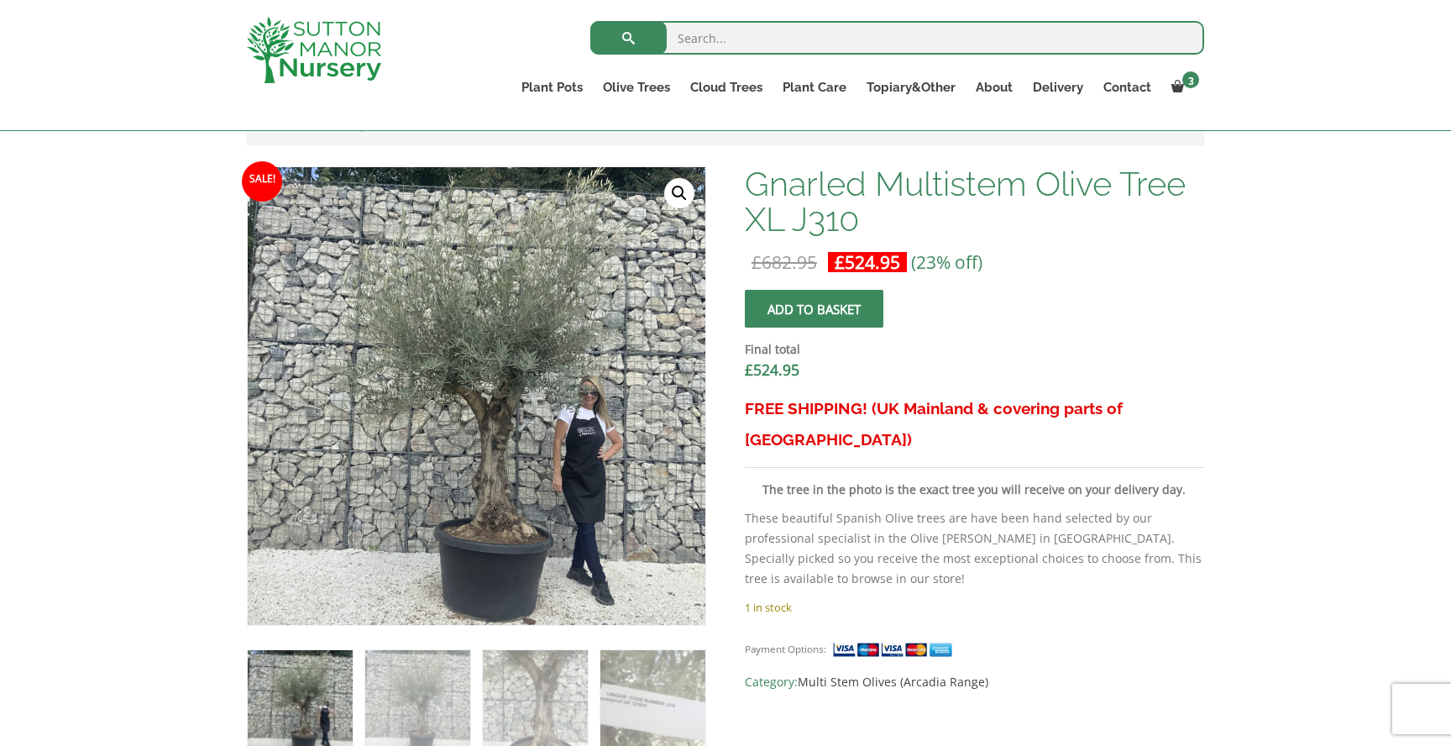
scroll to position [490, 0]
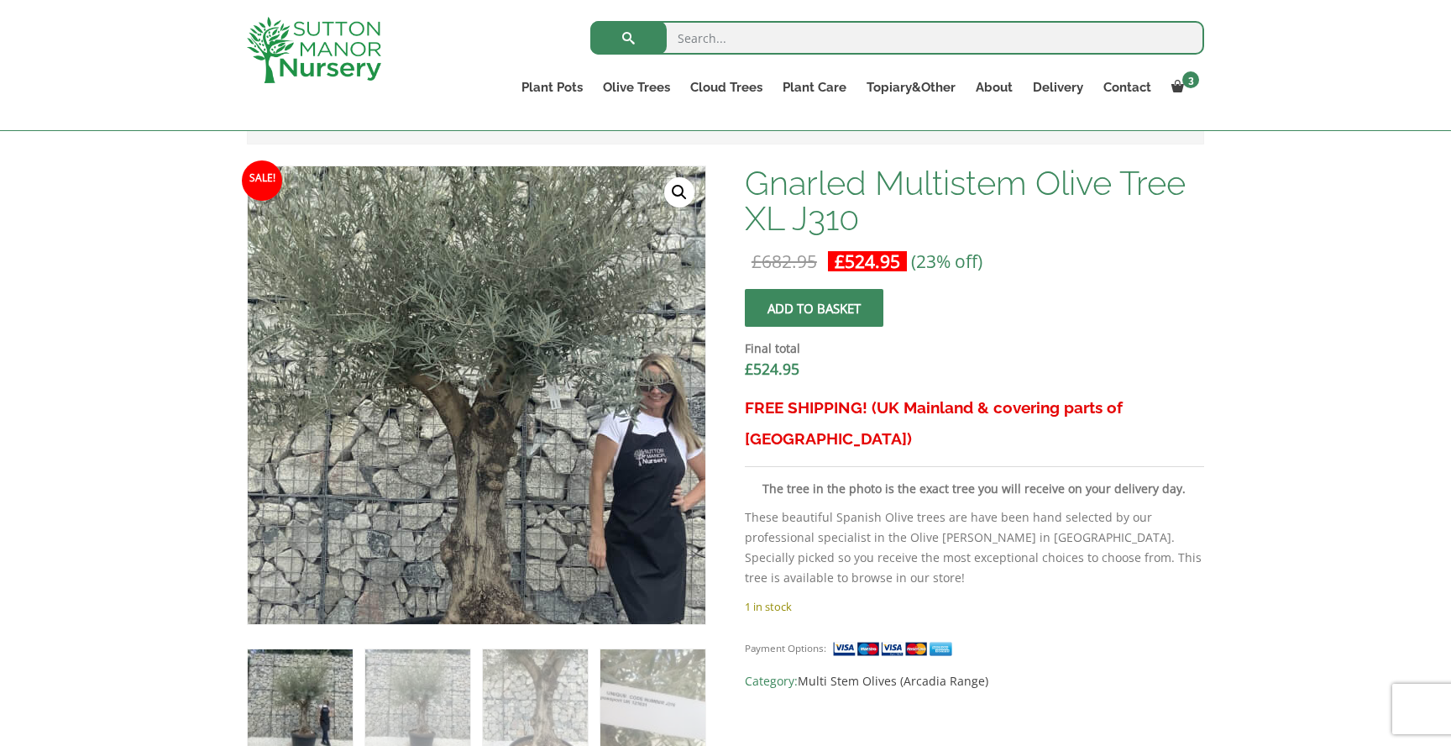
click at [509, 393] on img at bounding box center [449, 392] width 840 height 840
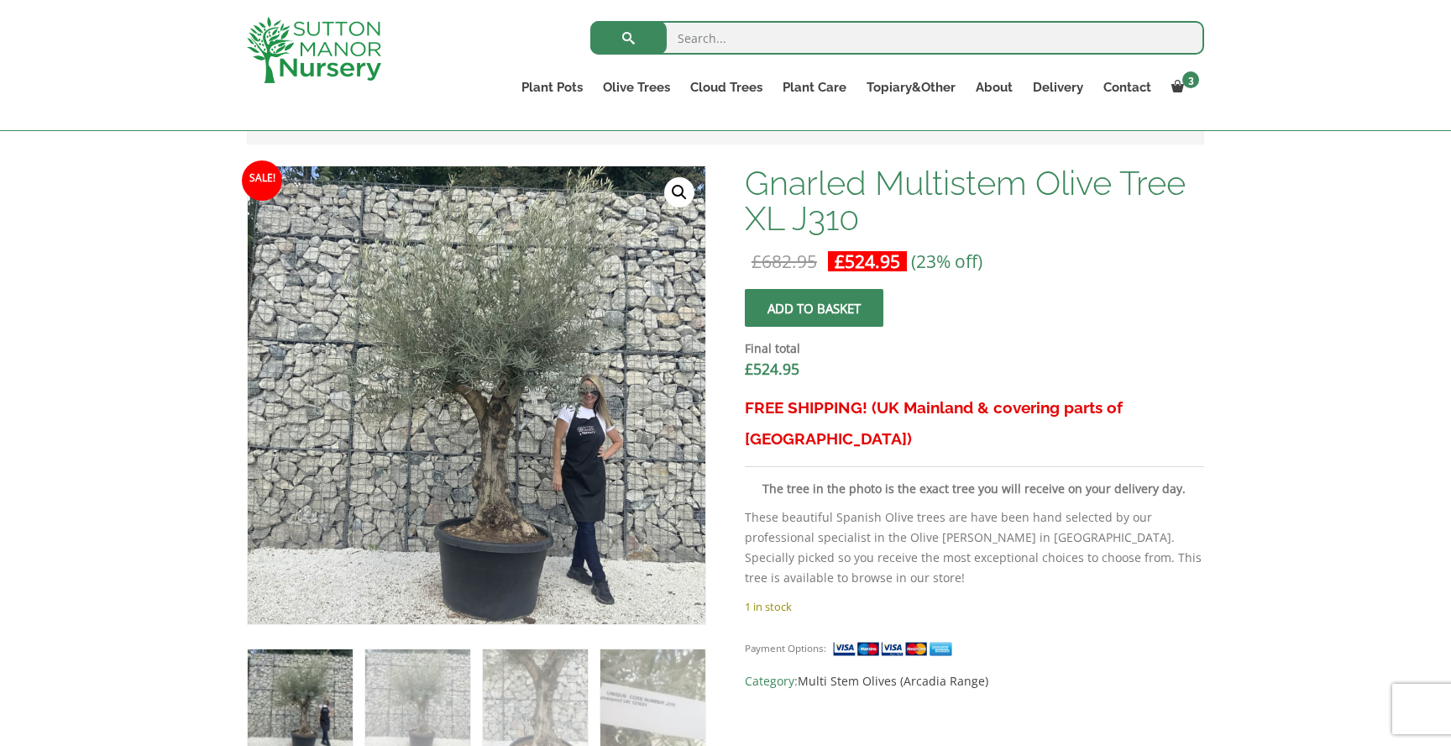
drag, startPoint x: 509, startPoint y: 393, endPoint x: 520, endPoint y: 25, distance: 368.1
click at [814, 308] on span "submit" at bounding box center [814, 308] width 0 height 0
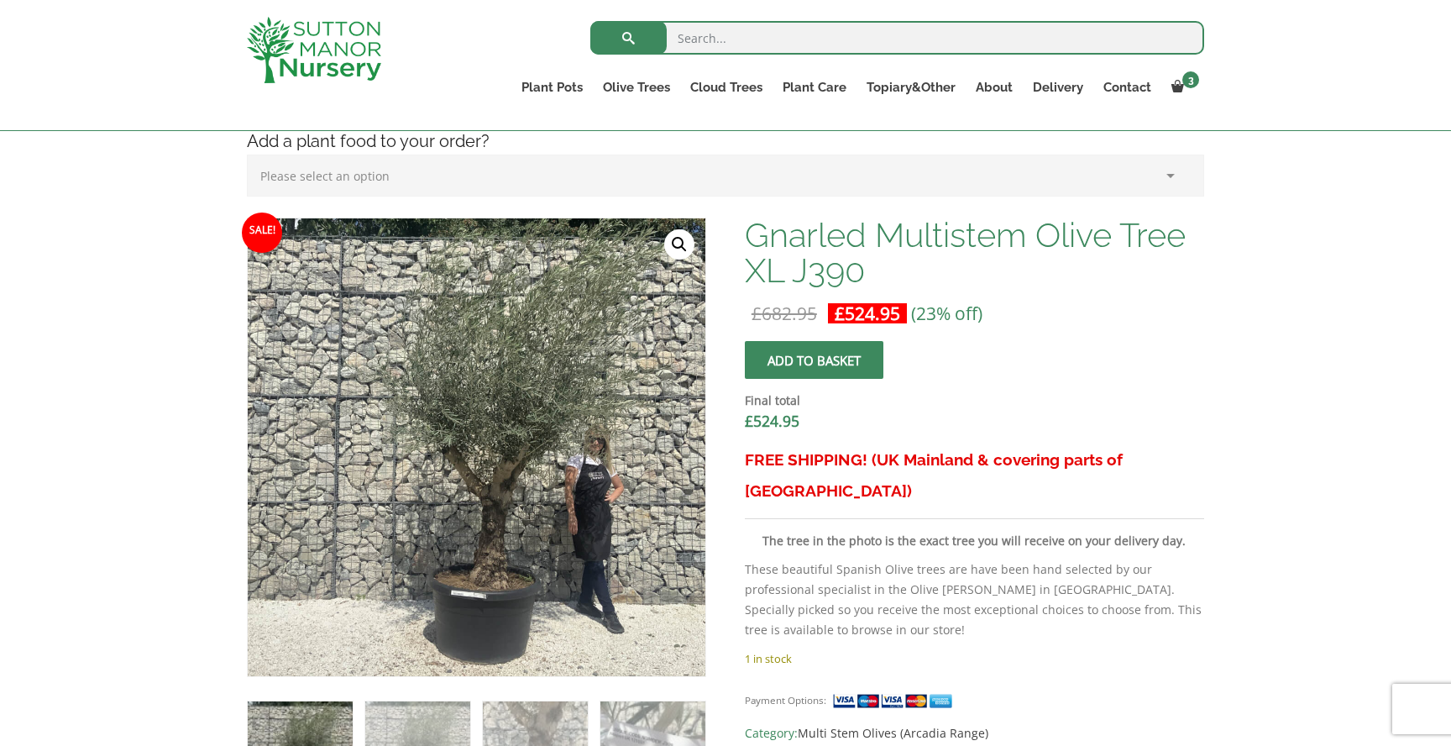
scroll to position [438, 0]
drag, startPoint x: 1051, startPoint y: 263, endPoint x: 1213, endPoint y: 27, distance: 286.3
click at [0, 0] on div "Search for: Plant Pots Resin Bonded Pots The Amalfi Pots The Milan Pots The Cap…" at bounding box center [725, 65] width 1451 height 131
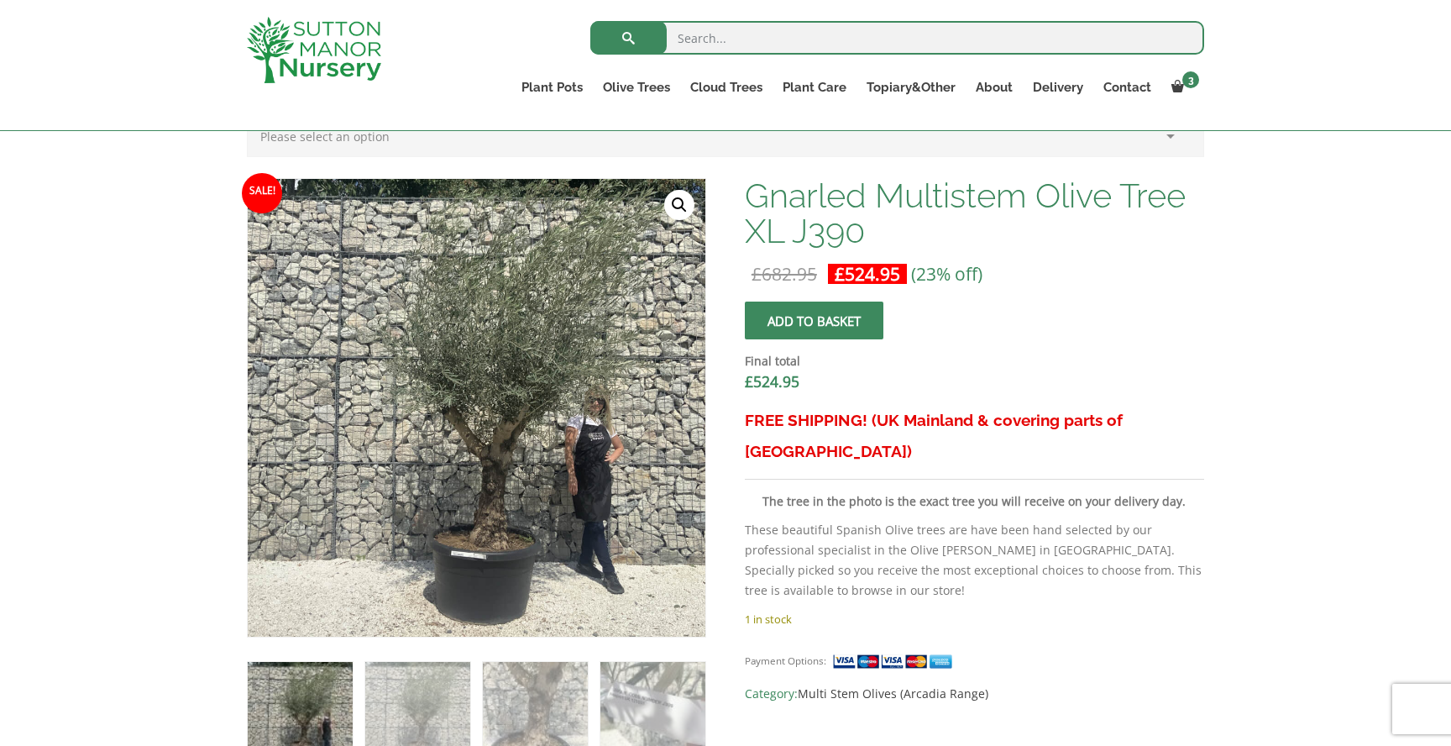
scroll to position [489, 0]
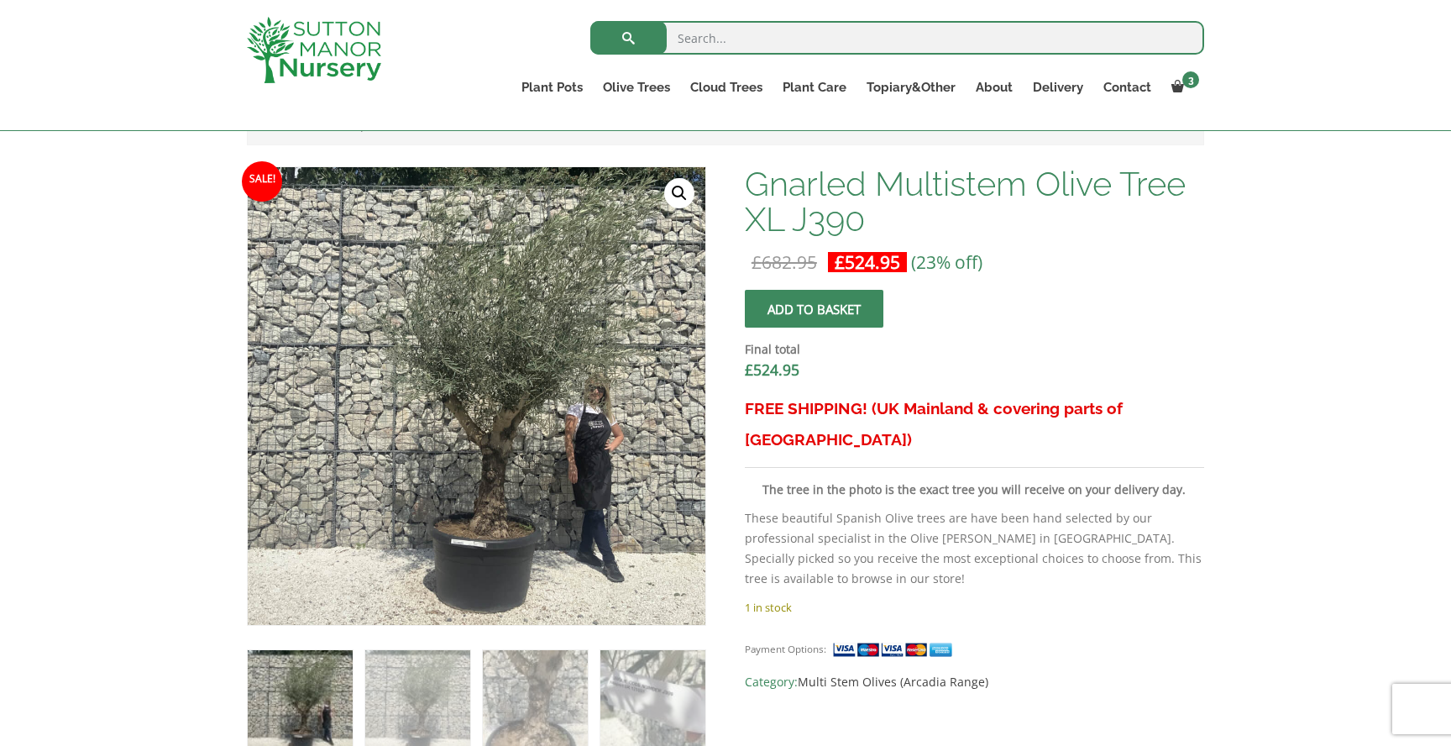
drag, startPoint x: 543, startPoint y: 234, endPoint x: 934, endPoint y: 40, distance: 436.9
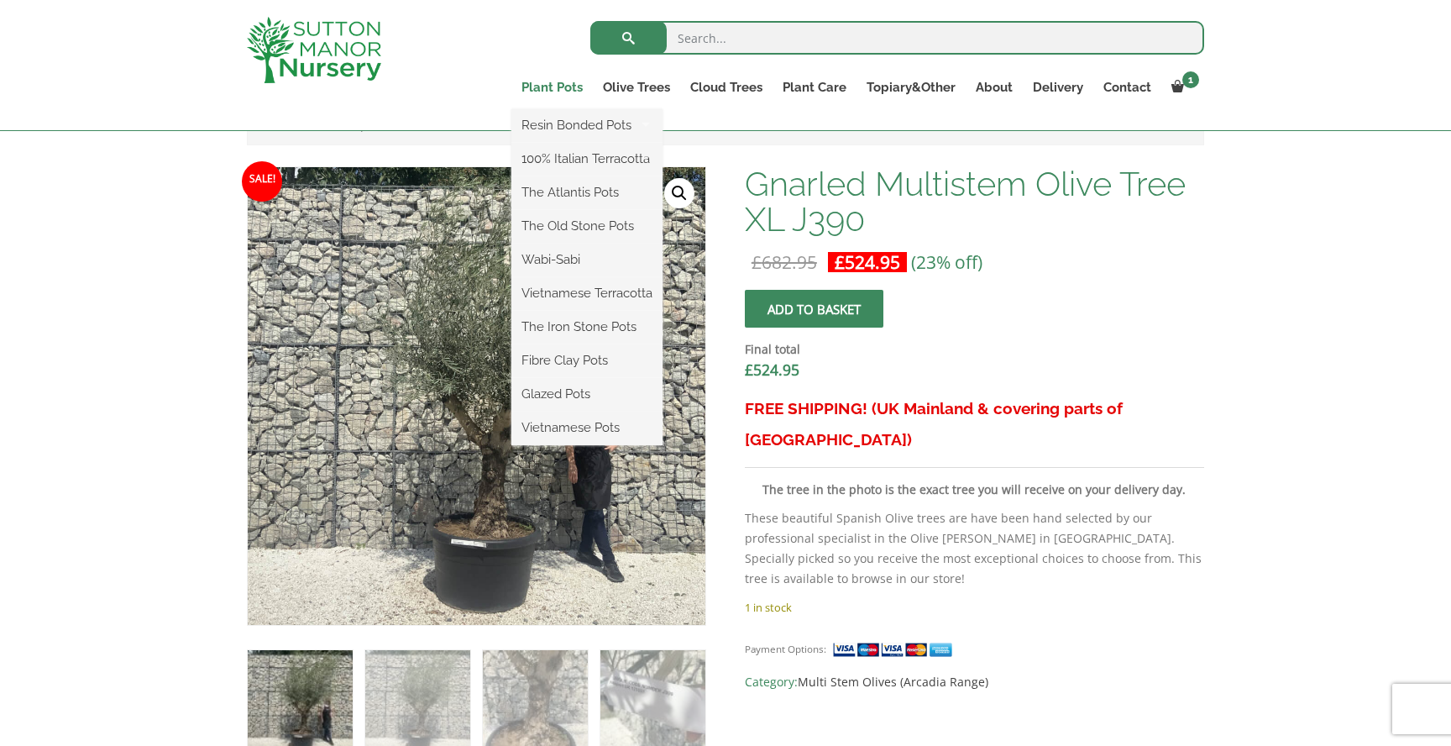
click at [571, 80] on link "Plant Pots" at bounding box center [552, 88] width 81 height 24
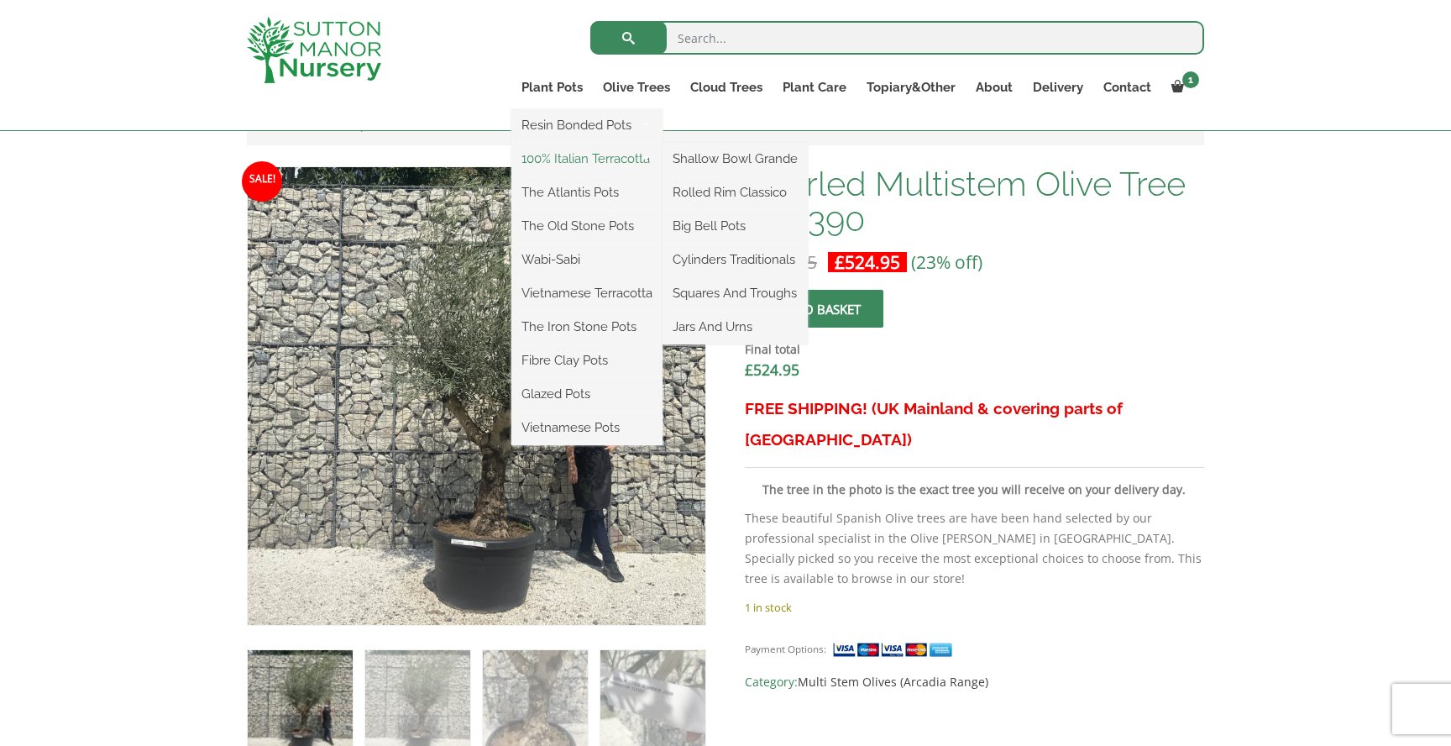
click at [573, 160] on link "100% Italian Terracotta" at bounding box center [587, 158] width 151 height 25
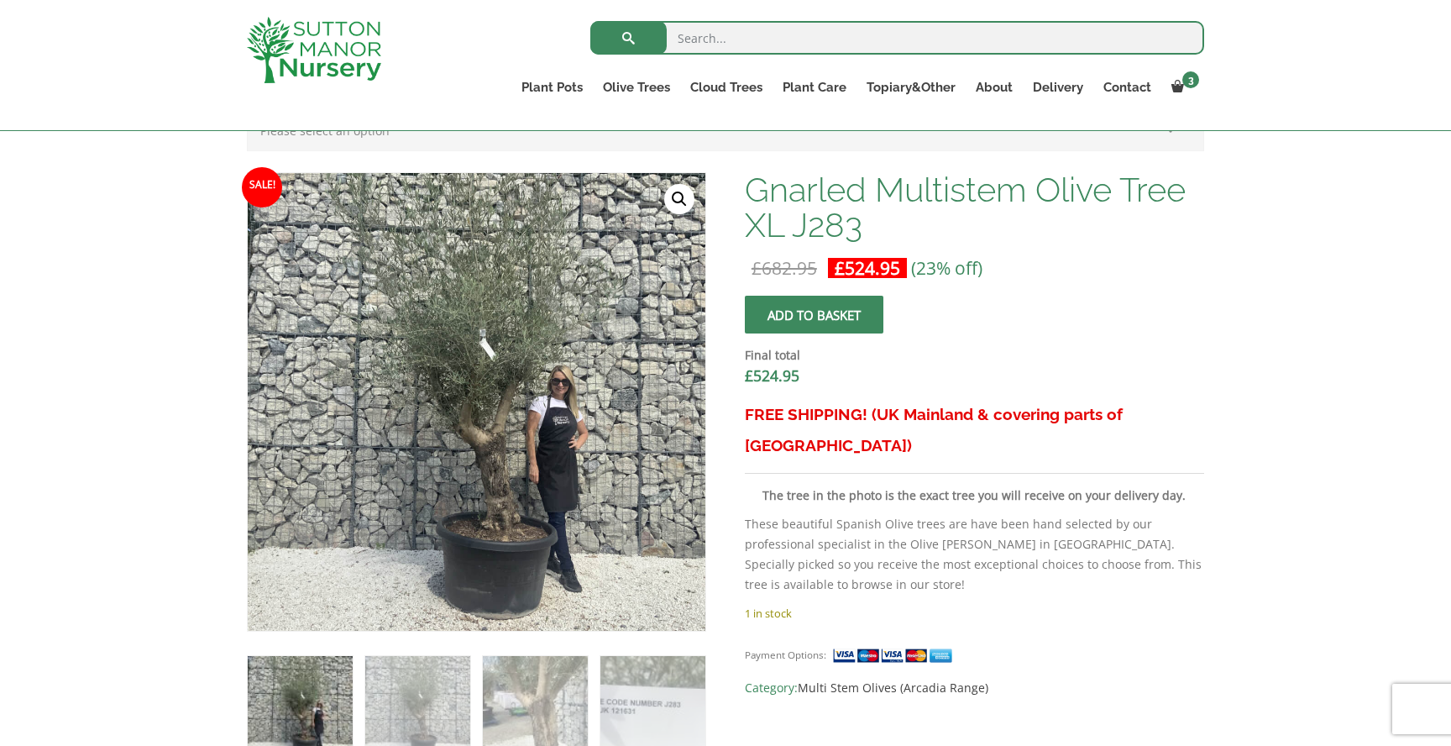
scroll to position [485, 0]
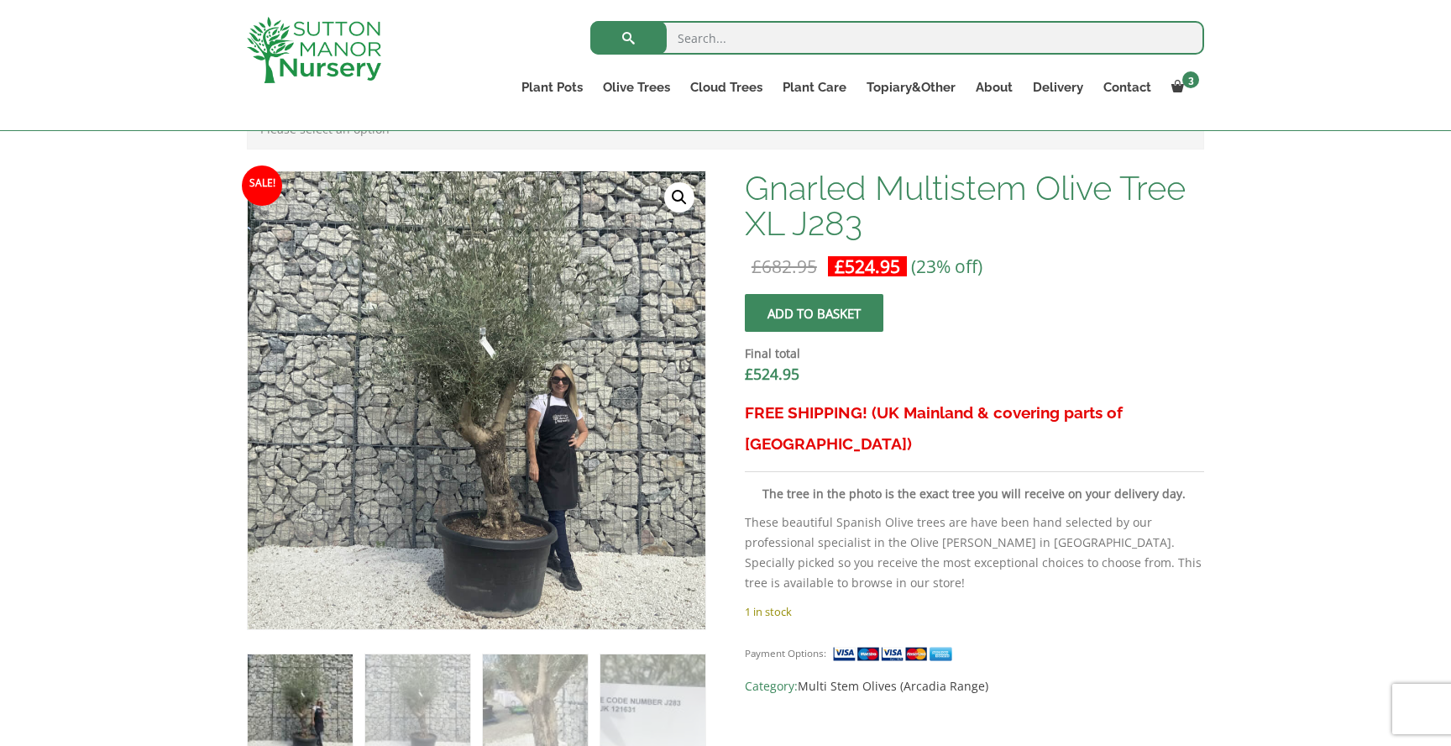
drag, startPoint x: 527, startPoint y: 220, endPoint x: 414, endPoint y: 39, distance: 213.5
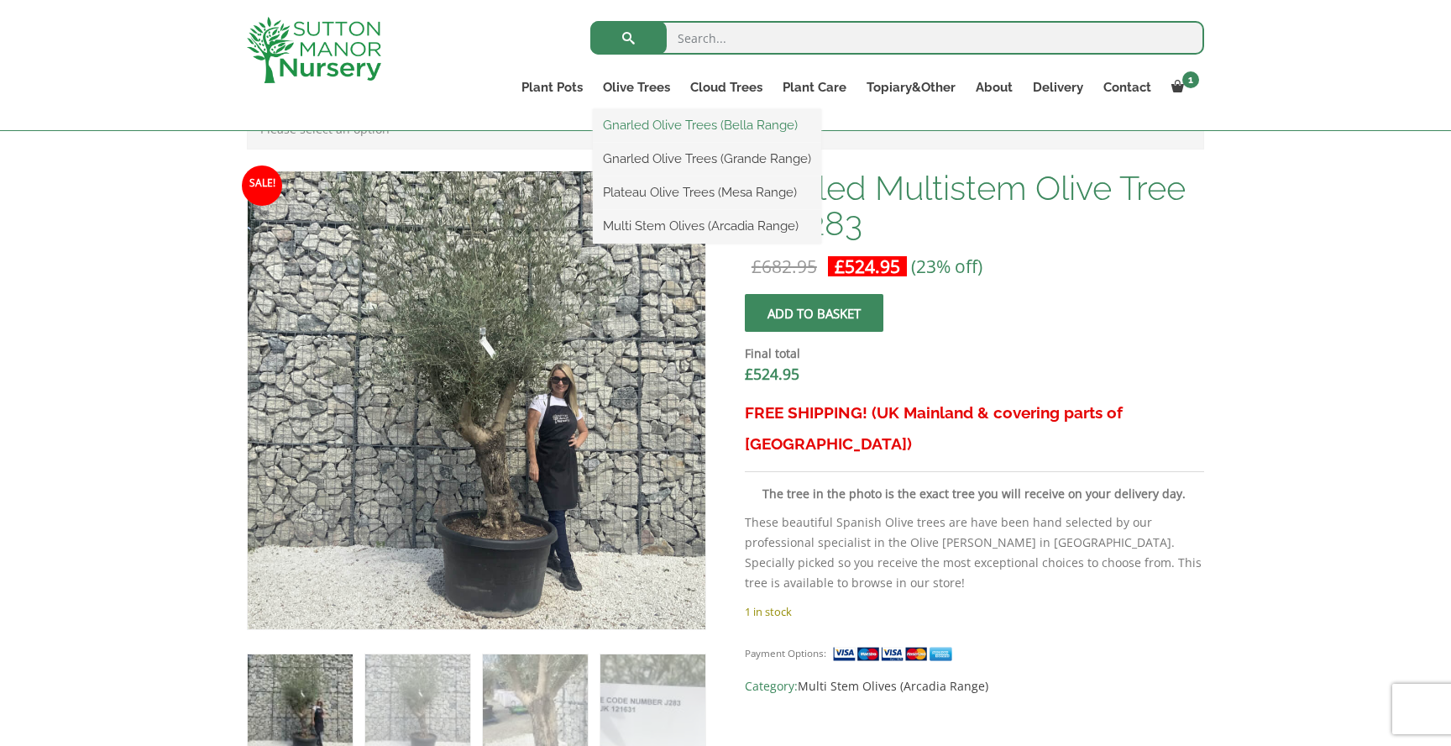
click at [652, 118] on link "Gnarled Olive Trees (Bella Range)" at bounding box center [707, 125] width 228 height 25
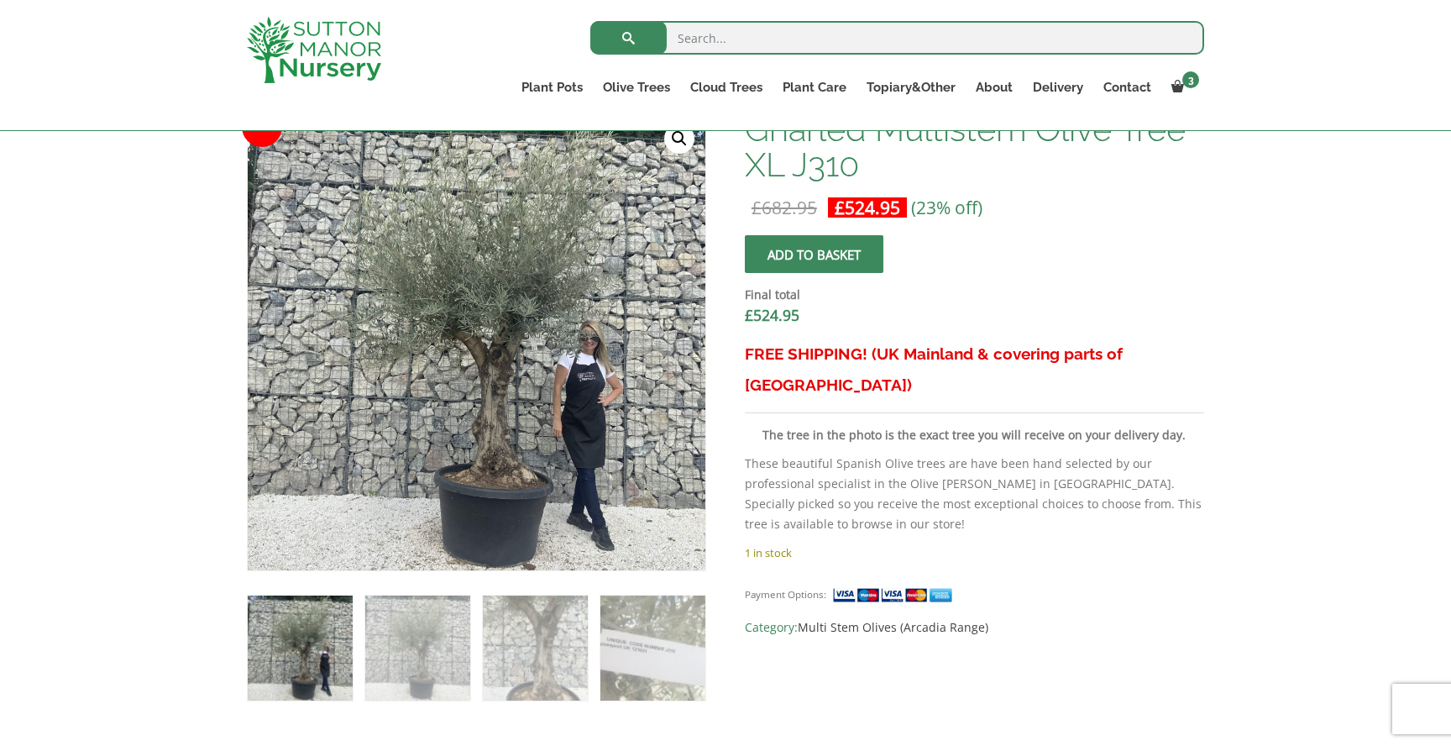
scroll to position [633, 0]
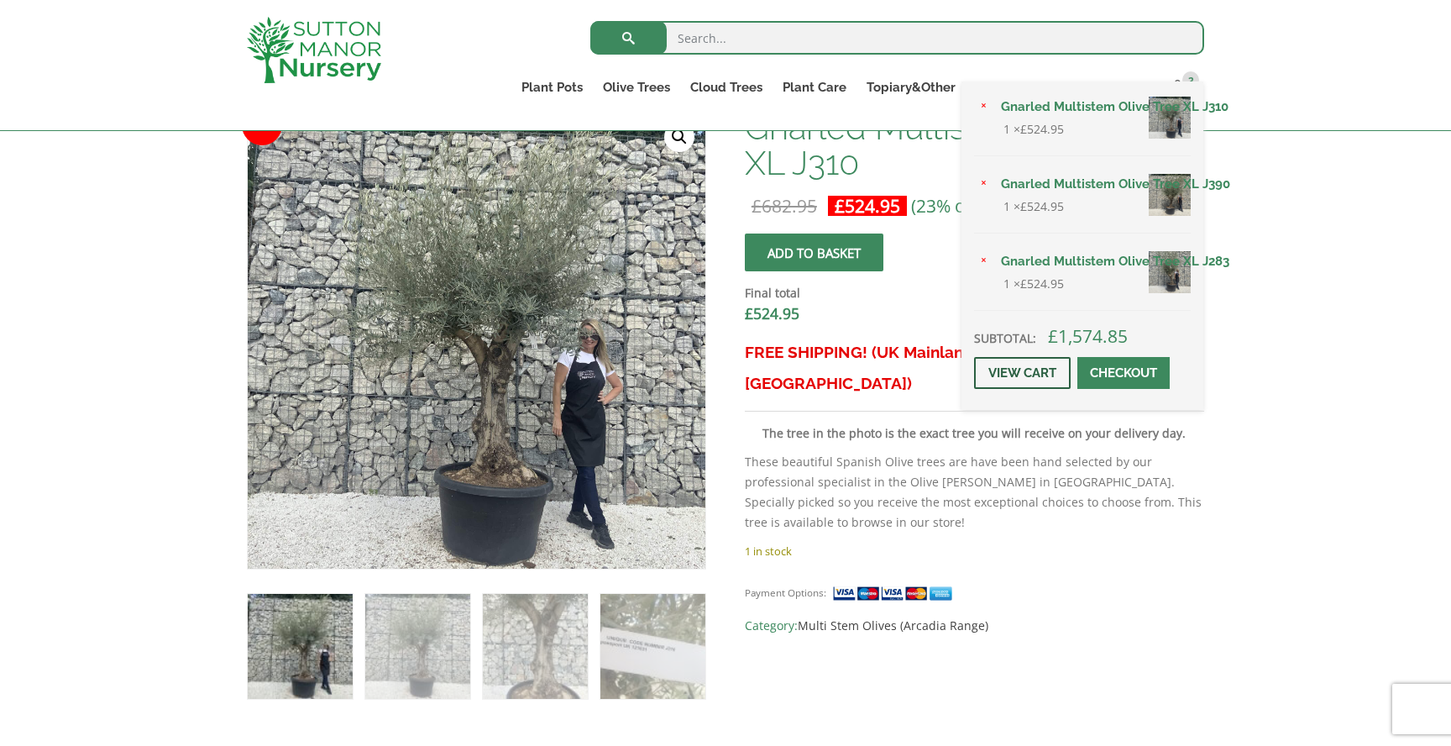
click at [1018, 370] on link "View cart" at bounding box center [1022, 373] width 97 height 32
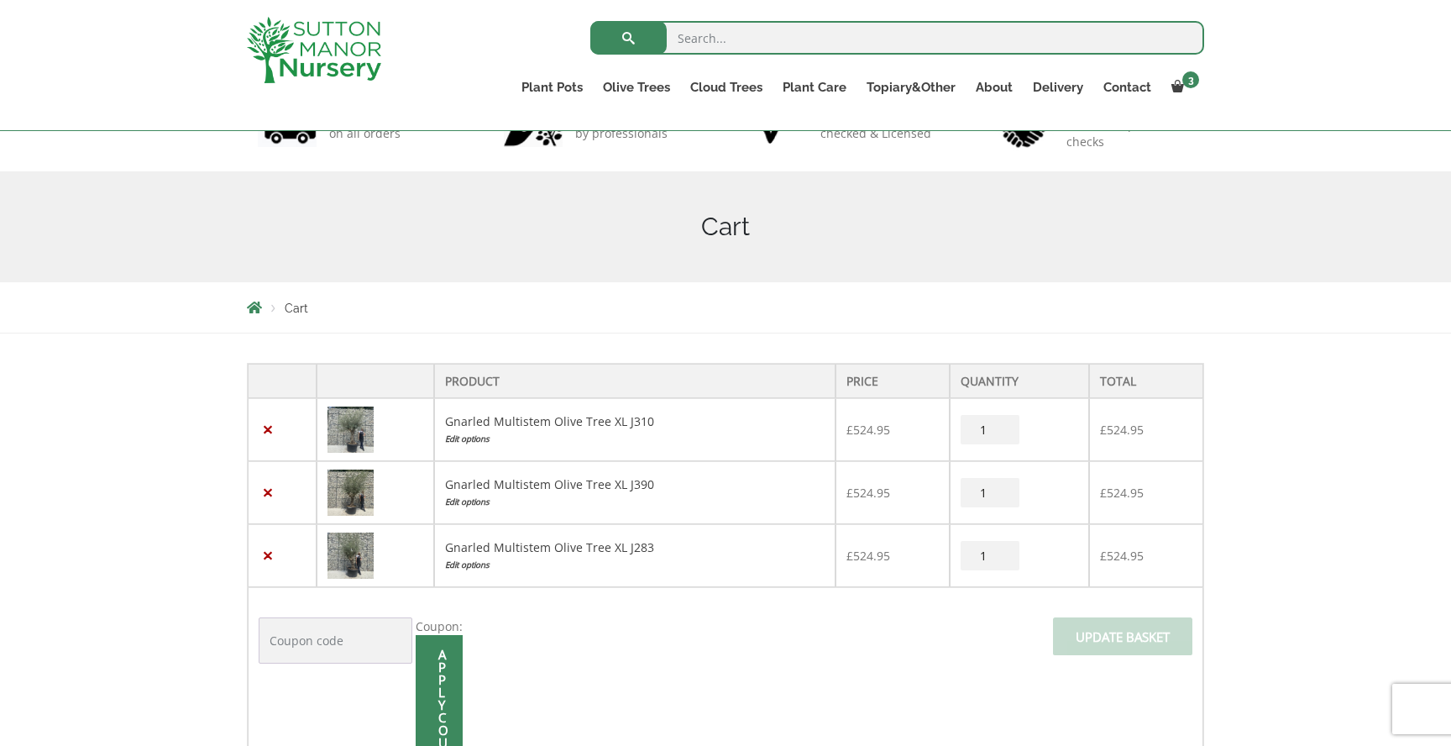
scroll to position [138, 0]
click at [270, 494] on link "×" at bounding box center [268, 490] width 18 height 18
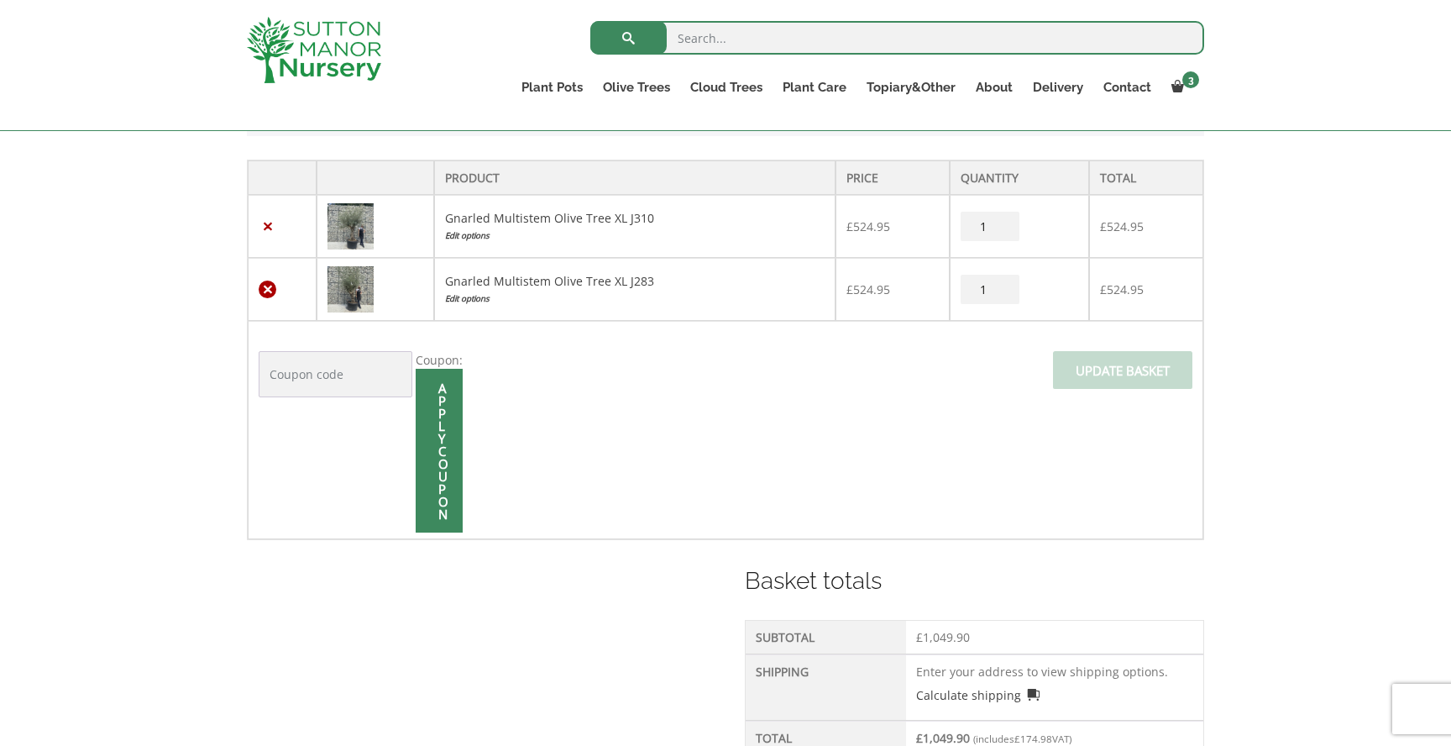
scroll to position [414, 0]
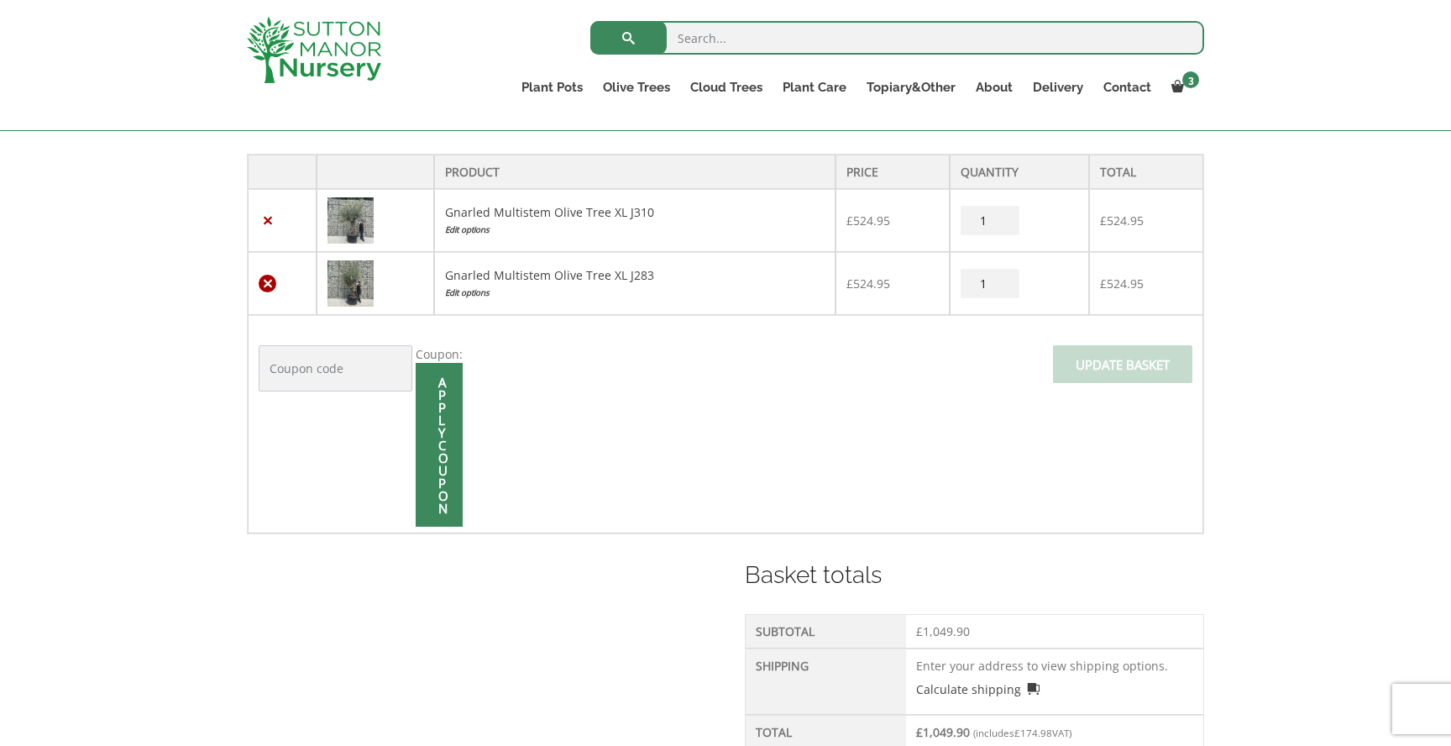
click at [265, 286] on link "×" at bounding box center [268, 284] width 18 height 18
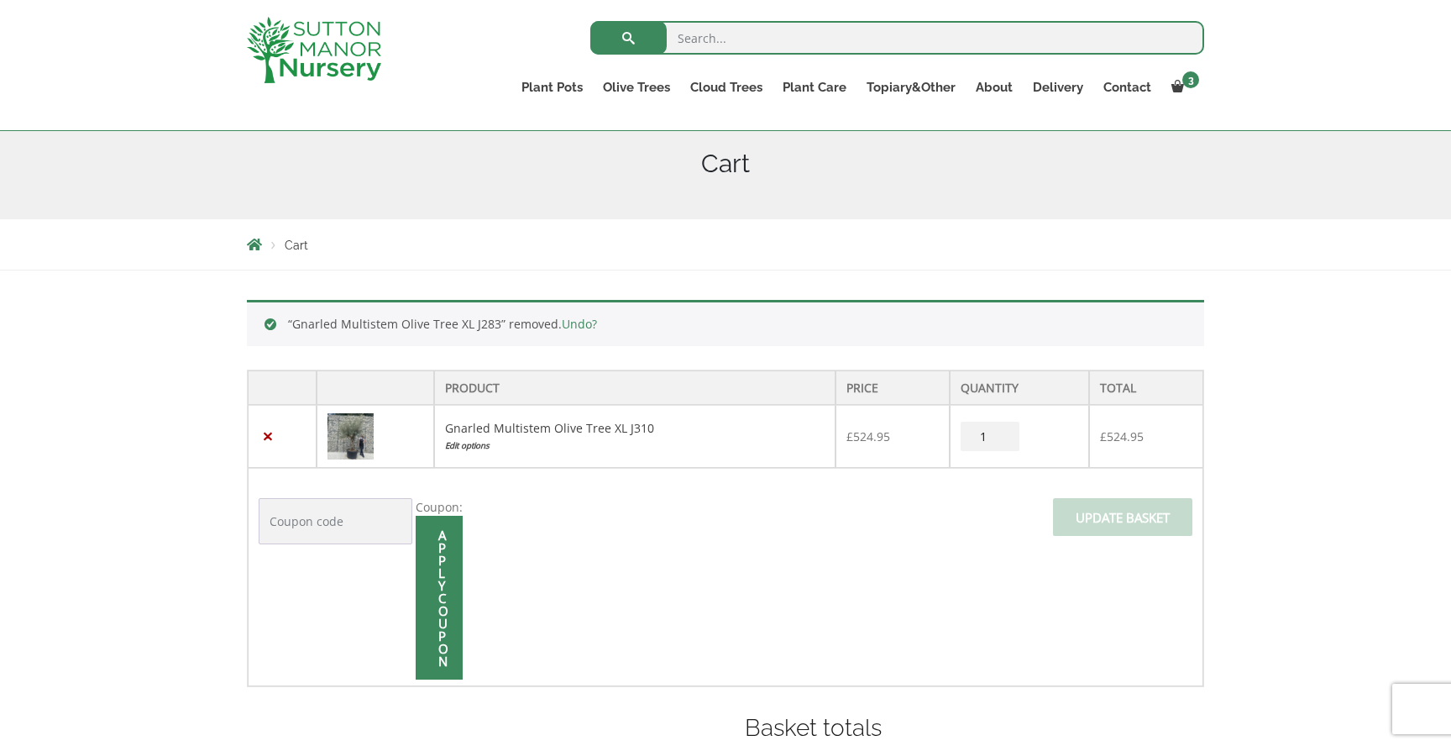
scroll to position [197, 0]
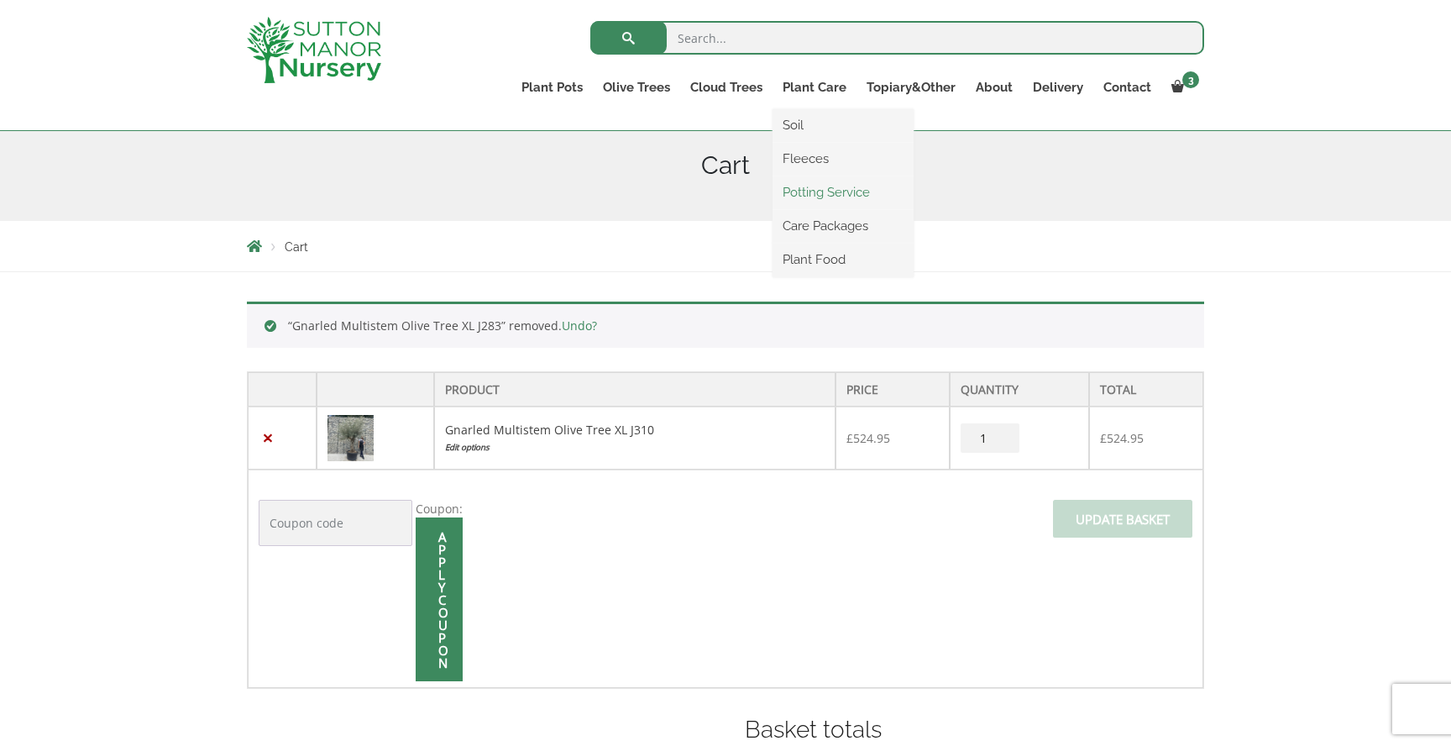
click at [831, 193] on link "Potting Service" at bounding box center [843, 192] width 141 height 25
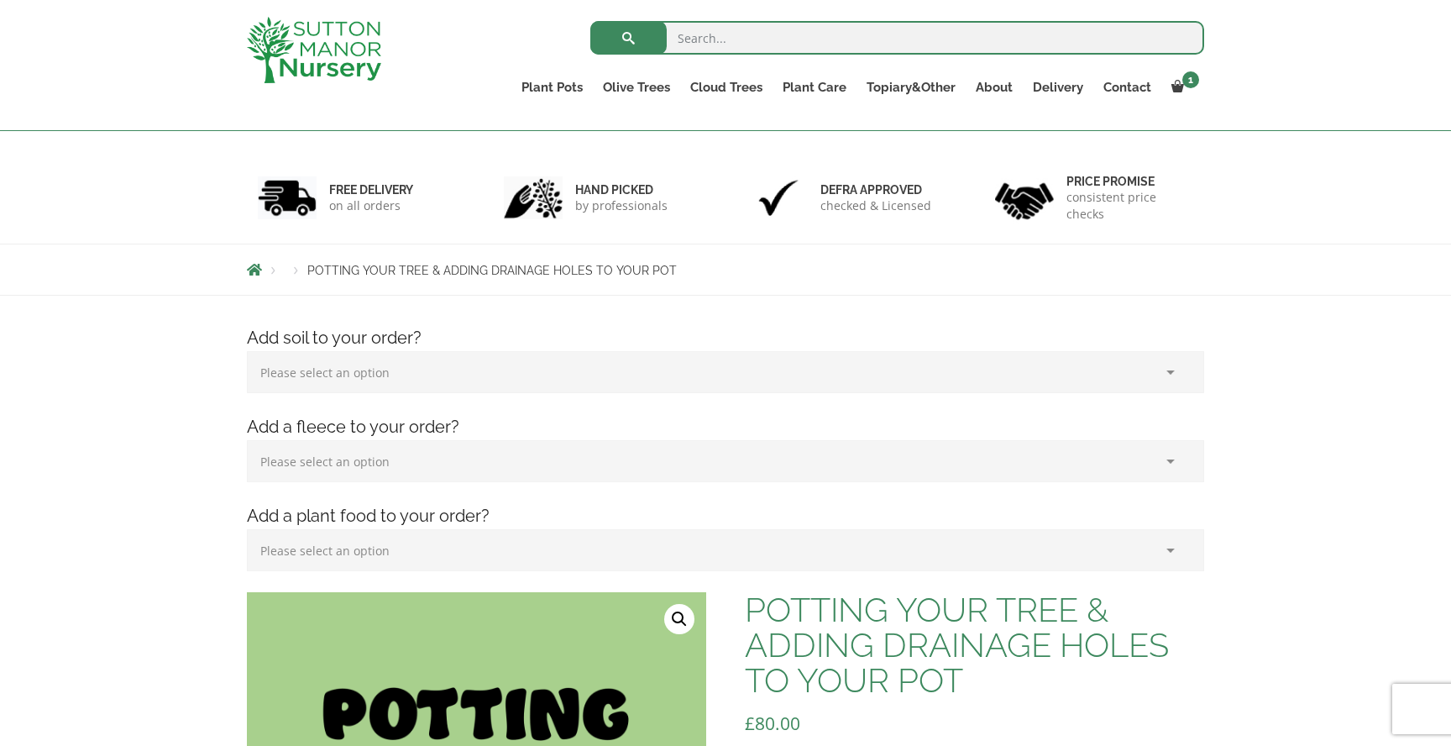
scroll to position [87, 0]
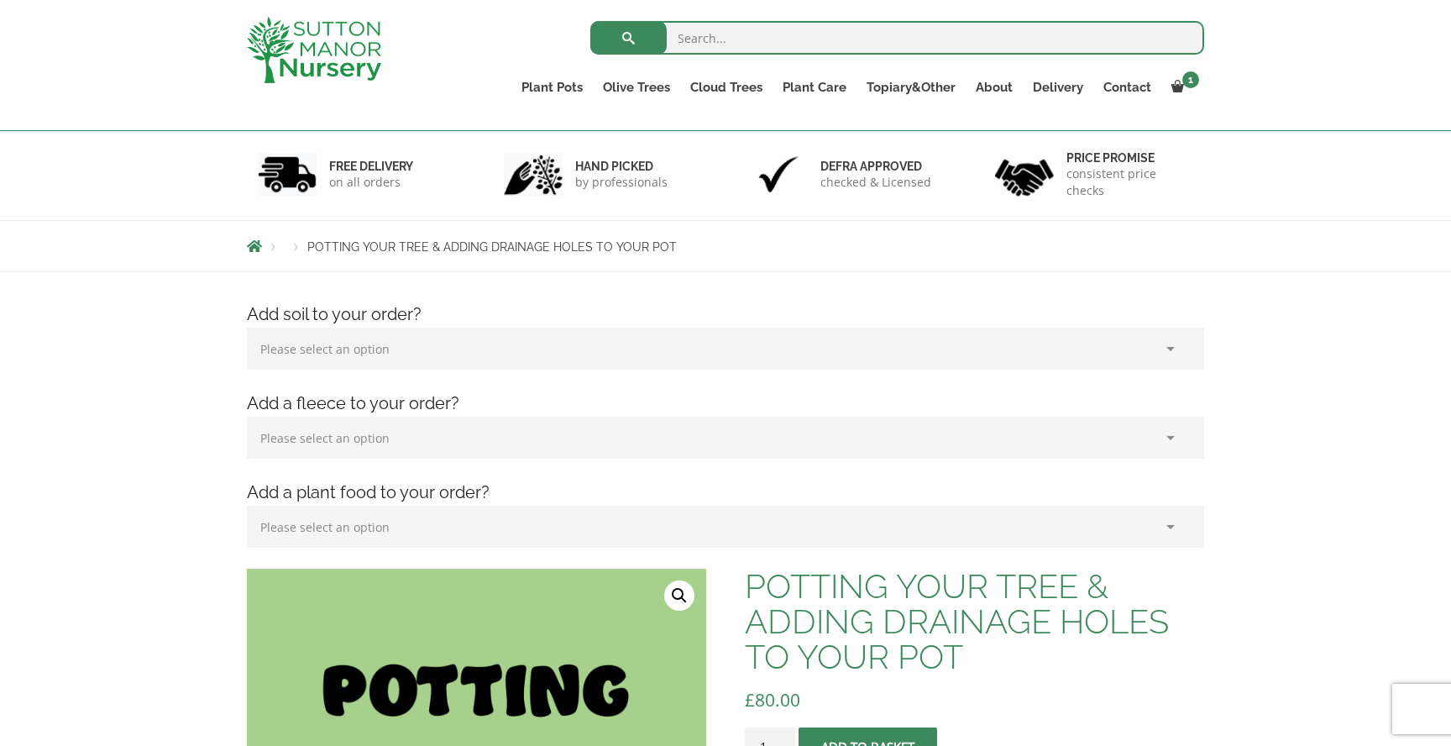
click at [428, 362] on select "Please select an option (x1) 75L Bag (£34.99) (x2) 75L Bag (£69.98) (x3) 75L Ba…" at bounding box center [726, 349] width 958 height 42
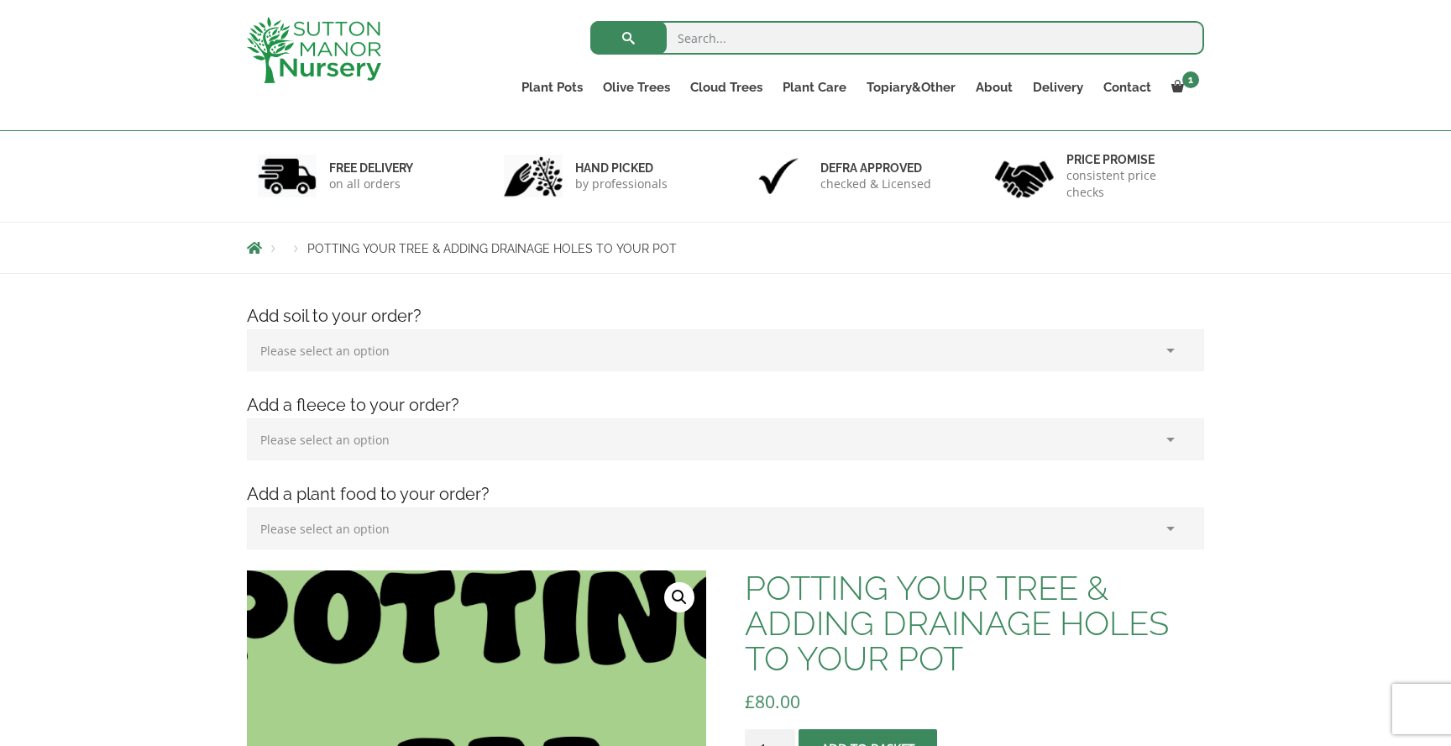
scroll to position [66, 0]
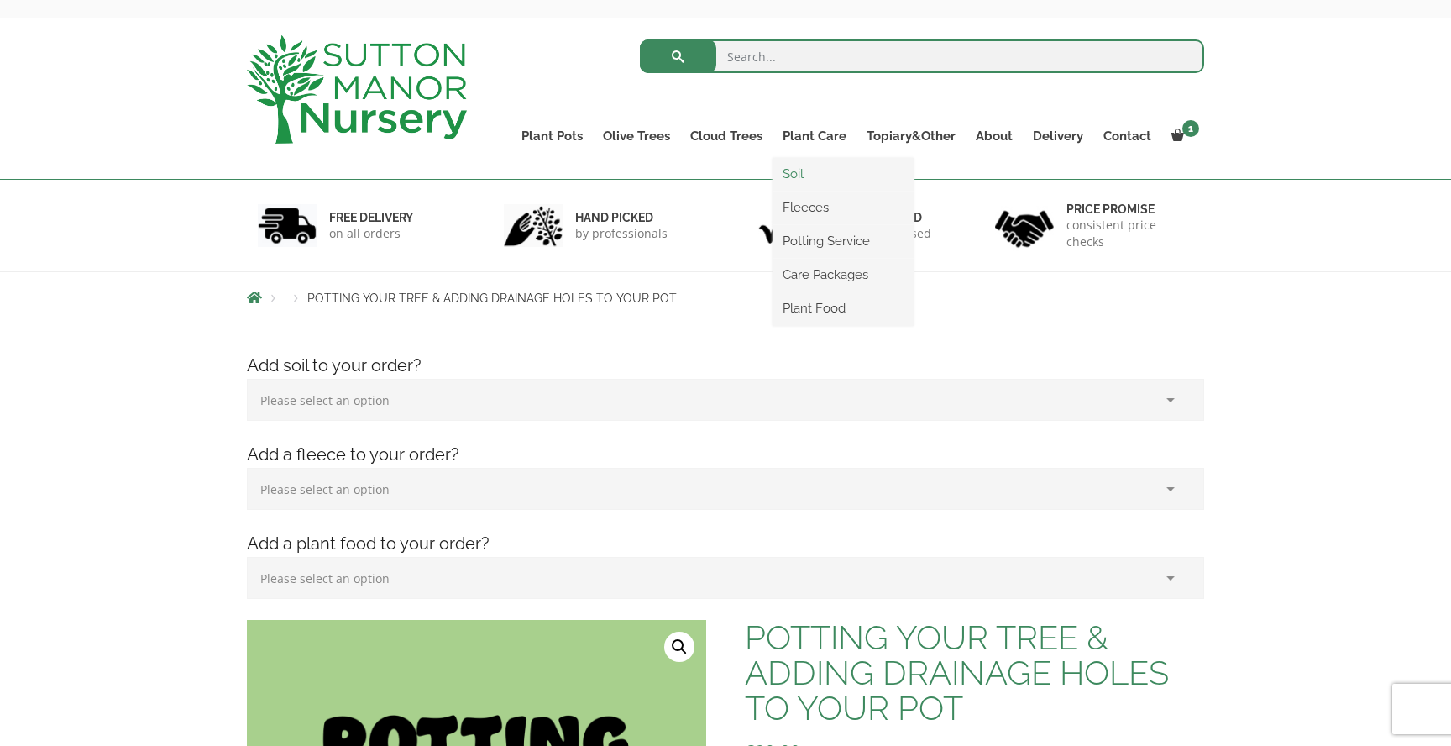
click at [799, 167] on link "Soil" at bounding box center [843, 173] width 141 height 25
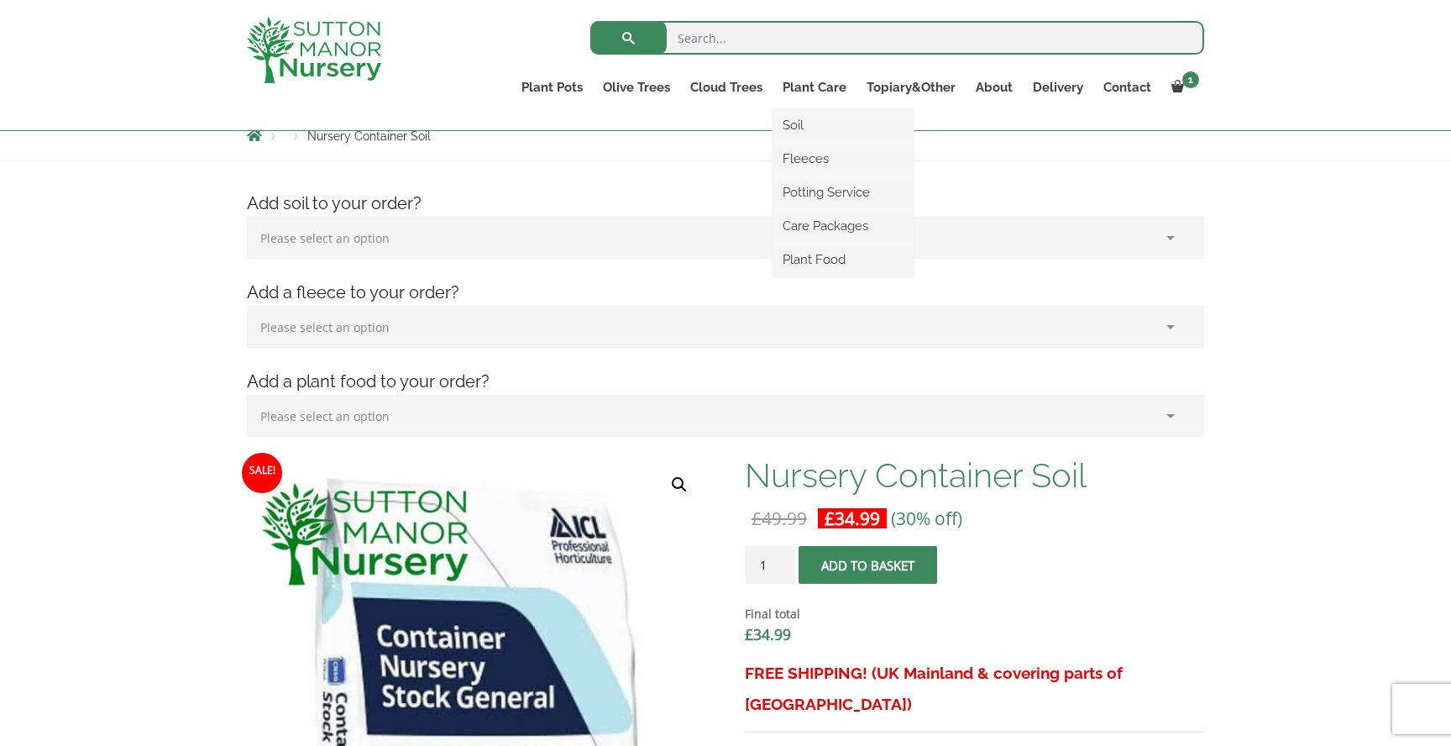
scroll to position [198, 0]
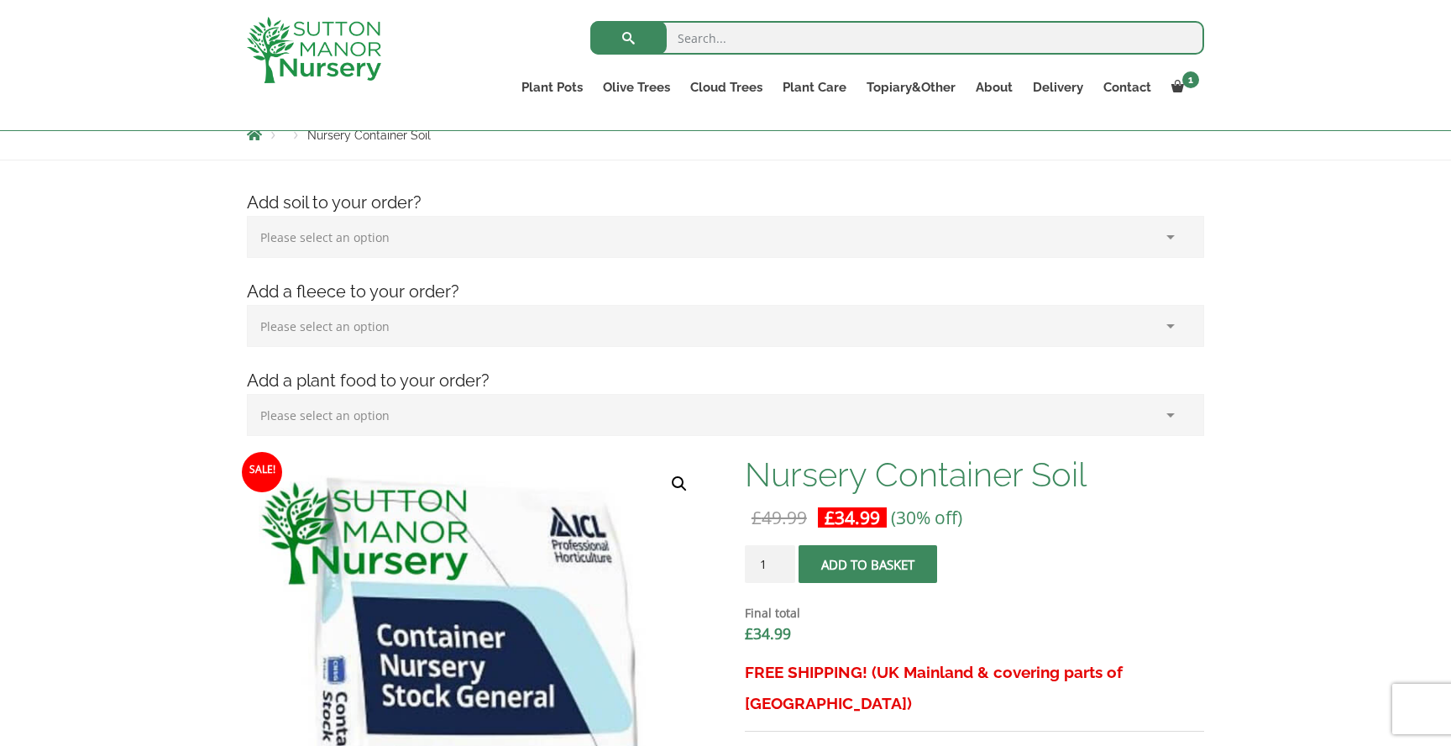
click at [375, 244] on select "Please select an option (x1) 75L Bag (£34.99) (x2) 75L Bag (£69.98) (x3) 75L Ba…" at bounding box center [726, 237] width 958 height 42
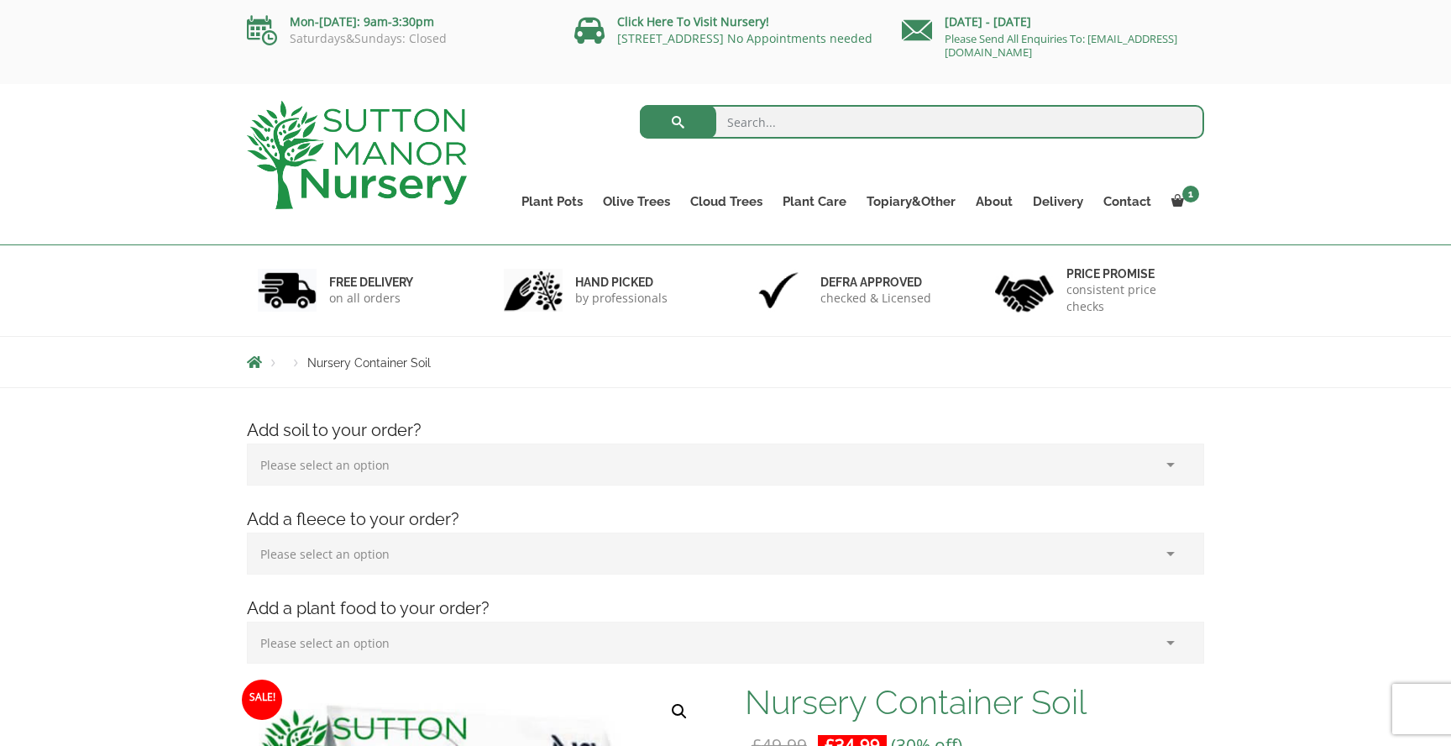
scroll to position [2456, 0]
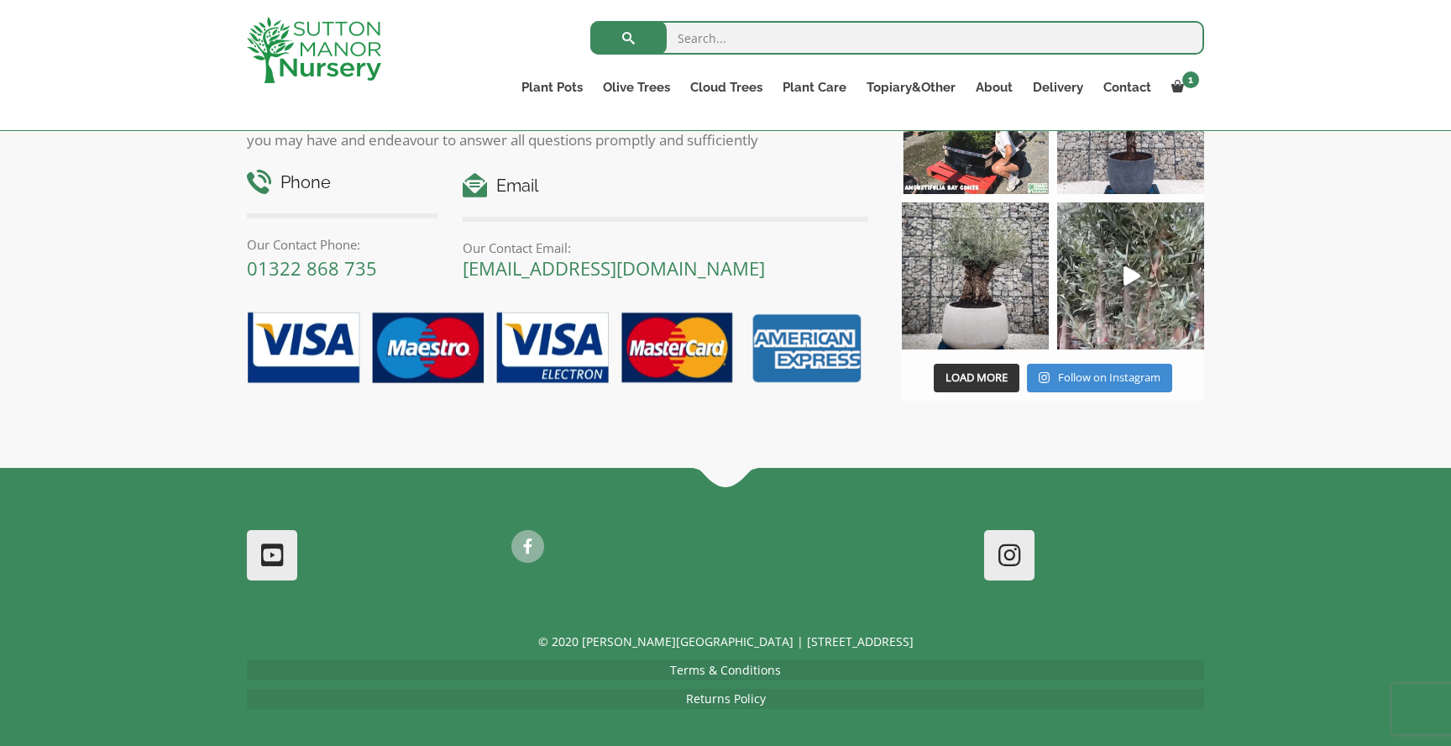
click at [1008, 539] on link at bounding box center [1009, 555] width 47 height 47
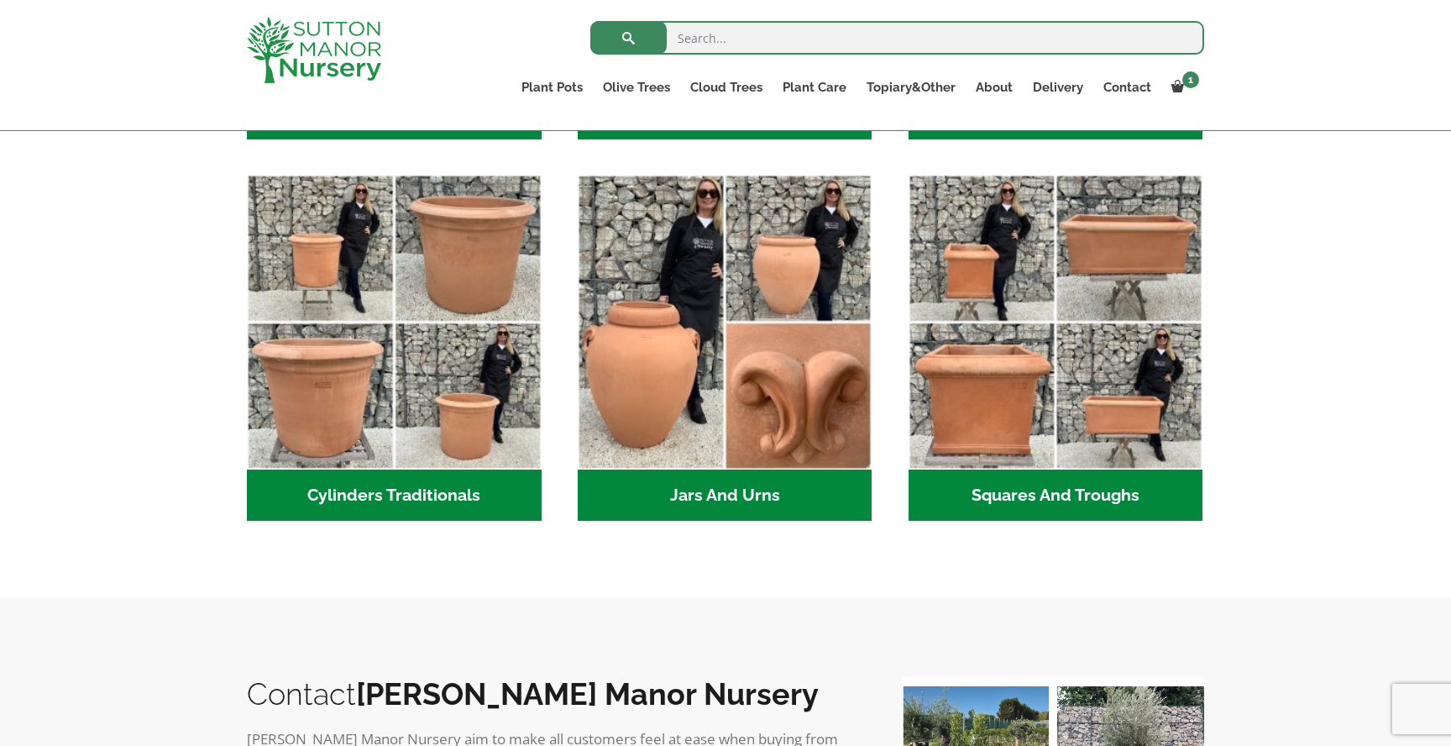
scroll to position [873, 0]
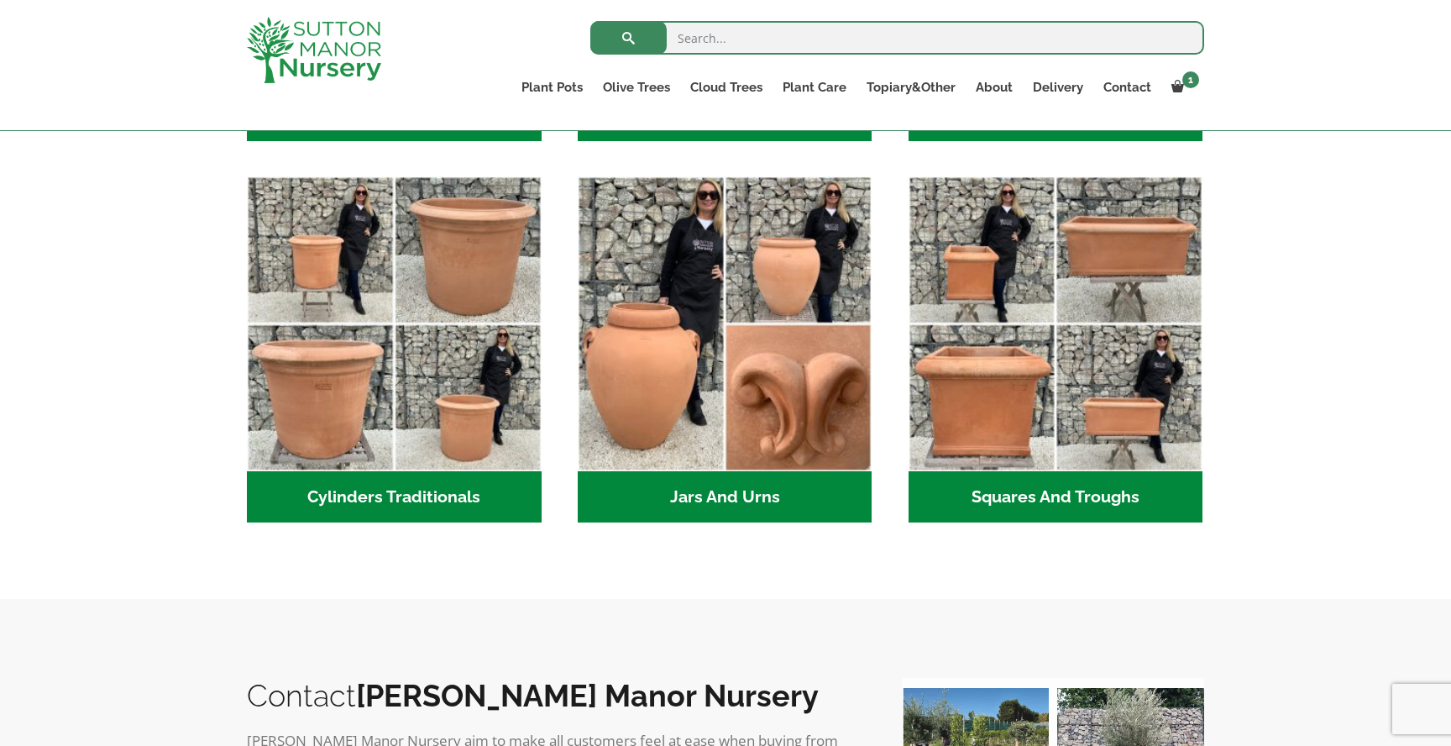
click at [1048, 491] on h2 "Squares And Troughs (2)" at bounding box center [1056, 497] width 295 height 52
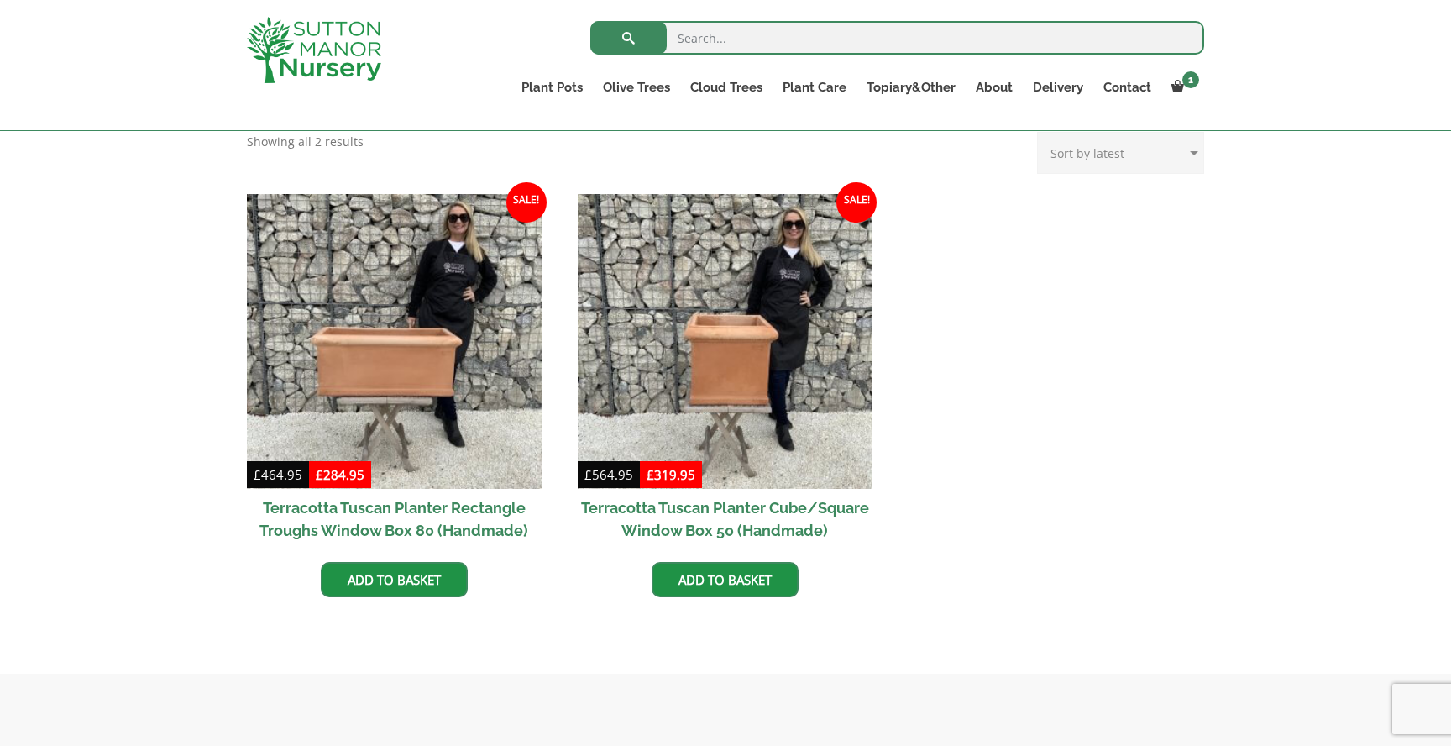
scroll to position [701, 0]
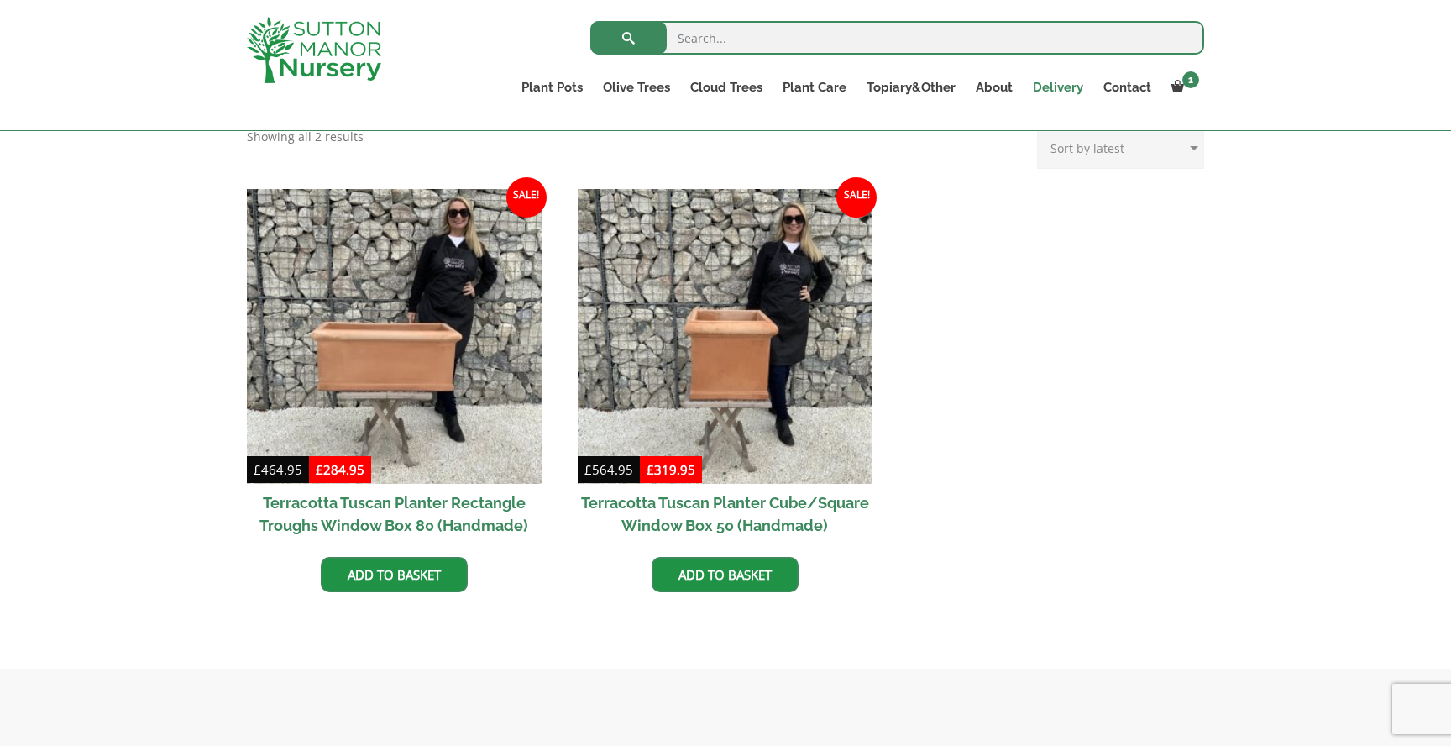
click at [1068, 85] on link "Delivery" at bounding box center [1058, 88] width 71 height 24
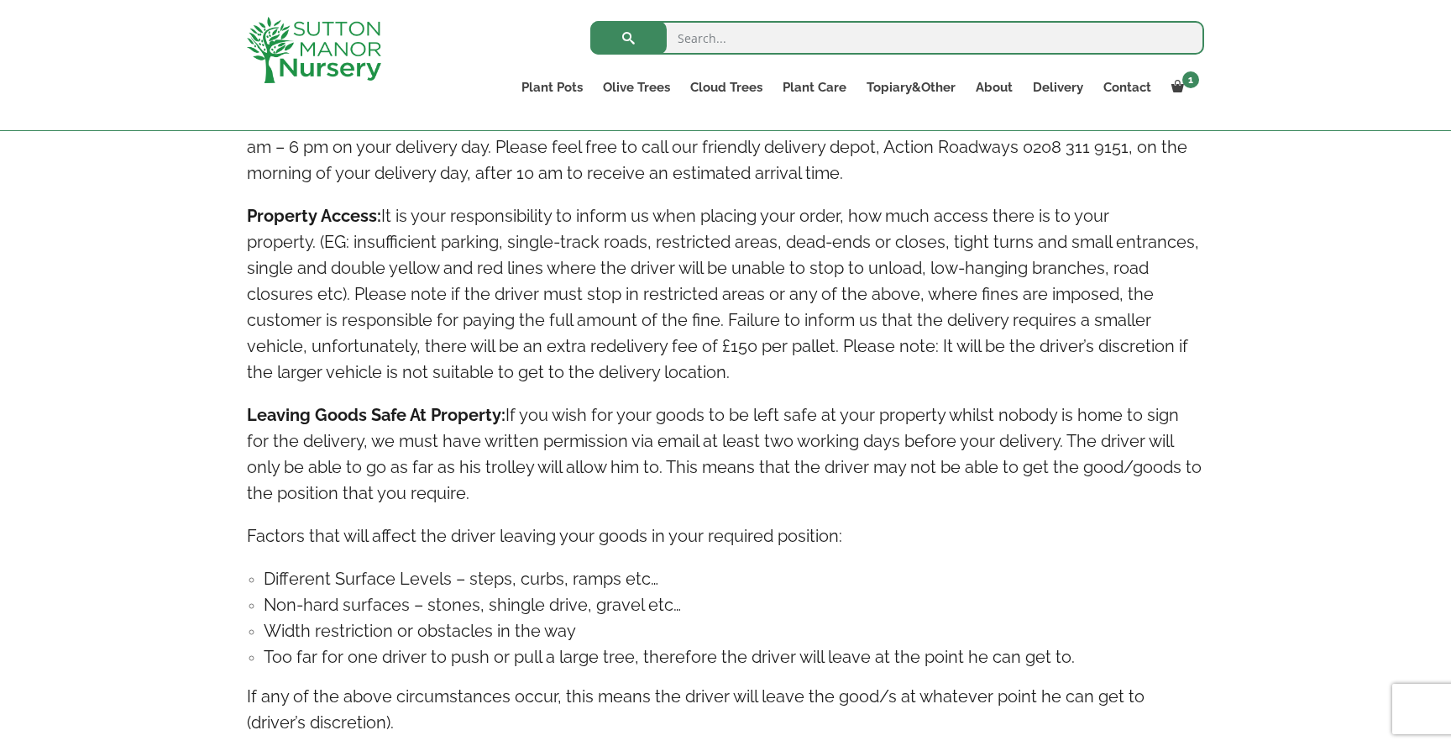
scroll to position [1566, 0]
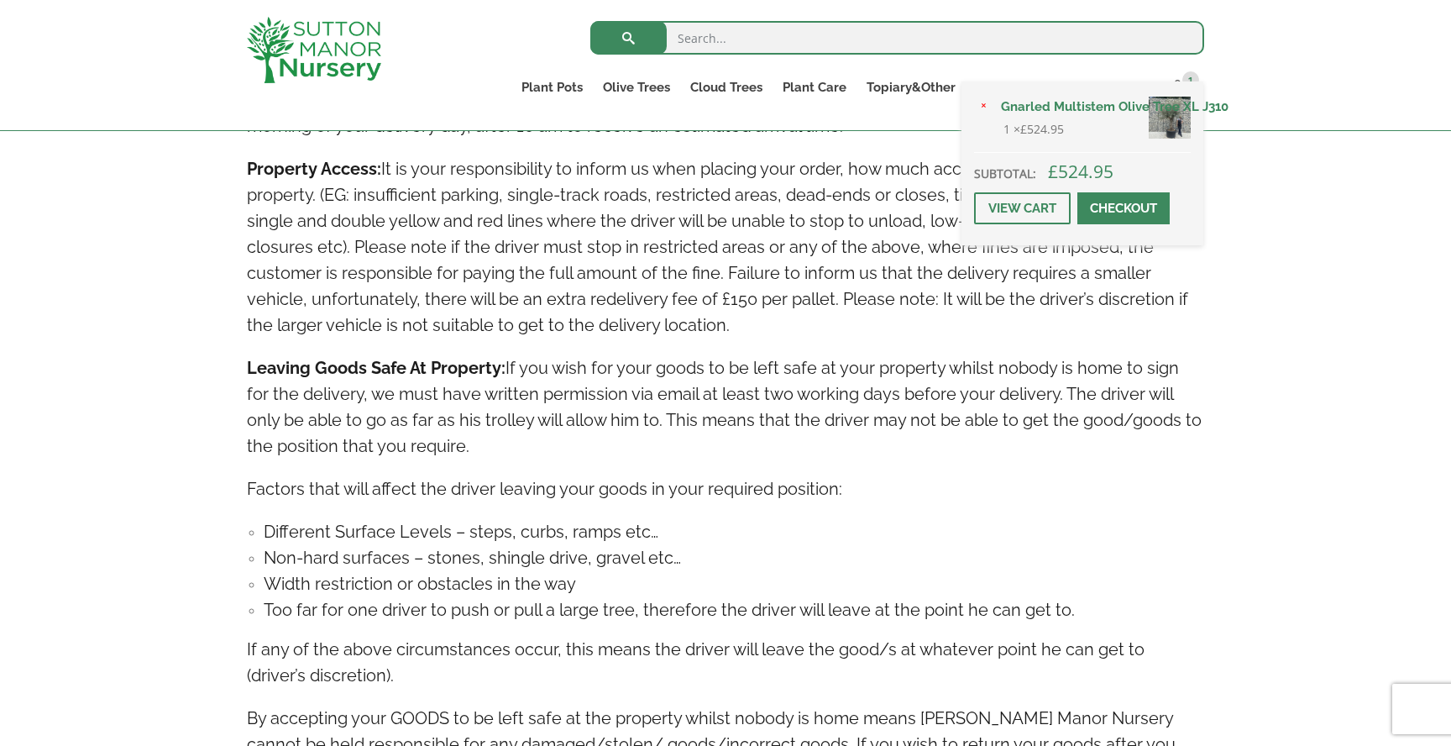
click at [1175, 89] on div "× Gnarled Multistem Olive Tree XL J310 1 × £ 524.95 Subtotal: £ 524.95 View car…" at bounding box center [1083, 163] width 242 height 164
click at [1028, 203] on link "View cart" at bounding box center [1022, 208] width 97 height 32
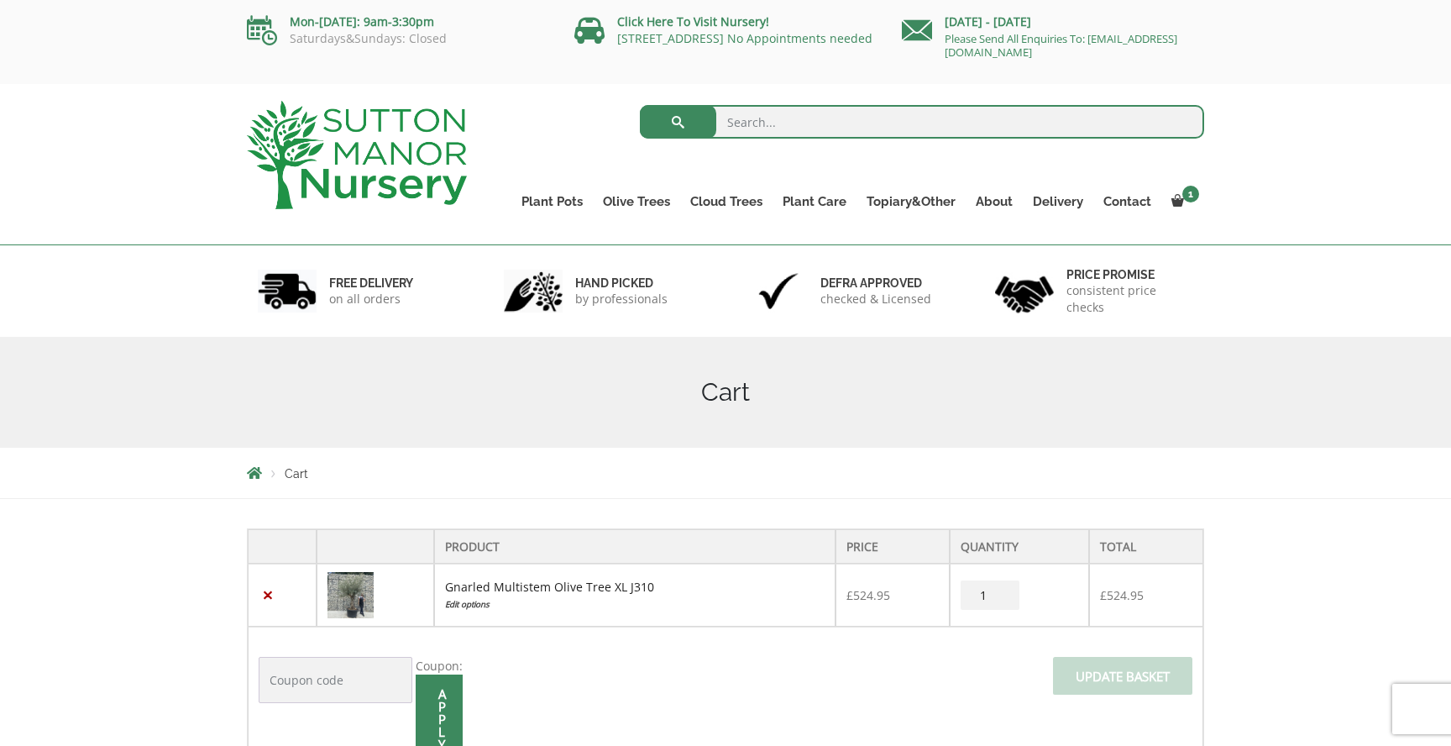
click at [583, 585] on link "Gnarled Multistem Olive Tree XL J310" at bounding box center [549, 587] width 209 height 16
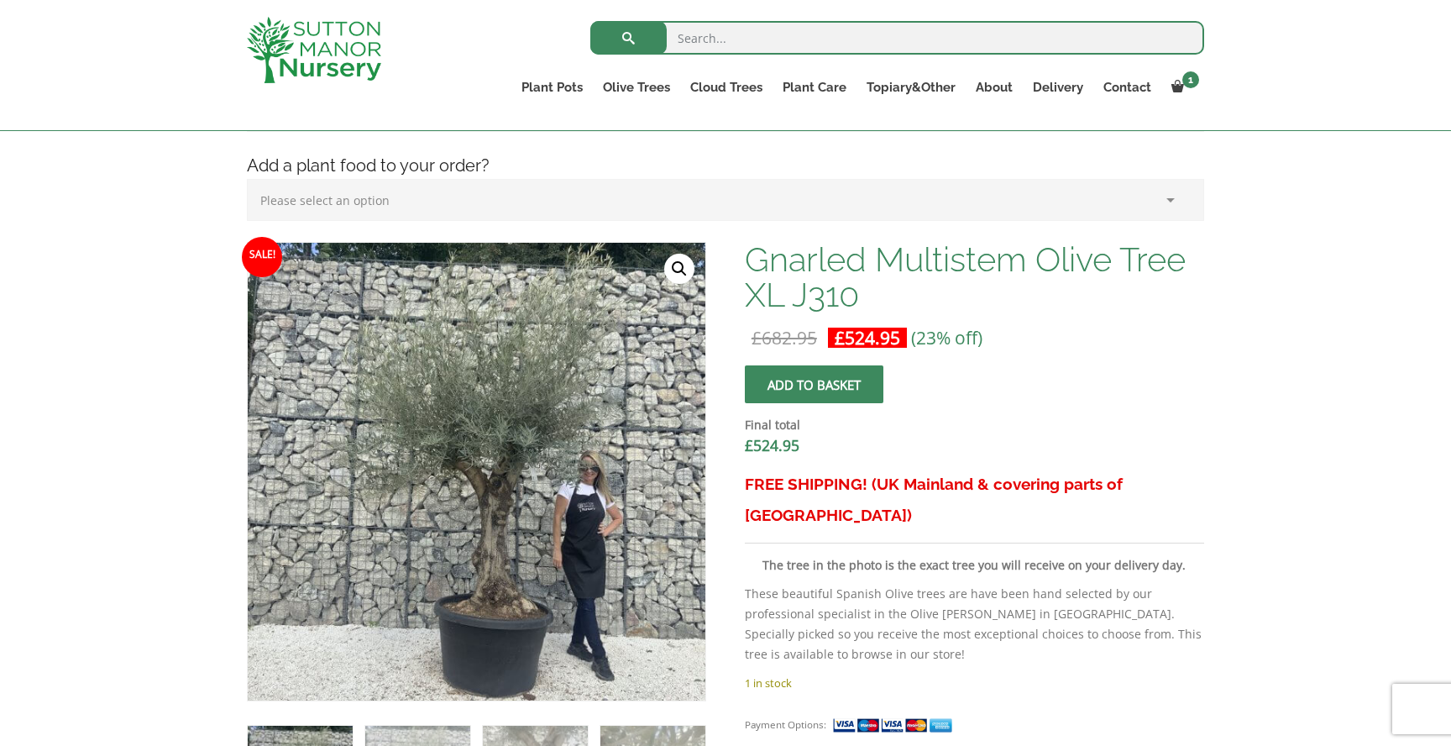
scroll to position [415, 0]
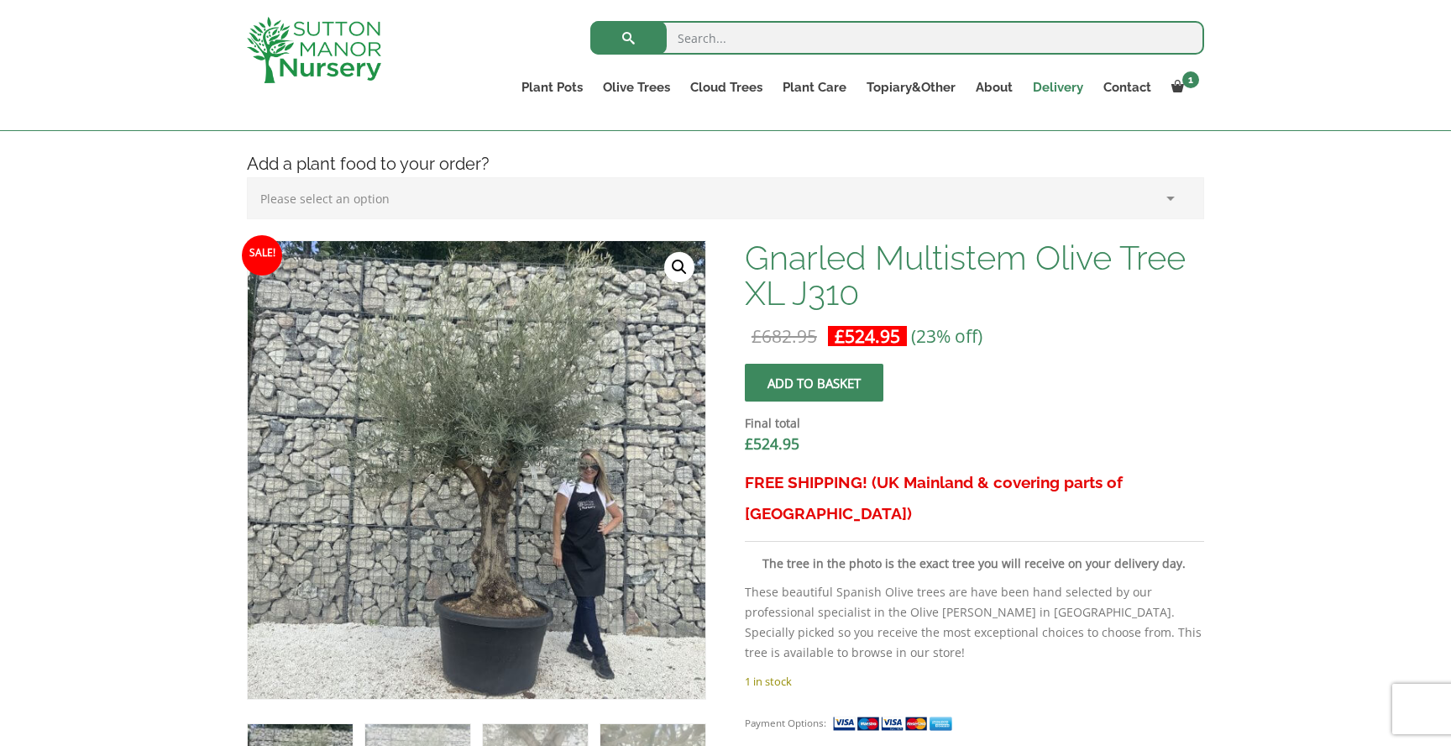
click at [1048, 84] on link "Delivery" at bounding box center [1058, 88] width 71 height 24
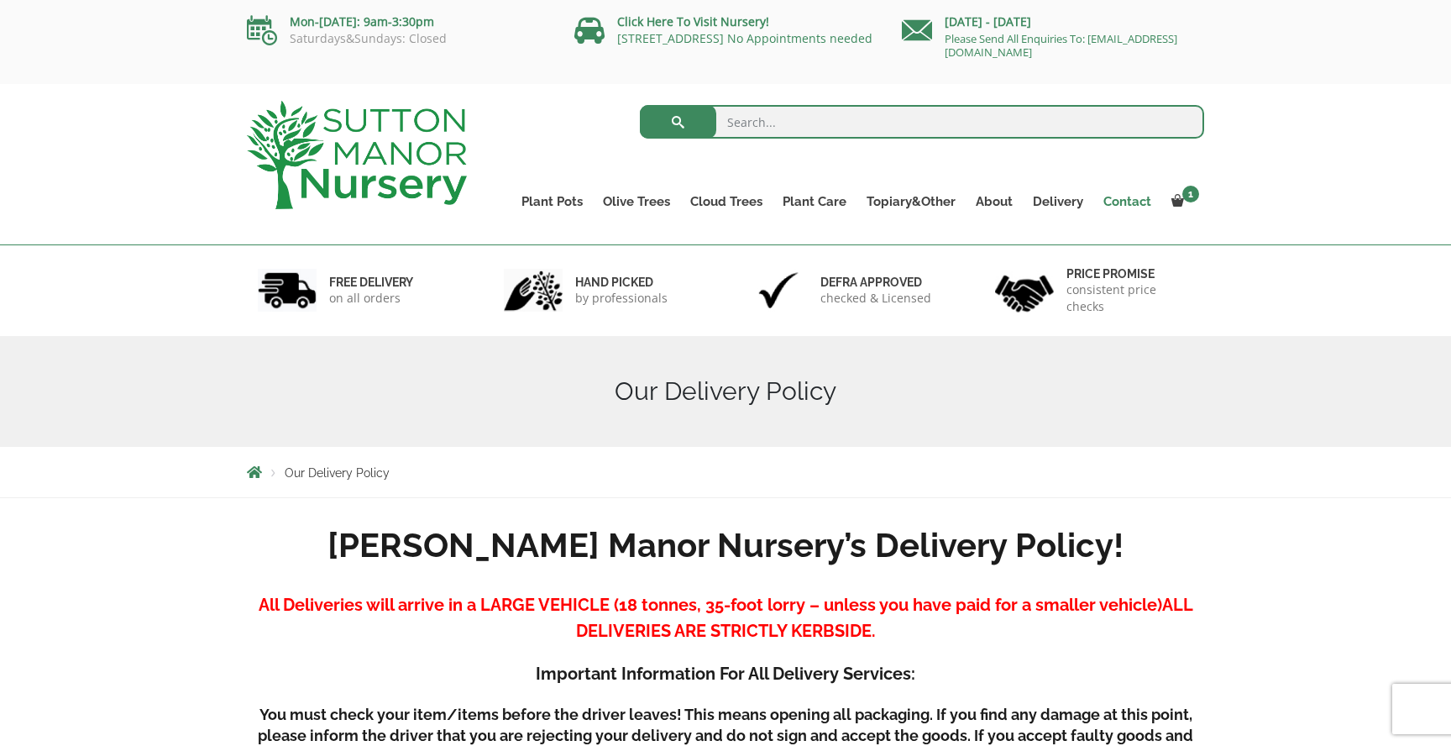
click at [1129, 199] on link "Contact" at bounding box center [1128, 202] width 68 height 24
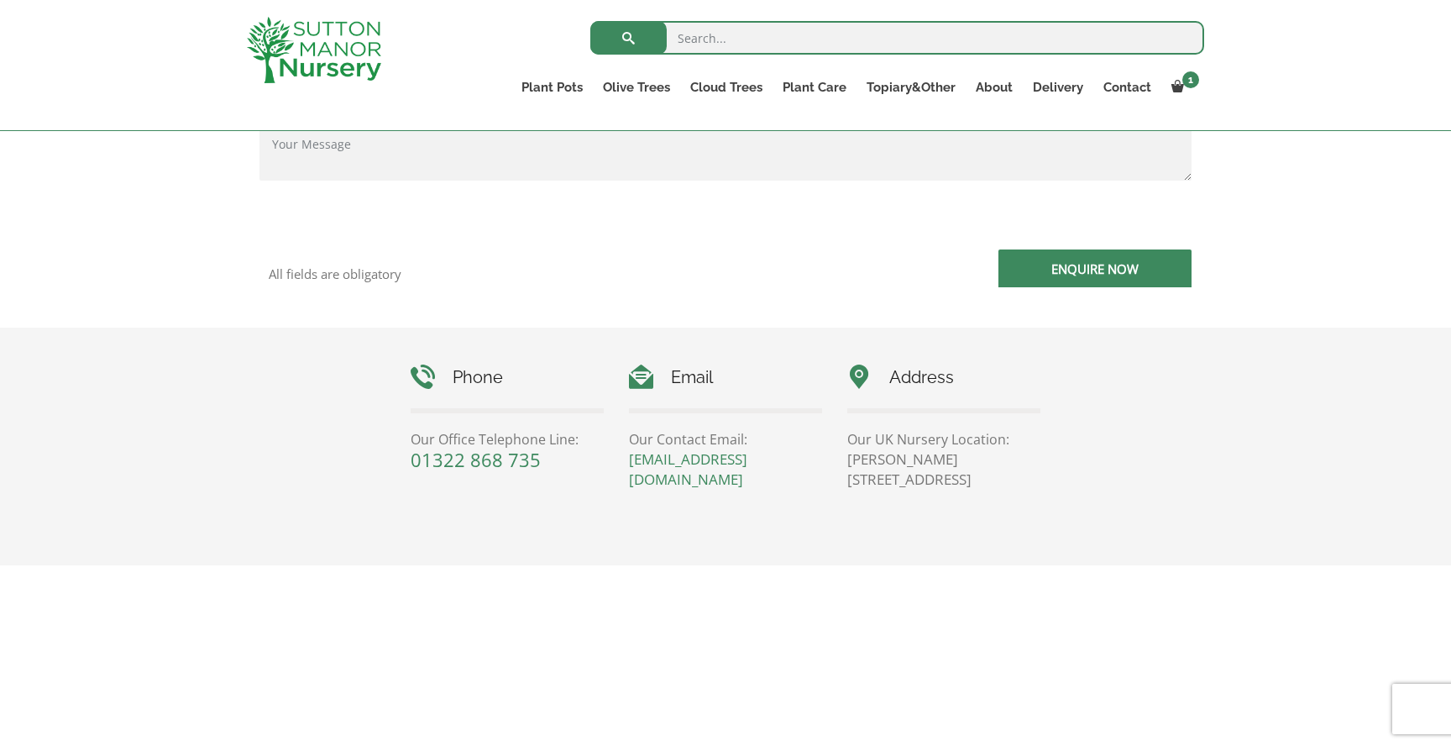
scroll to position [589, 0]
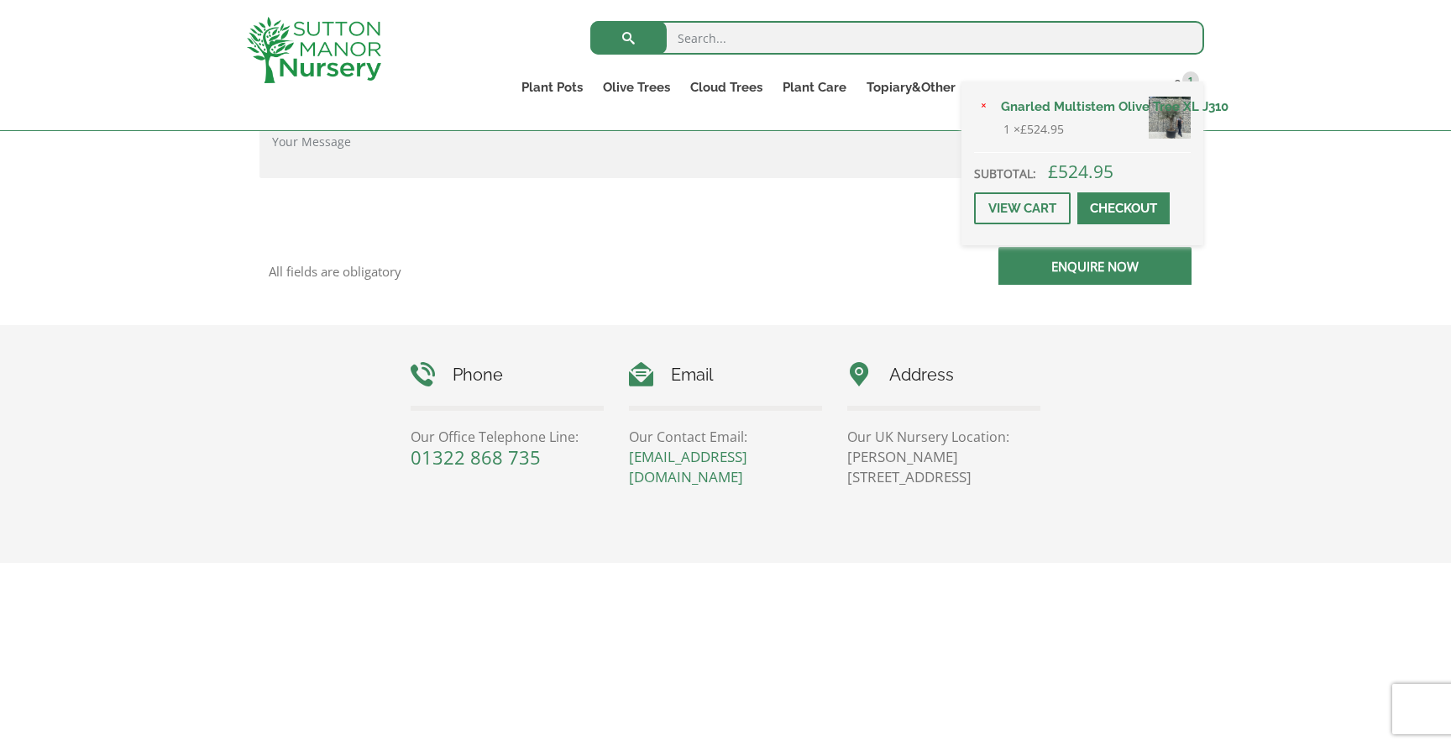
click at [1186, 88] on div "× Gnarled Multistem Olive Tree XL J310 1 × £ 524.95 Subtotal: £ 524.95 View car…" at bounding box center [1083, 163] width 242 height 164
click at [1011, 215] on link "View cart" at bounding box center [1022, 208] width 97 height 32
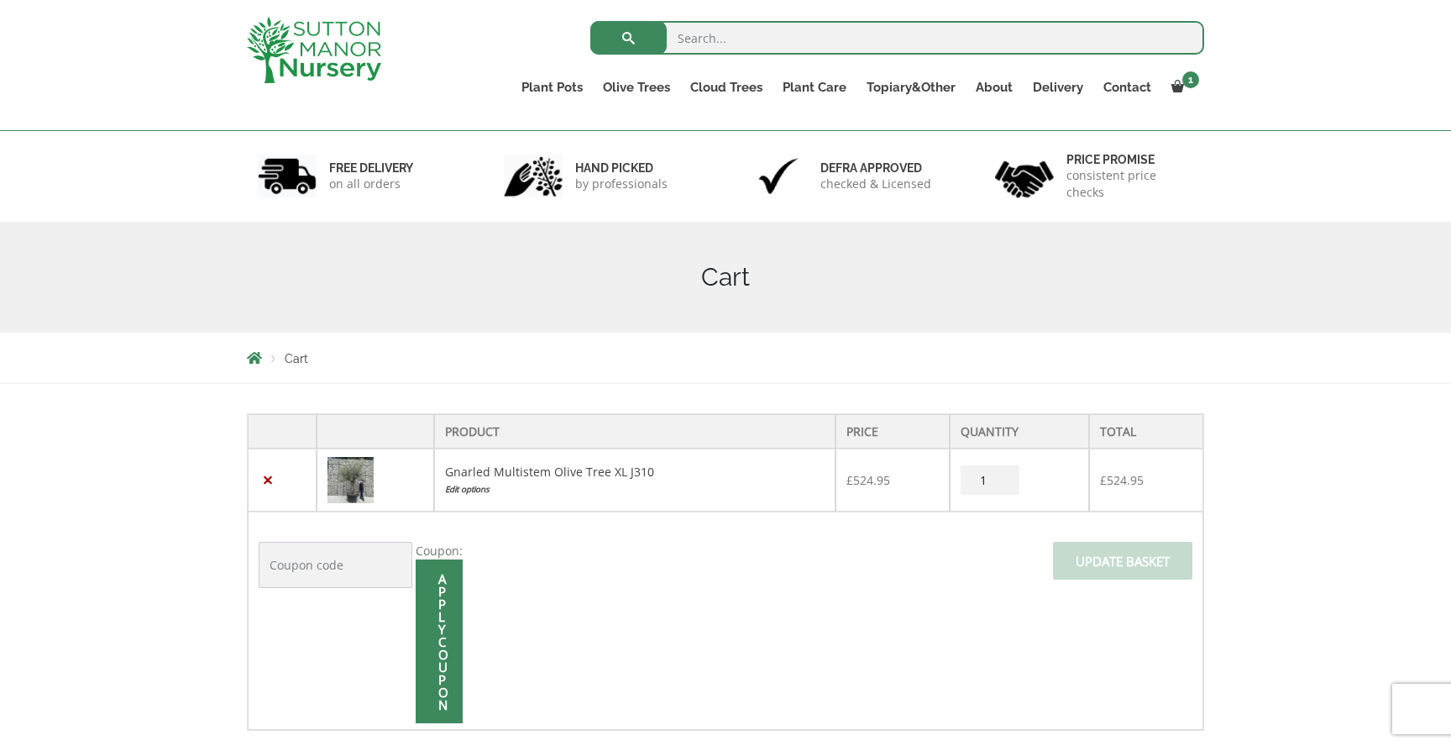
scroll to position [87, 0]
click at [553, 473] on link "Gnarled Multistem Olive Tree XL J310" at bounding box center [549, 470] width 209 height 16
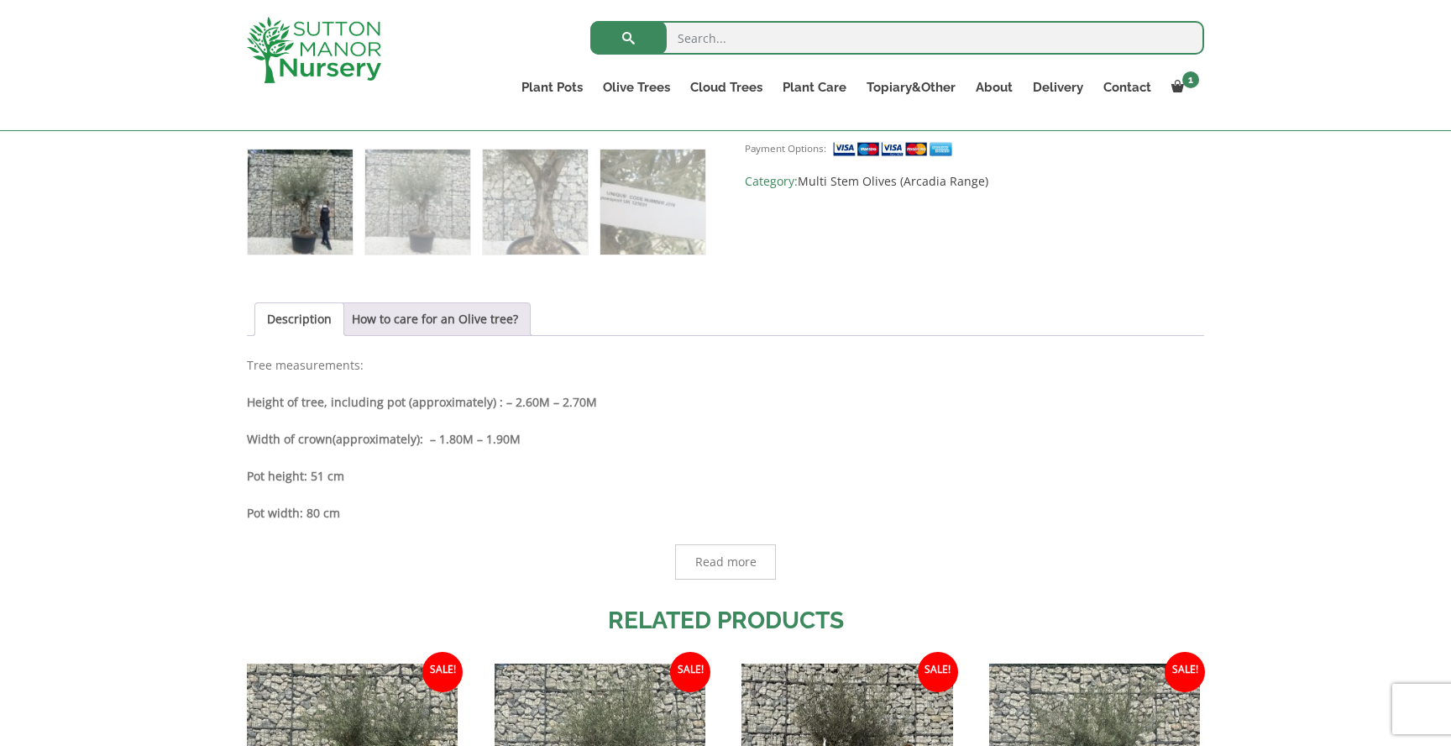
scroll to position [990, 0]
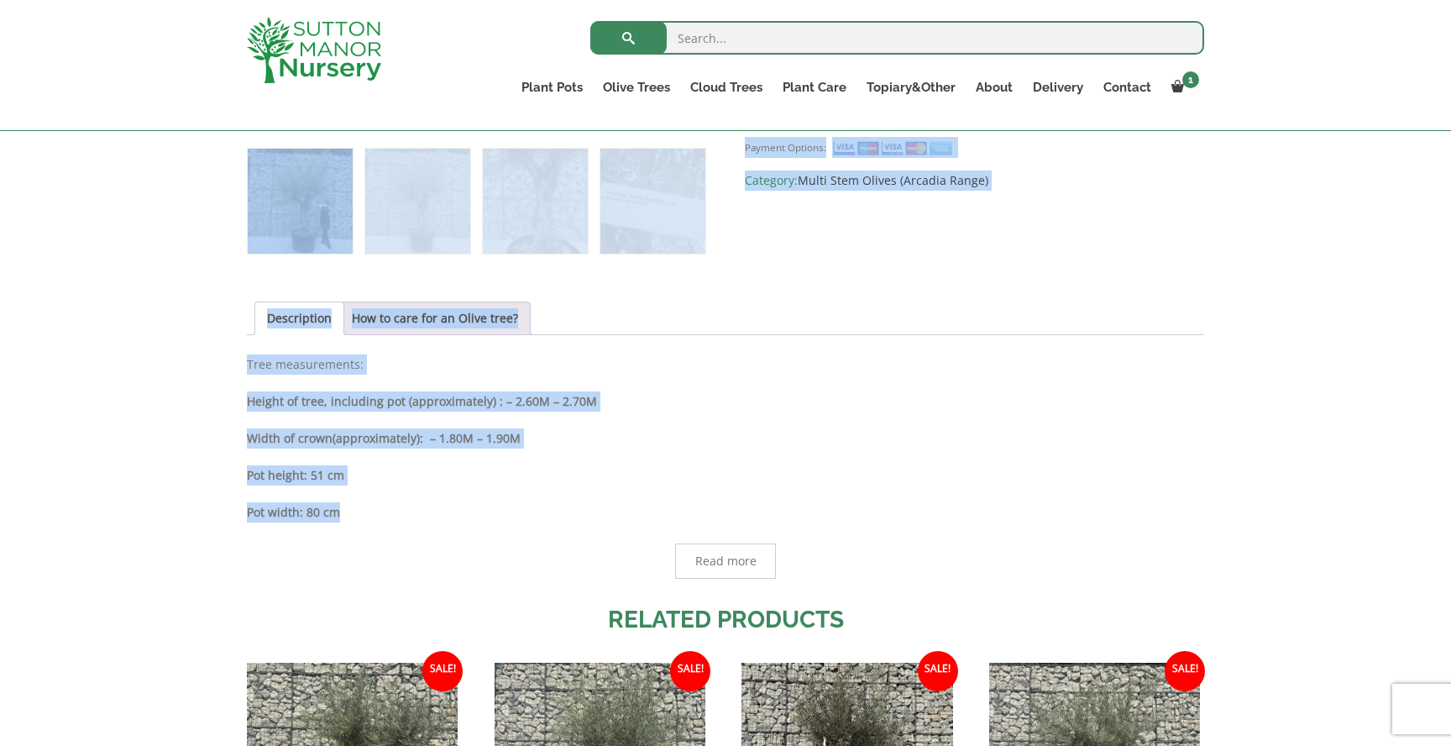
drag, startPoint x: 370, startPoint y: 512, endPoint x: 202, endPoint y: 509, distance: 168.0
click at [202, 509] on div "Add soil to your order? Please select an option (x1) 75L Bag (£34.99) (x2) 75L …" at bounding box center [725, 239] width 1451 height 1742
click at [384, 510] on p "Pot width: 80 cm" at bounding box center [726, 512] width 958 height 20
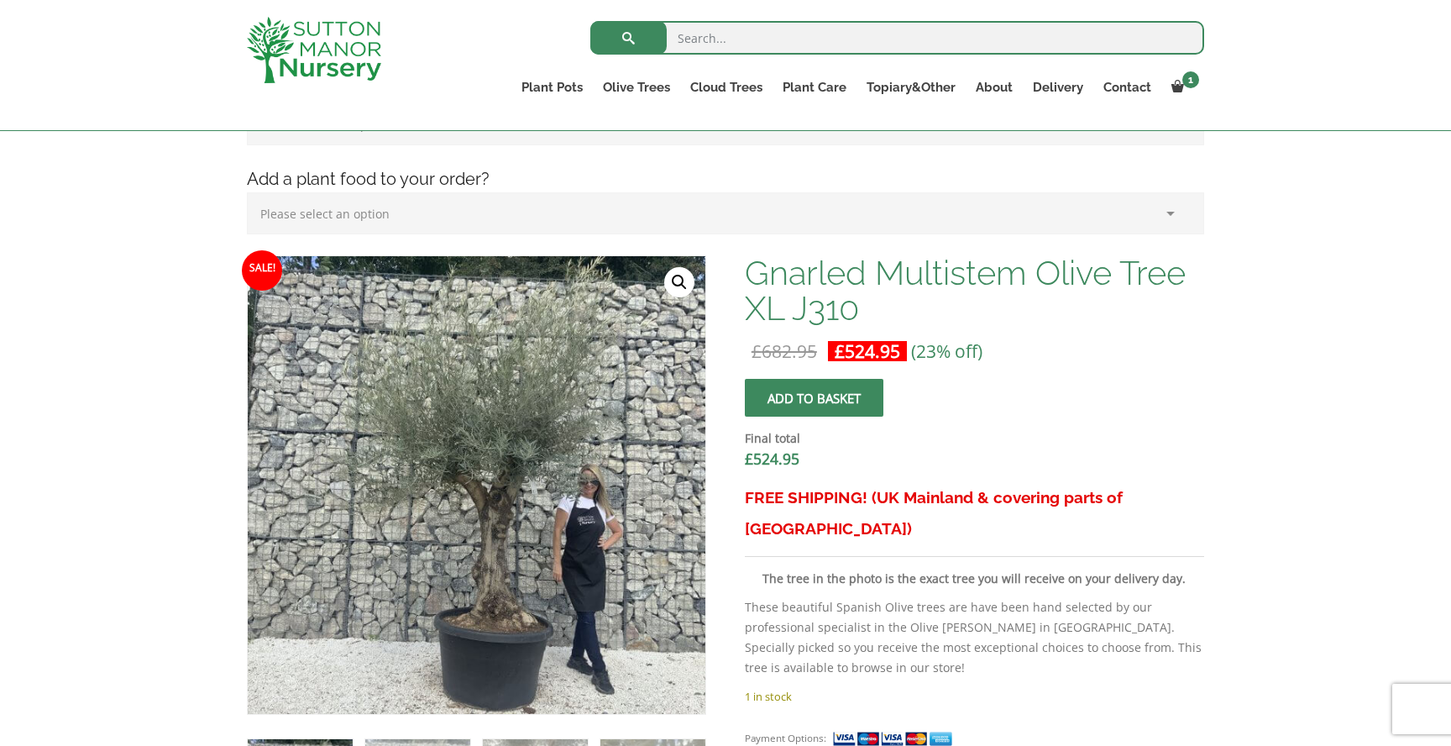
scroll to position [471, 0]
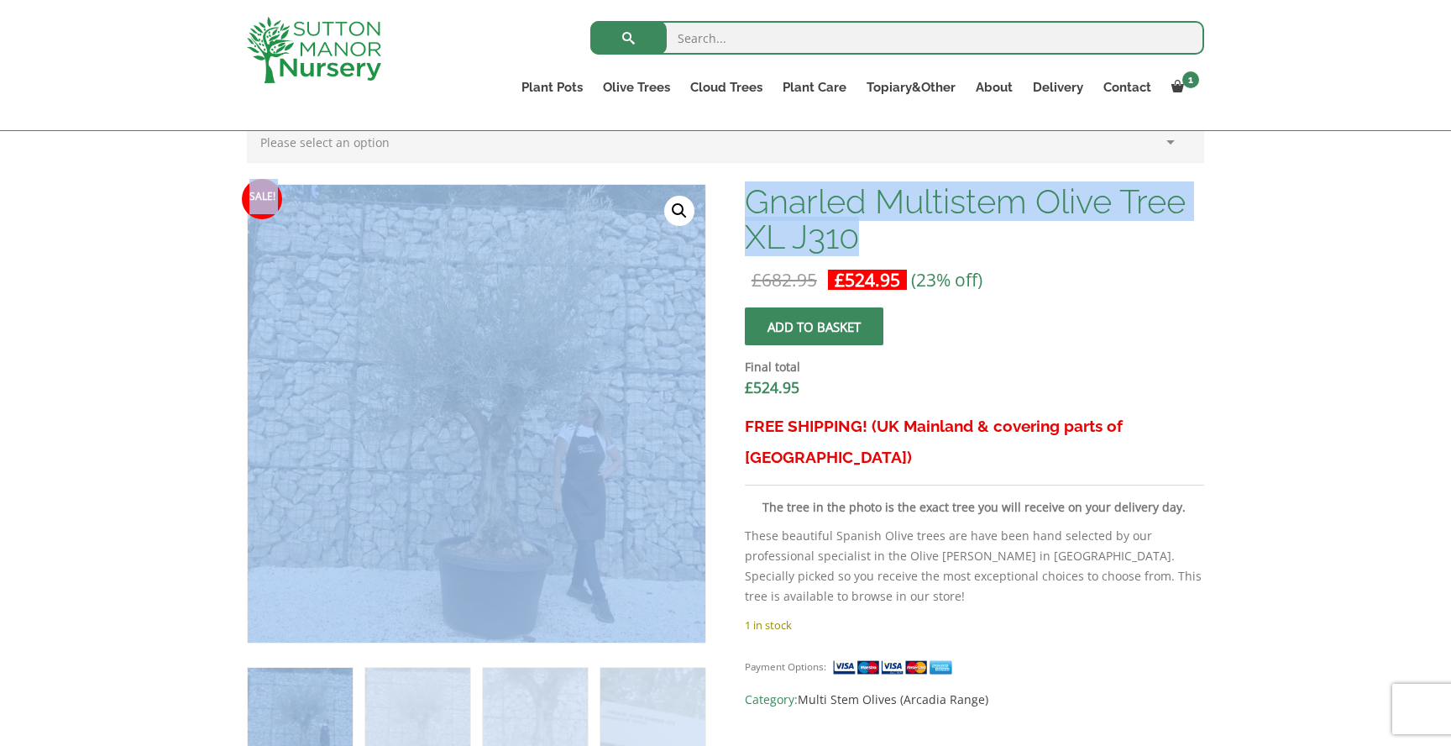
drag, startPoint x: 874, startPoint y: 239, endPoint x: 687, endPoint y: 160, distance: 202.8
click at [686, 160] on div "Add soil to your order? Please select an option (x1) 75L Bag (£34.99) (x2) 75L …" at bounding box center [725, 758] width 983 height 1709
click at [855, 225] on h1 "Gnarled Multistem Olive Tree XL J310" at bounding box center [974, 219] width 459 height 71
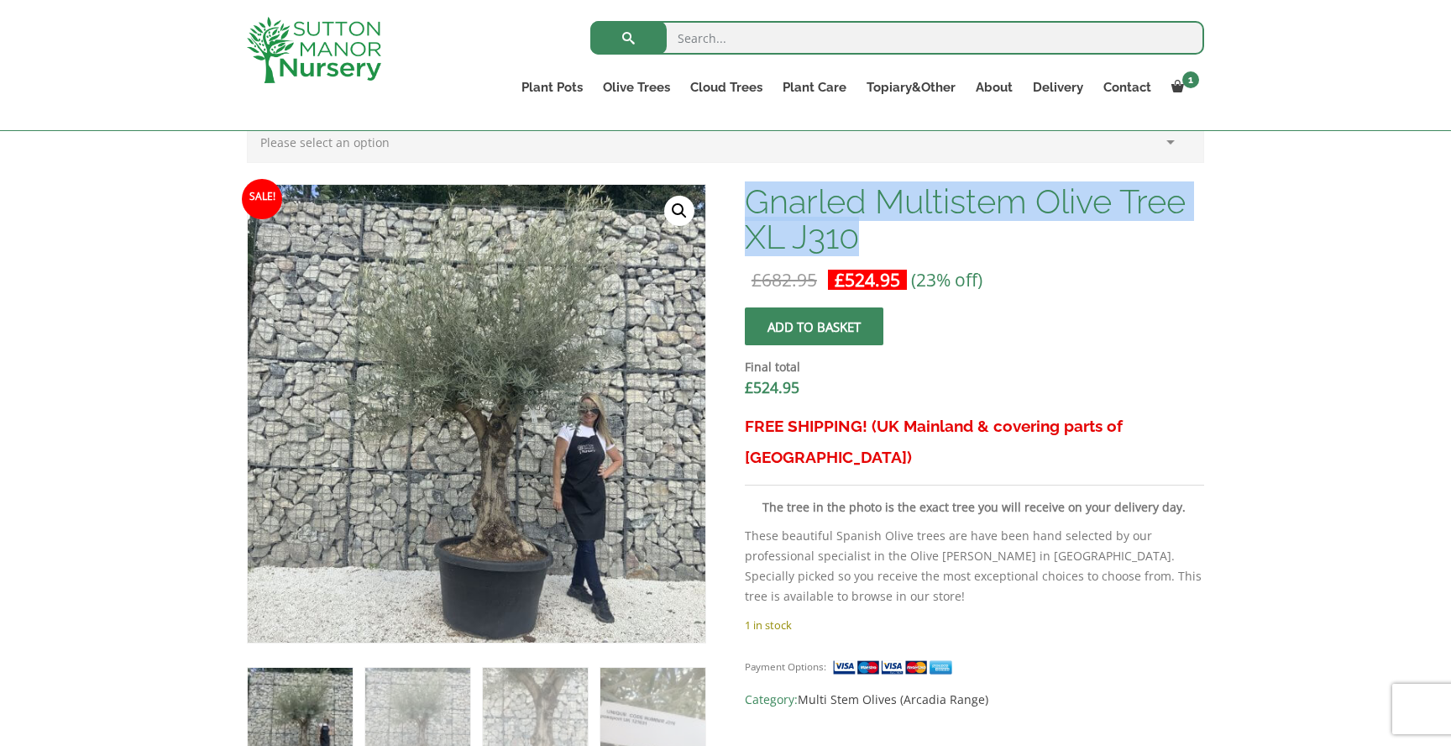
drag, startPoint x: 879, startPoint y: 243, endPoint x: 745, endPoint y: 182, distance: 147.4
click at [745, 184] on h1 "Gnarled Multistem Olive Tree XL J310" at bounding box center [974, 219] width 459 height 71
click at [907, 255] on div "Gnarled Multistem Olive Tree XL J310 £ 682.95 Original price was: £682.95. £ 52…" at bounding box center [974, 447] width 459 height 526
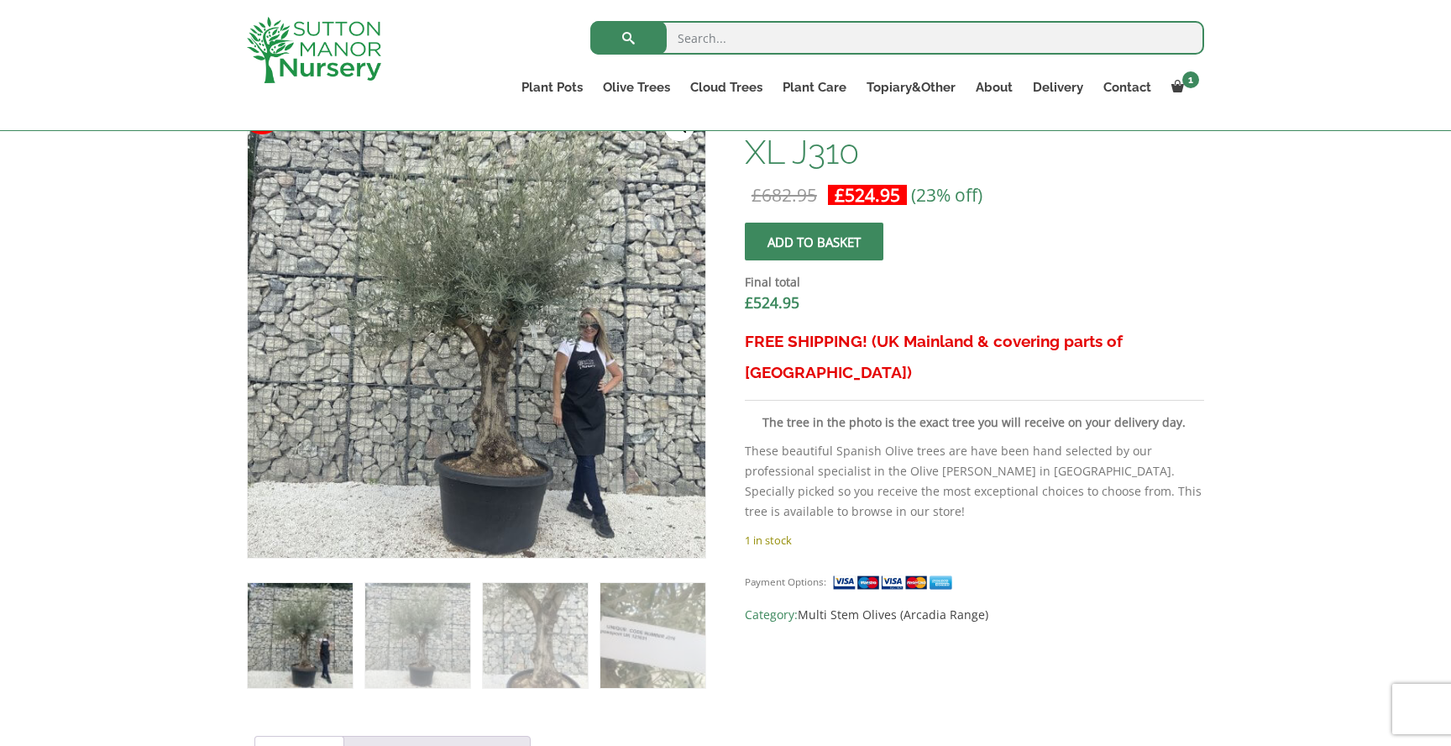
scroll to position [558, 0]
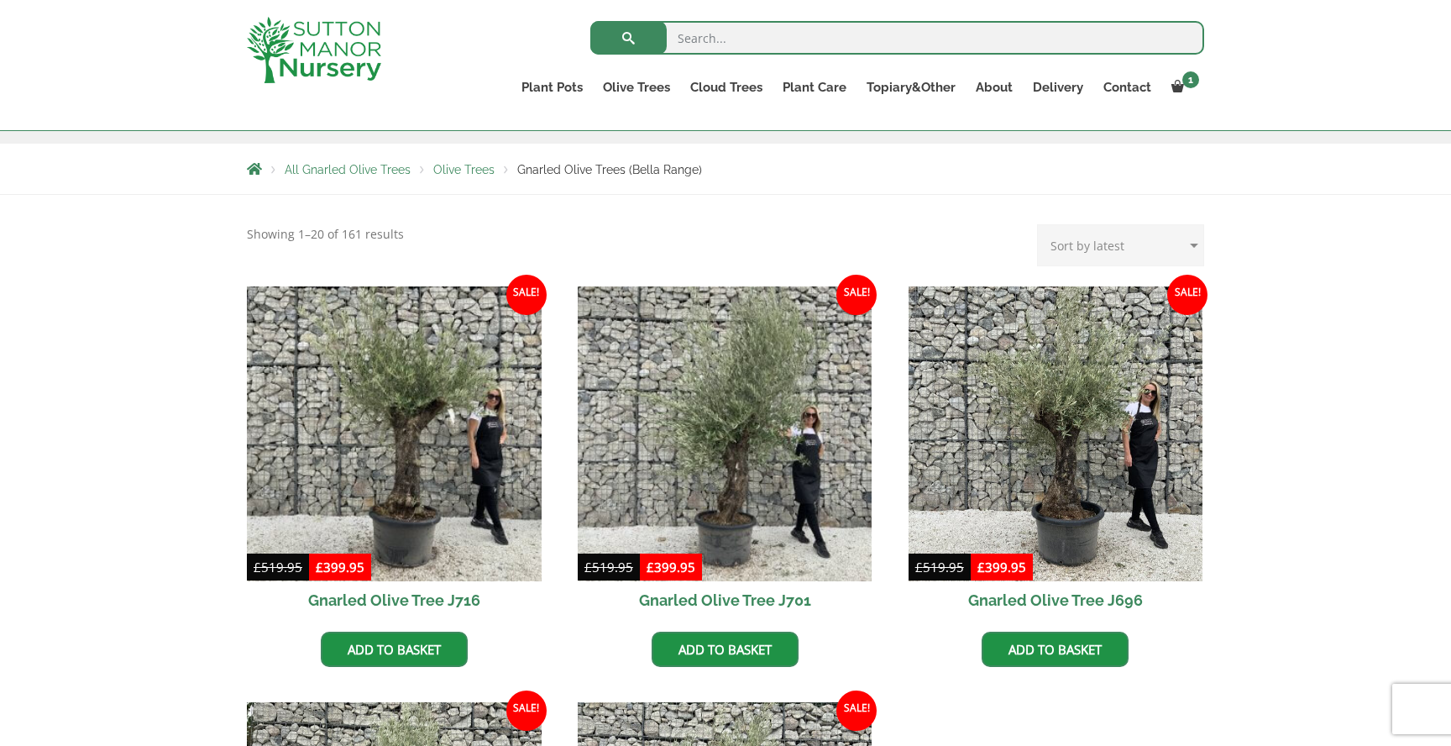
scroll to position [270, 0]
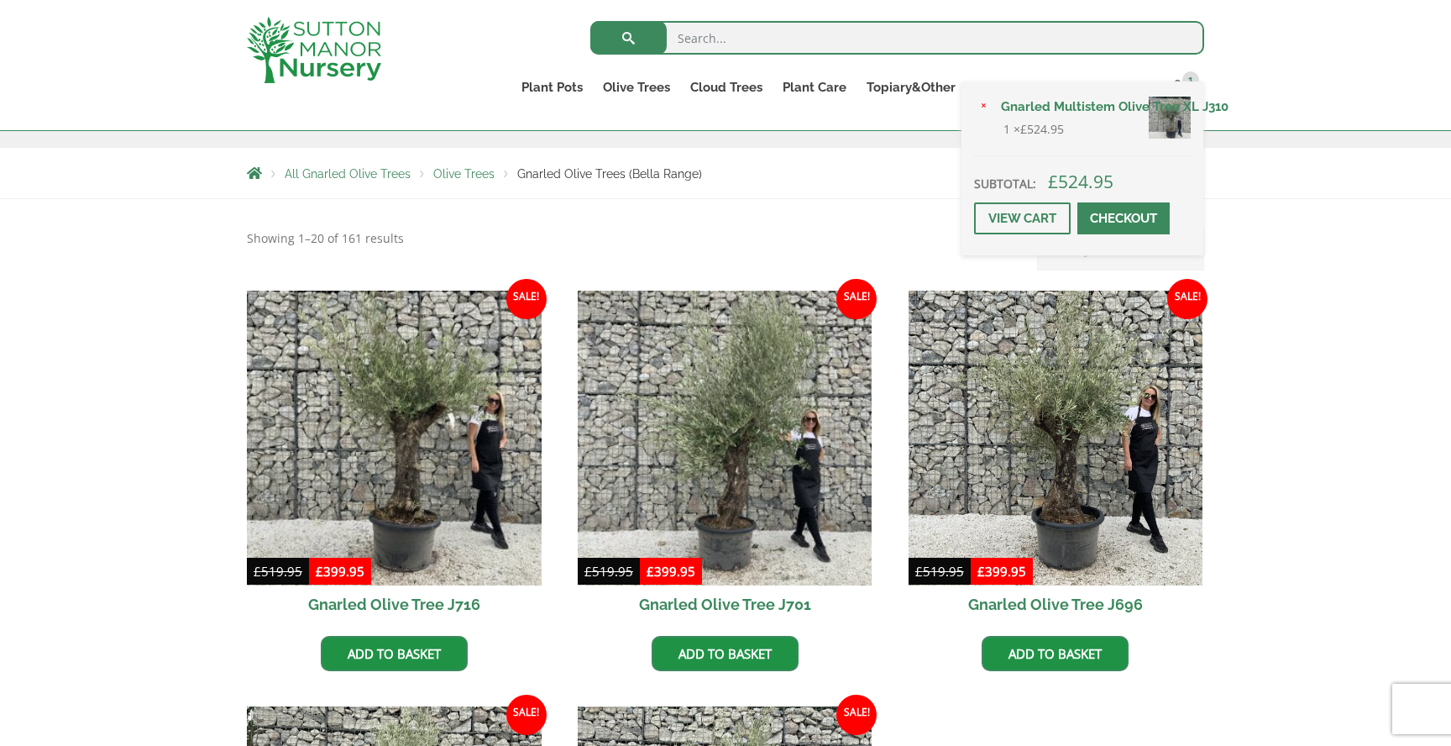
click at [1185, 90] on div "× Gnarled Multistem Olive Tree XL J310 1 × £ 524.95 Subtotal: £ 524.95 View car…" at bounding box center [1083, 168] width 242 height 174
click at [1091, 108] on link "Gnarled Multistem Olive Tree XL J310" at bounding box center [1091, 106] width 200 height 25
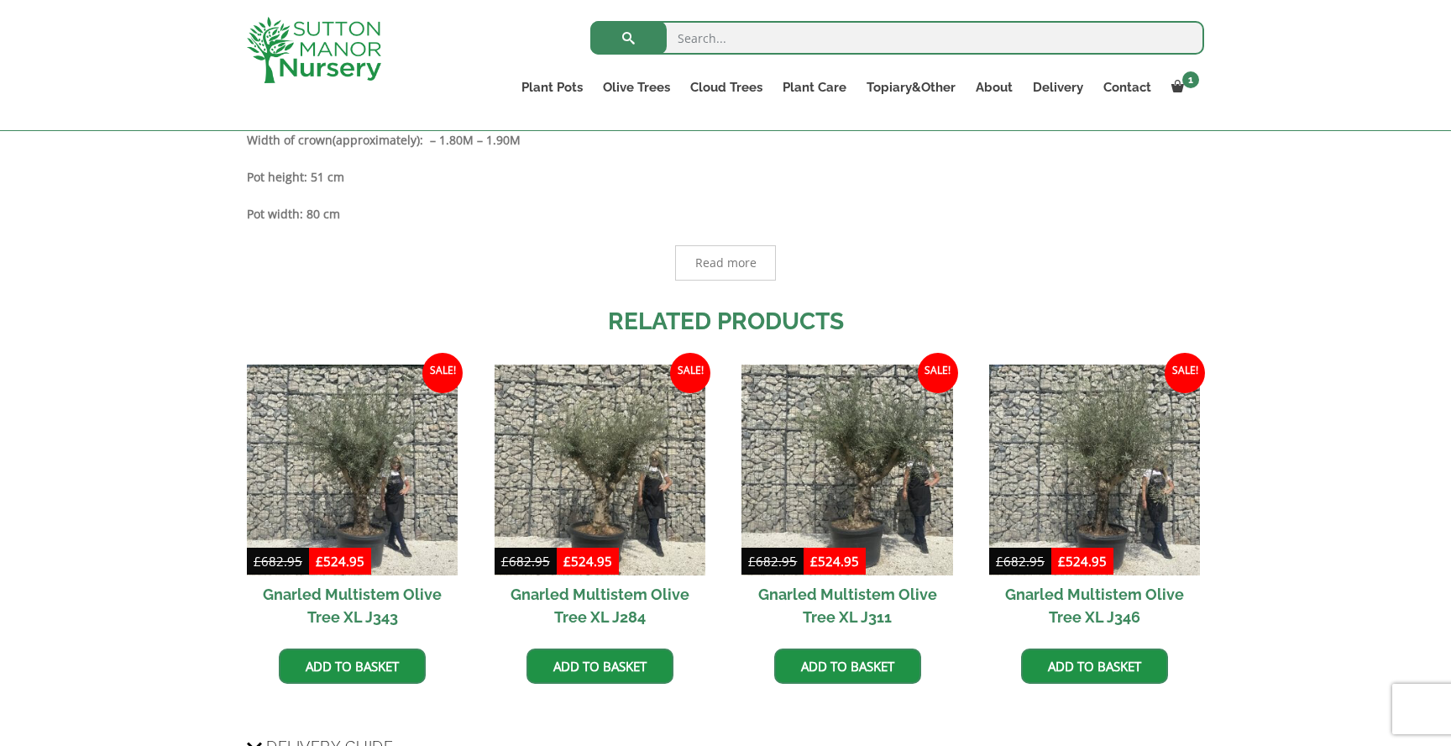
scroll to position [1291, 0]
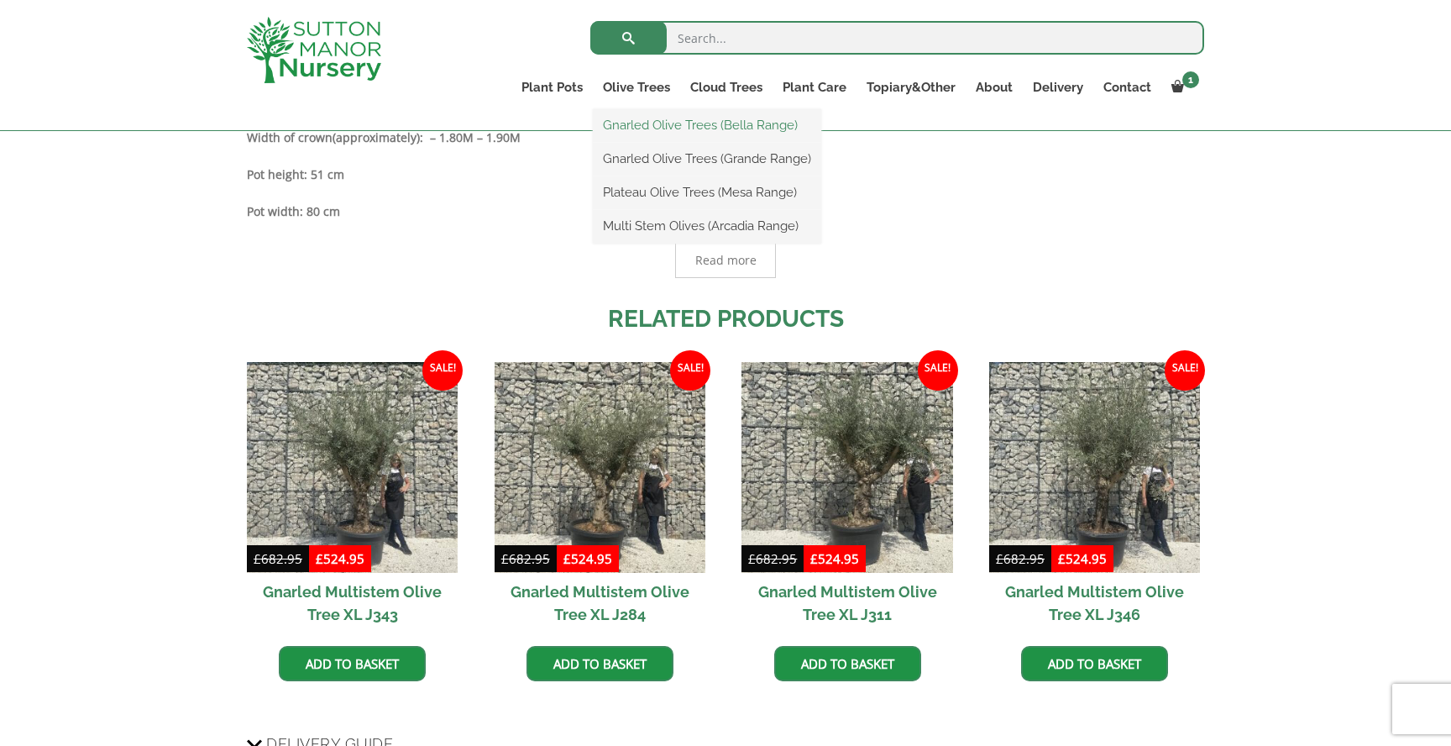
click at [643, 124] on link "Gnarled Olive Trees (Bella Range)" at bounding box center [707, 125] width 228 height 25
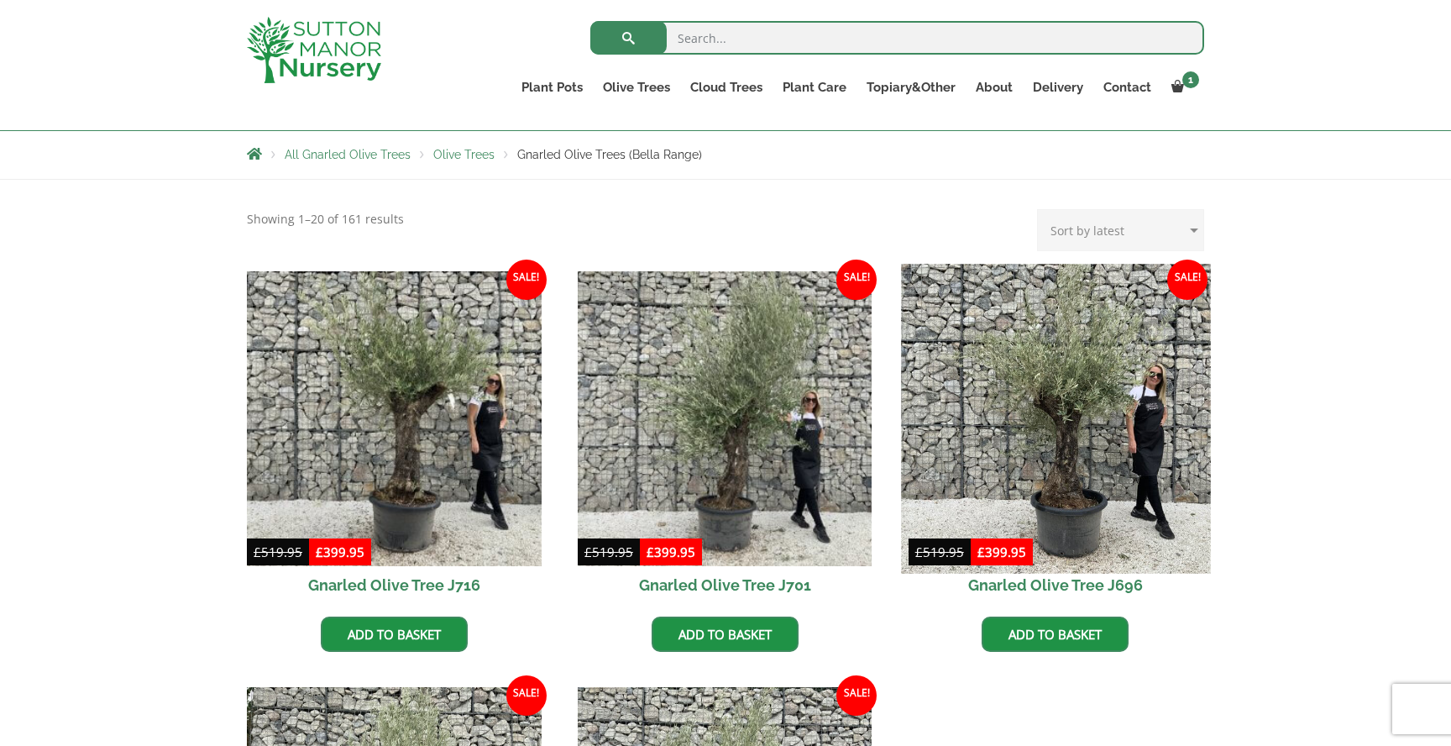
click at [1046, 475] on img at bounding box center [1055, 418] width 309 height 309
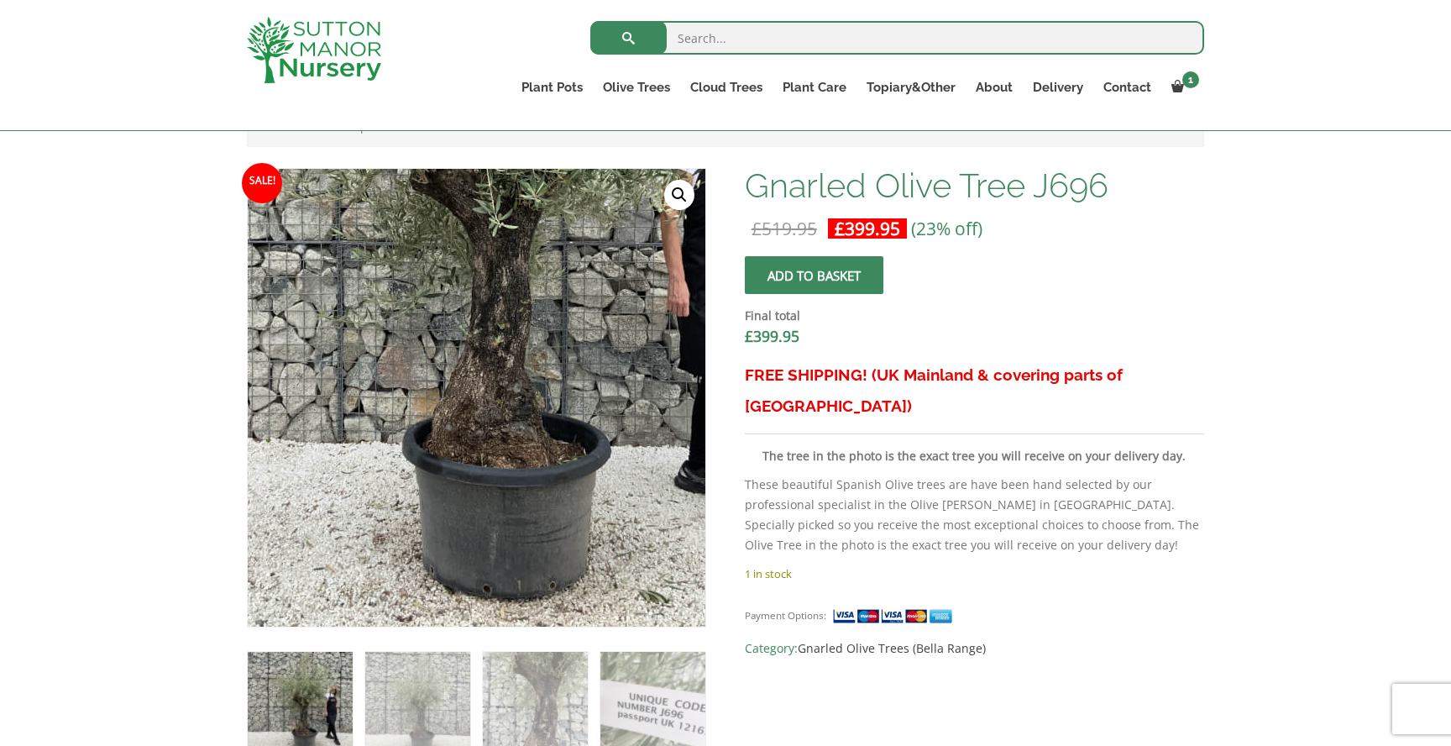
scroll to position [480, 0]
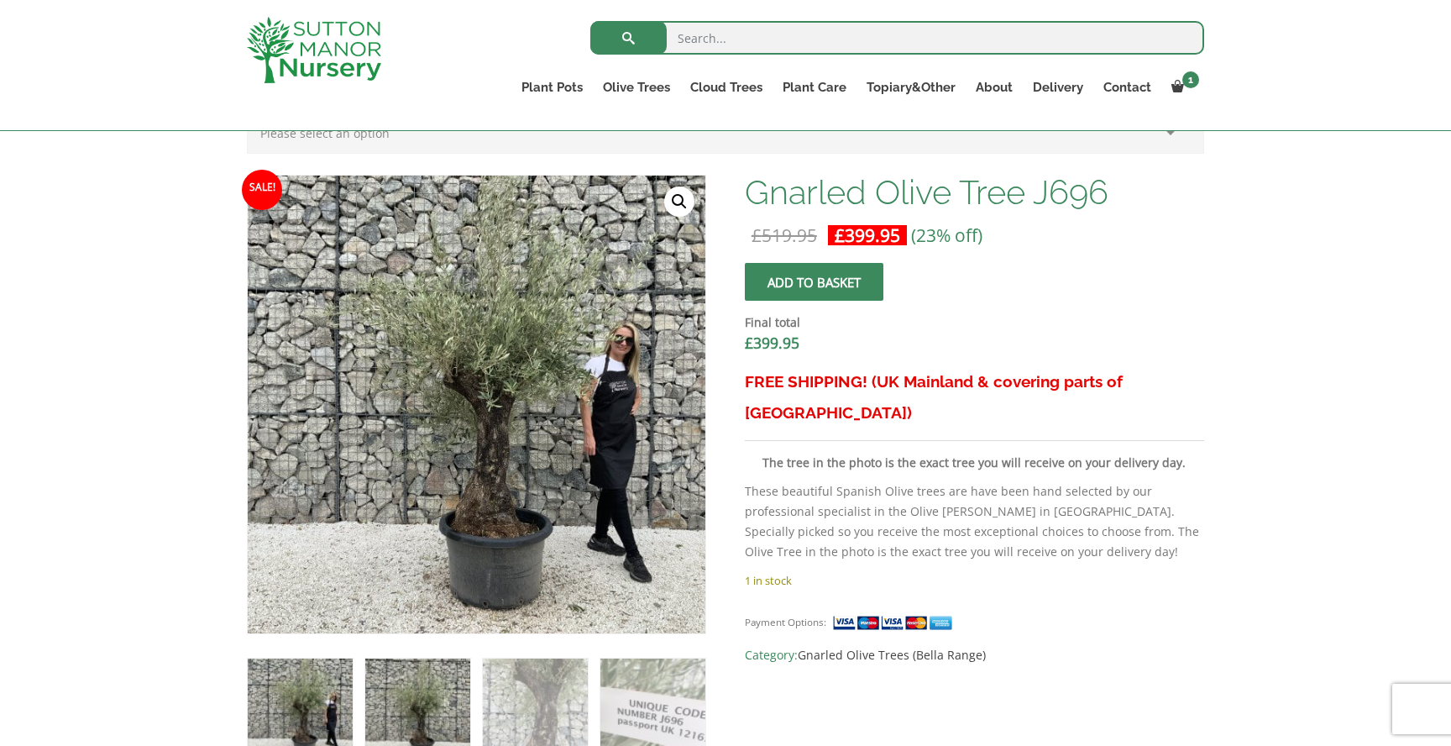
click at [431, 690] on img at bounding box center [417, 711] width 105 height 105
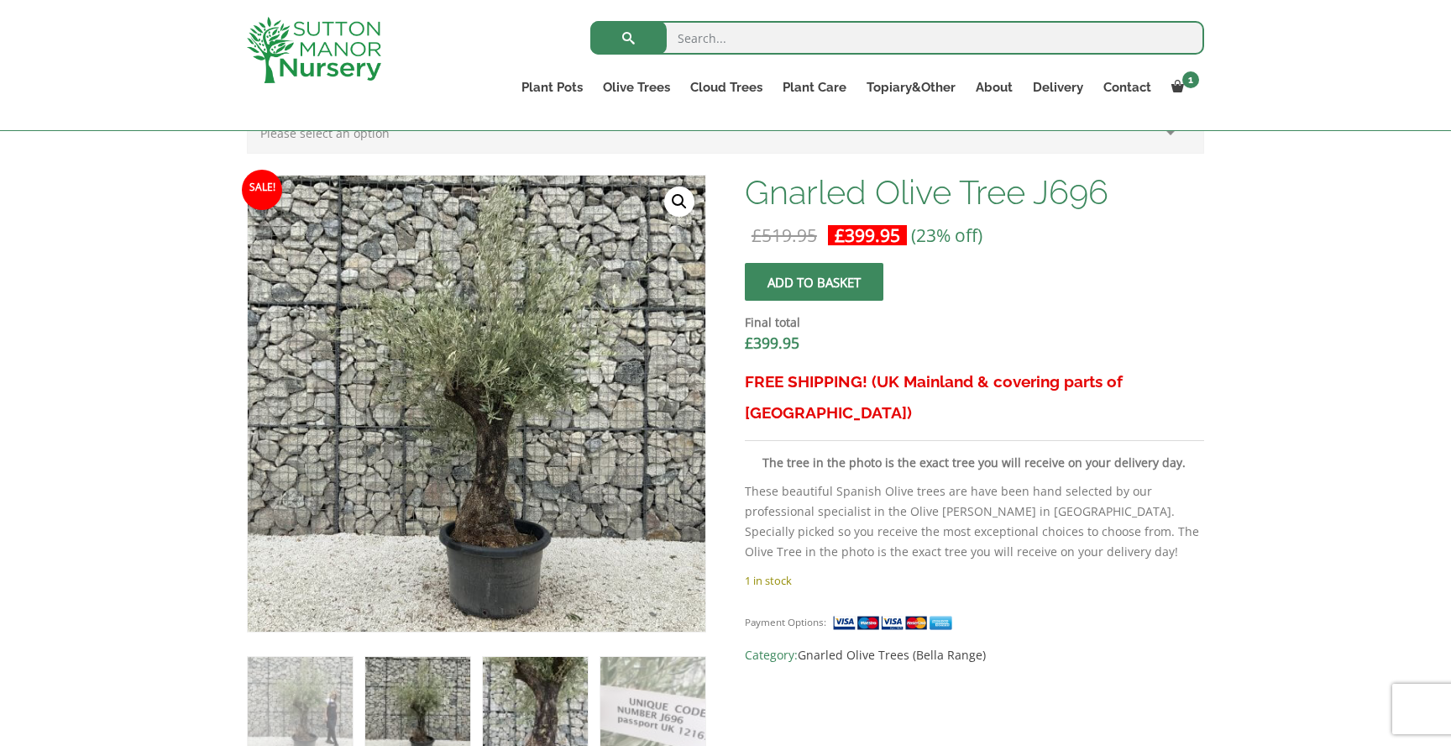
click at [527, 702] on img at bounding box center [535, 709] width 105 height 105
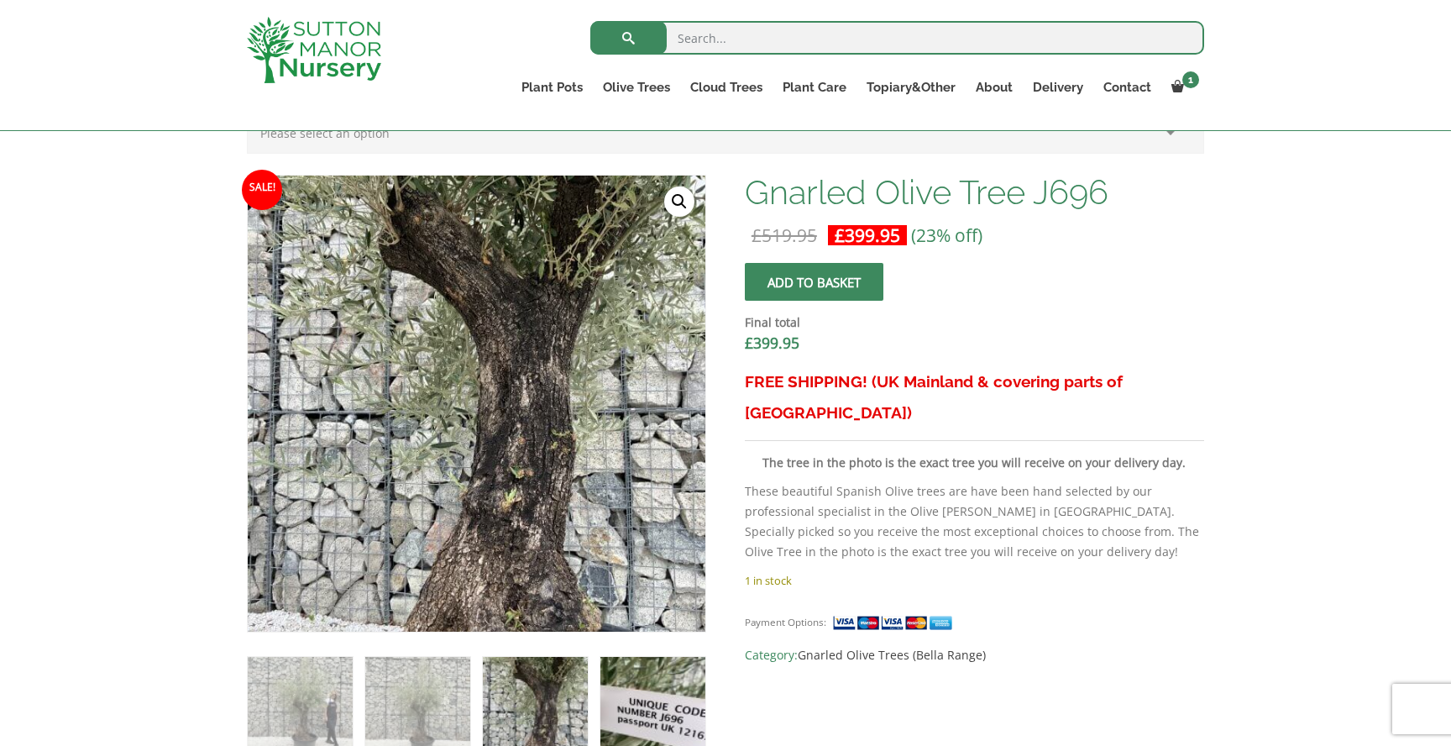
click at [627, 703] on img at bounding box center [653, 709] width 105 height 105
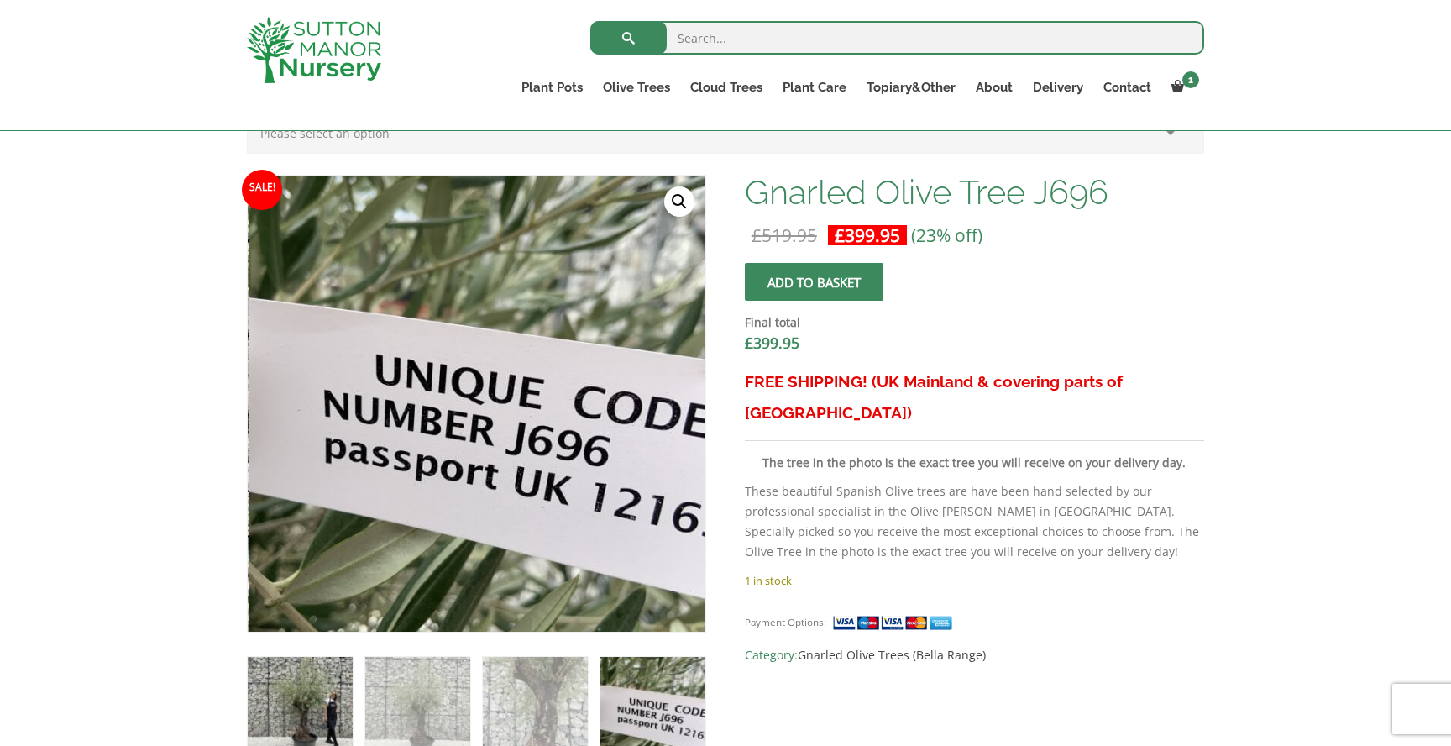
click at [277, 705] on img at bounding box center [300, 709] width 105 height 105
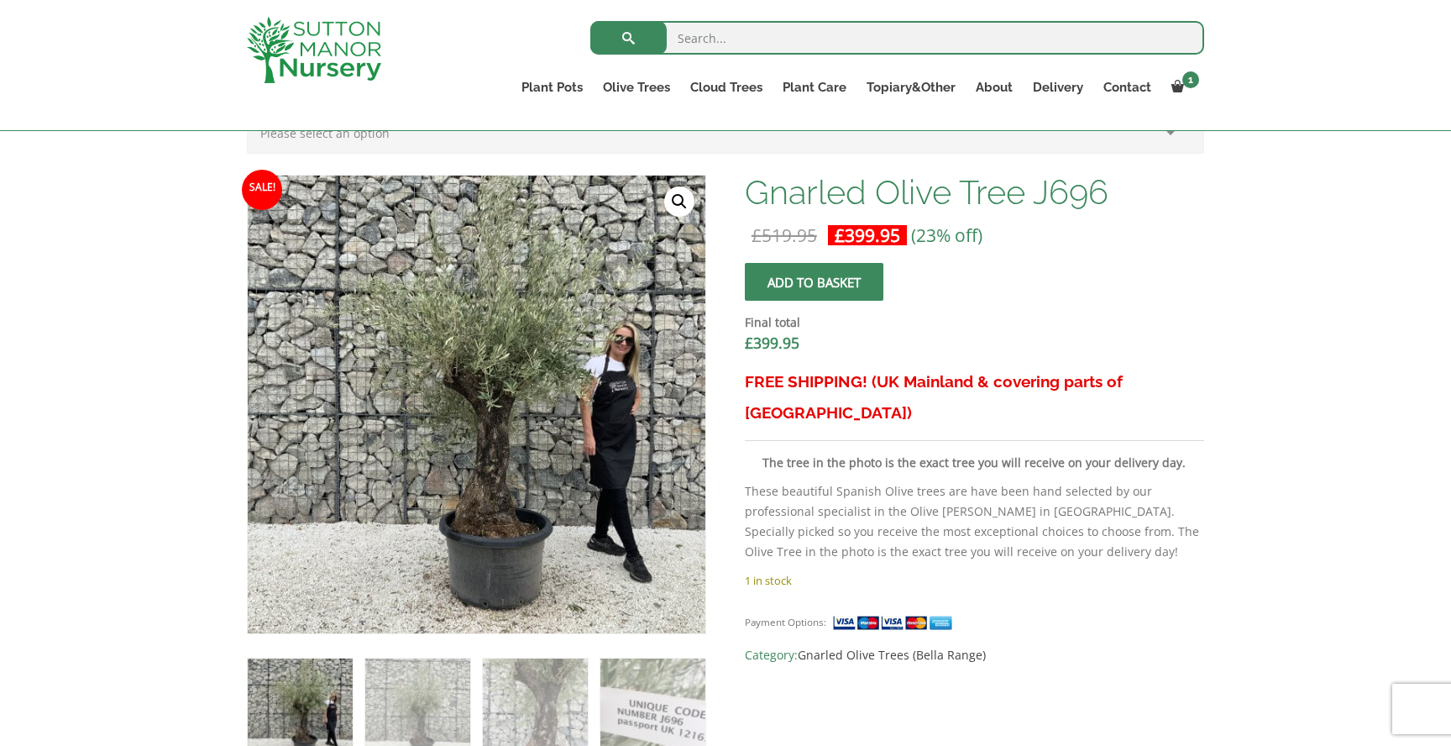
click at [814, 282] on span "submit" at bounding box center [814, 282] width 0 height 0
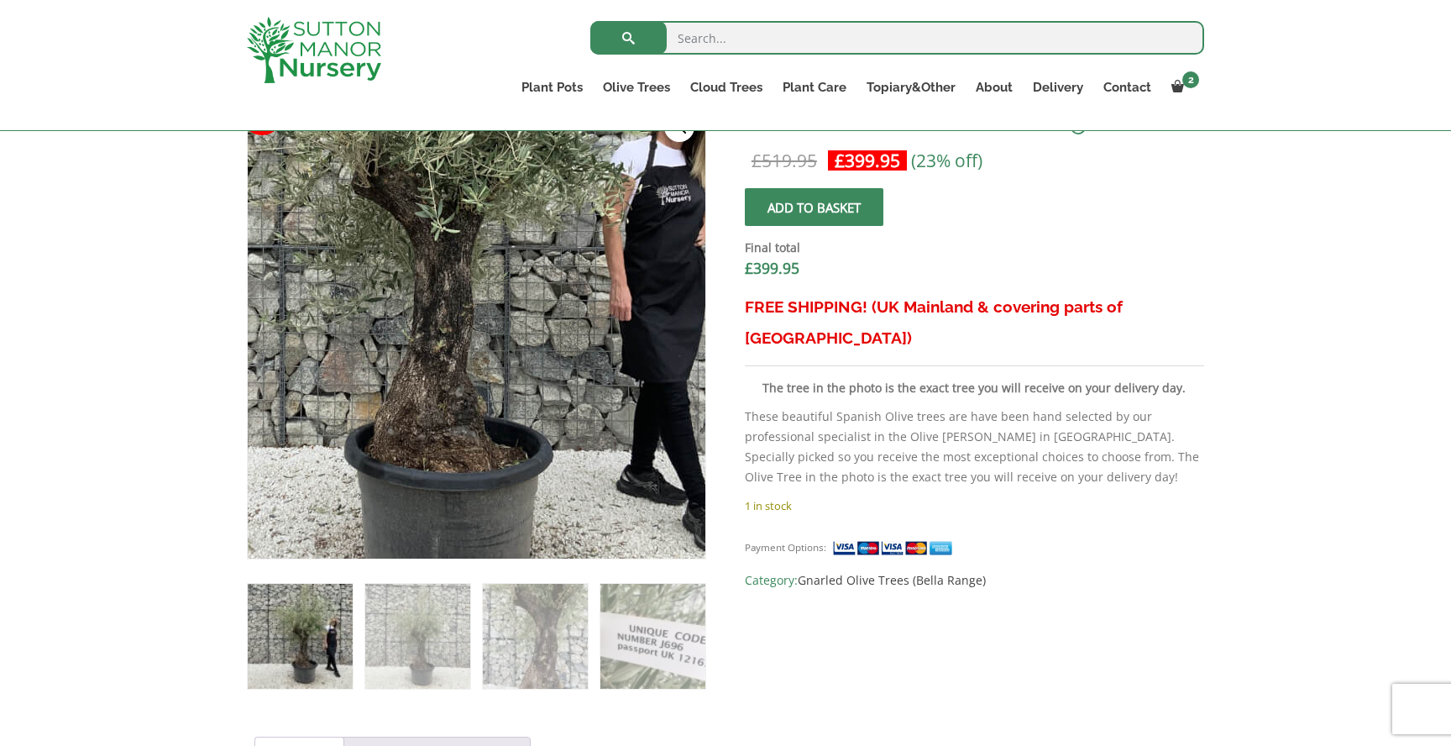
scroll to position [611, 0]
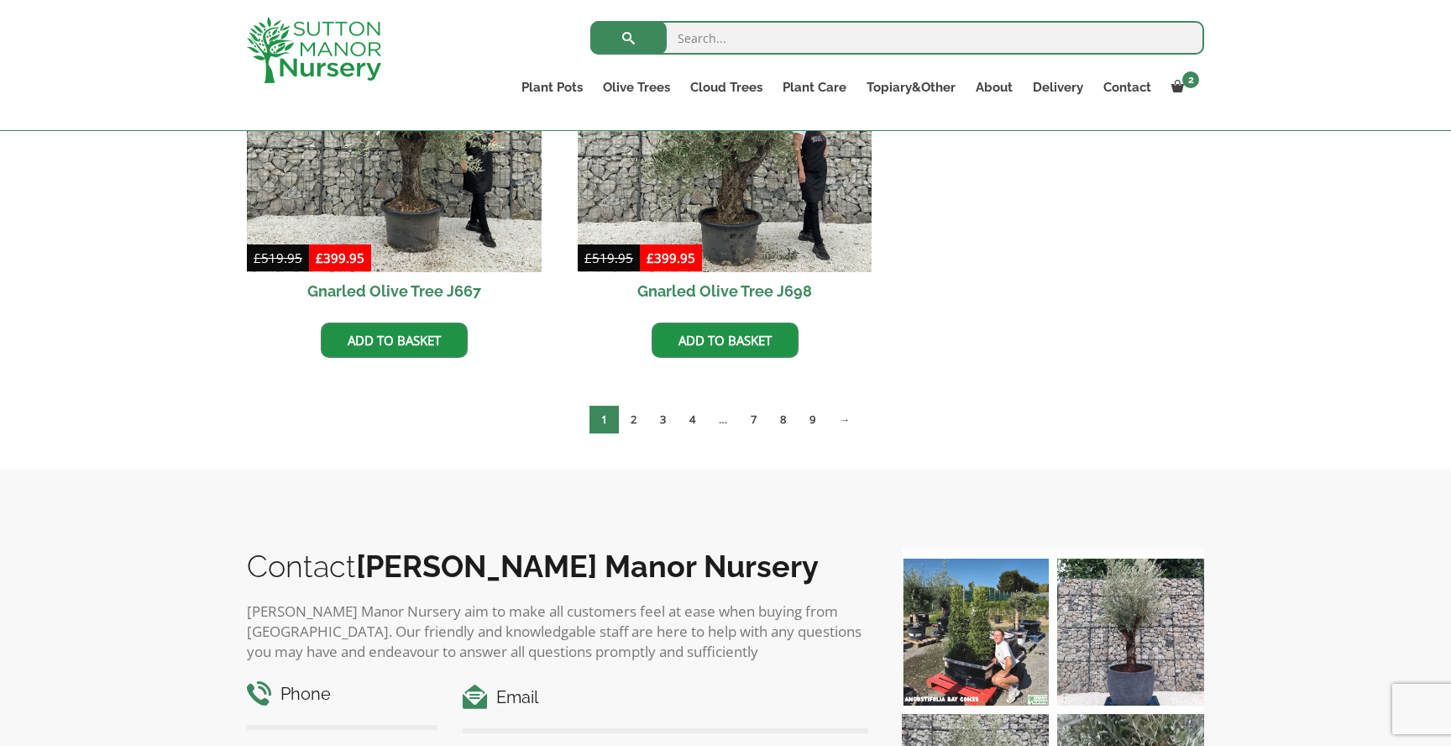
scroll to position [1002, 0]
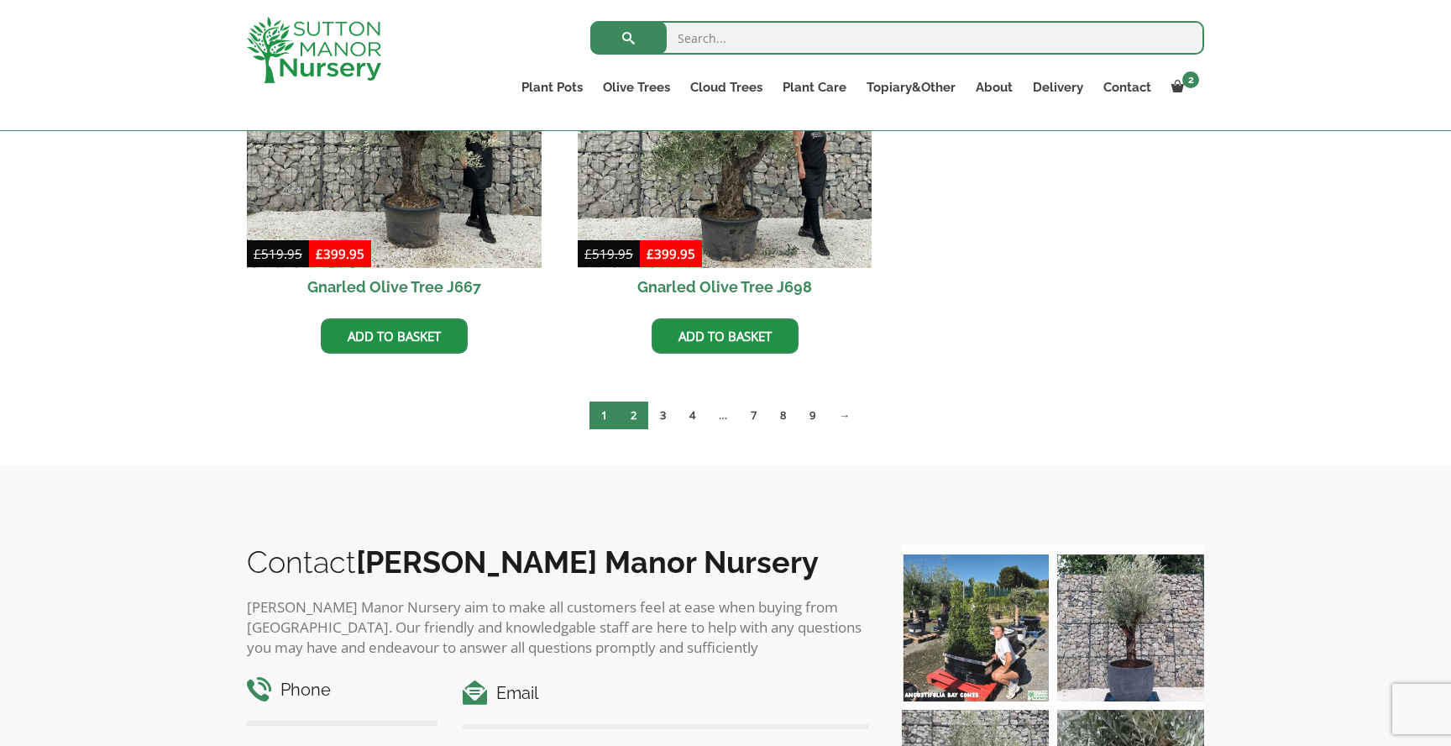
click at [636, 415] on link "2" at bounding box center [633, 416] width 29 height 28
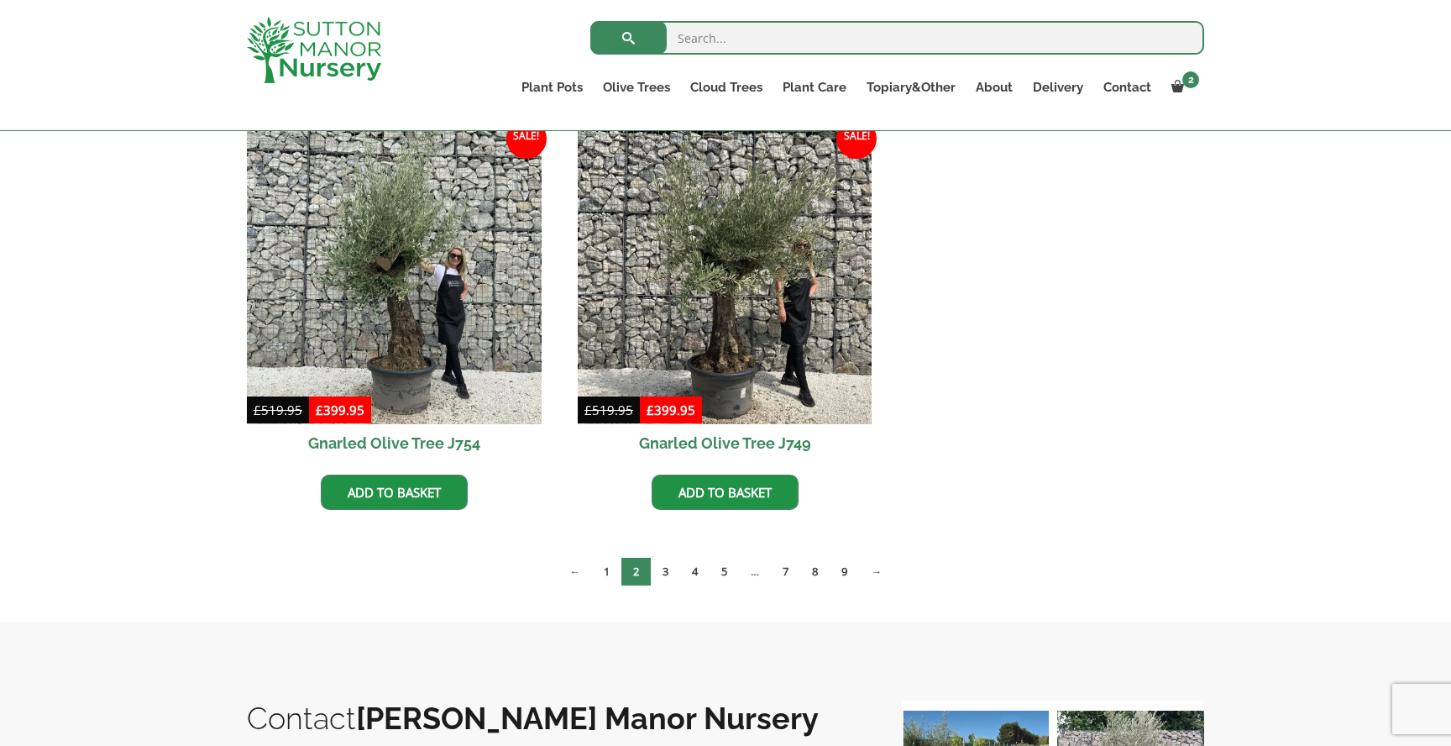
scroll to position [847, 0]
click at [665, 569] on link "3" at bounding box center [665, 571] width 29 height 28
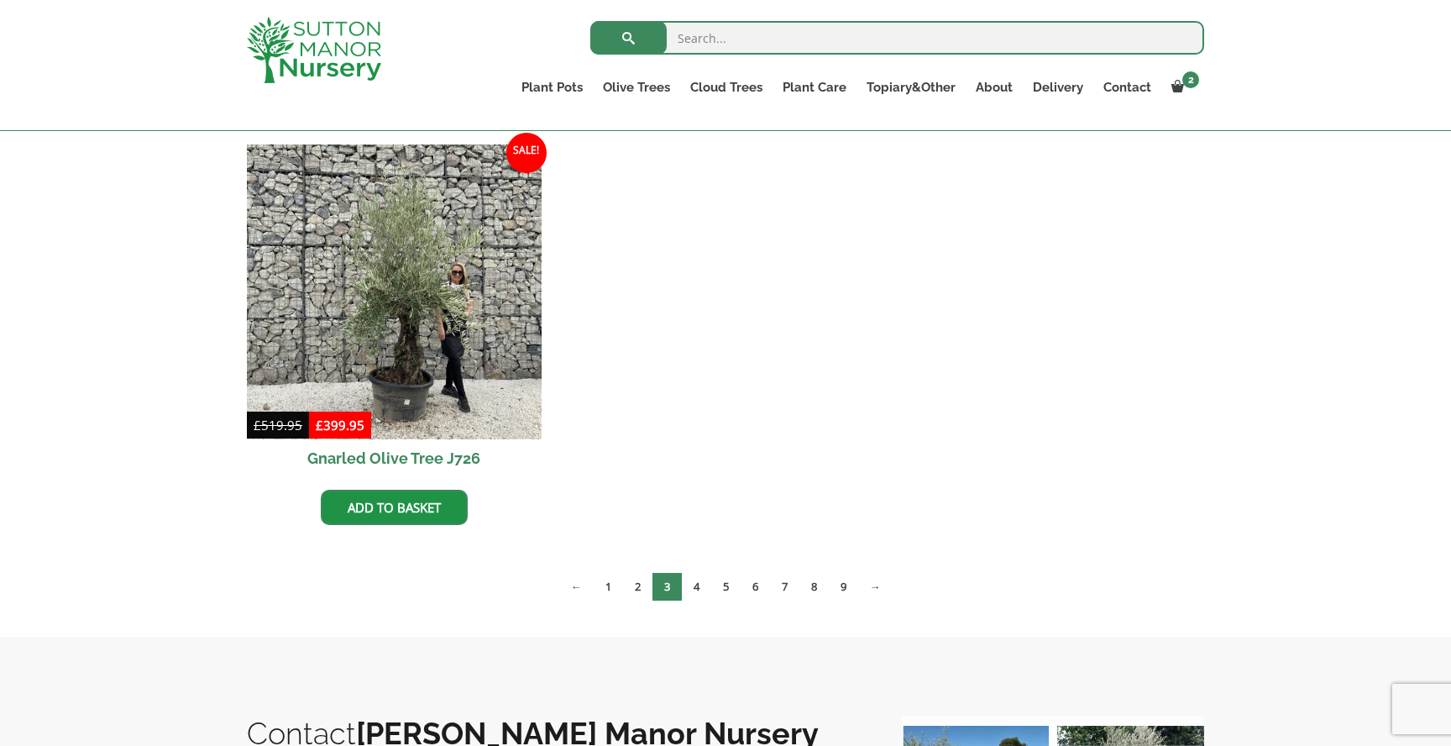
scroll to position [1249, 0]
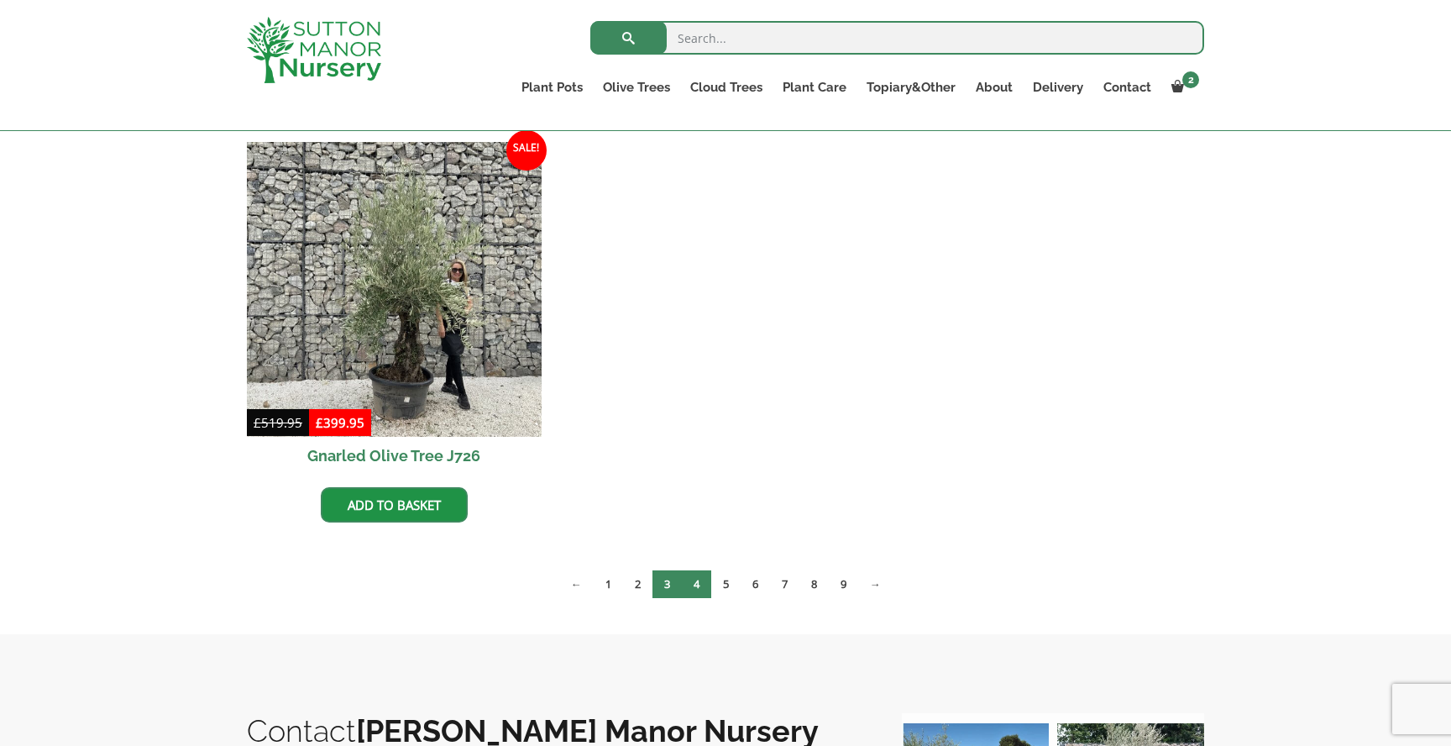
click at [695, 591] on link "4" at bounding box center [696, 584] width 29 height 28
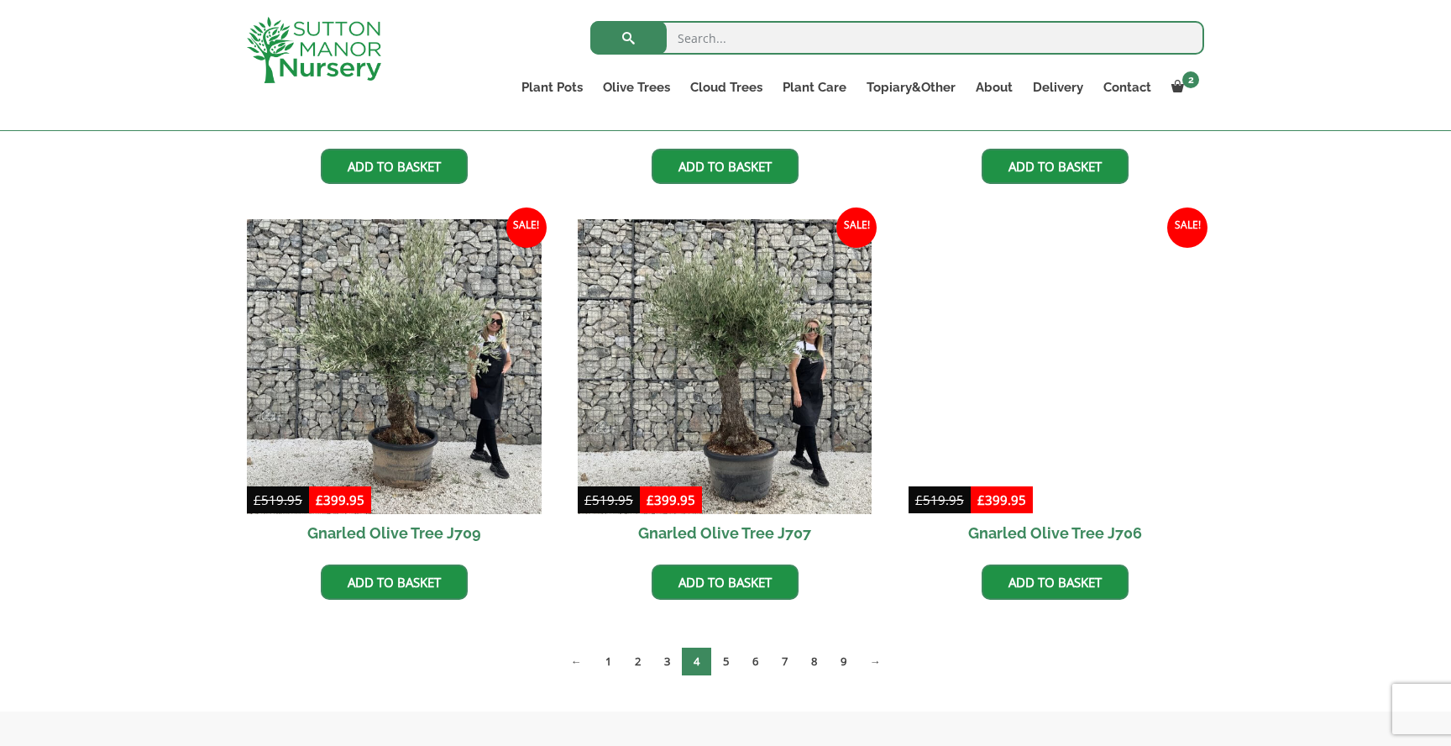
scroll to position [1173, 0]
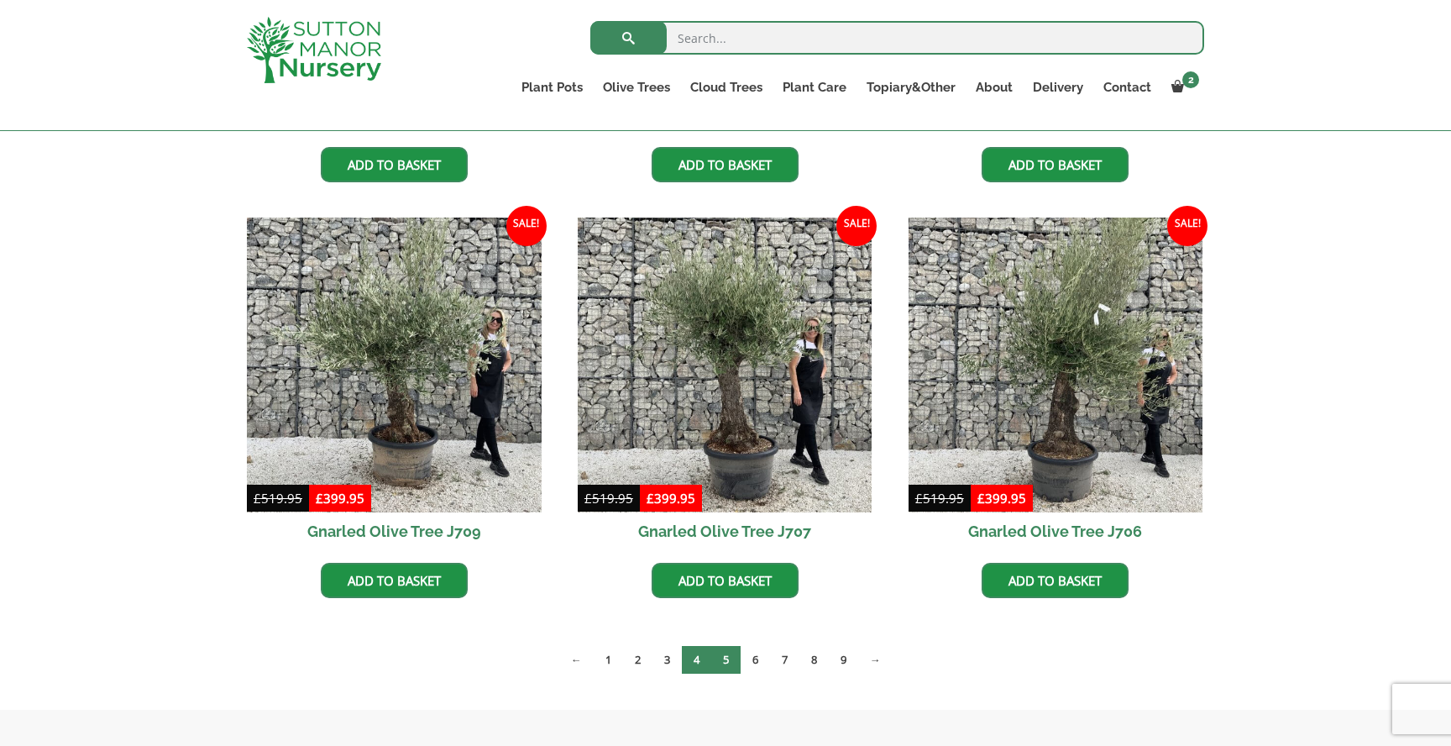
click at [720, 667] on link "5" at bounding box center [725, 660] width 29 height 28
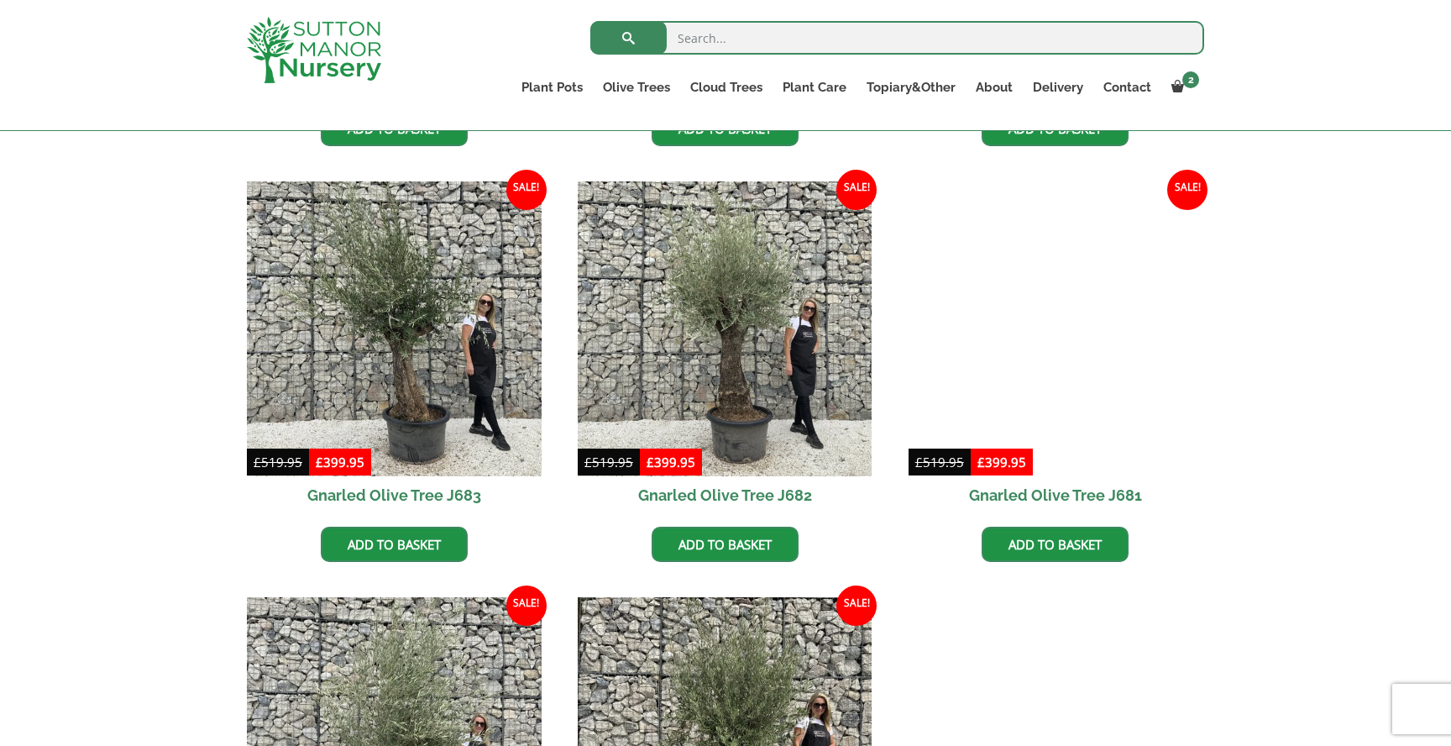
scroll to position [1199, 0]
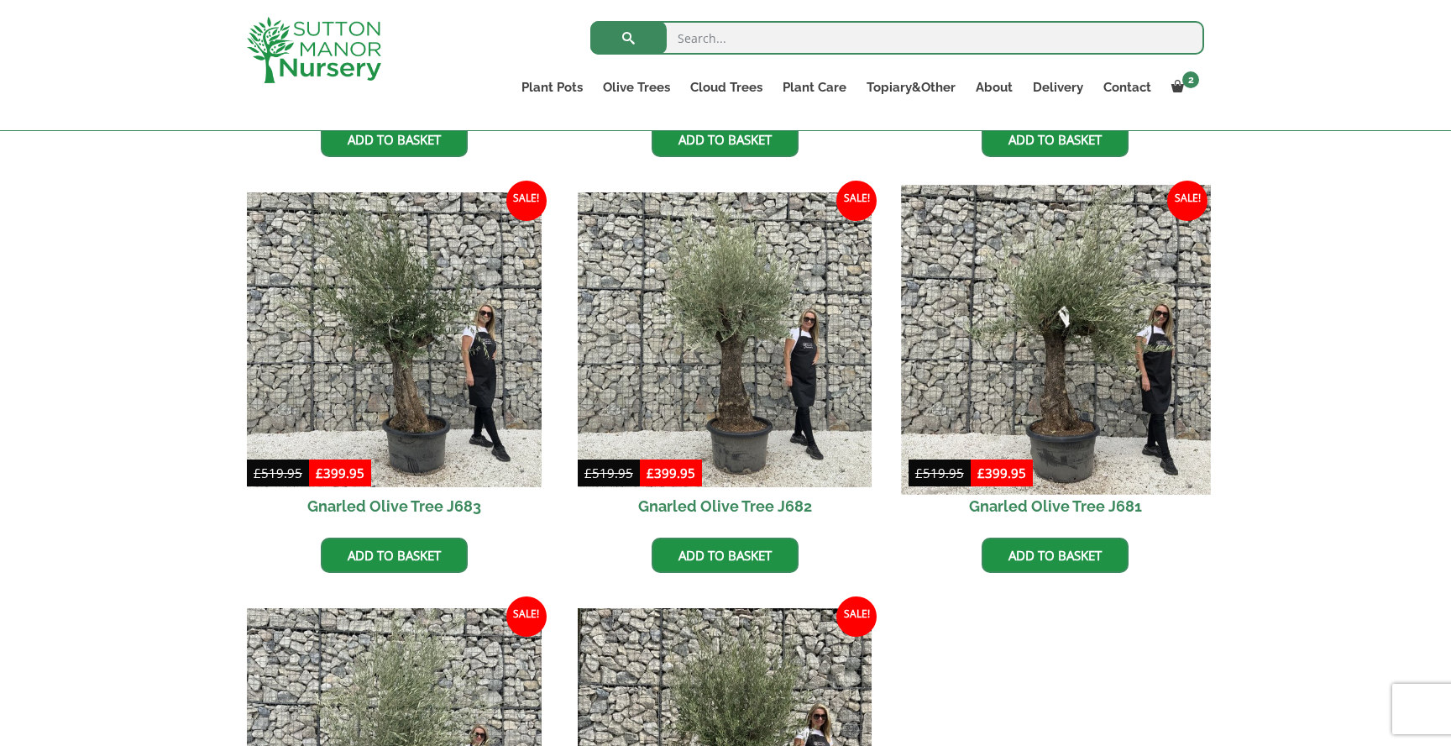
click at [1121, 317] on img at bounding box center [1055, 339] width 309 height 309
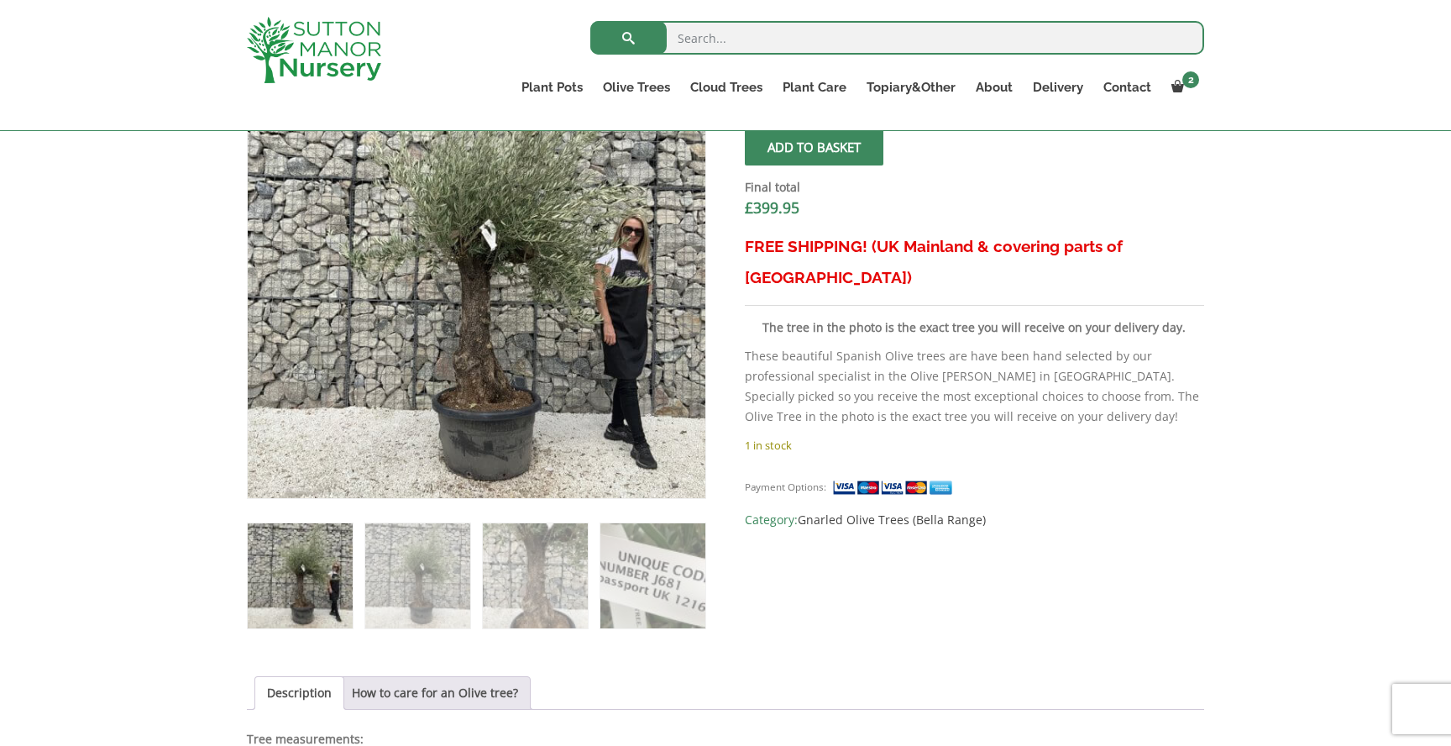
scroll to position [617, 0]
click at [407, 593] on img at bounding box center [417, 574] width 105 height 105
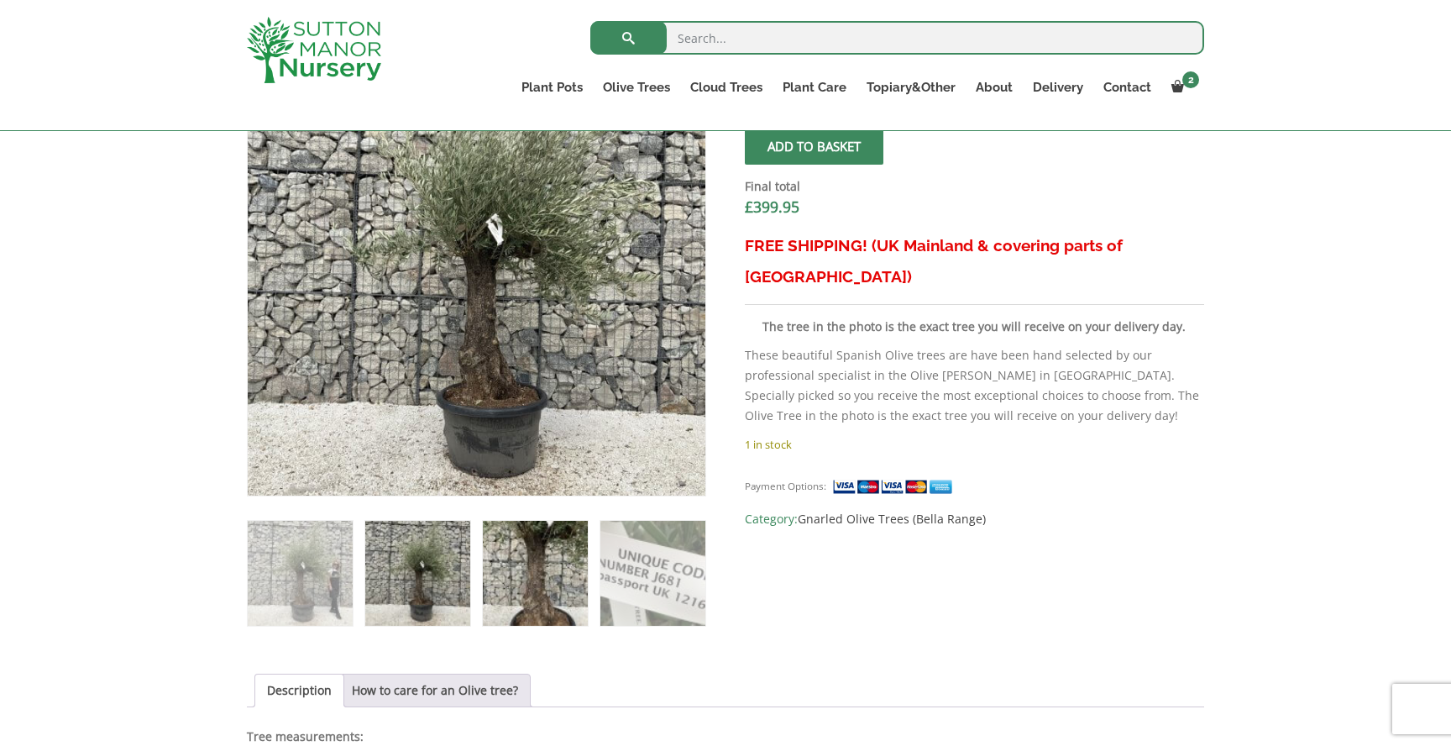
click at [533, 581] on img at bounding box center [535, 573] width 105 height 105
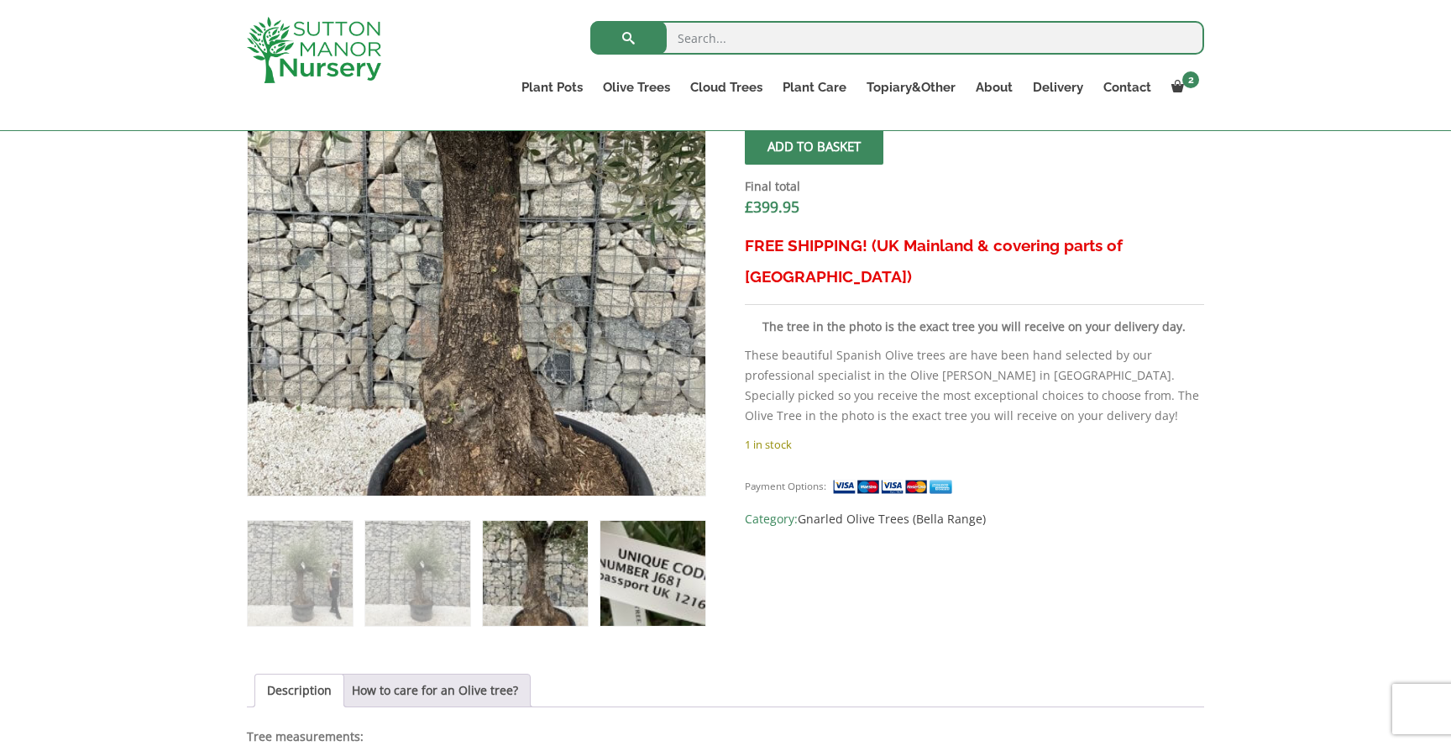
click at [638, 564] on img at bounding box center [653, 573] width 105 height 105
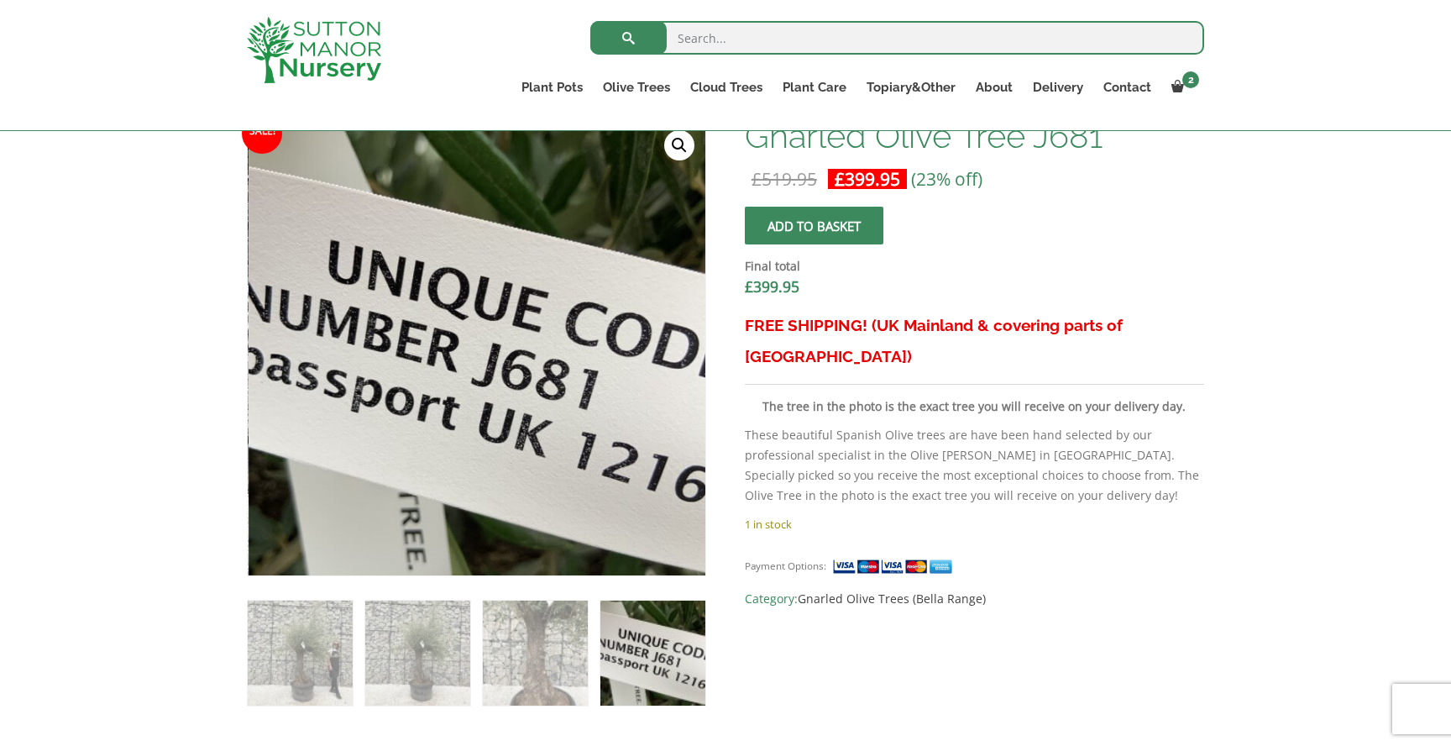
scroll to position [533, 0]
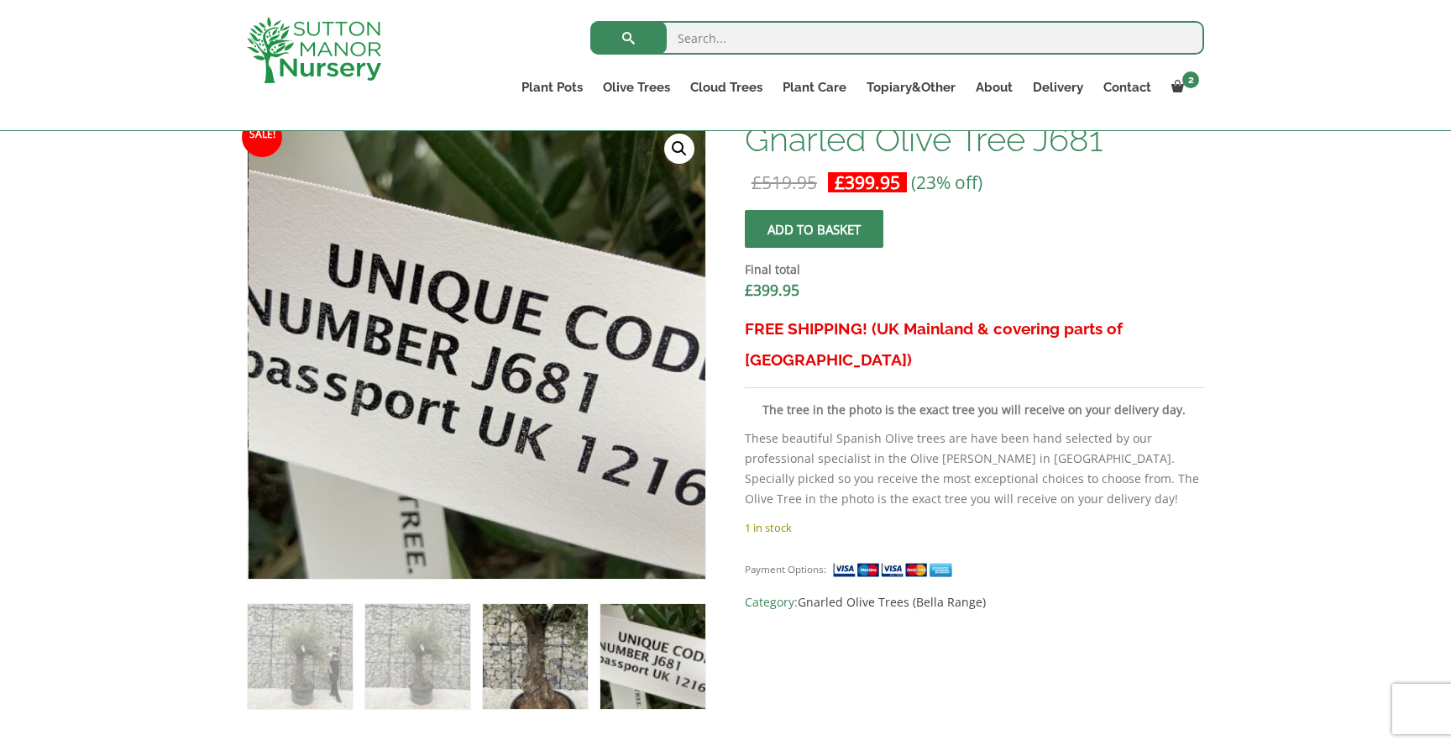
click at [483, 667] on img at bounding box center [535, 656] width 105 height 105
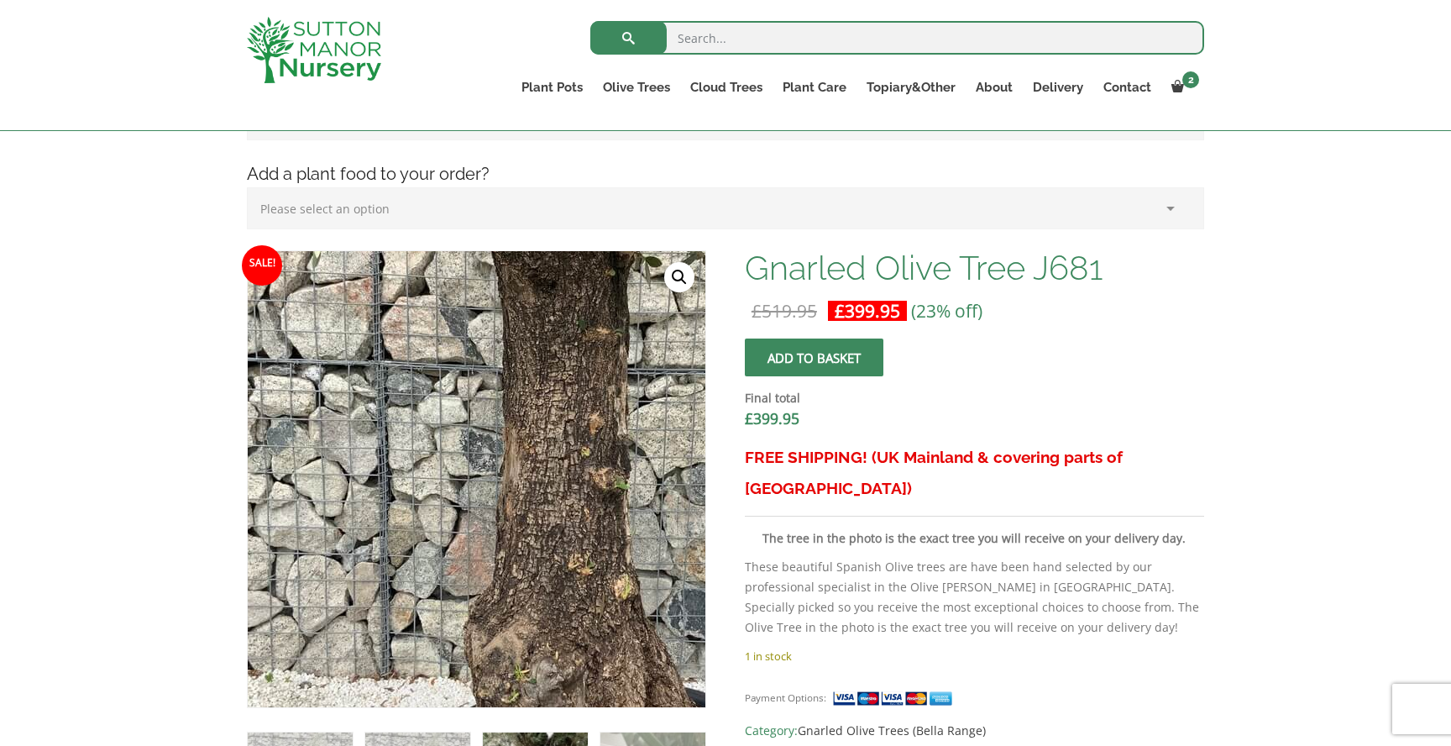
scroll to position [570, 0]
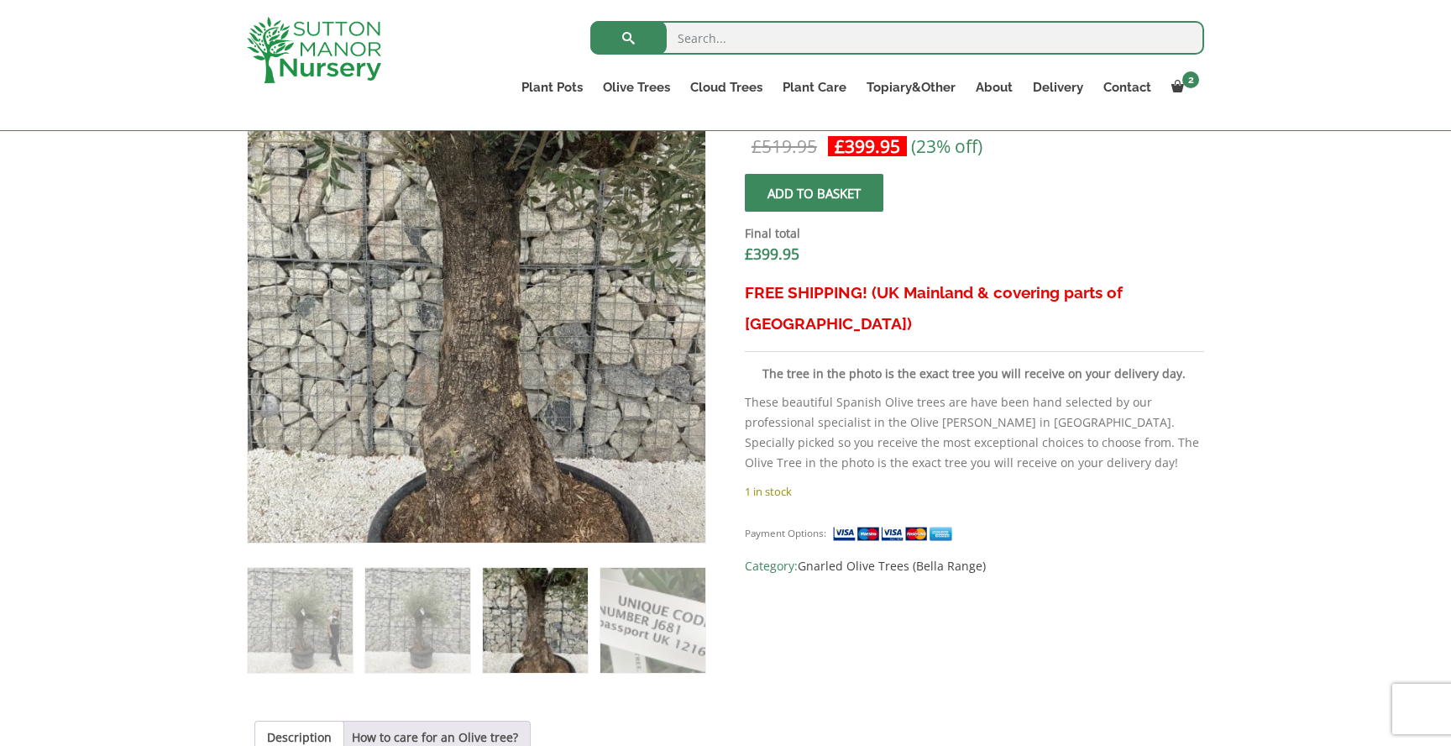
click at [297, 559] on ol at bounding box center [476, 608] width 459 height 130
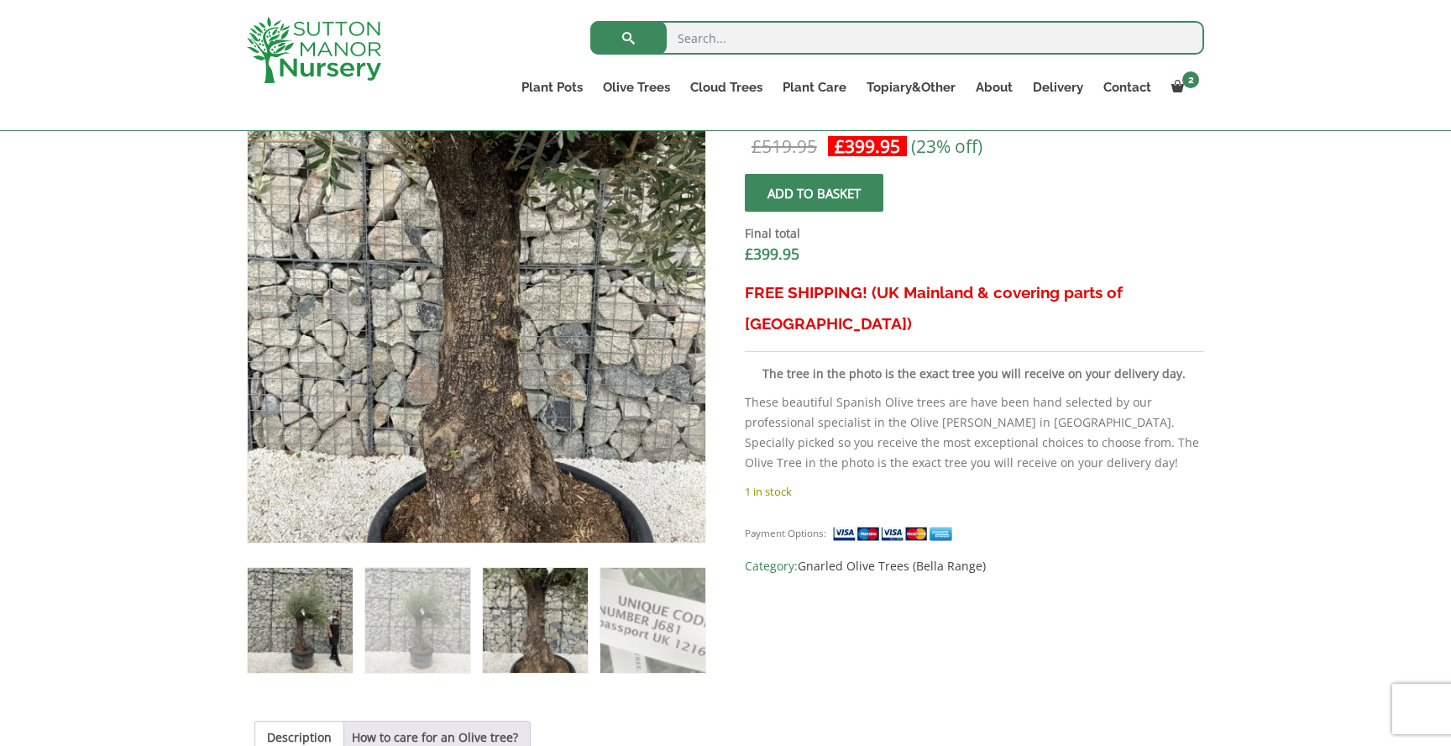
click at [300, 580] on img at bounding box center [300, 620] width 105 height 105
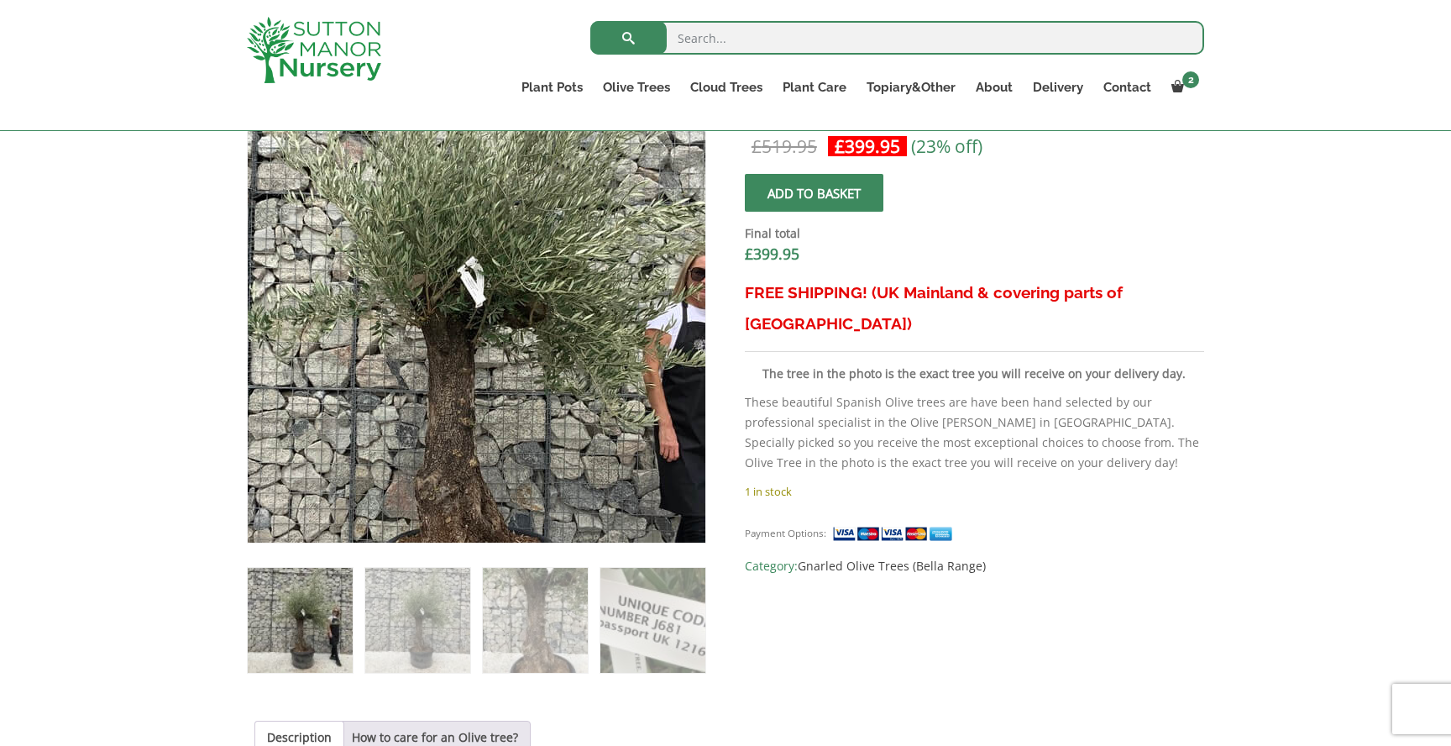
click at [516, 281] on img at bounding box center [453, 338] width 744 height 744
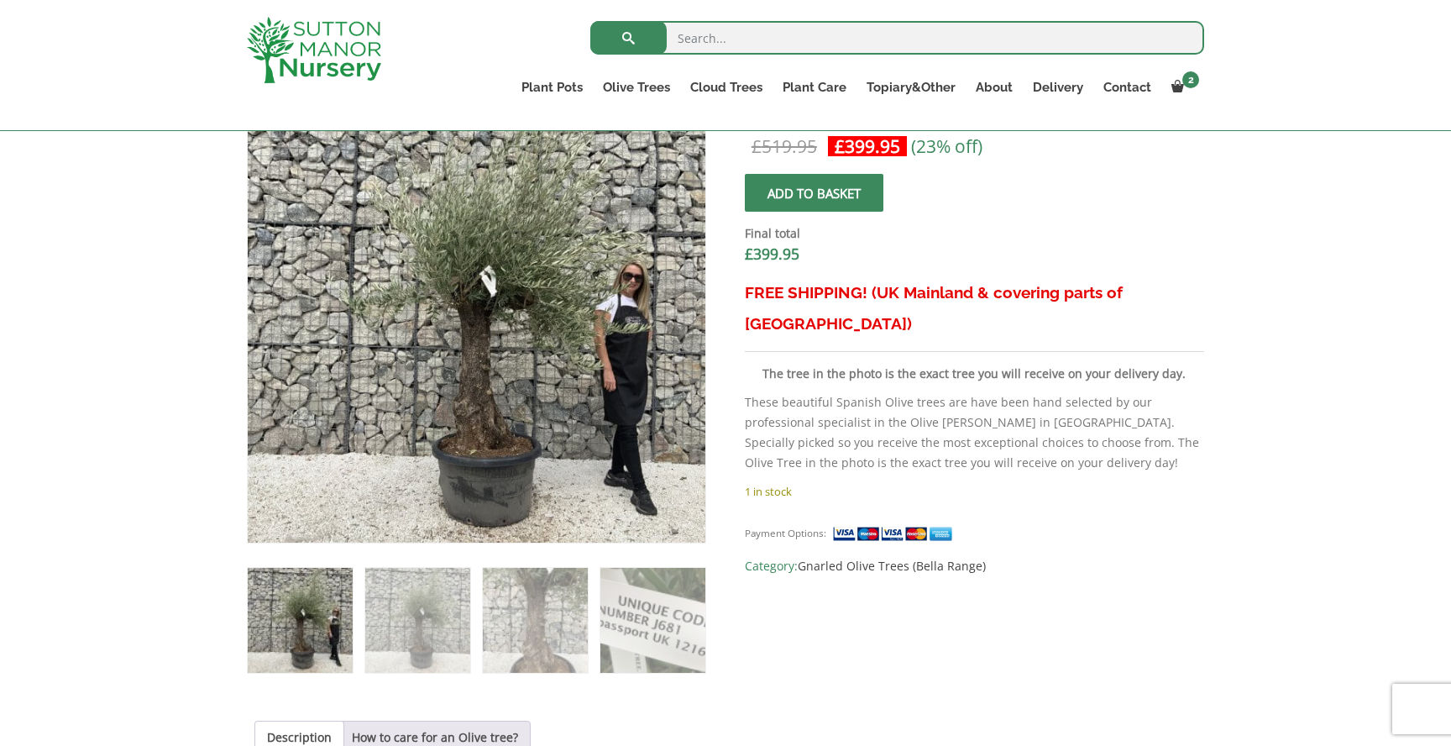
click at [814, 193] on span "submit" at bounding box center [814, 193] width 0 height 0
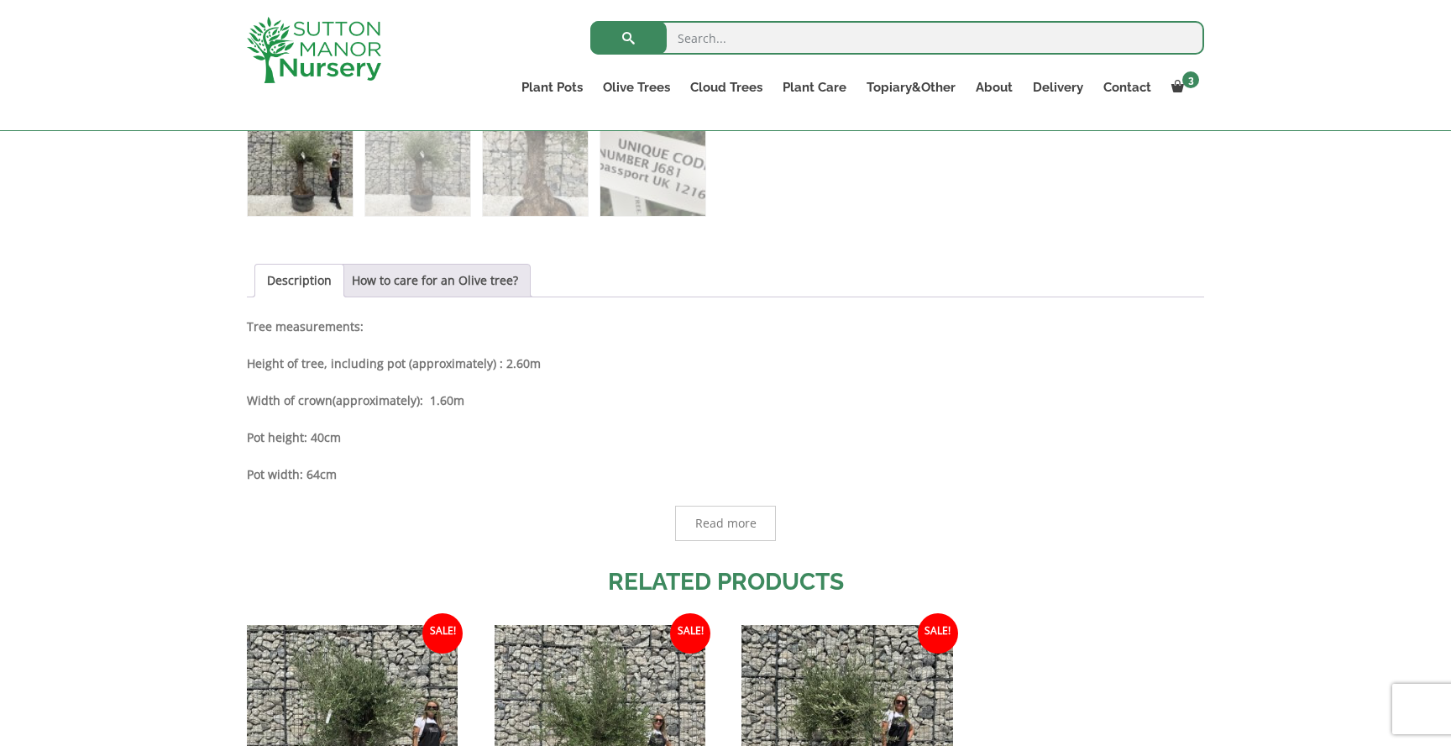
scroll to position [1115, 0]
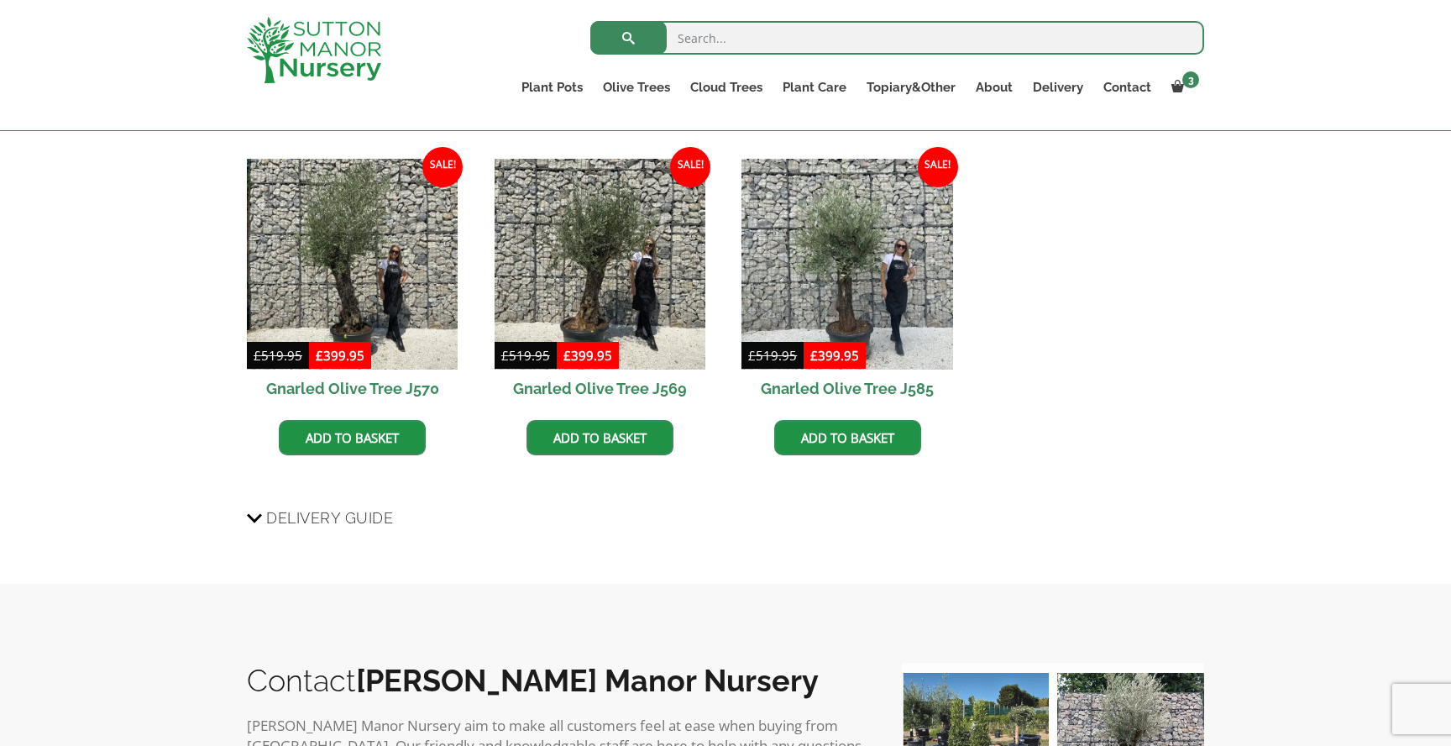
scroll to position [1496, 0]
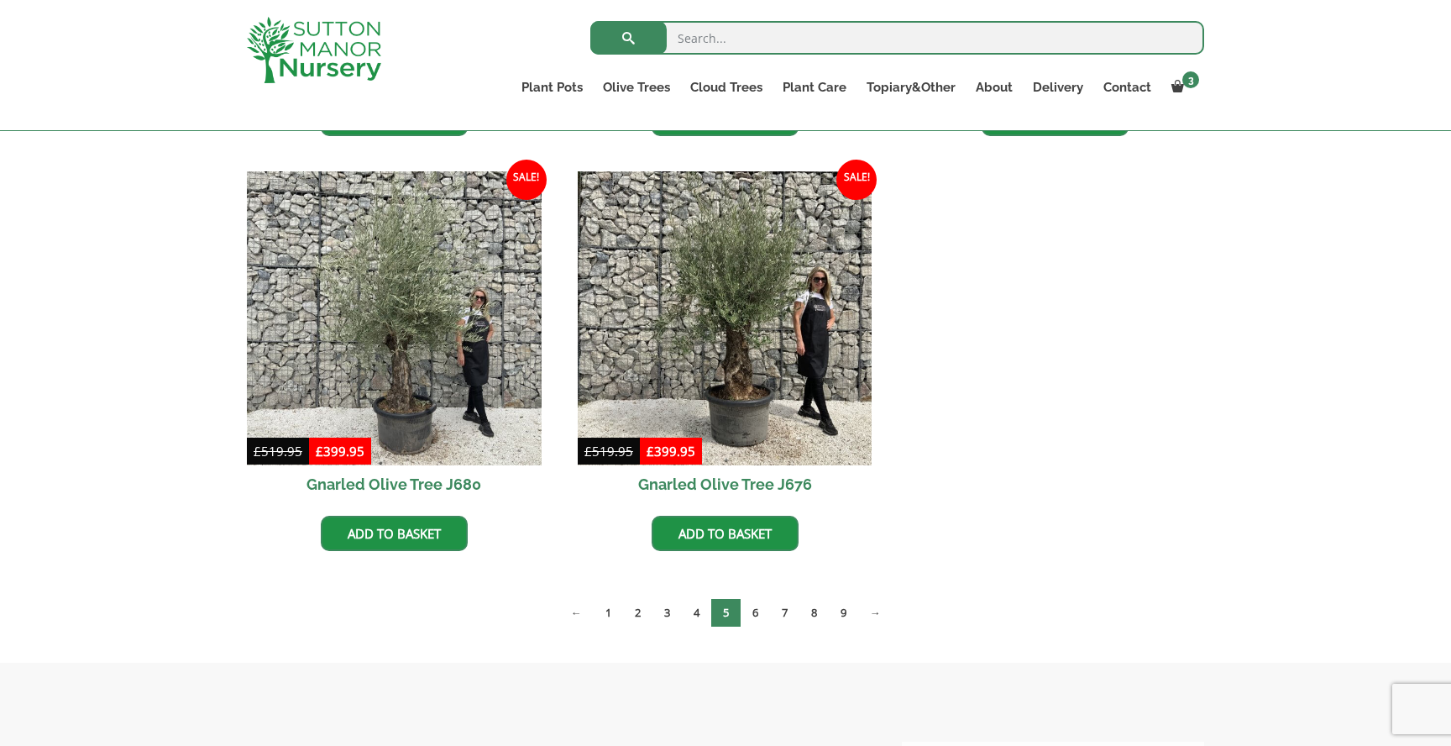
scroll to position [1685, 0]
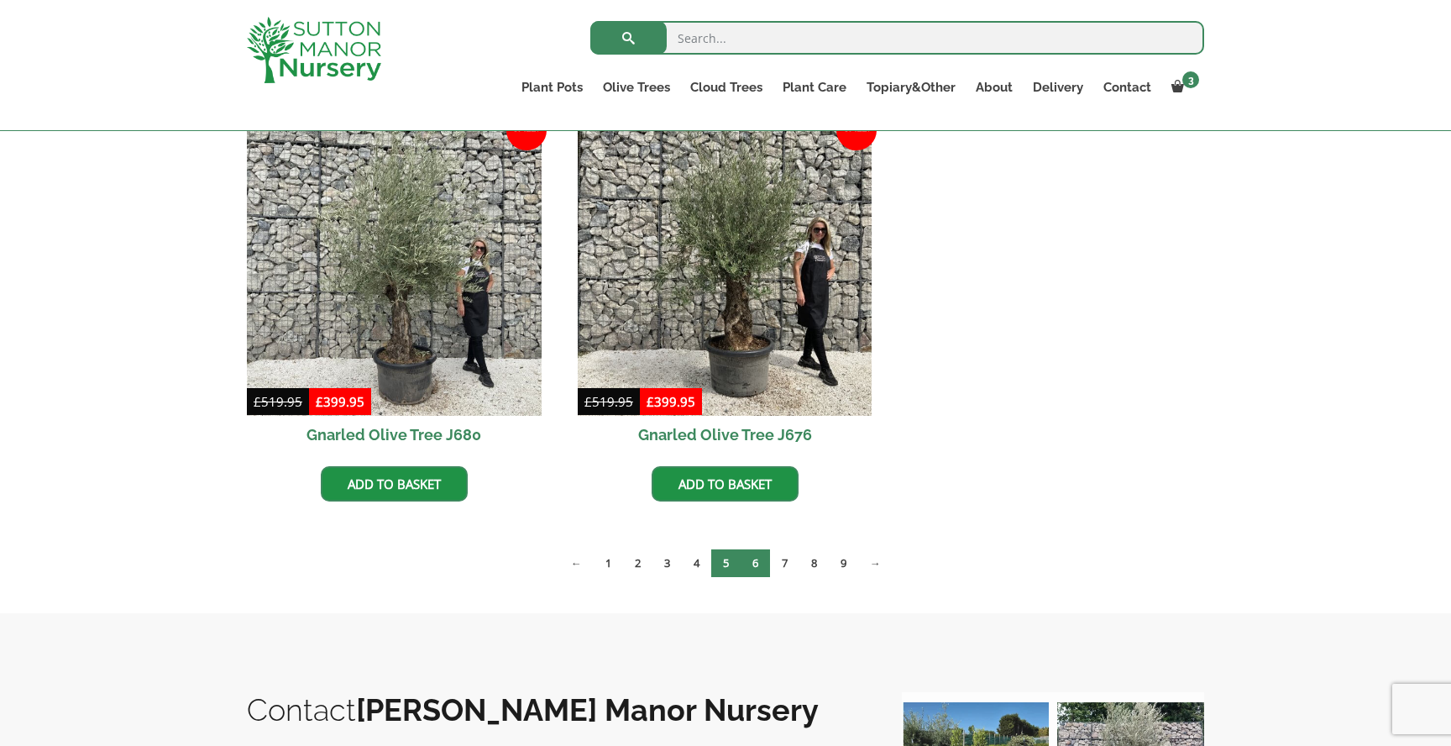
click at [763, 559] on link "6" at bounding box center [755, 563] width 29 height 28
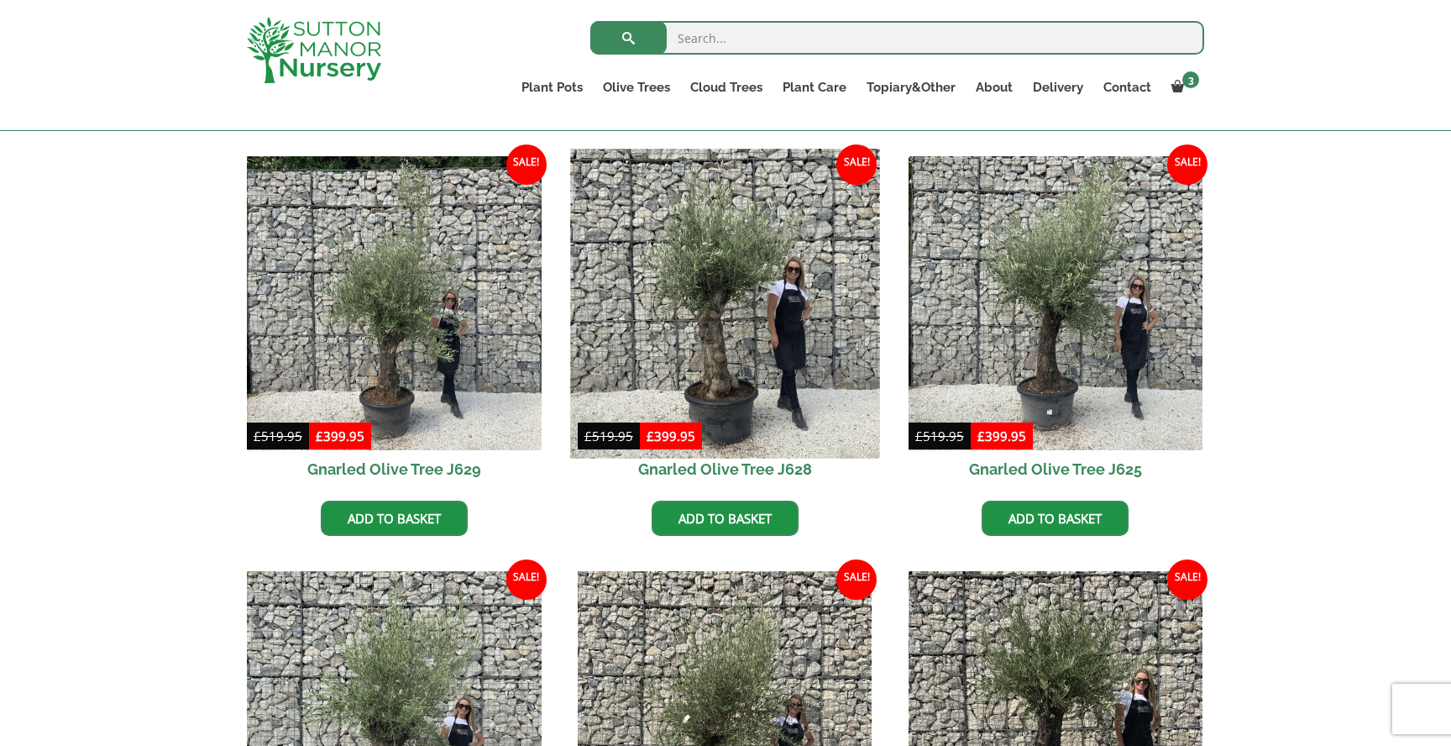
scroll to position [819, 0]
click at [762, 327] on img at bounding box center [724, 304] width 309 height 309
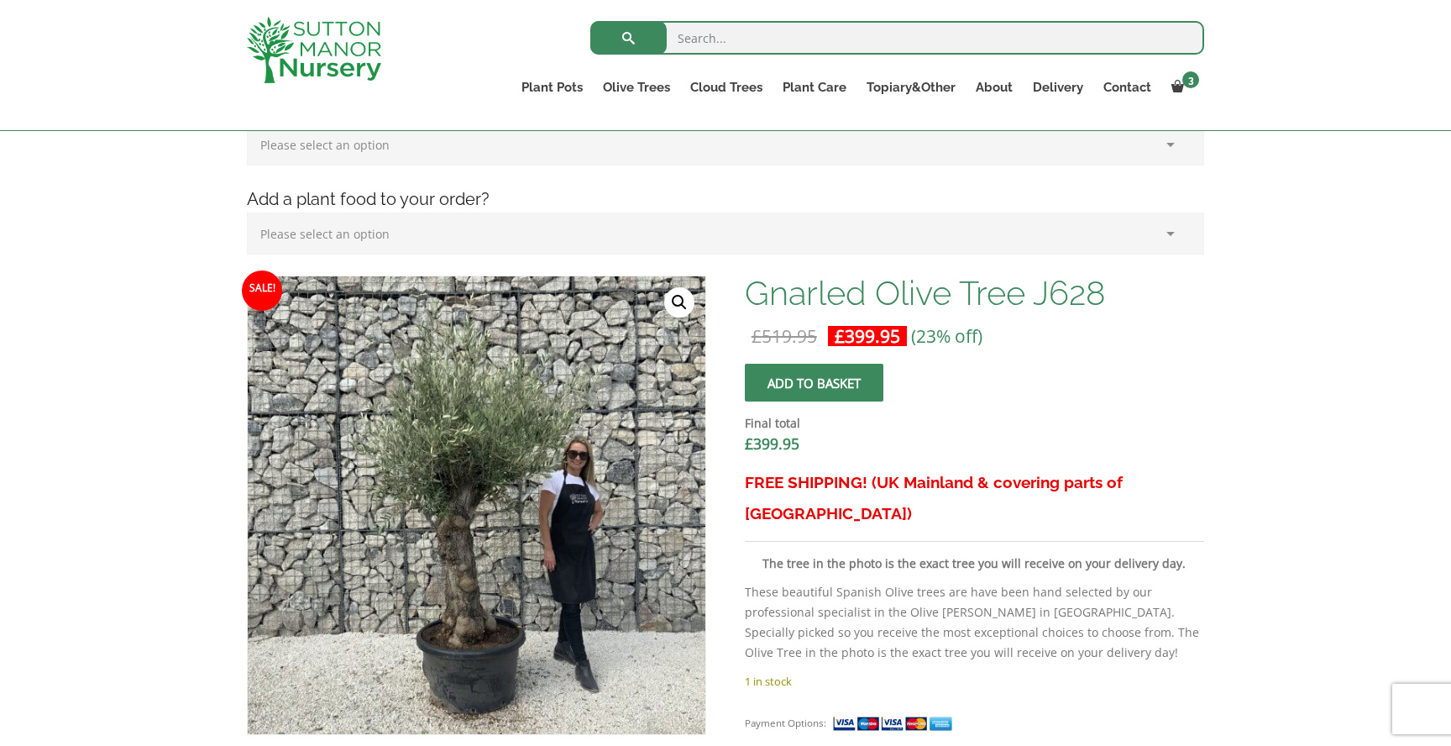
scroll to position [249, 0]
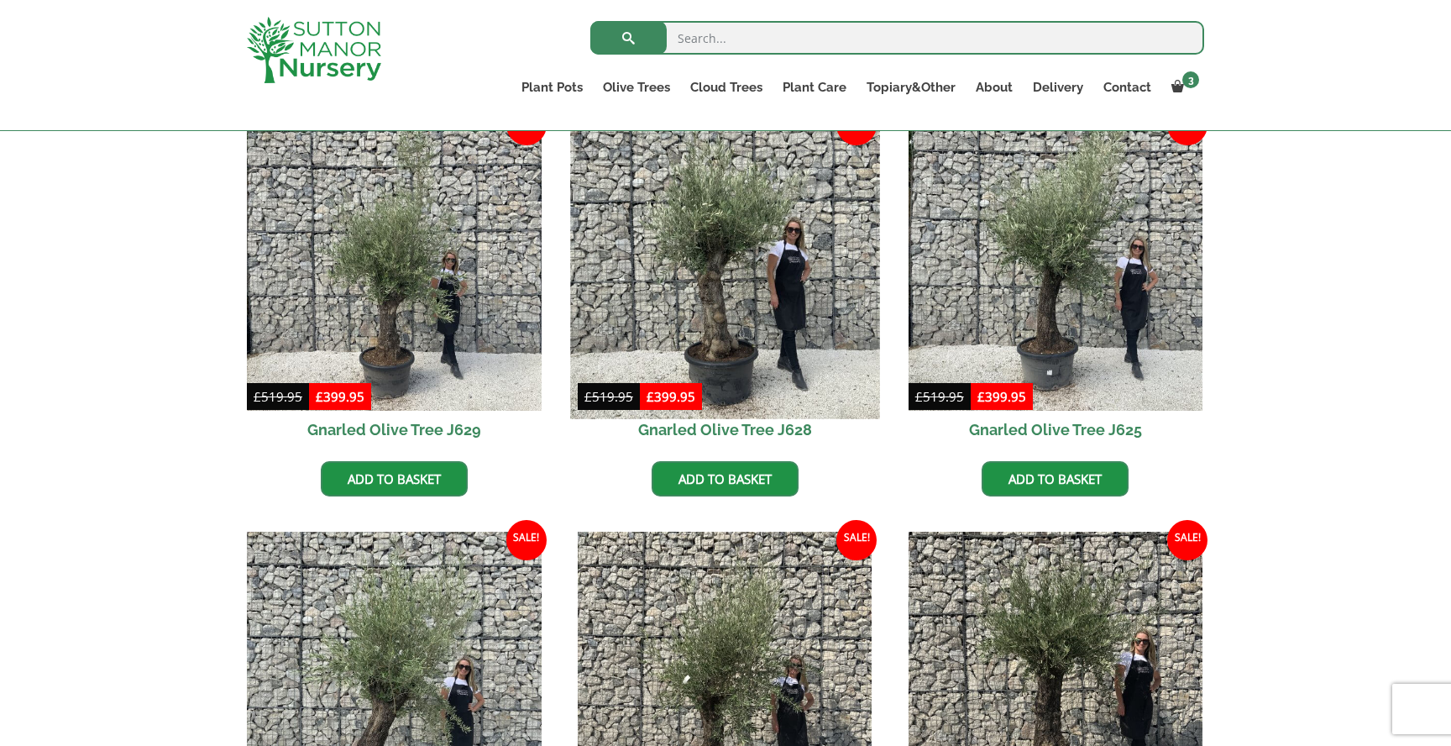
scroll to position [848, 0]
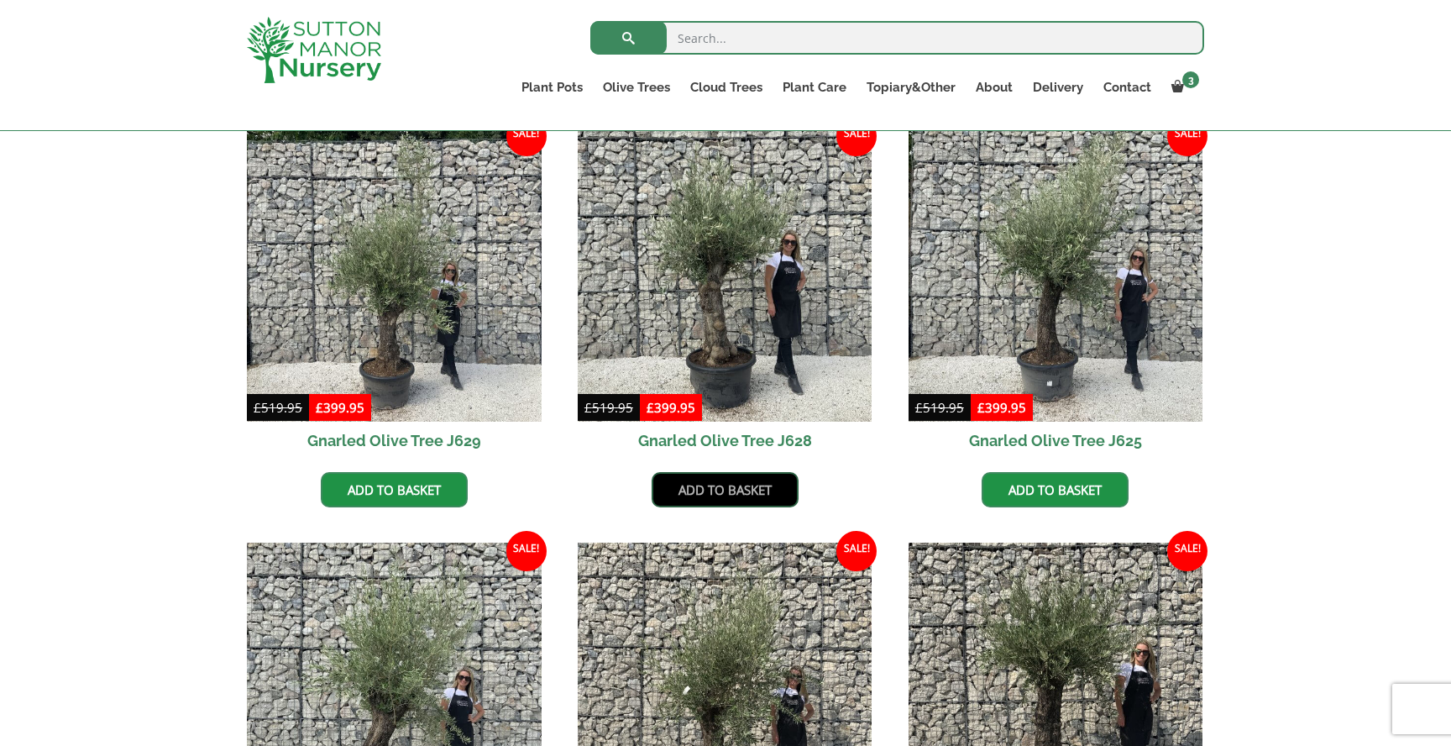
click at [744, 491] on link "Add to basket" at bounding box center [725, 489] width 147 height 35
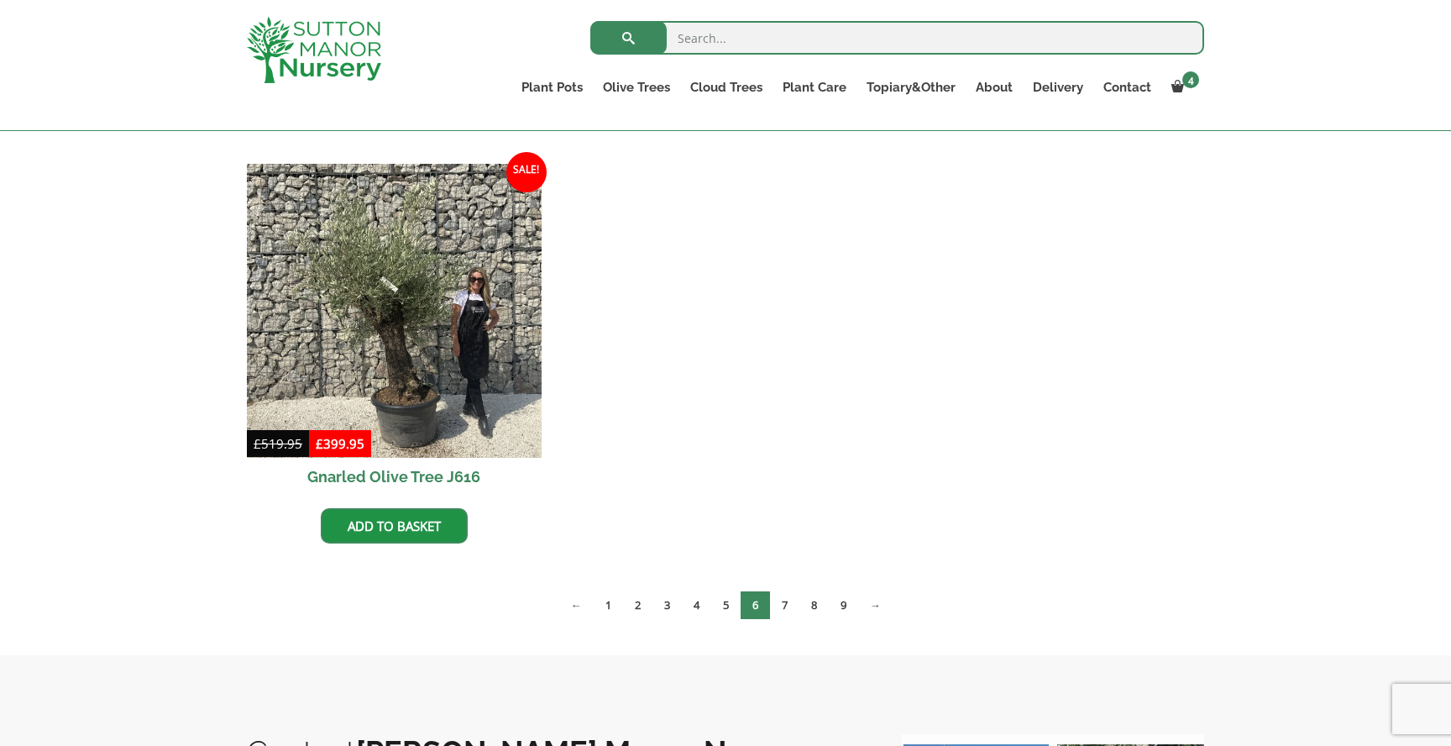
scroll to position [1724, 0]
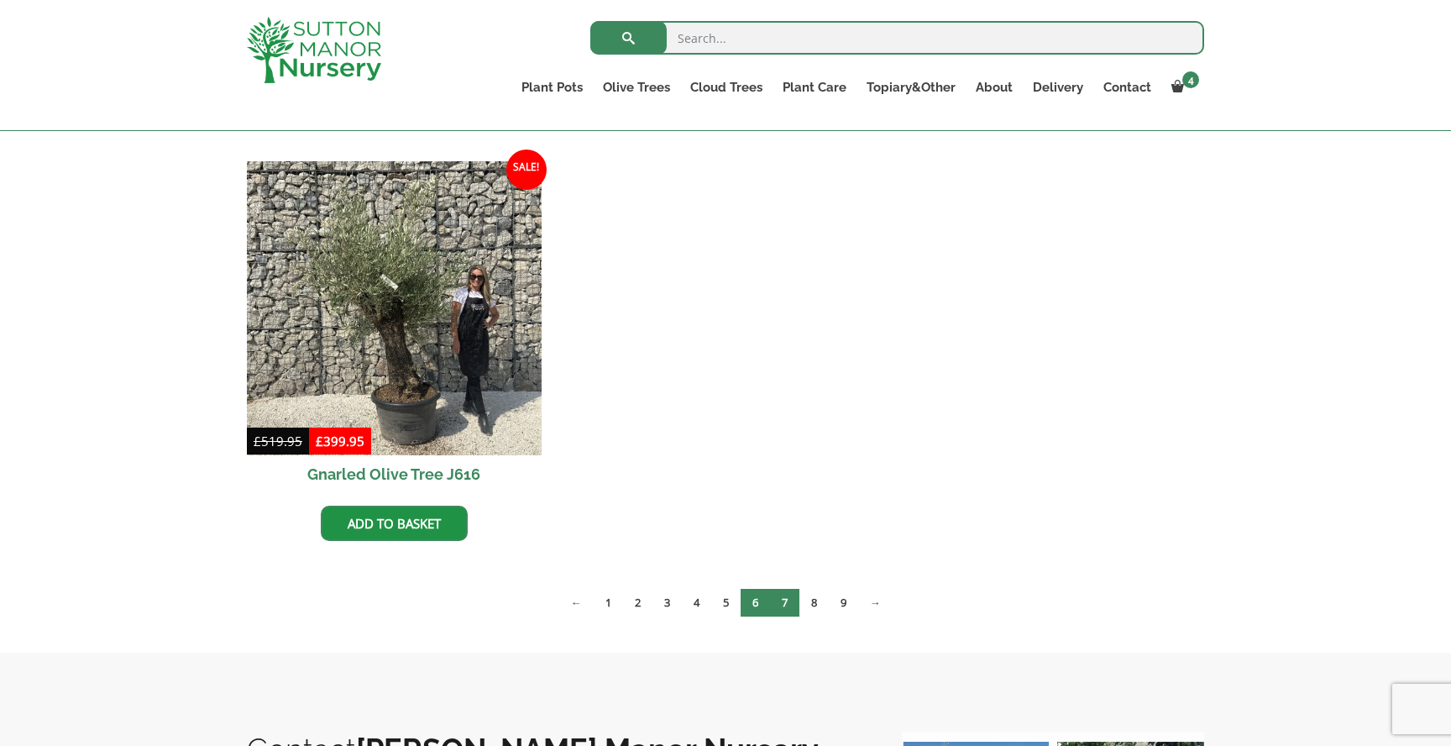
click at [785, 603] on link "7" at bounding box center [784, 603] width 29 height 28
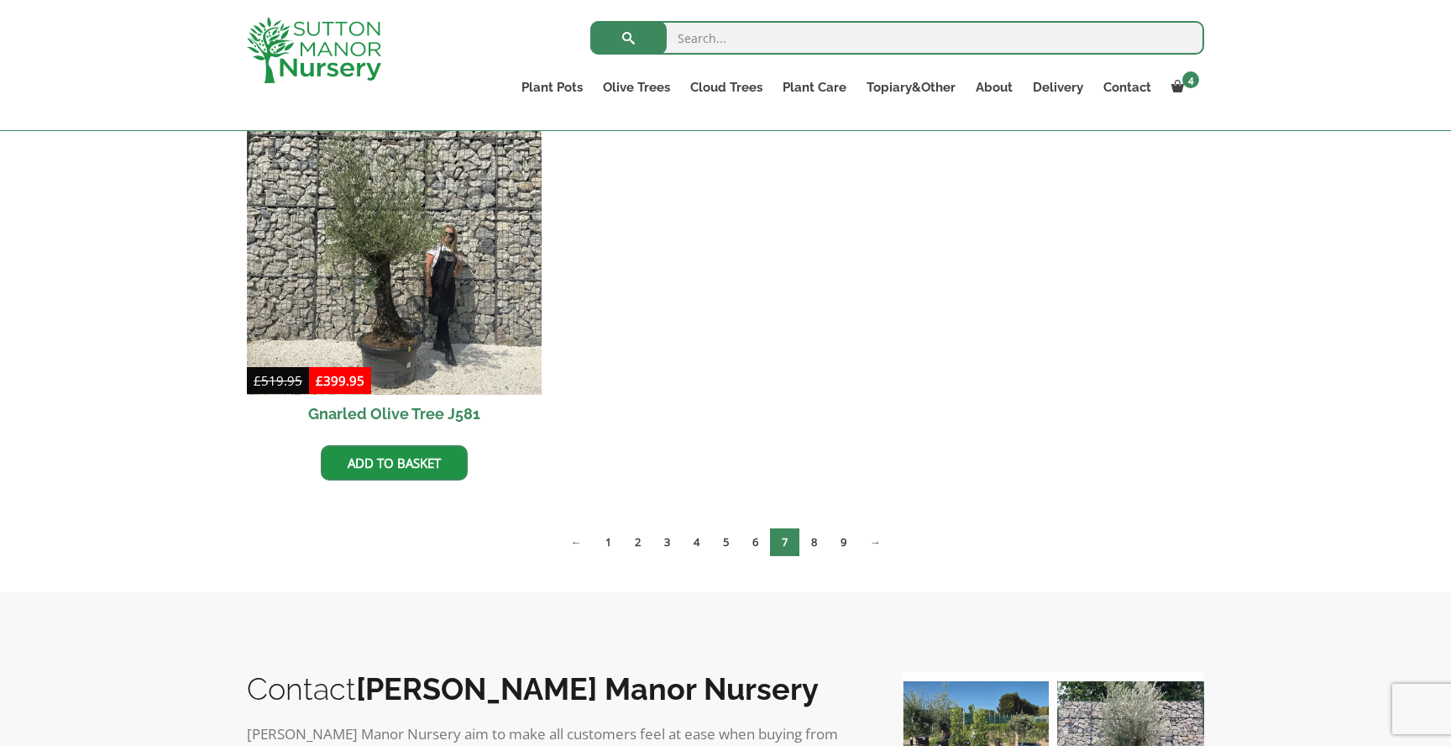
scroll to position [1707, 0]
click at [814, 545] on link "8" at bounding box center [814, 542] width 29 height 28
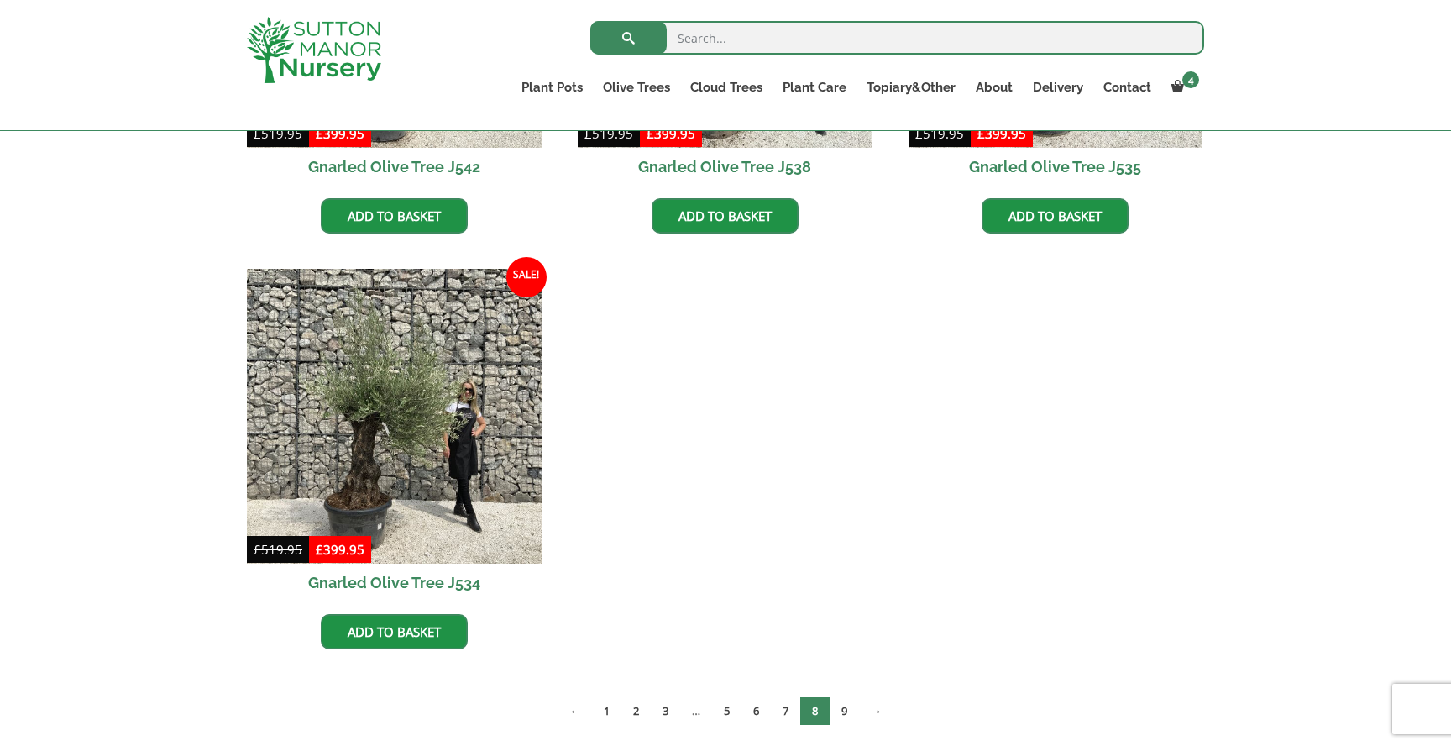
scroll to position [2370, 0]
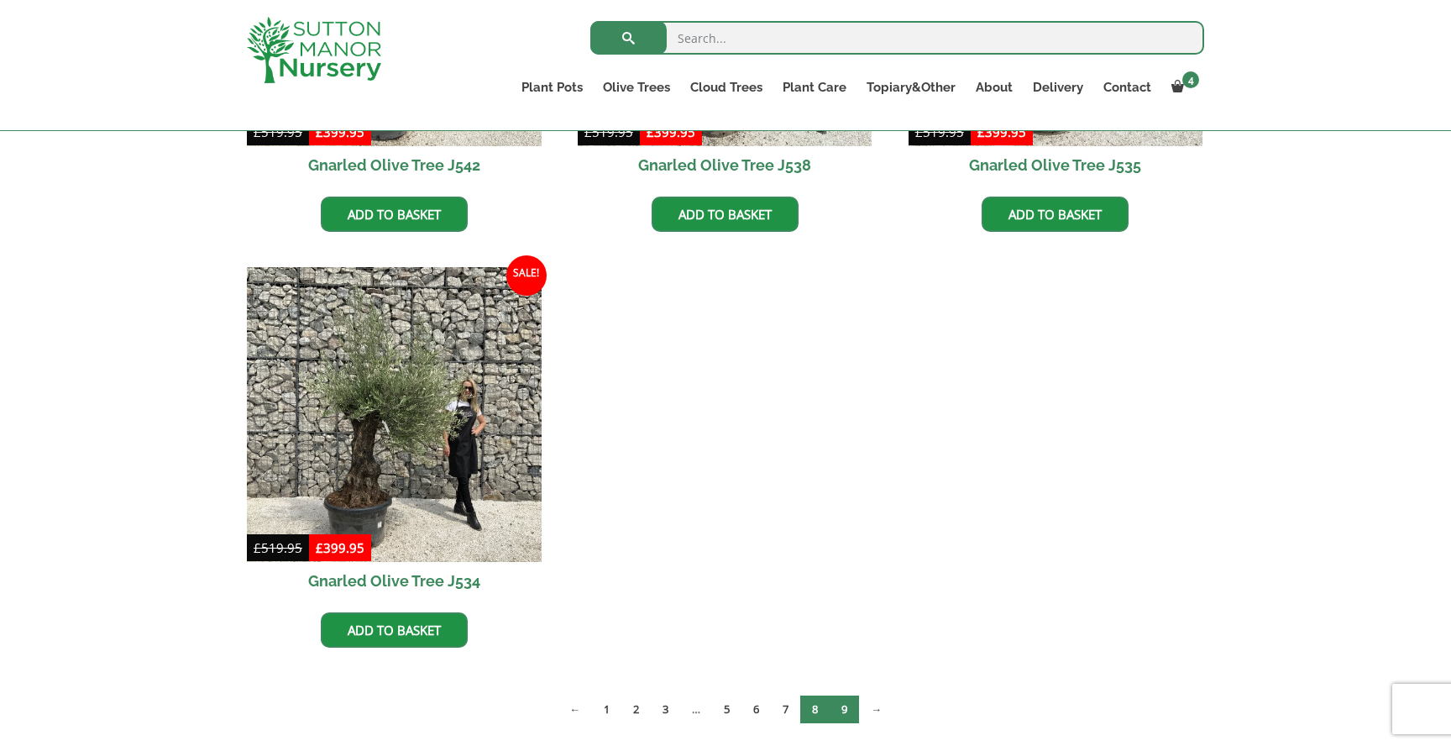
click at [851, 710] on link "9" at bounding box center [844, 710] width 29 height 28
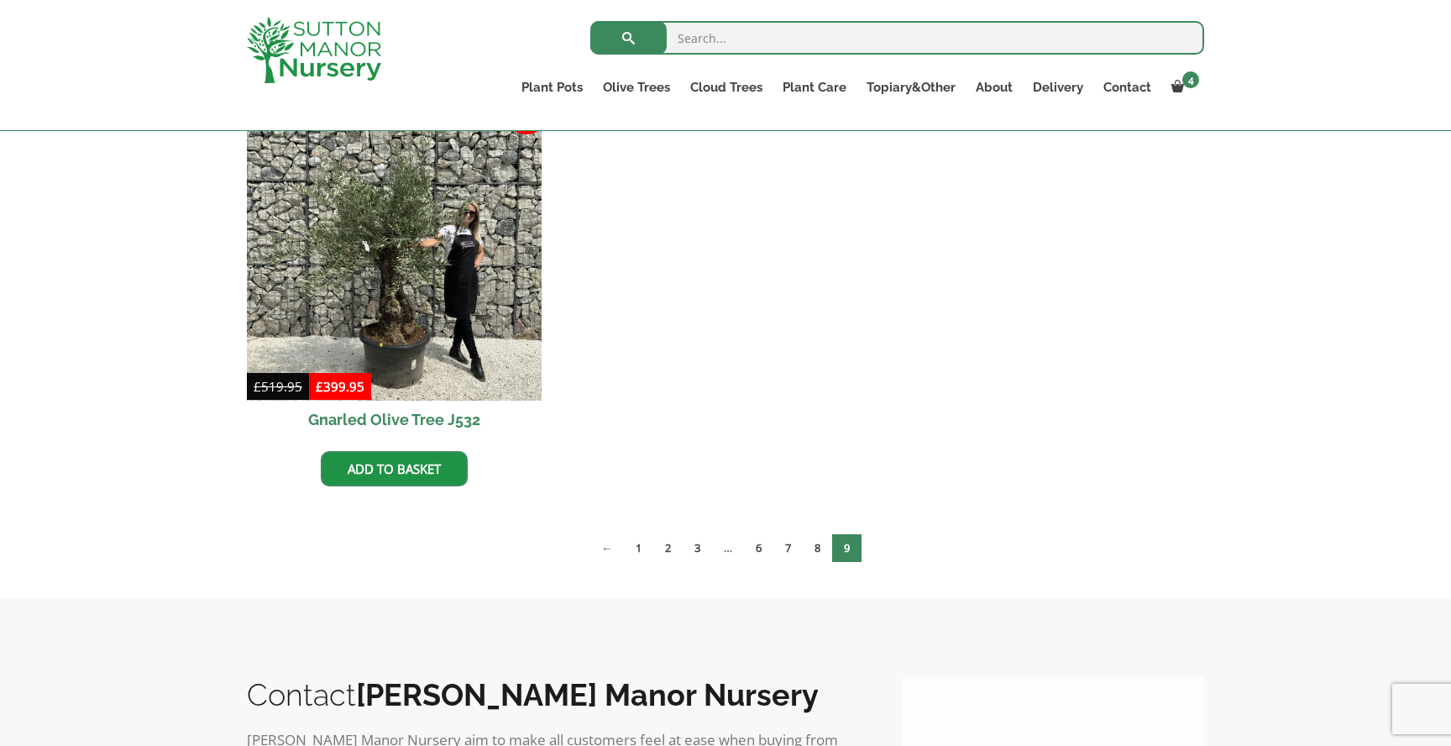
scroll to position [459, 0]
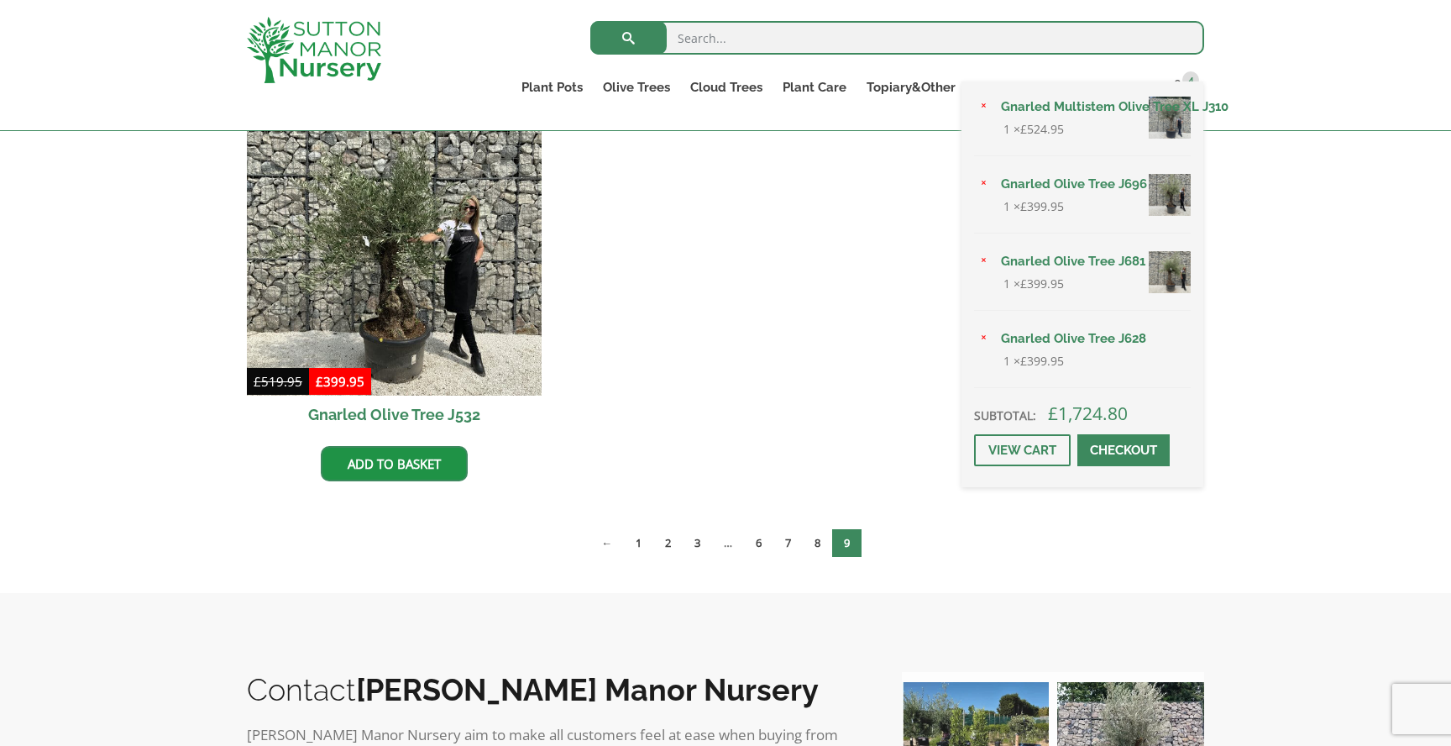
click at [1178, 92] on div "× Gnarled Multistem Olive Tree XL J310 1 × £ 524.95 × Gnarled Olive Tree J696 1…" at bounding box center [1083, 284] width 242 height 406
click at [1007, 452] on link "View cart" at bounding box center [1022, 450] width 97 height 32
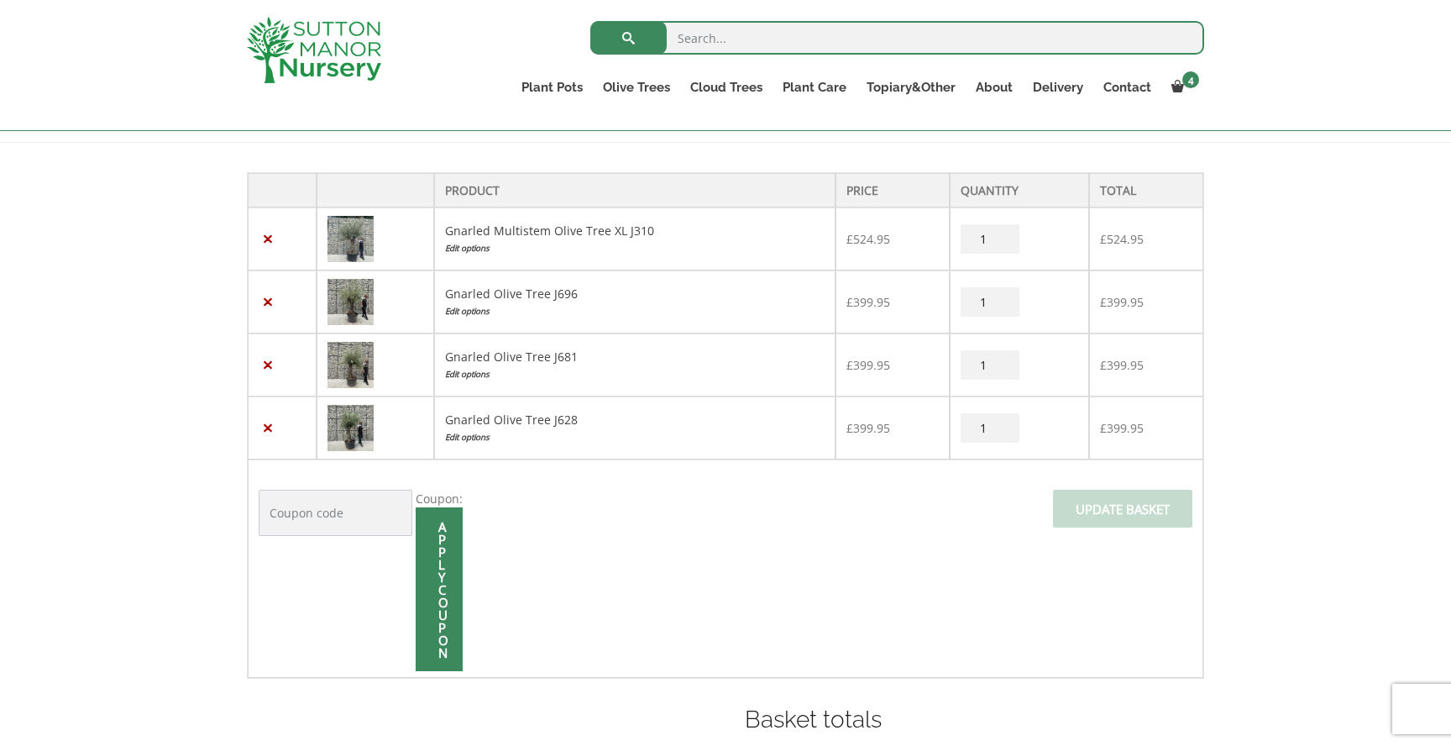
scroll to position [328, 0]
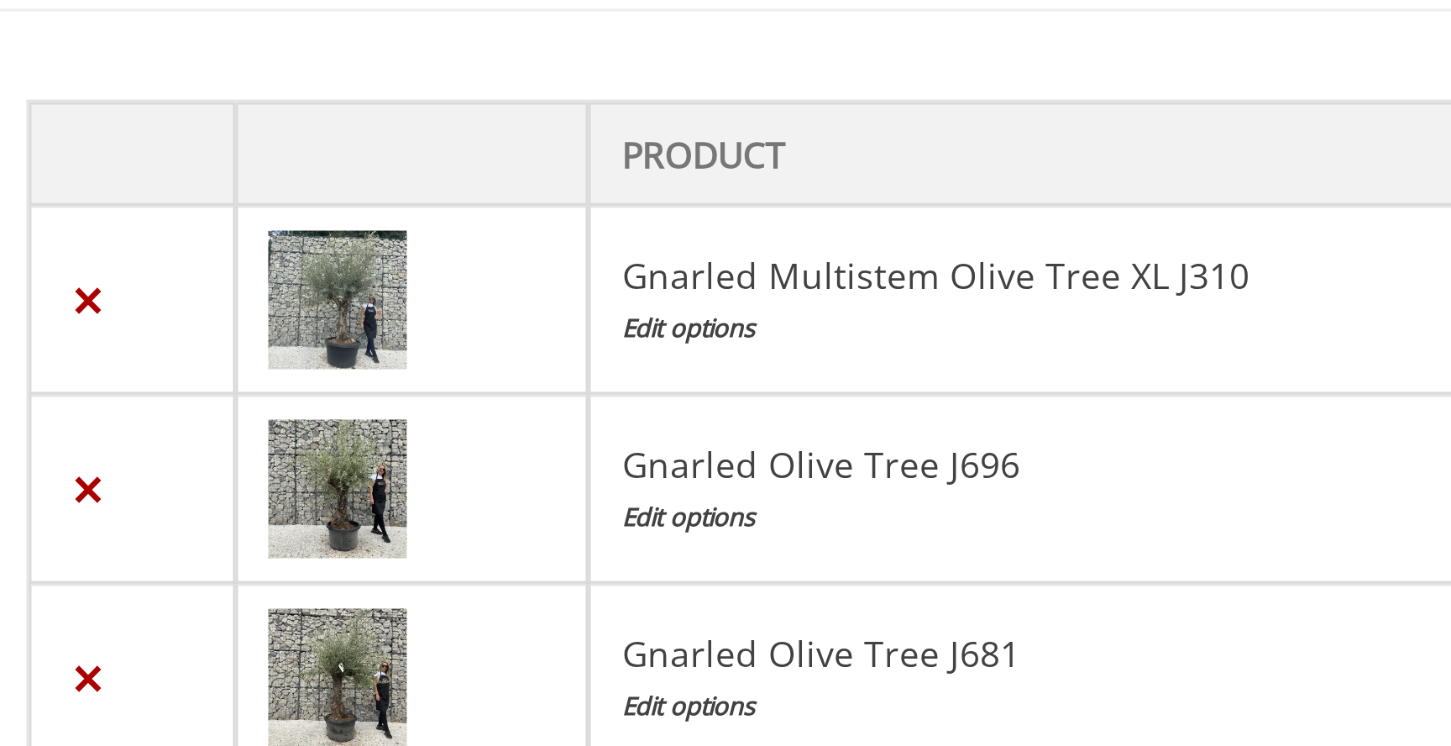
click at [355, 244] on img at bounding box center [351, 237] width 46 height 46
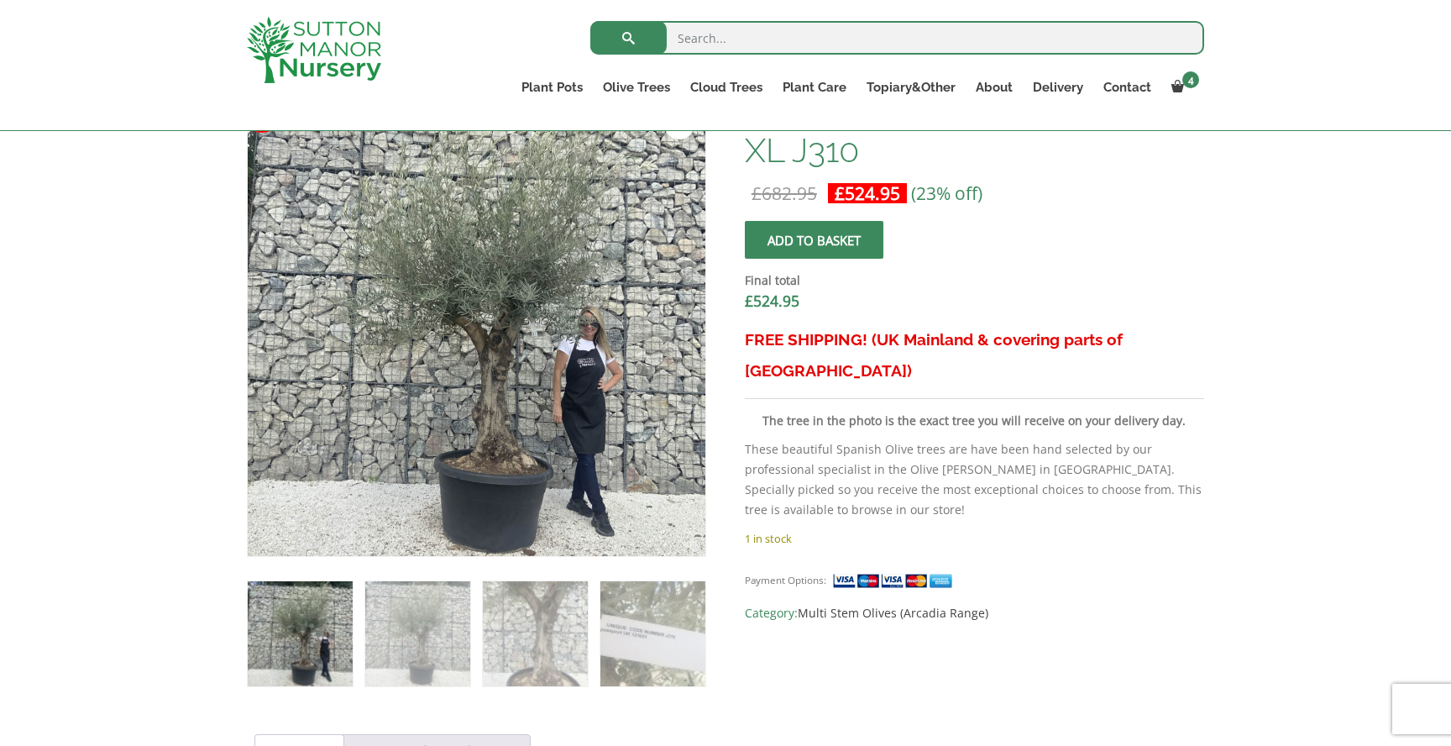
scroll to position [531, 0]
